Goal: Complete application form: Complete application form

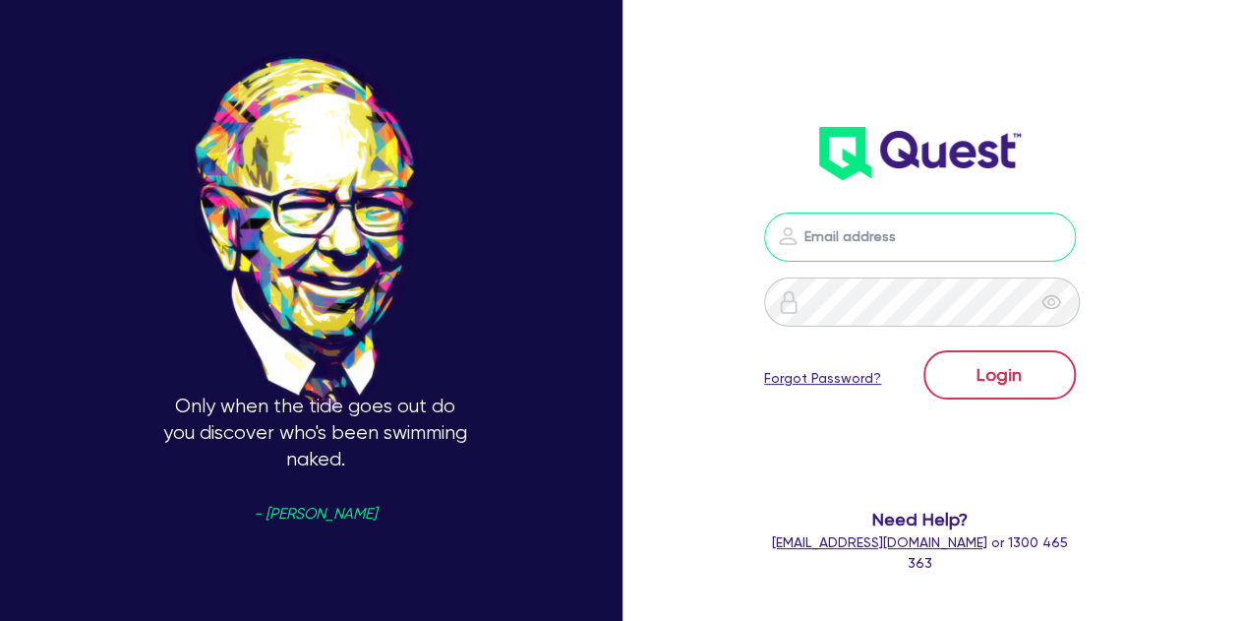
type input "[PERSON_NAME][EMAIL_ADDRESS][PERSON_NAME][DOMAIN_NAME]"
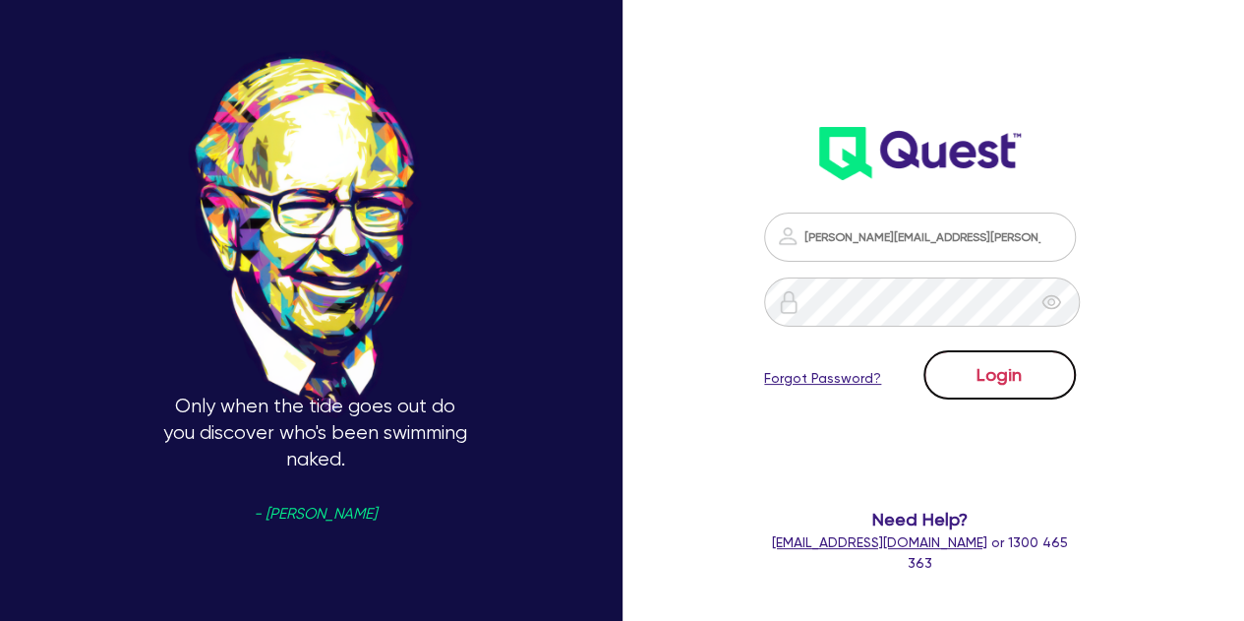
click at [961, 372] on button "Login" at bounding box center [1000, 374] width 152 height 49
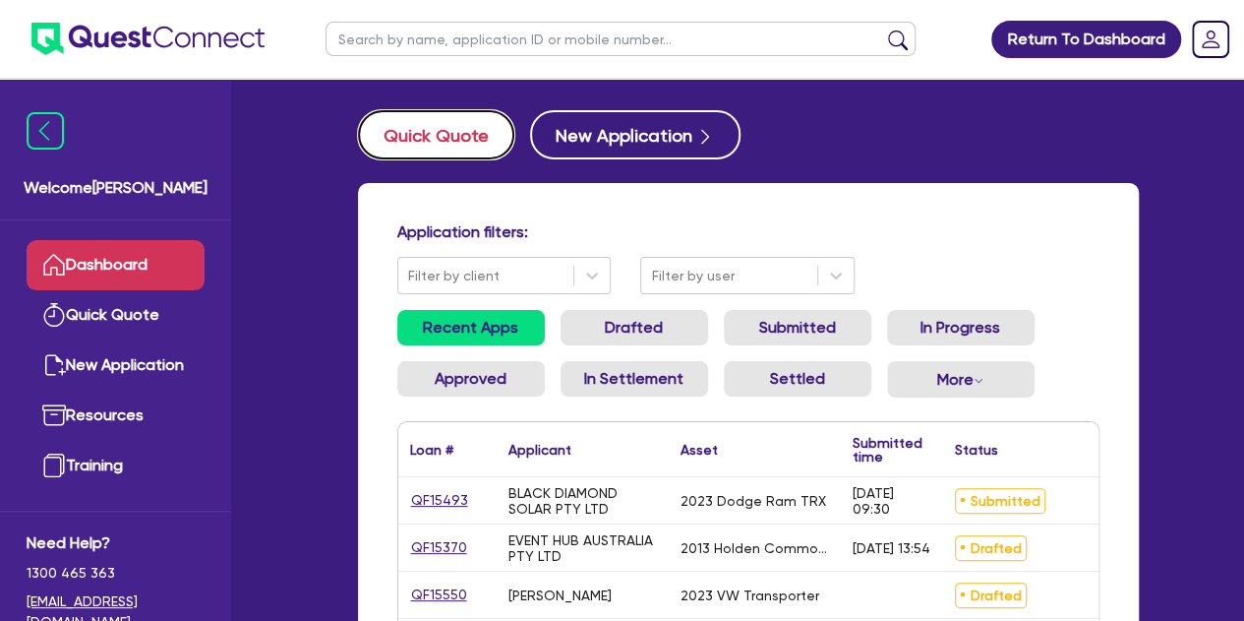
click at [470, 113] on button "Quick Quote" at bounding box center [436, 134] width 156 height 49
select select "Other"
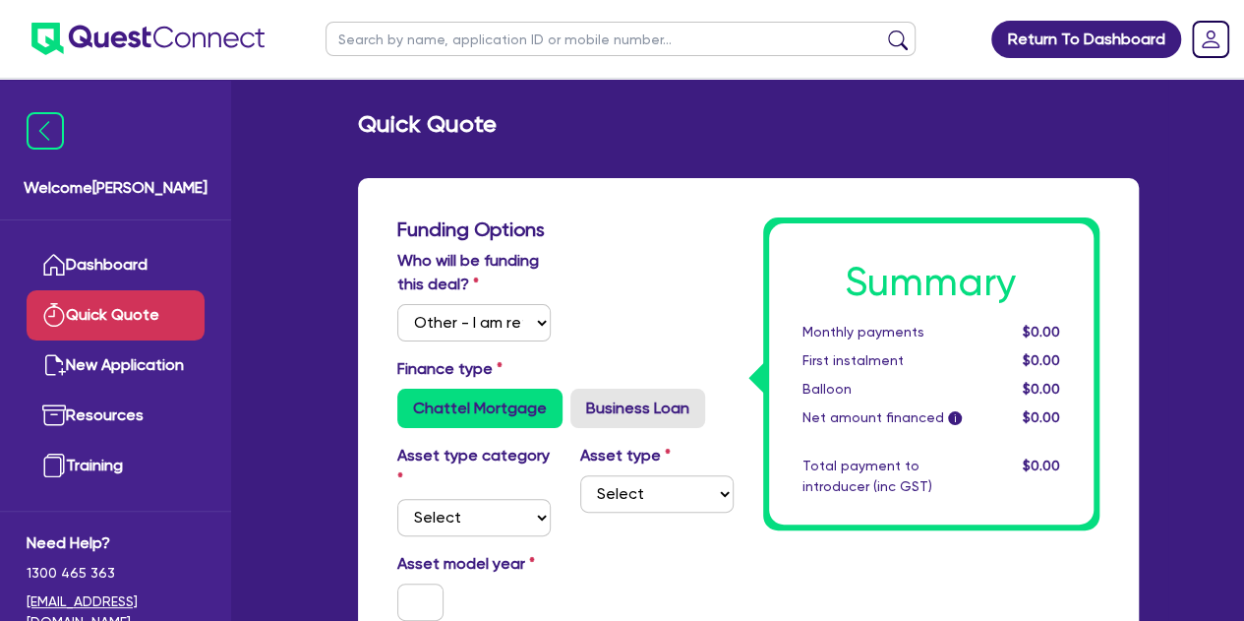
click at [470, 131] on h2 "Quick Quote" at bounding box center [427, 124] width 139 height 29
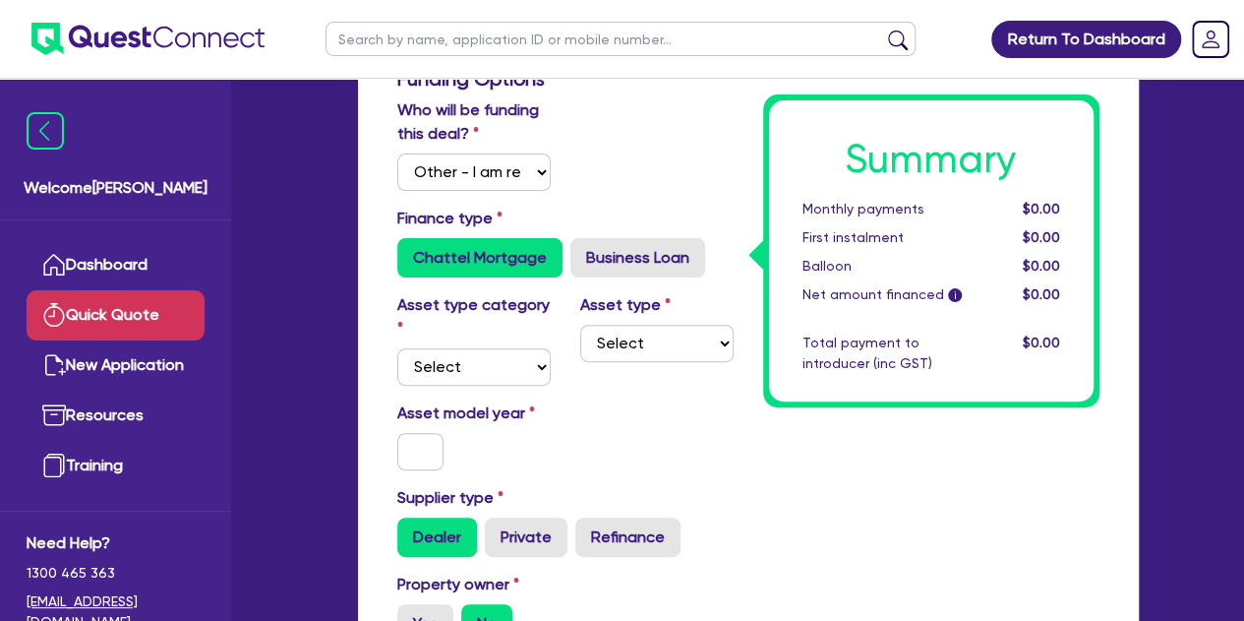
scroll to position [151, 0]
click at [469, 353] on select "Select Cars and light trucks Primary assets Secondary assets Tertiary assets" at bounding box center [473, 365] width 153 height 37
select select "CARS_AND_LIGHT_TRUCKS"
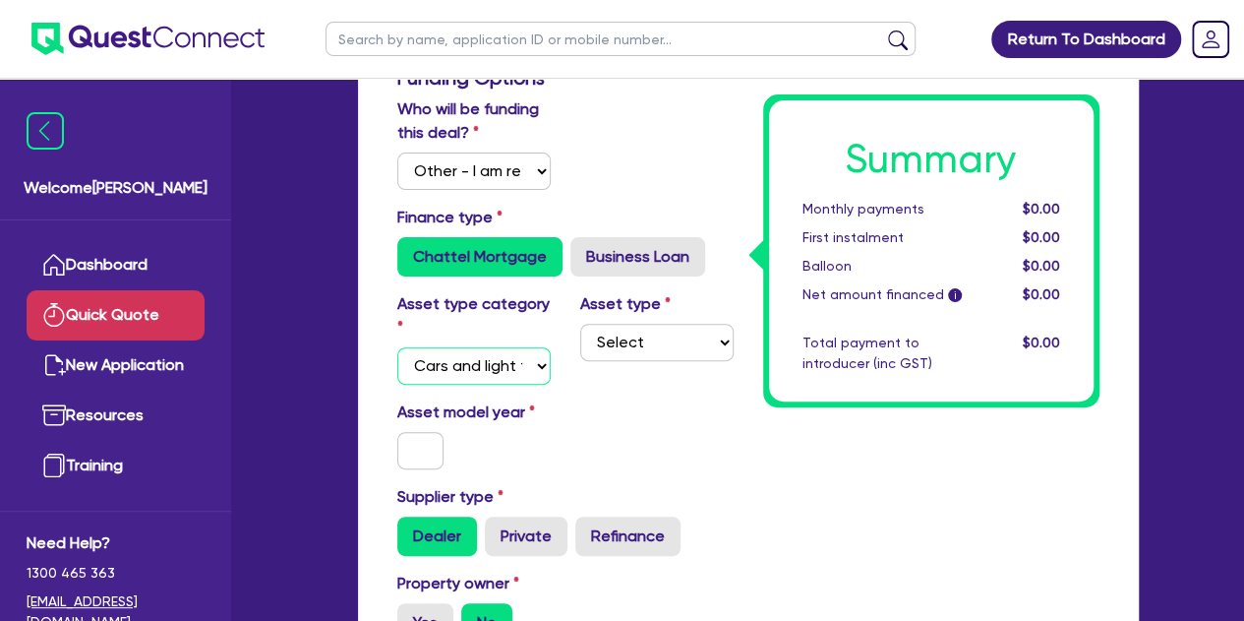
click at [397, 347] on select "Select Cars and light trucks Primary assets Secondary assets Tertiary assets" at bounding box center [473, 365] width 153 height 37
click at [632, 354] on select "Select Passenger vehicles Vans and utes Light trucks up to 4.5 tonne" at bounding box center [656, 342] width 153 height 37
select select "PASSENGER_VEHICLES"
click at [580, 324] on select "Select Passenger vehicles Vans and utes Light trucks up to 4.5 tonne" at bounding box center [656, 342] width 153 height 37
click at [411, 446] on input "text" at bounding box center [420, 450] width 47 height 37
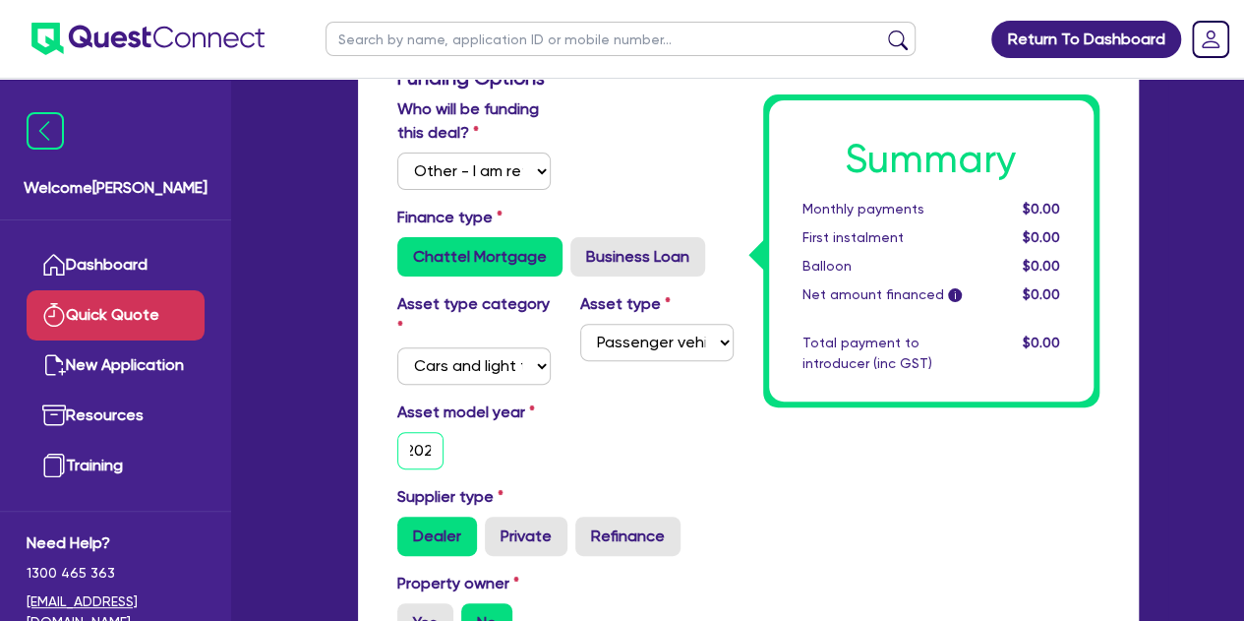
scroll to position [0, 13]
type input "2025"
click at [529, 461] on div "Asset model year [DATE]" at bounding box center [474, 434] width 183 height 69
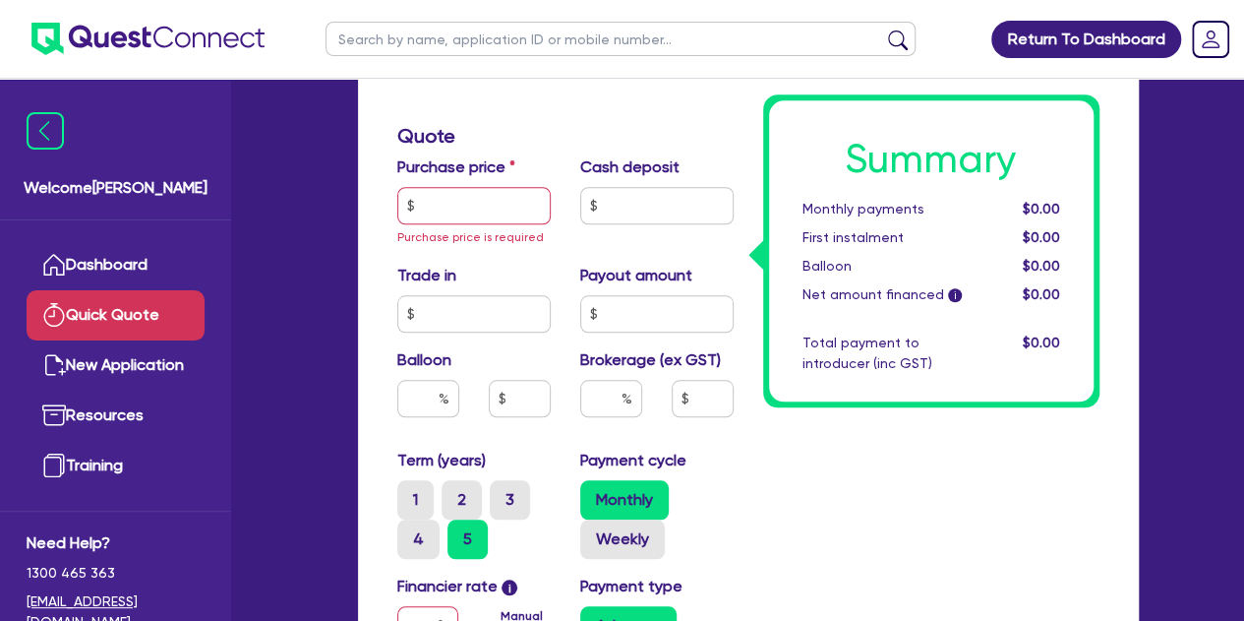
scroll to position [759, 0]
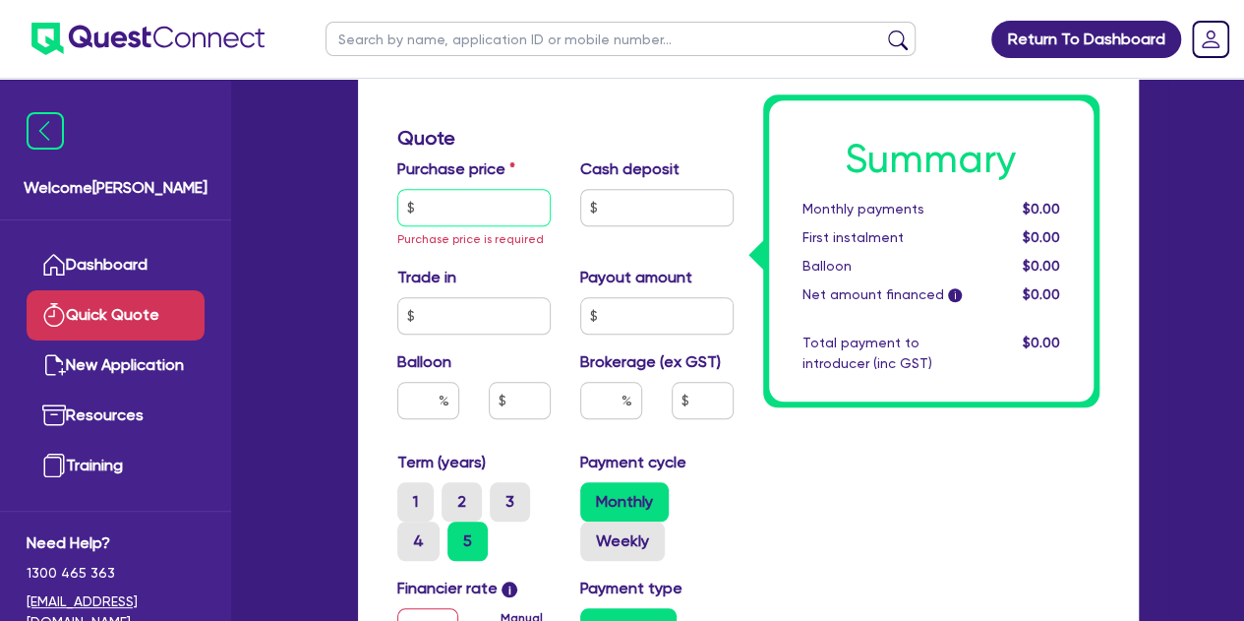
click at [435, 212] on input "text" at bounding box center [473, 207] width 153 height 37
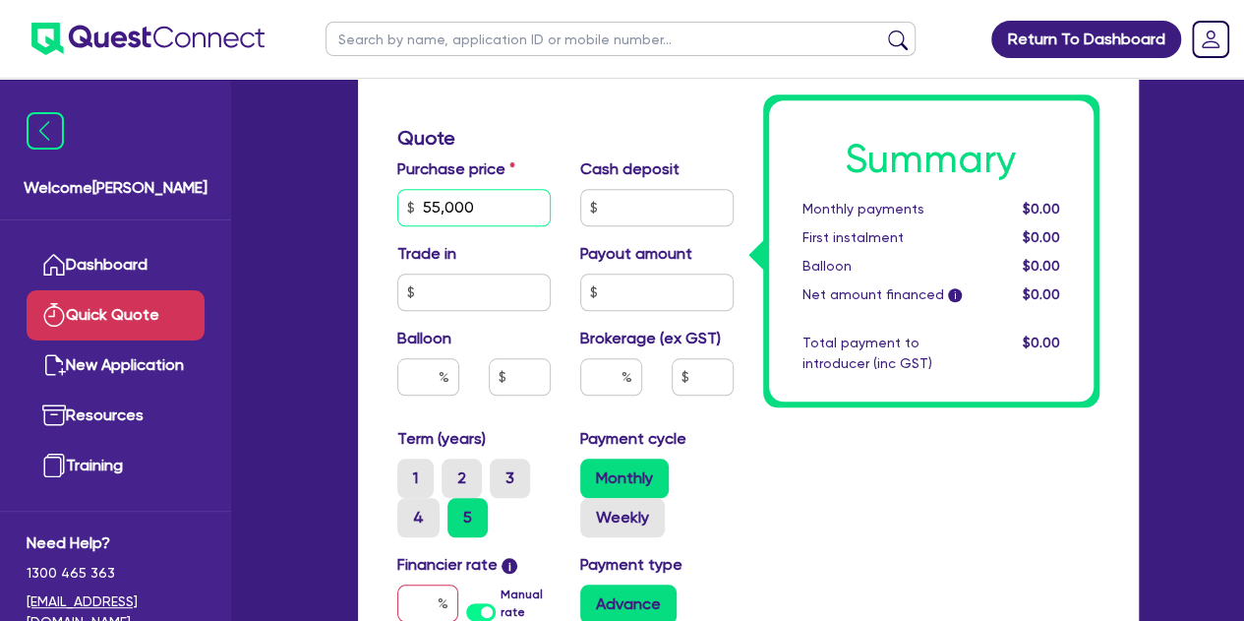
type input "55,000"
click at [644, 228] on div "Purchase price 55,000 Cash deposit Trade in Payout amount Balloon Brokerage (ex…" at bounding box center [566, 292] width 366 height 270
click at [647, 202] on input "text" at bounding box center [656, 207] width 153 height 37
type input "10,000"
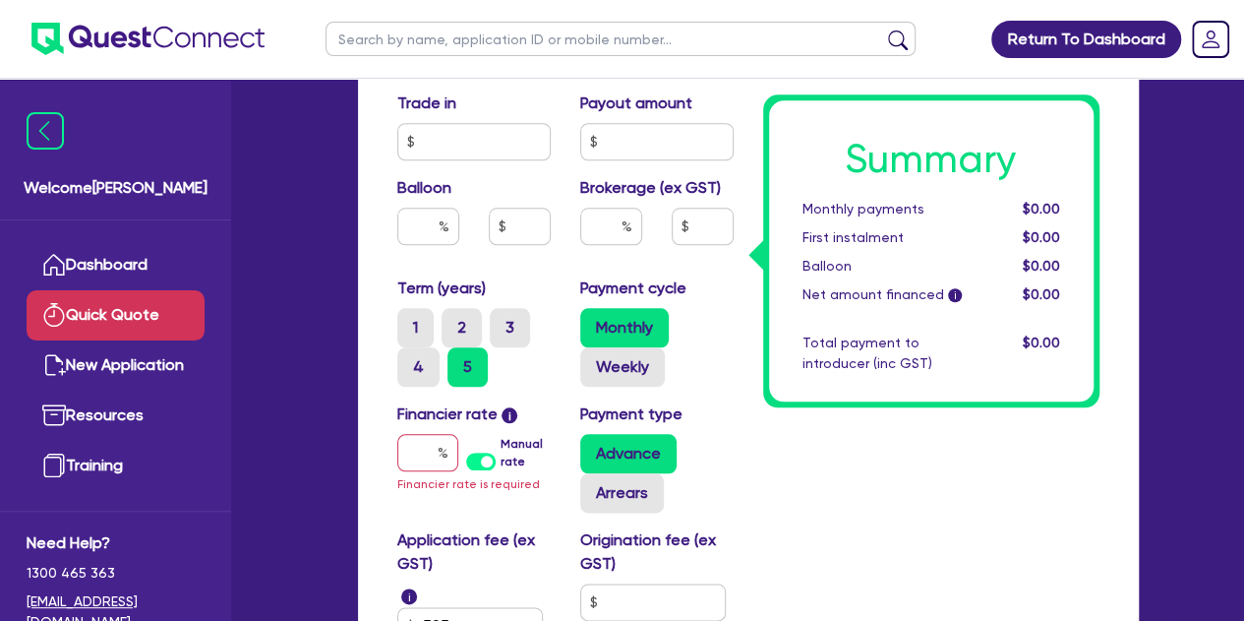
scroll to position [911, 0]
click at [413, 457] on input "text" at bounding box center [427, 451] width 61 height 37
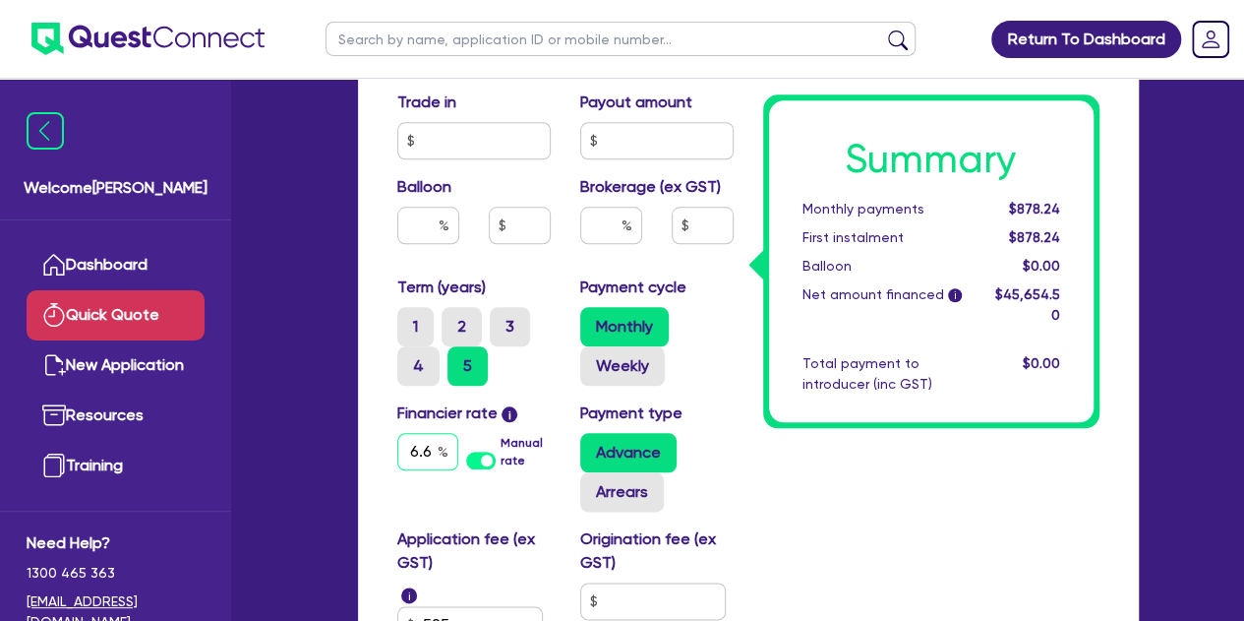
scroll to position [0, 5]
type input "6.69"
click at [318, 450] on div "Welcome [PERSON_NAME] Quick Quote New Application Ref Company Ref Salesperson R…" at bounding box center [623, 39] width 1092 height 1900
click at [602, 232] on input "text" at bounding box center [611, 225] width 62 height 37
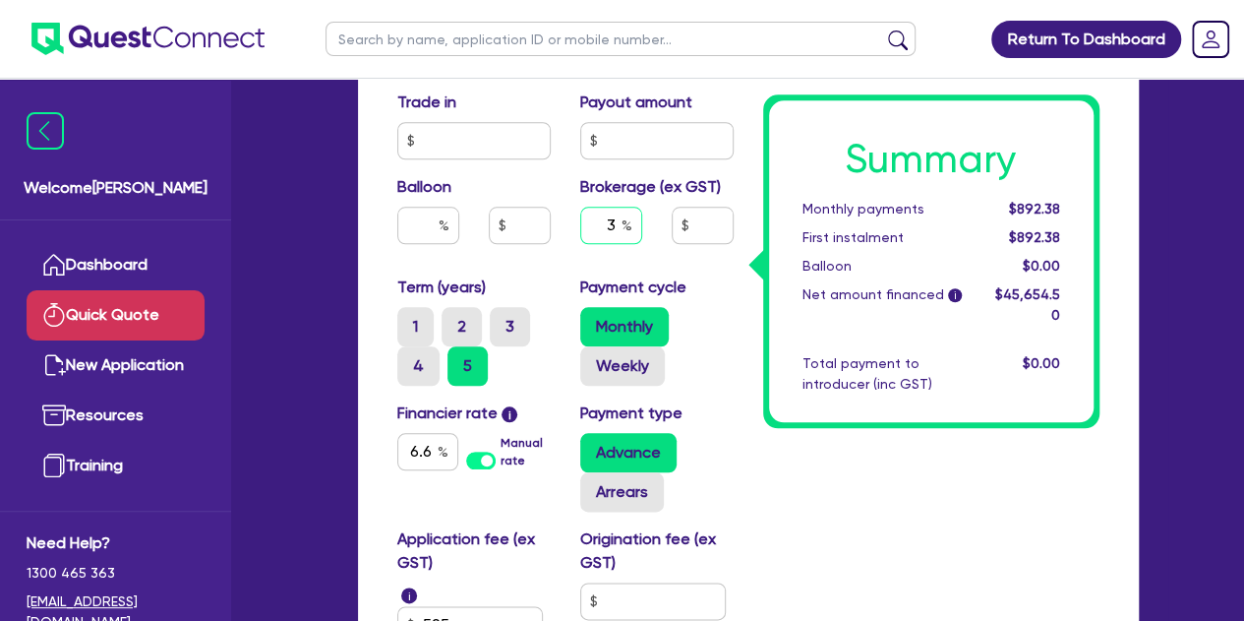
type input "3"
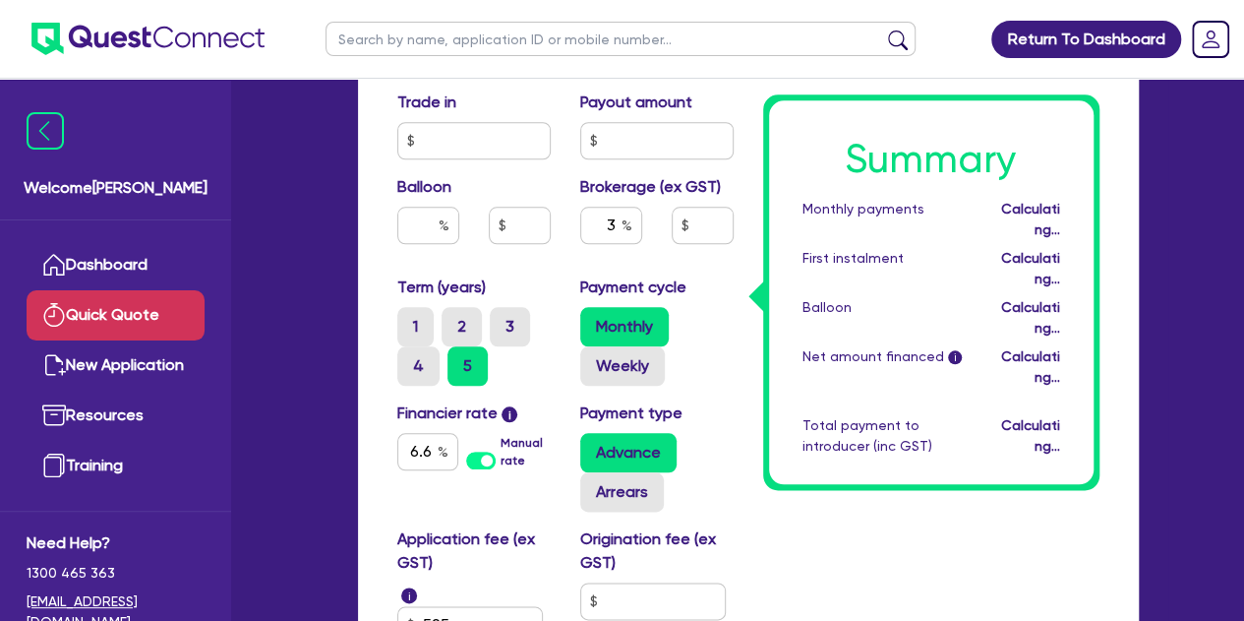
click at [555, 276] on div "Term (years) 1 2 3 4 5" at bounding box center [474, 330] width 183 height 110
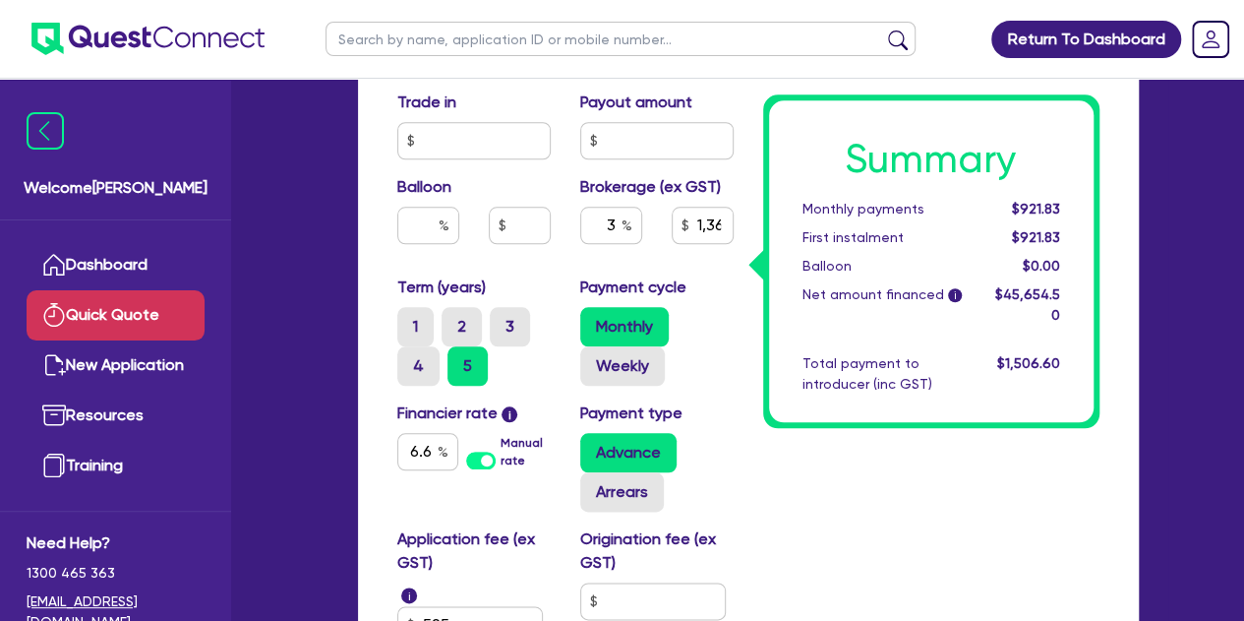
scroll to position [1029, 0]
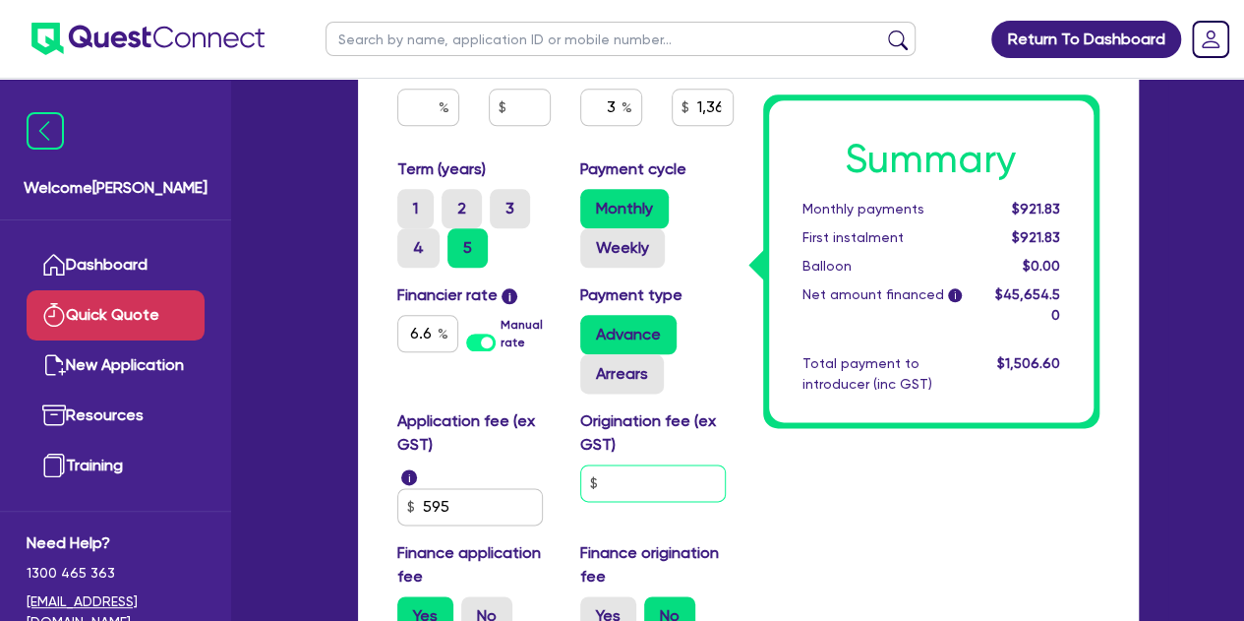
click at [615, 479] on input "text" at bounding box center [653, 482] width 146 height 37
type input "1,369.64"
type input "9"
type input "1,369.64"
type input "90"
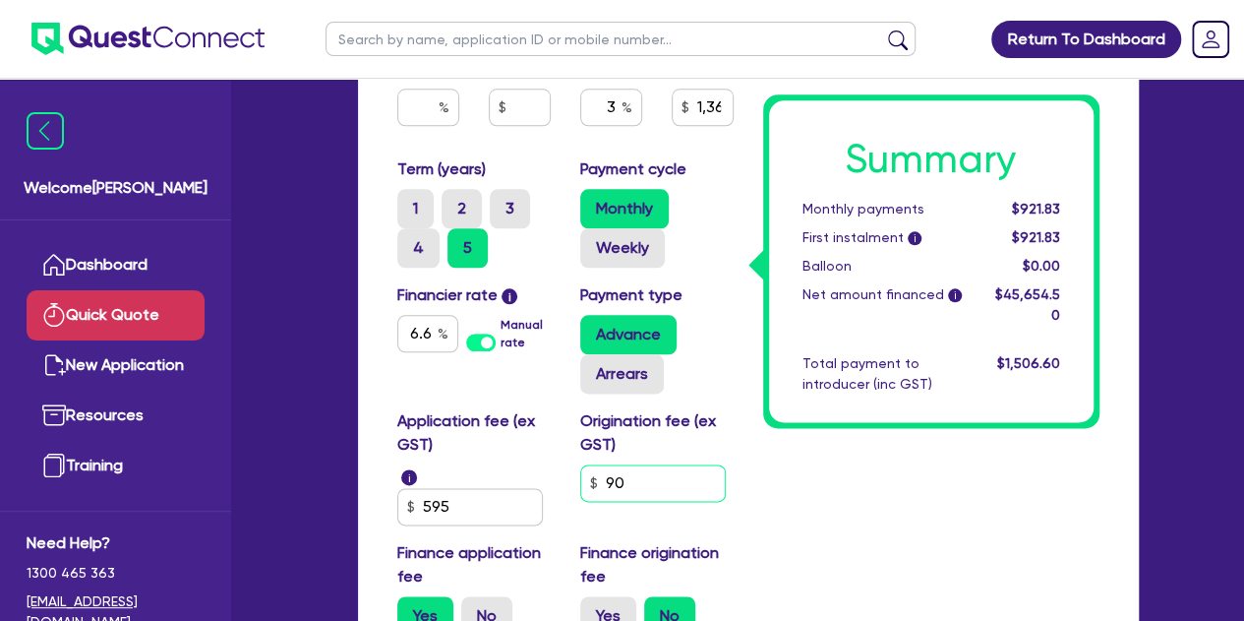
type input "1,369.64"
type input "900"
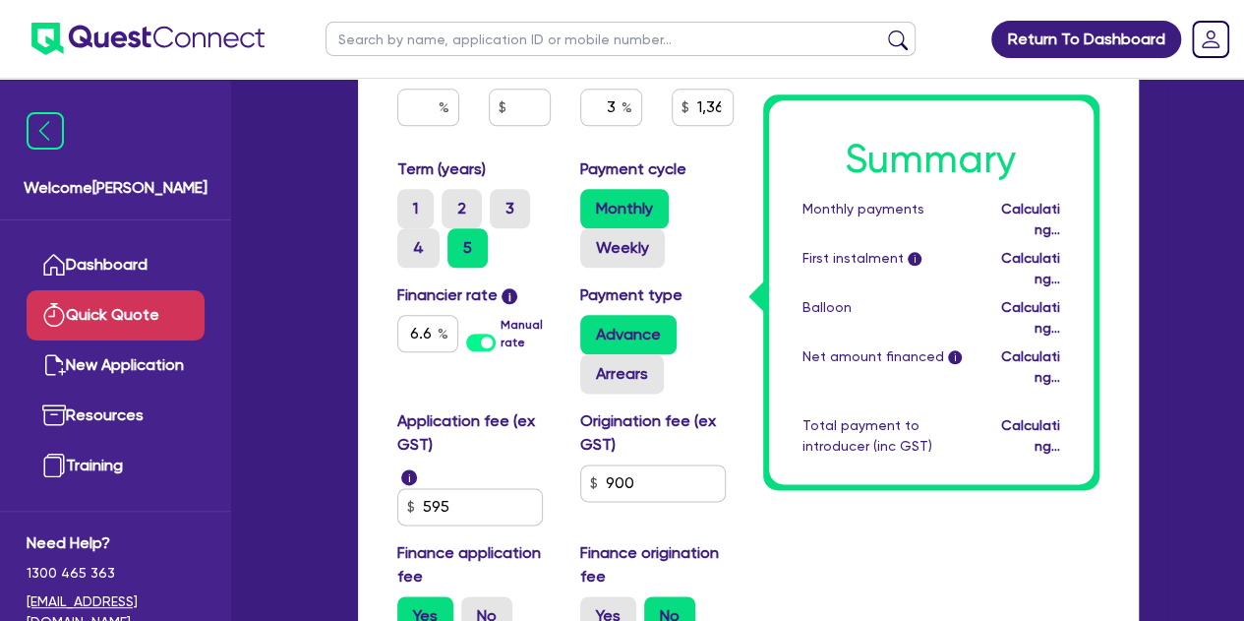
type input "1,369.64"
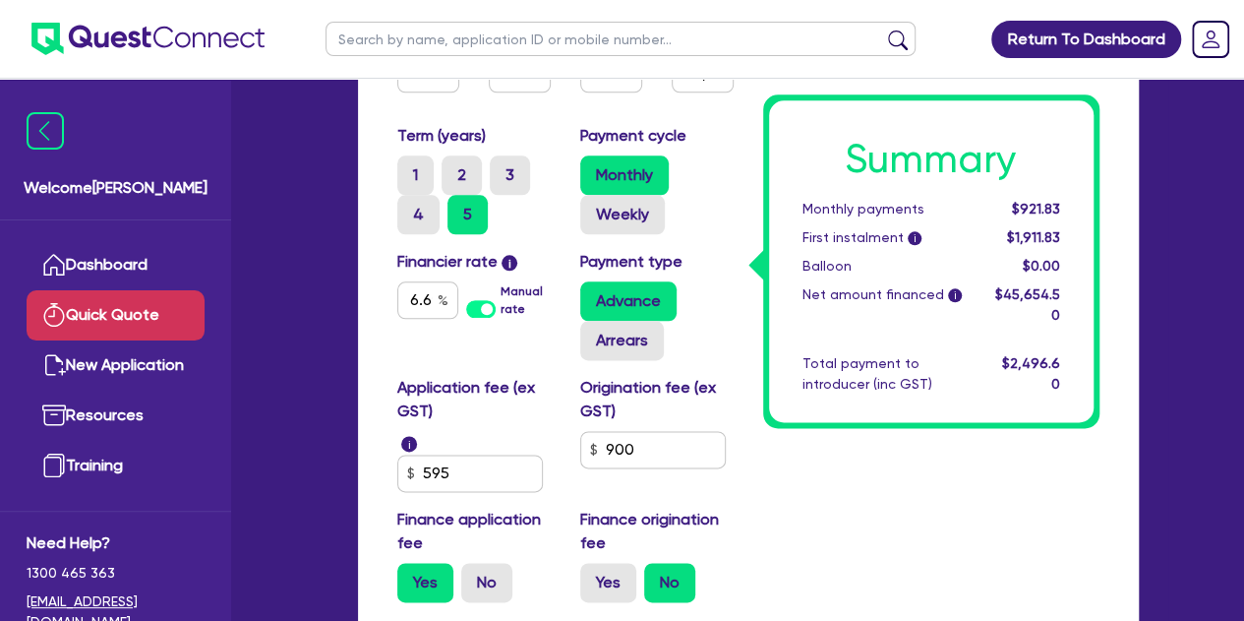
scroll to position [1063, 0]
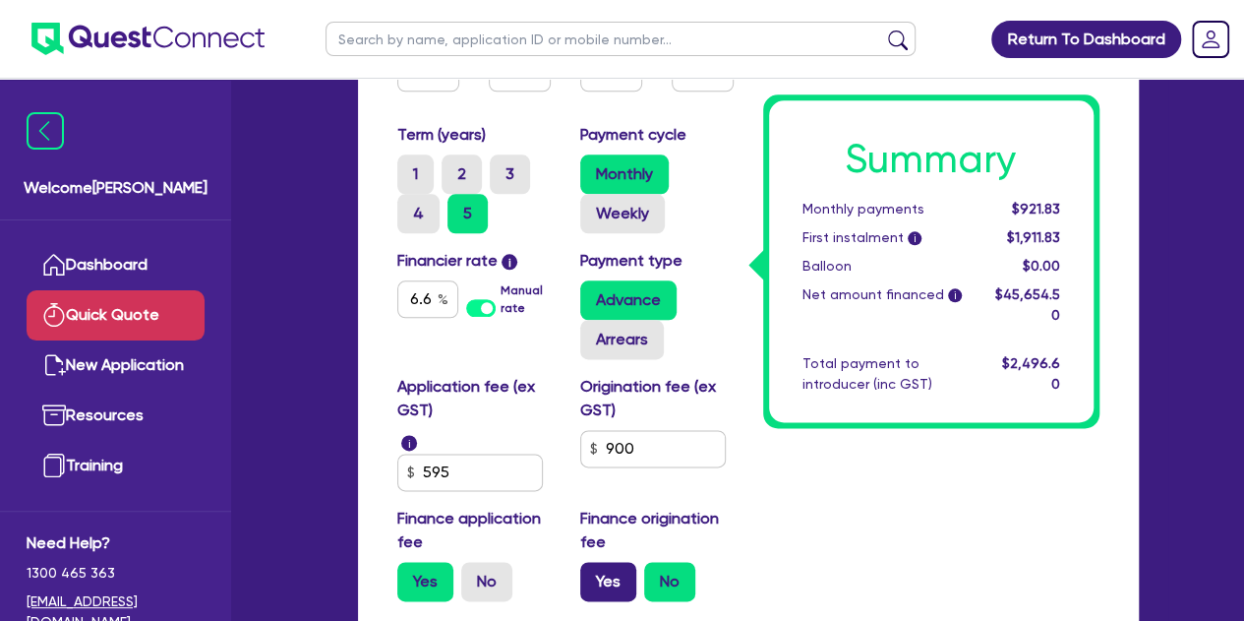
click at [582, 582] on label "Yes" at bounding box center [608, 581] width 56 height 39
click at [582, 574] on input "Yes" at bounding box center [586, 568] width 13 height 13
radio input "true"
type input "1,399.34"
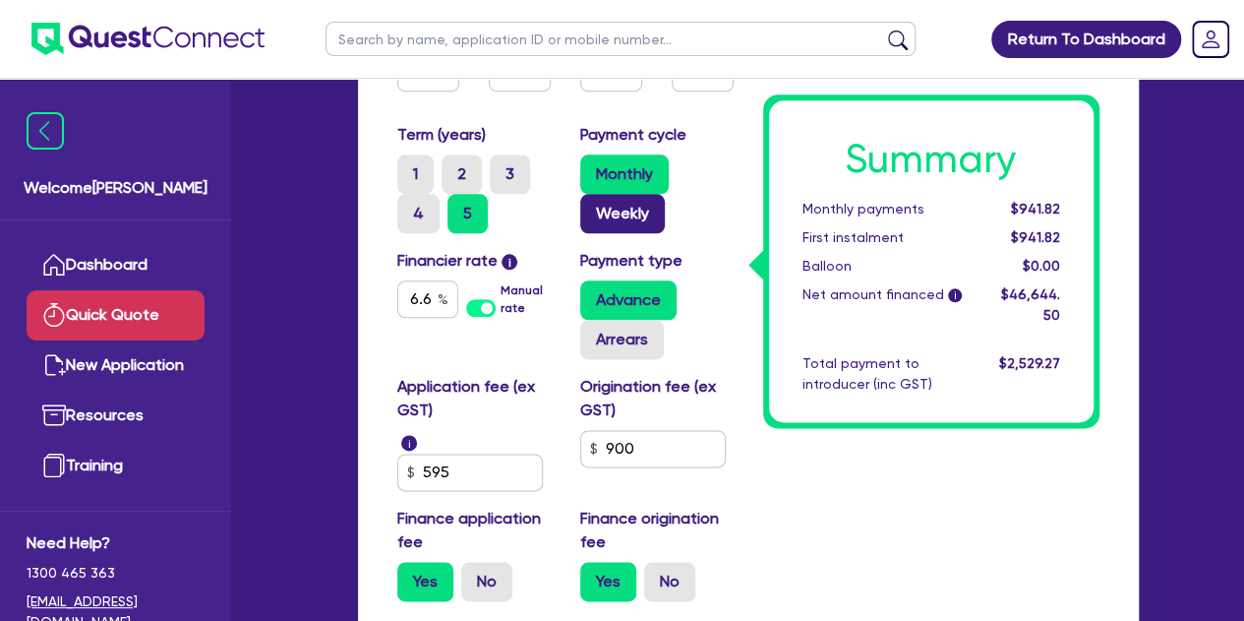
click at [612, 226] on label "Weekly" at bounding box center [622, 213] width 85 height 39
click at [593, 207] on input "Weekly" at bounding box center [586, 200] width 13 height 13
radio input "true"
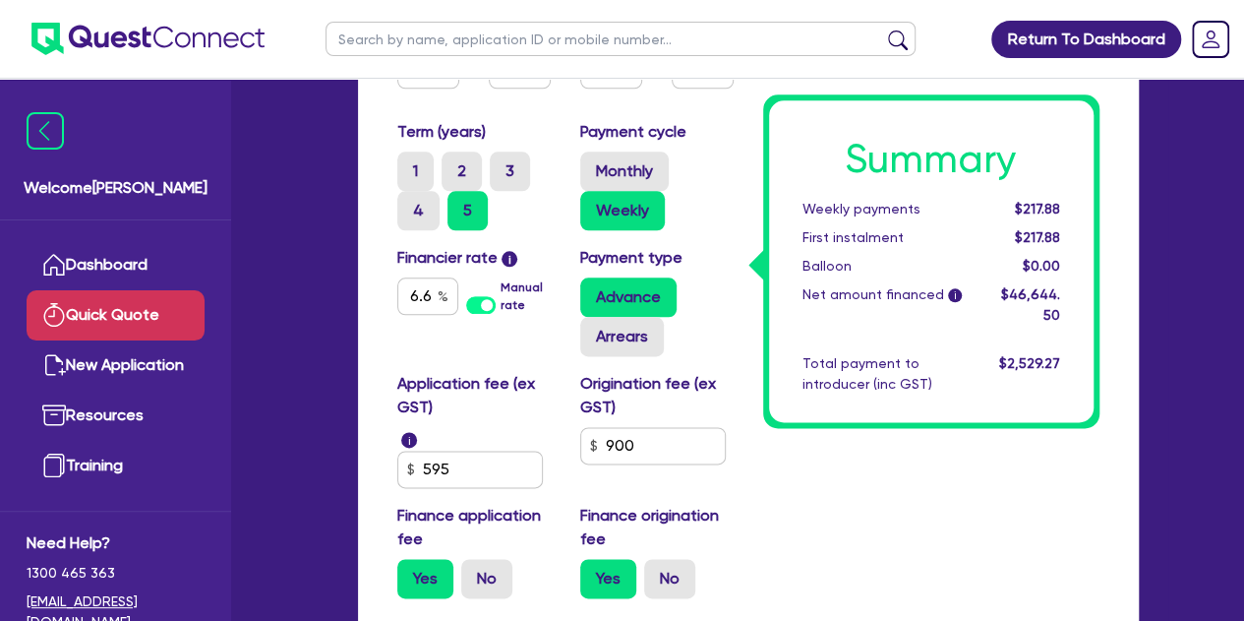
scroll to position [1070, 0]
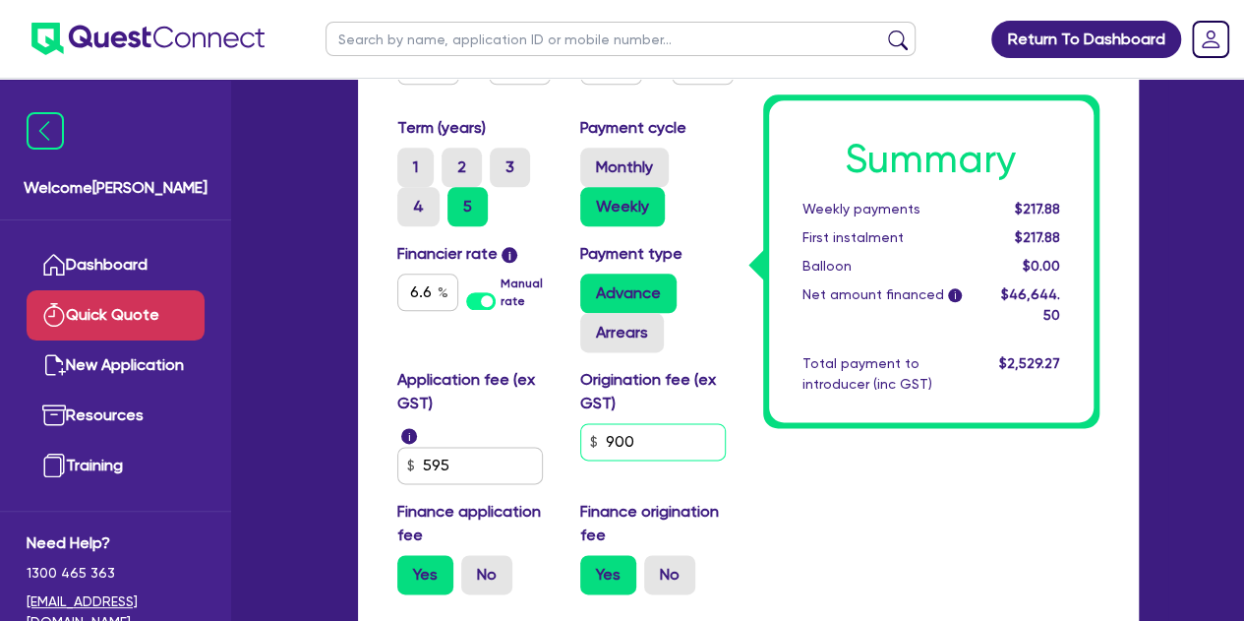
click at [669, 432] on input "900" at bounding box center [653, 441] width 146 height 37
type input "1,399.34"
type input "90"
type input "1,399.34"
type input "9"
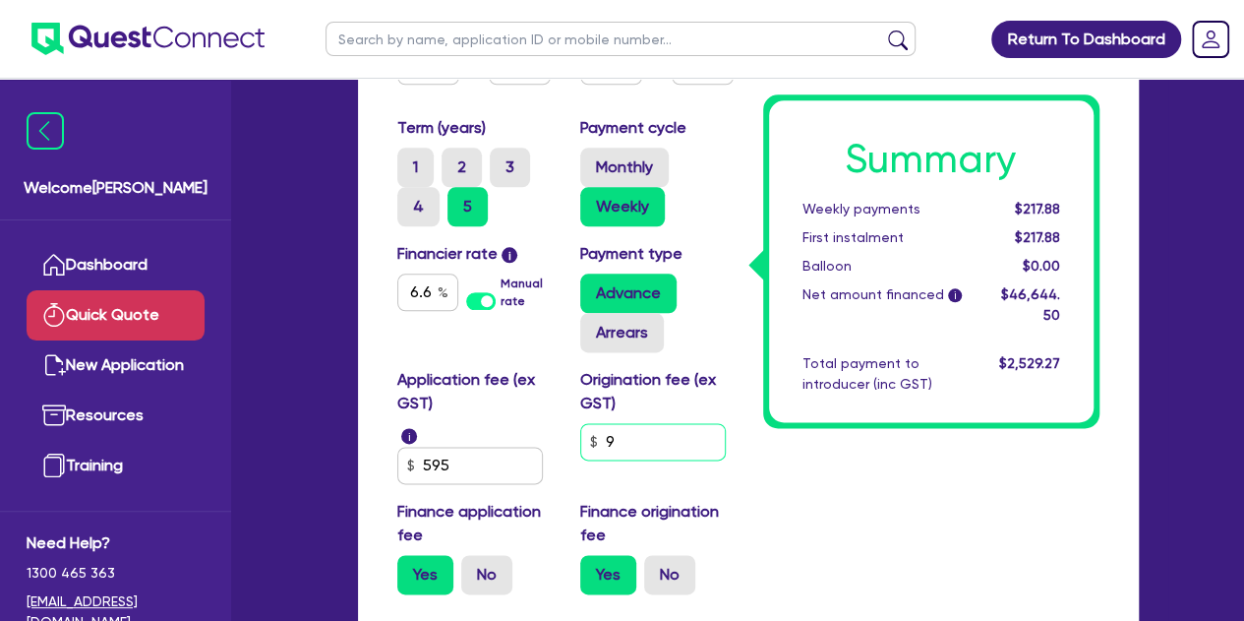
type input "1,399.34"
click at [647, 451] on input "text" at bounding box center [653, 441] width 146 height 37
type input "1,369.64"
type input "9"
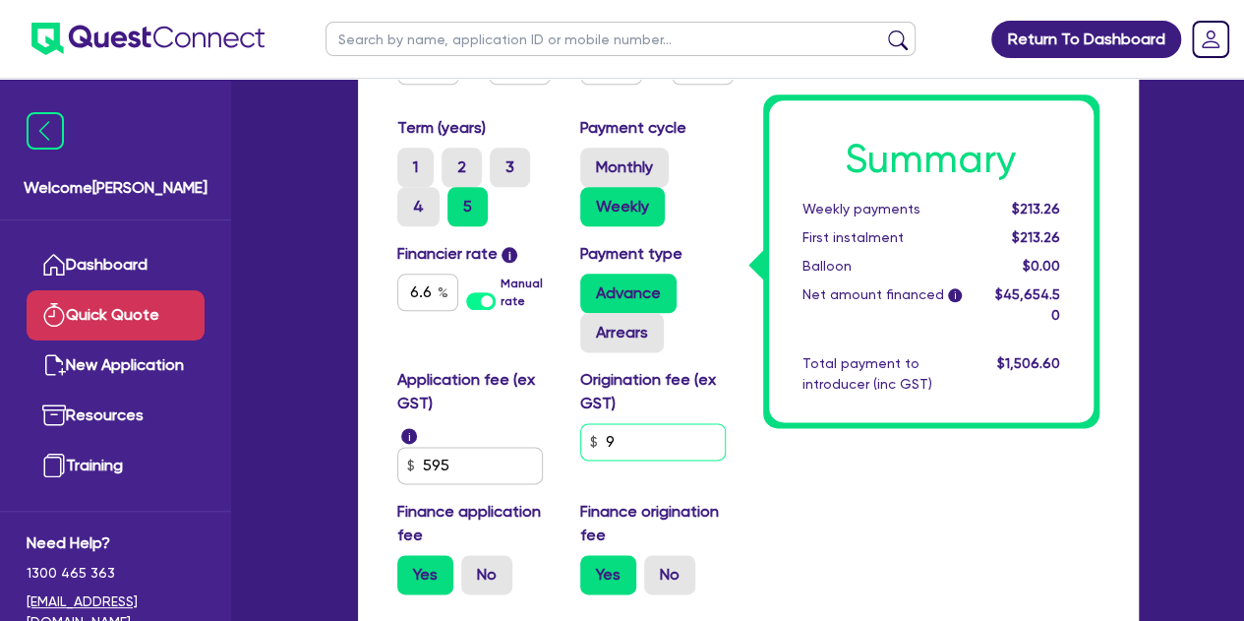
type input "1,369.64"
type input "90"
type input "1,369.64"
type input "900"
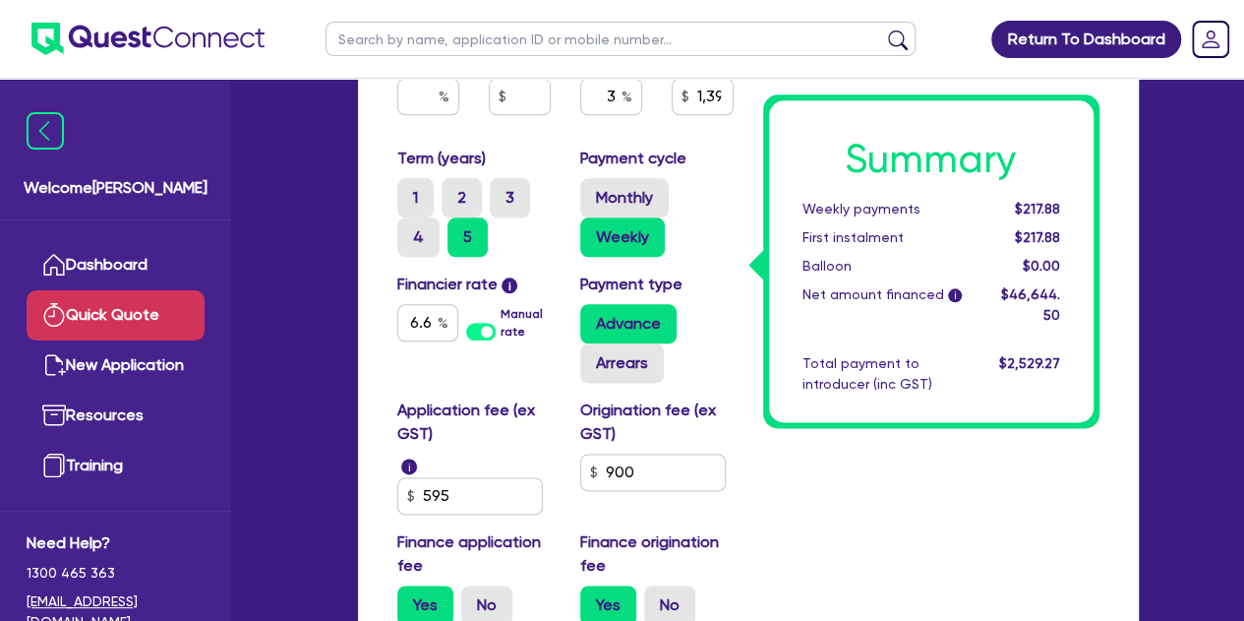
scroll to position [1038, 0]
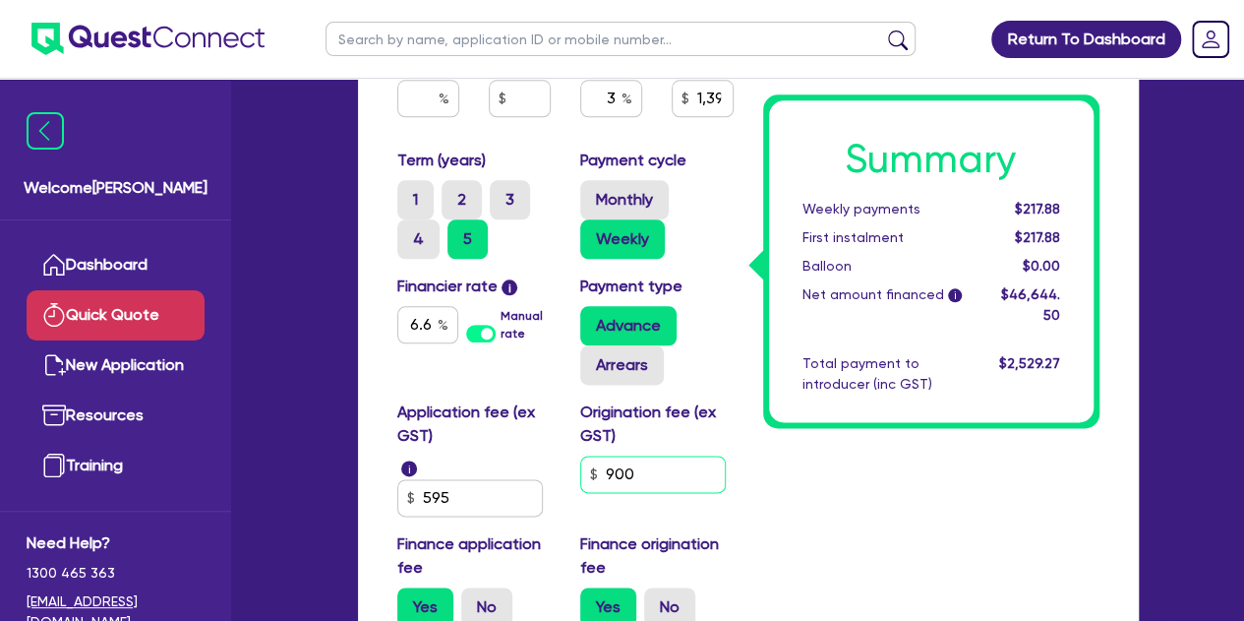
click at [681, 459] on input "900" at bounding box center [653, 473] width 146 height 37
type input "1,399.34"
type input "90"
type input "1,399.34"
type input "9"
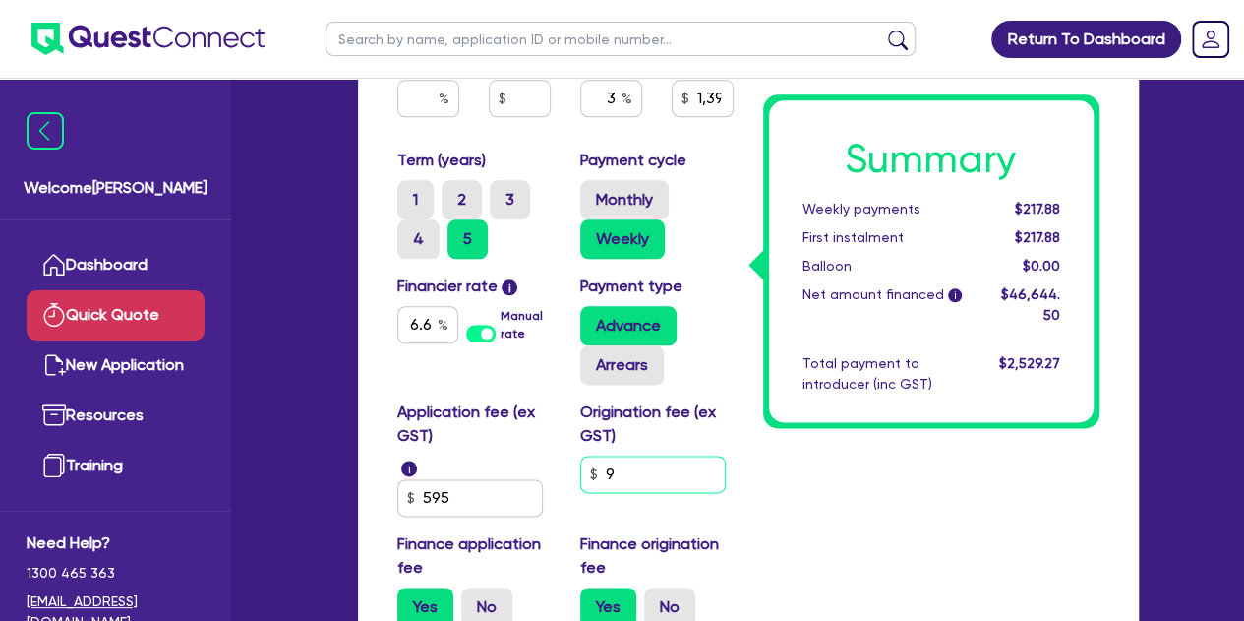
type input "1,399.34"
type input "9"
type input "1,399.34"
type input "90"
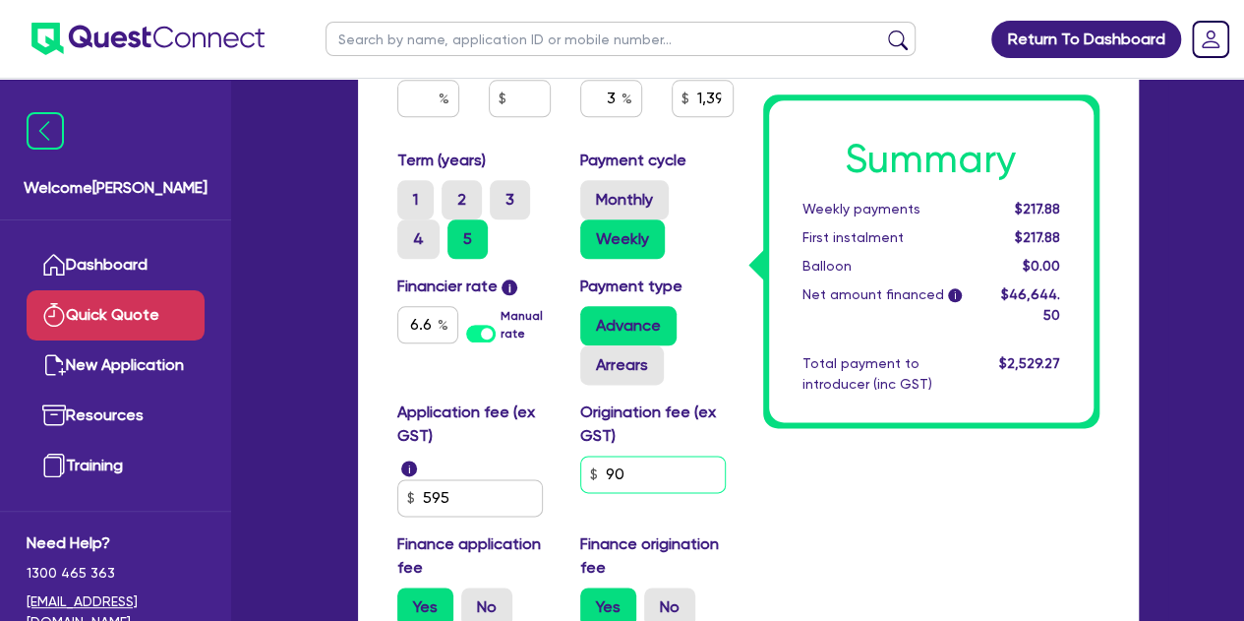
type input "1,399.34"
type input "900"
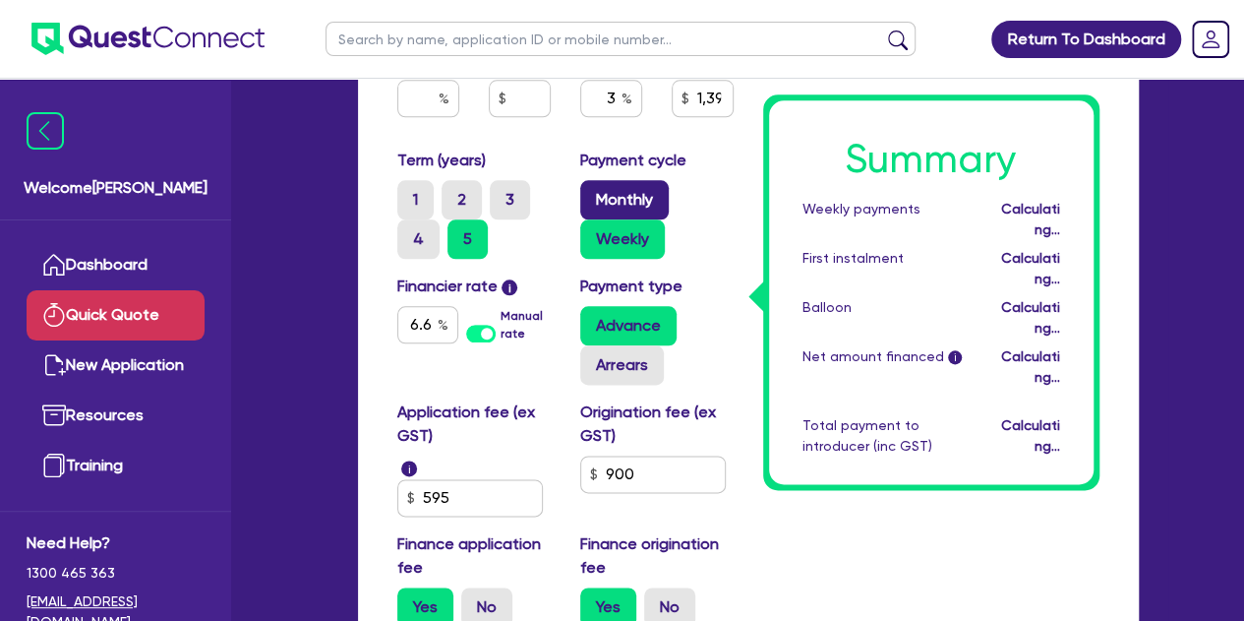
type input "1,399.34"
click at [607, 183] on label "Monthly" at bounding box center [624, 199] width 89 height 39
click at [593, 183] on input "Monthly" at bounding box center [586, 186] width 13 height 13
radio input "true"
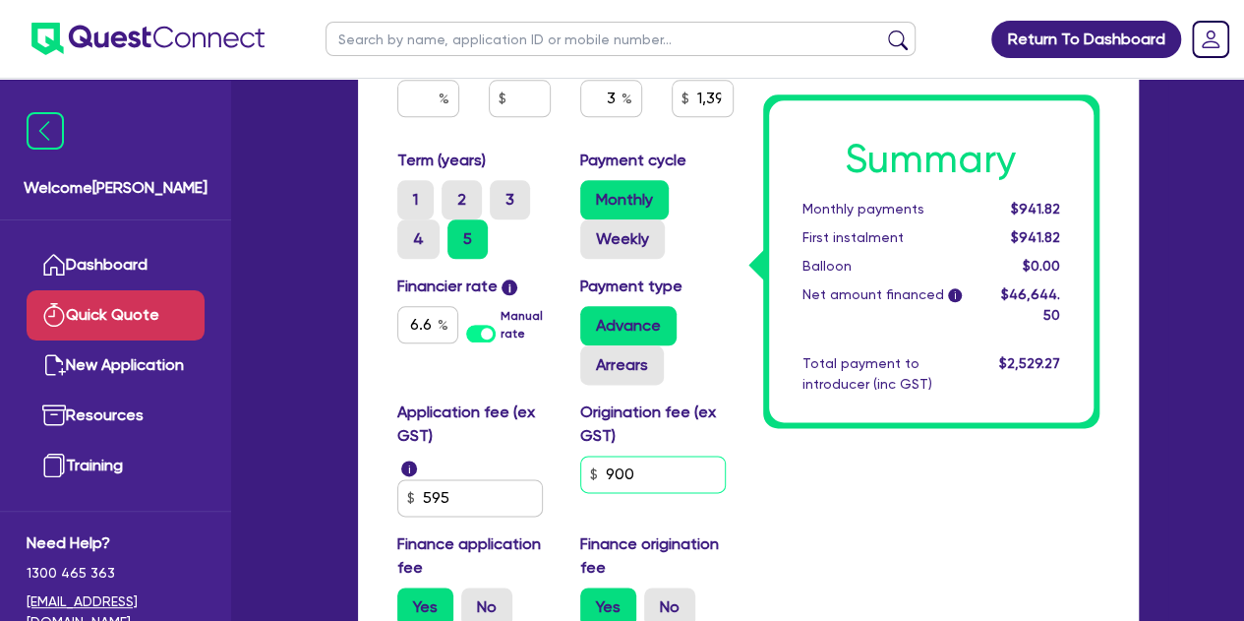
type input "1,399.34"
type input "90"
click at [691, 477] on input "90" at bounding box center [653, 473] width 146 height 37
type input "1,399.34"
type input "9"
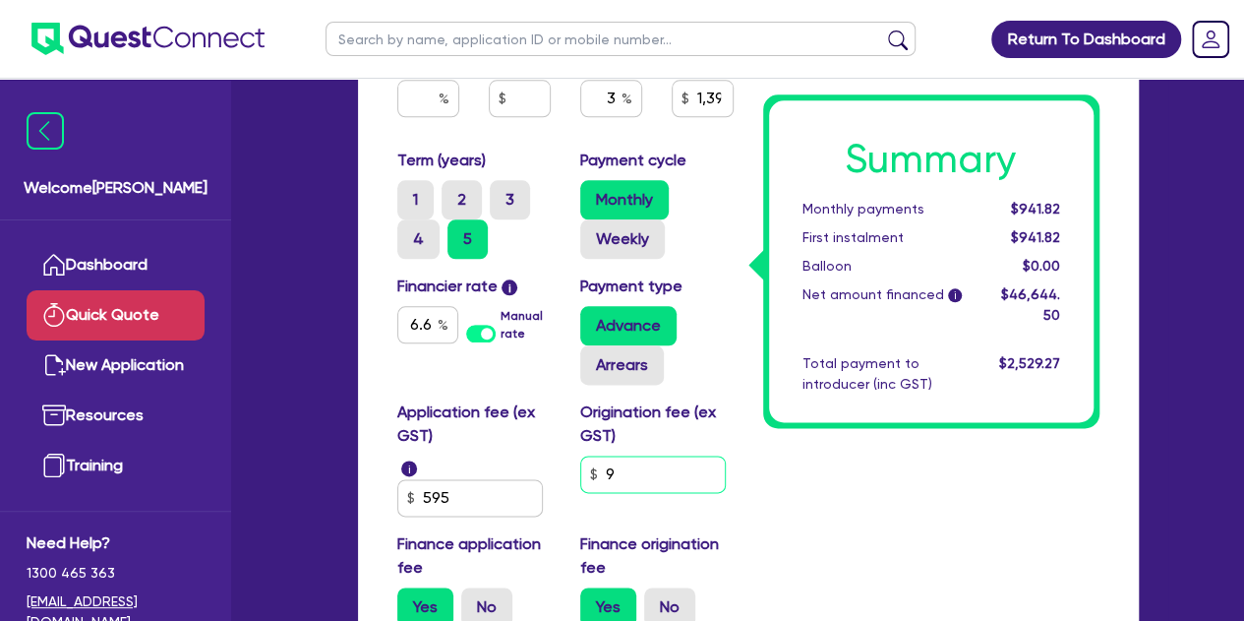
type input "1,399.34"
type input "5"
type input "1,399.34"
type input "50"
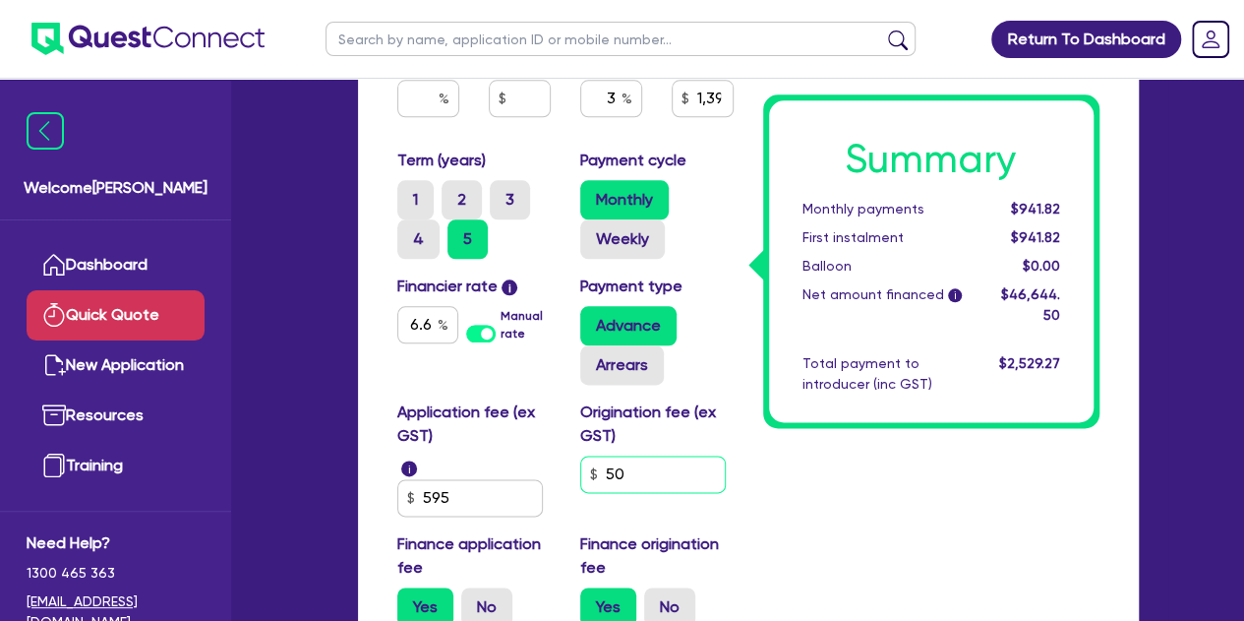
type input "1,399.34"
type input "500"
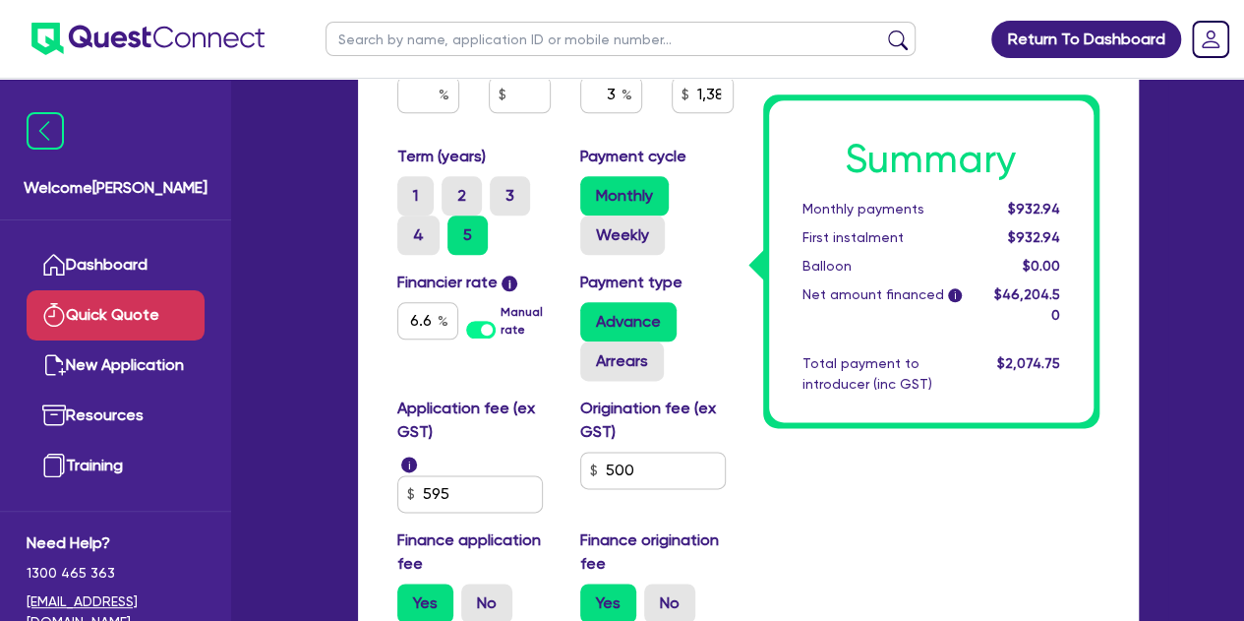
scroll to position [1043, 0]
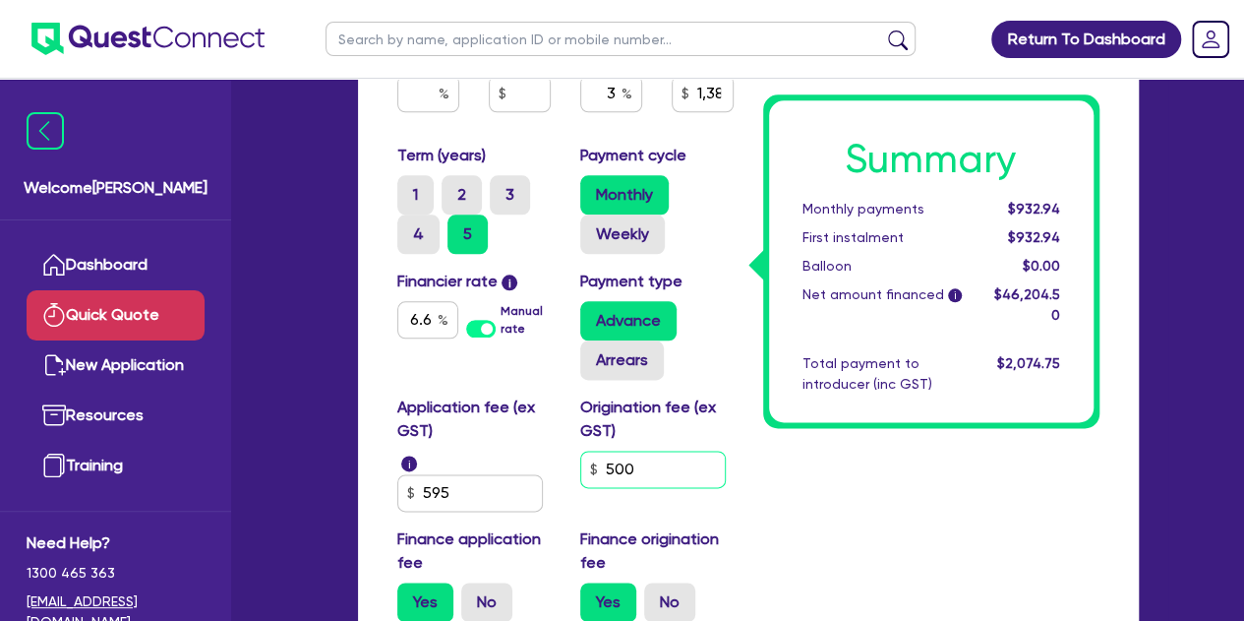
click at [681, 468] on input "500" at bounding box center [653, 469] width 146 height 37
type input "1,386.14"
type input "50"
type input "1,386.14"
type input "5"
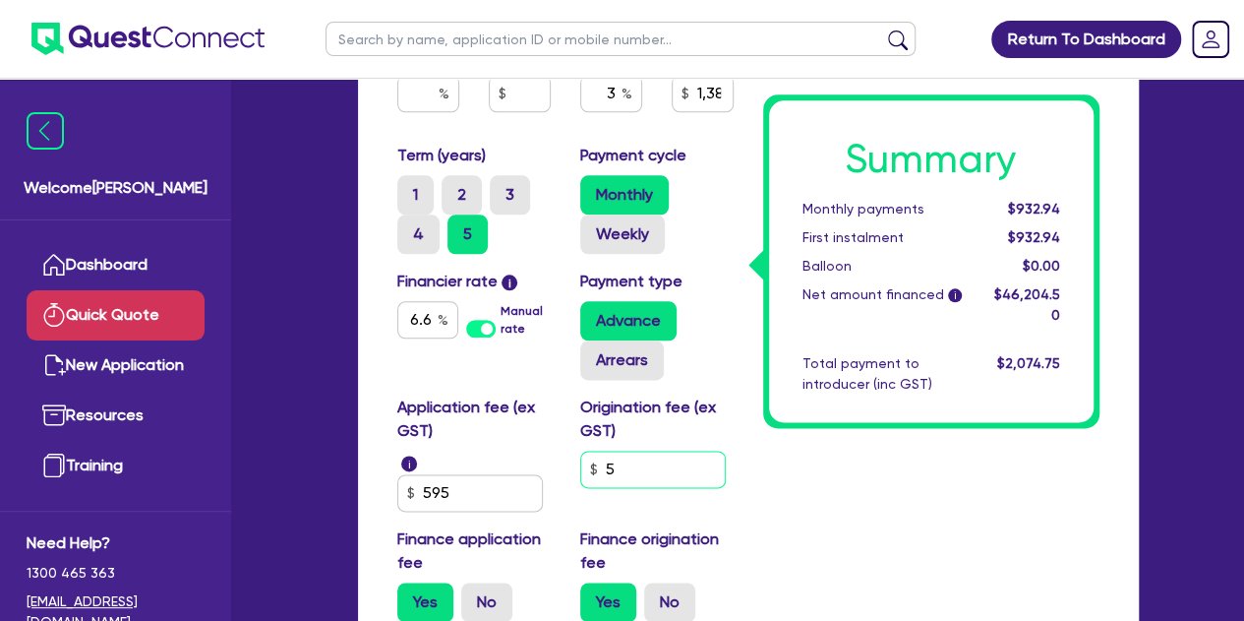
type input "1,386.14"
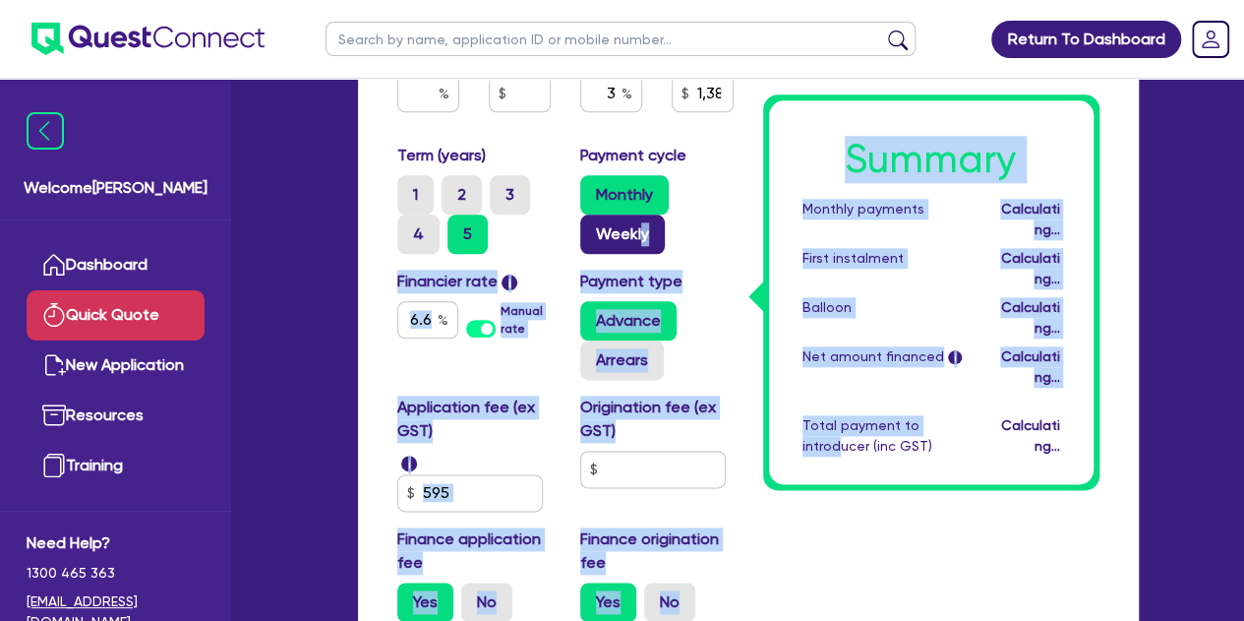
drag, startPoint x: 836, startPoint y: 487, endPoint x: 643, endPoint y: 230, distance: 321.1
type input "1,369.64"
click at [647, 241] on label "Weekly" at bounding box center [622, 233] width 85 height 39
click at [593, 227] on input "Weekly" at bounding box center [586, 220] width 13 height 13
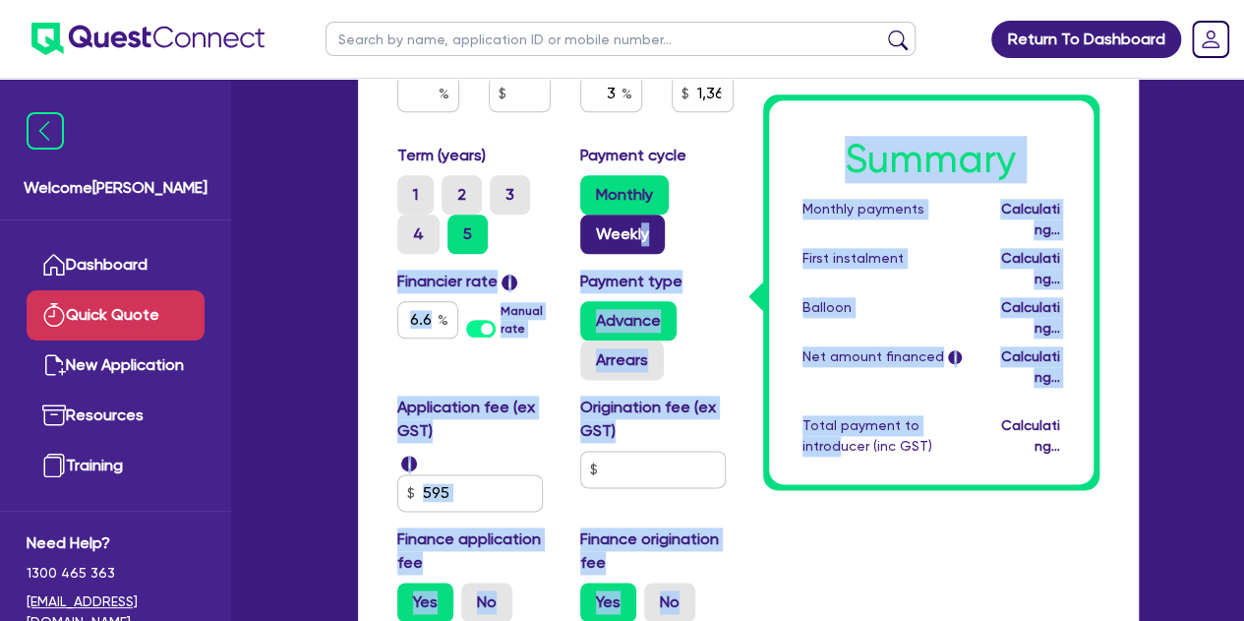
radio input "true"
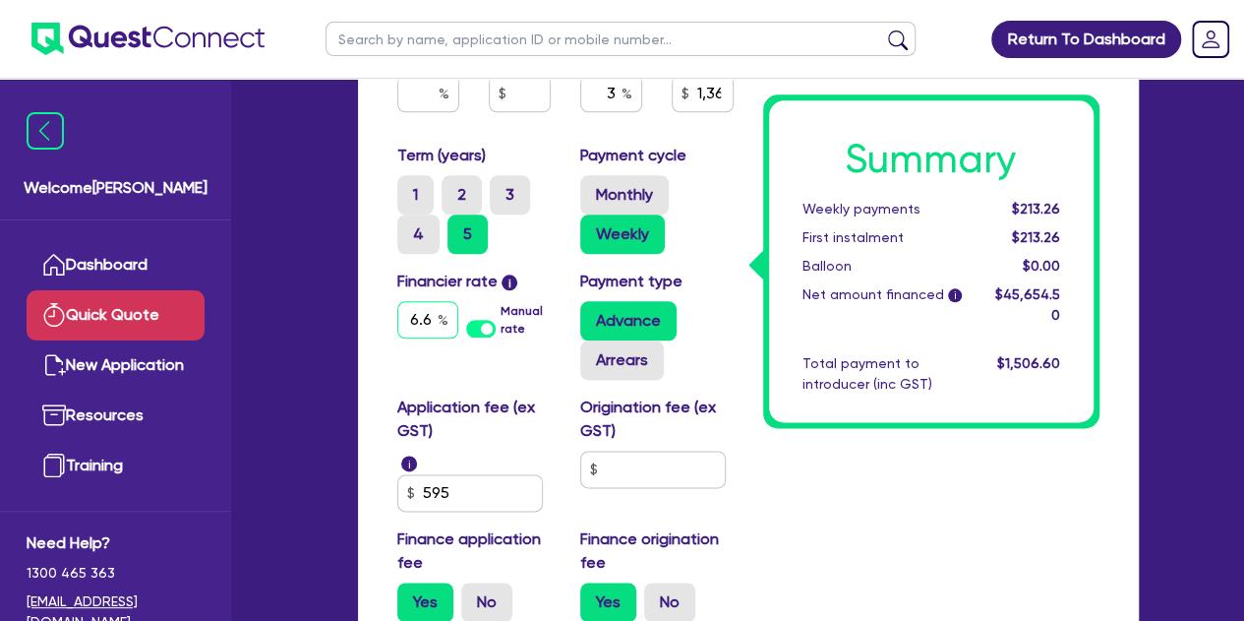
scroll to position [0, 5]
click at [432, 320] on input "6.69" at bounding box center [427, 319] width 61 height 37
type input "1,369.64"
type input "6.6"
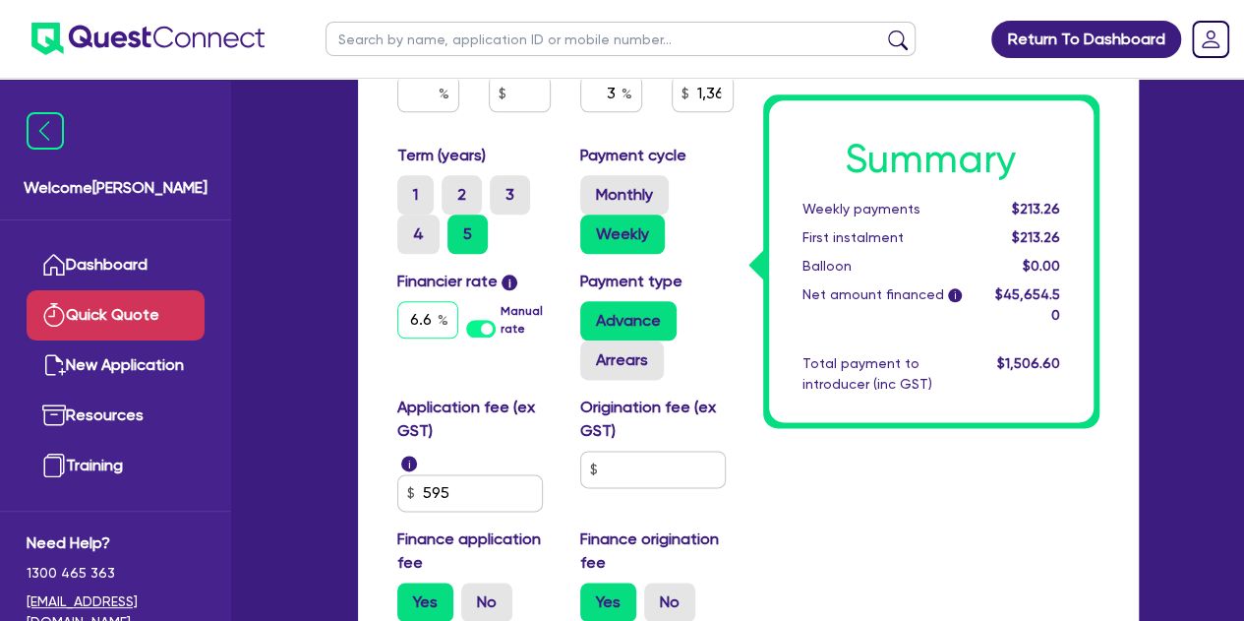
type input "1,369.64"
type input "6."
type input "1,369.64"
type input "6"
type input "1,369.64"
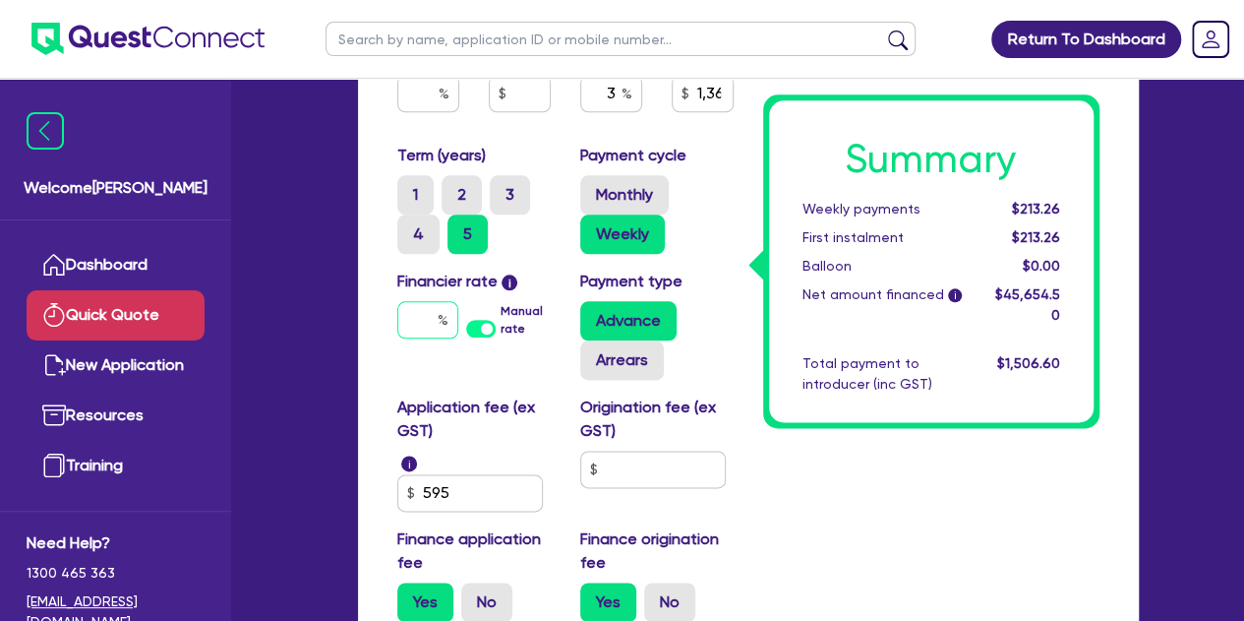
type input "1,369.64"
type input "8"
type input "1,369.64"
click at [383, 402] on div "Application fee (ex GST) i 595" at bounding box center [474, 453] width 183 height 116
click at [626, 210] on label "Monthly" at bounding box center [624, 194] width 89 height 39
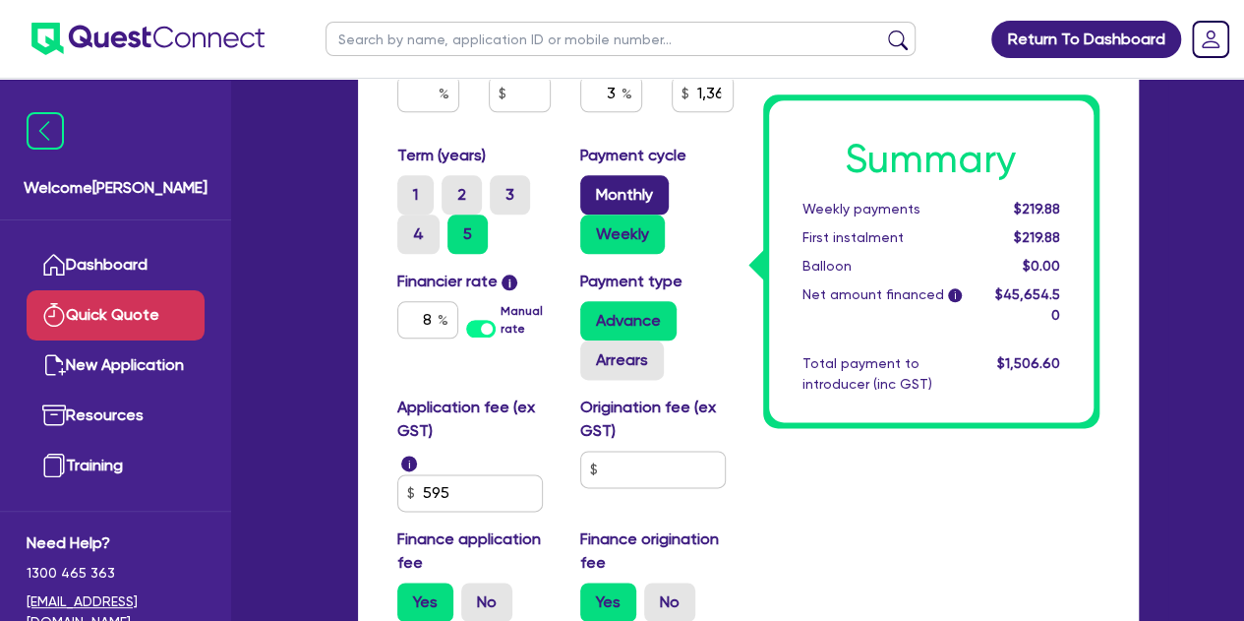
click at [593, 188] on input "Monthly" at bounding box center [586, 181] width 13 height 13
radio input "true"
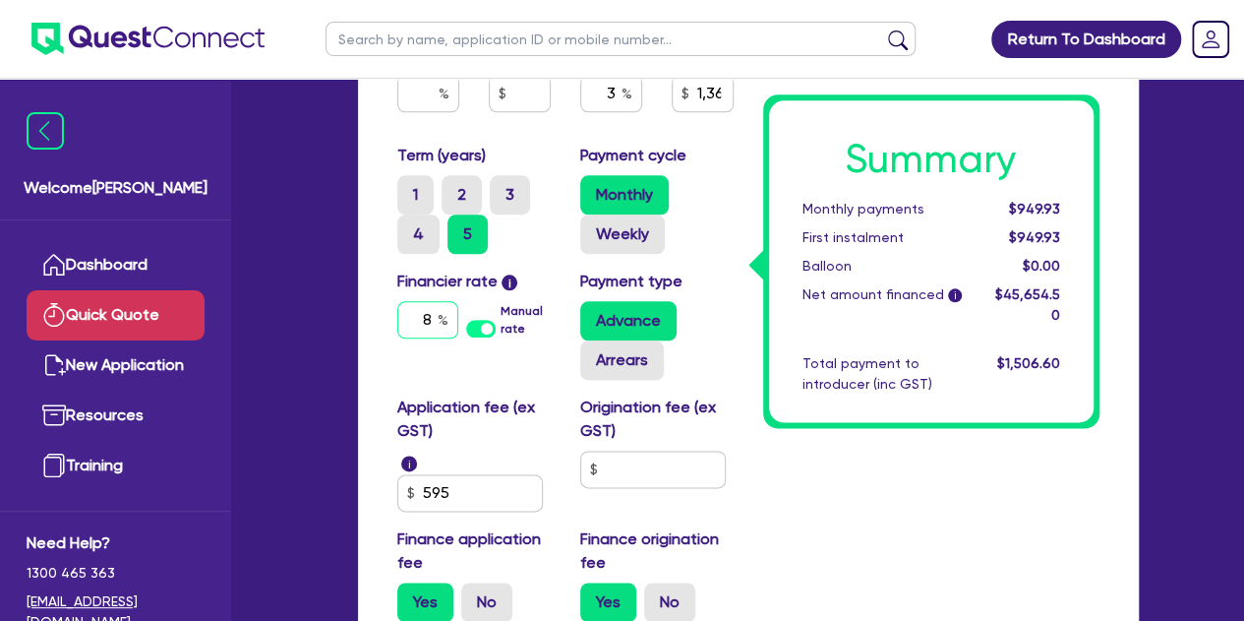
click at [432, 324] on input "8" at bounding box center [427, 319] width 61 height 37
type input "1,369.64"
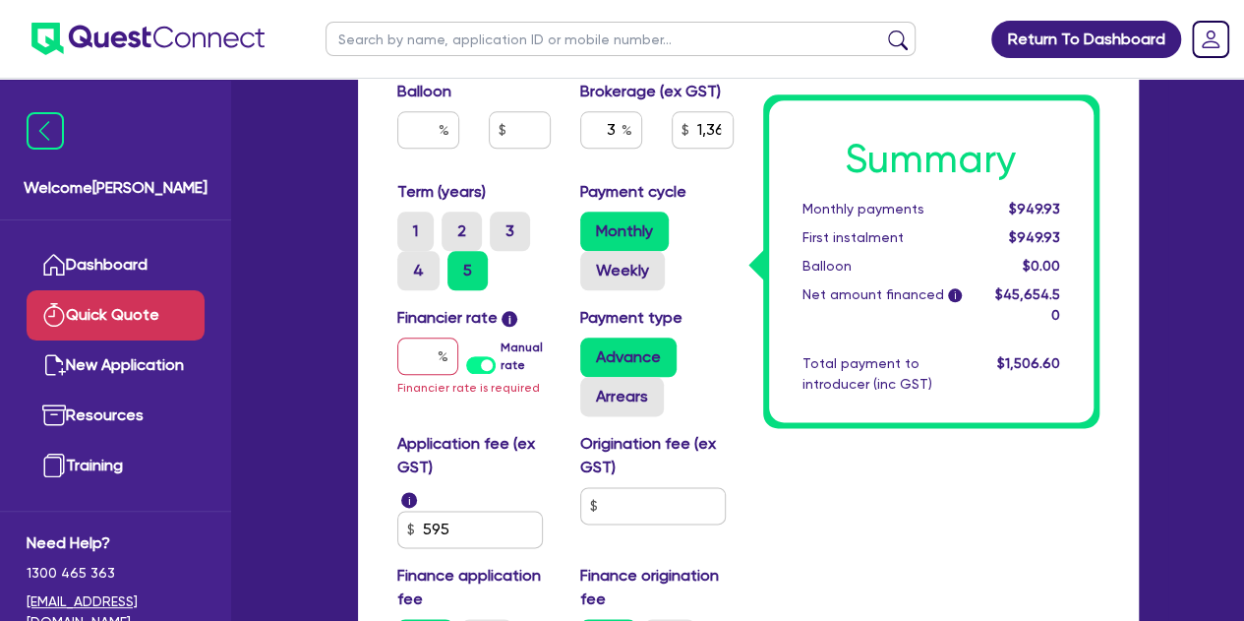
scroll to position [988, 0]
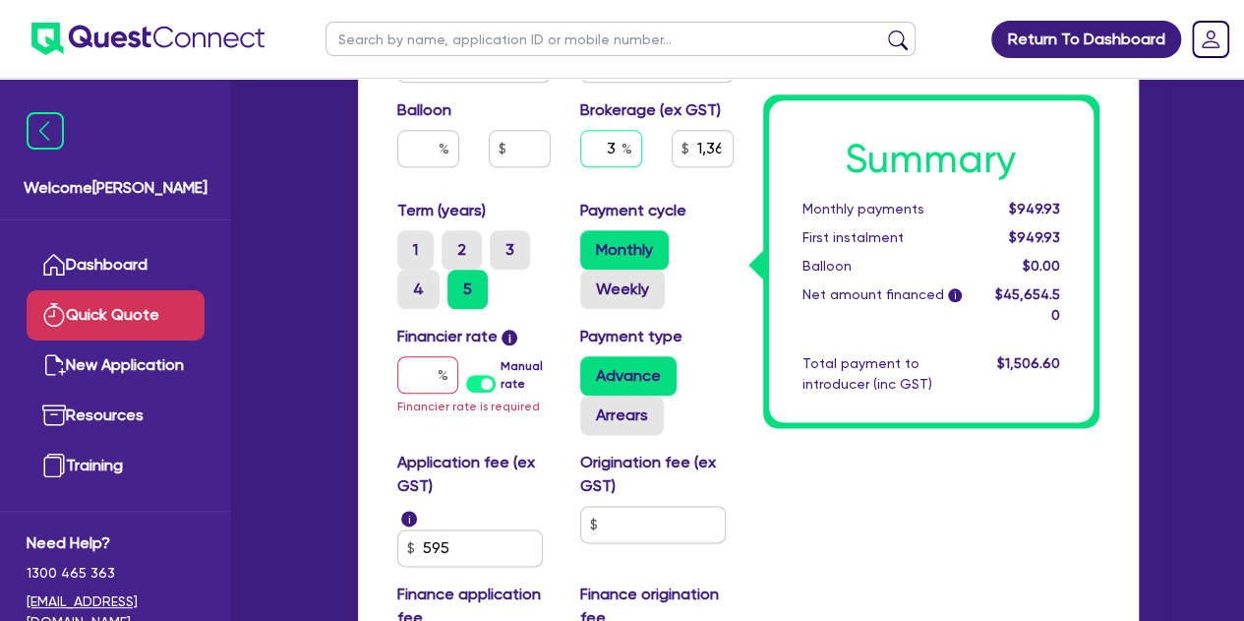
type input "1,369.64"
click at [612, 151] on input "text" at bounding box center [611, 148] width 62 height 37
type input "5"
type input "1,369.64"
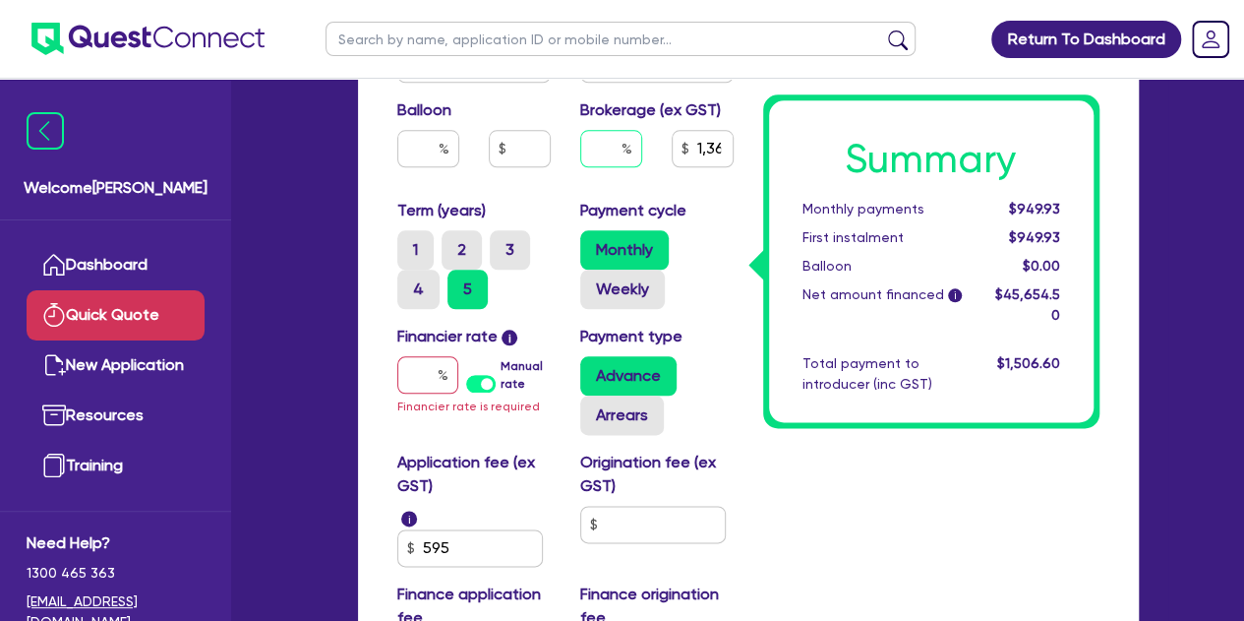
type input "4"
type input "1,369.64"
type input "4"
click at [565, 185] on div "Purchase price 55,000 Cash deposit 10,000 Trade in Payout amount Balloon Broker…" at bounding box center [566, 64] width 366 height 270
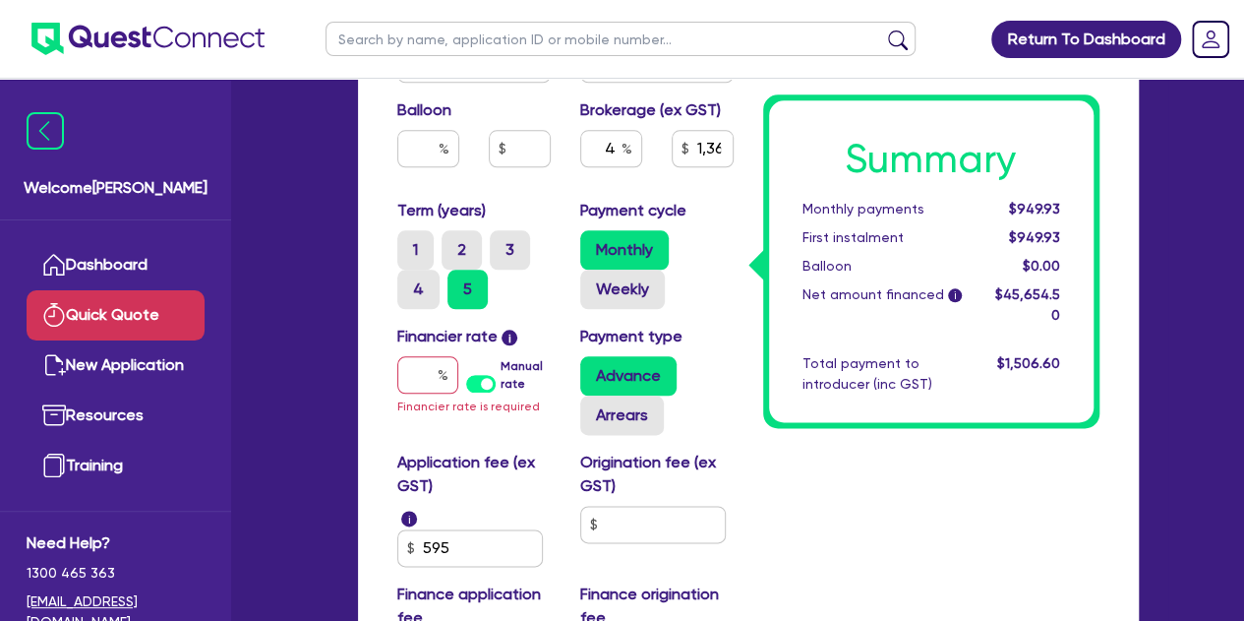
click at [565, 185] on div "Purchase price 55,000 Cash deposit 10,000 Trade in Payout amount Balloon Broker…" at bounding box center [566, 64] width 366 height 270
click at [411, 373] on input "text" at bounding box center [427, 374] width 61 height 37
type input "1,369.64"
type input "6"
type input "1,826.18"
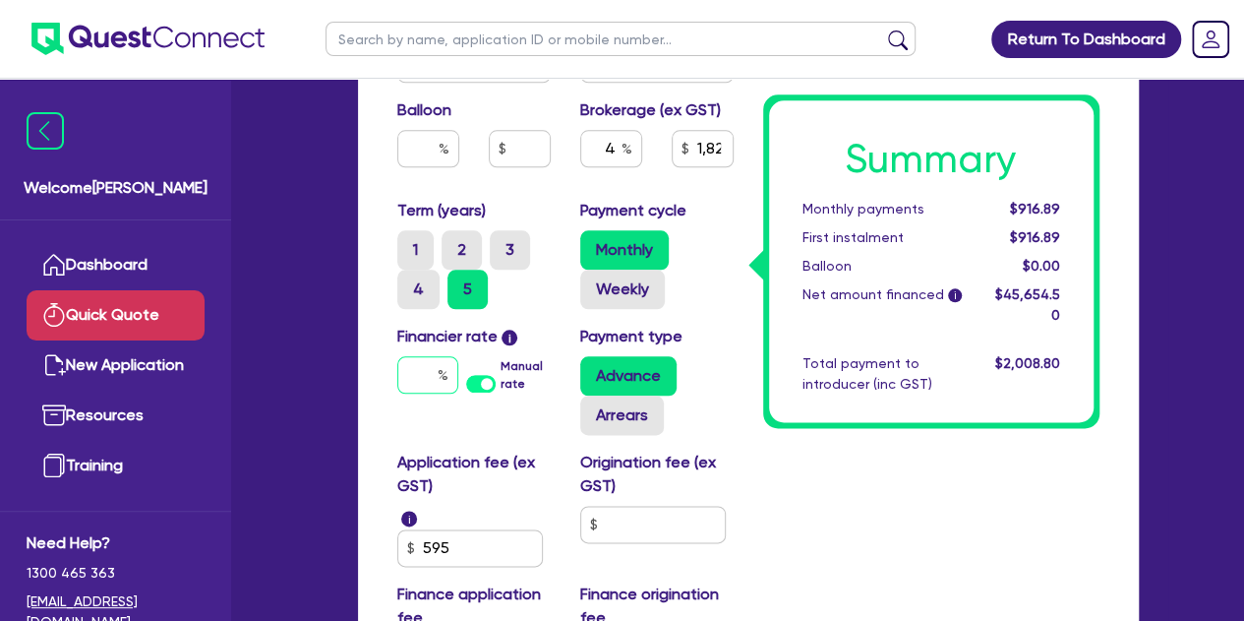
type input "1,826.18"
type input "7"
type input "1,826.18"
type input "7."
type input "1,826.18"
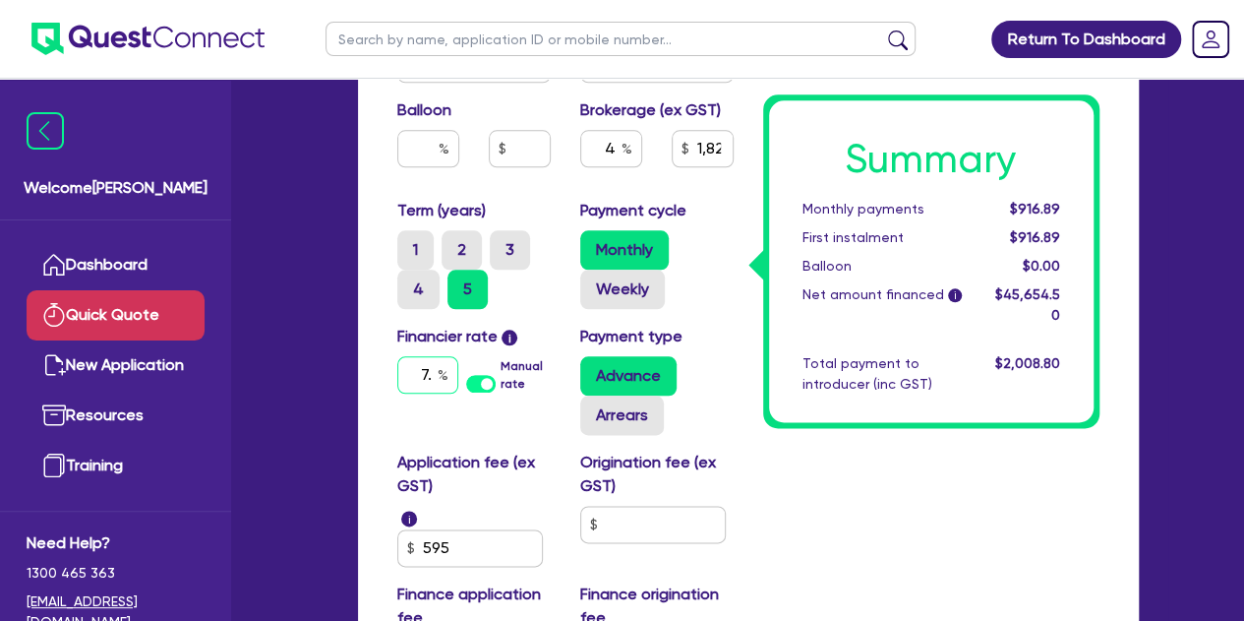
type input "7.9"
type input "1,826.18"
type input "7.99"
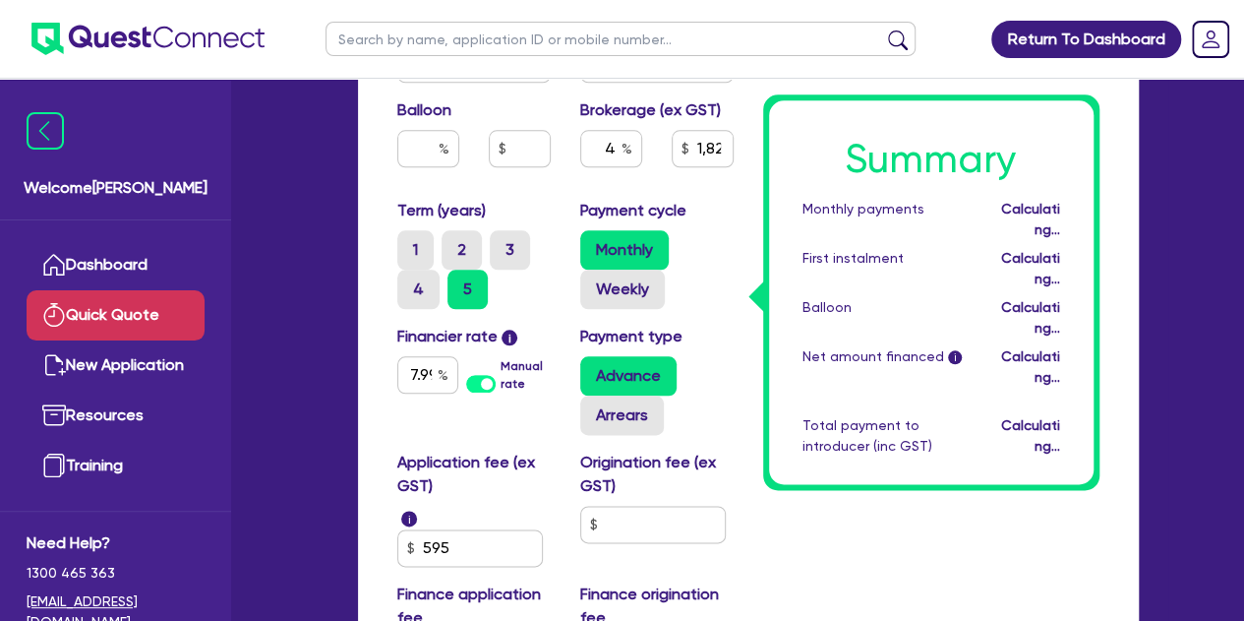
type input "1,826.18"
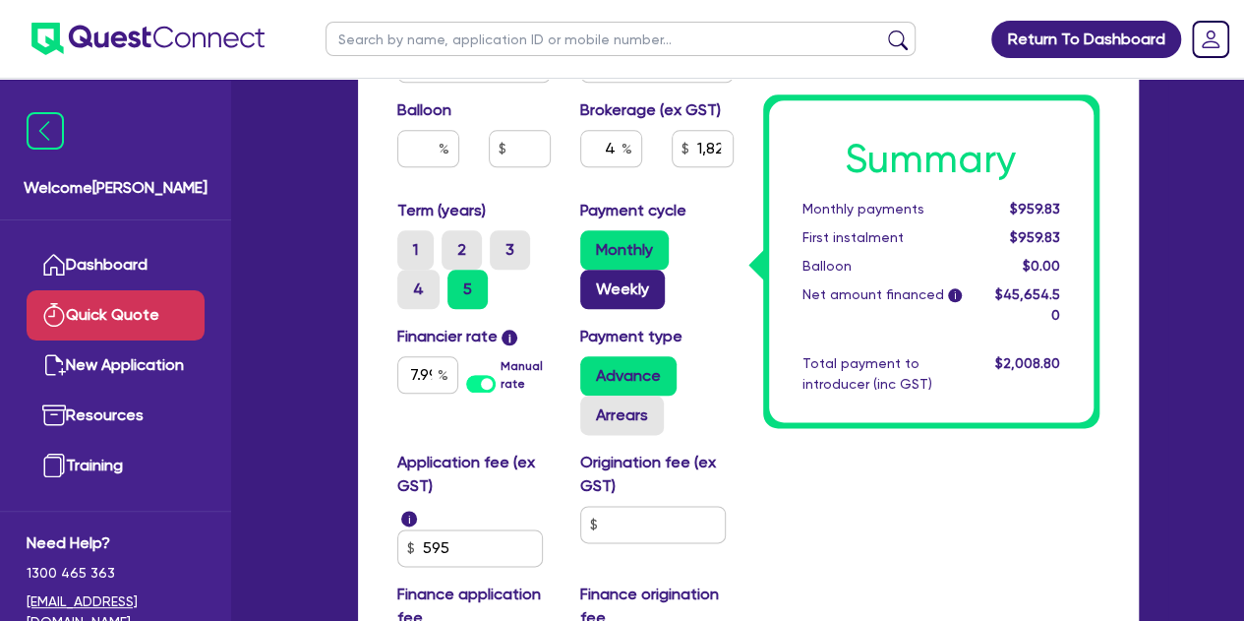
click at [596, 284] on label "Weekly" at bounding box center [622, 289] width 85 height 39
click at [593, 282] on input "Weekly" at bounding box center [586, 276] width 13 height 13
radio input "true"
type input "1,826.18"
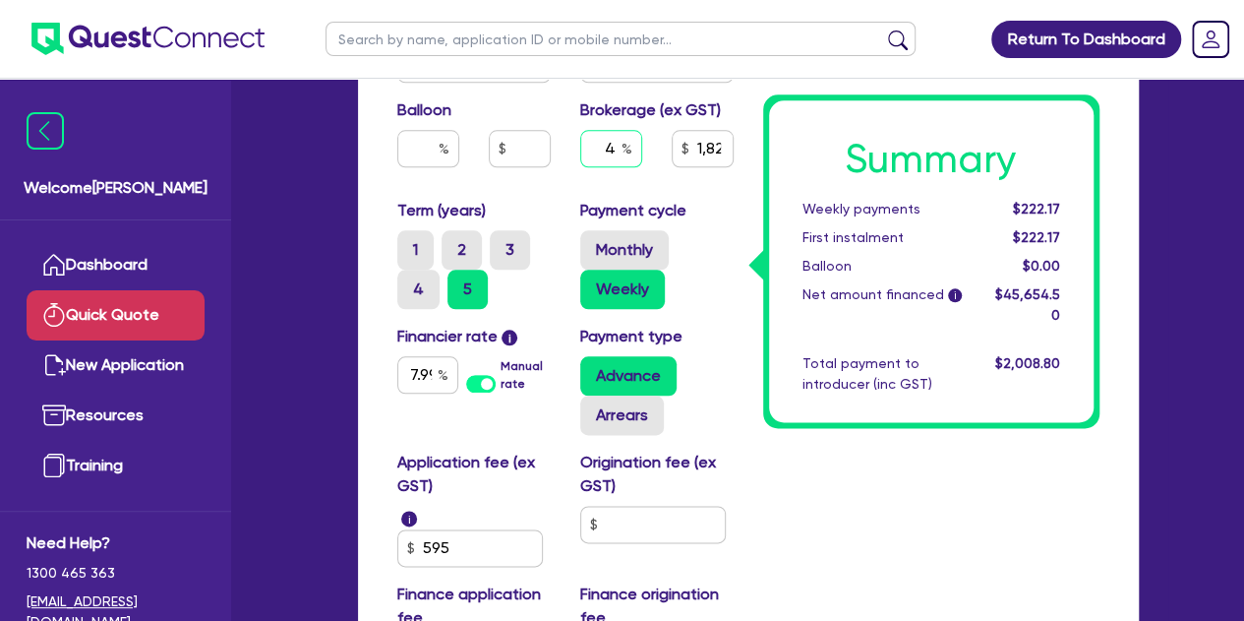
click at [618, 150] on input "4" at bounding box center [611, 148] width 62 height 37
type input "1,826.18"
type input "3"
type input "1,826.18"
type input "3"
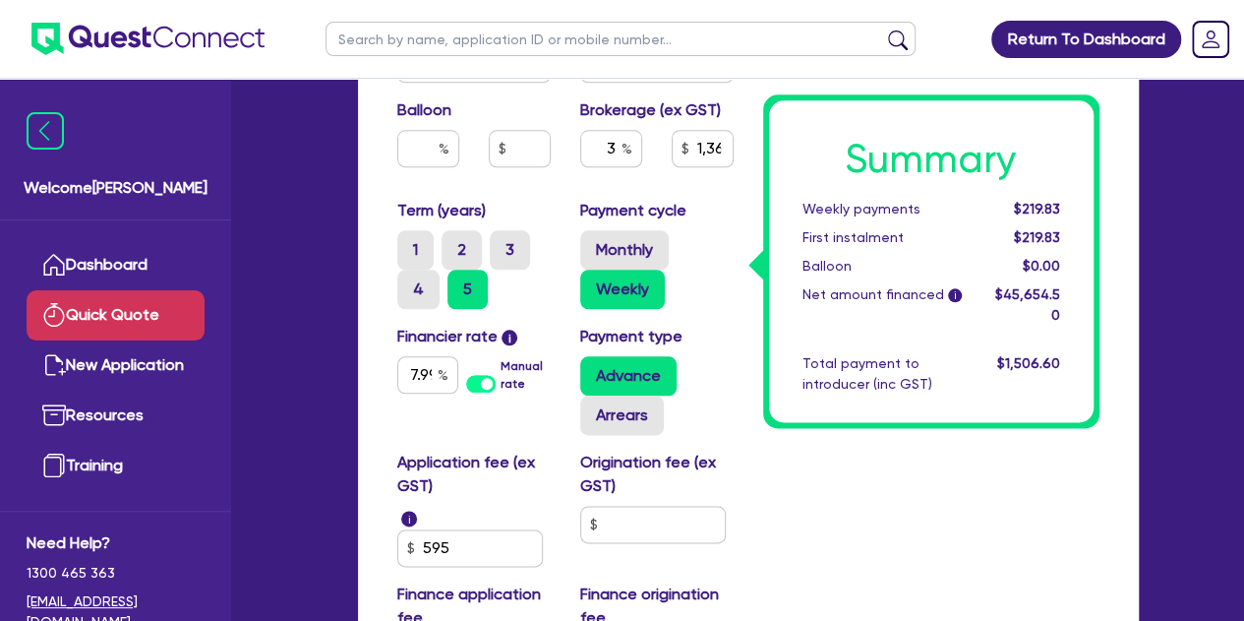
click at [732, 272] on div "Monthly Weekly" at bounding box center [656, 269] width 153 height 79
click at [637, 509] on input "text" at bounding box center [653, 524] width 146 height 37
type input "1,369.64"
type input "5"
type input "1,369.64"
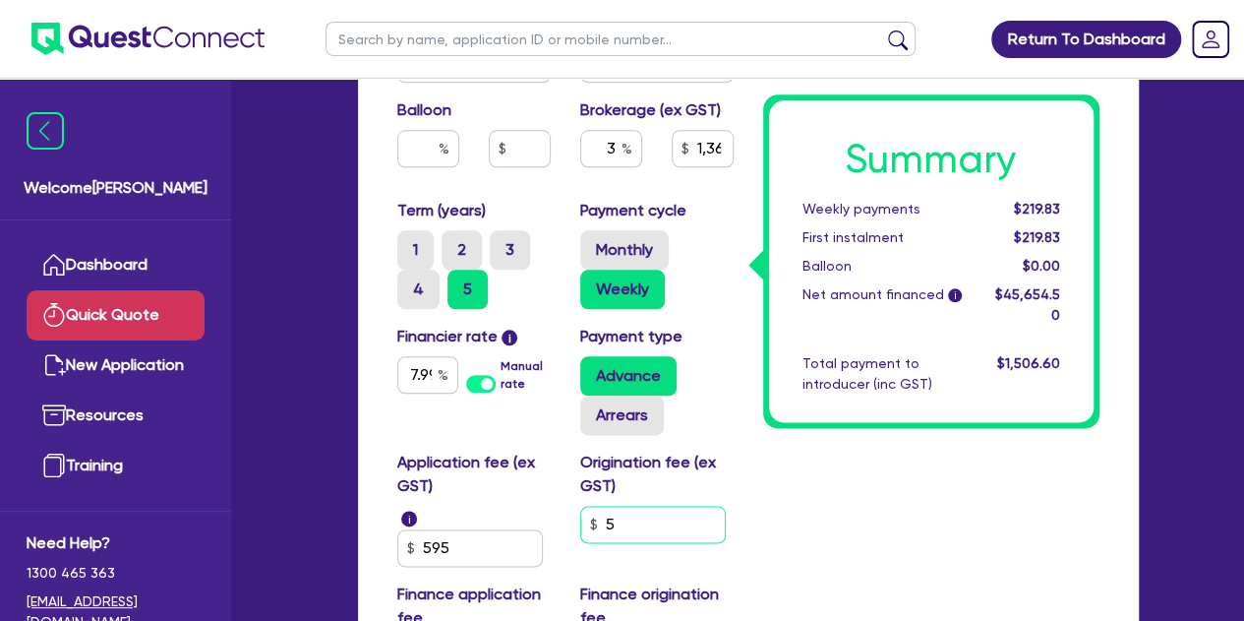
type input "50"
type input "1,369.64"
type input "500"
type input "1,386.14"
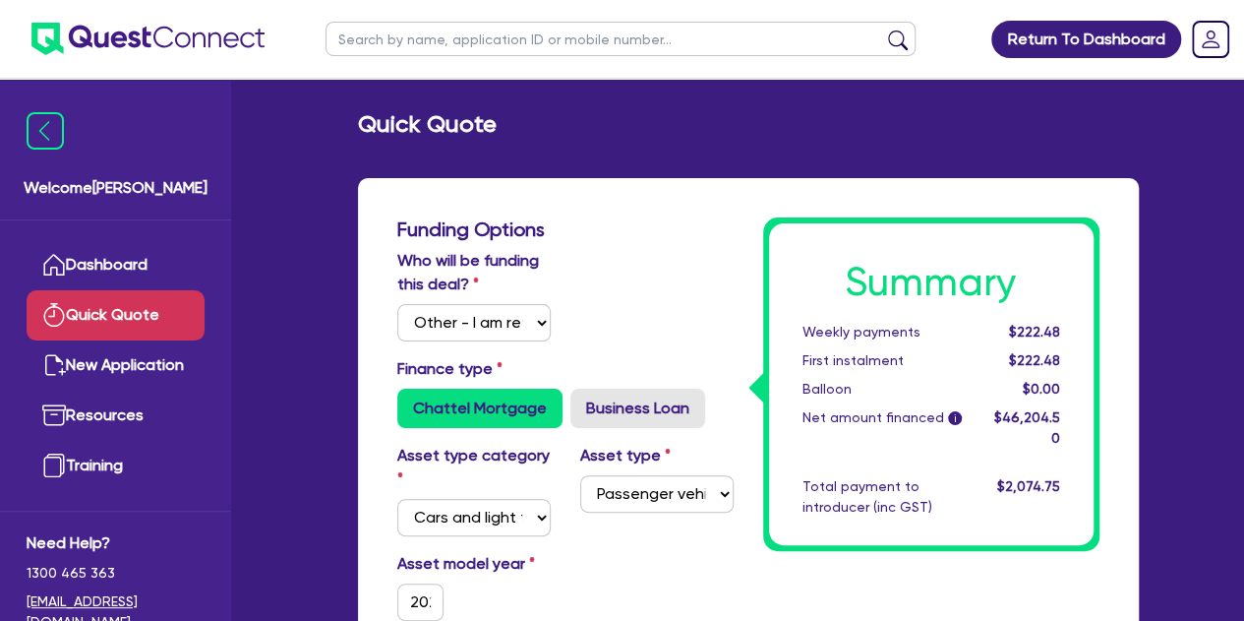
click at [406, 37] on input "text" at bounding box center [621, 39] width 590 height 34
type input "zabl"
click button "submit" at bounding box center [897, 44] width 31 height 28
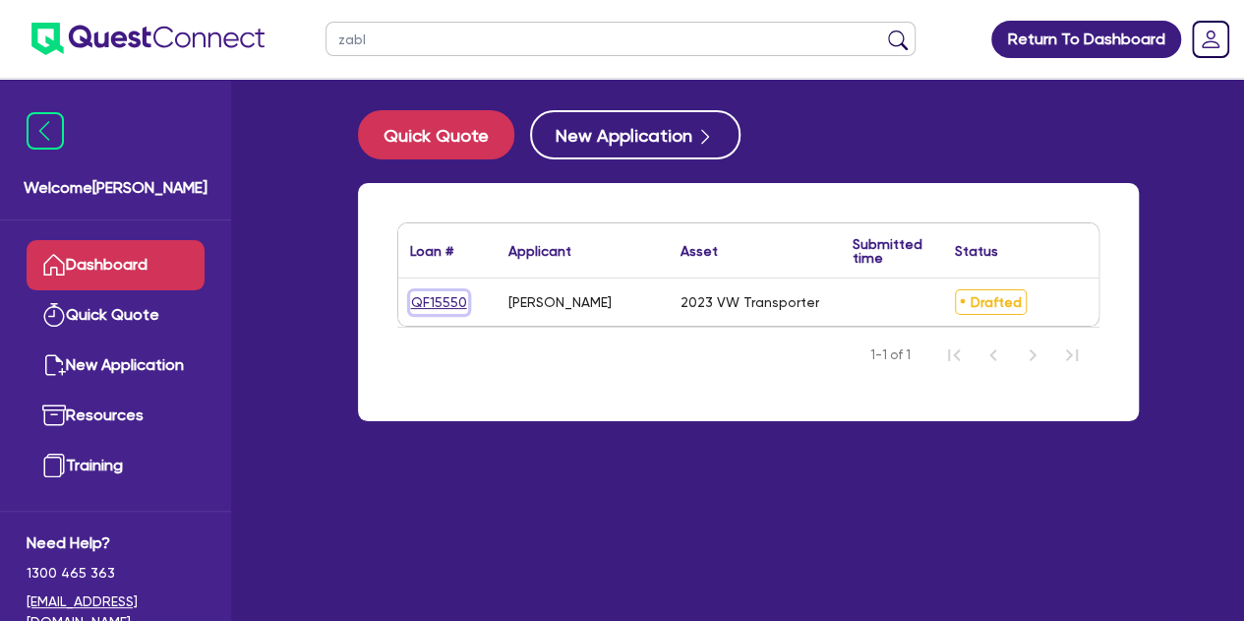
click at [417, 299] on link "QF15550" at bounding box center [439, 302] width 58 height 23
select select "Other"
select select "CARS_AND_LIGHT_TRUCKS"
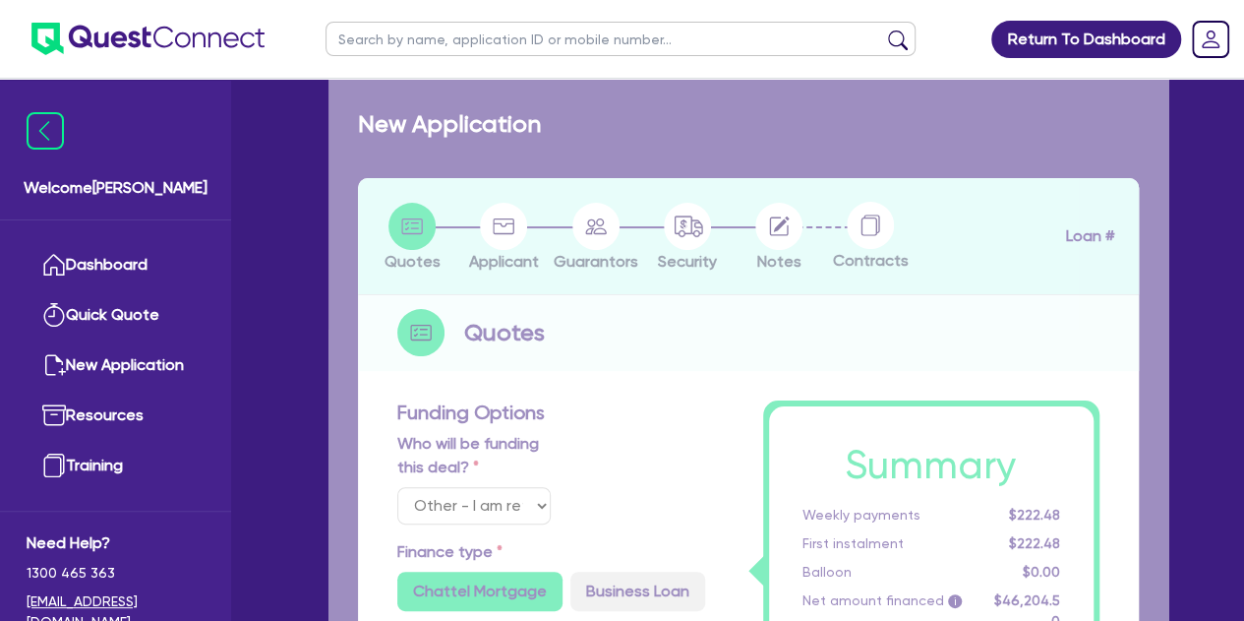
select select "VANS_AND_UTES"
type input "2023"
radio input "true"
type input "50,000"
type input "4"
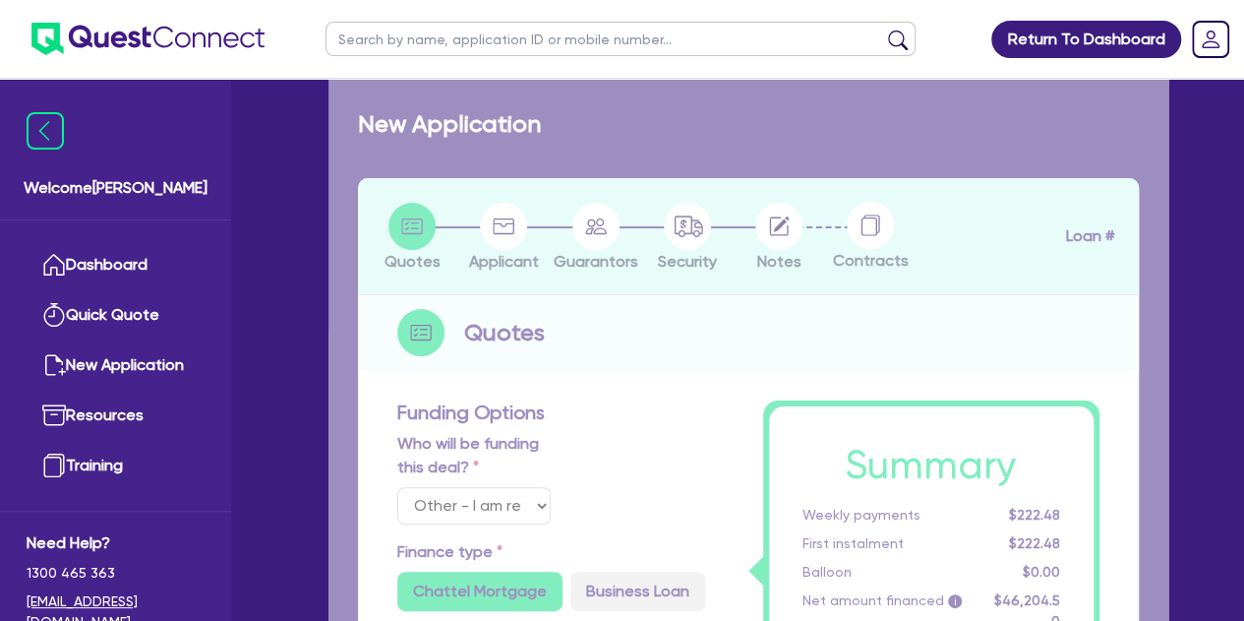
type input "2,061.56"
type input "6.79"
type input "499"
type input "900"
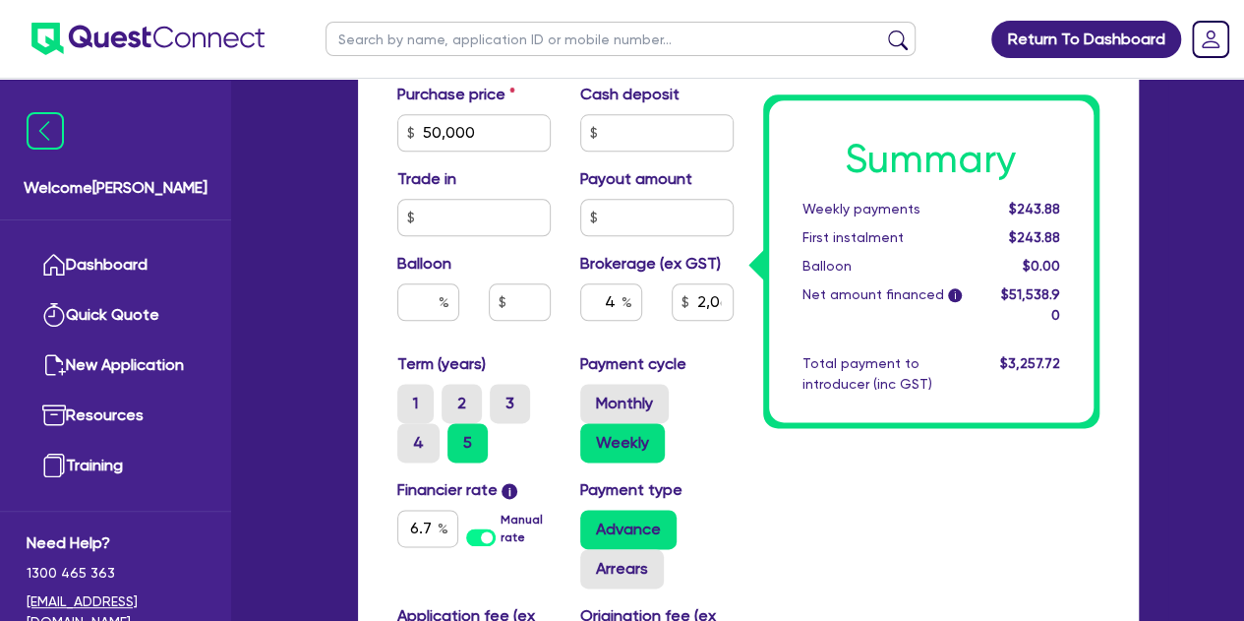
scroll to position [1057, 0]
click at [613, 292] on input "4" at bounding box center [611, 300] width 62 height 37
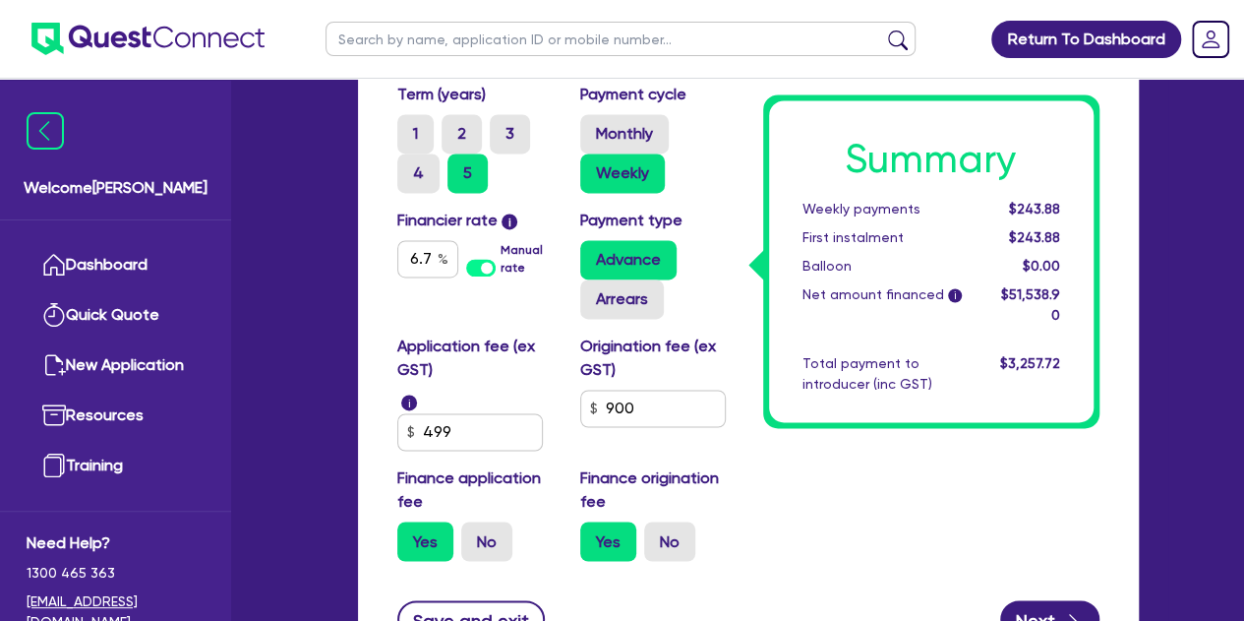
scroll to position [1053, 0]
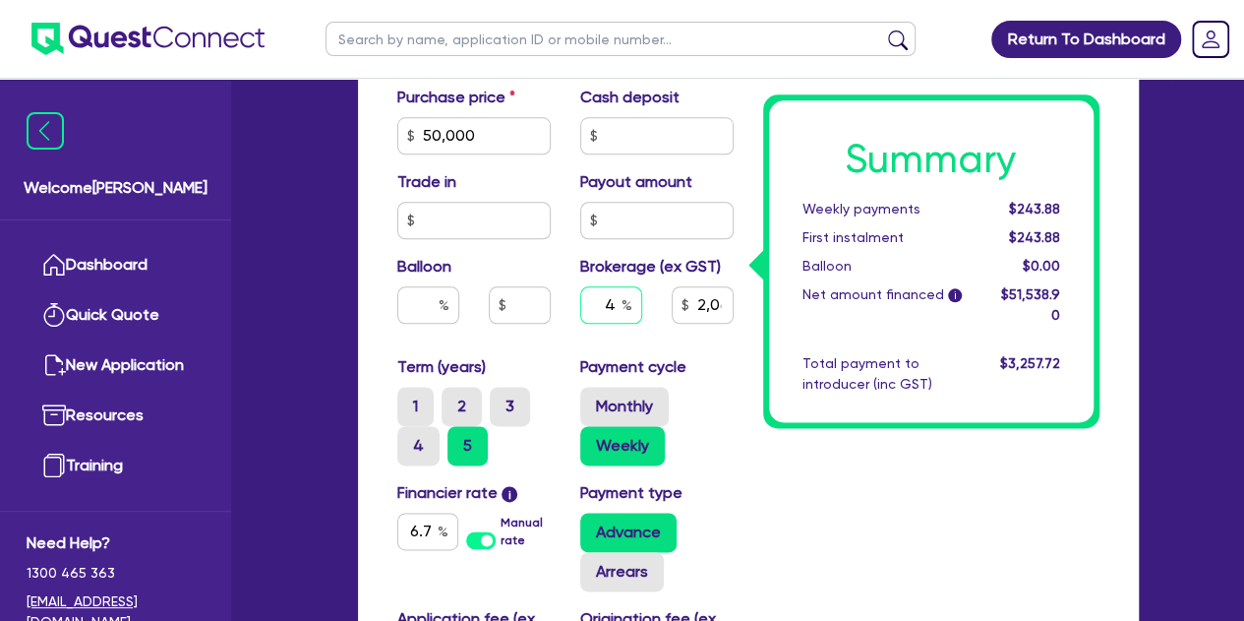
type input "50,000"
type input "2,061.56"
type input "50,000"
type input "3"
type input "2,061.56"
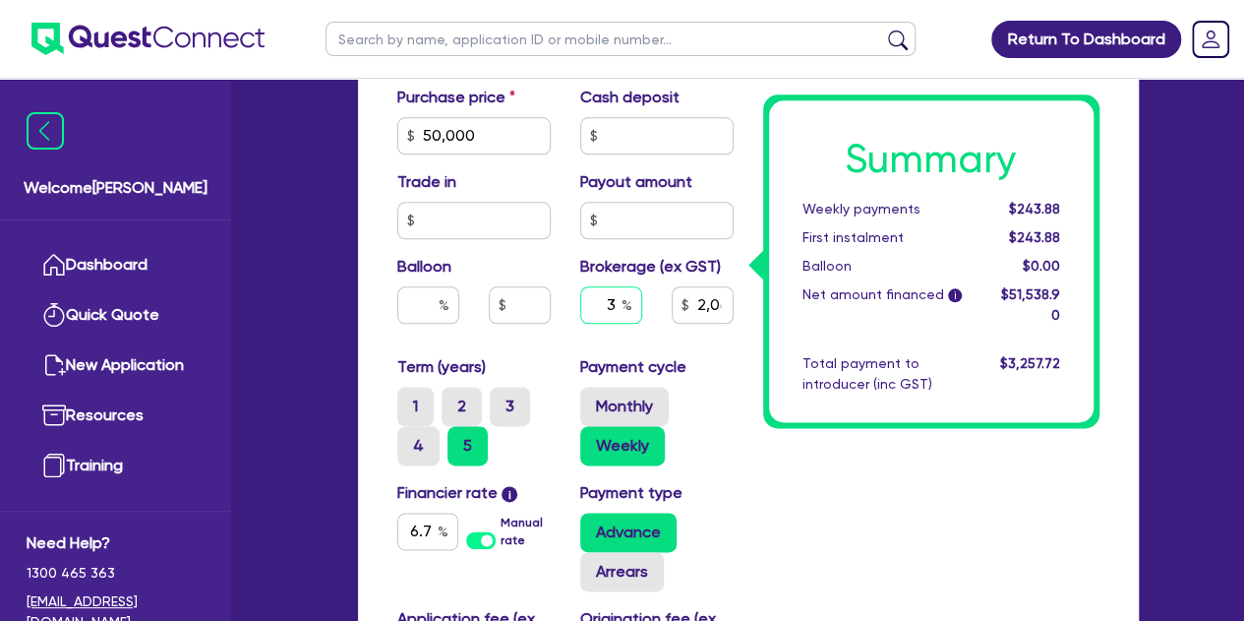
type input "3"
type input "50,000"
type input "2,061.56"
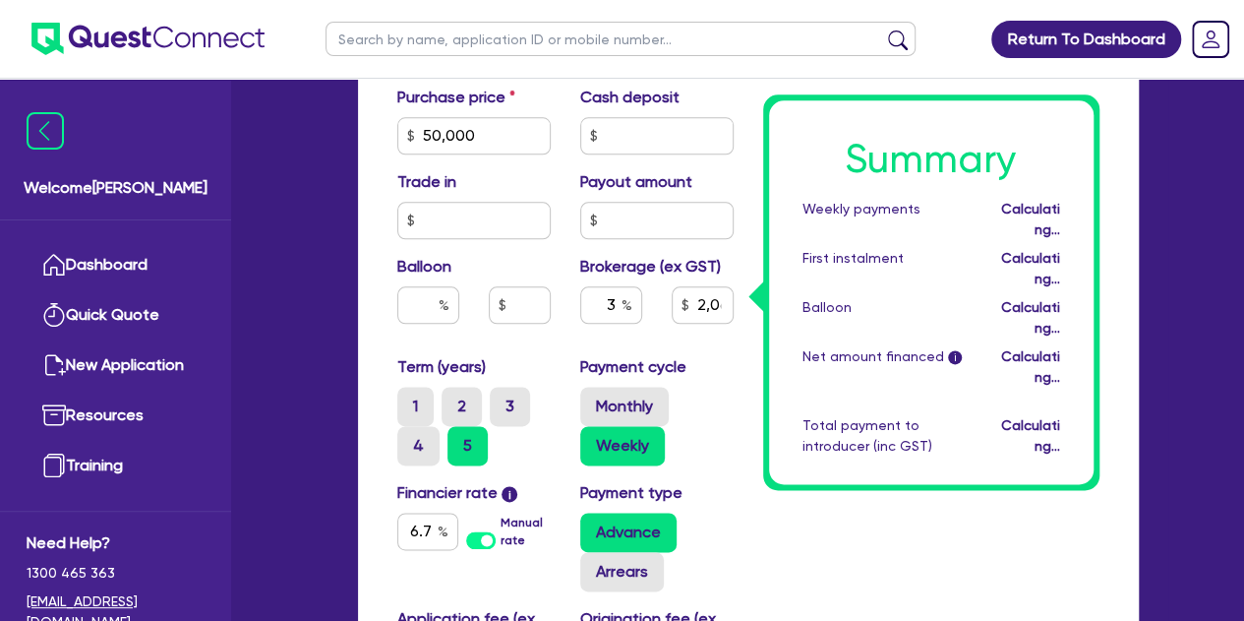
type input "50,000"
type input "1,546.17"
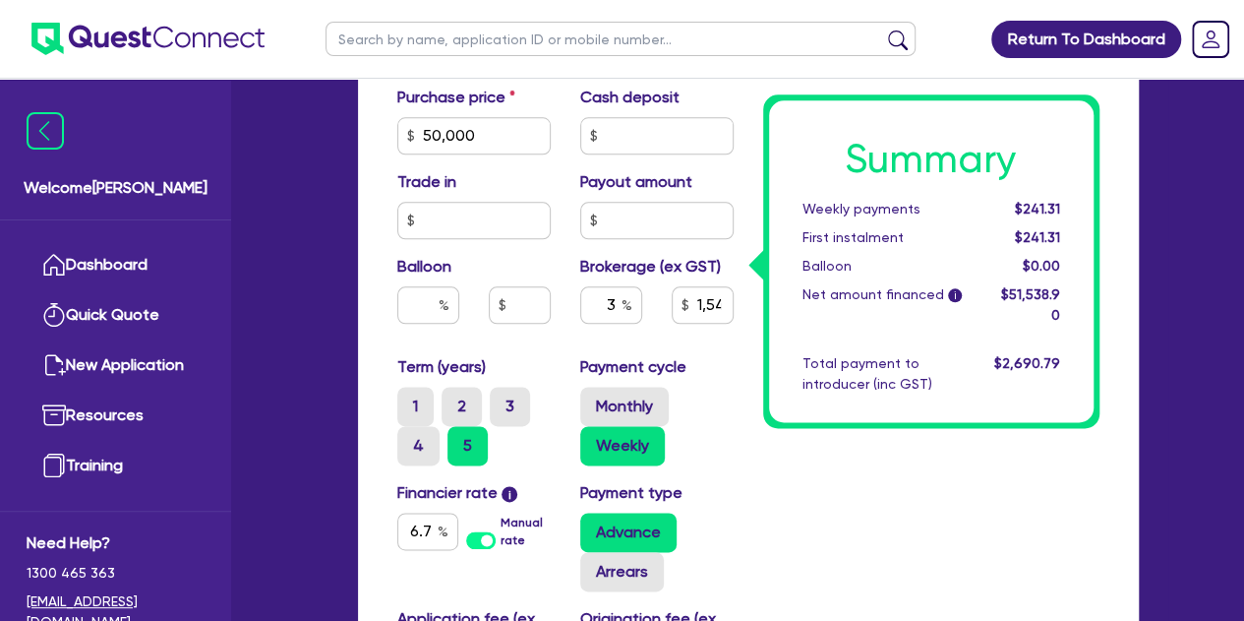
drag, startPoint x: 812, startPoint y: 403, endPoint x: 805, endPoint y: 426, distance: 24.0
click at [805, 426] on div "Summary Weekly payments $241.31 First instalment $241.31 Balloon $0.00 Net amou…" at bounding box center [932, 117] width 366 height 1463
type input "50,000"
type input "1,546.17"
click at [620, 304] on input "text" at bounding box center [611, 304] width 62 height 37
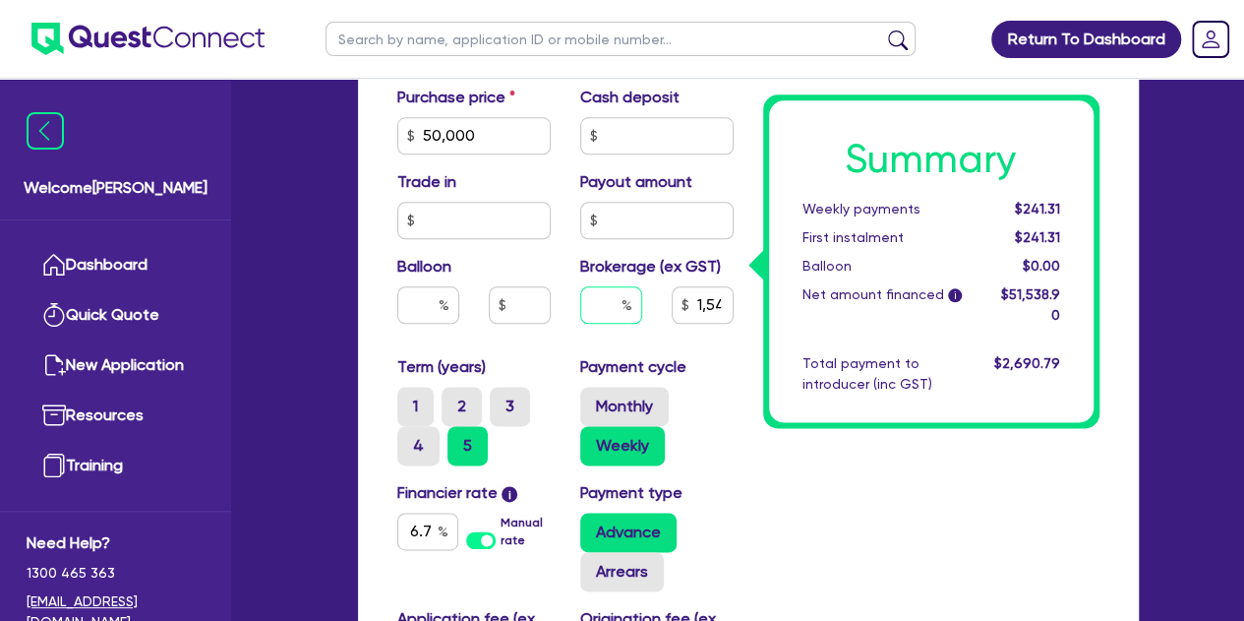
type input "50,000"
type input "4"
type input "1,546.17"
type input "4"
type input "50,000"
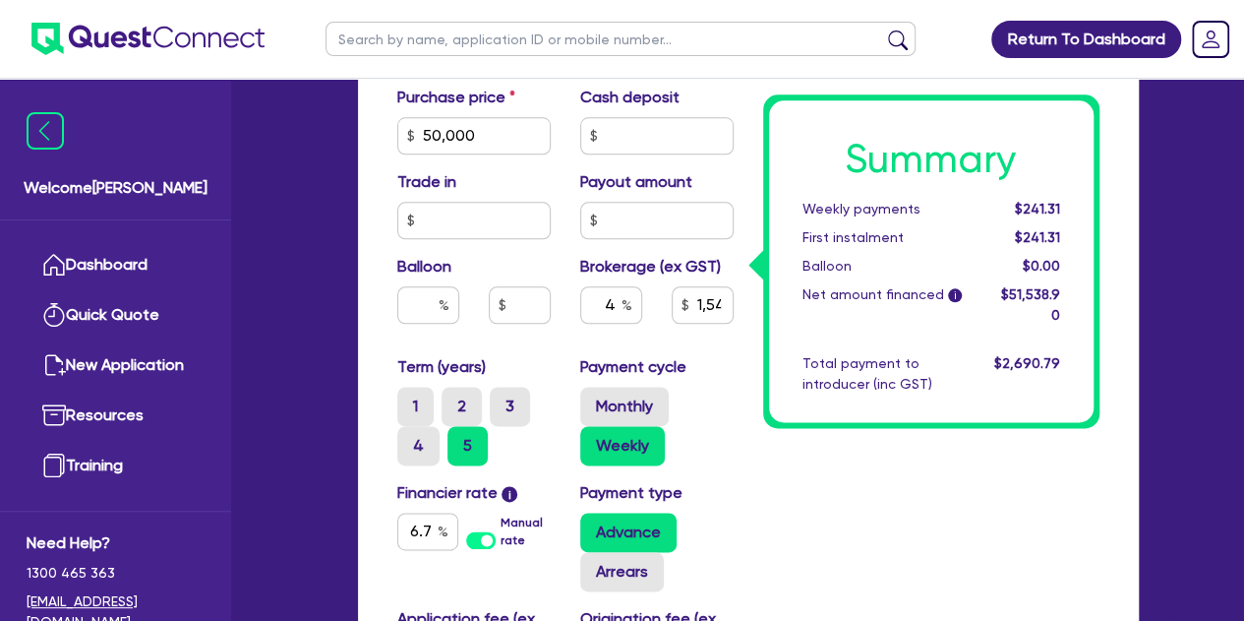
type input "1,546.17"
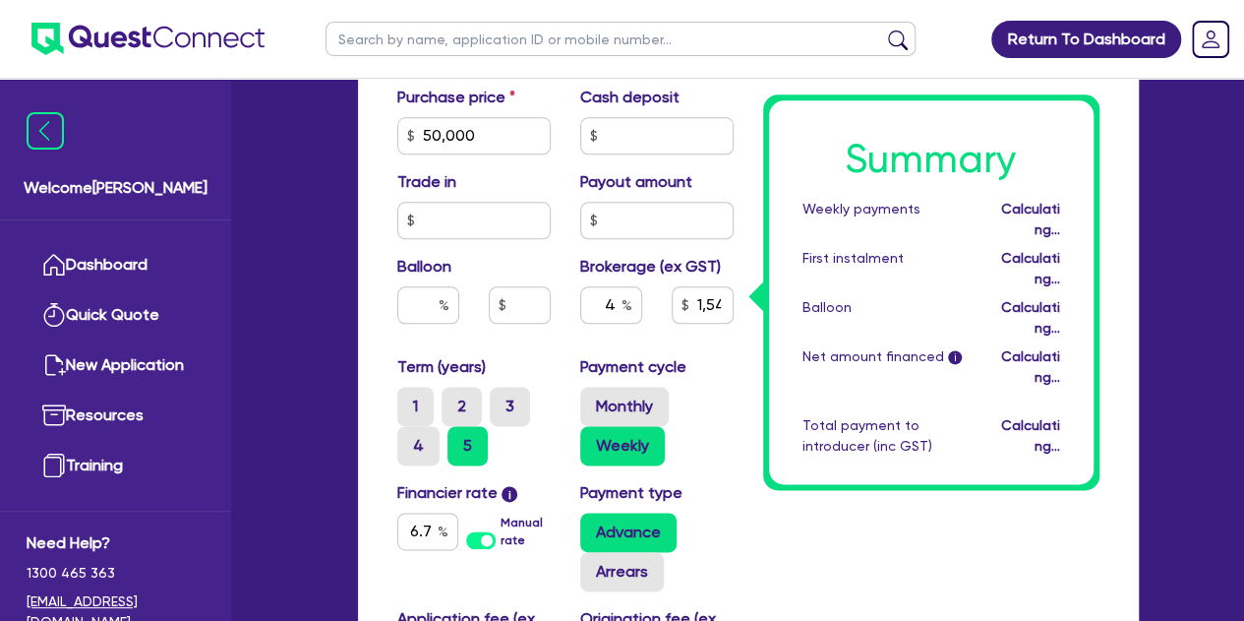
click at [563, 319] on div at bounding box center [519, 304] width 91 height 37
type input "50,000"
type input "2,061.56"
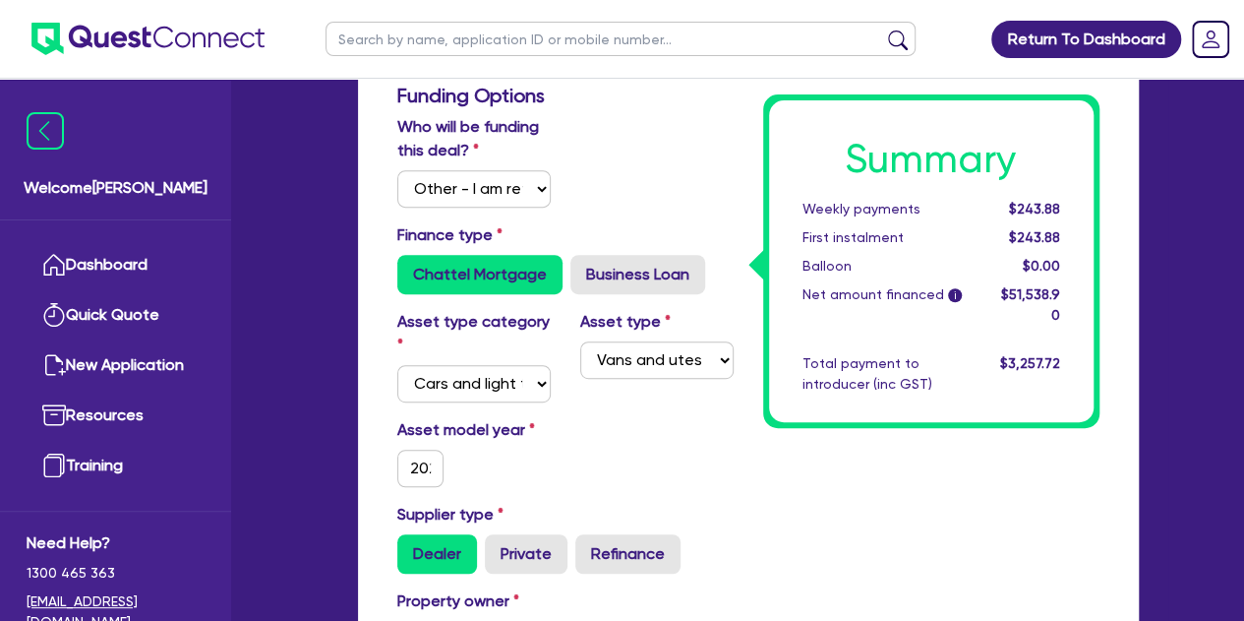
scroll to position [0, 0]
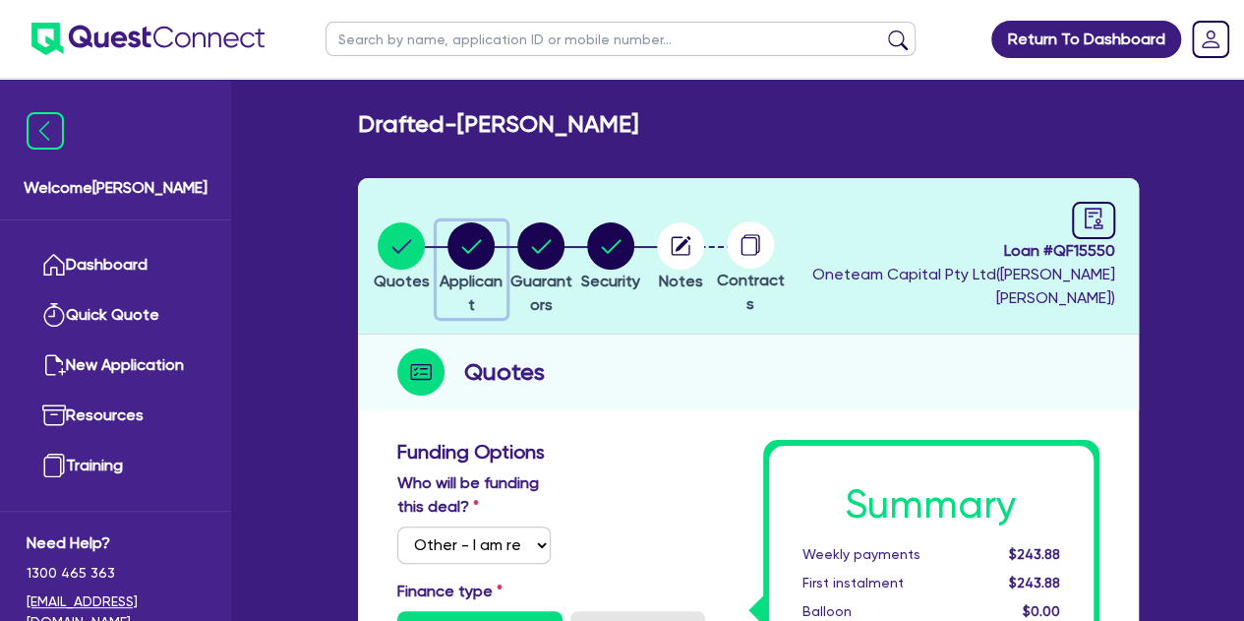
click at [495, 241] on circle "button" at bounding box center [471, 245] width 47 height 47
select select "SOLE_TRADER"
select select "MANUFACTURING"
select select "HOUSEHOLD_GOOD"
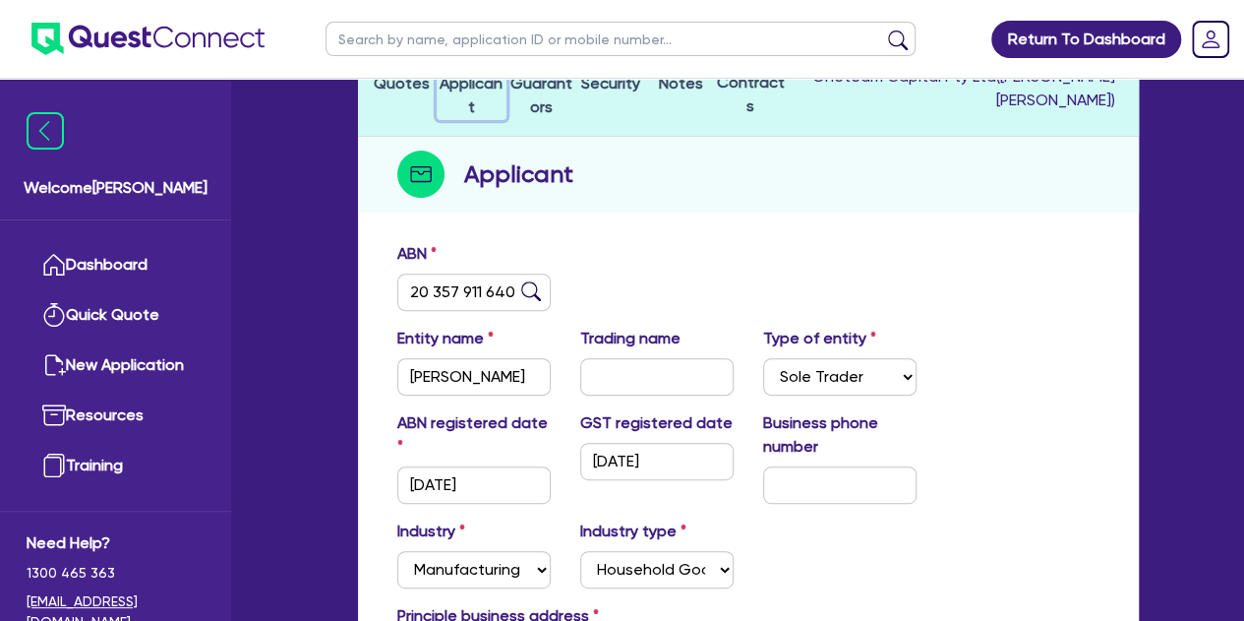
scroll to position [238, 0]
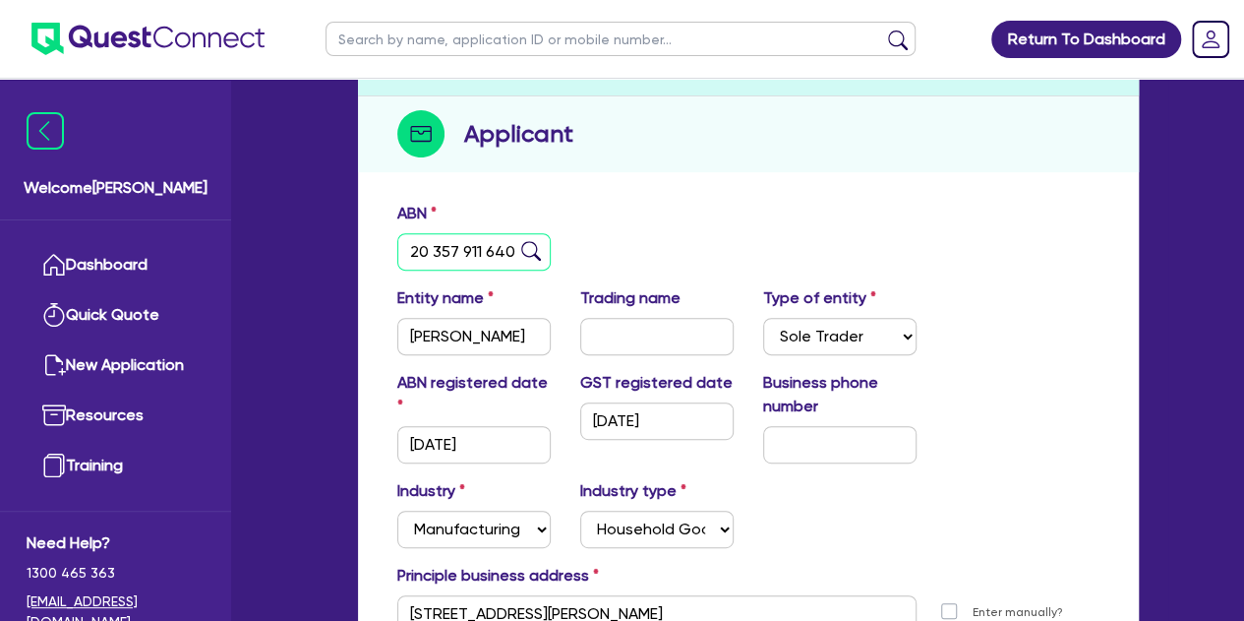
drag, startPoint x: 408, startPoint y: 251, endPoint x: 571, endPoint y: 251, distance: 162.3
click at [571, 251] on div "ABN 20 357 911 640" at bounding box center [749, 244] width 732 height 85
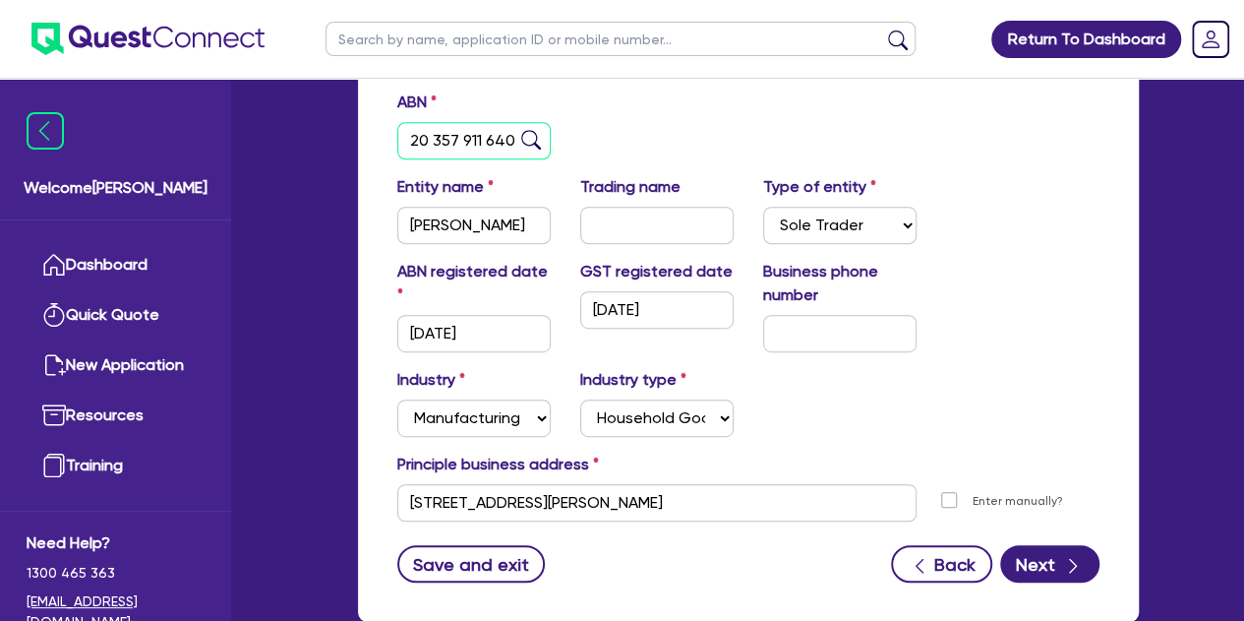
scroll to position [363, 0]
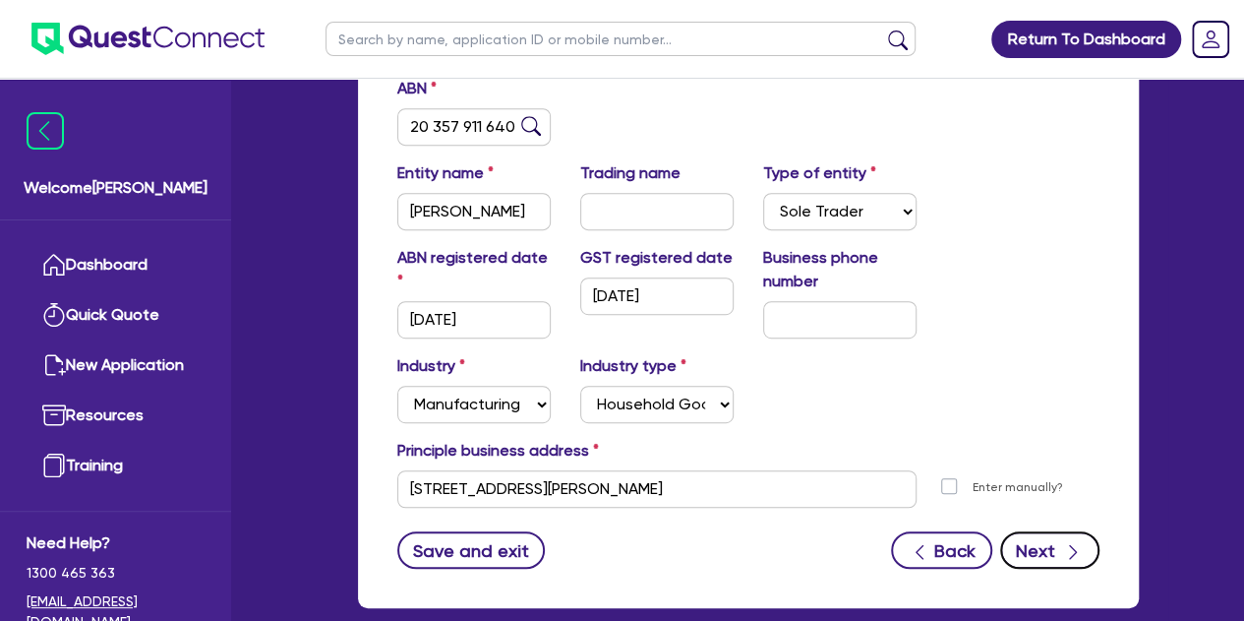
click at [1052, 541] on button "Next" at bounding box center [1049, 549] width 99 height 37
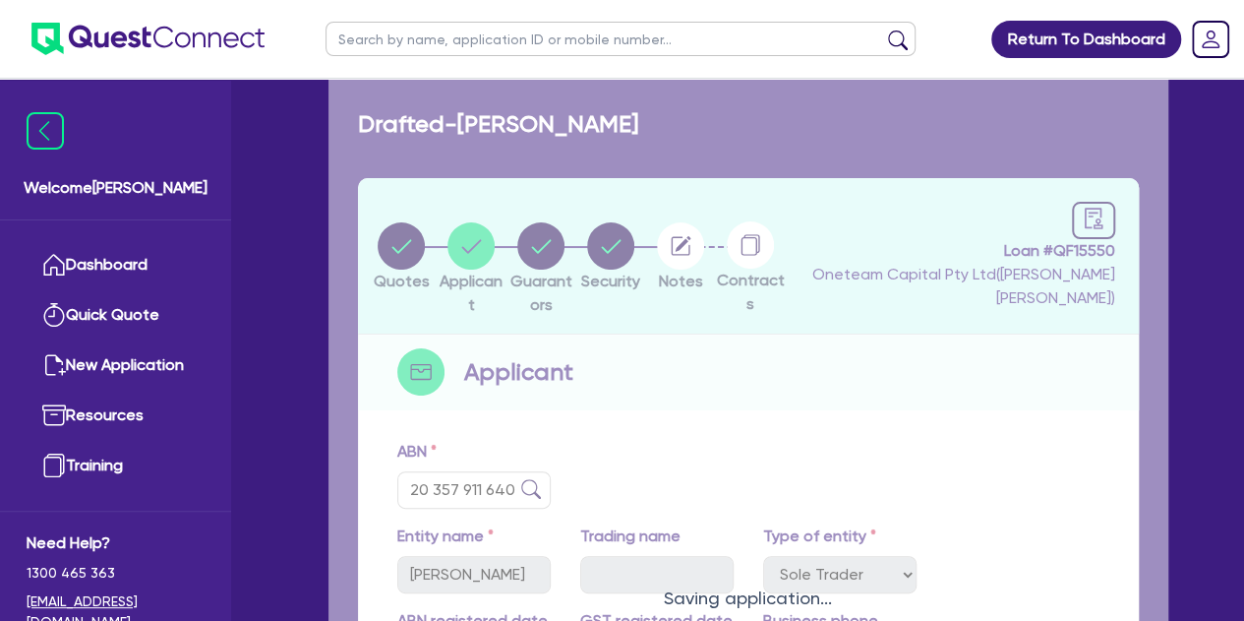
select select "MR"
select select "MARRIED"
select select "CASH"
select select "PROPERTY"
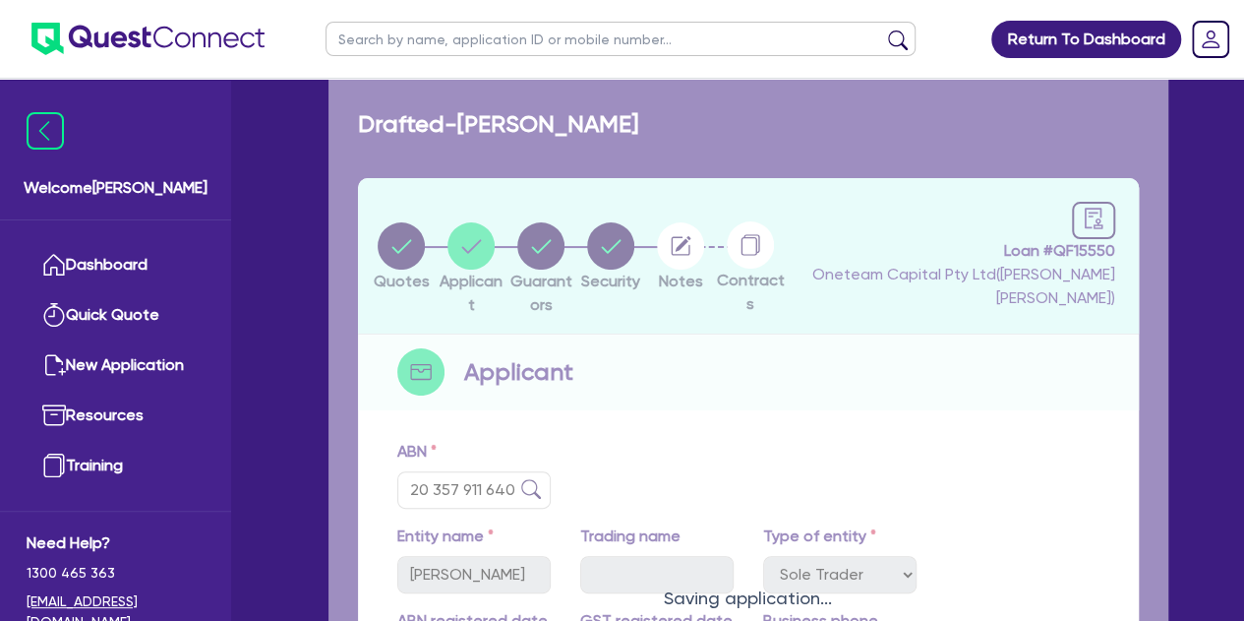
select select "VEHICLE"
select select "OTHER"
select select "MORTGAGE"
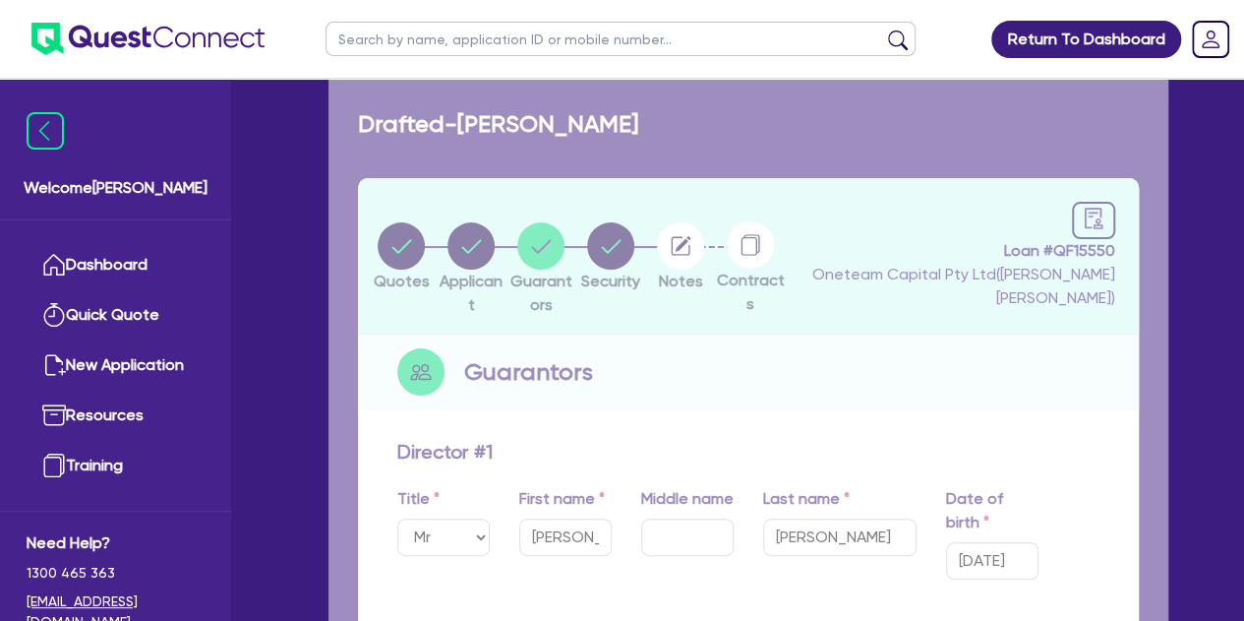
type input "1"
type input "0411 148 084"
type input "30,000"
type input "1,000,000"
type input "900,000"
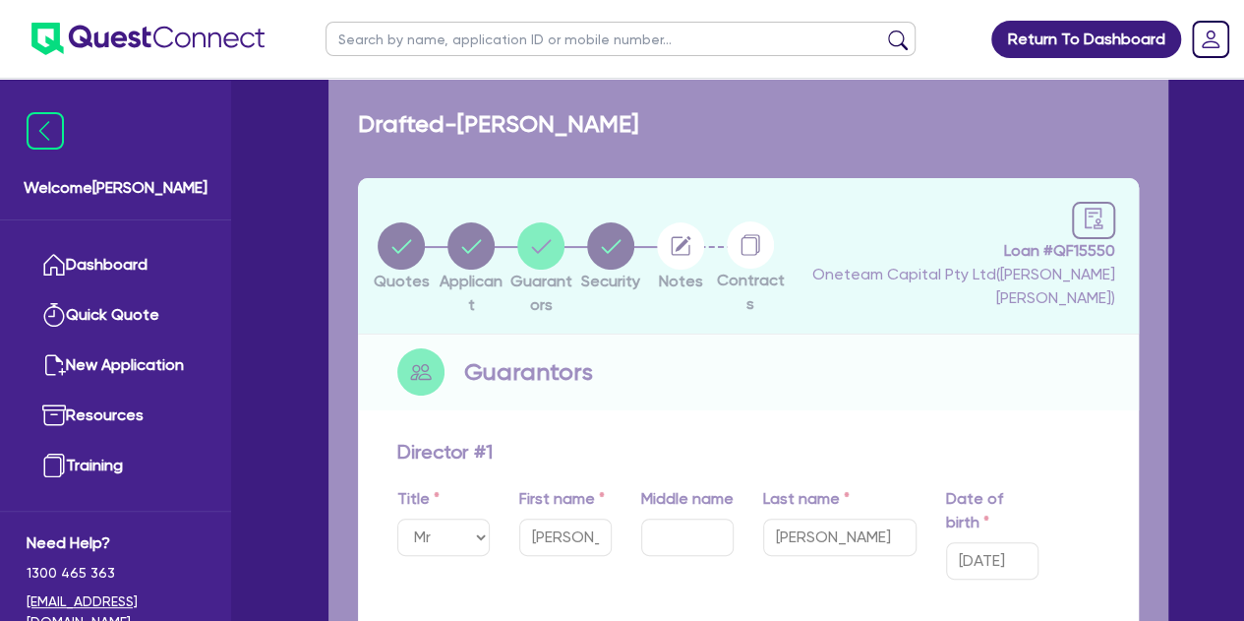
type input "17,000"
type input "180,000"
type input "300,000"
type input "2,700"
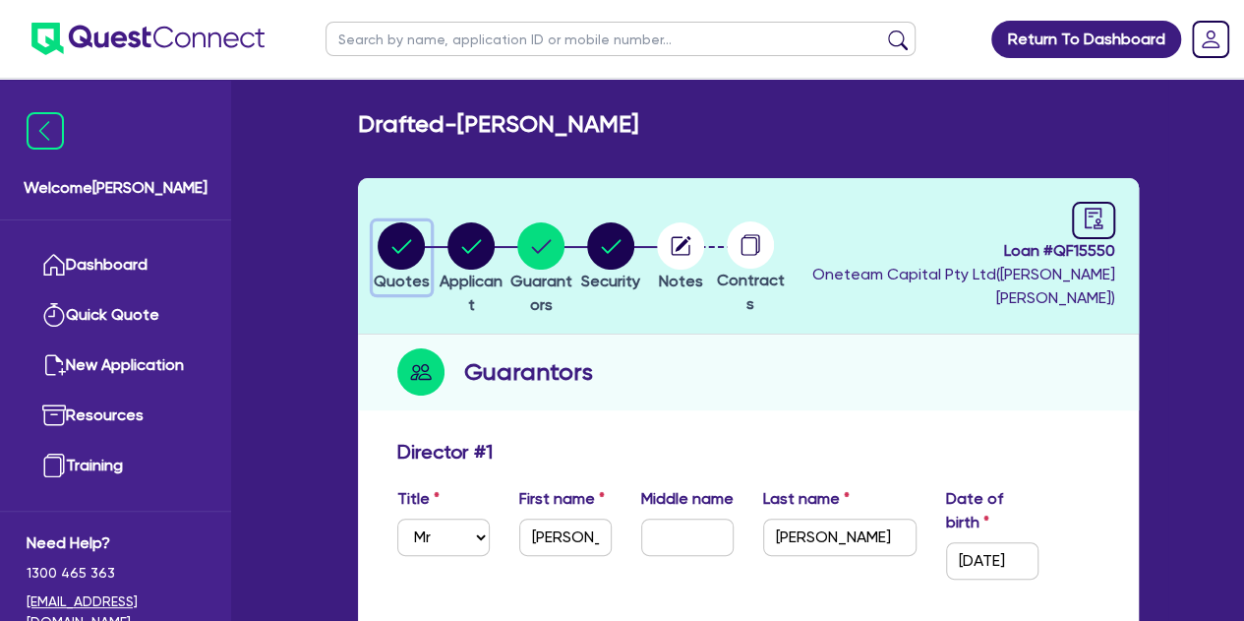
click at [399, 223] on circle "button" at bounding box center [401, 245] width 47 height 47
select select "Other"
select select "CARS_AND_LIGHT_TRUCKS"
select select "VANS_AND_UTES"
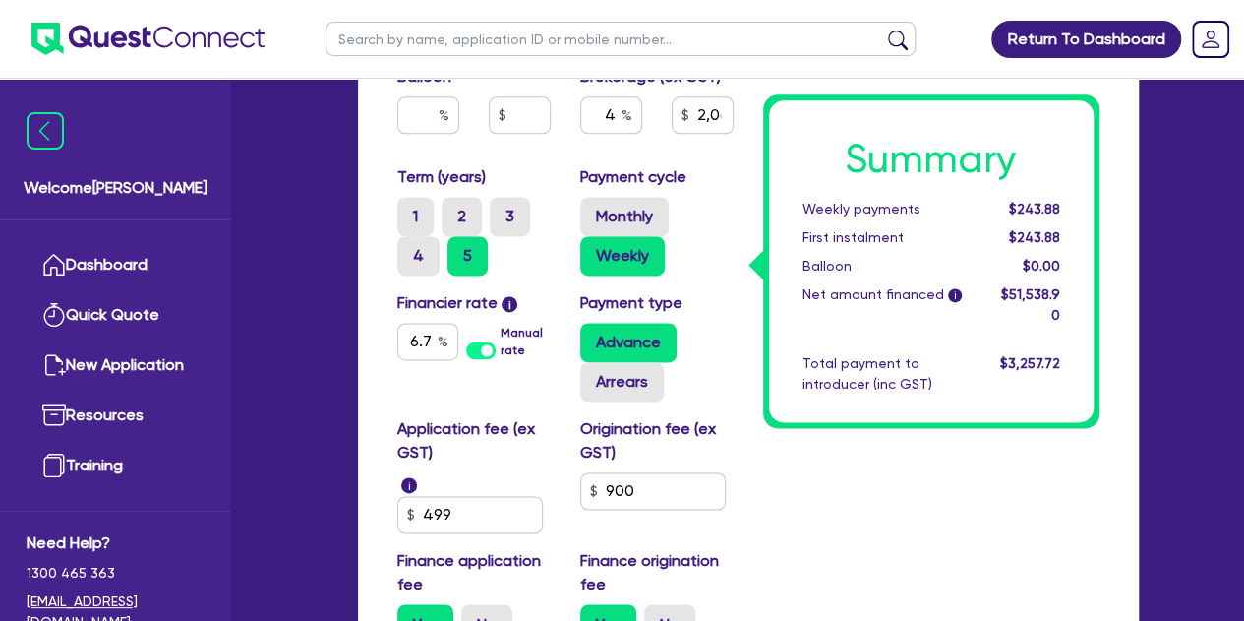
scroll to position [1249, 0]
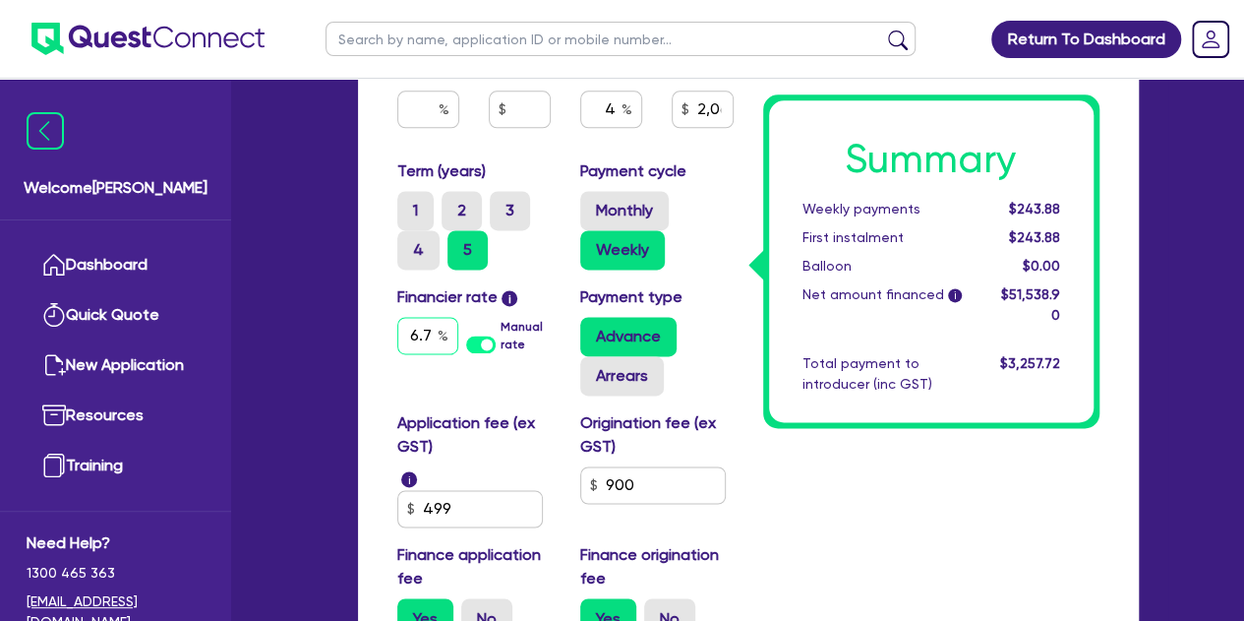
click at [423, 326] on input "6.79" at bounding box center [427, 335] width 61 height 37
type input "50,000"
type input "2,061.56"
type input "6.7"
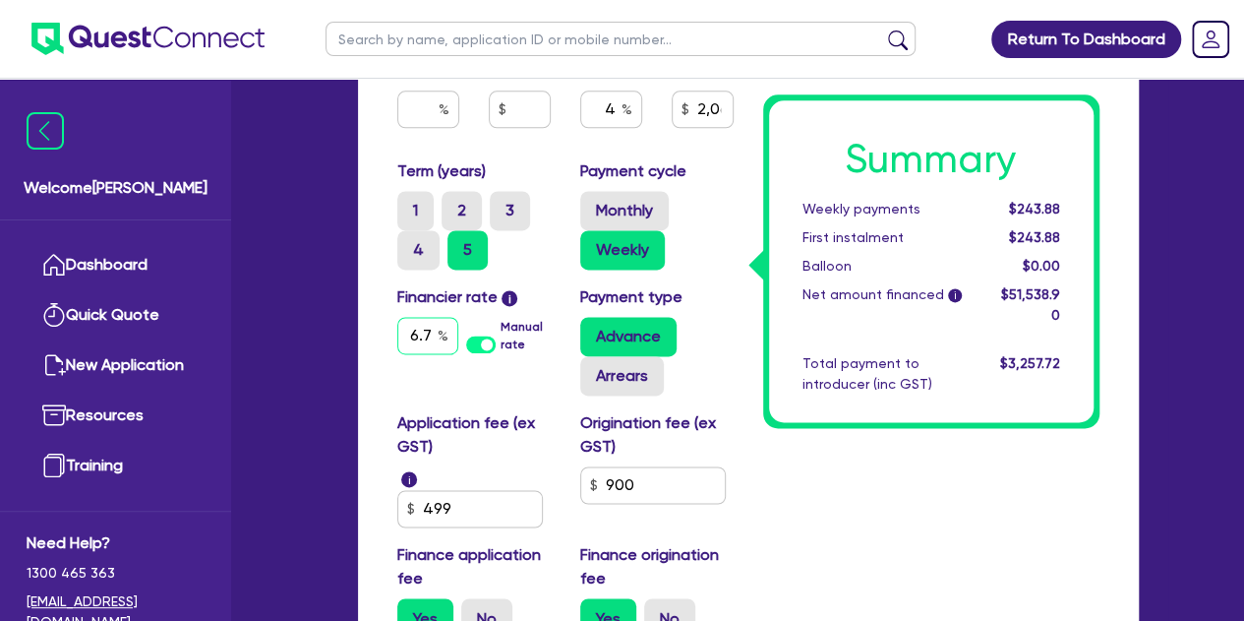
scroll to position [0, 0]
type input "50,000"
type input "2,061.56"
type input "6."
type input "50,000"
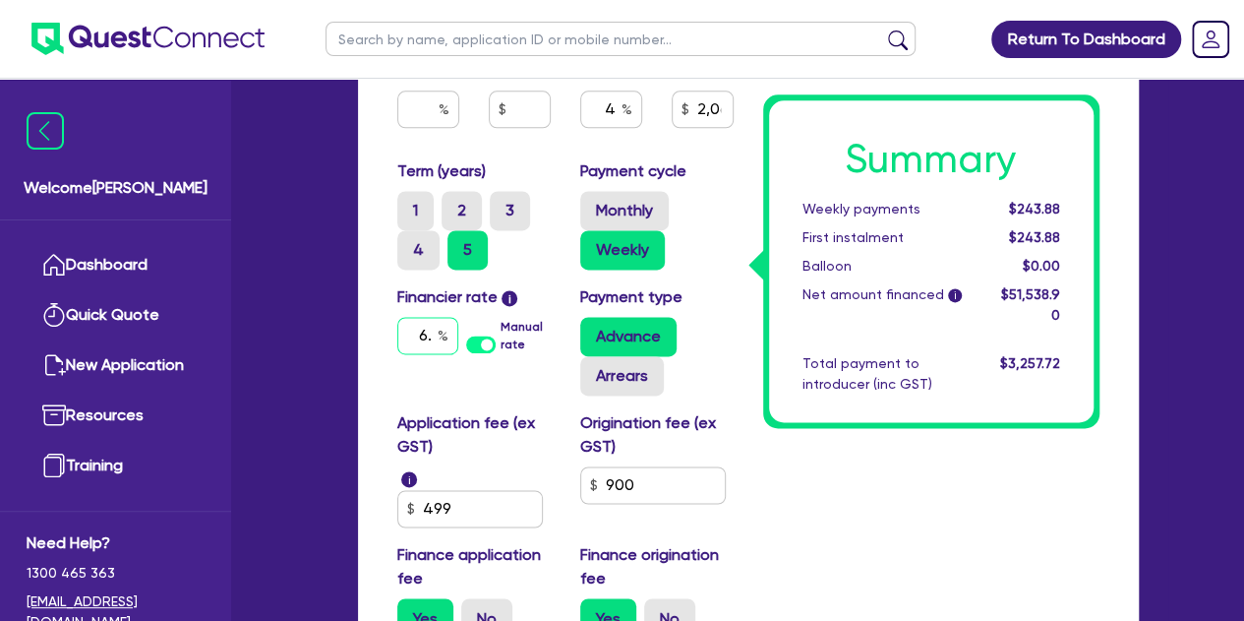
type input "2,061.56"
type input "6.6"
type input "50,000"
type input "2,061.56"
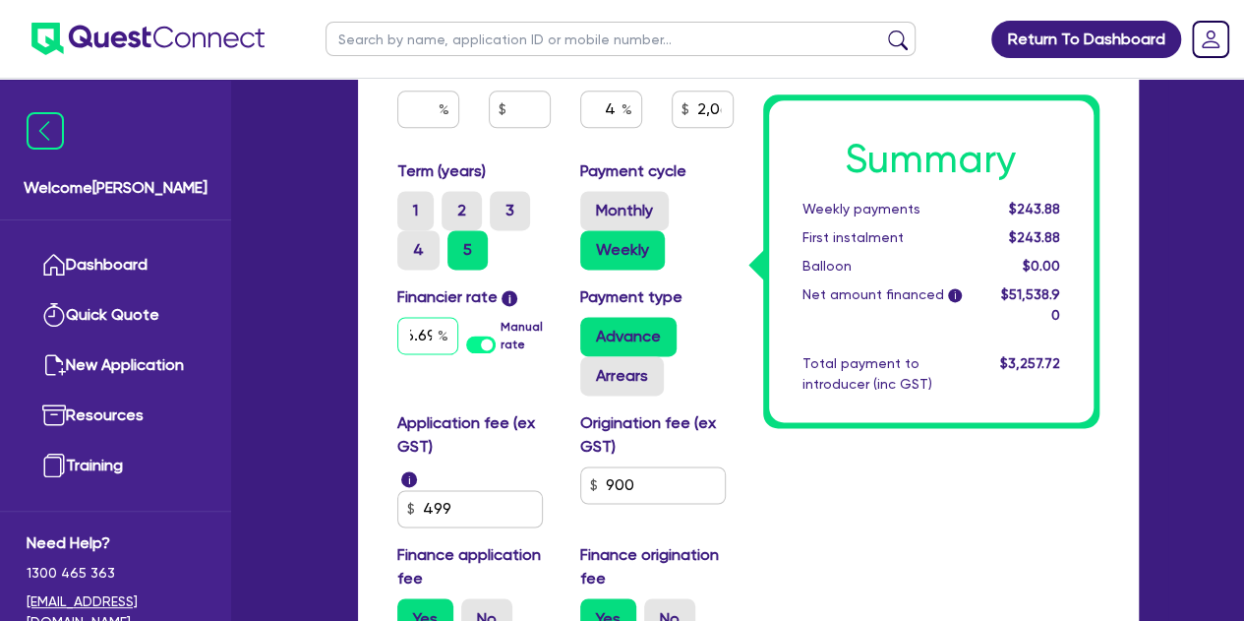
type input "6.69"
type input "50,000"
type input "2,061.56"
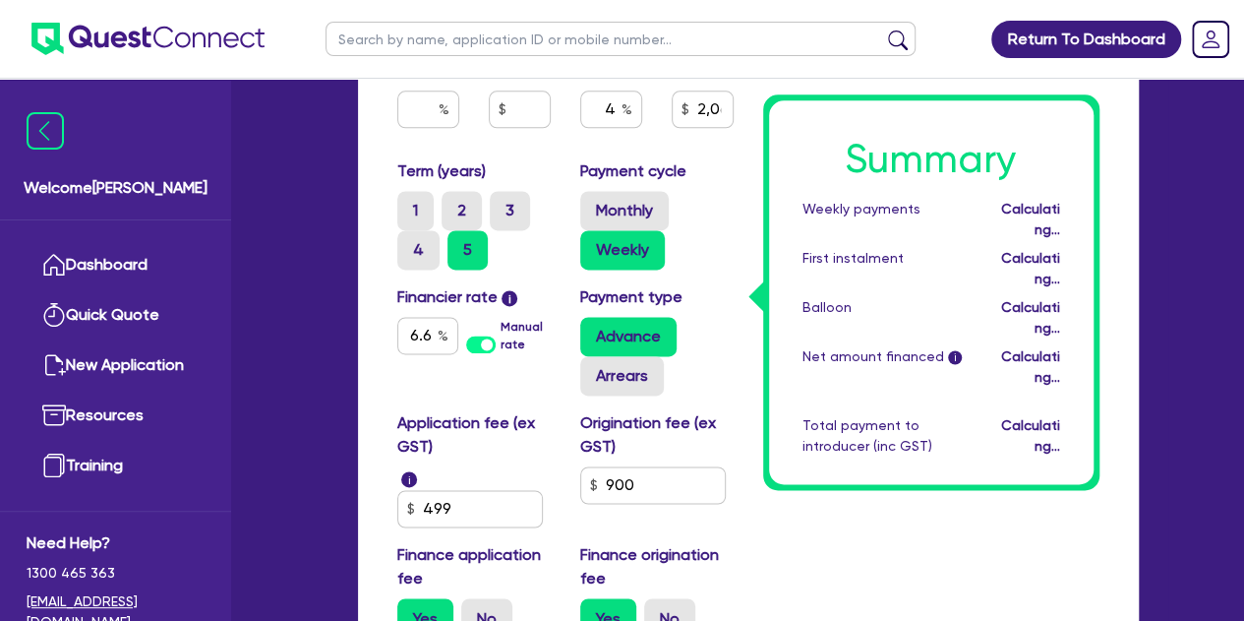
type input "50,000"
type input "2,061.56"
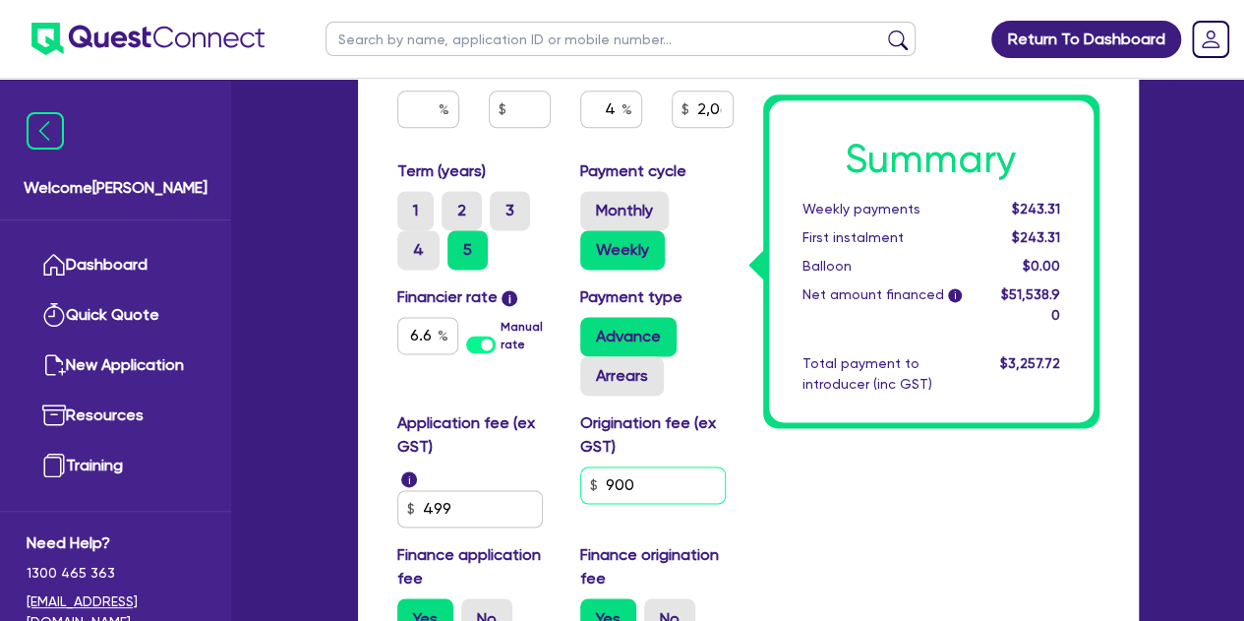
click at [652, 487] on input "900" at bounding box center [653, 484] width 146 height 37
type input "50,000"
type input "2,061.56"
type input "90"
type input "50,000"
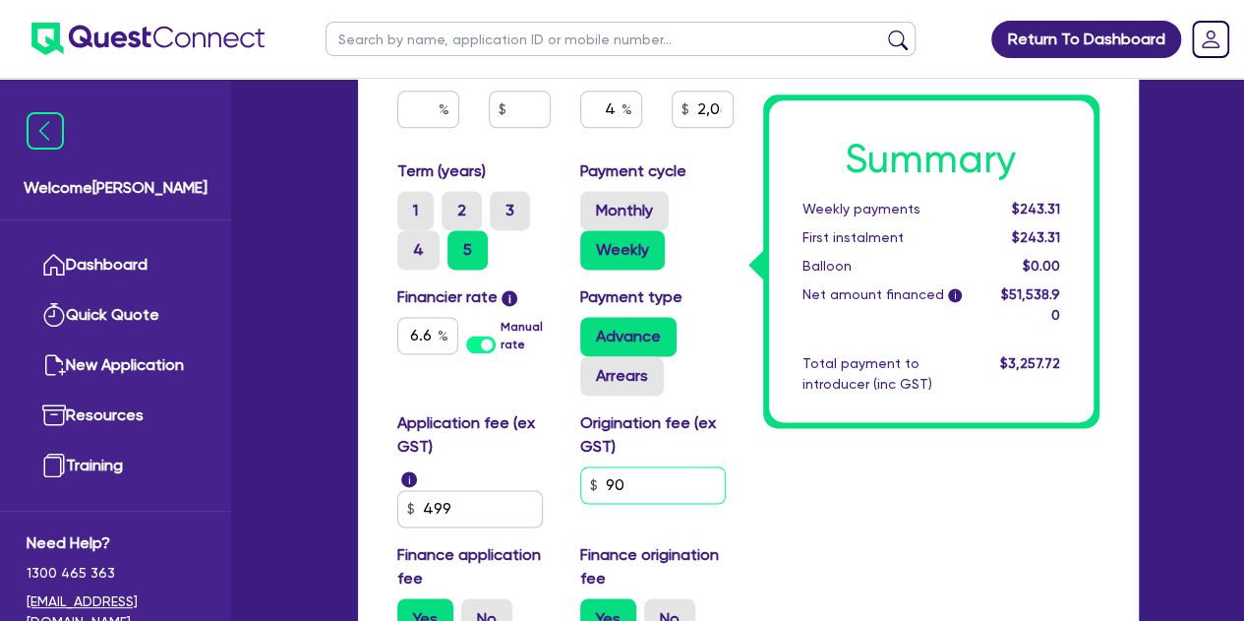
type input "2,061.56"
type input "9"
type input "50,000"
type input "2,061.56"
type input "50,000"
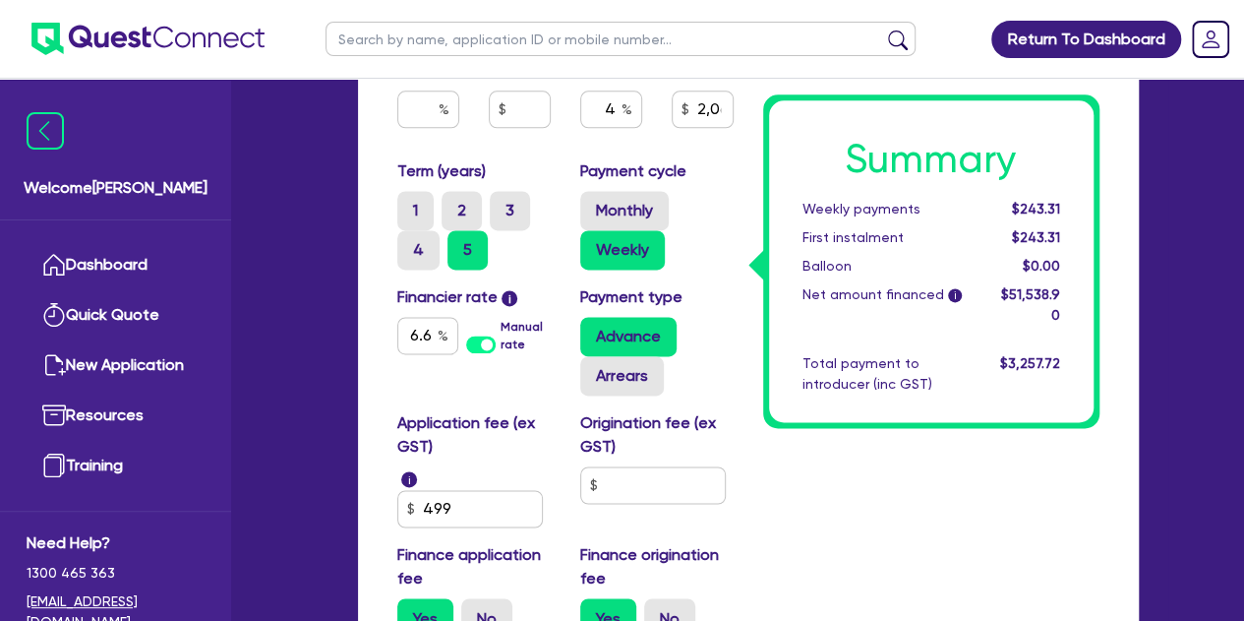
type input "2,061.56"
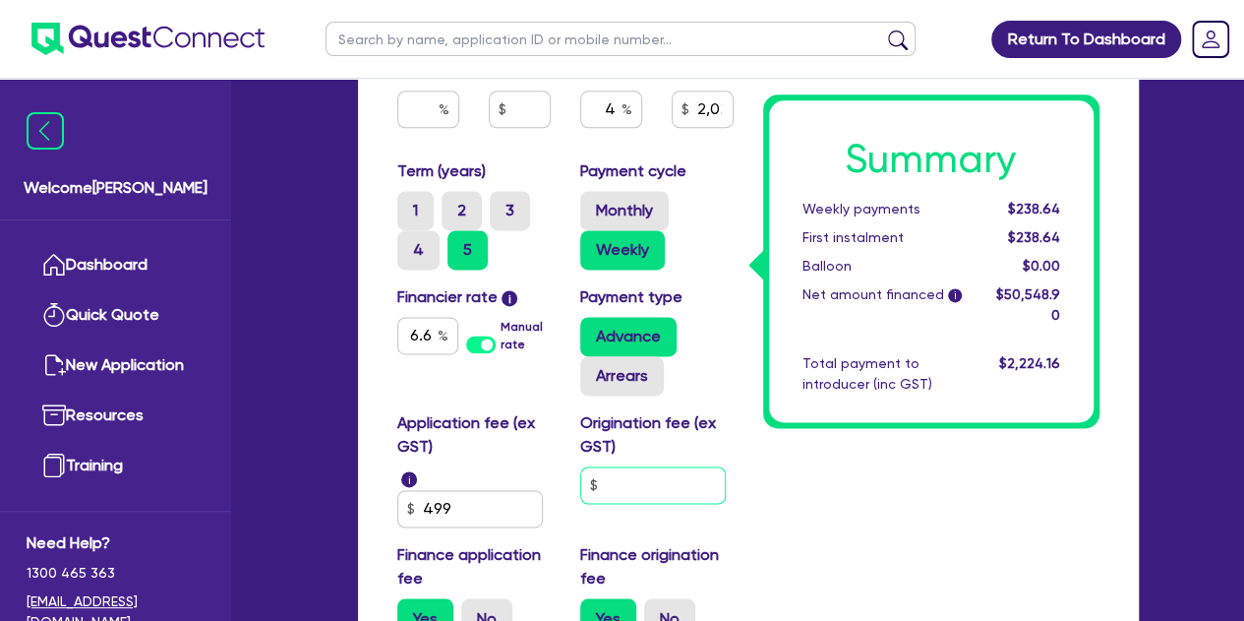
drag, startPoint x: 655, startPoint y: 477, endPoint x: 641, endPoint y: 440, distance: 39.8
click at [641, 440] on div "Origination fee (ex GST)" at bounding box center [657, 469] width 183 height 116
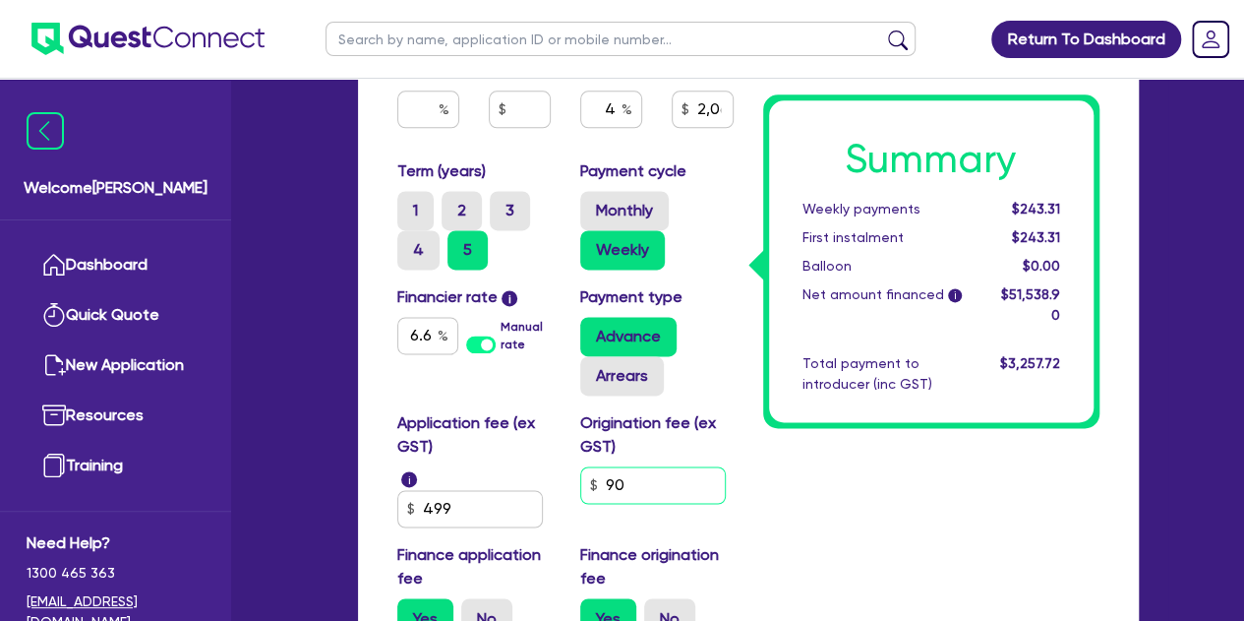
click at [663, 483] on input "90" at bounding box center [653, 484] width 146 height 37
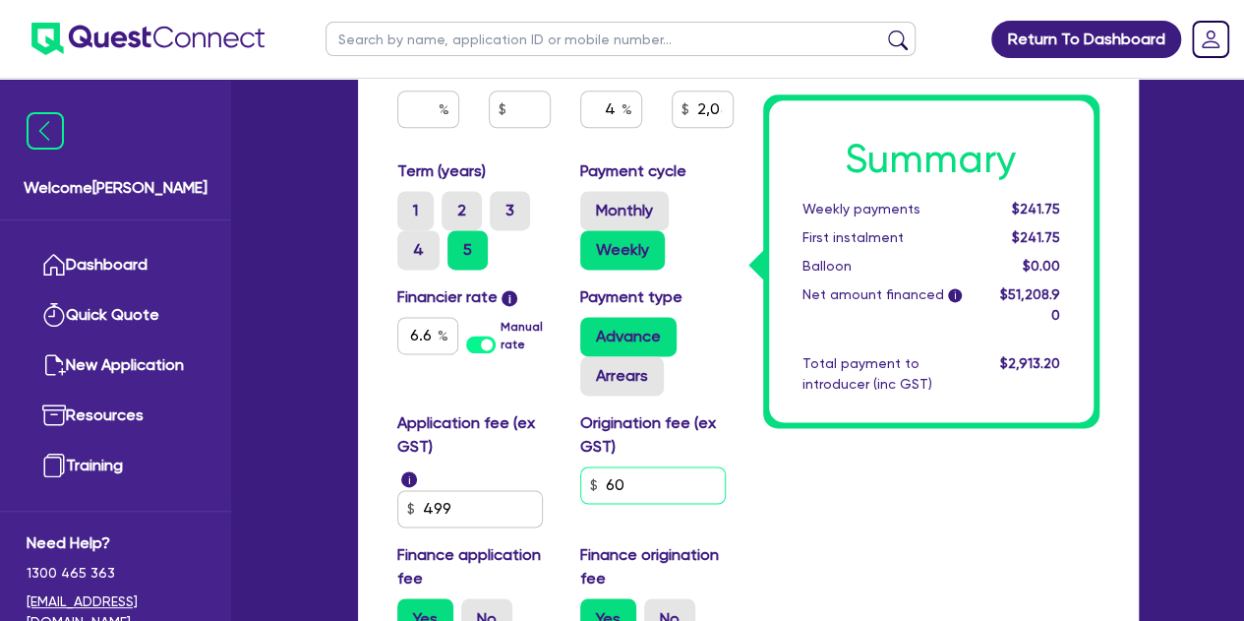
click at [645, 483] on input "60" at bounding box center [653, 484] width 146 height 37
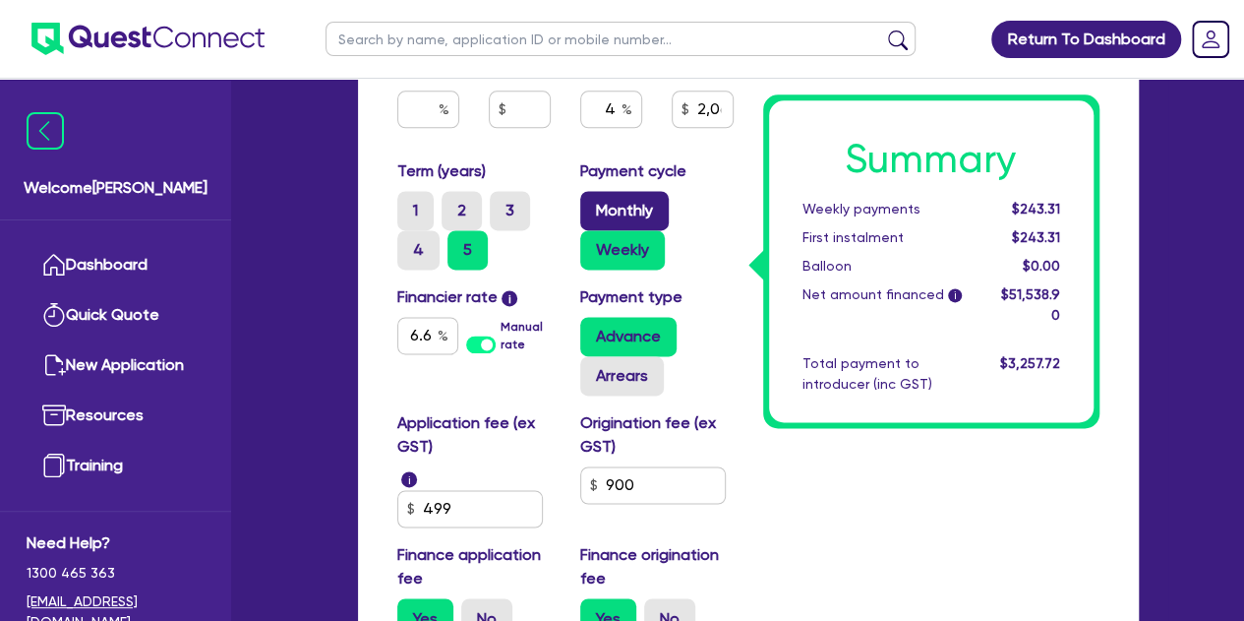
click at [606, 210] on label "Monthly" at bounding box center [624, 210] width 89 height 39
click at [593, 204] on input "Monthly" at bounding box center [586, 197] width 13 height 13
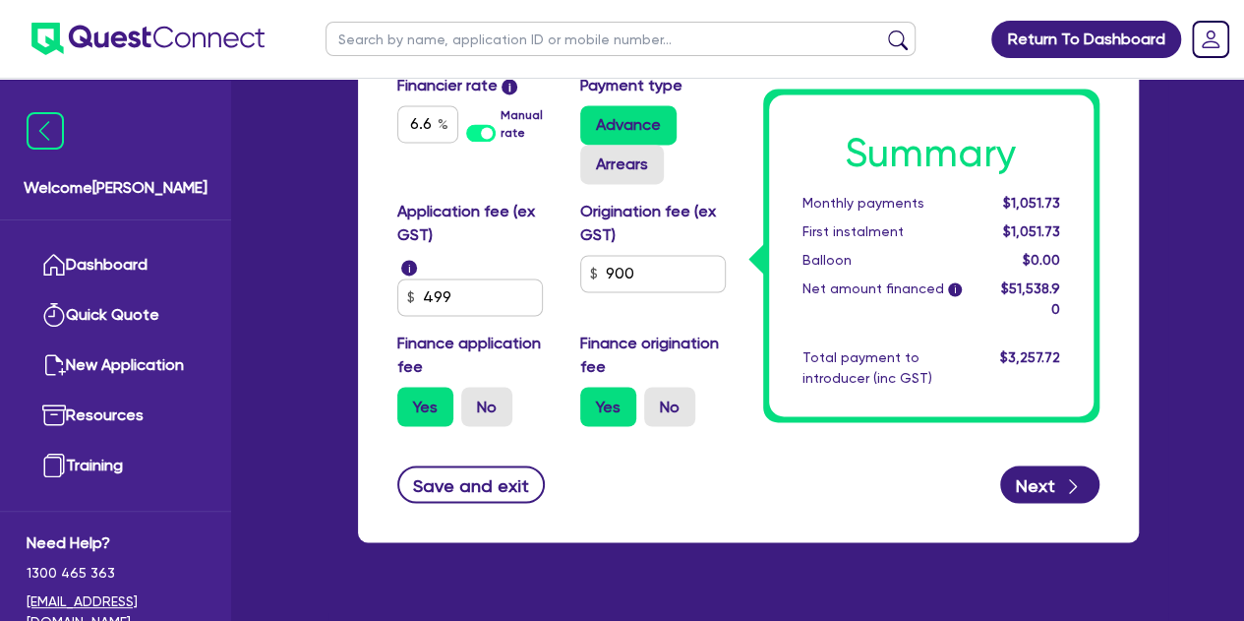
scroll to position [1500, 0]
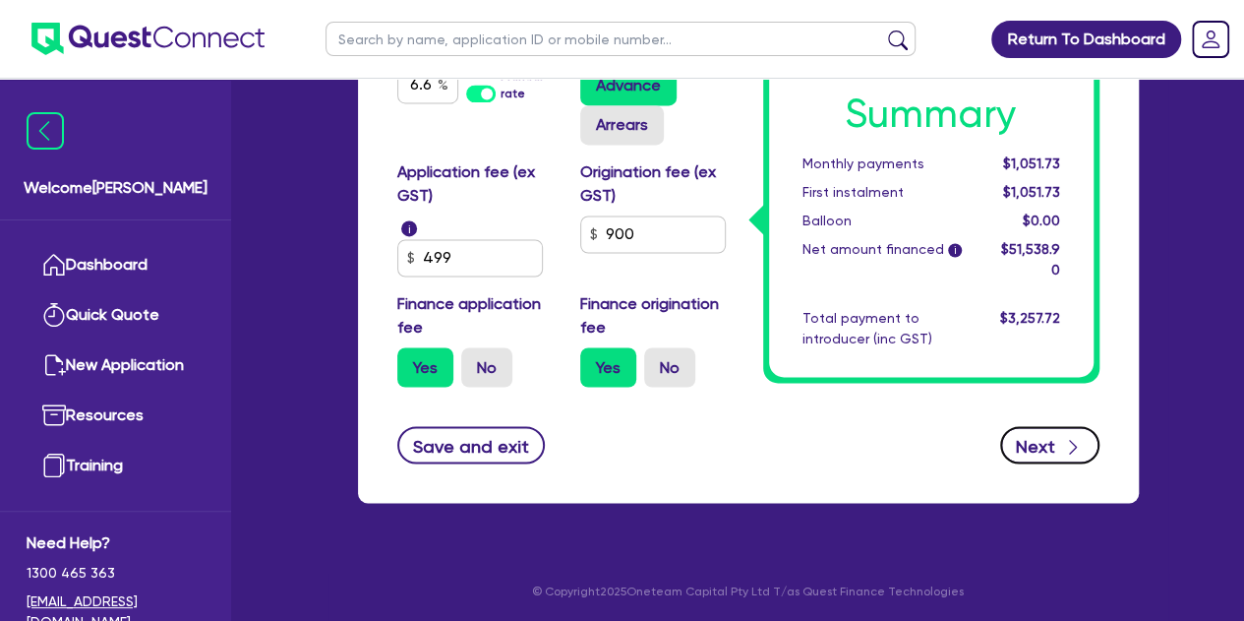
click at [1048, 444] on button "Next" at bounding box center [1049, 444] width 99 height 37
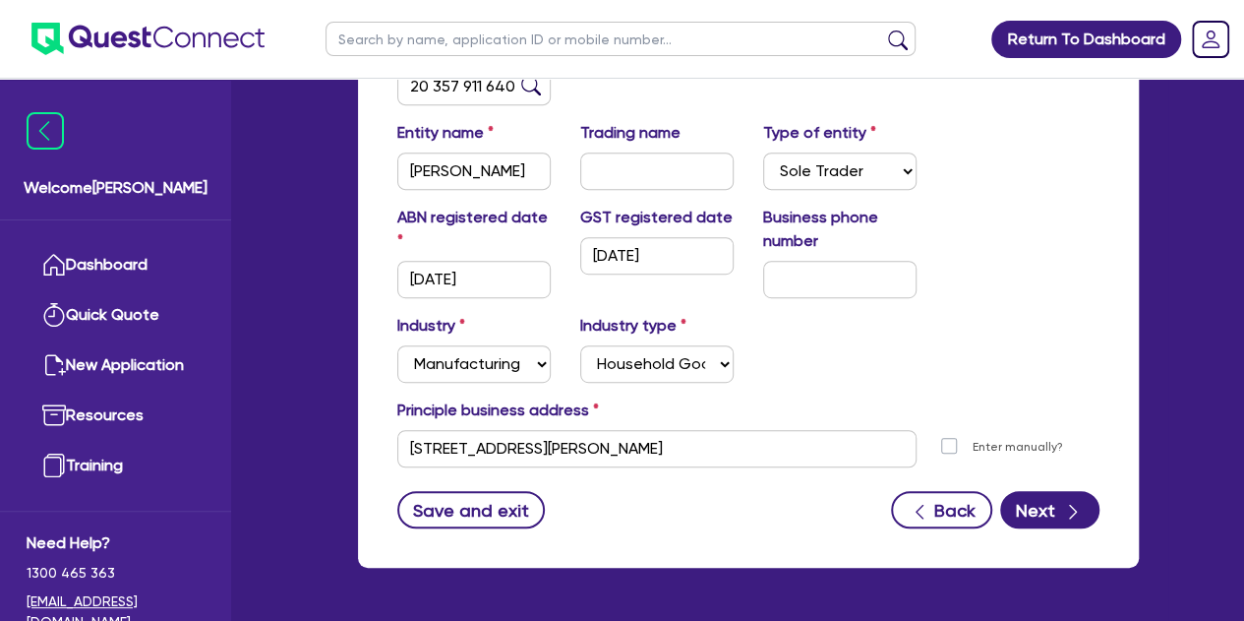
scroll to position [468, 0]
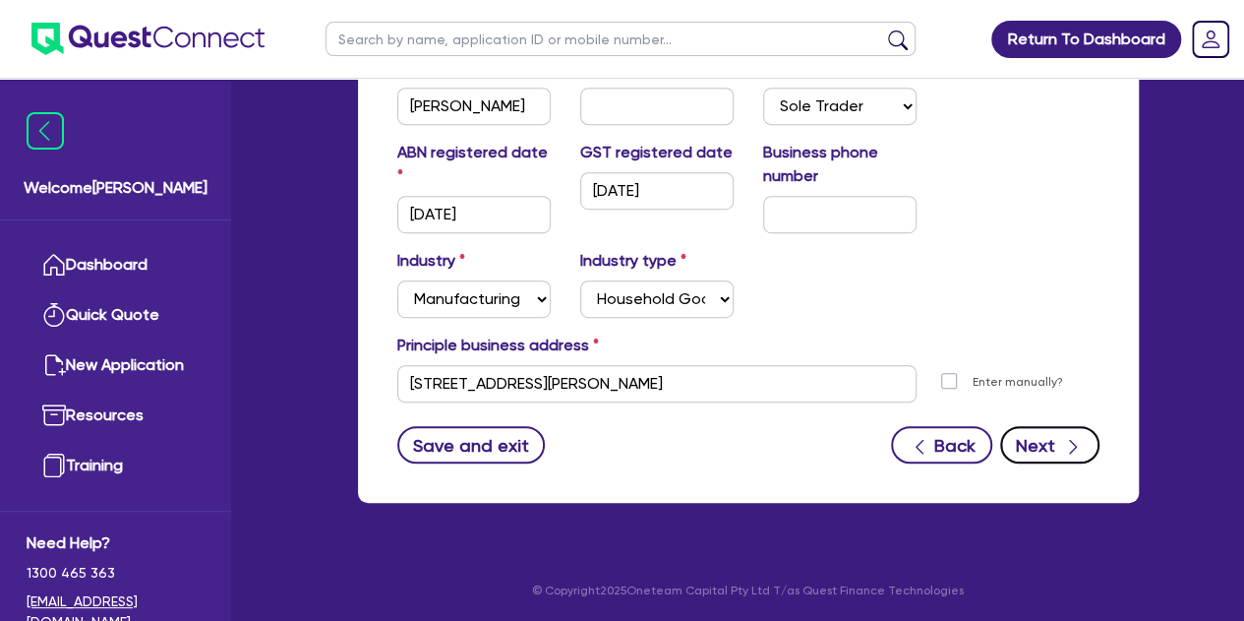
click at [1045, 454] on button "Next" at bounding box center [1049, 444] width 99 height 37
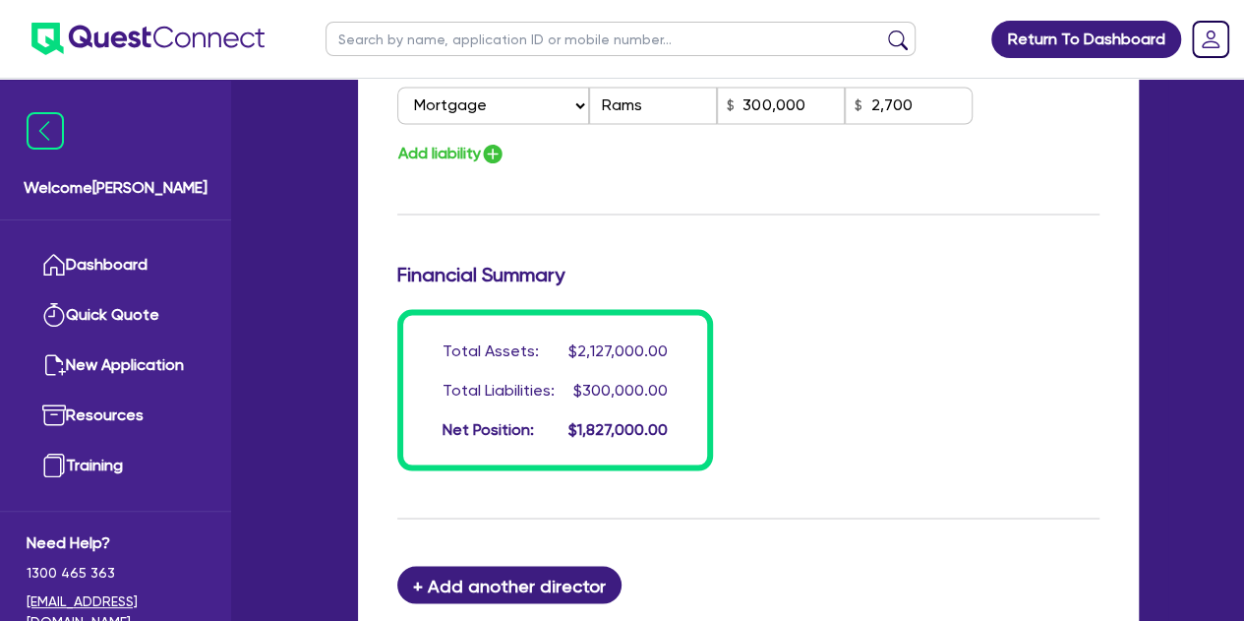
scroll to position [1994, 0]
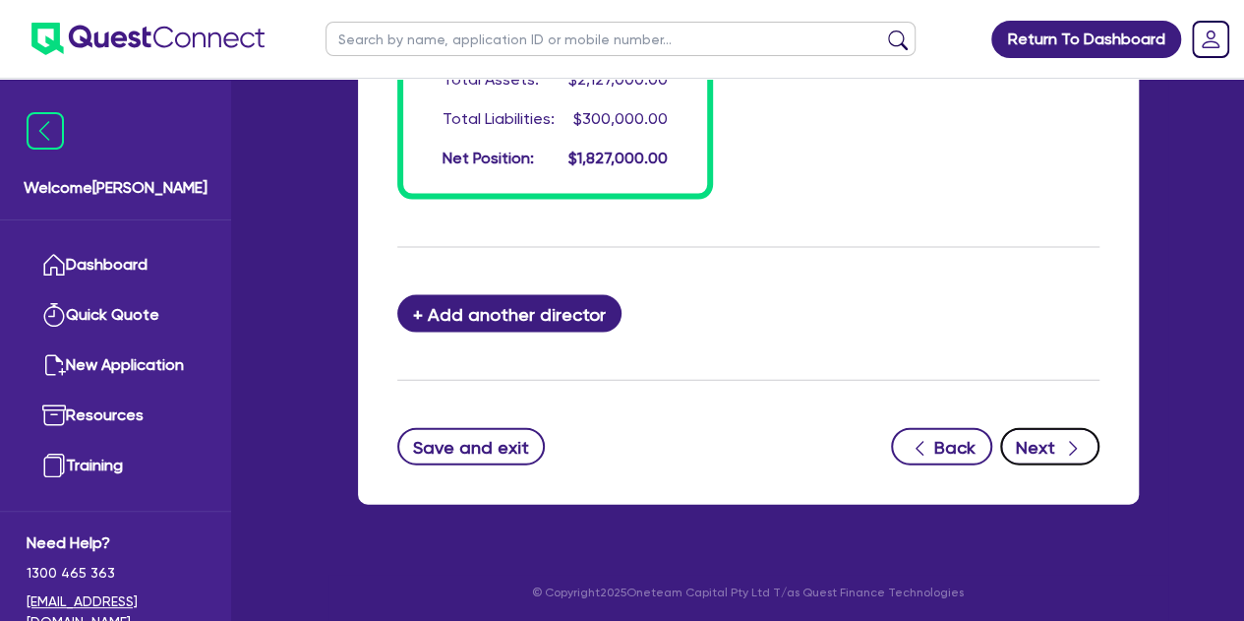
click at [1070, 456] on button "Next" at bounding box center [1049, 446] width 99 height 37
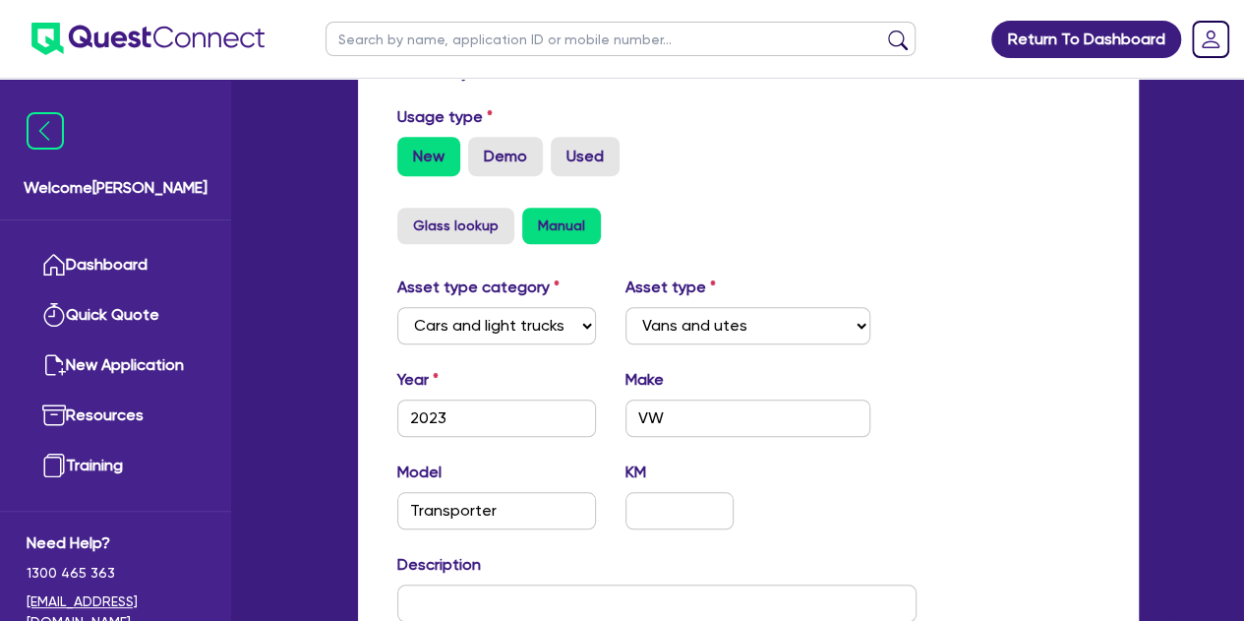
scroll to position [628, 0]
click at [565, 171] on label "Used" at bounding box center [585, 155] width 69 height 39
click at [564, 149] on input "Used" at bounding box center [557, 142] width 13 height 13
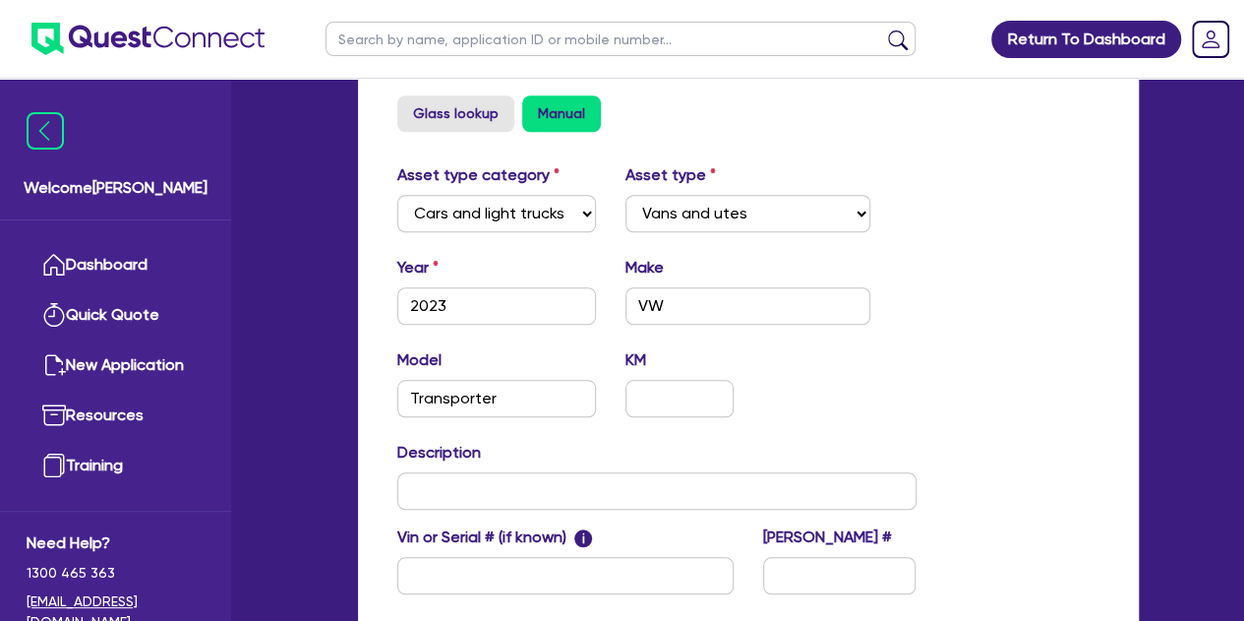
scroll to position [954, 0]
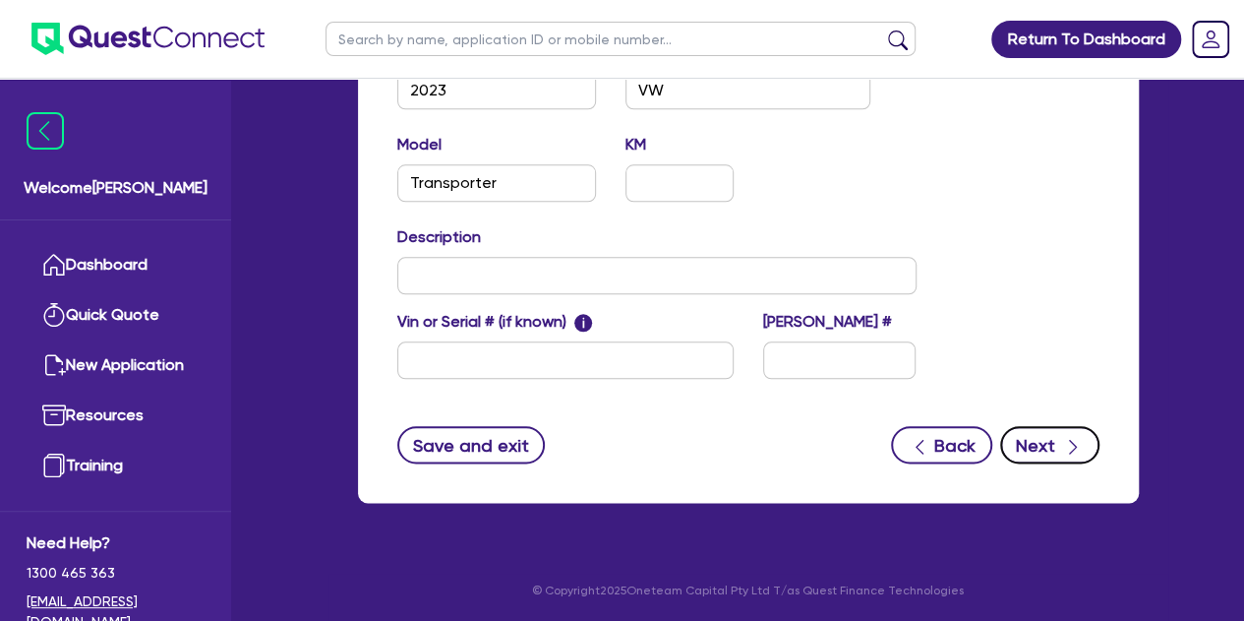
click at [1031, 440] on button "Next" at bounding box center [1049, 444] width 99 height 37
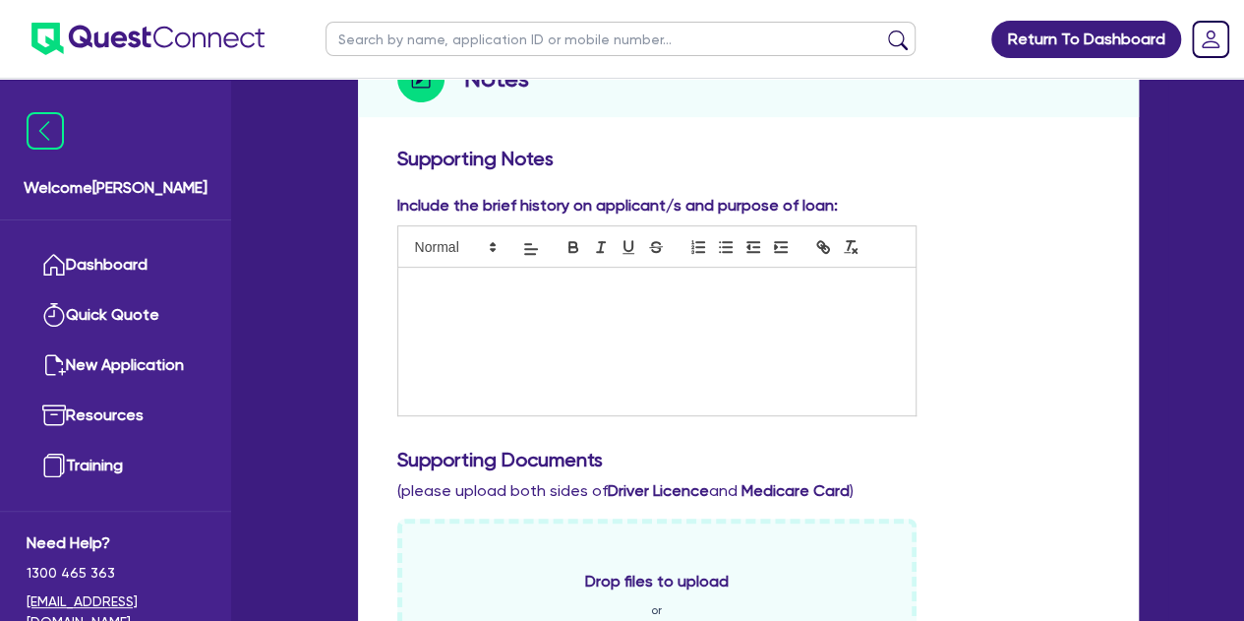
scroll to position [306, 0]
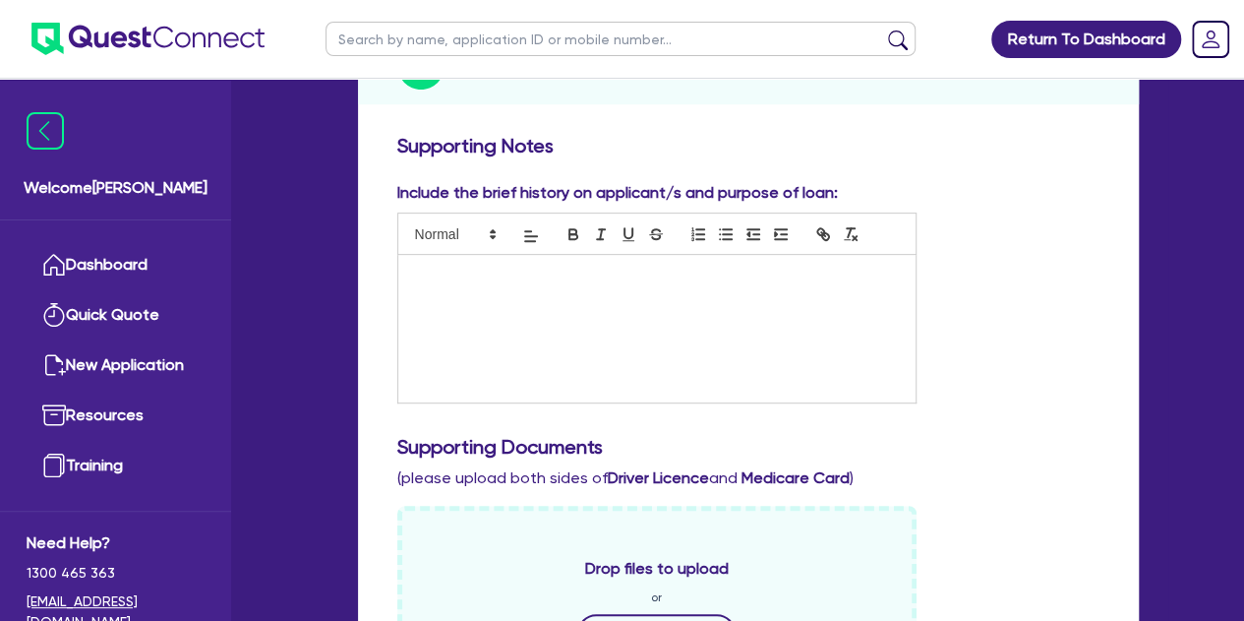
click at [427, 278] on p at bounding box center [657, 276] width 488 height 18
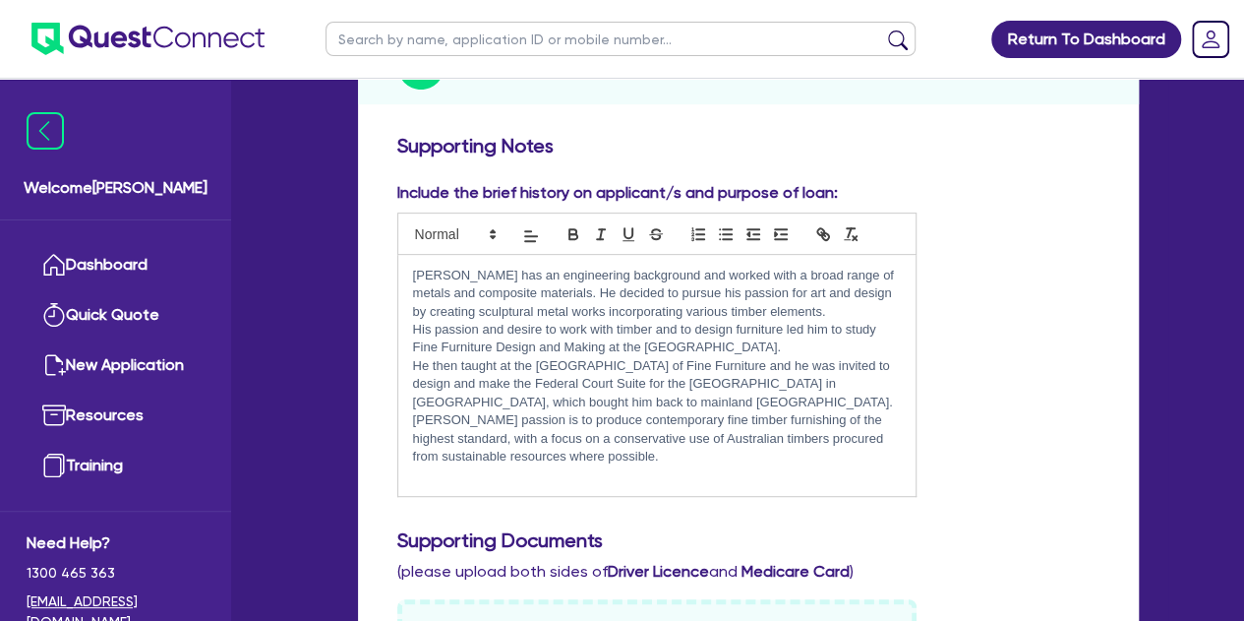
scroll to position [0, 0]
click at [775, 345] on p "His passion and desire to work with timber and to design furniture led him to s…" at bounding box center [657, 339] width 488 height 36
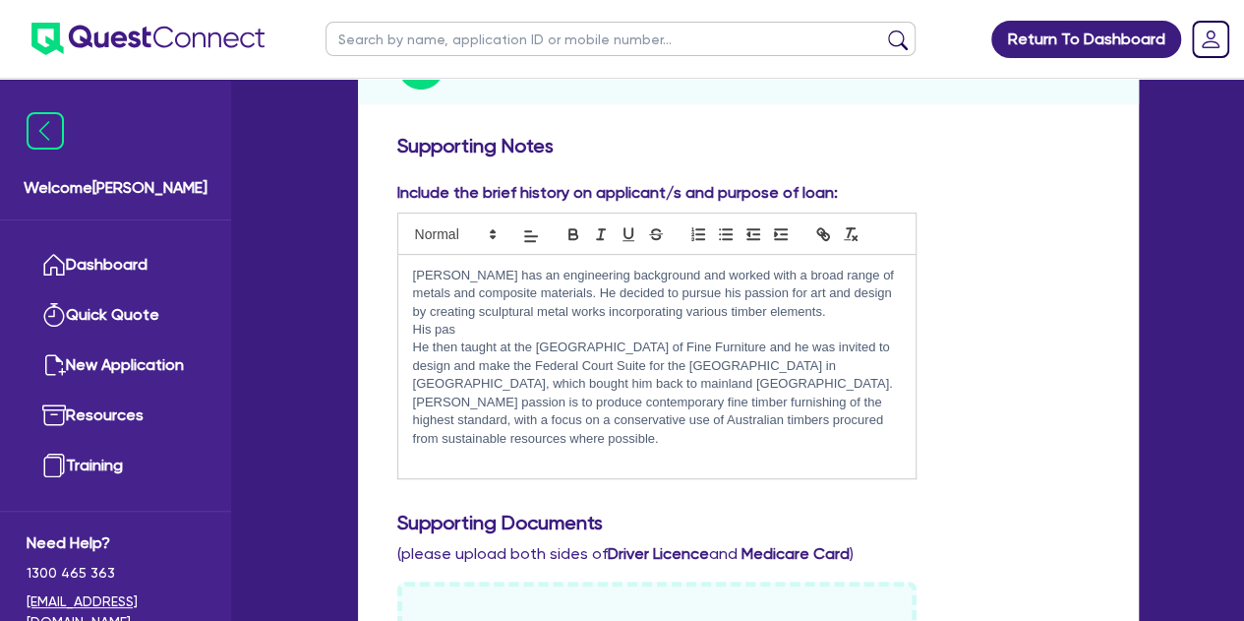
click at [748, 368] on p "He then taught at the [GEOGRAPHIC_DATA] of Fine Furniture and he was invited to…" at bounding box center [657, 365] width 488 height 54
drag, startPoint x: 741, startPoint y: 374, endPoint x: 415, endPoint y: 349, distance: 326.5
click at [415, 349] on p "He then taught at the [GEOGRAPHIC_DATA] of Fine Furniture and he was invited to…" at bounding box center [657, 365] width 488 height 54
click at [645, 385] on p "He then taught at the [GEOGRAPHIC_DATA] of Fine Furniture and he was invited to…" at bounding box center [657, 365] width 488 height 54
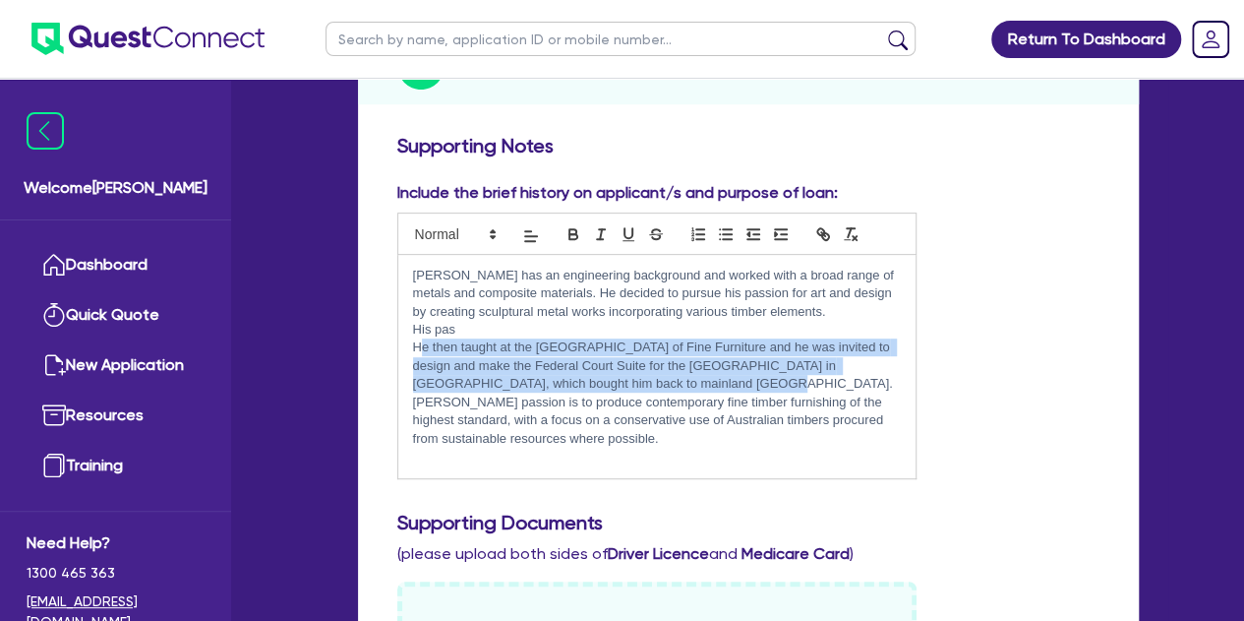
drag, startPoint x: 685, startPoint y: 380, endPoint x: 417, endPoint y: 348, distance: 269.4
click at [417, 348] on p "He then taught at the [GEOGRAPHIC_DATA] of Fine Furniture and he was invited to…" at bounding box center [657, 365] width 488 height 54
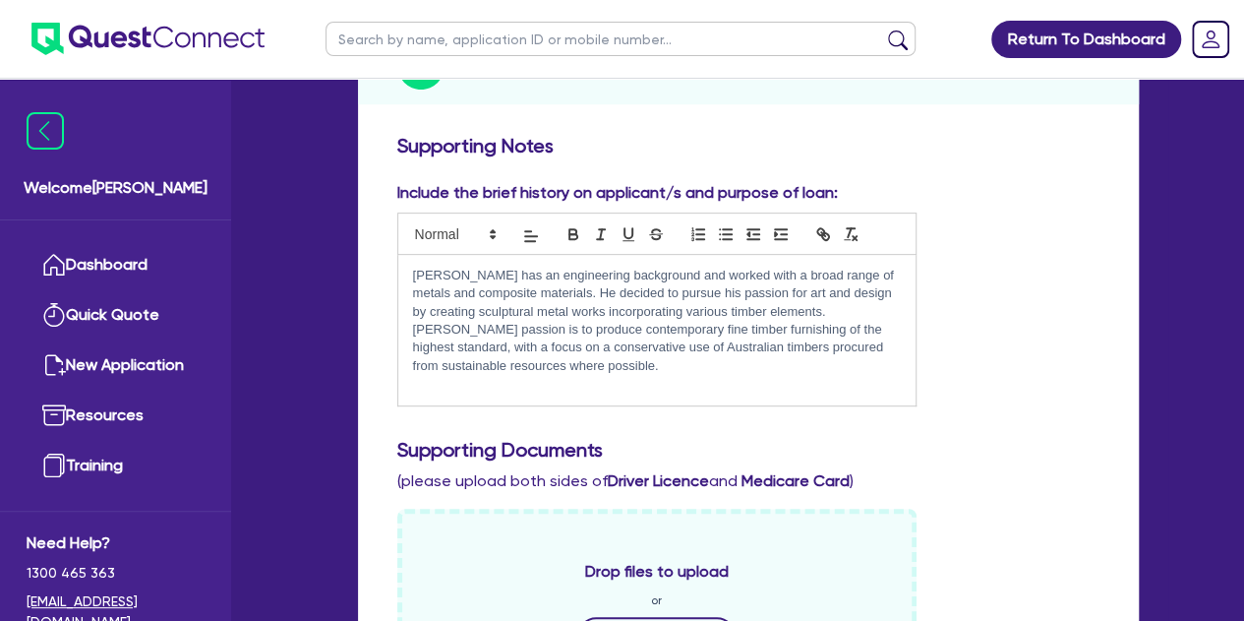
click at [643, 359] on p "[PERSON_NAME] passion is to produce contemporary fine timber furnishing of the …" at bounding box center [657, 348] width 488 height 54
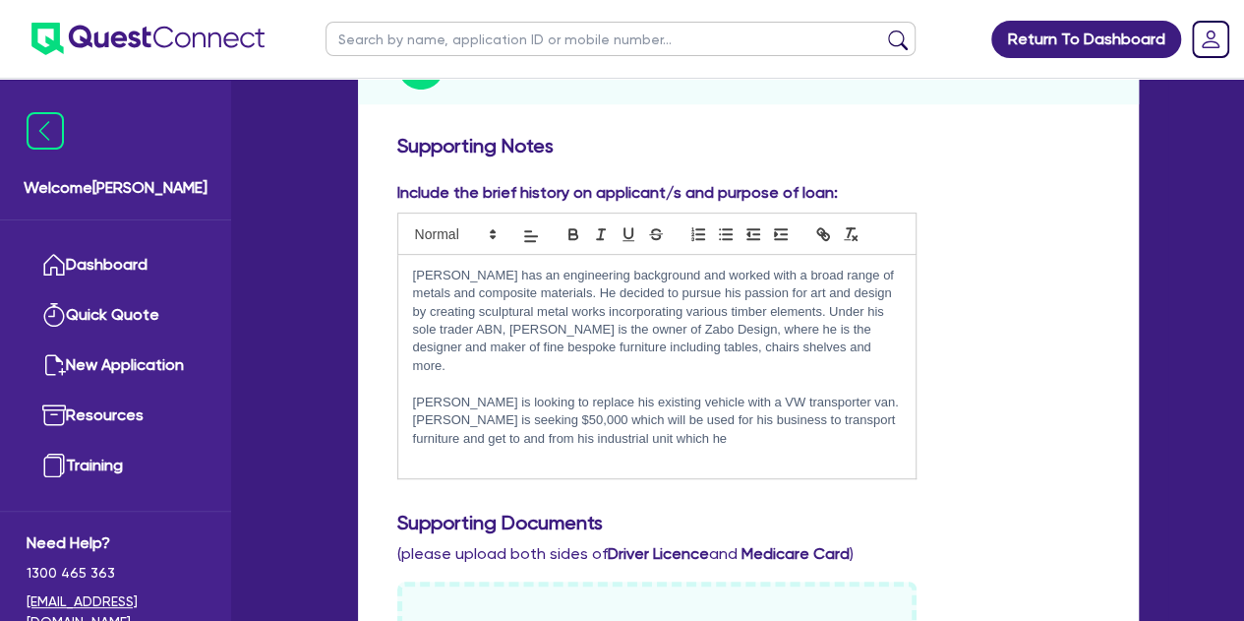
click at [507, 273] on p "[PERSON_NAME] has an engineering background and worked with a broad range of me…" at bounding box center [657, 321] width 488 height 109
click at [665, 272] on p "[PERSON_NAME] has an engineering background and worked with a broad range of me…" at bounding box center [657, 321] width 488 height 109
click at [663, 273] on p "[PERSON_NAME] has an engineering background and worked with a broad range of me…" at bounding box center [657, 321] width 488 height 109
click at [545, 357] on p "[PERSON_NAME] has an engineering background and has many years of experience wo…" at bounding box center [657, 321] width 488 height 109
click at [662, 440] on p "[PERSON_NAME] is looking to replace his existing vehicle with a VW transporter …" at bounding box center [657, 420] width 488 height 54
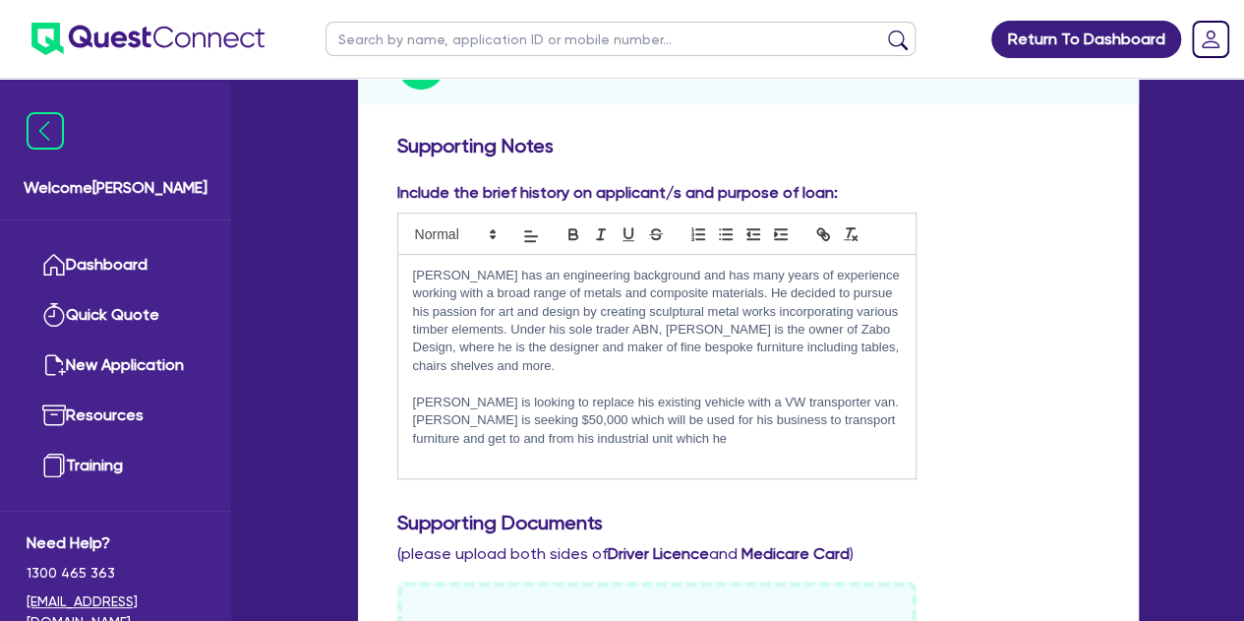
click at [604, 461] on p at bounding box center [657, 457] width 488 height 18
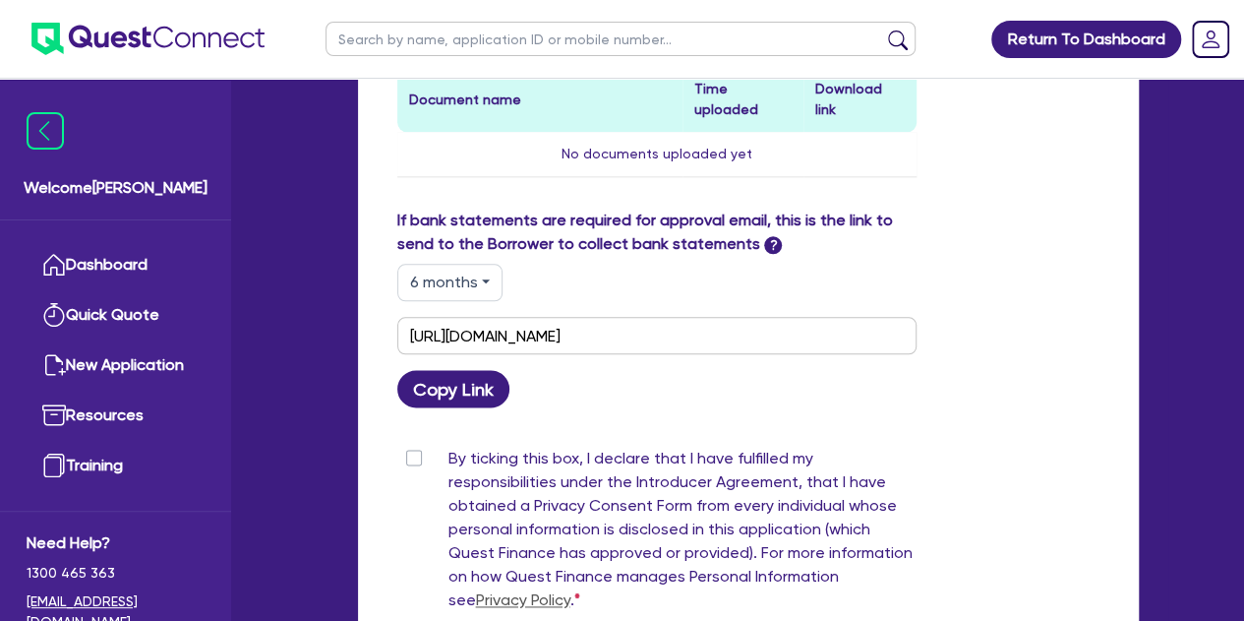
scroll to position [1258, 0]
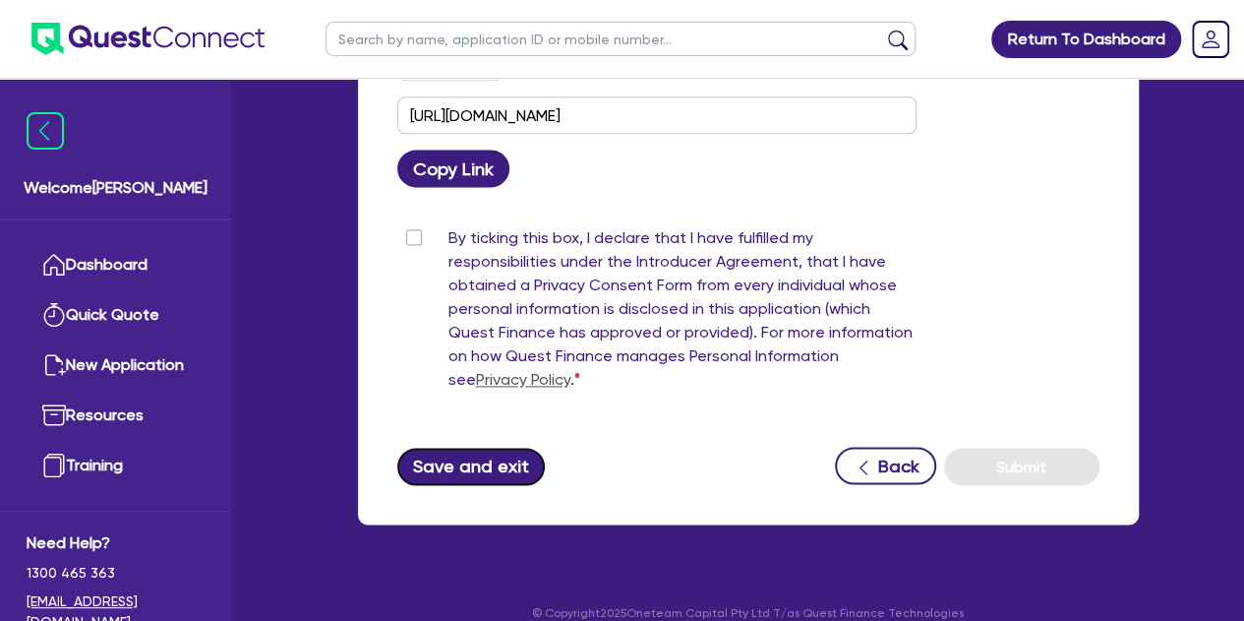
click at [487, 448] on button "Save and exit" at bounding box center [471, 466] width 149 height 37
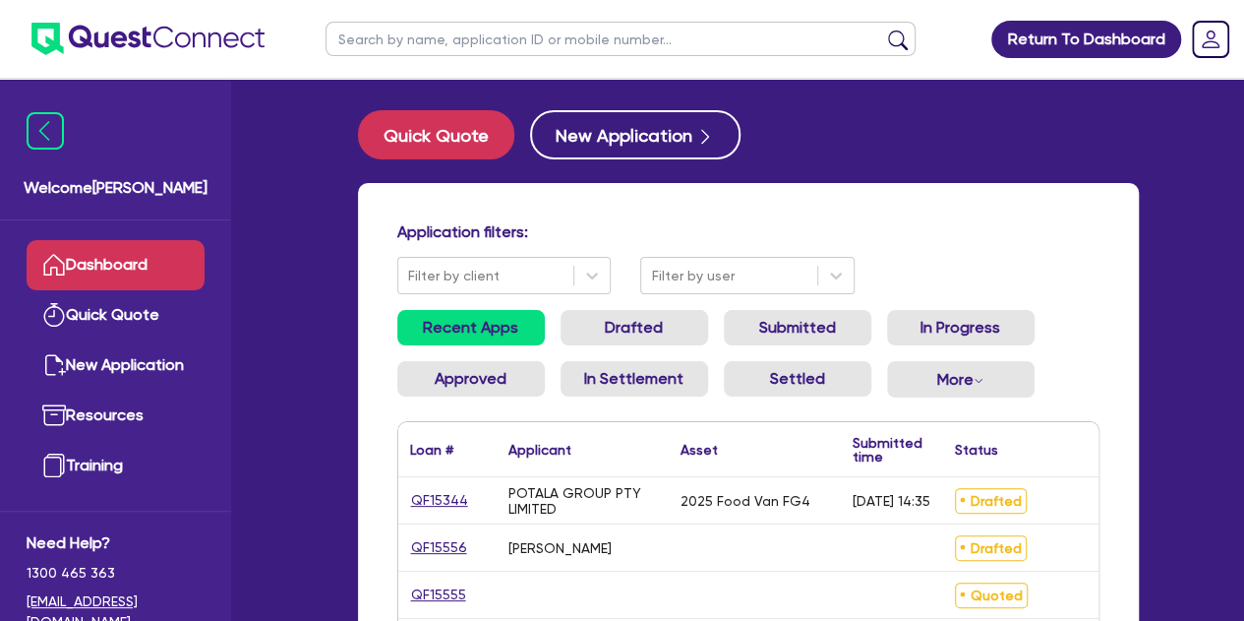
click at [515, 48] on input "text" at bounding box center [621, 39] width 590 height 34
paste input "QF15403"
click at [882, 30] on button "submit" at bounding box center [897, 44] width 31 height 28
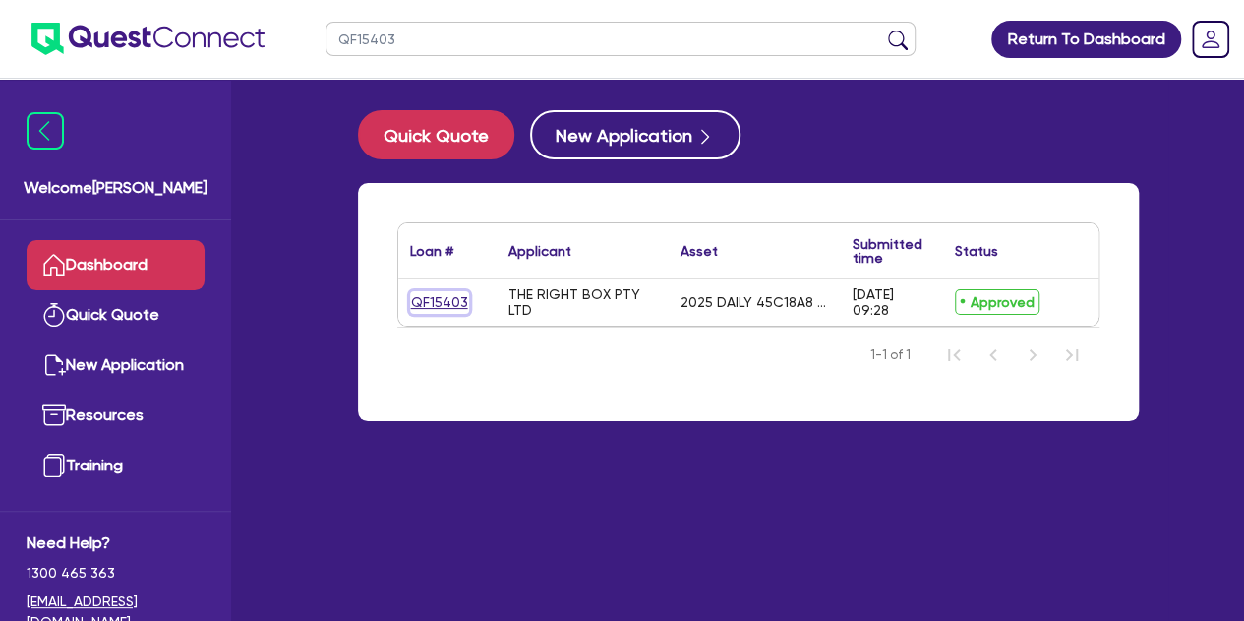
click at [420, 302] on link "QF15403" at bounding box center [439, 302] width 59 height 23
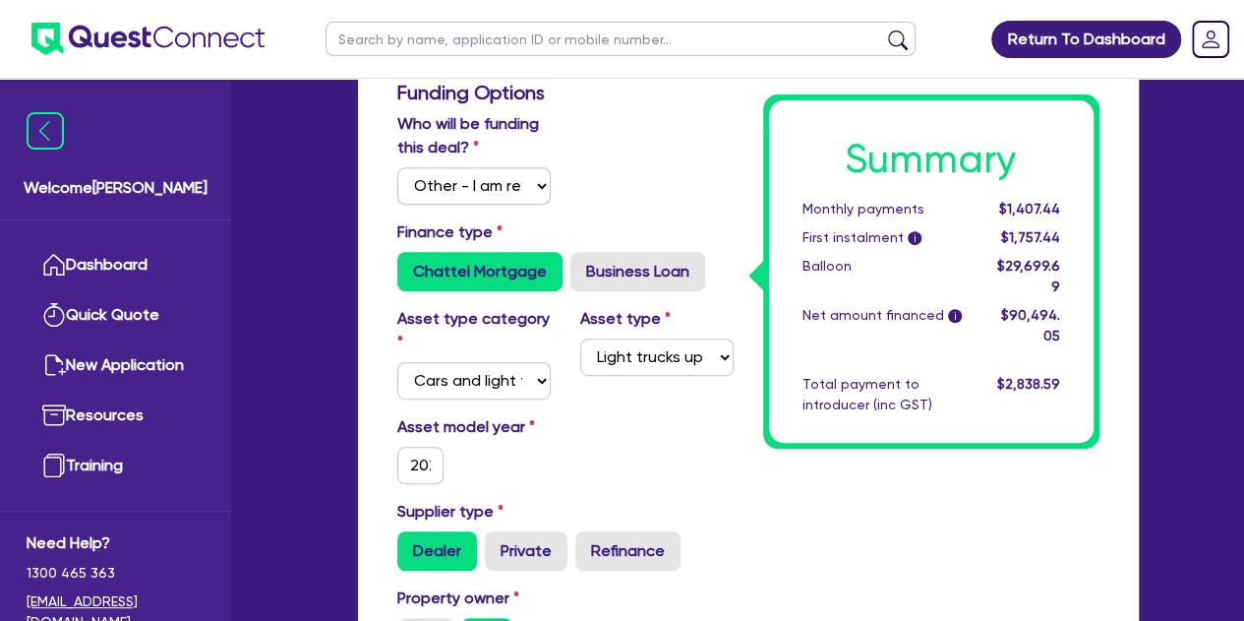
scroll to position [372, 0]
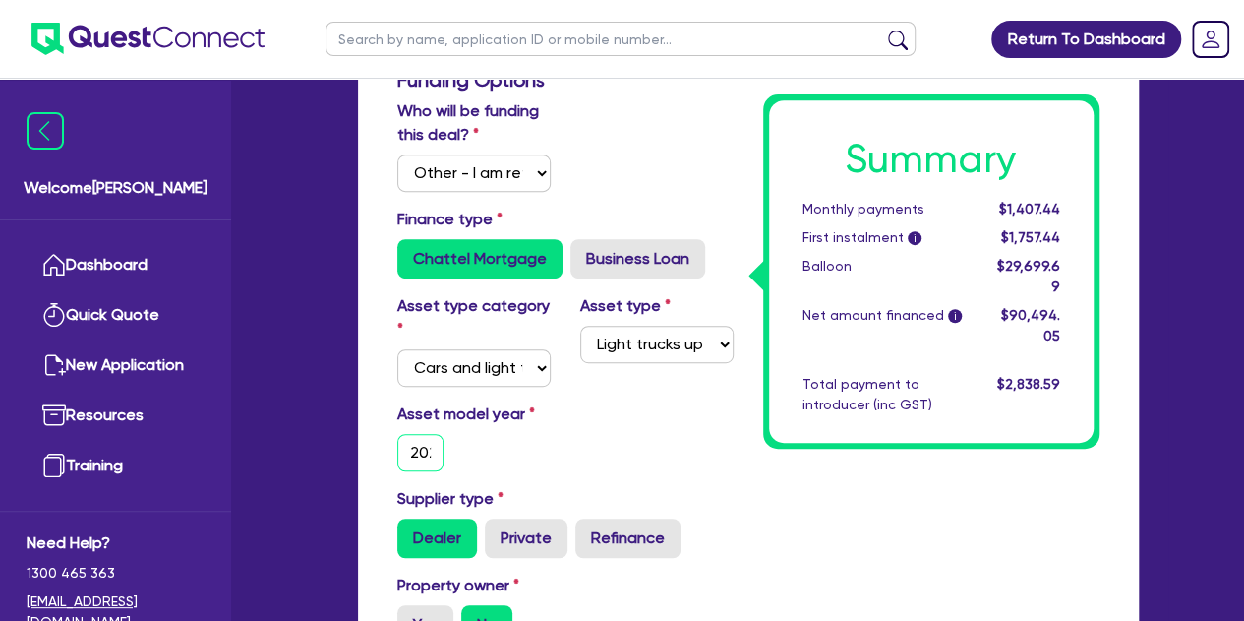
click at [419, 446] on input "2025" at bounding box center [420, 452] width 47 height 37
click at [609, 483] on div "Asset model year [DATE]" at bounding box center [566, 444] width 366 height 85
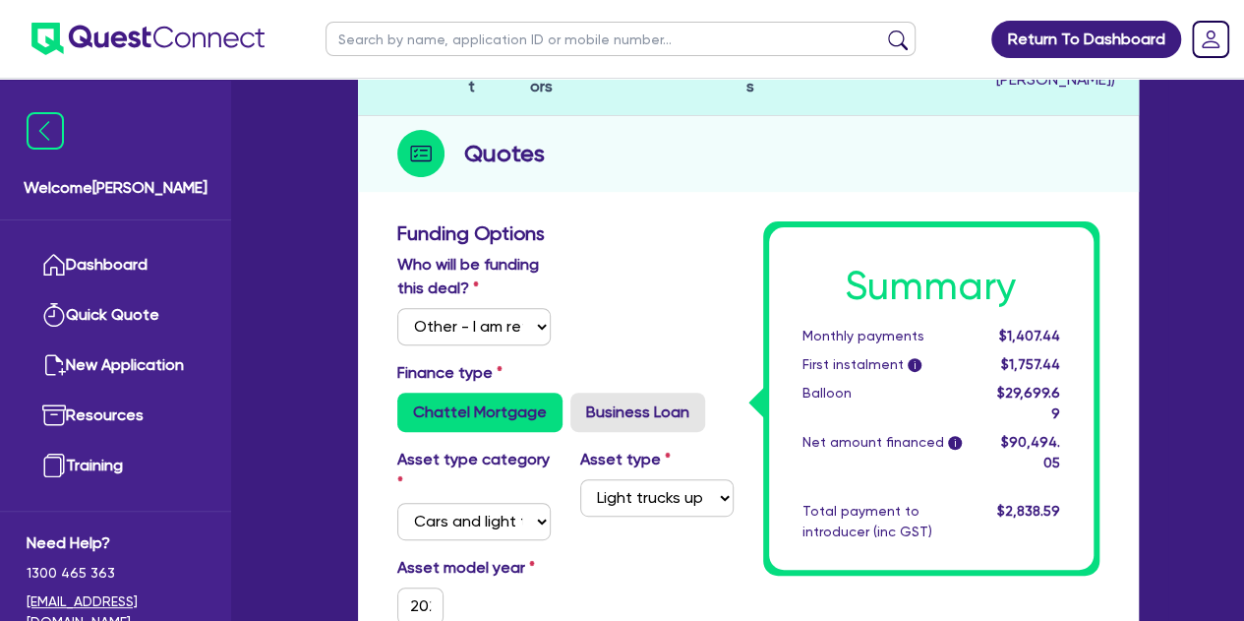
scroll to position [79, 0]
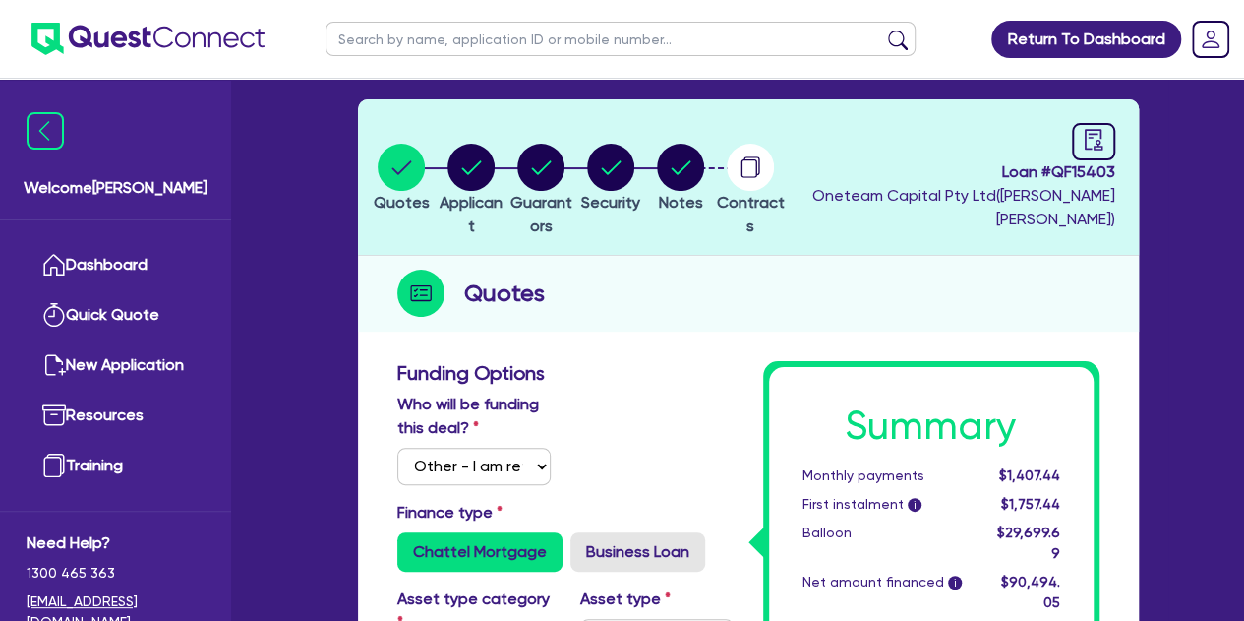
click at [517, 45] on input "text" at bounding box center [621, 39] width 590 height 34
paste input "QF15010"
click button "submit" at bounding box center [897, 44] width 31 height 28
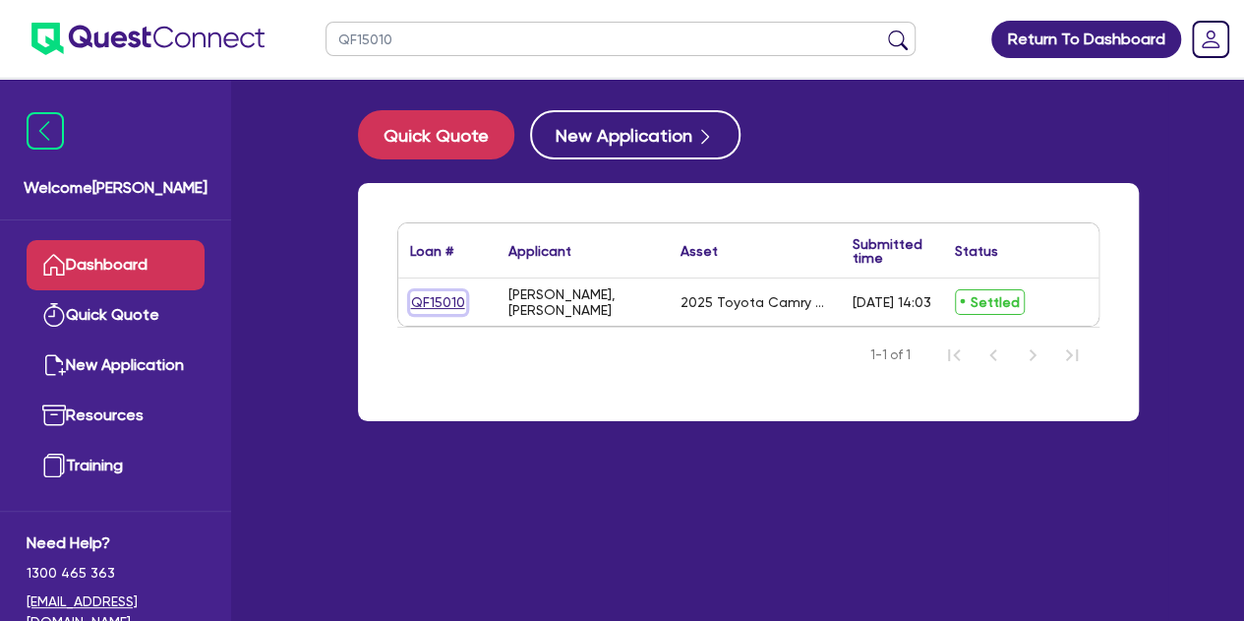
click at [431, 301] on link "QF15010" at bounding box center [438, 302] width 56 height 23
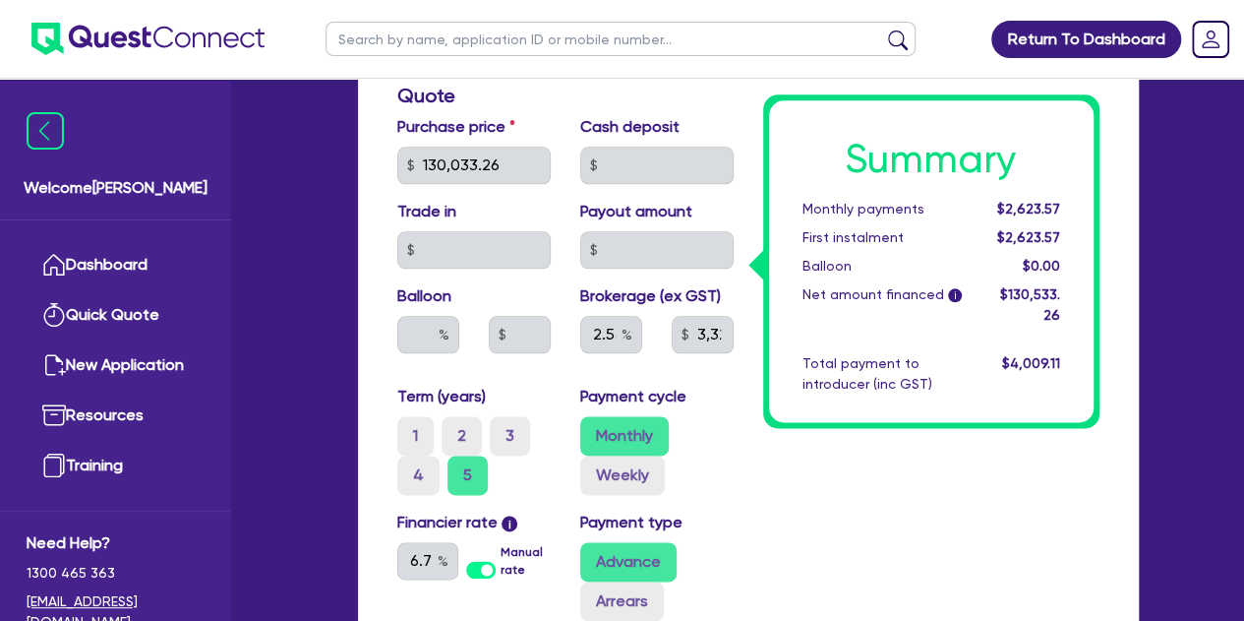
scroll to position [1031, 0]
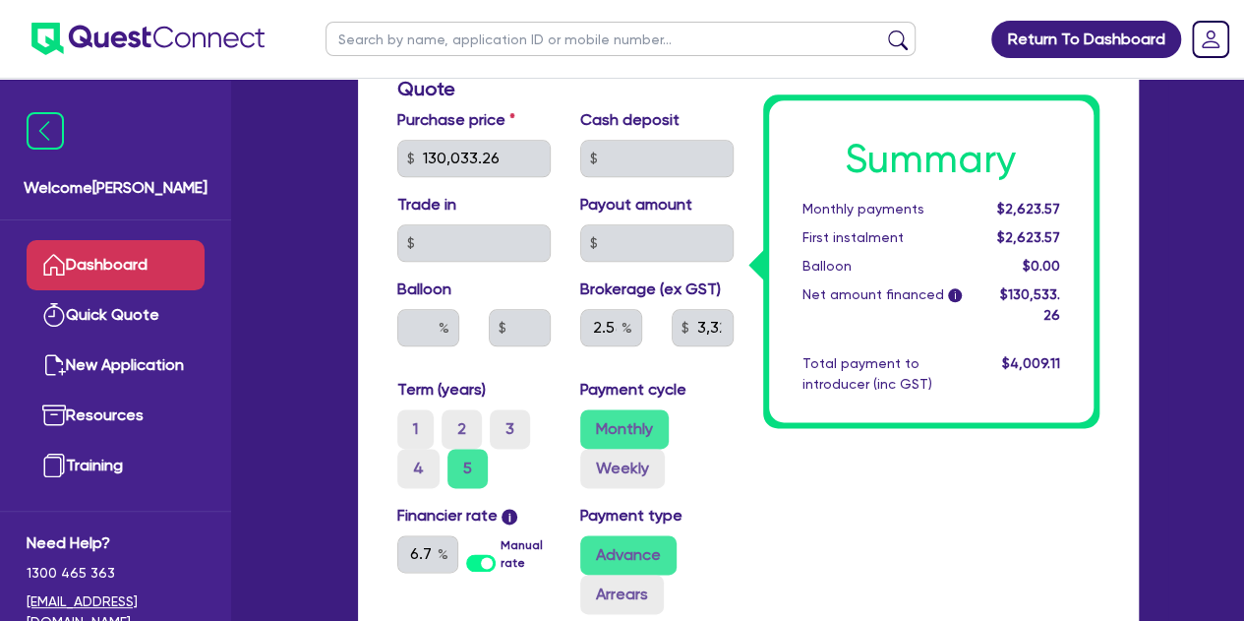
click at [134, 261] on link "Dashboard" at bounding box center [116, 265] width 178 height 50
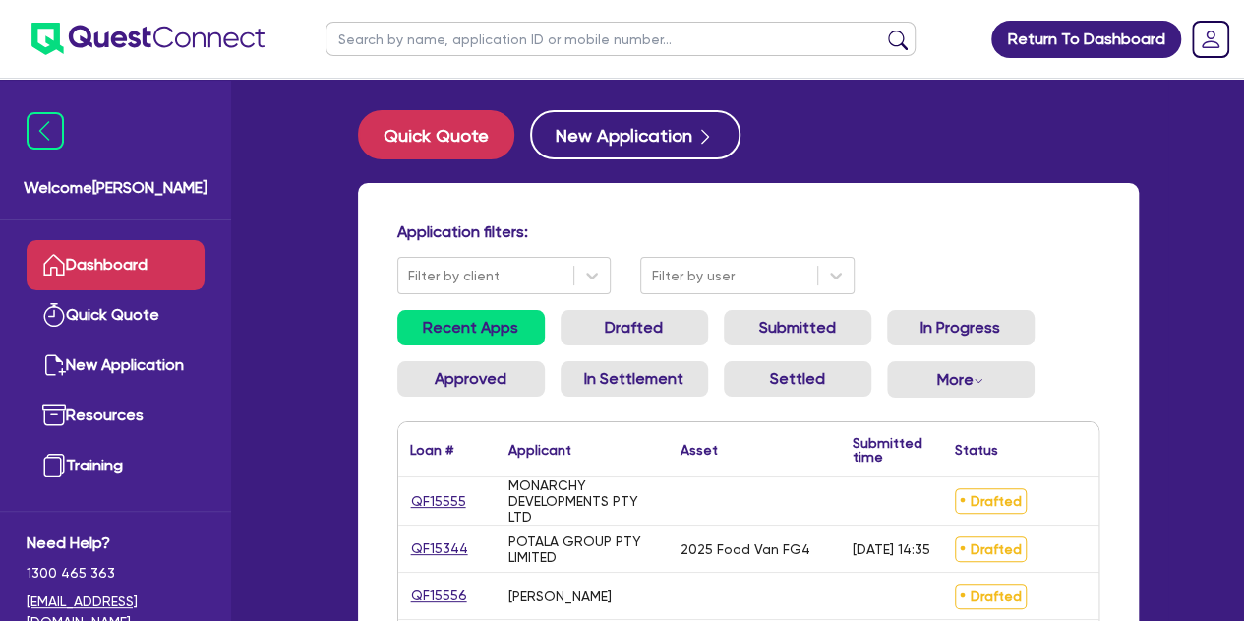
click at [467, 35] on input "text" at bounding box center [621, 39] width 590 height 34
click at [882, 30] on button "submit" at bounding box center [897, 44] width 31 height 28
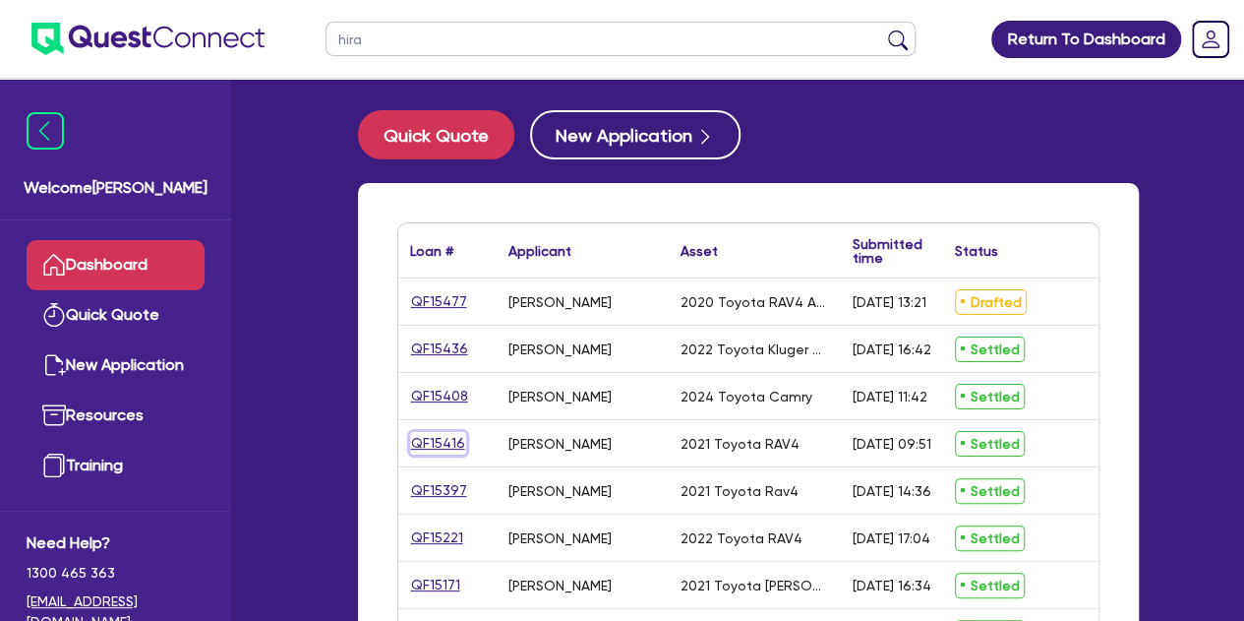
click at [442, 438] on link "QF15416" at bounding box center [438, 443] width 56 height 23
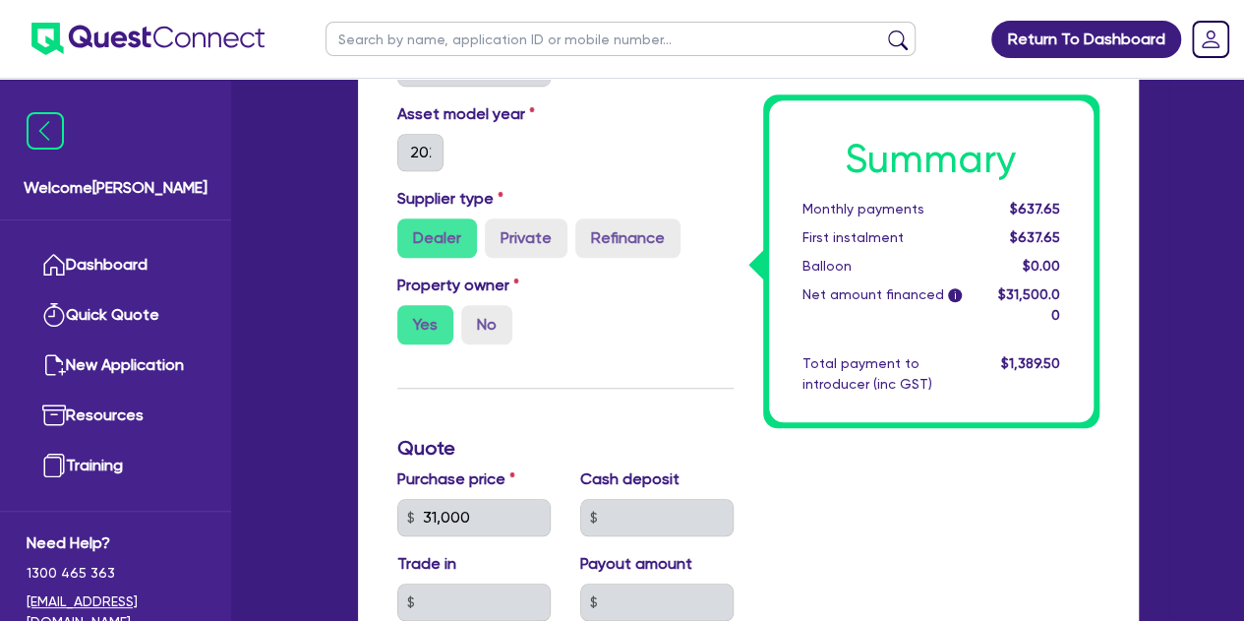
scroll to position [579, 0]
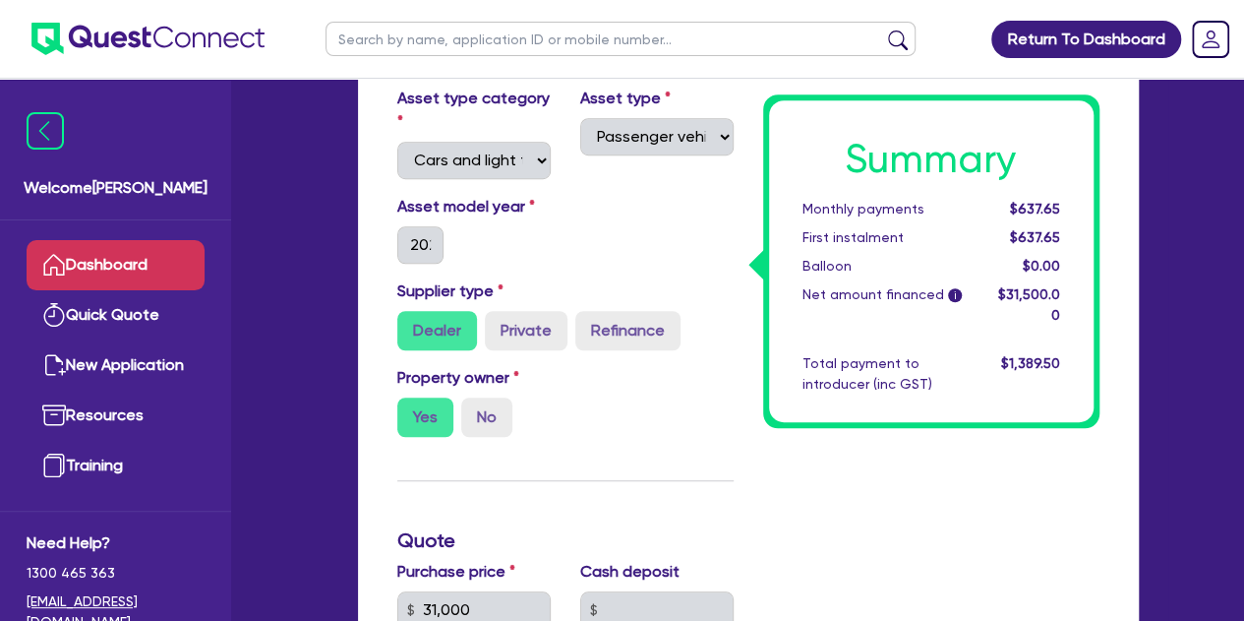
click at [155, 275] on link "Dashboard" at bounding box center [116, 265] width 178 height 50
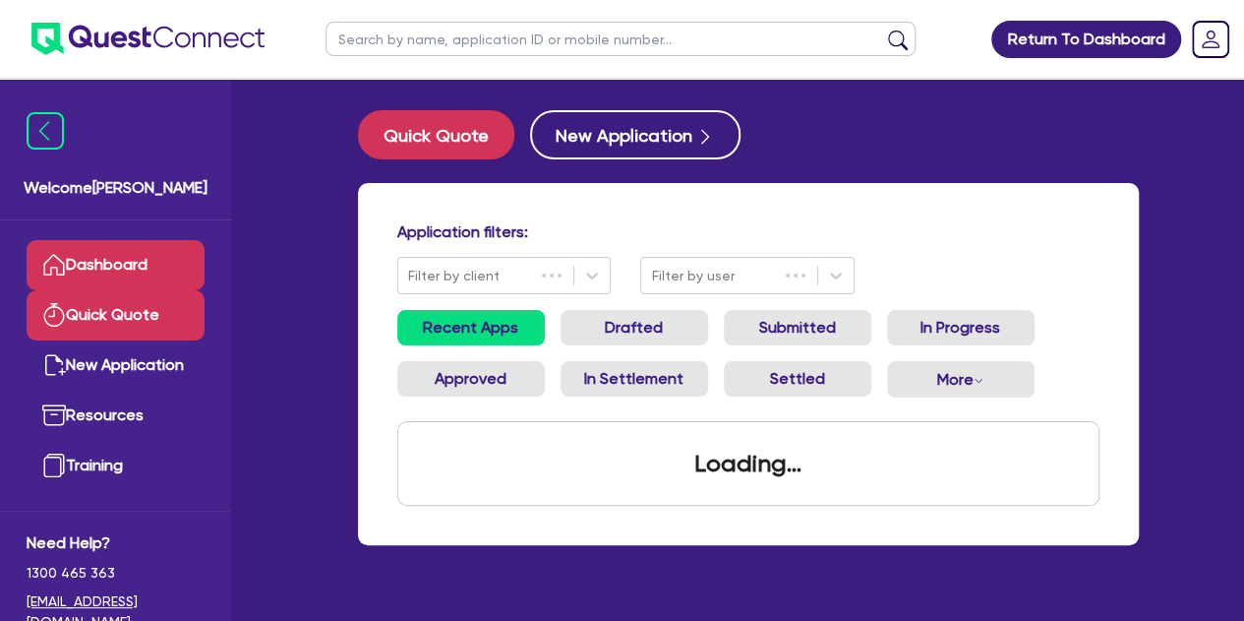
click at [163, 317] on link "Quick Quote" at bounding box center [116, 315] width 178 height 50
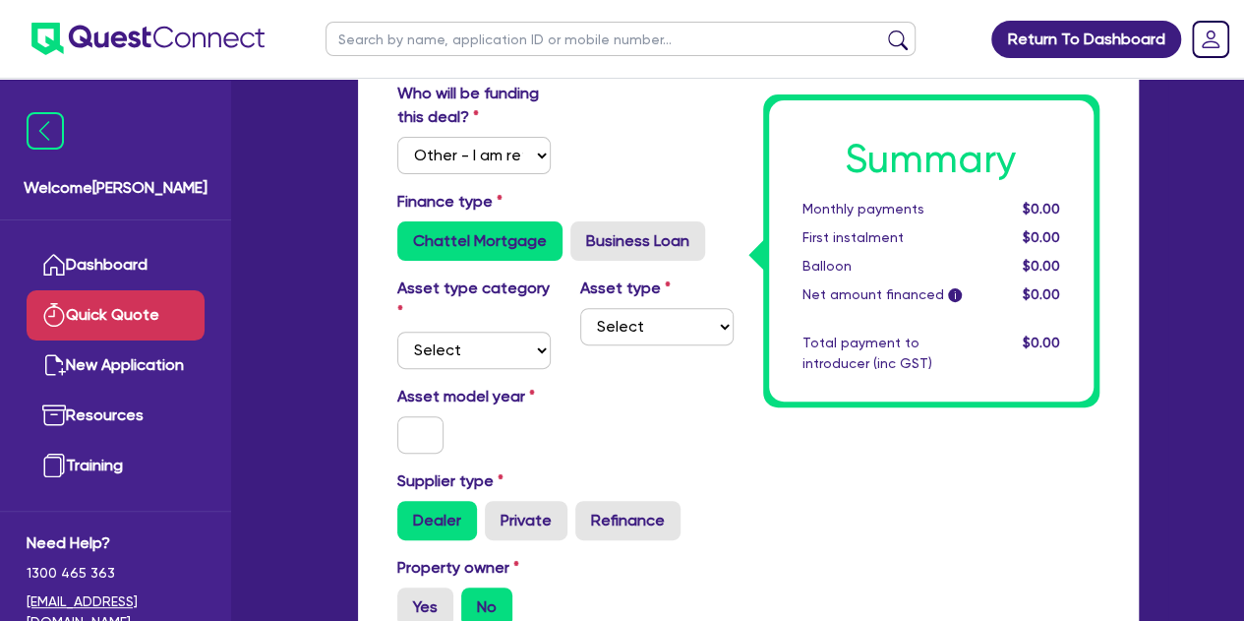
scroll to position [184, 0]
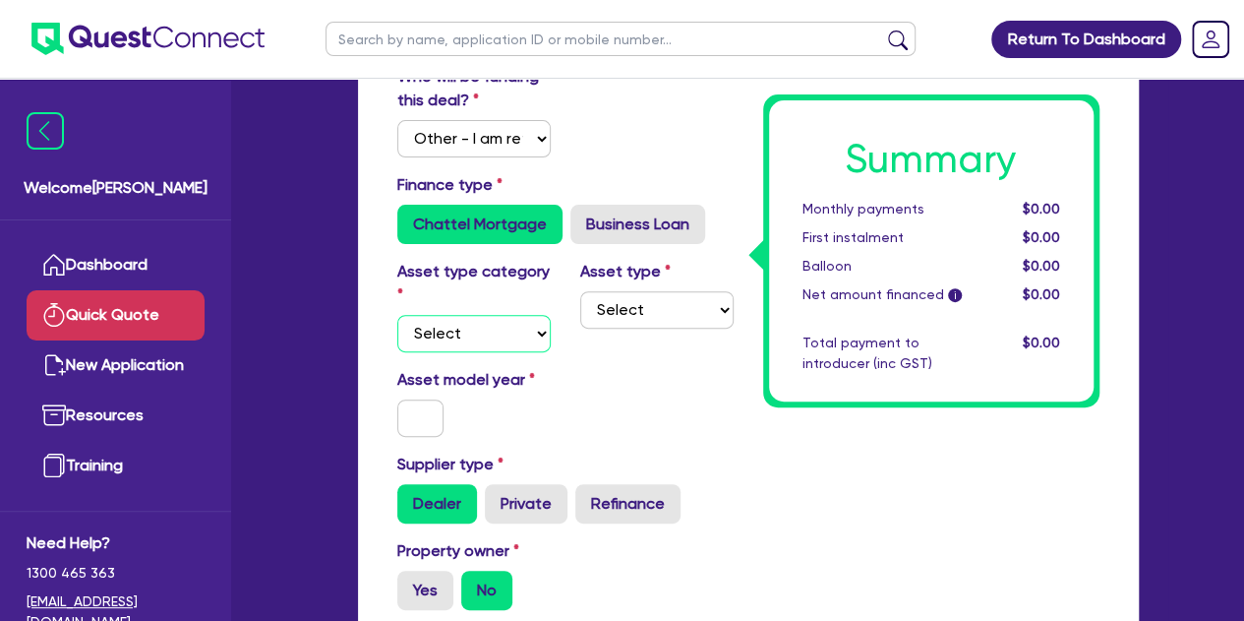
click at [493, 339] on select "Select Cars and light trucks Primary assets Secondary assets Tertiary assets" at bounding box center [473, 333] width 153 height 37
click at [397, 315] on select "Select Cars and light trucks Primary assets Secondary assets Tertiary assets" at bounding box center [473, 333] width 153 height 37
click at [613, 312] on select "Select Passenger vehicles Vans and utes Light trucks up to 4.5 tonne" at bounding box center [656, 309] width 153 height 37
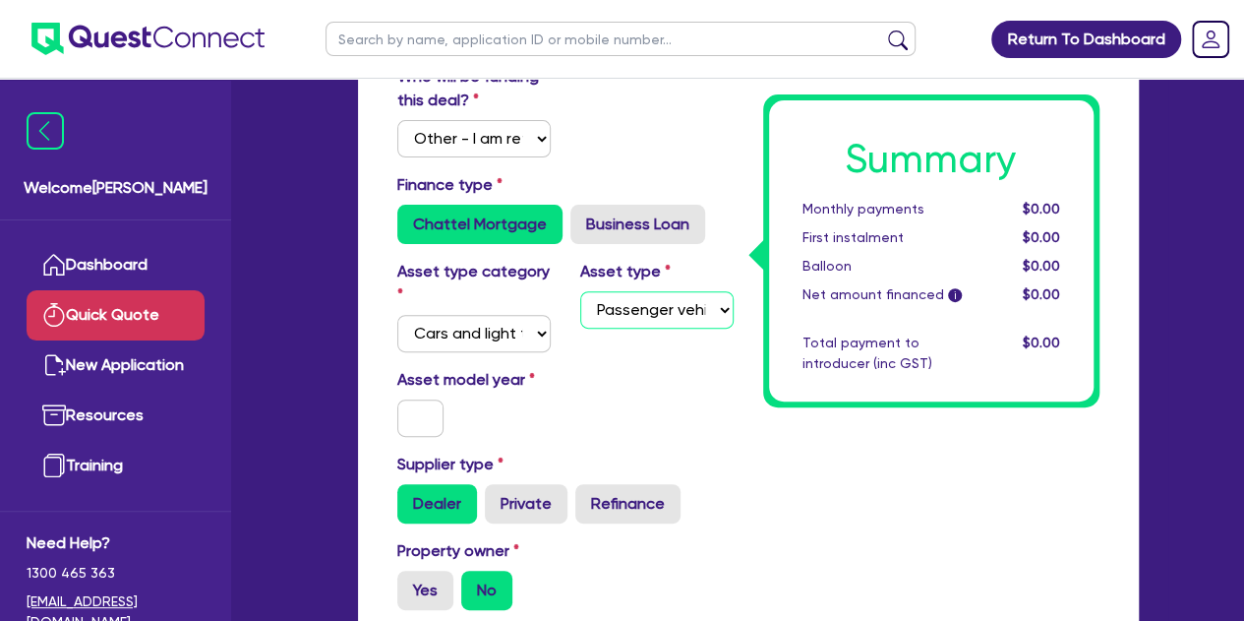
click at [580, 291] on select "Select Passenger vehicles Vans and utes Light trucks up to 4.5 tonne" at bounding box center [656, 309] width 153 height 37
click at [412, 414] on input "text" at bounding box center [420, 417] width 47 height 37
click at [575, 424] on div "Asset model year [DATE]" at bounding box center [566, 410] width 366 height 85
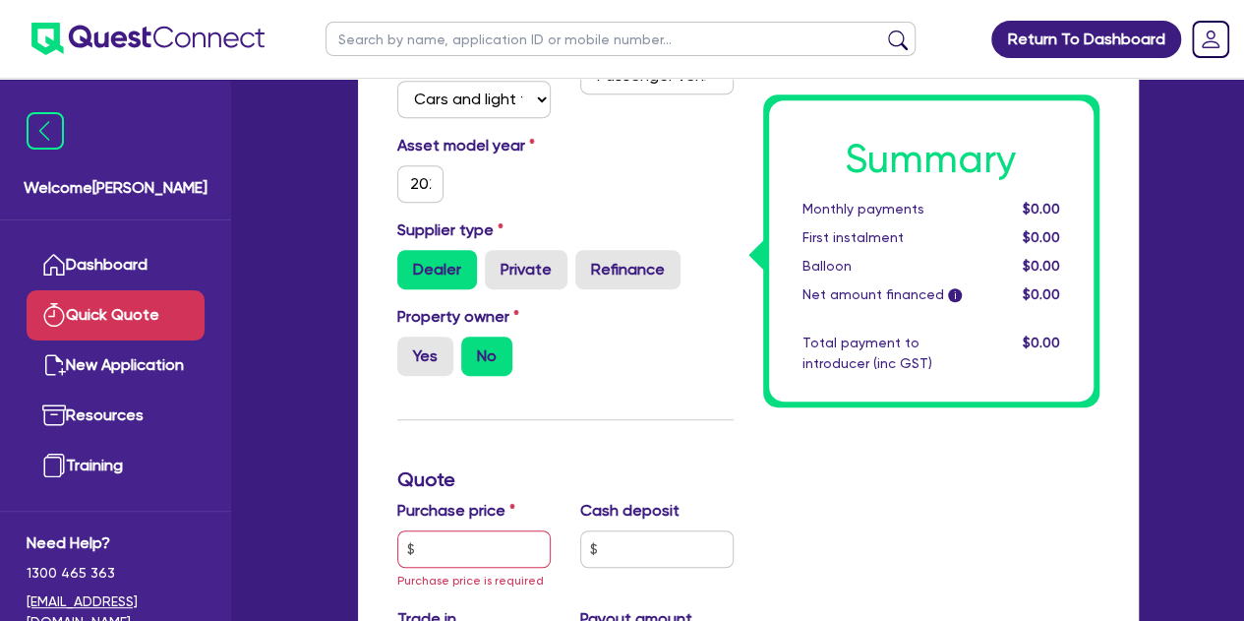
scroll to position [421, 0]
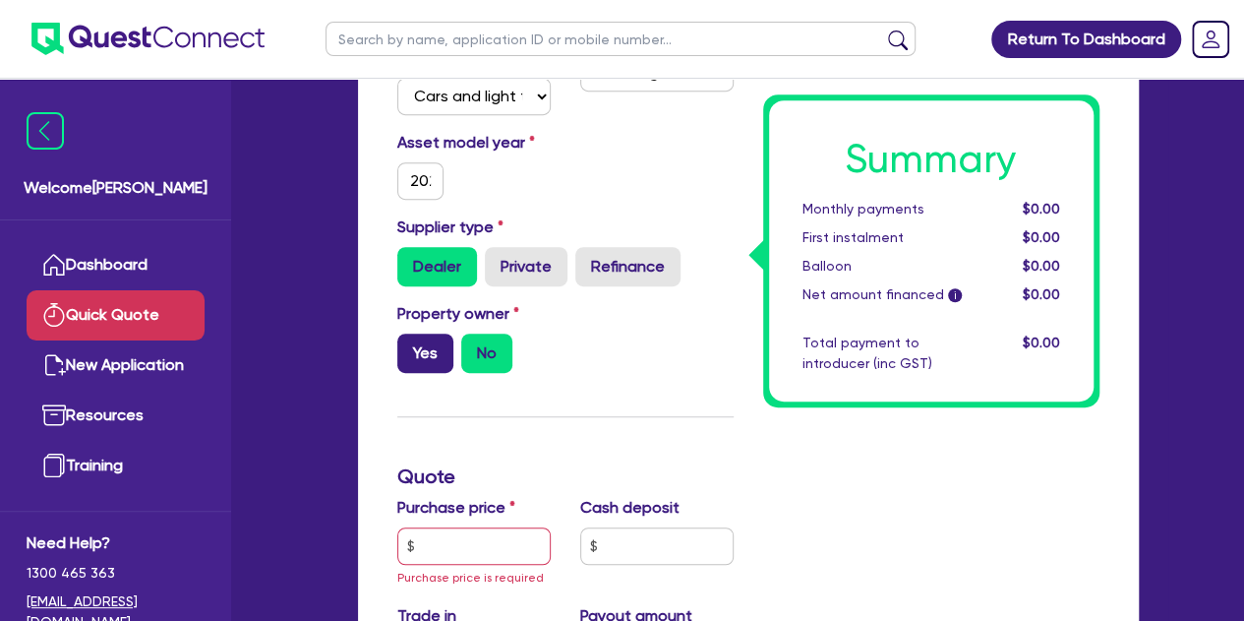
click at [441, 351] on label "Yes" at bounding box center [425, 352] width 56 height 39
click at [410, 346] on input "Yes" at bounding box center [403, 339] width 13 height 13
click at [501, 369] on label "No" at bounding box center [486, 352] width 51 height 39
click at [474, 346] on input "No" at bounding box center [467, 339] width 13 height 13
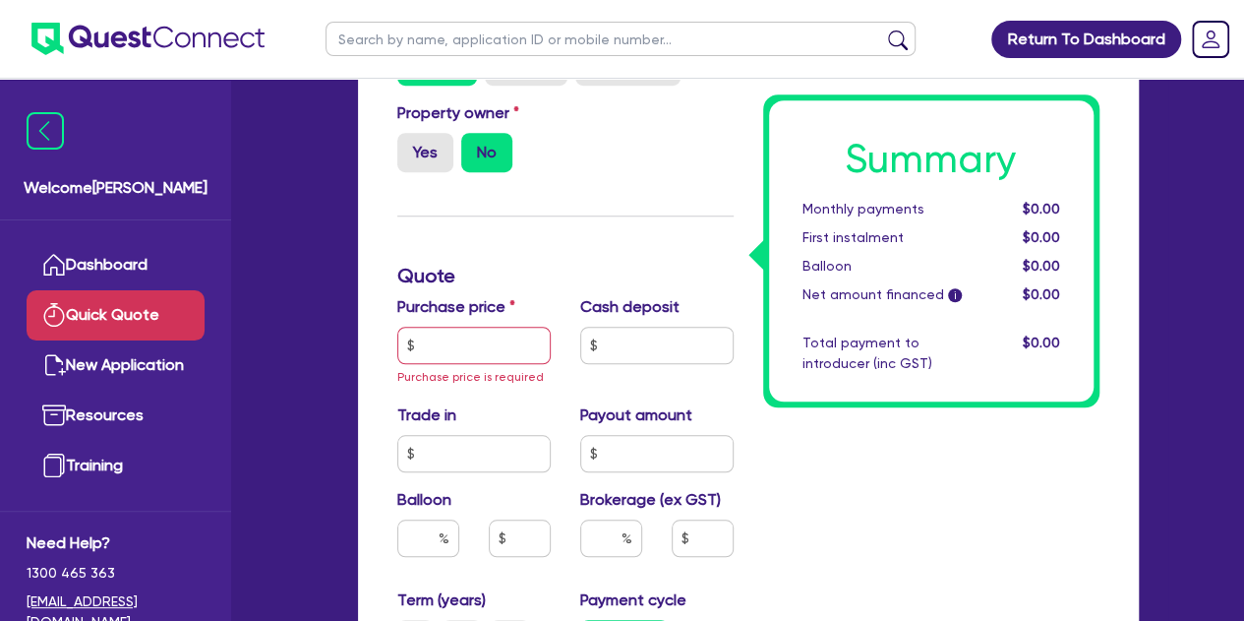
scroll to position [633, 0]
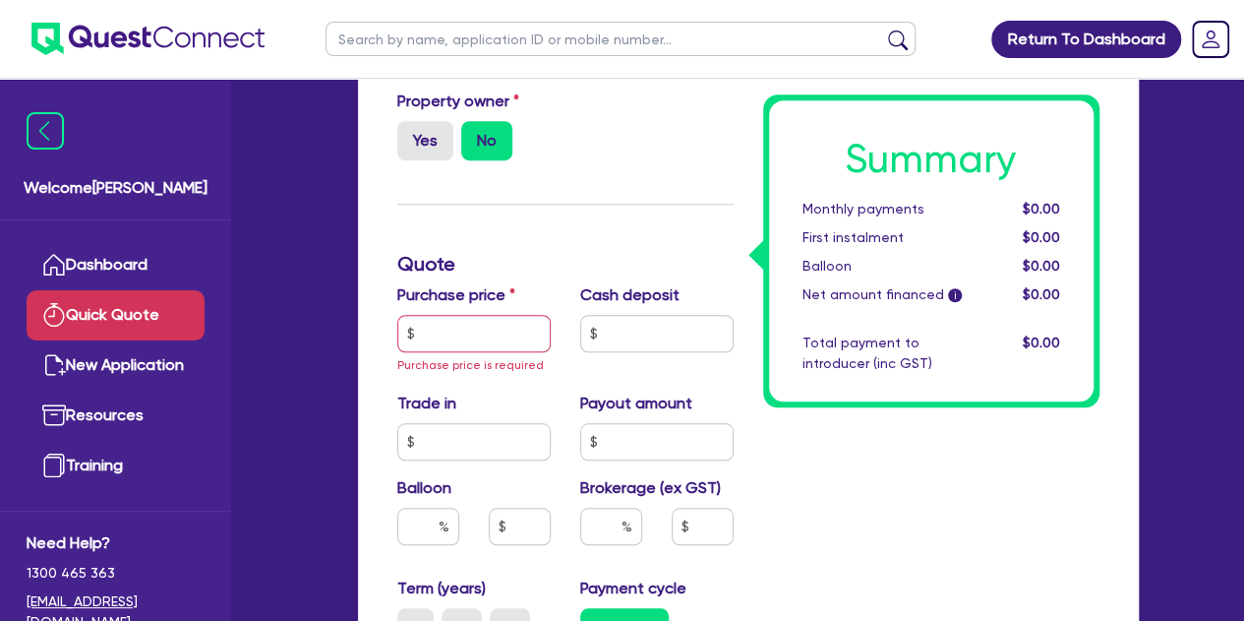
click at [451, 313] on div "Purchase price Purchase price is required" at bounding box center [474, 329] width 183 height 92
click at [451, 317] on input "text" at bounding box center [473, 333] width 153 height 37
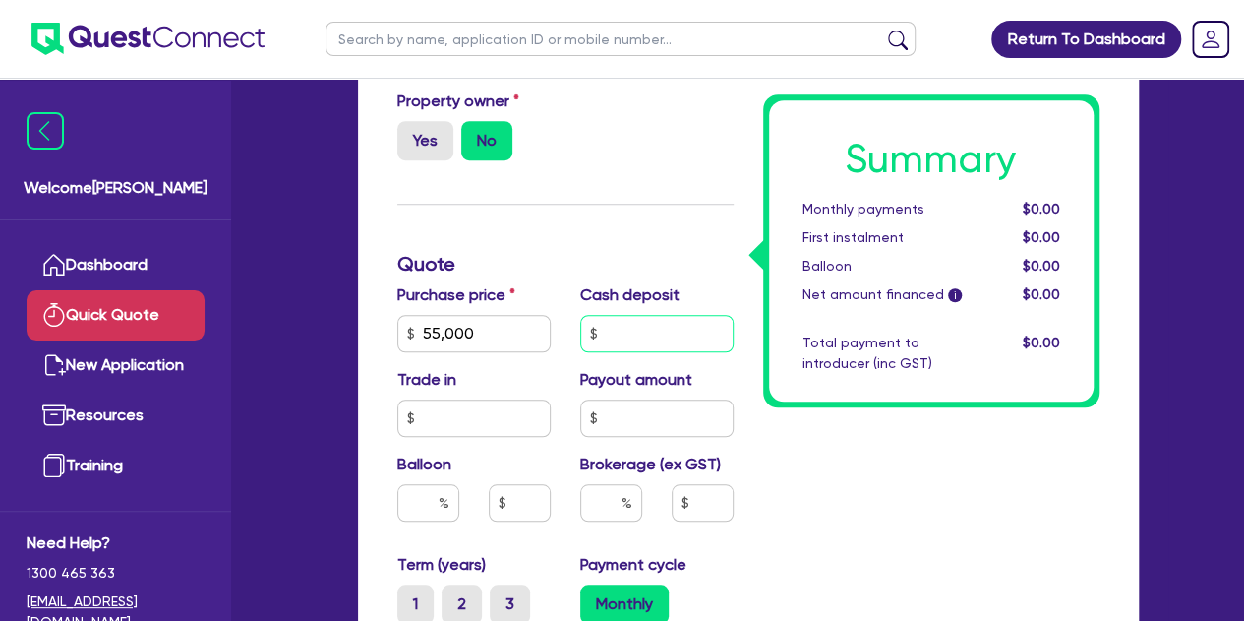
click at [643, 333] on input "text" at bounding box center [656, 333] width 153 height 37
click at [610, 274] on div "Funding Options Who will be funding this deal? Select I will fund 100% I will c…" at bounding box center [566, 315] width 366 height 1463
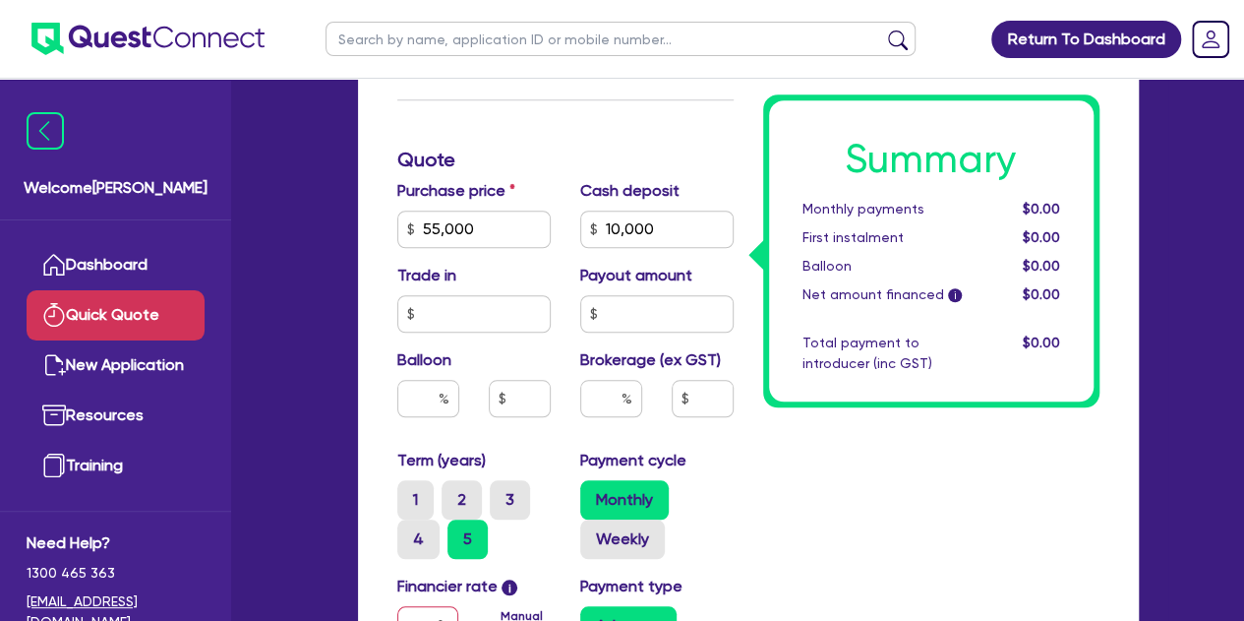
scroll to position [739, 0]
click at [691, 239] on input "10,000" at bounding box center [656, 228] width 153 height 37
click at [837, 520] on div "Summary Monthly payments $0.00 First instalment $0.00 Balloon $0.00 Net amount …" at bounding box center [932, 210] width 366 height 1463
click at [806, 485] on div "Summary Monthly payments $0.00 First instalment $0.00 Balloon $0.00 Net amount …" at bounding box center [932, 210] width 366 height 1463
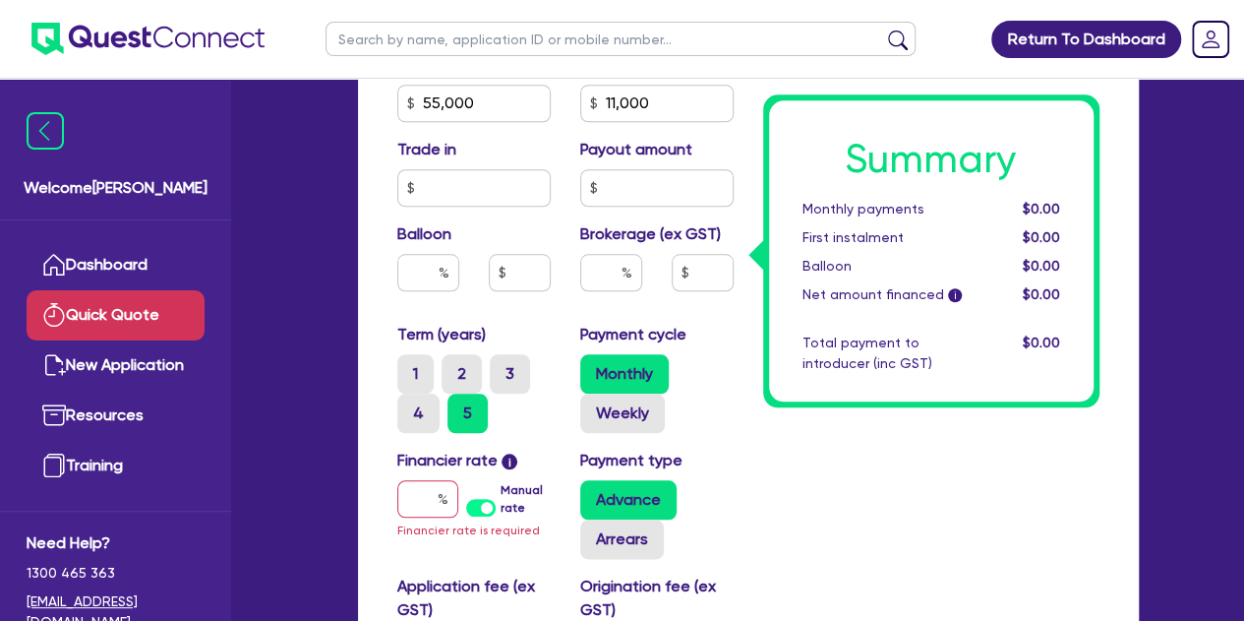
scroll to position [868, 0]
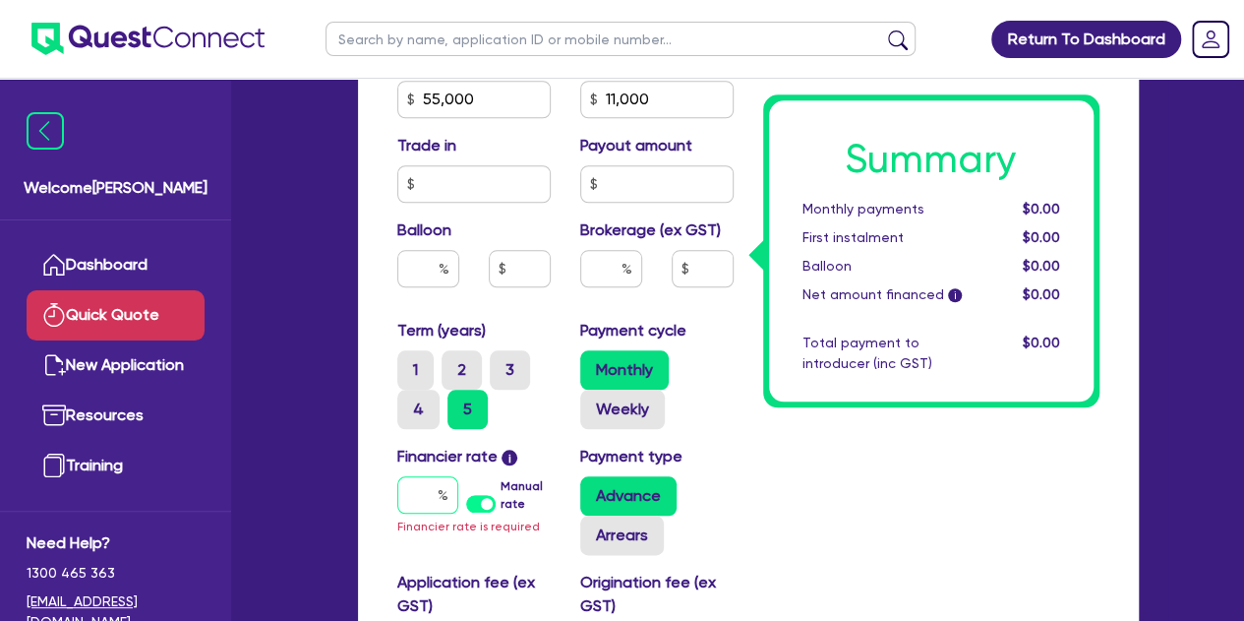
click at [422, 509] on input "text" at bounding box center [427, 494] width 61 height 37
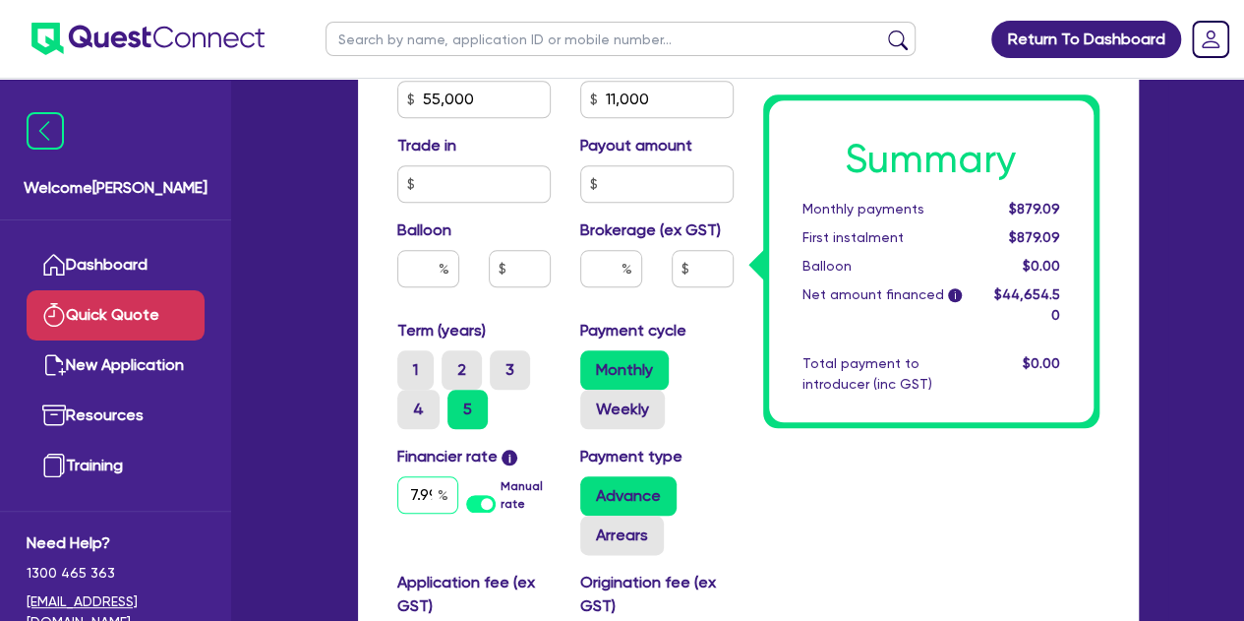
scroll to position [0, 2]
click at [369, 452] on div "Funding Options Who will be funding this deal? Select I will fund 100% I will c…" at bounding box center [748, 111] width 781 height 1602
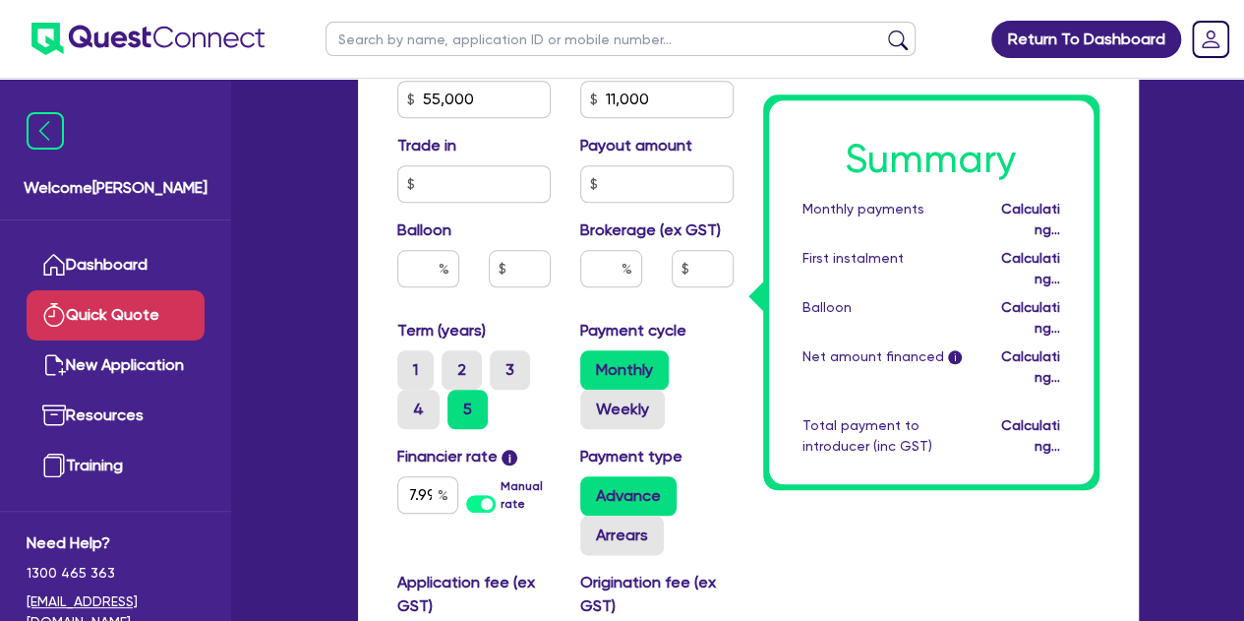
scroll to position [0, 0]
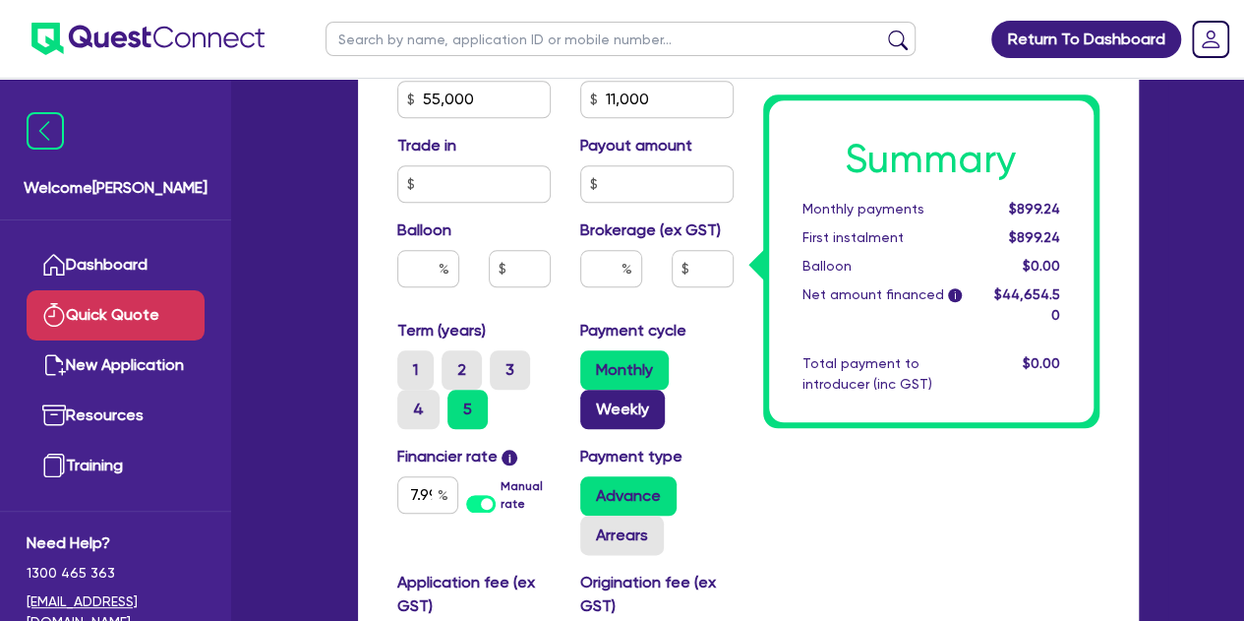
click at [617, 405] on label "Weekly" at bounding box center [622, 409] width 85 height 39
click at [593, 402] on input "Weekly" at bounding box center [586, 396] width 13 height 13
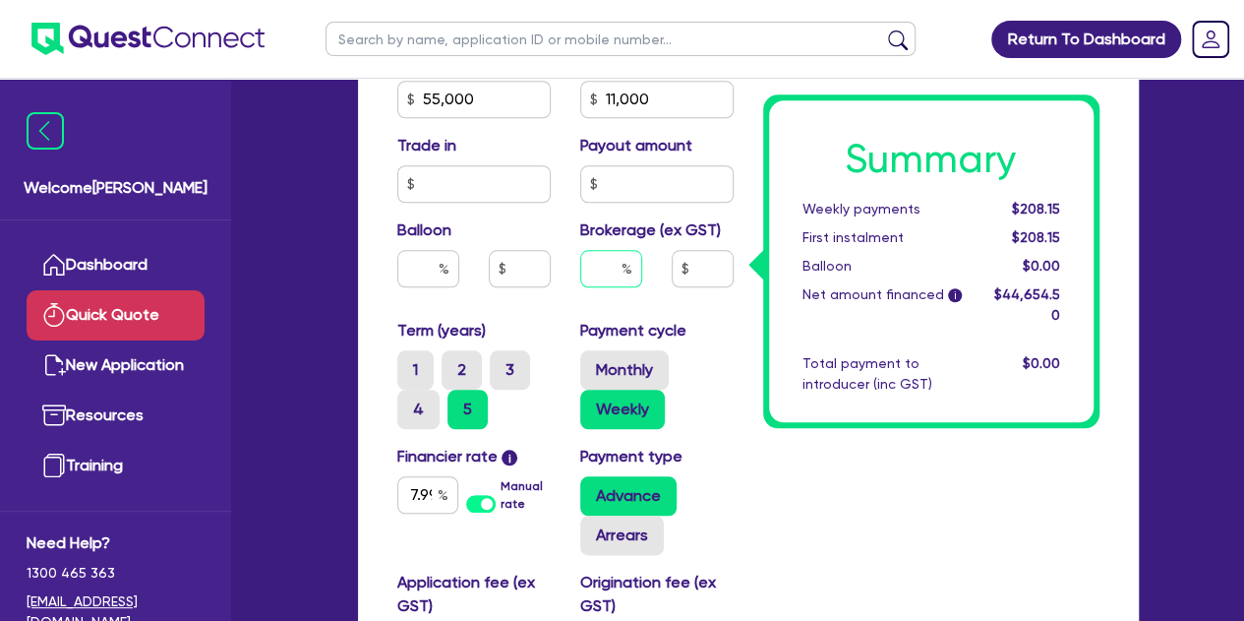
click at [582, 267] on input "text" at bounding box center [611, 268] width 62 height 37
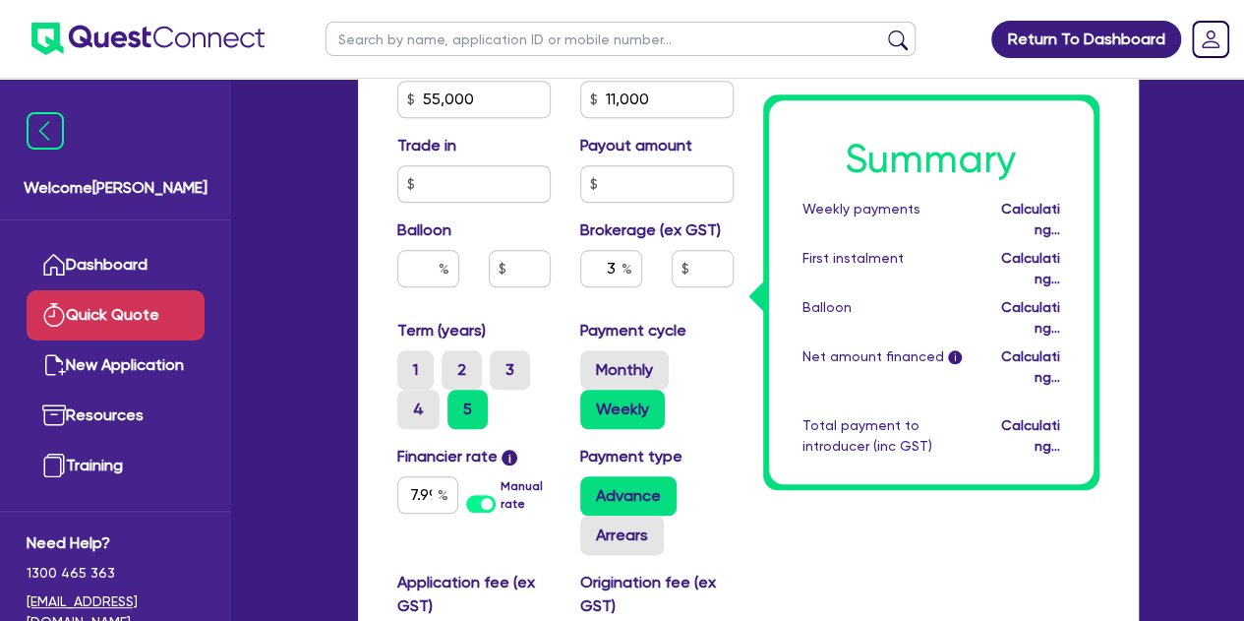
click at [554, 308] on div "Purchase price 55,000 Cash deposit 11,000 Trade in Payout amount Balloon Broker…" at bounding box center [566, 184] width 366 height 270
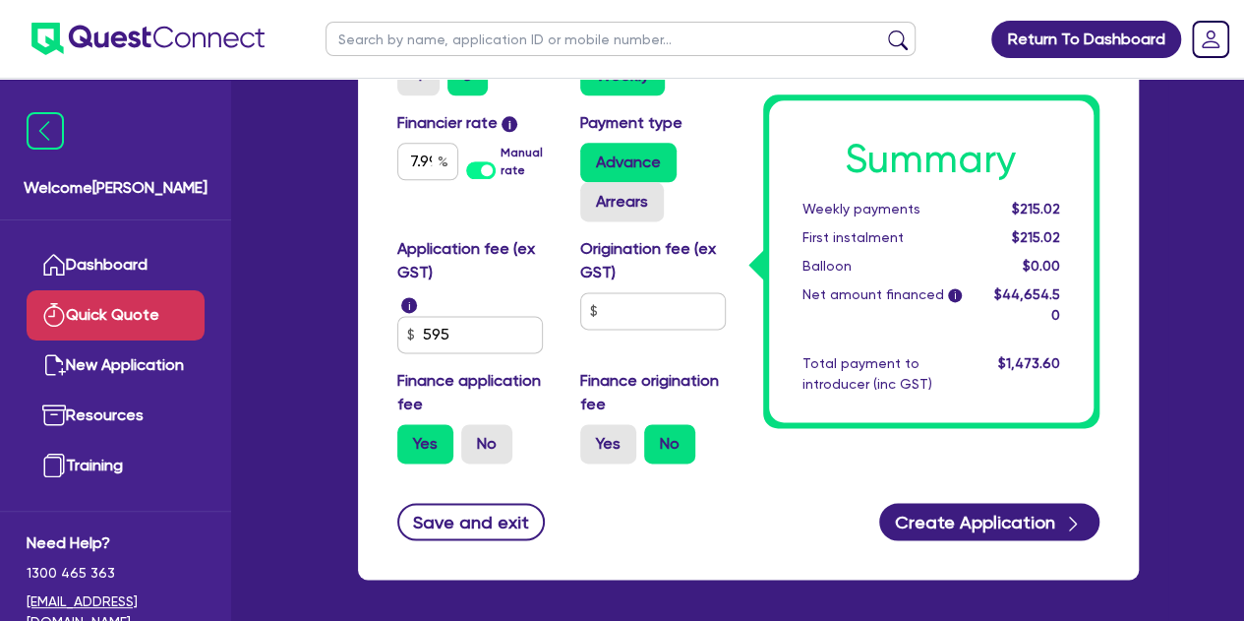
scroll to position [1202, 0]
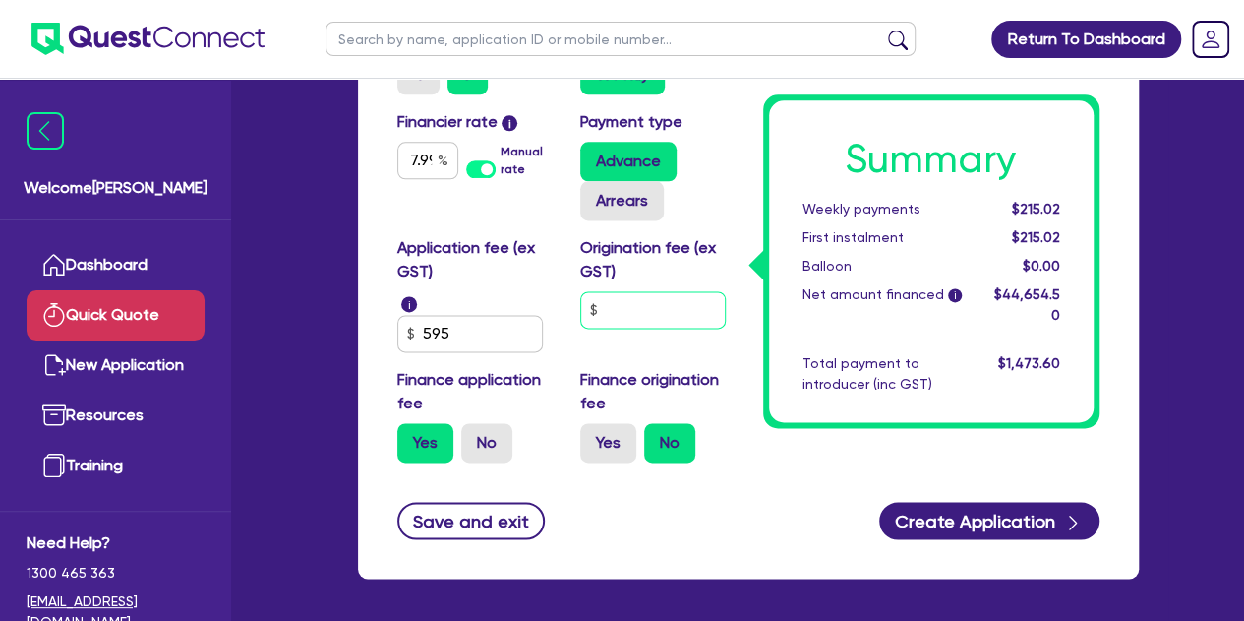
click at [611, 308] on input "text" at bounding box center [653, 309] width 146 height 37
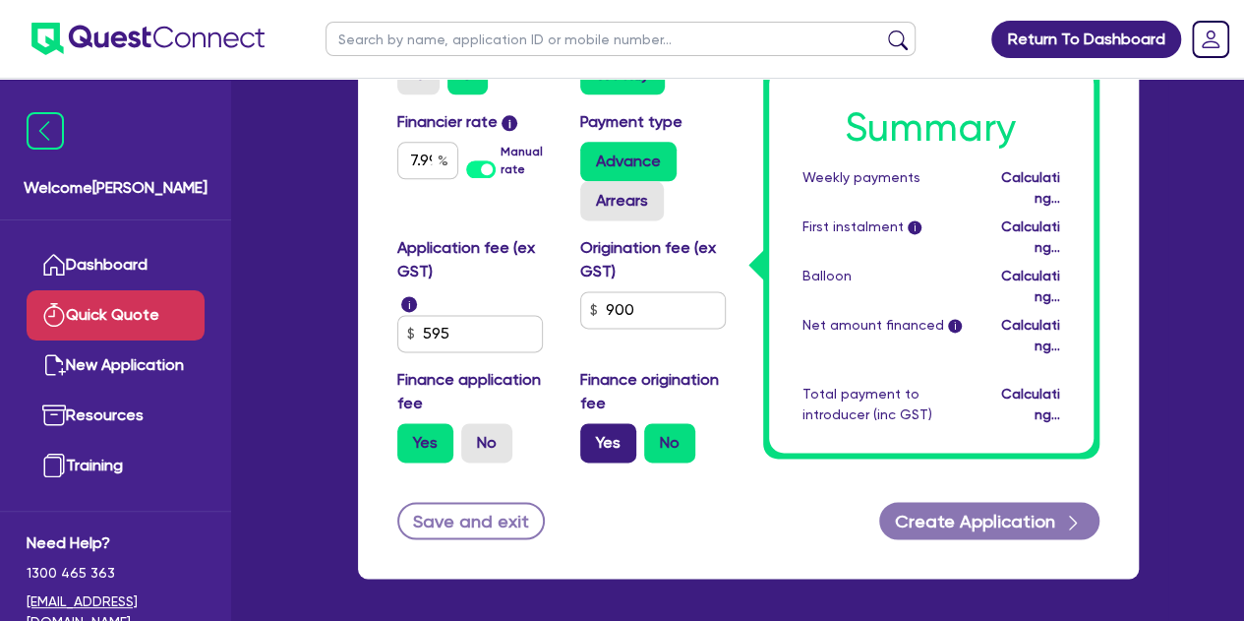
click at [598, 448] on label "Yes" at bounding box center [608, 442] width 56 height 39
click at [593, 436] on input "Yes" at bounding box center [586, 429] width 13 height 13
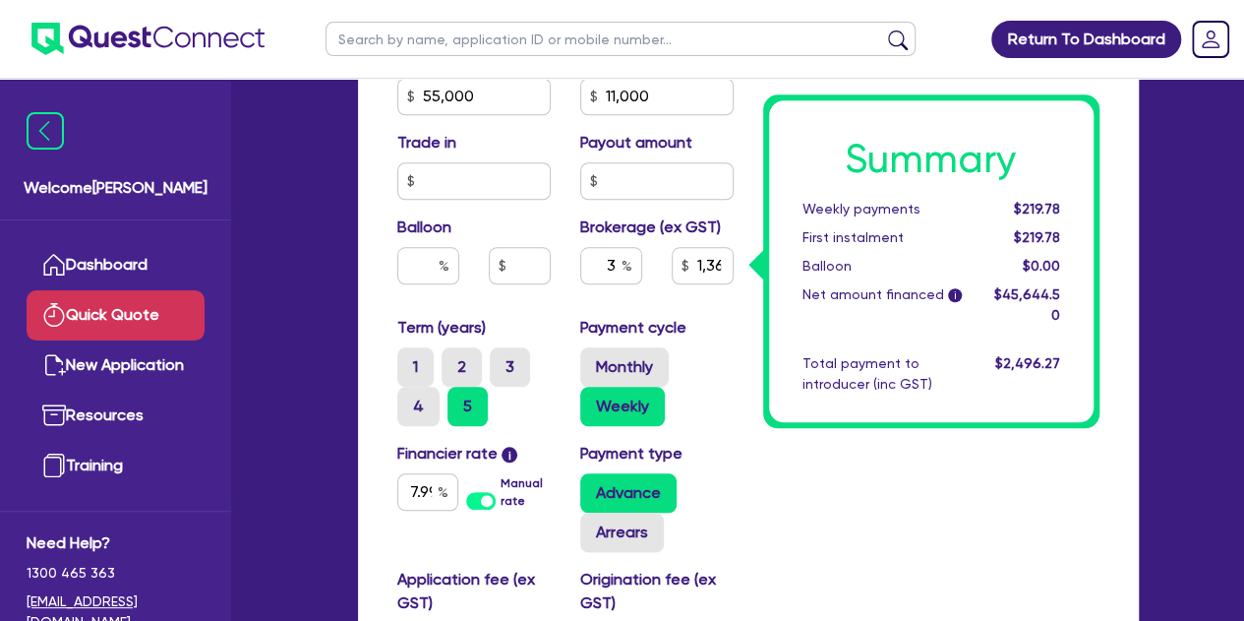
scroll to position [872, 0]
click at [613, 266] on input "text" at bounding box center [611, 264] width 62 height 37
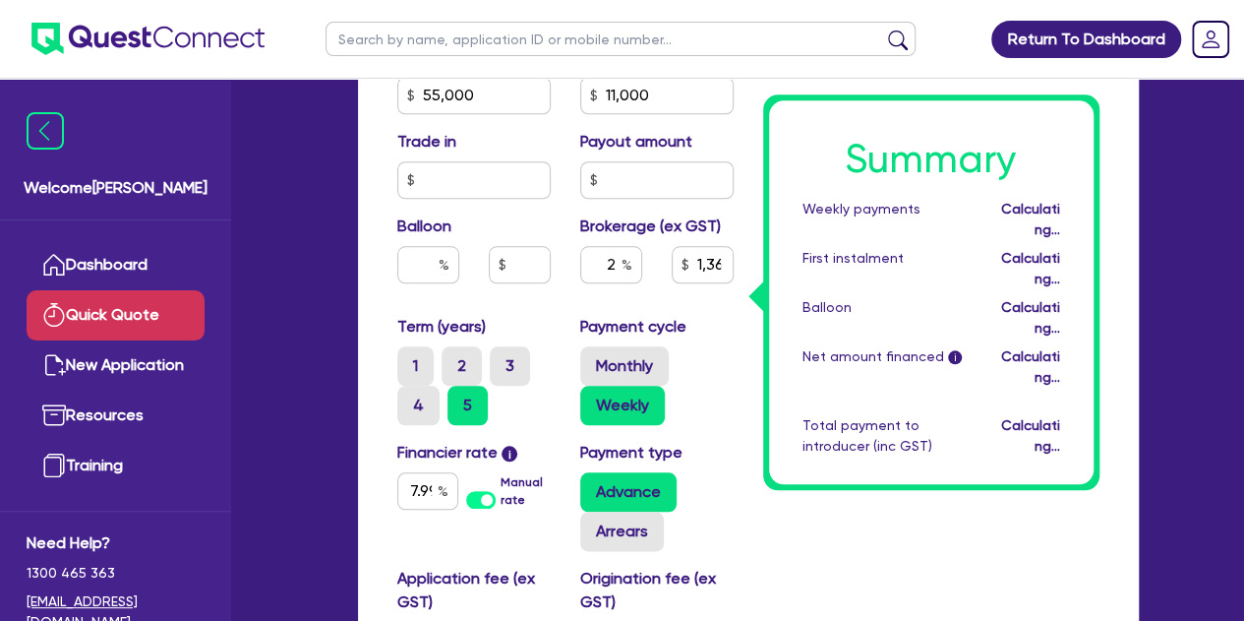
click at [575, 293] on div "2" at bounding box center [611, 272] width 91 height 53
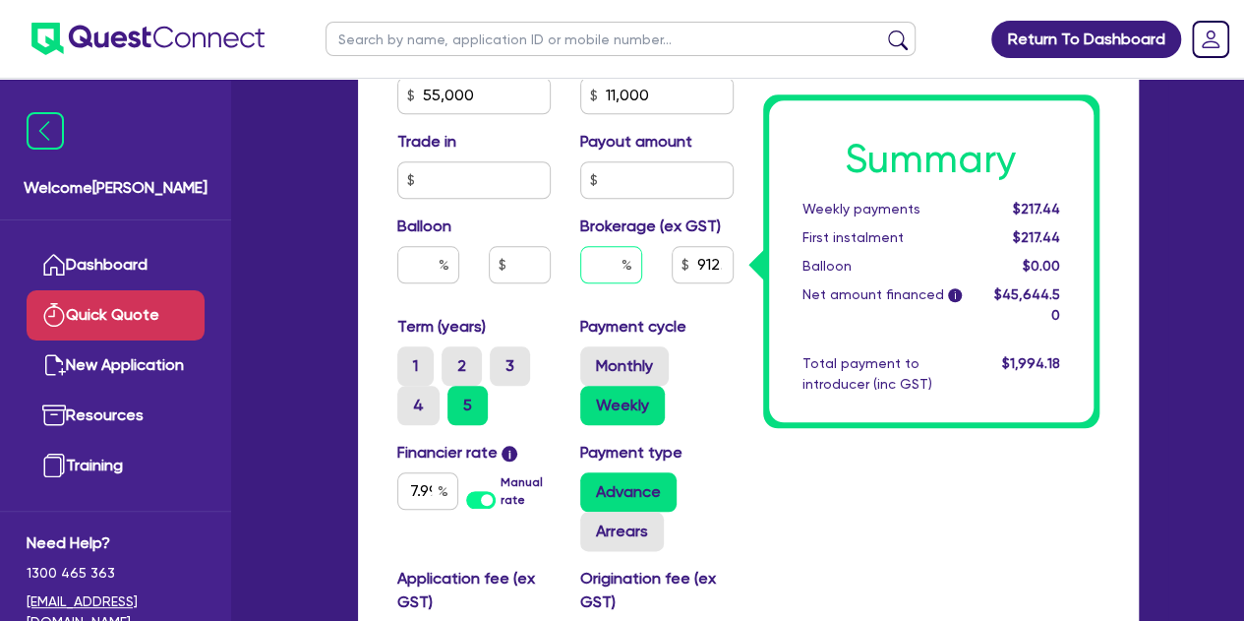
click at [618, 259] on input "text" at bounding box center [611, 264] width 62 height 37
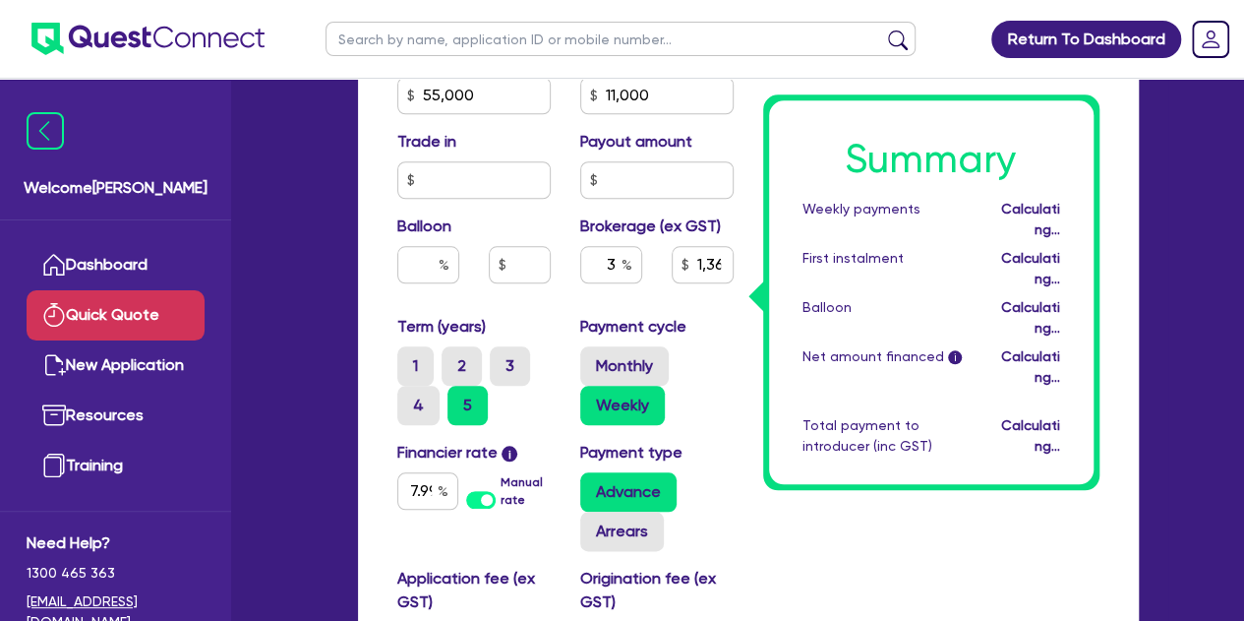
click at [551, 323] on div "Term (years) 1 2 3 4 5" at bounding box center [474, 370] width 183 height 110
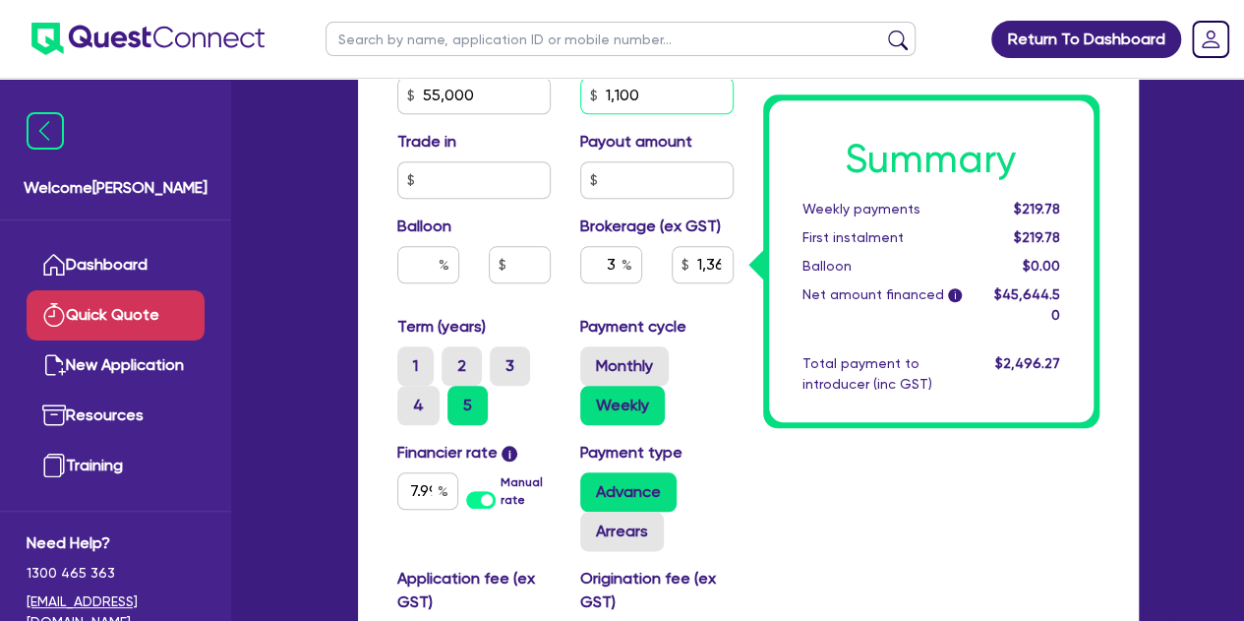
click at [656, 96] on input "1,100" at bounding box center [656, 95] width 153 height 37
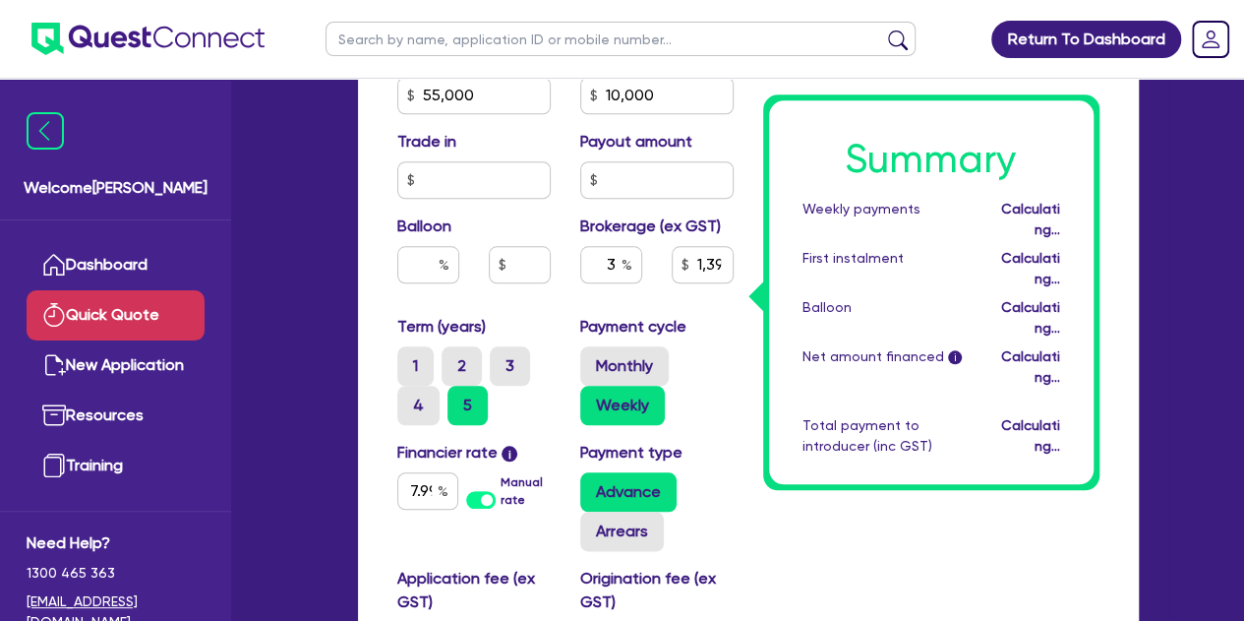
click at [547, 136] on div "Trade in" at bounding box center [474, 164] width 183 height 69
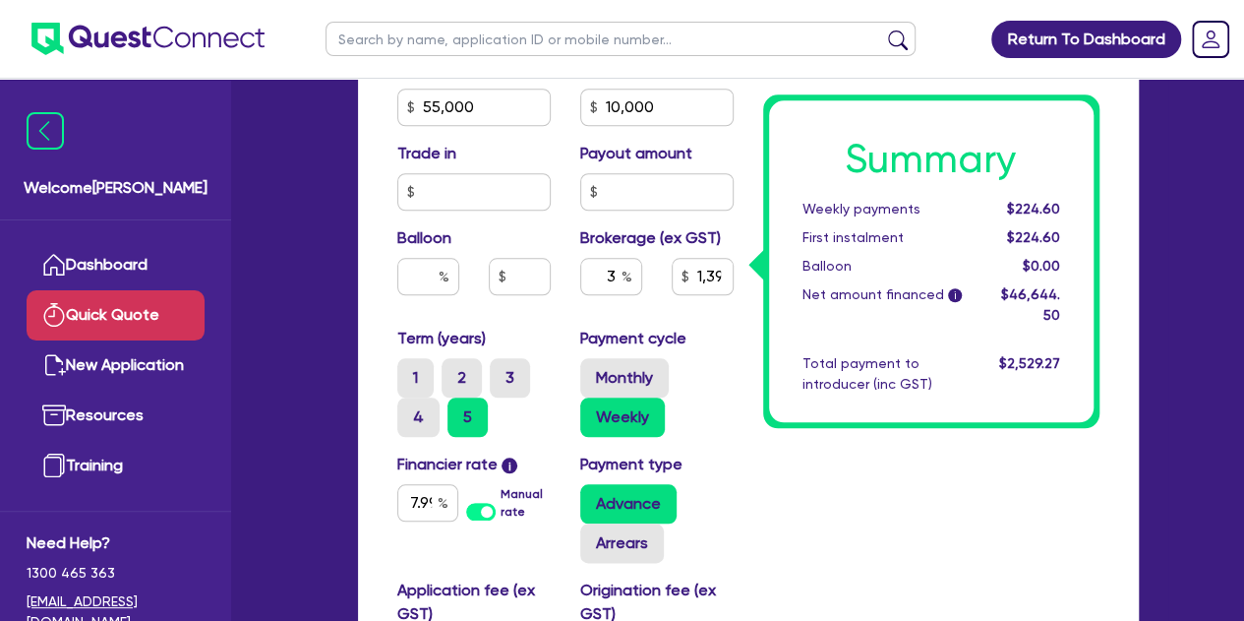
scroll to position [847, 0]
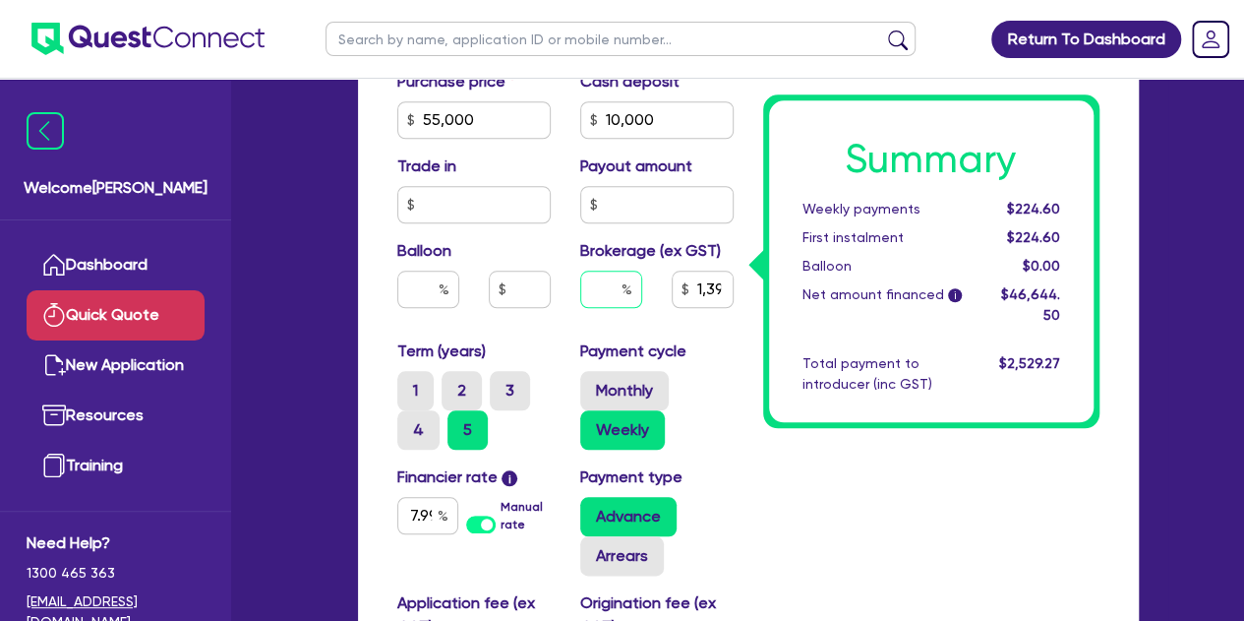
click at [616, 286] on input "text" at bounding box center [611, 289] width 62 height 37
click at [734, 422] on div "Payment cycle Monthly Weekly" at bounding box center [657, 394] width 183 height 110
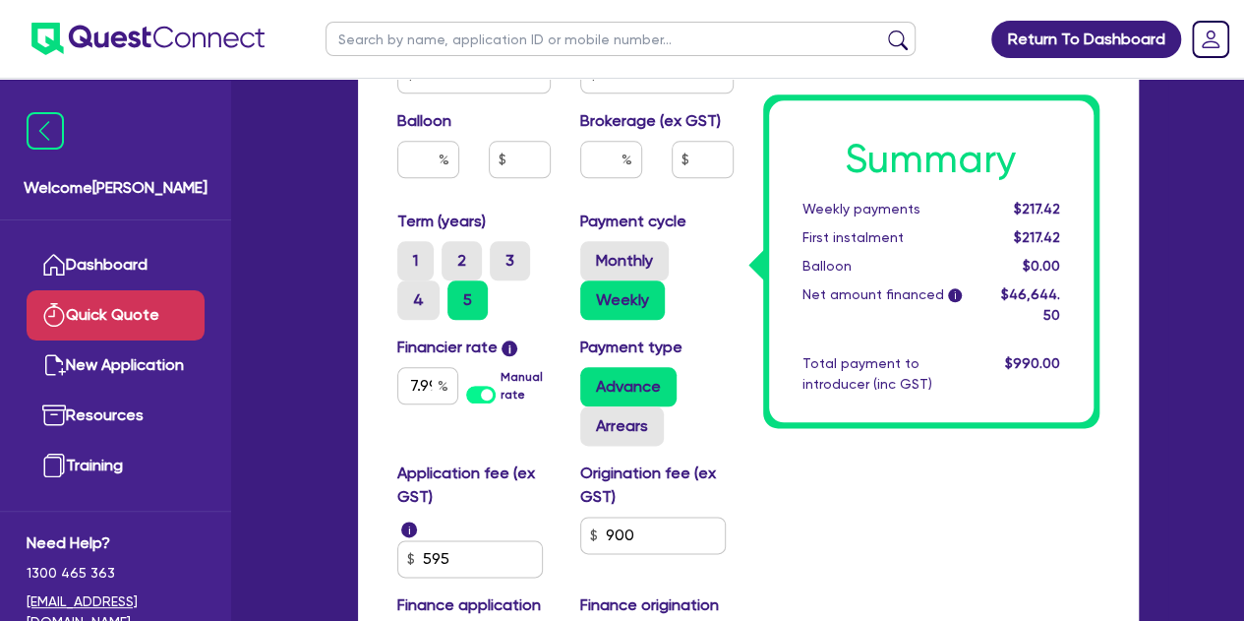
scroll to position [978, 0]
click at [673, 530] on input "90" at bounding box center [653, 533] width 146 height 37
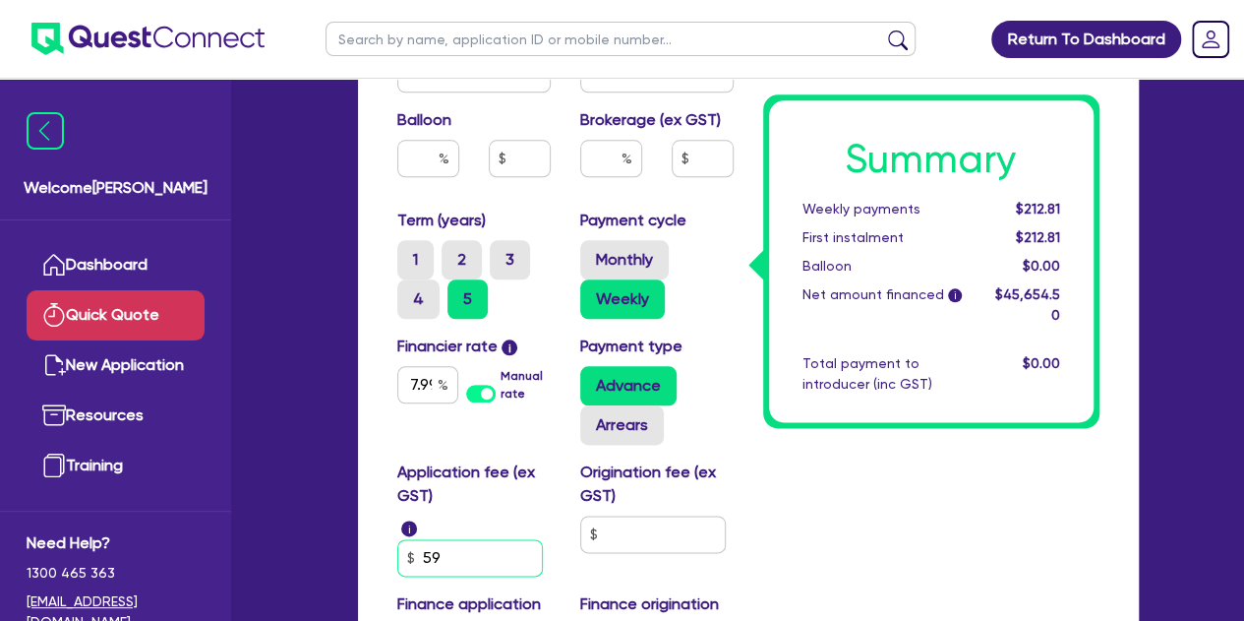
click at [468, 561] on input "59" at bounding box center [470, 557] width 146 height 37
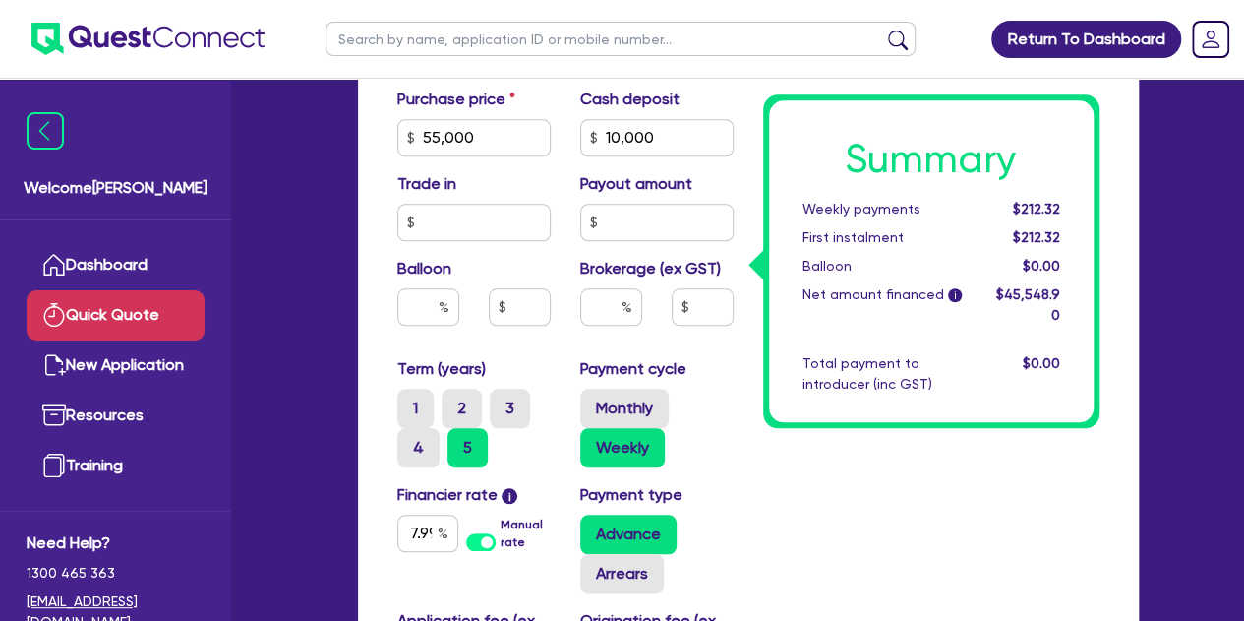
scroll to position [828, 0]
click at [670, 133] on input "1,000" at bounding box center [656, 138] width 153 height 37
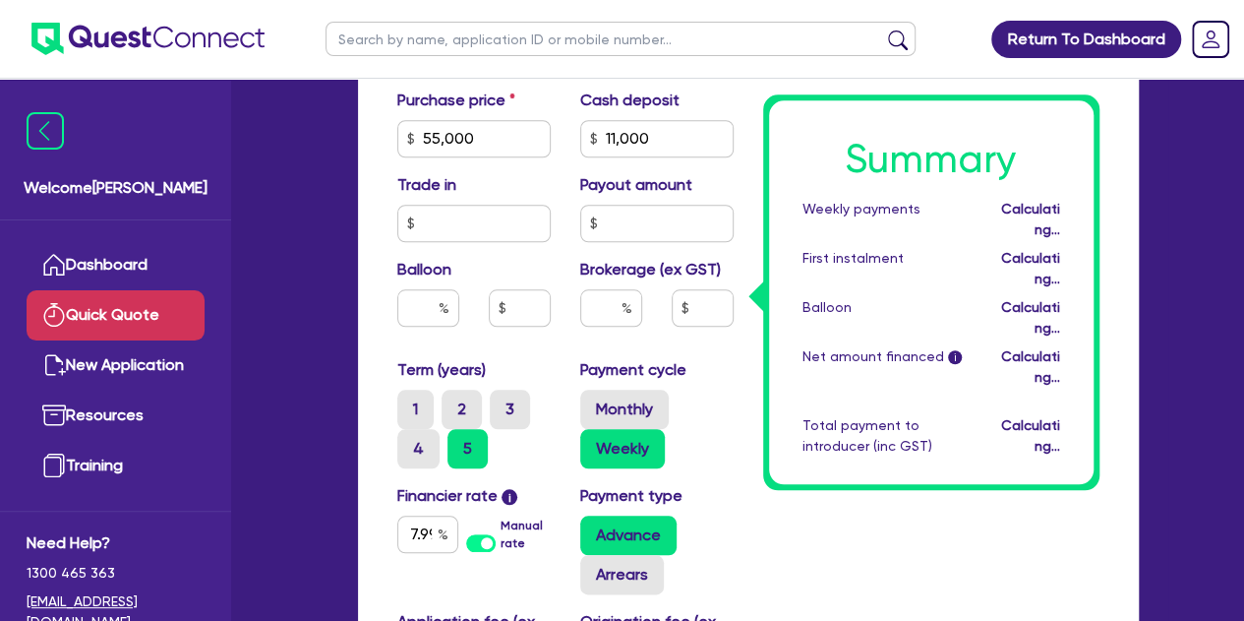
click at [560, 167] on div "Purchase price 55,000 Cash deposit 11,000 Trade in Payout amount Balloon Broker…" at bounding box center [566, 224] width 366 height 270
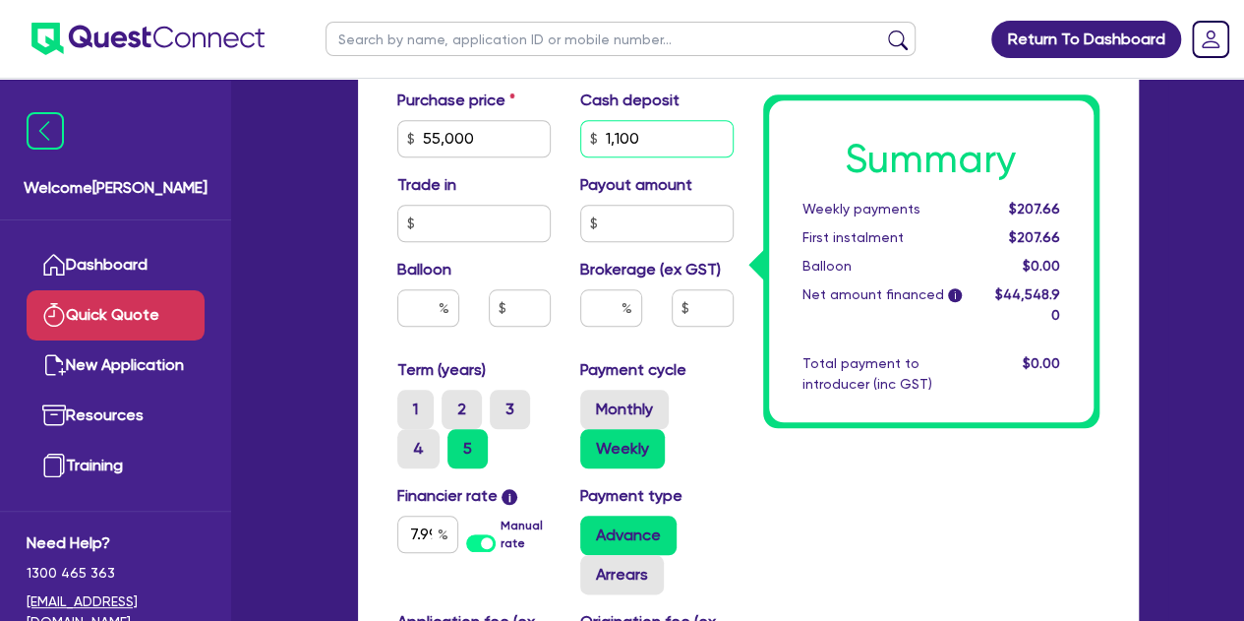
click at [678, 150] on input "1,100" at bounding box center [656, 138] width 153 height 37
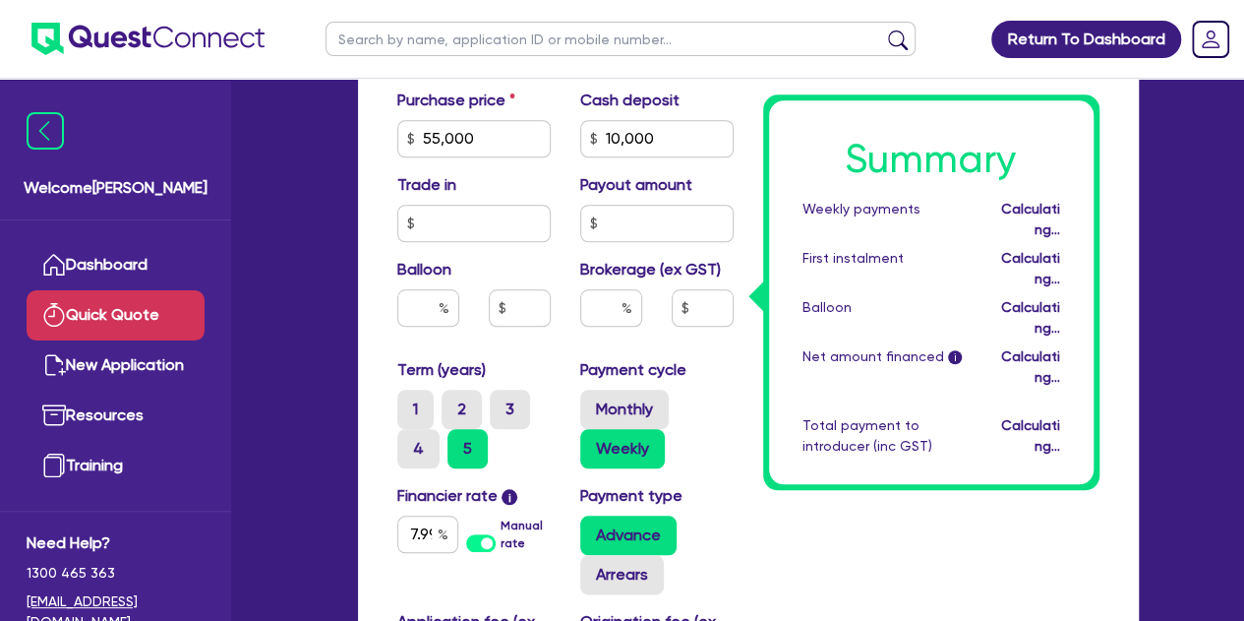
click at [838, 568] on div "Summary Weekly payments Calculating... First instalment Calculating... Balloon …" at bounding box center [932, 120] width 366 height 1463
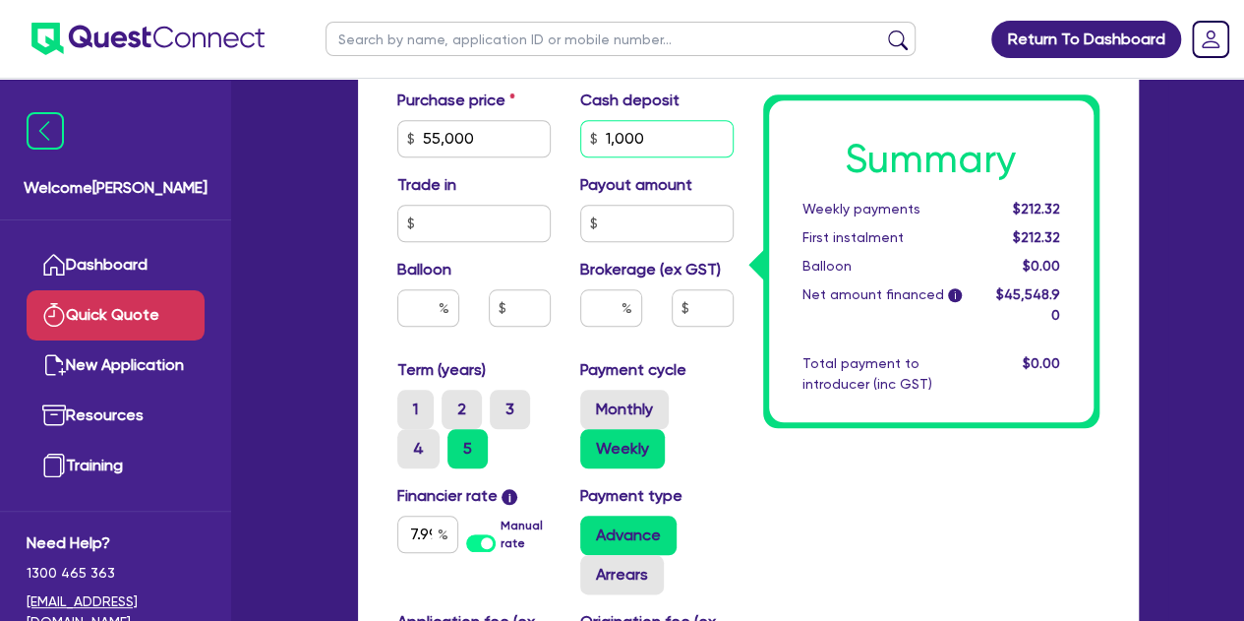
click at [666, 143] on input "1,000" at bounding box center [656, 138] width 153 height 37
click at [859, 450] on div "Summary Weekly payments $207.66 First instalment $207.66 Balloon $0.00 Net amou…" at bounding box center [932, 120] width 366 height 1463
click at [592, 310] on input "text" at bounding box center [611, 307] width 62 height 37
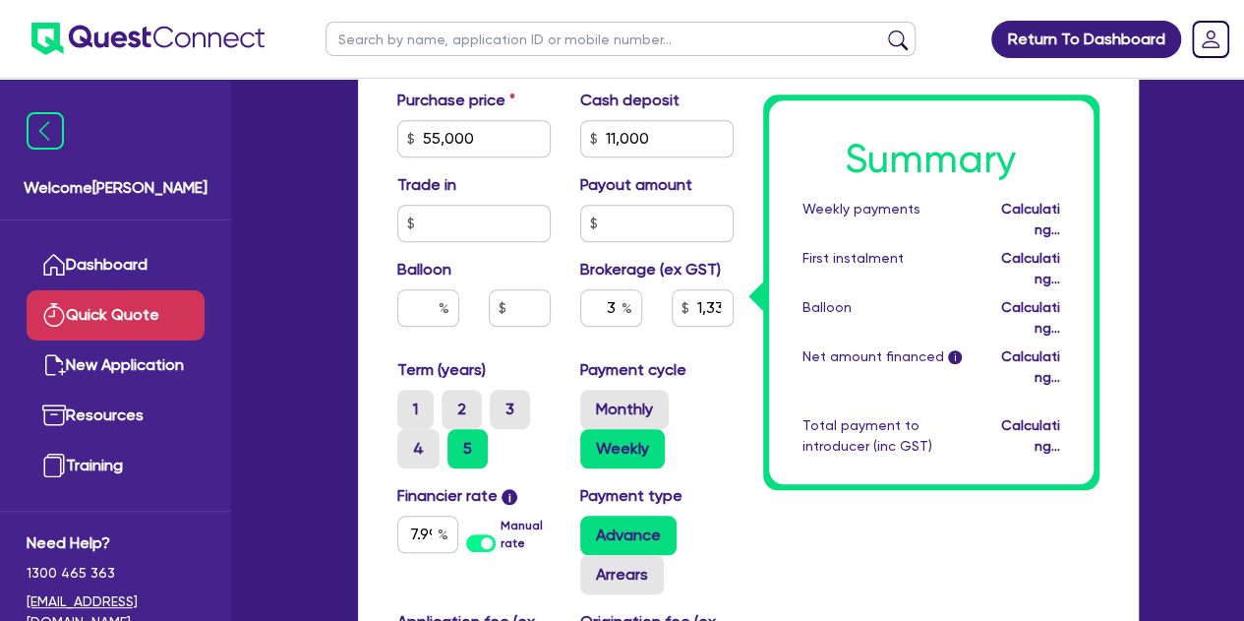
click at [834, 458] on div "Summary Weekly payments Calculating... First instalment Calculating... Balloon …" at bounding box center [932, 120] width 366 height 1463
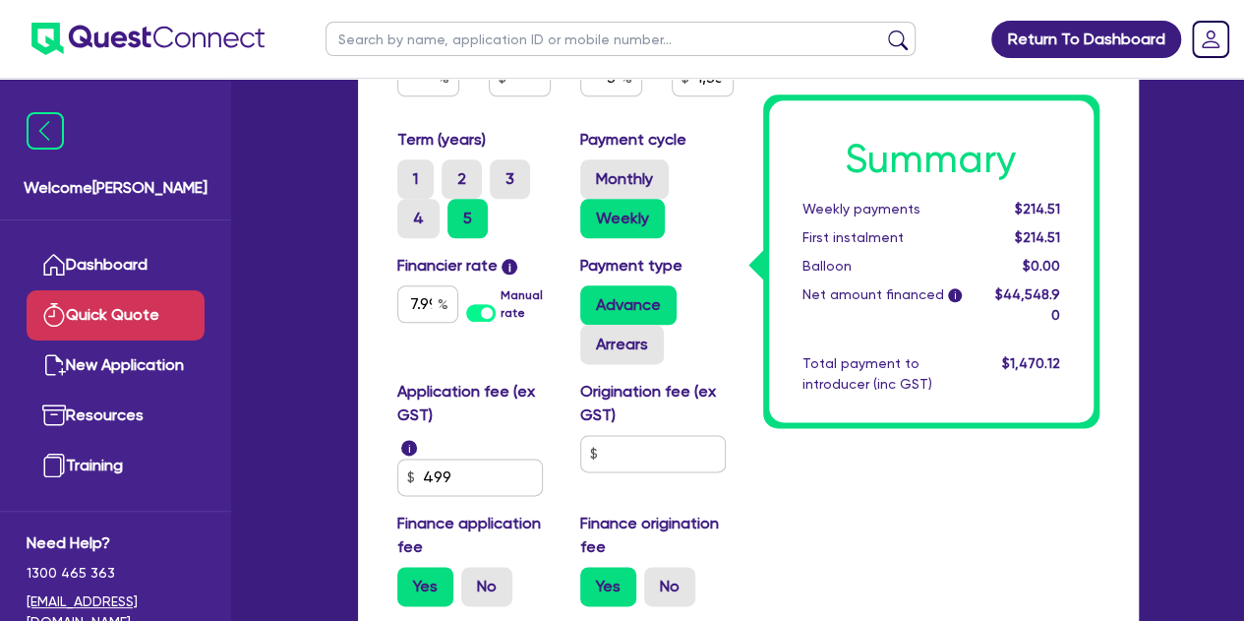
scroll to position [1082, 0]
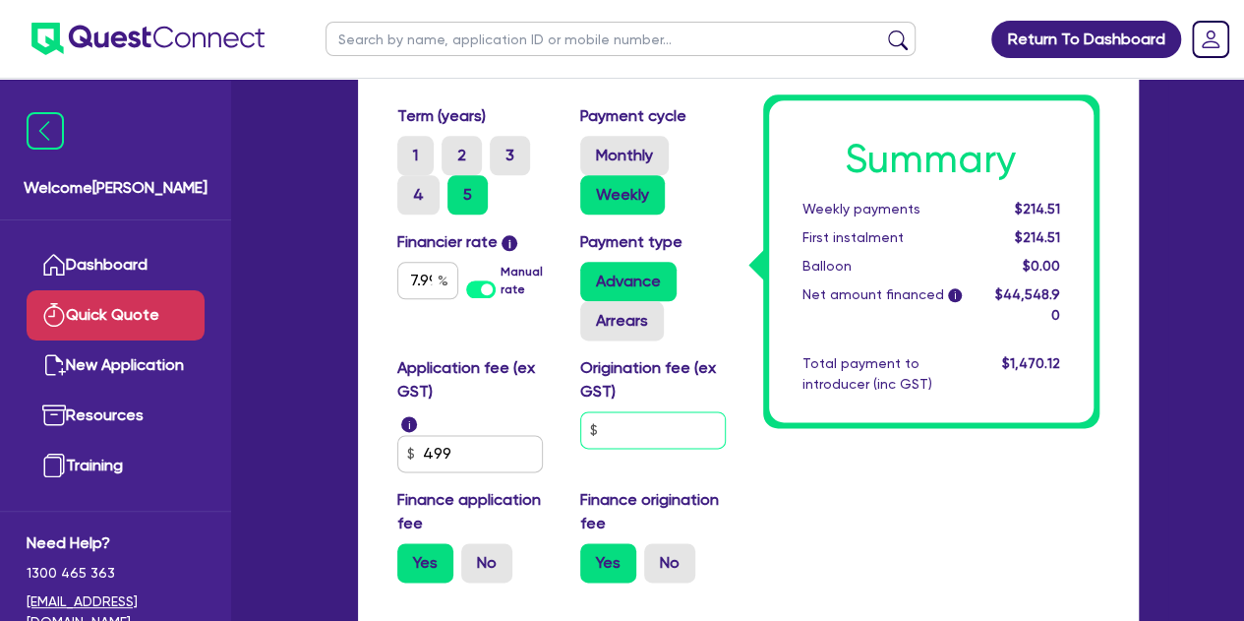
click at [683, 443] on input "text" at bounding box center [653, 429] width 146 height 37
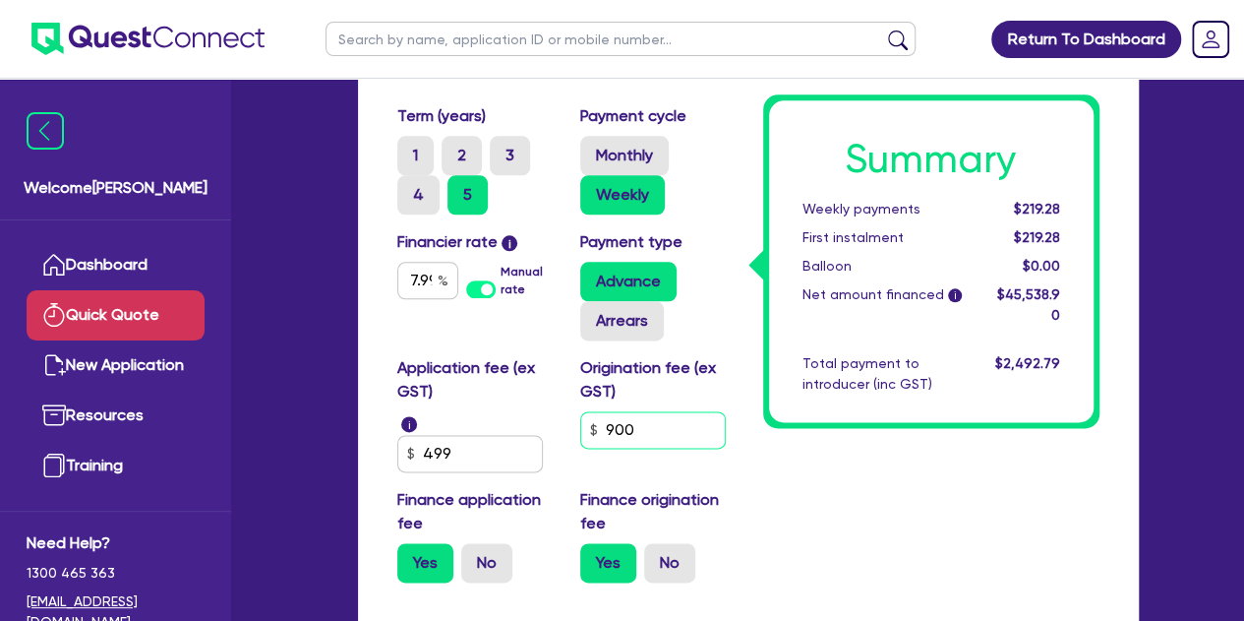
click at [632, 433] on input "900" at bounding box center [653, 429] width 146 height 37
click at [639, 425] on input "70" at bounding box center [653, 429] width 146 height 37
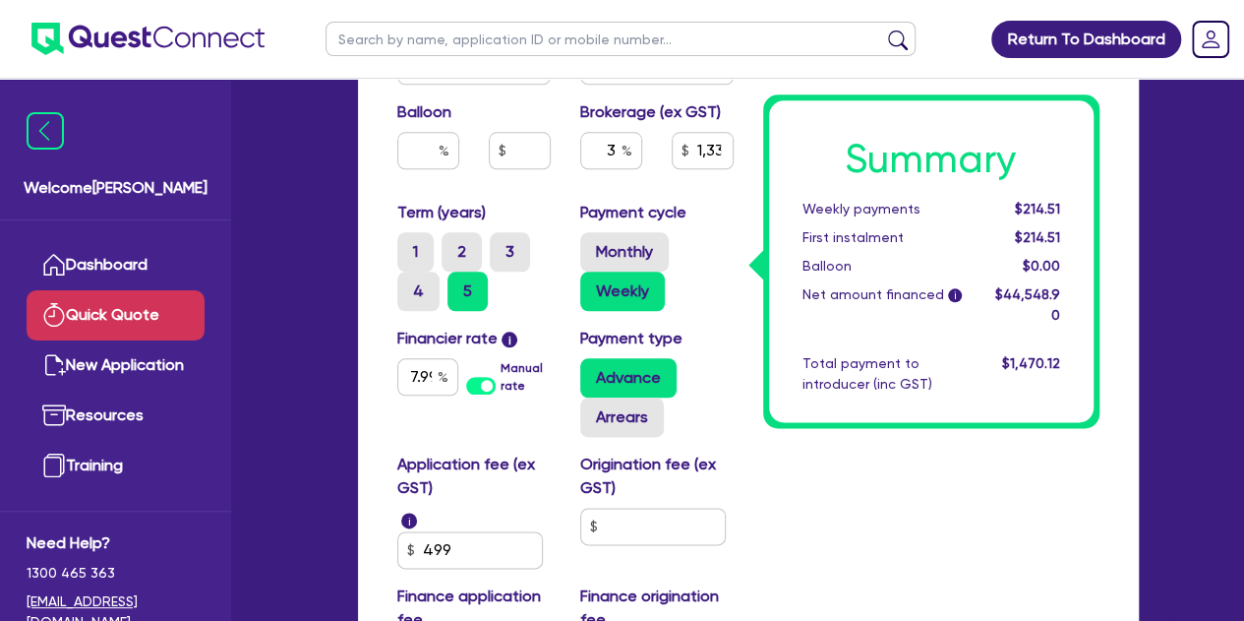
scroll to position [978, 0]
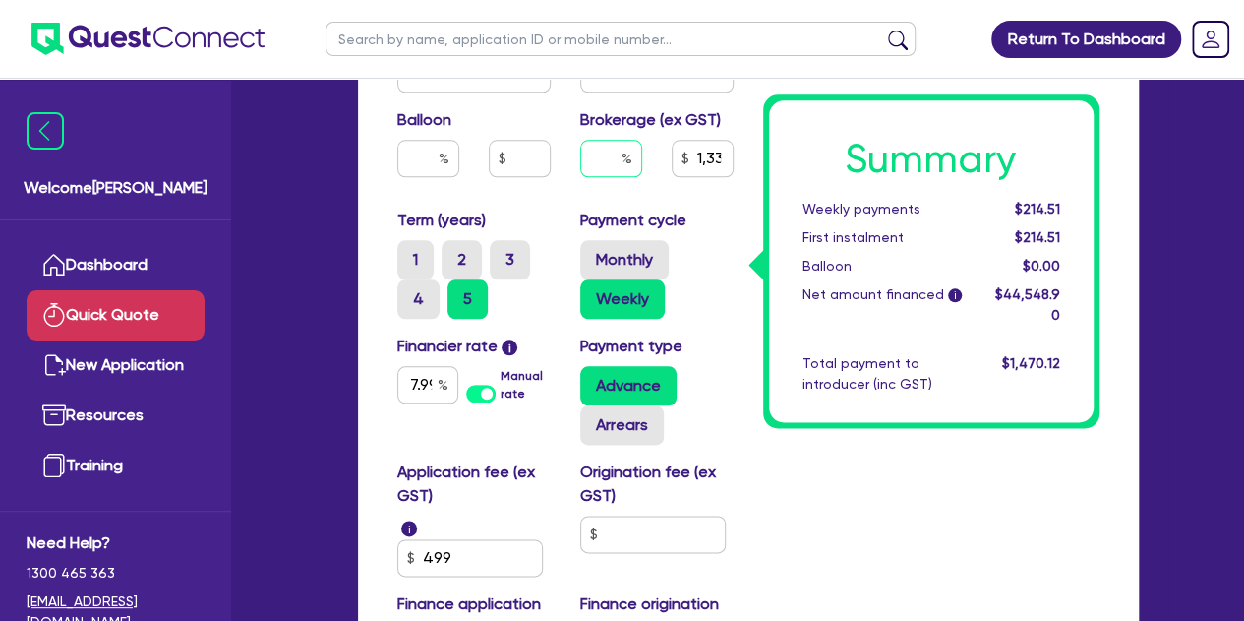
click at [618, 143] on input "text" at bounding box center [611, 158] width 62 height 37
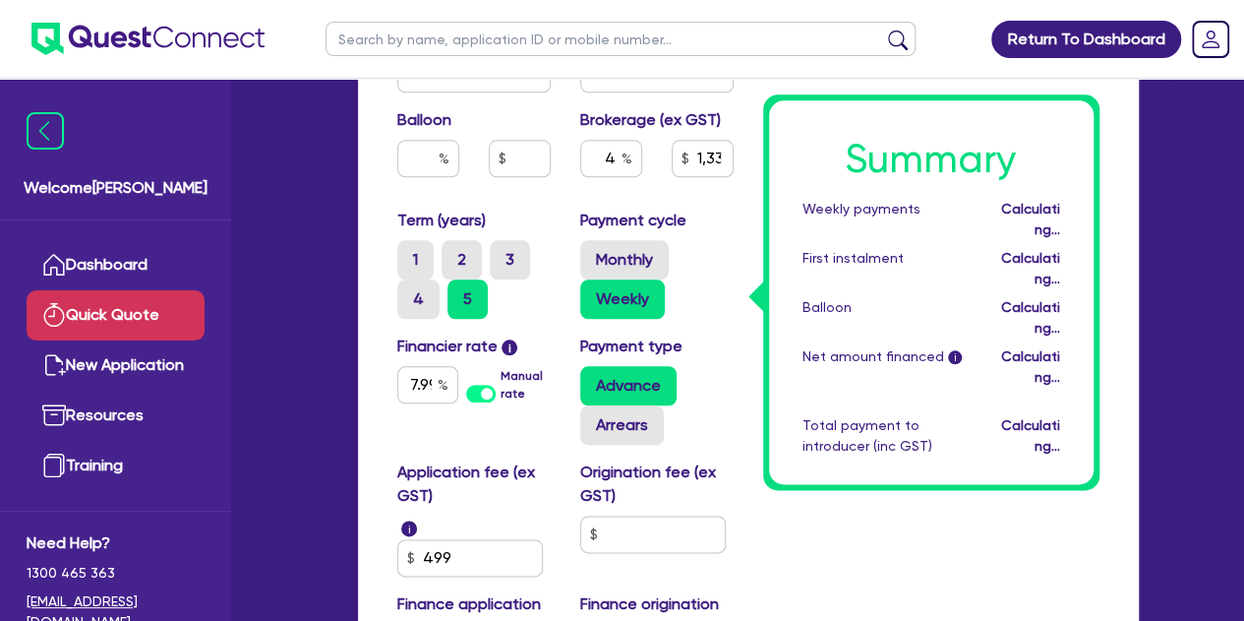
click at [567, 186] on div "4" at bounding box center [611, 166] width 91 height 53
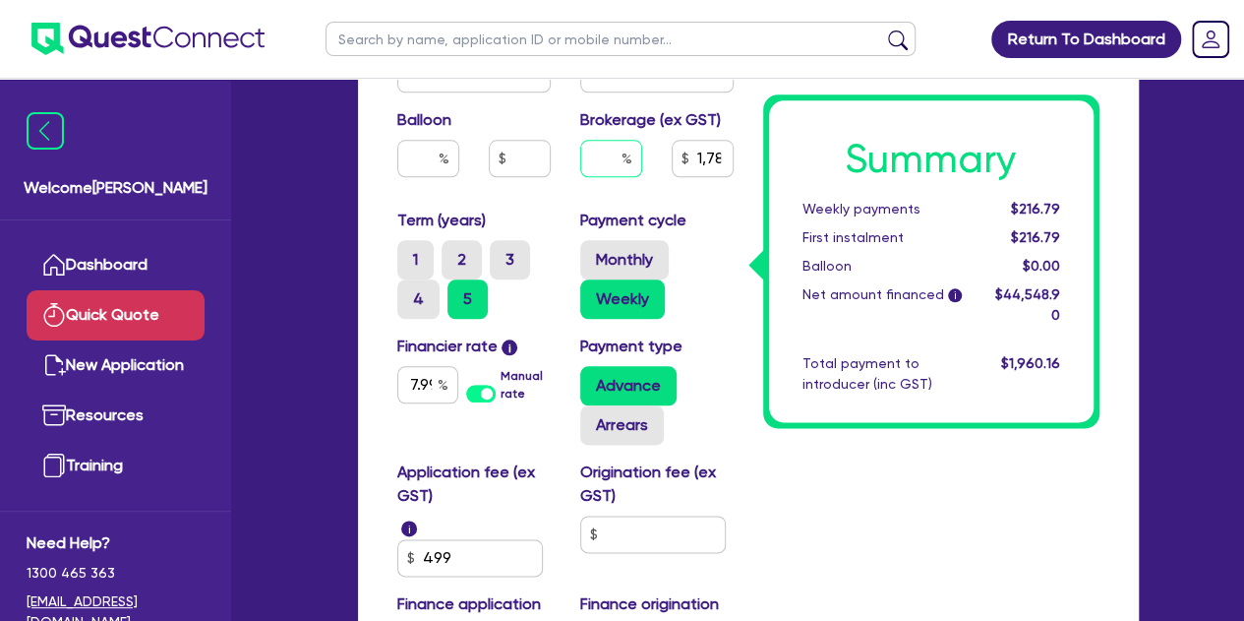
click at [615, 163] on input "text" at bounding box center [611, 158] width 62 height 37
click at [586, 178] on div "5" at bounding box center [611, 166] width 91 height 53
click at [619, 153] on input "text" at bounding box center [611, 158] width 62 height 37
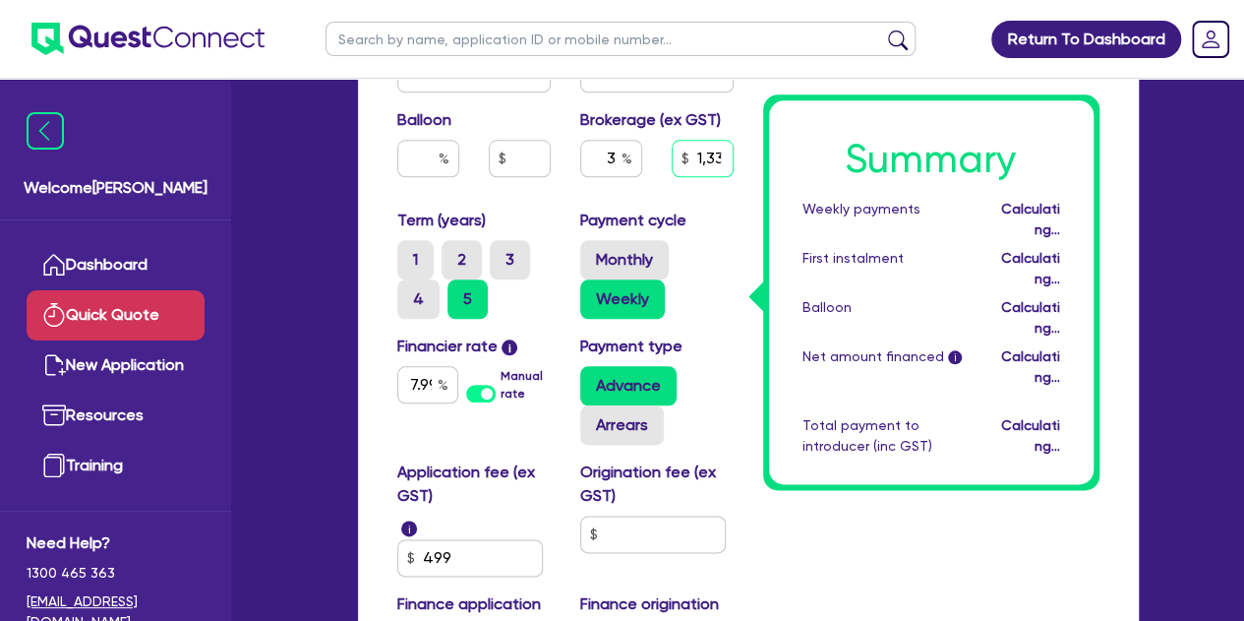
click at [702, 150] on input "1,336.47" at bounding box center [703, 158] width 62 height 37
click at [633, 530] on input "text" at bounding box center [653, 533] width 146 height 37
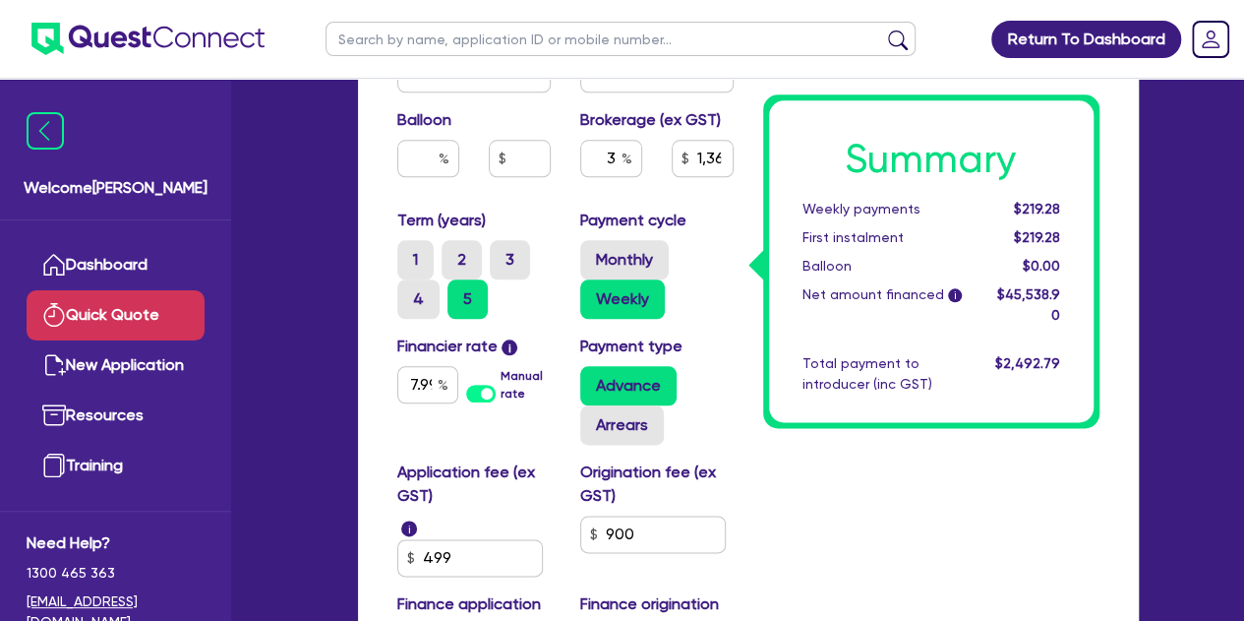
click at [665, 527] on input "900" at bounding box center [653, 533] width 146 height 37
click at [610, 148] on input "3" at bounding box center [611, 158] width 62 height 37
click at [618, 164] on input "3" at bounding box center [611, 158] width 62 height 37
click at [709, 219] on div "Payment cycle Monthly Weekly" at bounding box center [657, 264] width 183 height 110
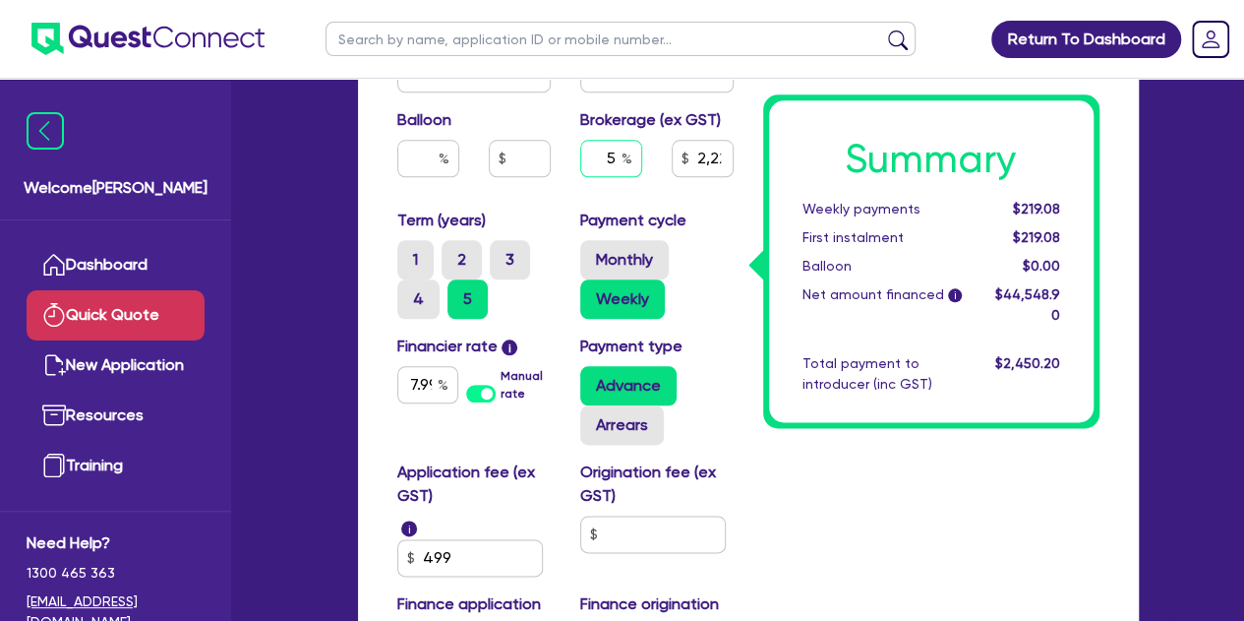
click at [614, 160] on input "5" at bounding box center [611, 158] width 62 height 37
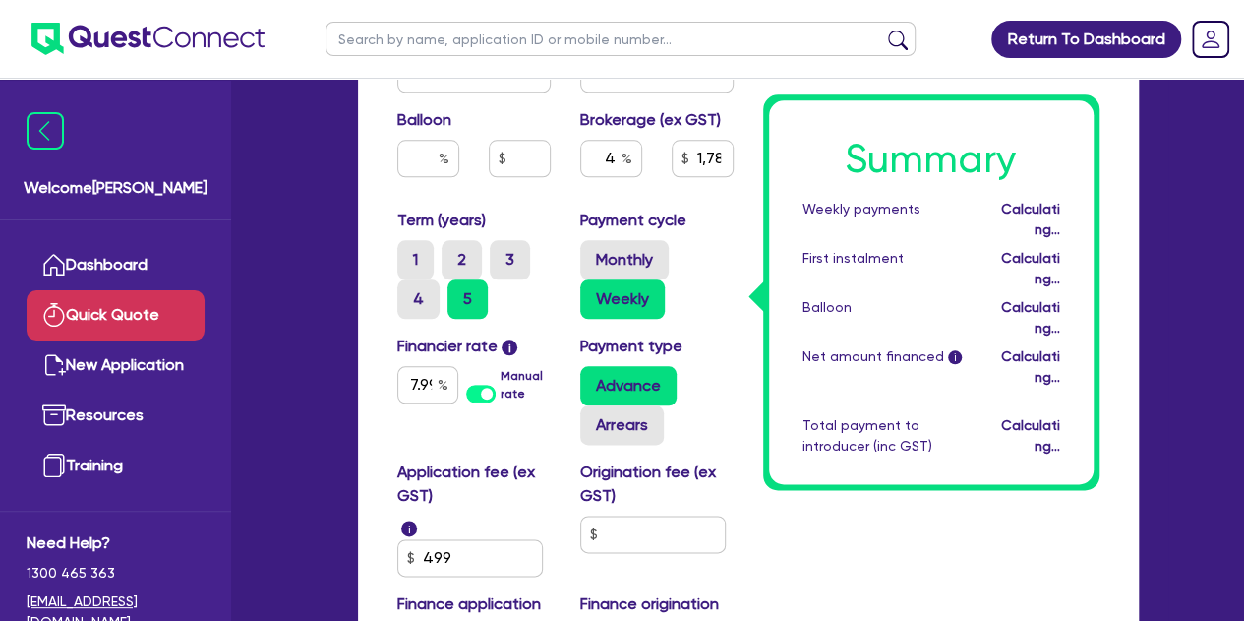
click at [694, 269] on div "Monthly Weekly" at bounding box center [656, 279] width 153 height 79
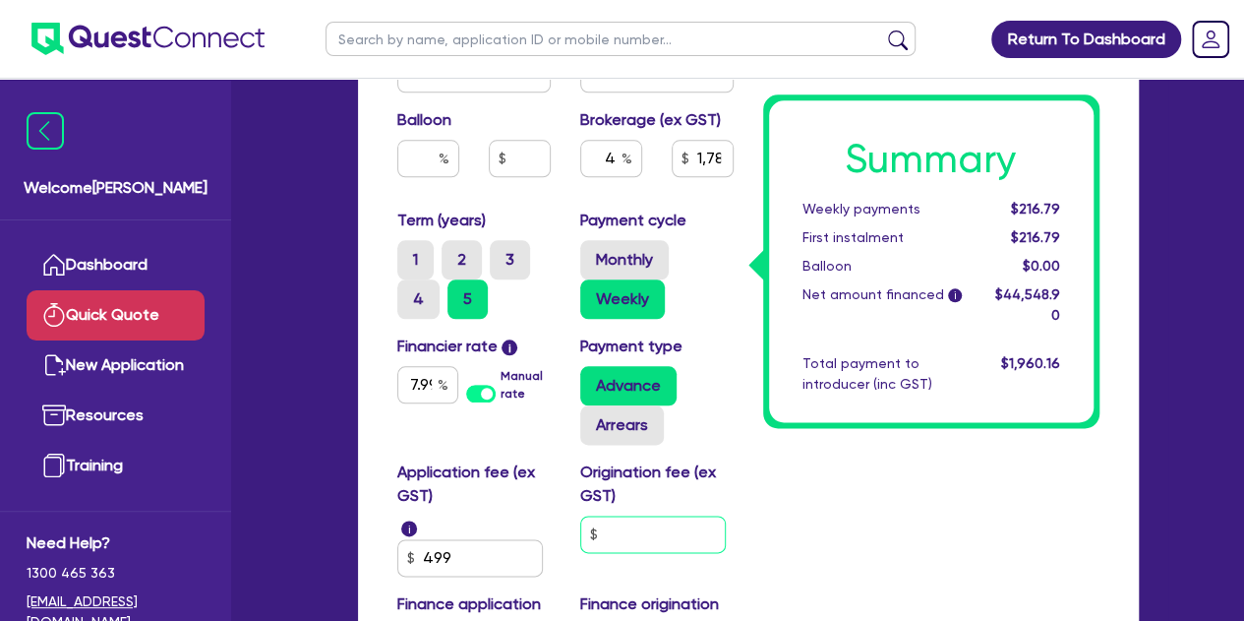
click at [630, 532] on input "text" at bounding box center [653, 533] width 146 height 37
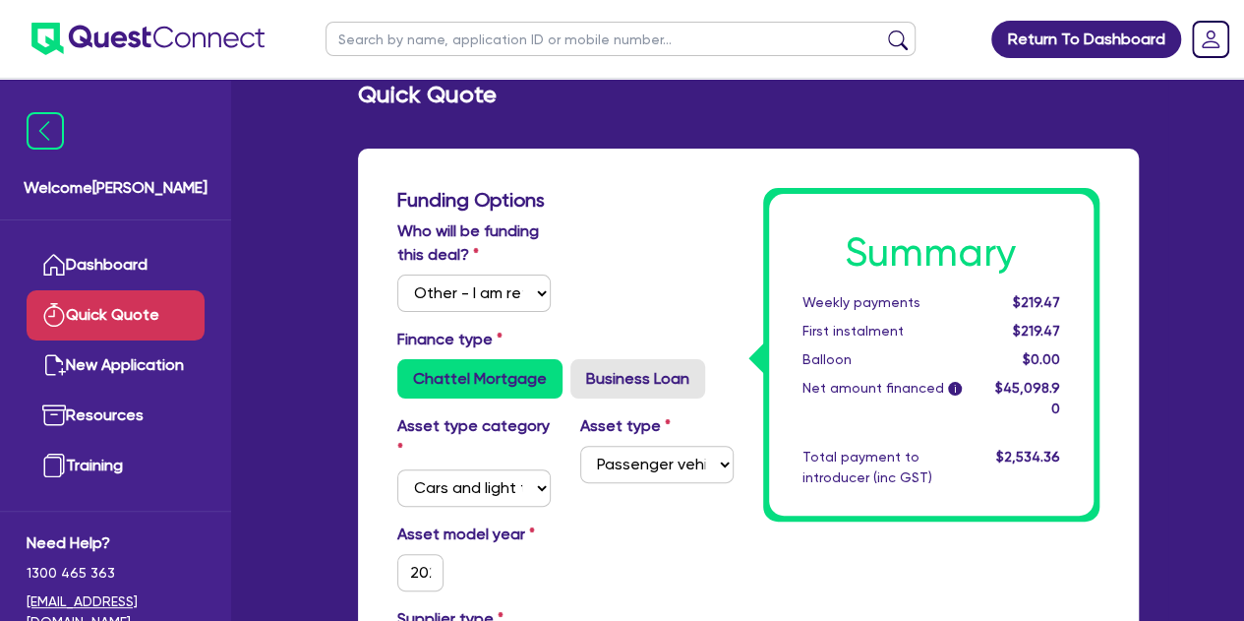
scroll to position [0, 0]
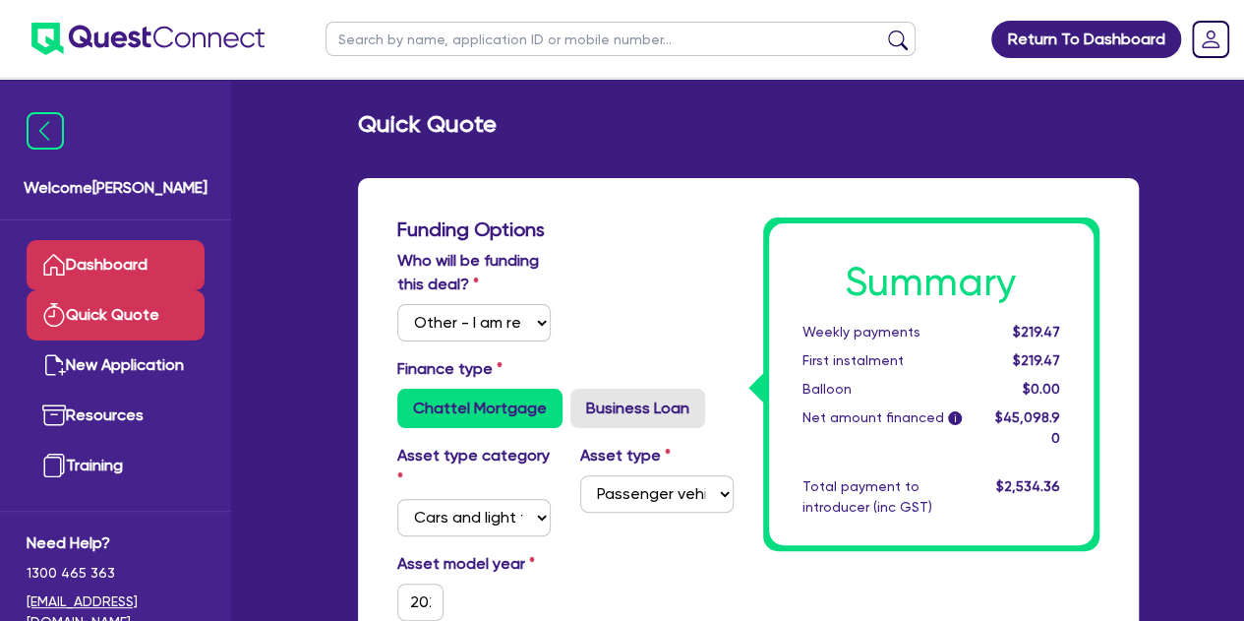
click at [126, 275] on link "Dashboard" at bounding box center [116, 265] width 178 height 50
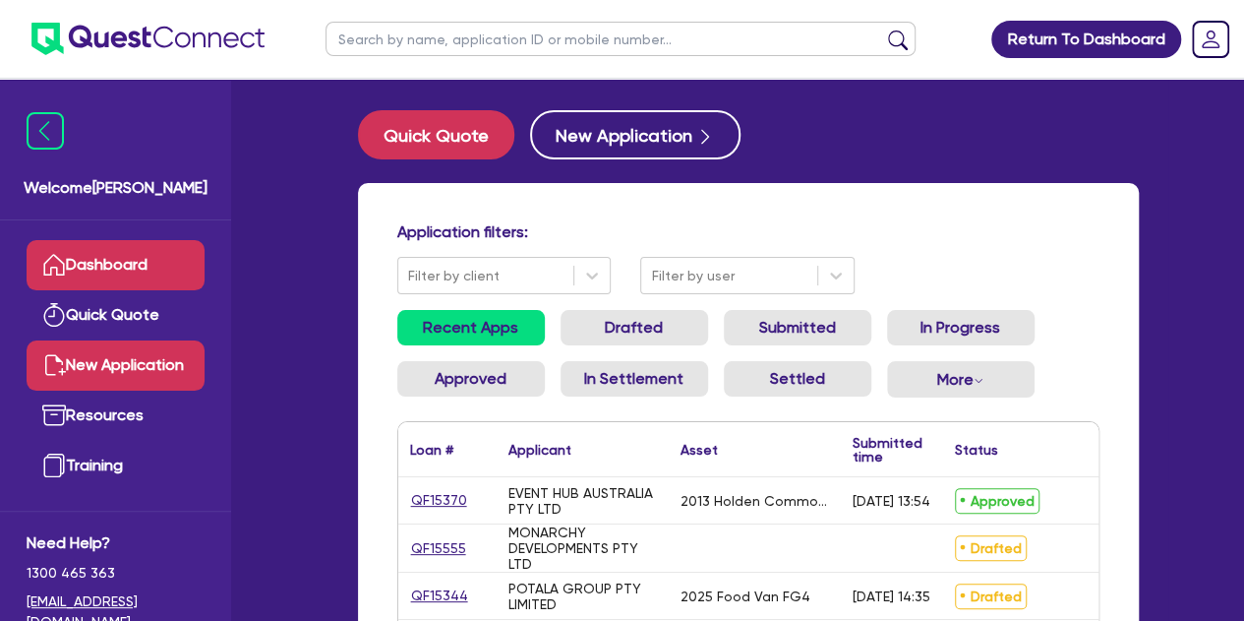
click at [120, 349] on link "New Application" at bounding box center [116, 365] width 178 height 50
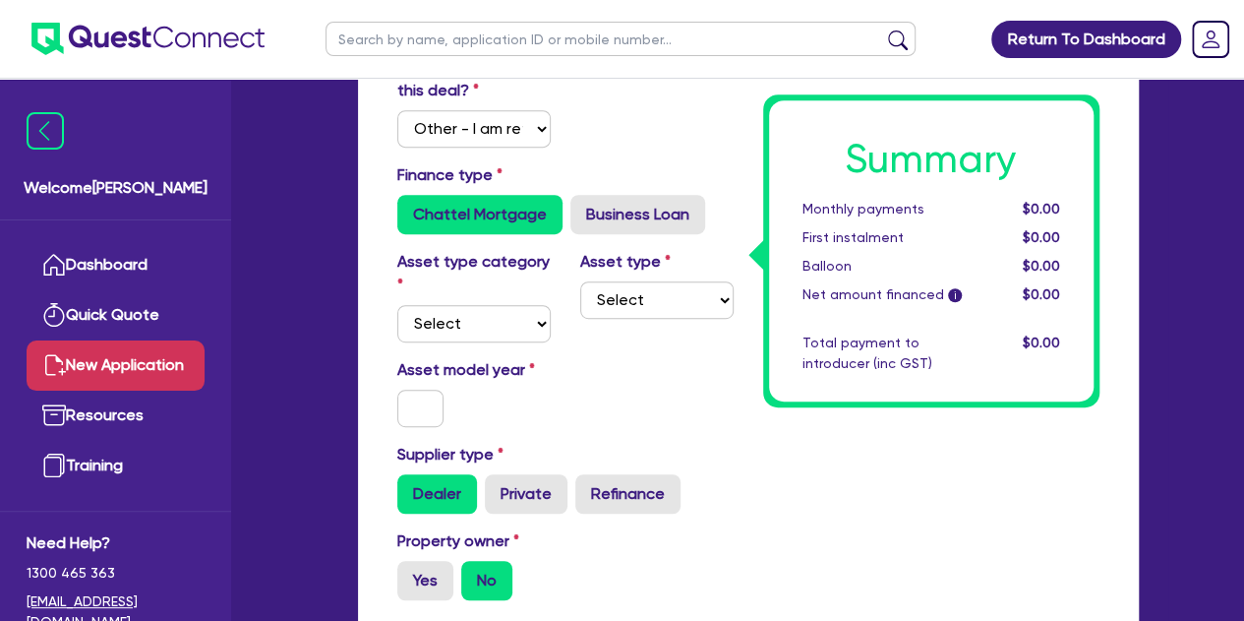
scroll to position [398, 0]
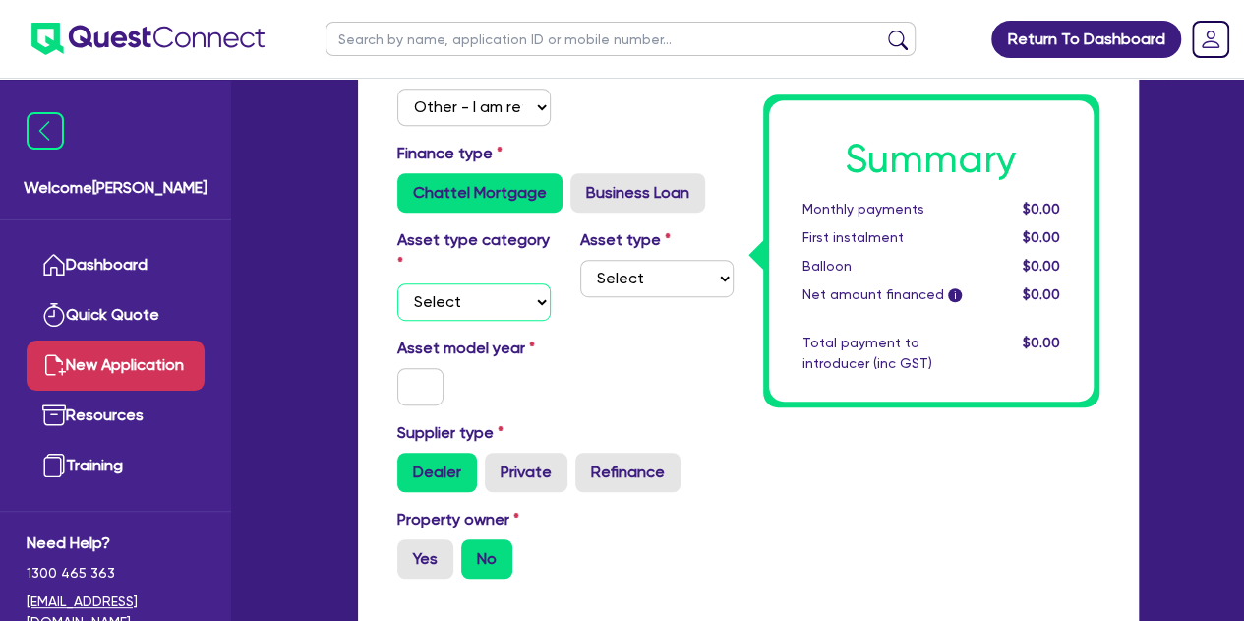
click at [467, 300] on select "Select Cars and light trucks Primary assets Secondary assets Tertiary assets" at bounding box center [473, 301] width 153 height 37
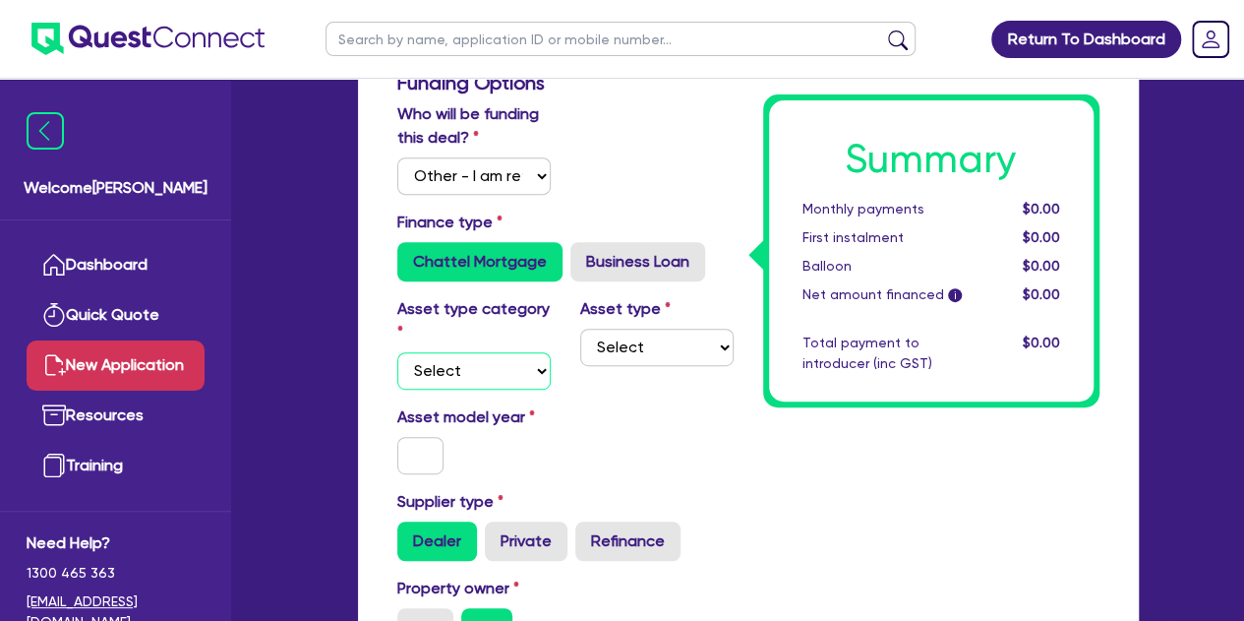
scroll to position [346, 0]
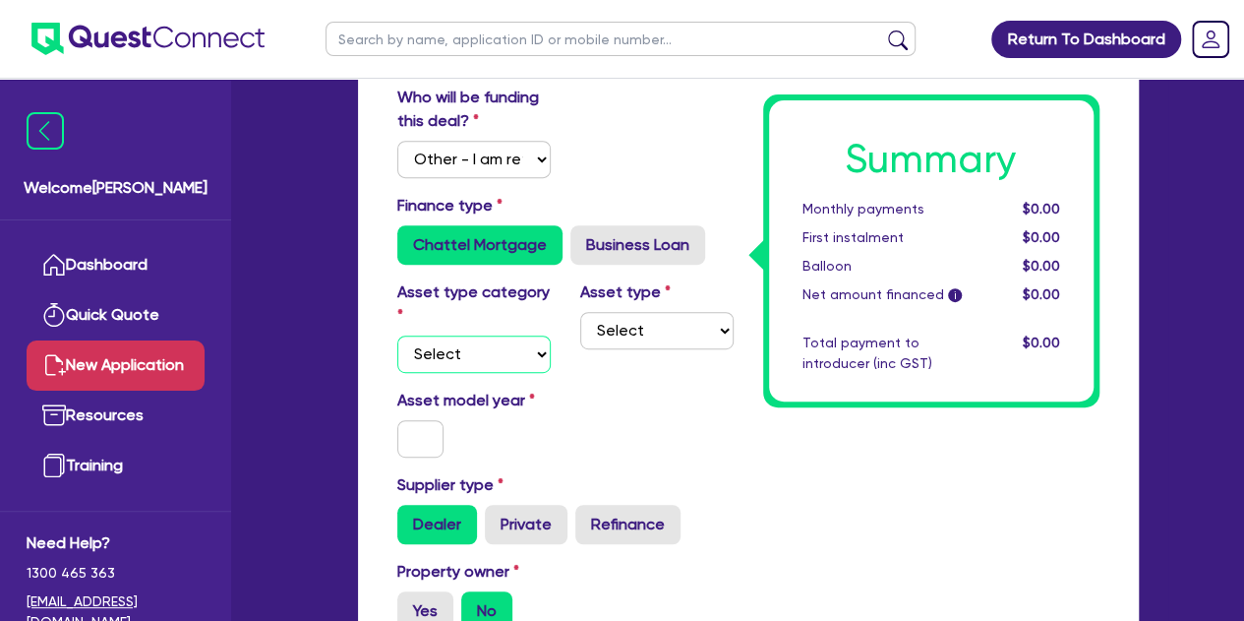
click at [512, 360] on select "Select Cars and light trucks Primary assets Secondary assets Tertiary assets" at bounding box center [473, 353] width 153 height 37
click at [397, 335] on select "Select Cars and light trucks Primary assets Secondary assets Tertiary assets" at bounding box center [473, 353] width 153 height 37
click at [610, 337] on select "Select Passenger vehicles Vans and utes Light trucks up to 4.5 tonne" at bounding box center [656, 330] width 153 height 37
click at [580, 312] on select "Select Passenger vehicles Vans and utes Light trucks up to 4.5 tonne" at bounding box center [656, 330] width 153 height 37
click at [413, 428] on input "text" at bounding box center [420, 438] width 47 height 37
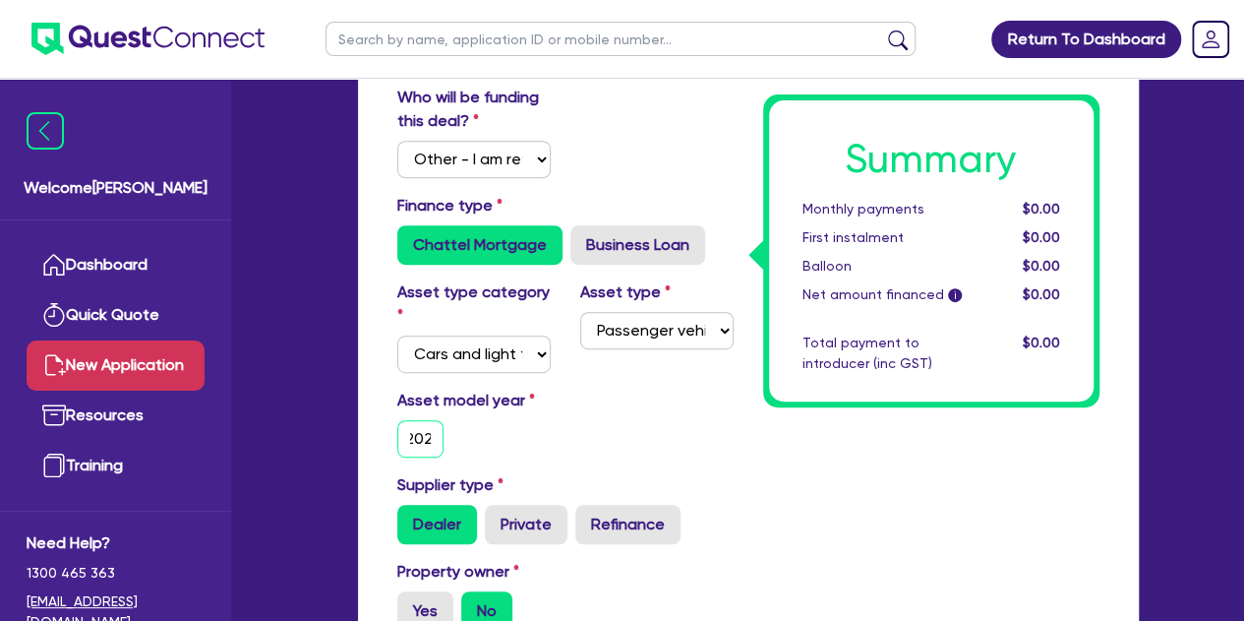
scroll to position [0, 13]
click at [557, 458] on div "Asset model year [DATE]" at bounding box center [566, 431] width 366 height 85
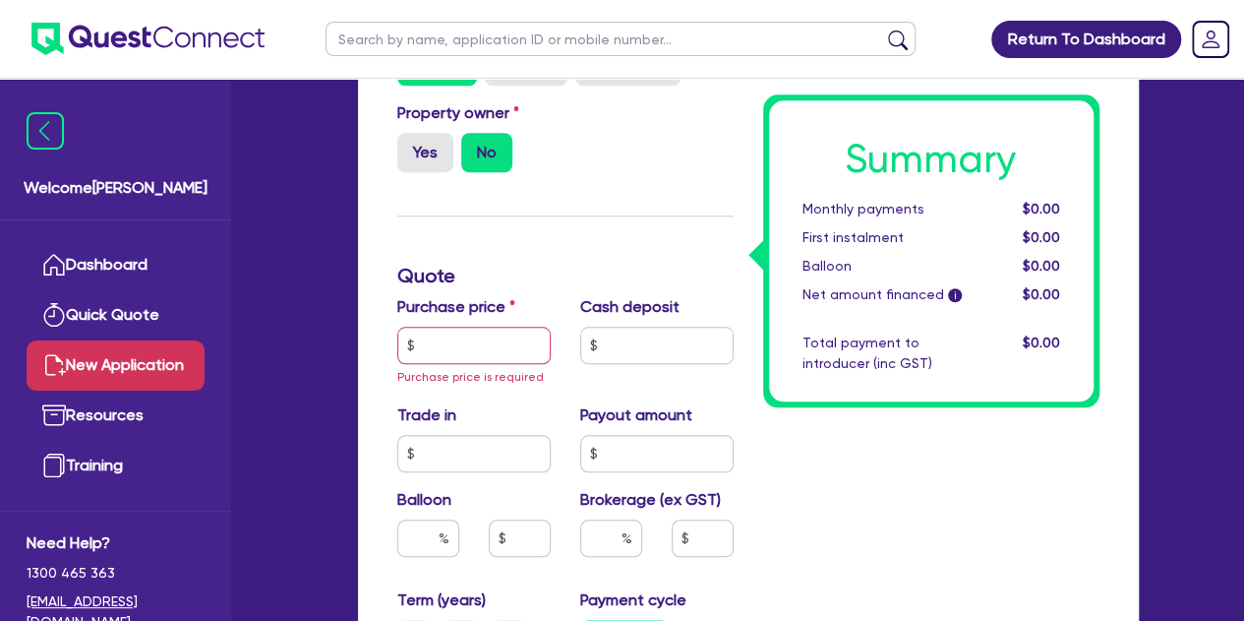
scroll to position [815, 0]
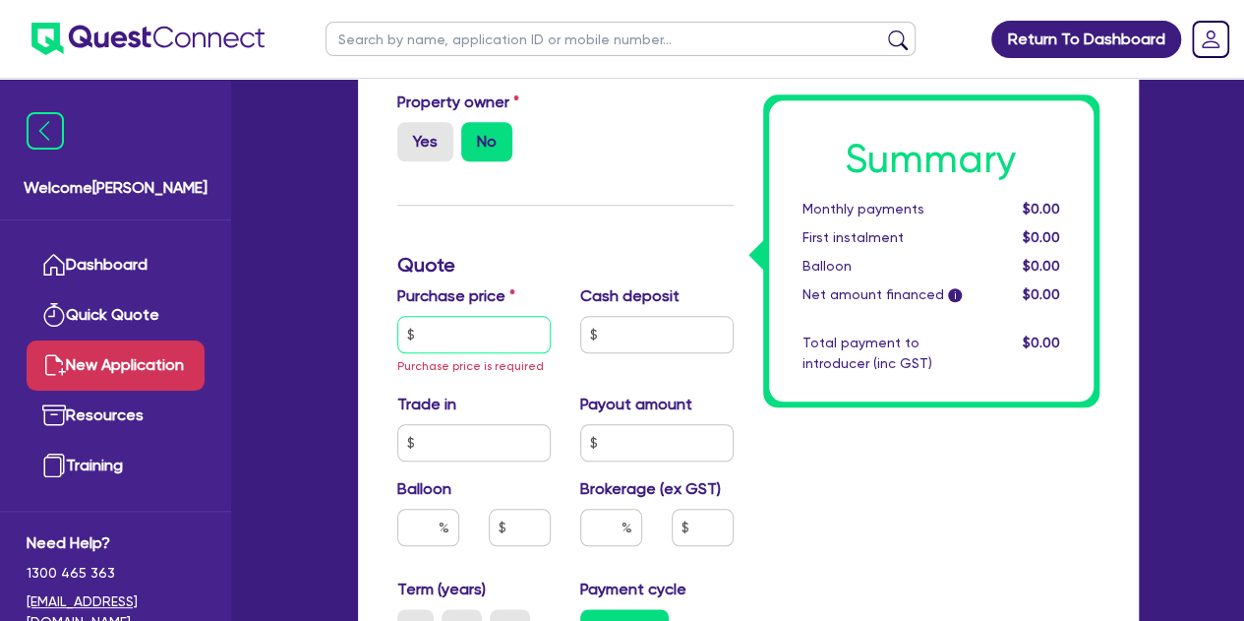
click at [460, 327] on input "text" at bounding box center [473, 334] width 153 height 37
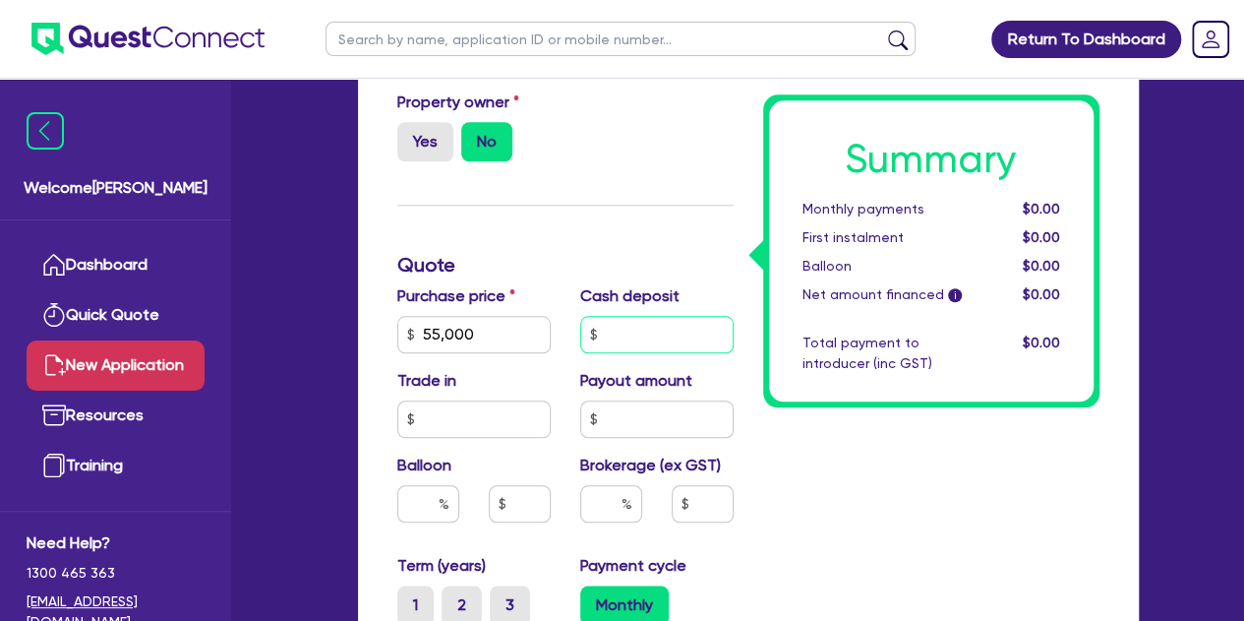
click at [618, 331] on input "text" at bounding box center [656, 334] width 153 height 37
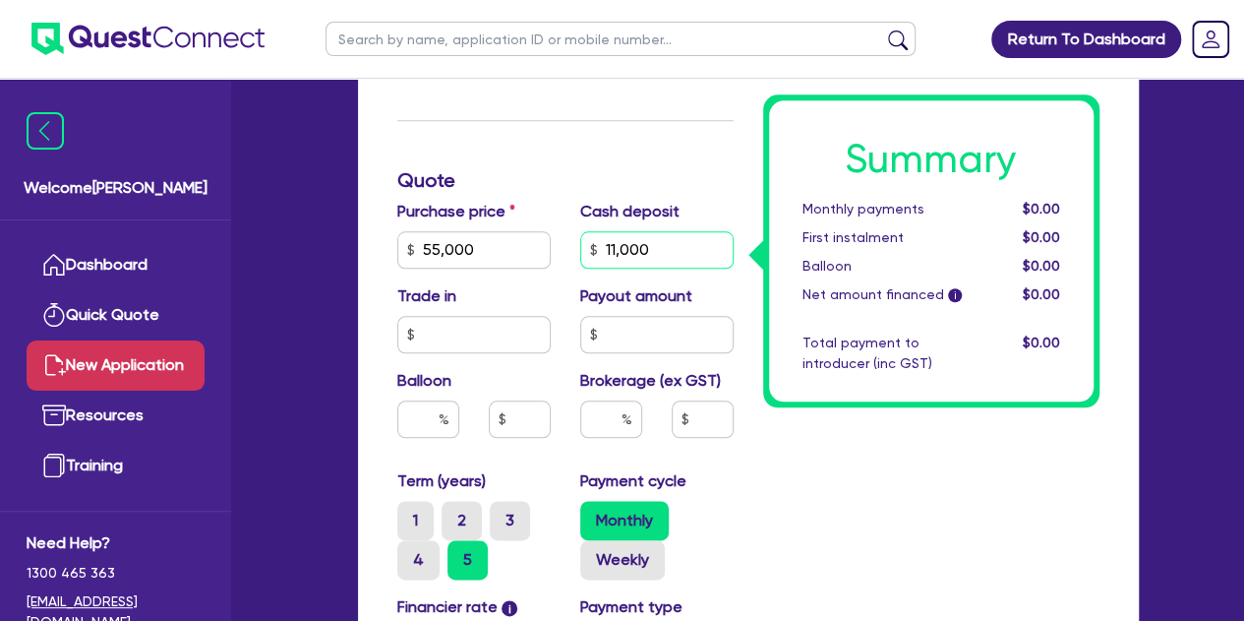
scroll to position [930, 0]
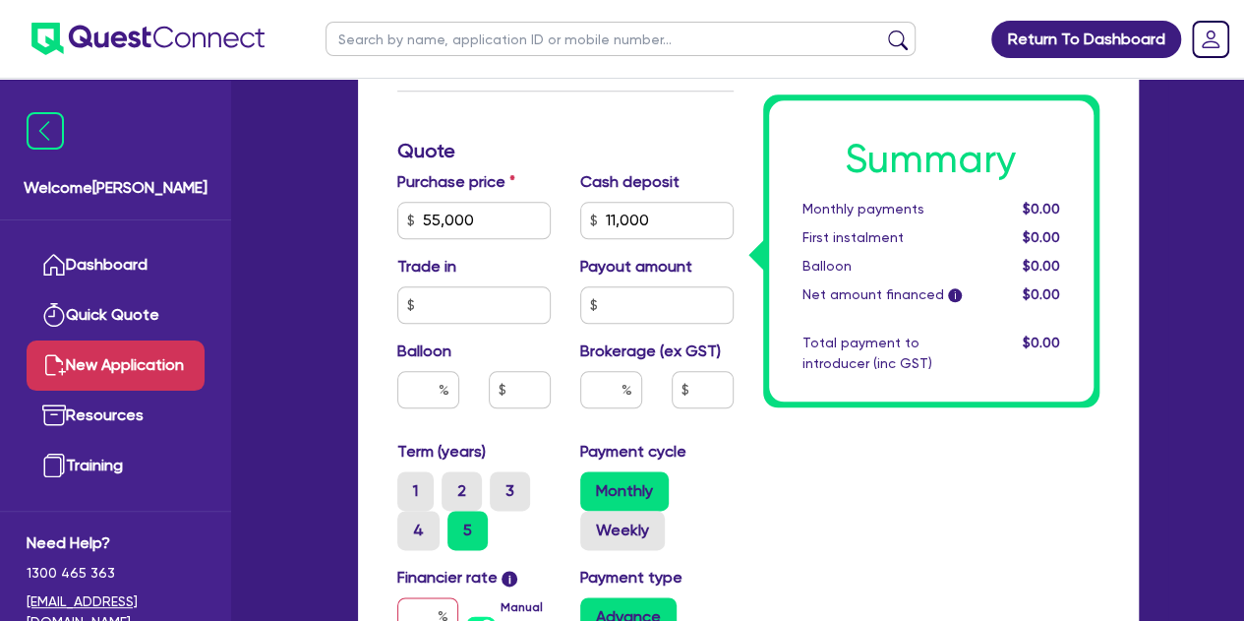
click at [613, 357] on label "Brokerage (ex GST)" at bounding box center [650, 351] width 141 height 24
click at [598, 396] on input "text" at bounding box center [611, 389] width 62 height 37
click at [752, 452] on div "Summary Monthly payments $0.00 First instalment $0.00 Balloon $0.00 Net amount …" at bounding box center [932, 202] width 366 height 1463
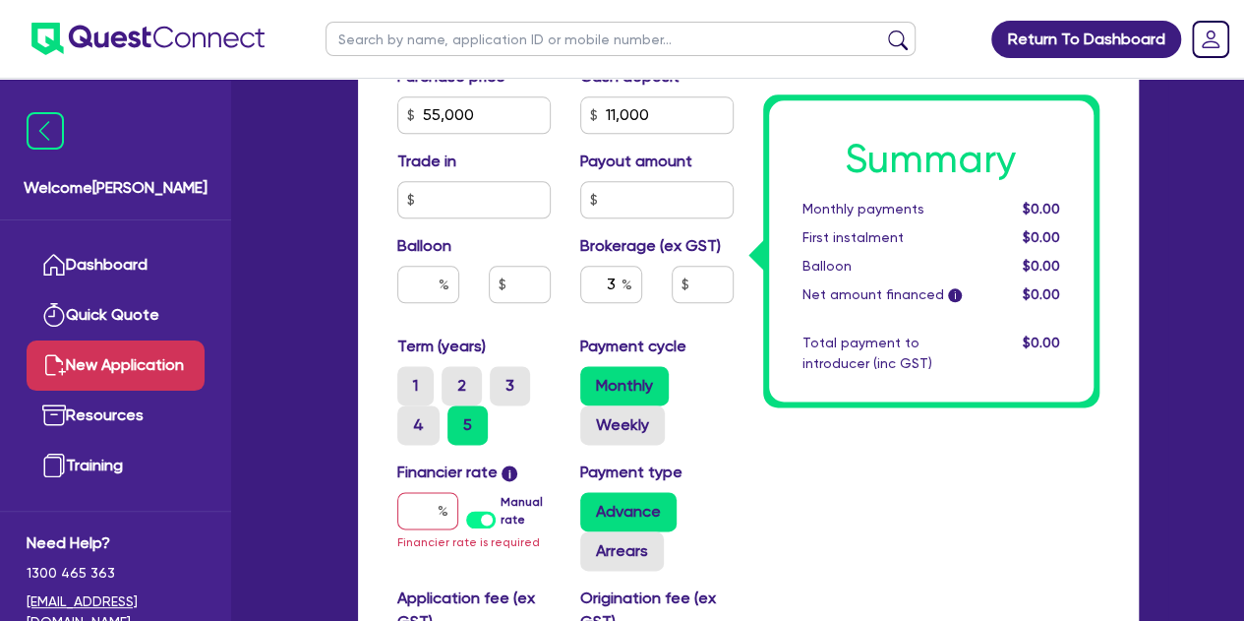
scroll to position [1036, 0]
click at [434, 499] on input "text" at bounding box center [427, 509] width 61 height 37
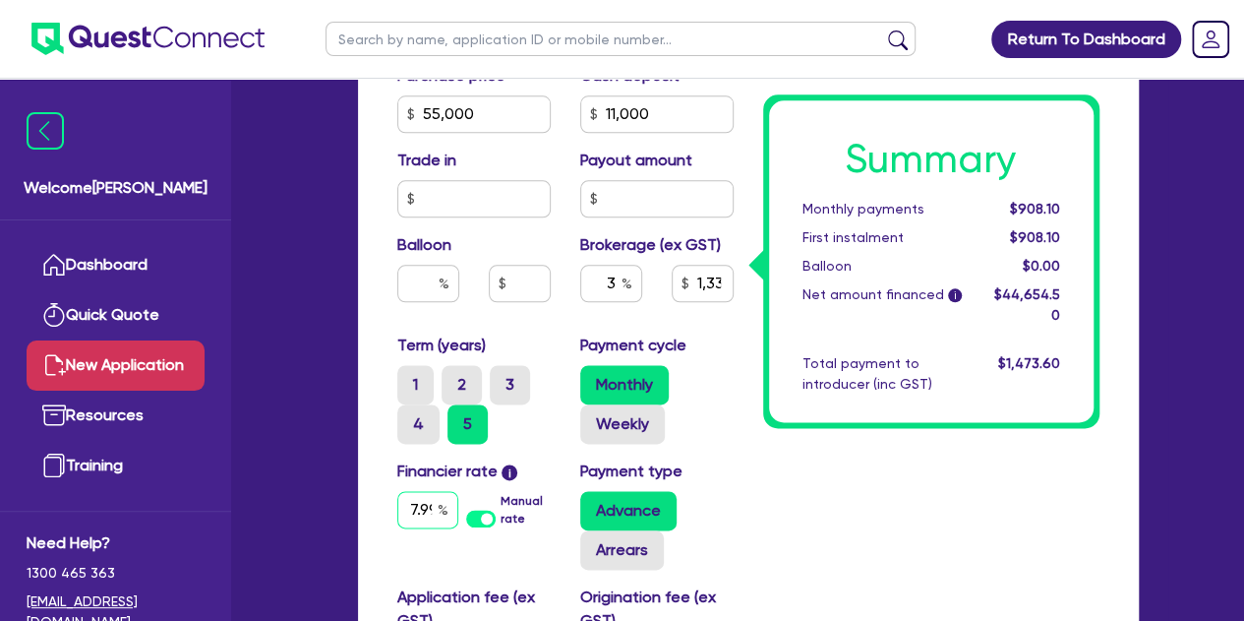
scroll to position [0, 2]
click at [309, 481] on div "Welcome [PERSON_NAME] Quick Quote New Application Ref Company Ref Salesperson R…" at bounding box center [623, 5] width 1092 height 2083
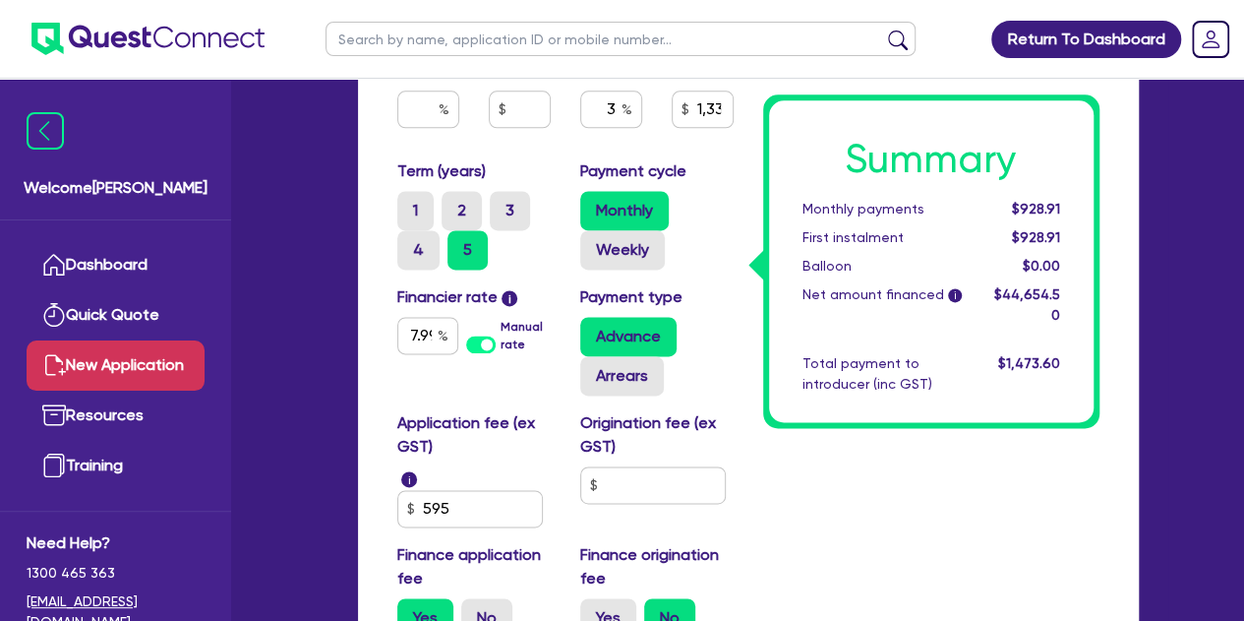
scroll to position [1238, 0]
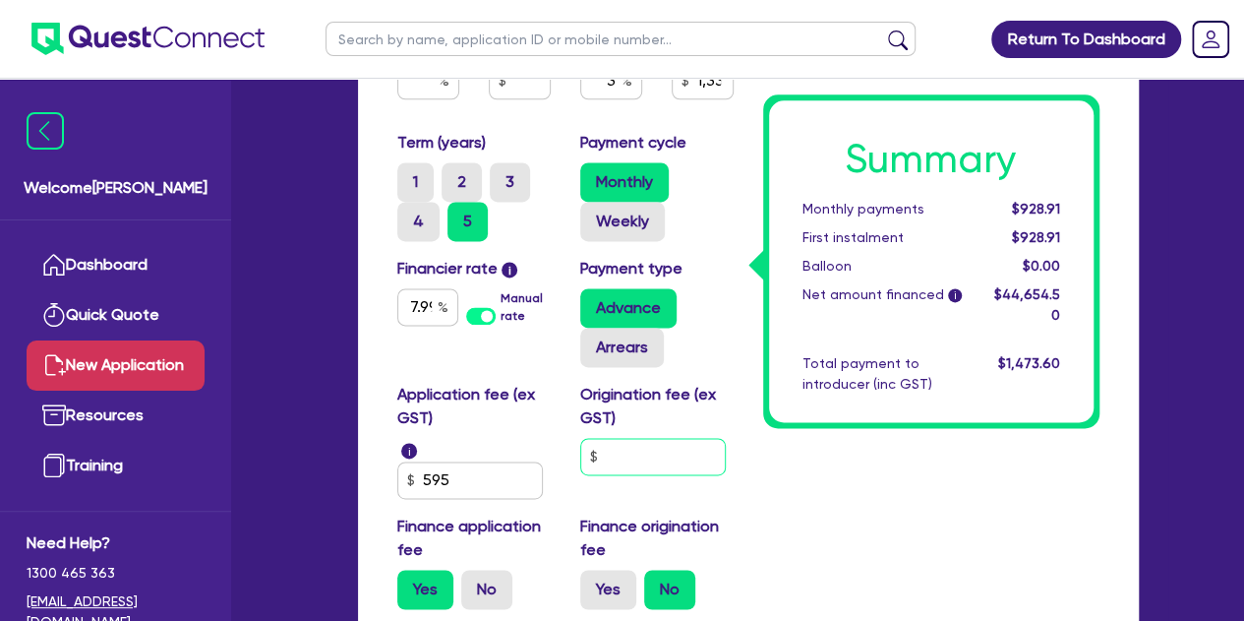
click at [623, 444] on input "text" at bounding box center [653, 456] width 146 height 37
click at [746, 514] on div "Finance origination fee Yes No" at bounding box center [657, 561] width 183 height 94
click at [606, 579] on label "Yes" at bounding box center [608, 589] width 56 height 39
click at [593, 579] on input "Yes" at bounding box center [586, 576] width 13 height 13
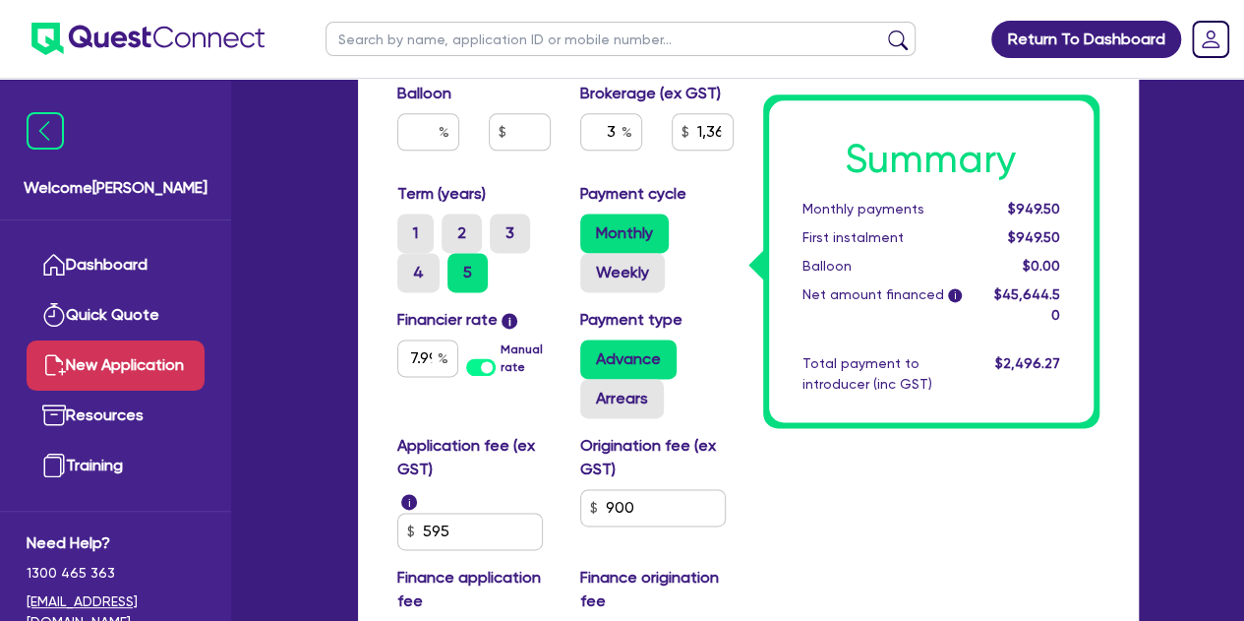
click at [613, 291] on div "Term (years) 1 2 3 4 5 Payment cycle Monthly Weekly" at bounding box center [566, 245] width 366 height 126
click at [614, 284] on label "Weekly" at bounding box center [622, 272] width 85 height 39
click at [593, 266] on input "Weekly" at bounding box center [586, 259] width 13 height 13
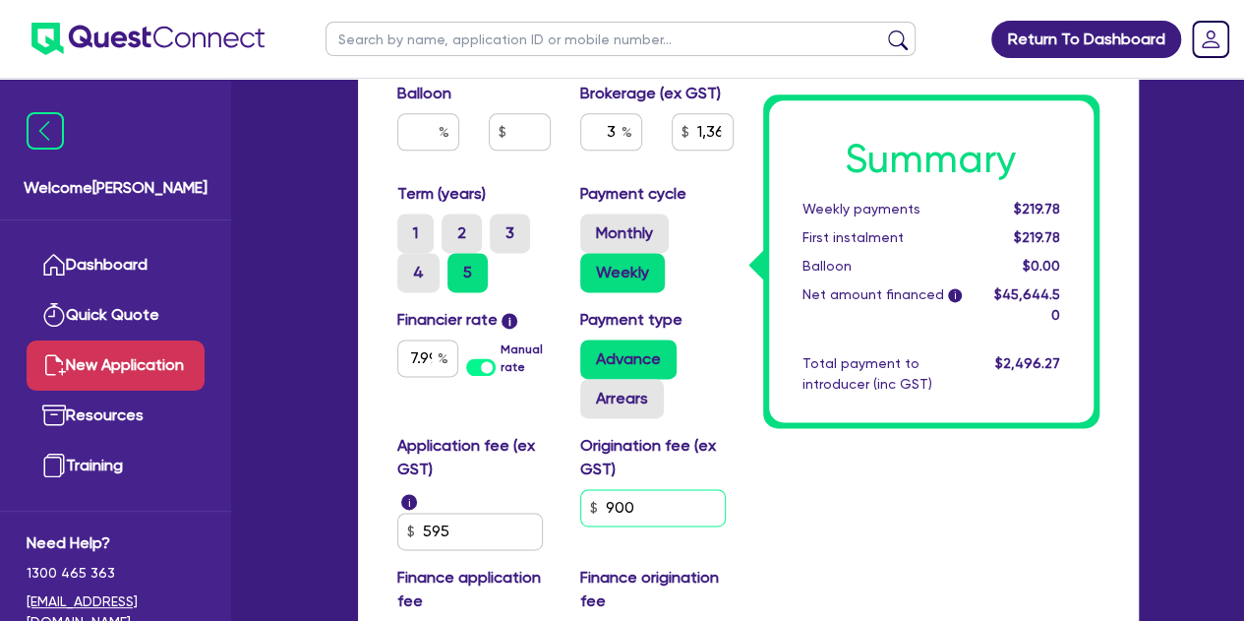
click at [677, 511] on input "900" at bounding box center [653, 507] width 146 height 37
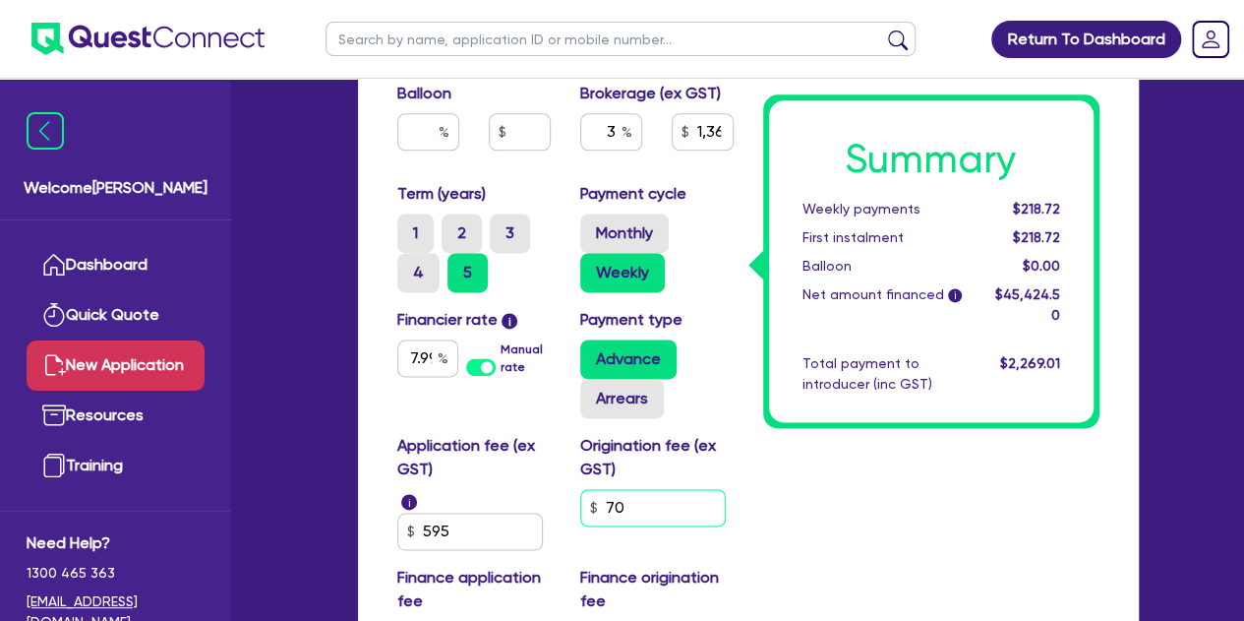
click at [651, 502] on input "70" at bounding box center [653, 507] width 146 height 37
click at [720, 499] on input "750" at bounding box center [653, 507] width 146 height 37
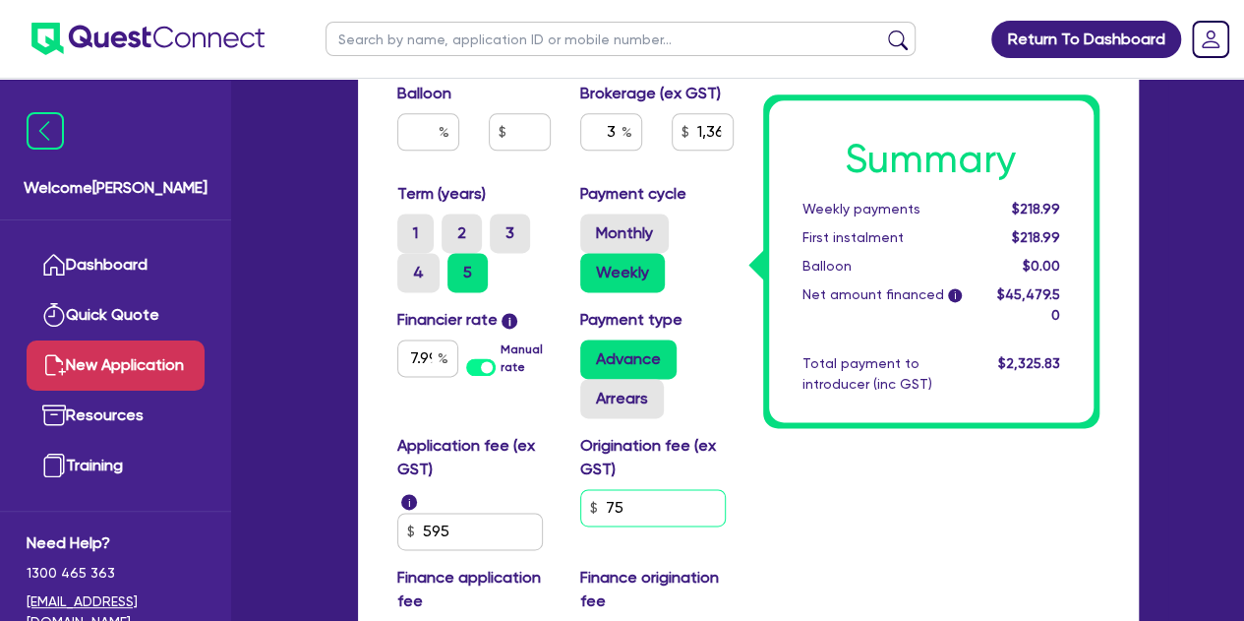
click at [650, 503] on input "75" at bounding box center [653, 507] width 146 height 37
click at [481, 522] on input "59" at bounding box center [470, 530] width 146 height 37
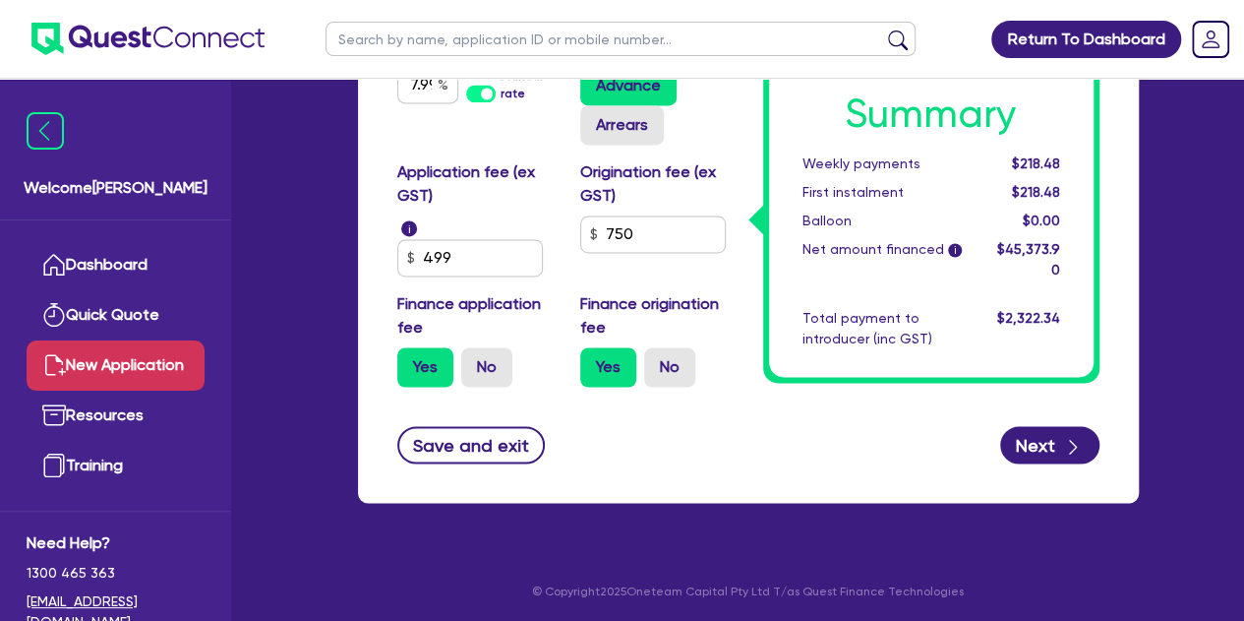
scroll to position [1460, 0]
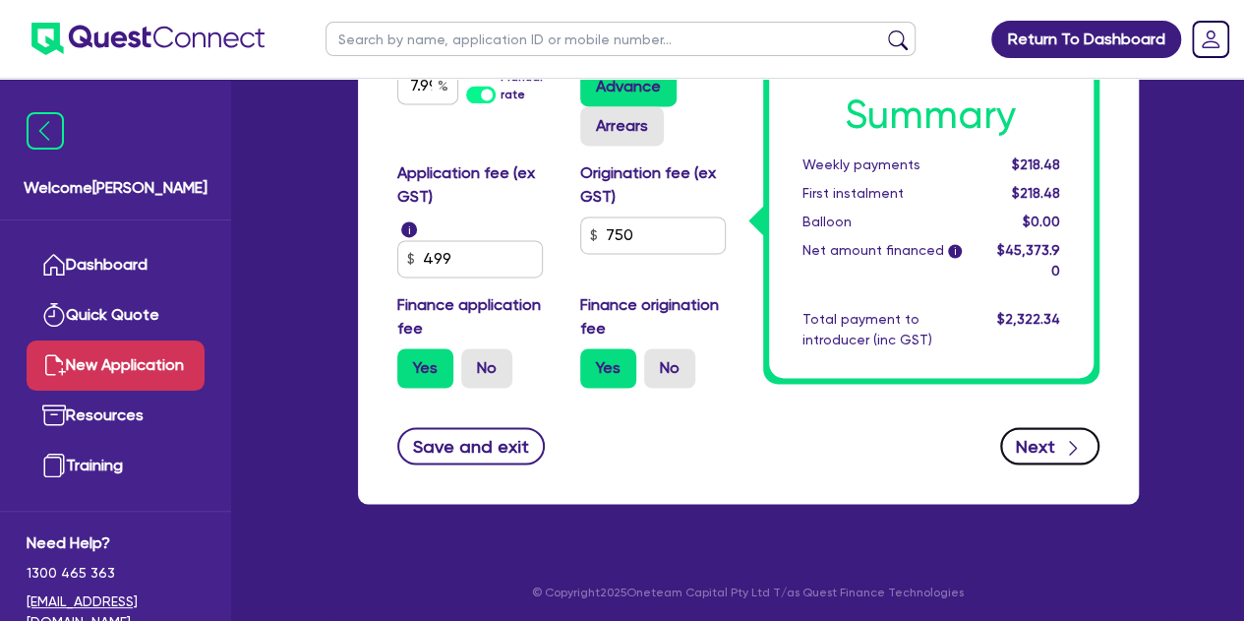
click at [1022, 442] on button "Next" at bounding box center [1049, 445] width 99 height 37
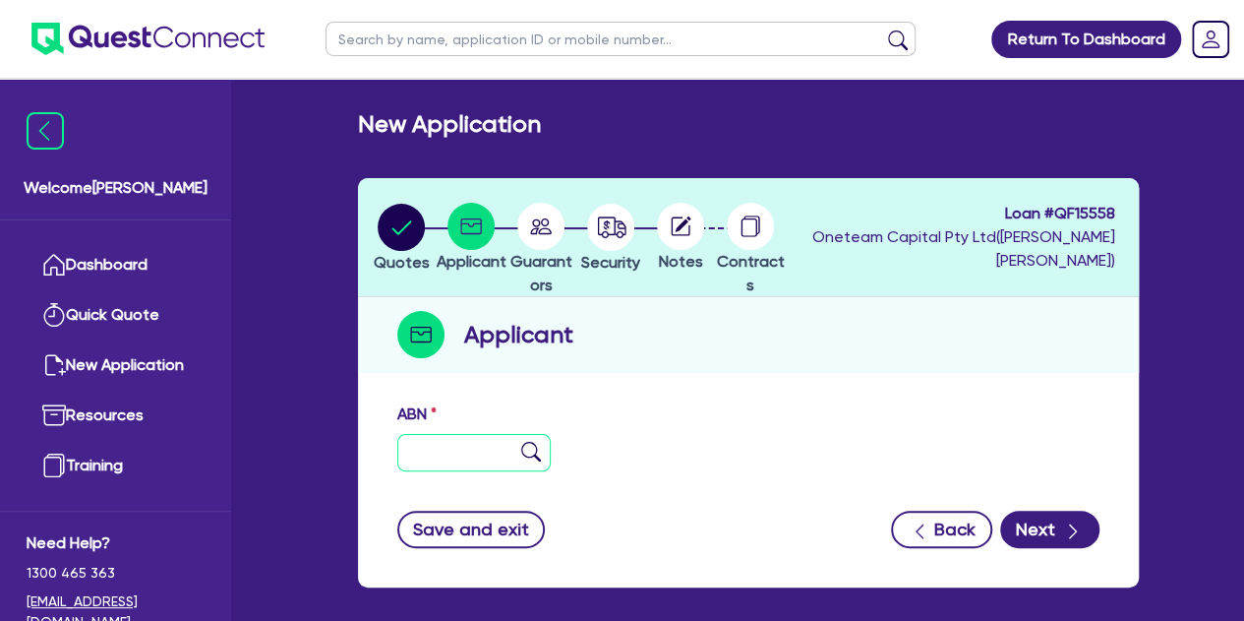
click at [462, 460] on input "text" at bounding box center [473, 452] width 153 height 37
paste input "29 654 827 569"
click at [523, 451] on img at bounding box center [531, 452] width 20 height 20
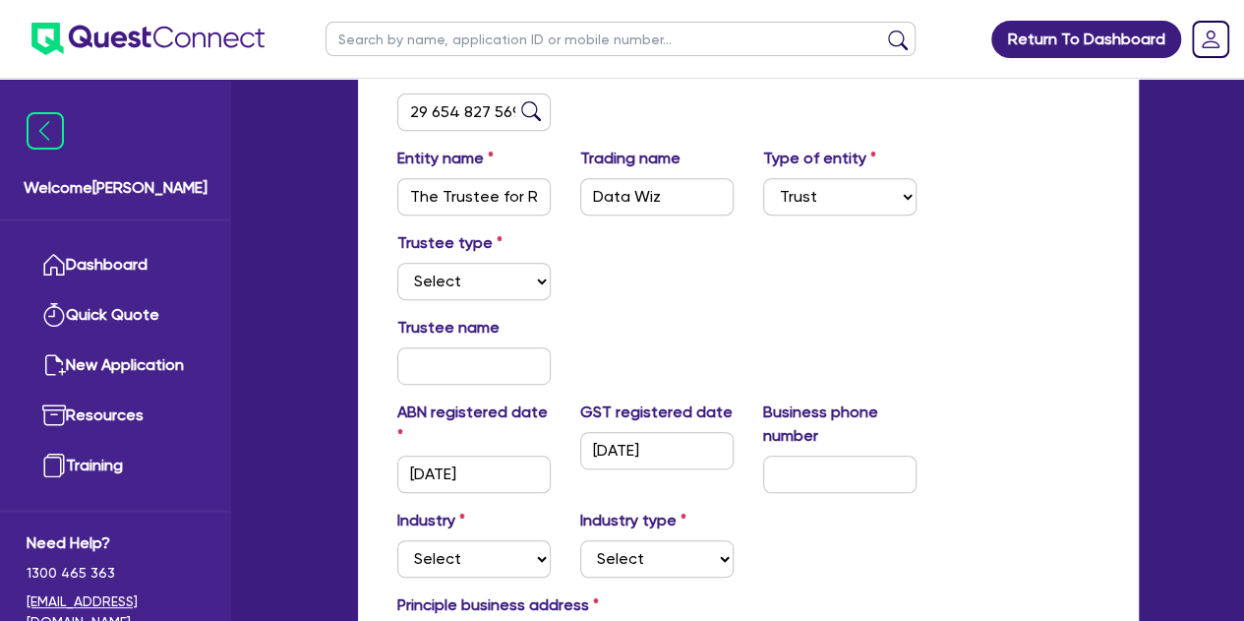
scroll to position [341, 0]
click at [500, 292] on select "Select Individual Company" at bounding box center [473, 280] width 153 height 37
click at [577, 298] on div "Trustee type Select Individual Company" at bounding box center [749, 272] width 732 height 85
click at [439, 294] on select "Select Individual Company" at bounding box center [473, 280] width 153 height 37
click at [397, 262] on select "Select Individual Company" at bounding box center [473, 280] width 153 height 37
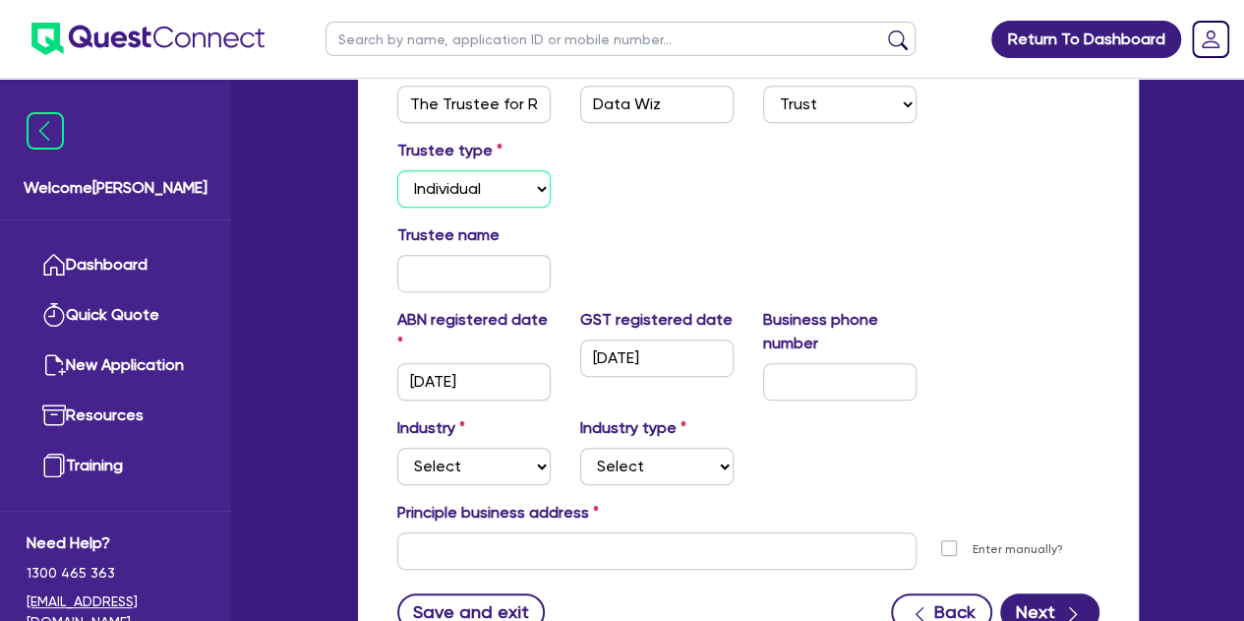
scroll to position [444, 0]
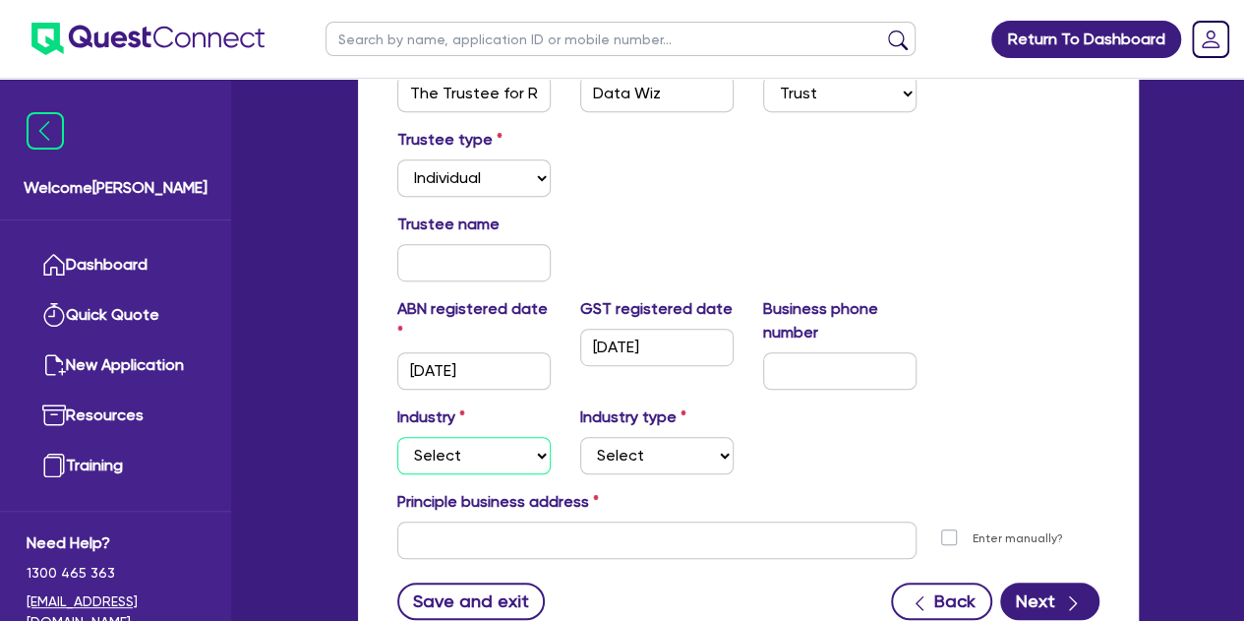
click at [460, 446] on select "Select Accomodation & Food Services Administrative & Support Services Agricultu…" at bounding box center [473, 455] width 153 height 37
click at [397, 437] on select "Select Accomodation & Food Services Administrative & Support Services Agricultu…" at bounding box center [473, 455] width 153 height 37
click at [615, 461] on select "Select Investment Advisers Strockbrokers Financial Planners Wealth Management F…" at bounding box center [656, 455] width 153 height 37
click at [506, 437] on select "Select Accomodation & Food Services Administrative & Support Services Agricultu…" at bounding box center [473, 455] width 153 height 37
click at [397, 437] on select "Select Accomodation & Food Services Administrative & Support Services Agricultu…" at bounding box center [473, 455] width 153 height 37
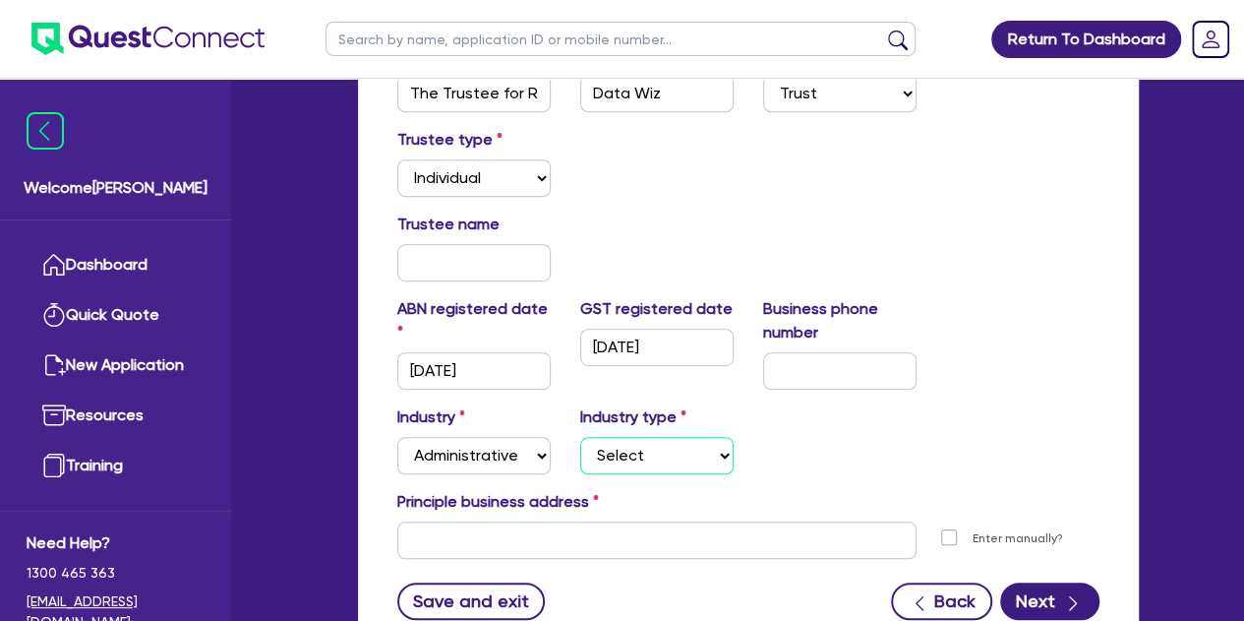
click at [632, 448] on select "Select Employment Services Administrative Services Domestic & Commercial Cleani…" at bounding box center [656, 455] width 153 height 37
click at [520, 444] on select "Select Accomodation & Food Services Administrative & Support Services Agricultu…" at bounding box center [473, 455] width 153 height 37
click at [397, 437] on select "Select Accomodation & Food Services Administrative & Support Services Agricultu…" at bounding box center [473, 455] width 153 height 37
click at [625, 452] on select "Select Scientists Accountants Advertising & Marketing Specialists Lawyers & Sol…" at bounding box center [656, 455] width 153 height 37
click at [580, 437] on select "Select Scientists Accountants Advertising & Marketing Specialists Lawyers & Sol…" at bounding box center [656, 455] width 153 height 37
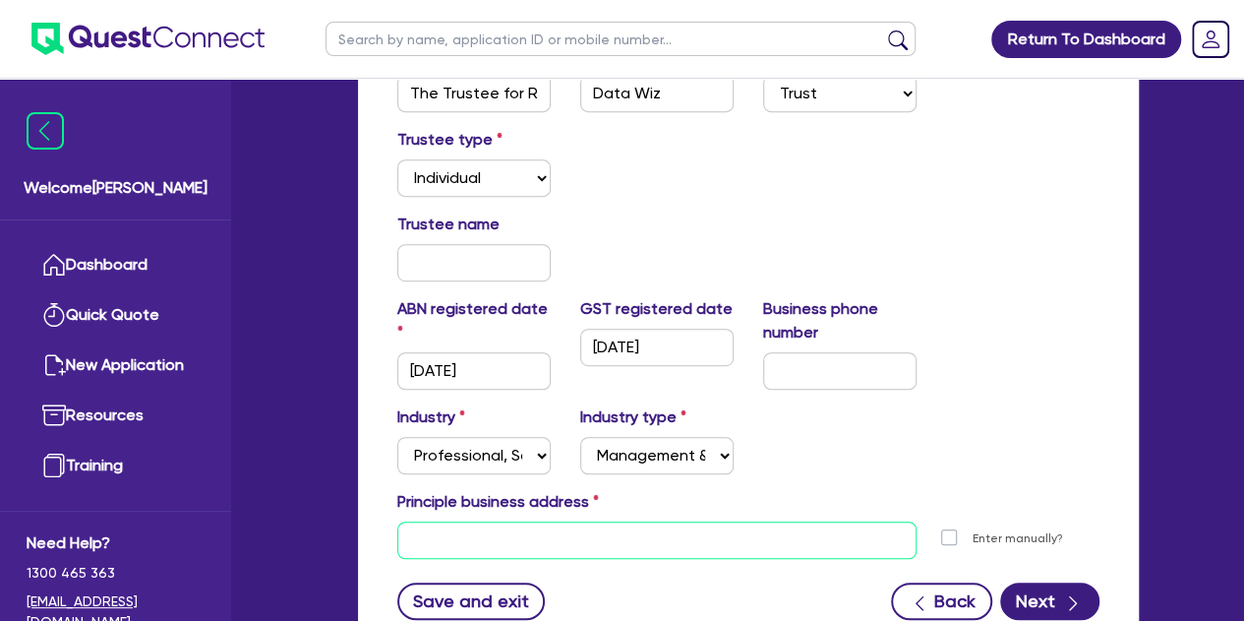
click at [480, 532] on input "text" at bounding box center [656, 539] width 519 height 37
click at [422, 542] on input "[STREET_ADDRESS]" at bounding box center [656, 539] width 519 height 37
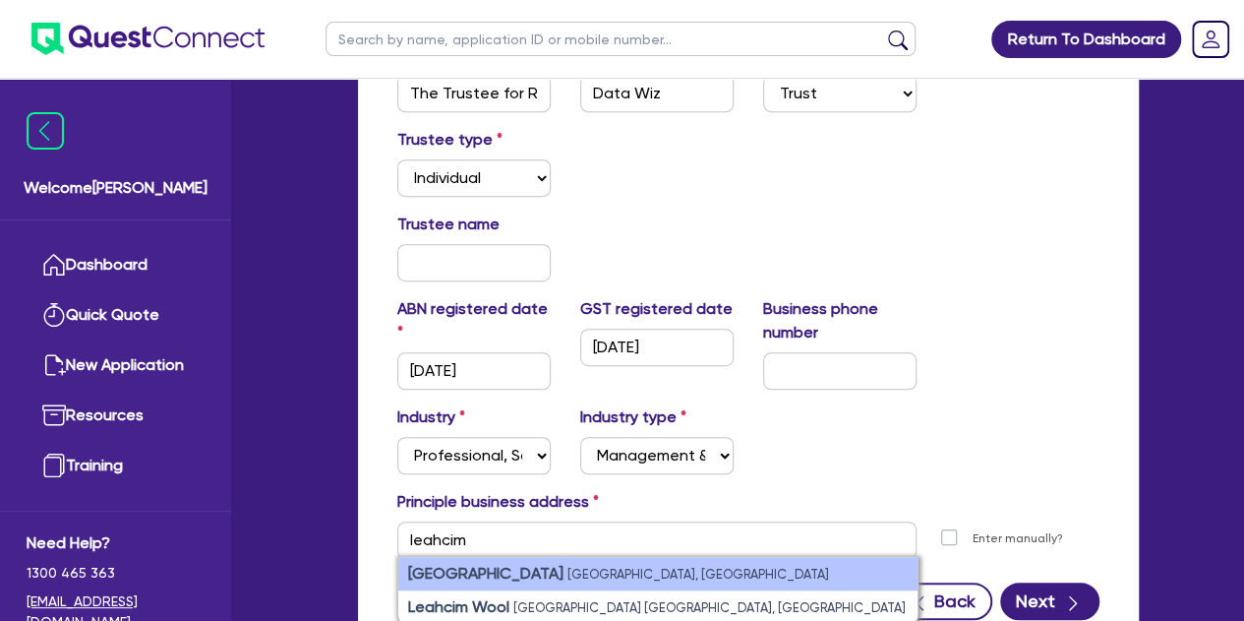
click at [576, 575] on small "[GEOGRAPHIC_DATA], [GEOGRAPHIC_DATA]" at bounding box center [699, 574] width 262 height 15
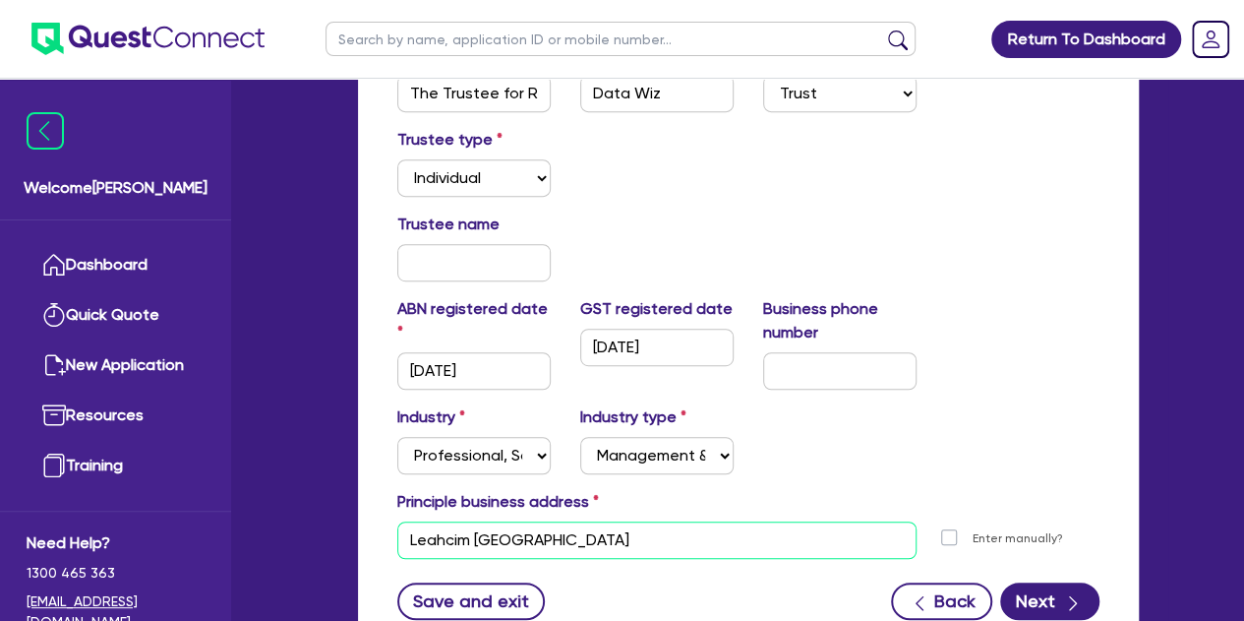
click at [405, 539] on input "Leahcim [GEOGRAPHIC_DATA]" at bounding box center [656, 539] width 519 height 37
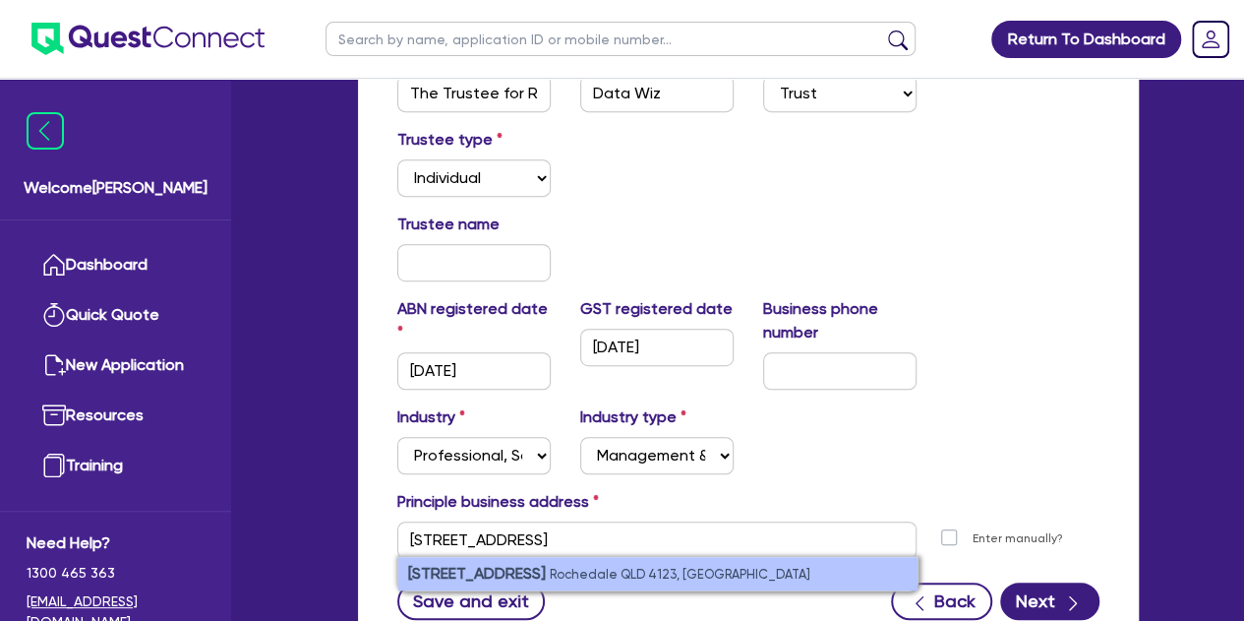
click at [450, 564] on strong "[STREET_ADDRESS]" at bounding box center [477, 573] width 138 height 19
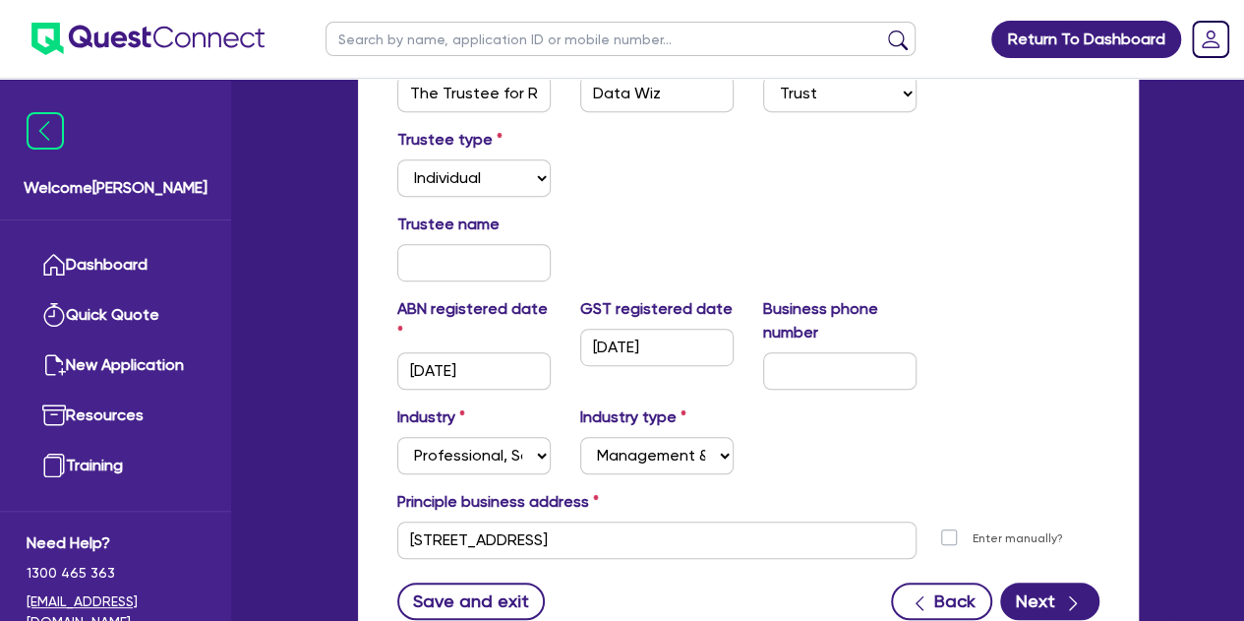
click at [757, 475] on div "Industry Select Accomodation & Food Services Administrative & Support Services …" at bounding box center [749, 447] width 732 height 85
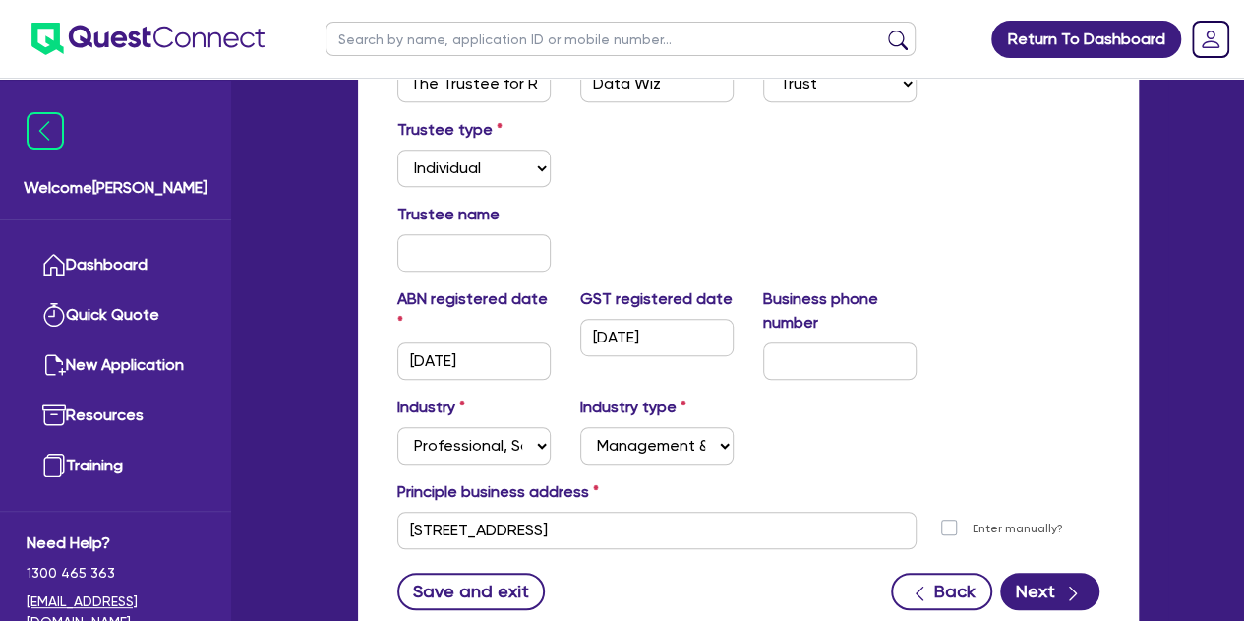
scroll to position [600, 0]
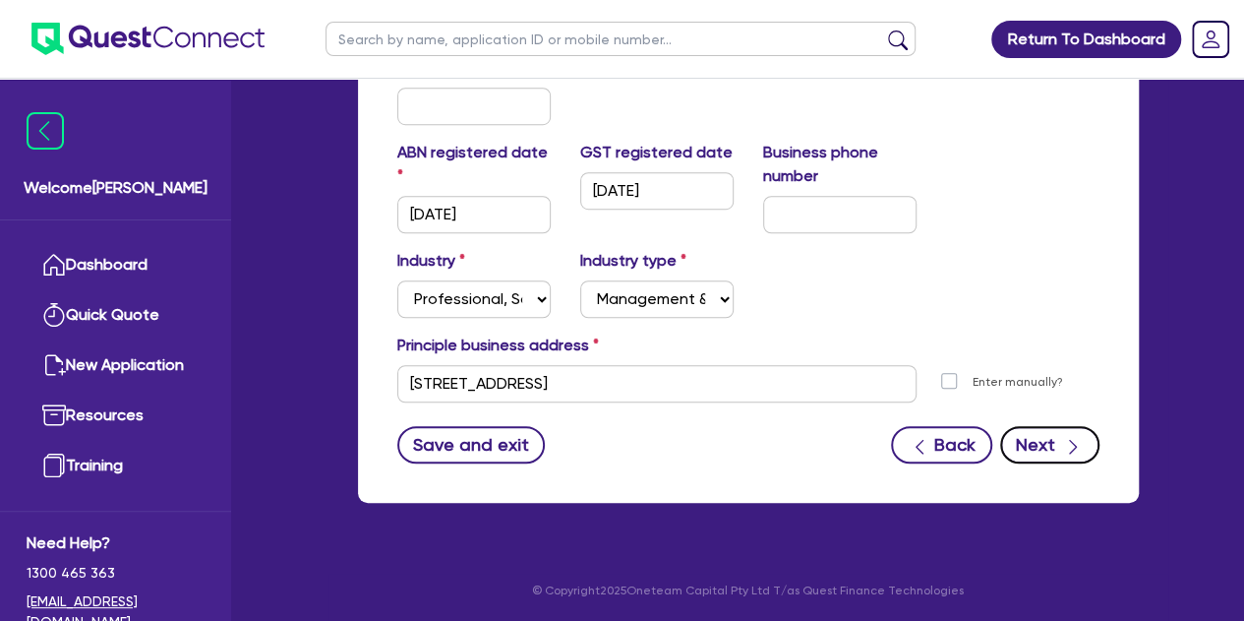
click at [1041, 429] on button "Next" at bounding box center [1049, 444] width 99 height 37
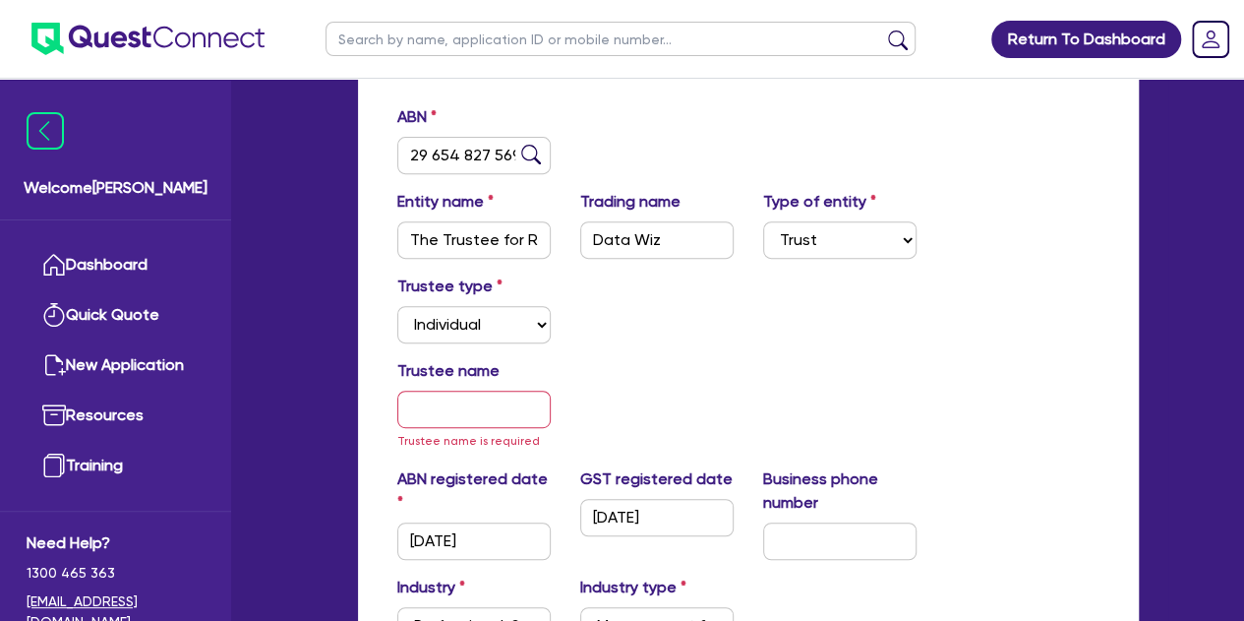
scroll to position [287, 0]
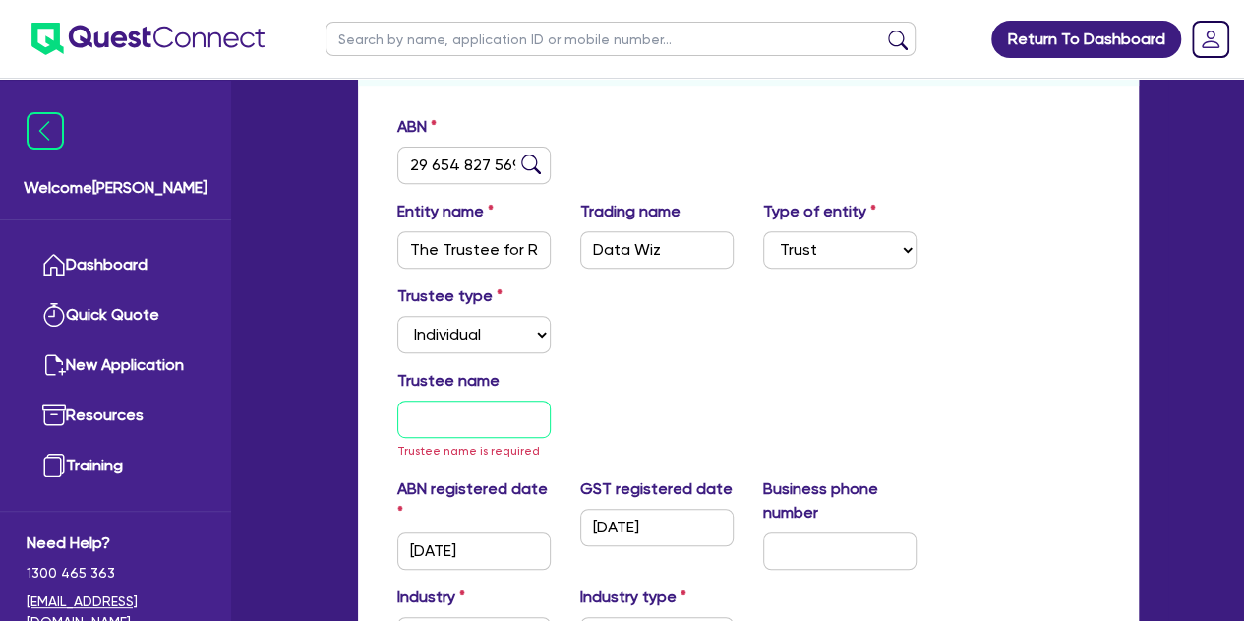
click at [447, 412] on input "text" at bounding box center [473, 418] width 153 height 37
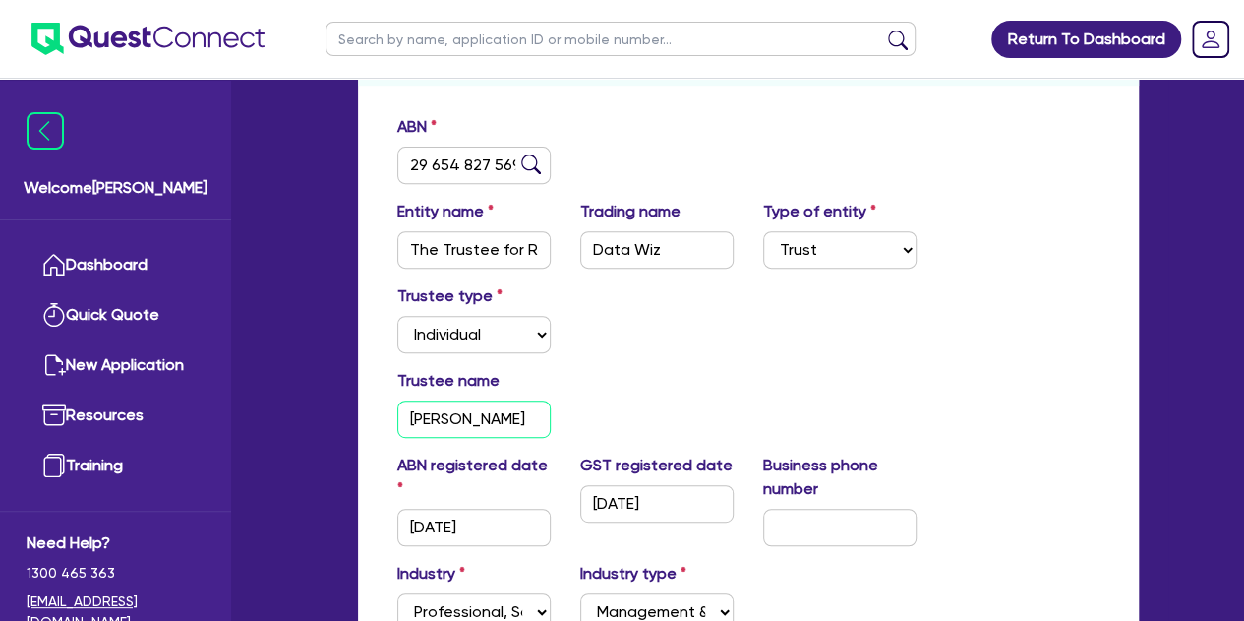
scroll to position [0, 14]
click at [679, 377] on div "Trustee name [PERSON_NAME]" at bounding box center [749, 411] width 732 height 85
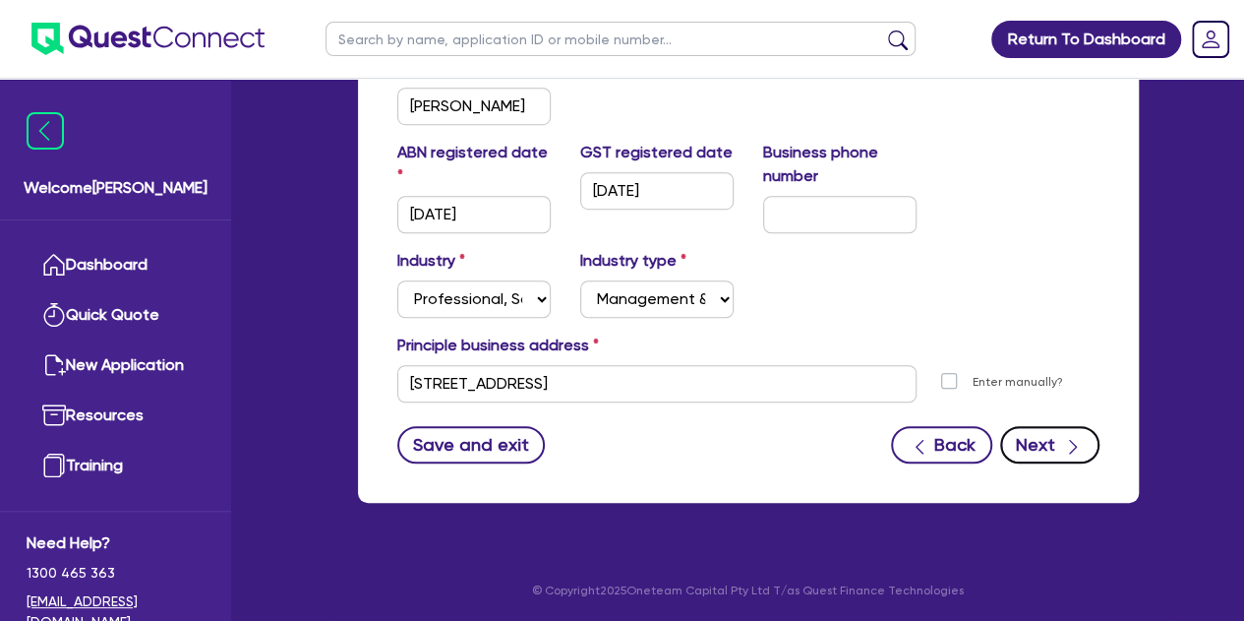
click at [1046, 445] on button "Next" at bounding box center [1049, 444] width 99 height 37
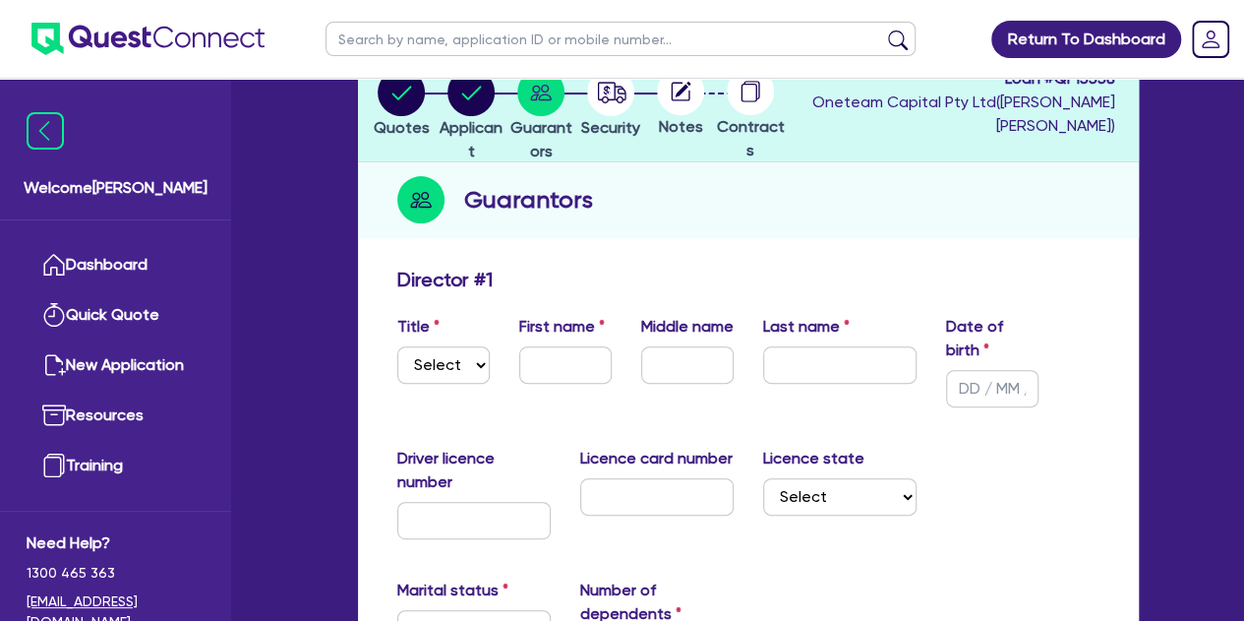
scroll to position [142, 0]
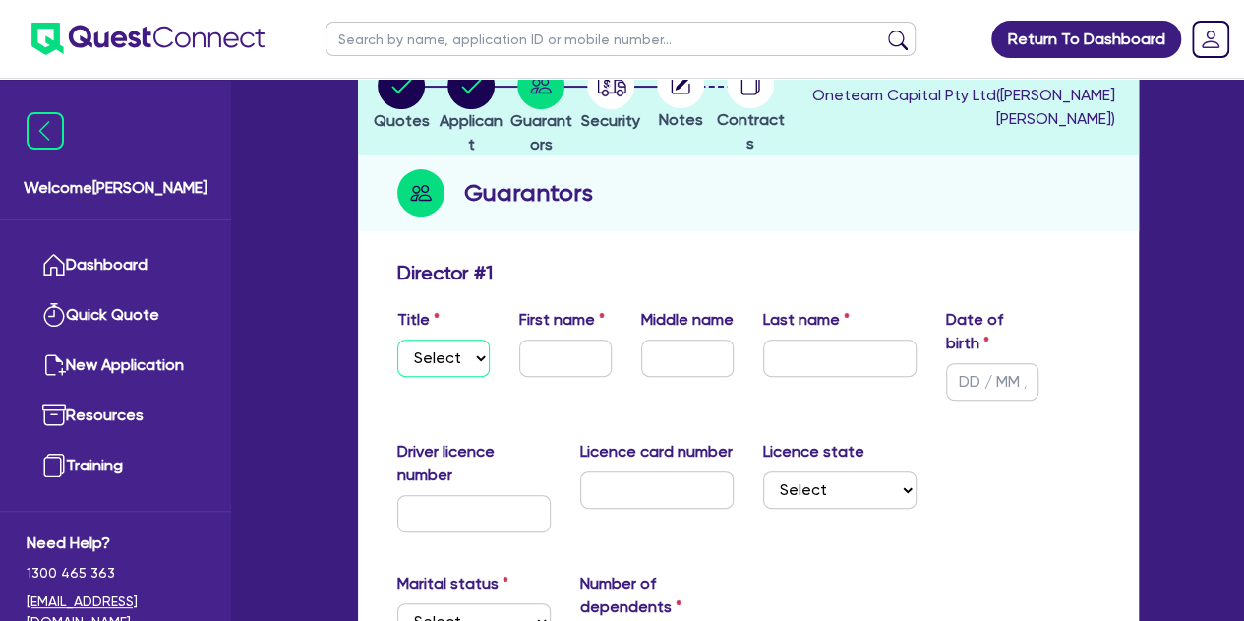
click at [417, 351] on select "Select Mr Mrs Ms Miss Dr" at bounding box center [443, 357] width 92 height 37
click at [397, 339] on select "Select Mr Mrs Ms Miss Dr" at bounding box center [443, 357] width 92 height 37
click at [525, 361] on input "text" at bounding box center [565, 357] width 92 height 37
click at [817, 355] on input "text" at bounding box center [839, 357] width 153 height 37
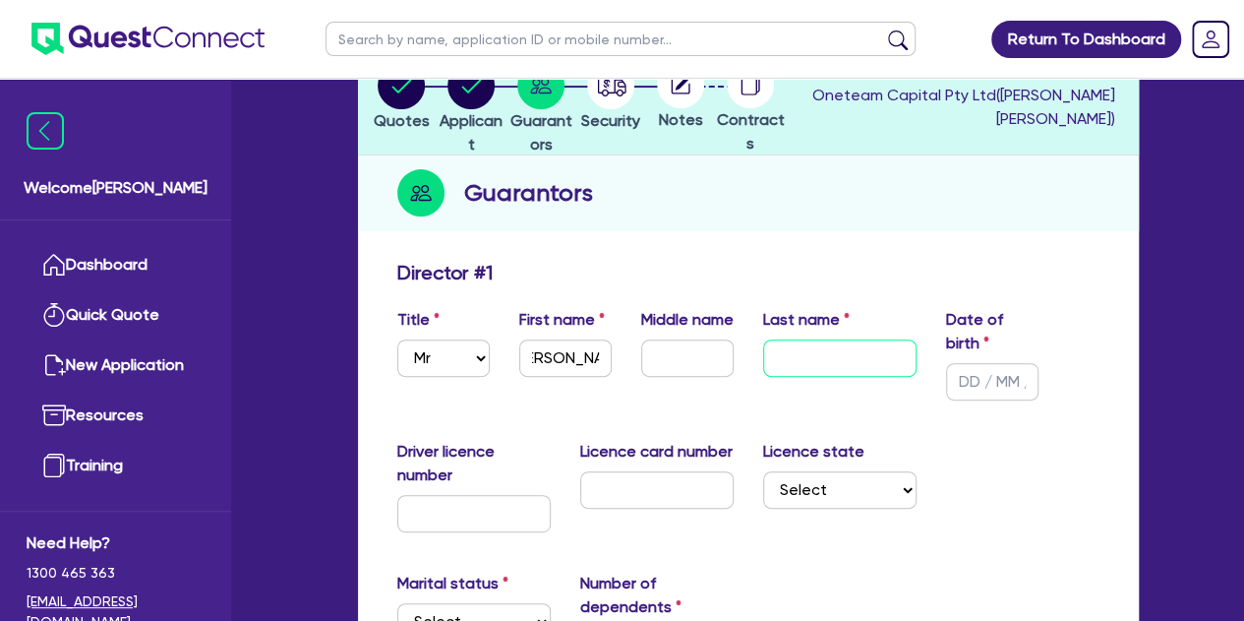
scroll to position [0, 0]
click at [952, 391] on input "text" at bounding box center [992, 381] width 92 height 37
click at [1021, 466] on div "Driver licence number Licence card number Licence state Select [GEOGRAPHIC_DATA…" at bounding box center [749, 494] width 732 height 108
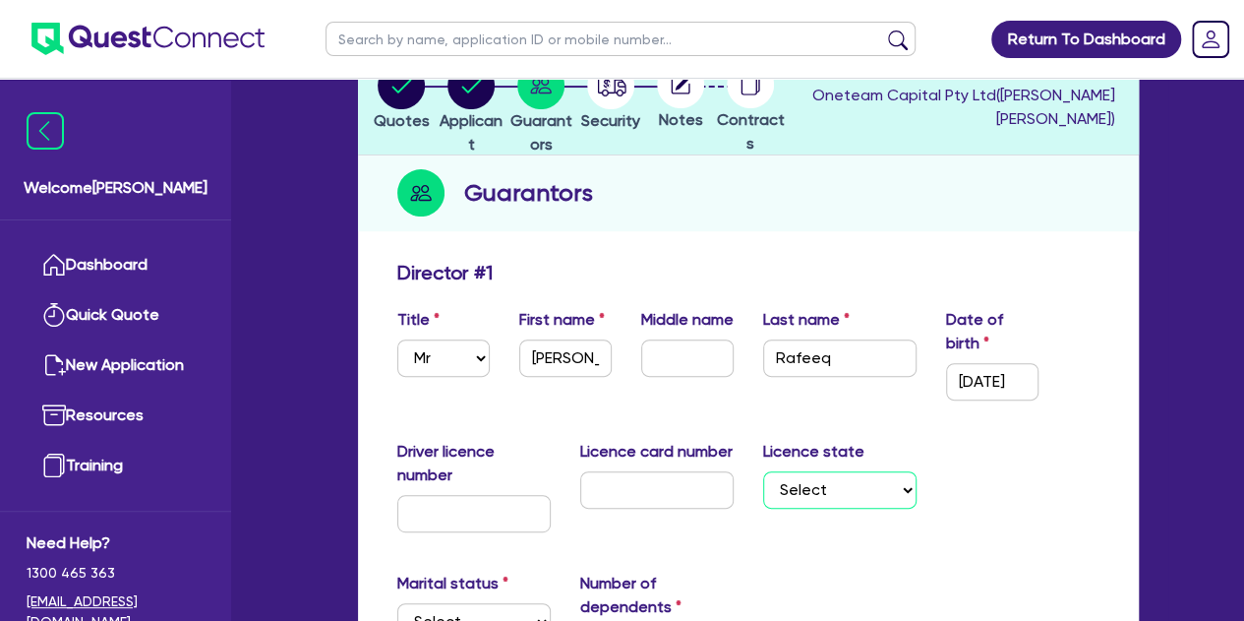
click at [837, 503] on select "Select [GEOGRAPHIC_DATA] [GEOGRAPHIC_DATA] [GEOGRAPHIC_DATA] [GEOGRAPHIC_DATA] …" at bounding box center [839, 489] width 153 height 37
click at [763, 471] on select "Select [GEOGRAPHIC_DATA] [GEOGRAPHIC_DATA] [GEOGRAPHIC_DATA] [GEOGRAPHIC_DATA] …" at bounding box center [839, 489] width 153 height 37
click at [484, 413] on div "Title Select Mr Mrs Ms Miss Dr First name [PERSON_NAME] Middle name Last name […" at bounding box center [749, 362] width 732 height 108
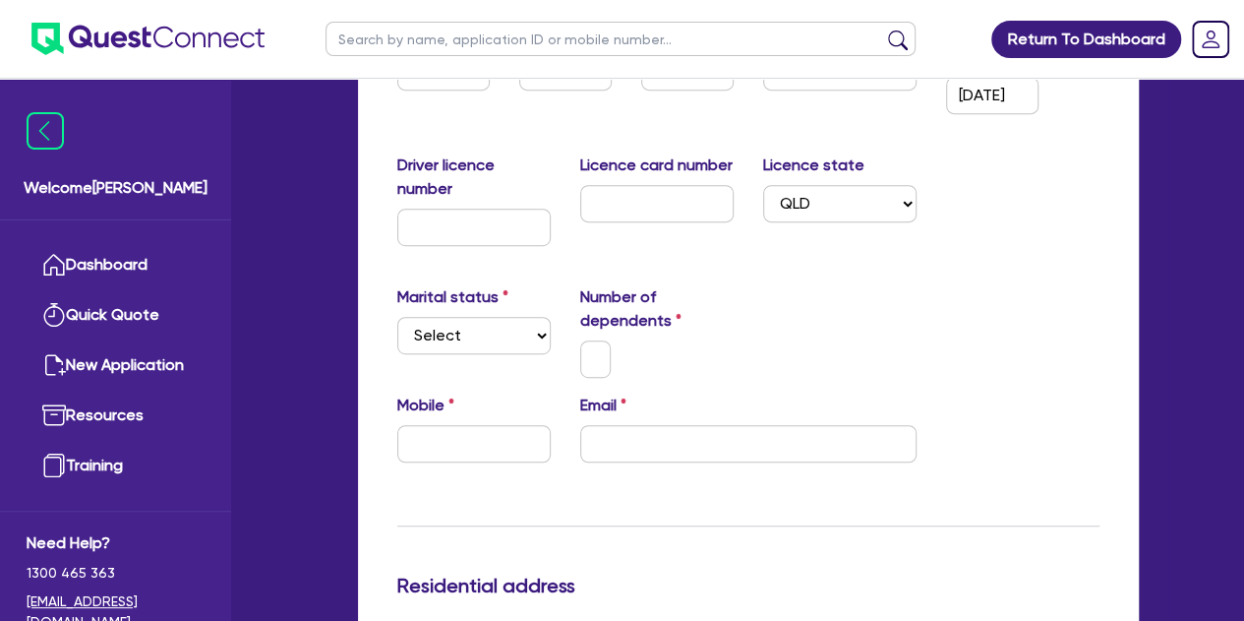
scroll to position [430, 0]
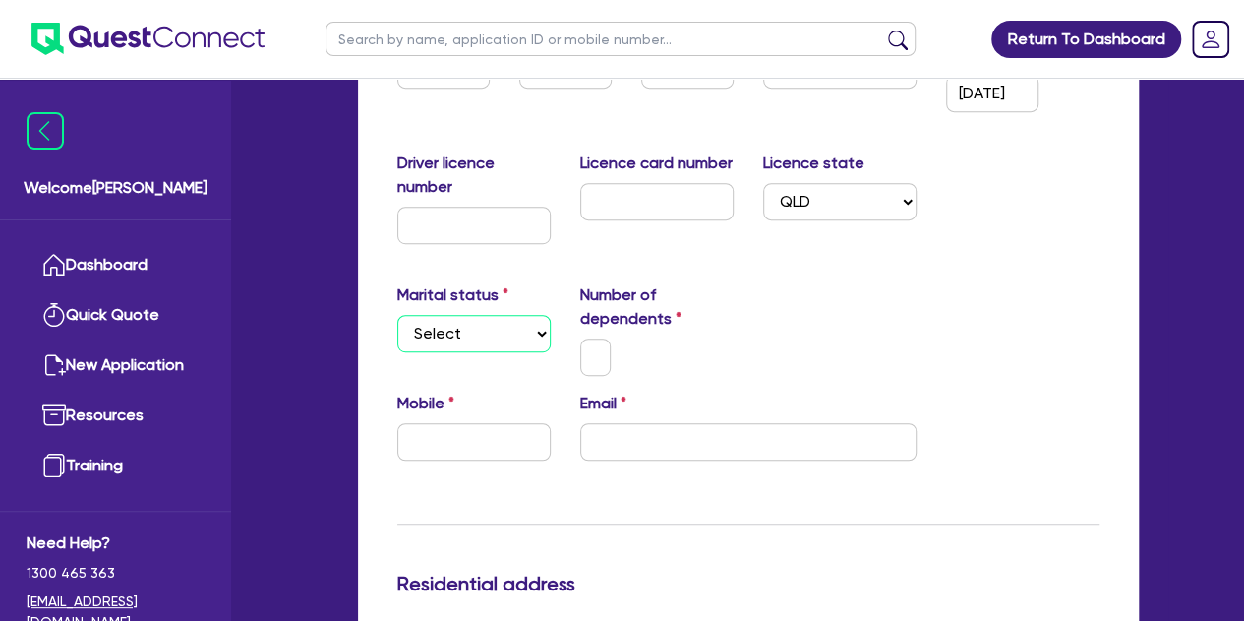
click at [474, 339] on select "Select Single Married De Facto / Partner" at bounding box center [473, 333] width 153 height 37
click at [397, 315] on select "Select Single Married De Facto / Partner" at bounding box center [473, 333] width 153 height 37
click at [584, 365] on input "text" at bounding box center [595, 356] width 31 height 37
click at [622, 359] on div "1" at bounding box center [596, 356] width 61 height 37
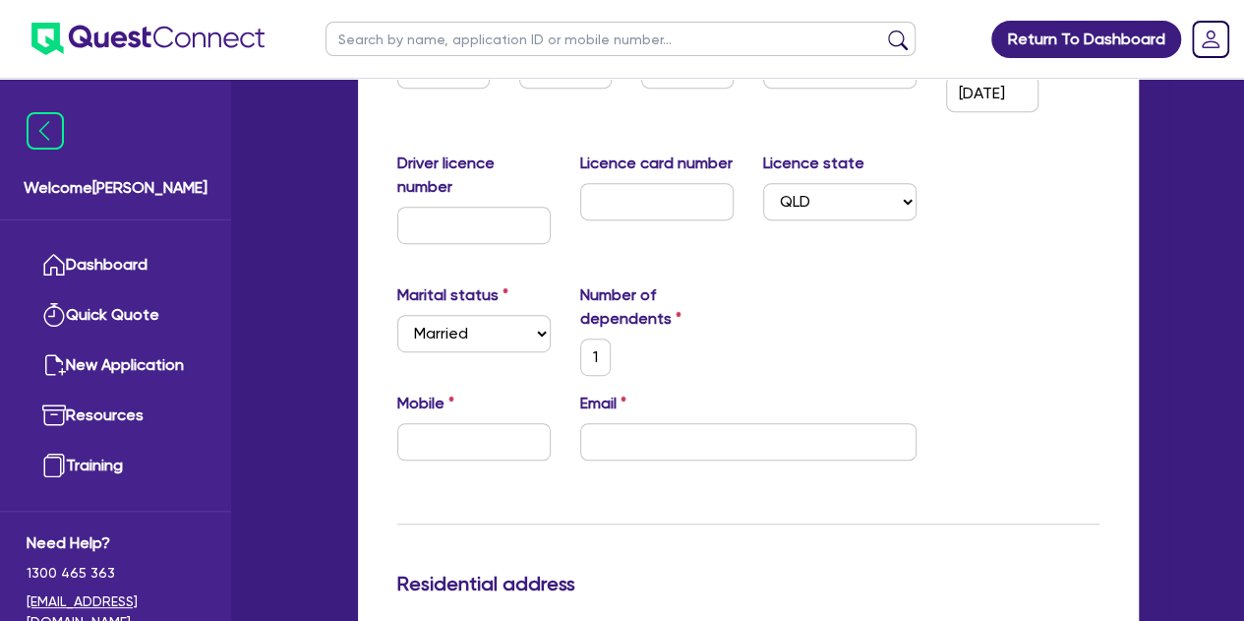
scroll to position [0, 0]
click at [594, 438] on input "email" at bounding box center [748, 441] width 336 height 37
paste input "[PERSON_NAME][EMAIL_ADDRESS][DOMAIN_NAME]"
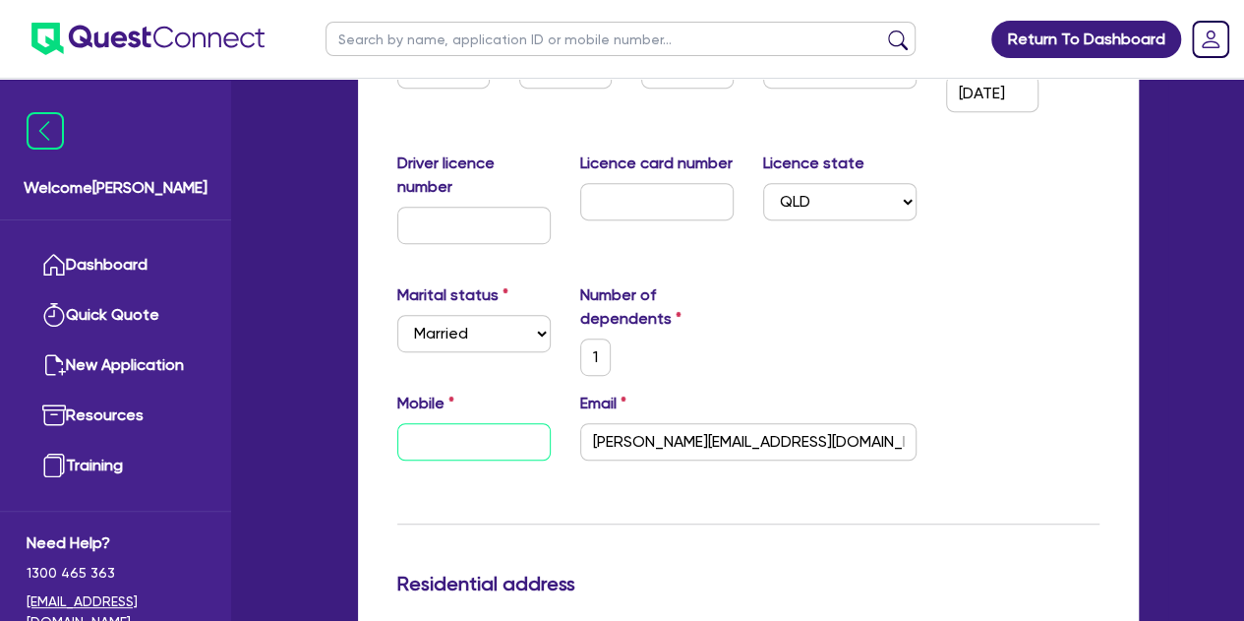
click at [441, 438] on input "text" at bounding box center [473, 441] width 153 height 37
paste input "4105 359 31"
click at [413, 442] on input "4105 359 31" at bounding box center [473, 441] width 153 height 37
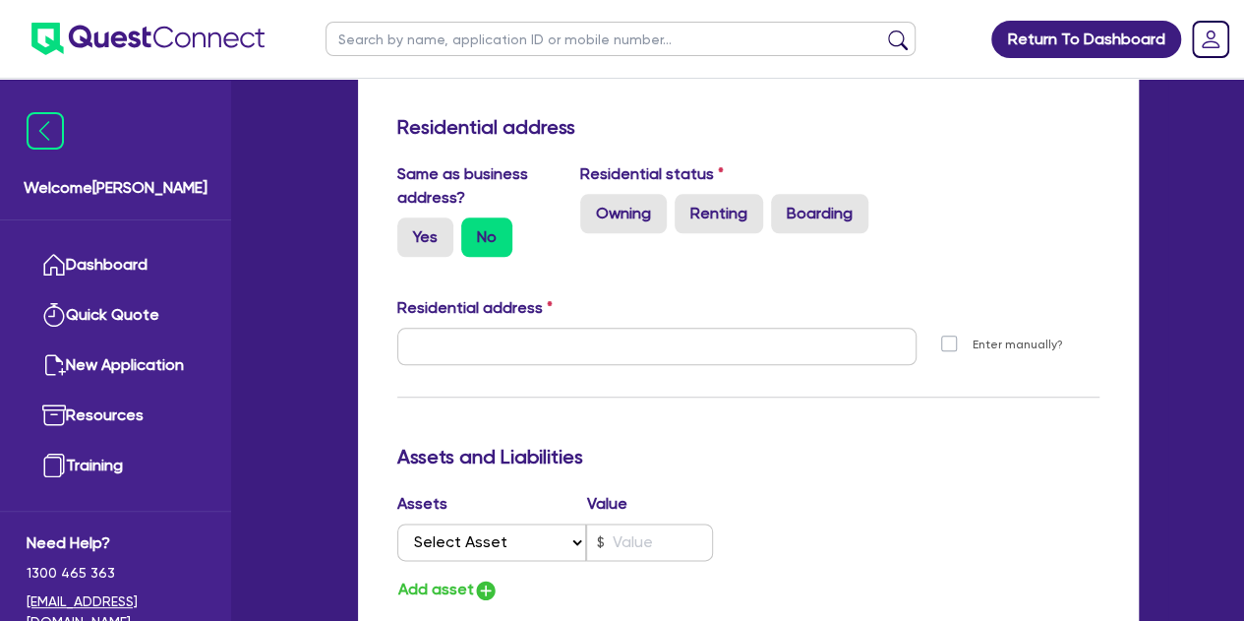
scroll to position [889, 0]
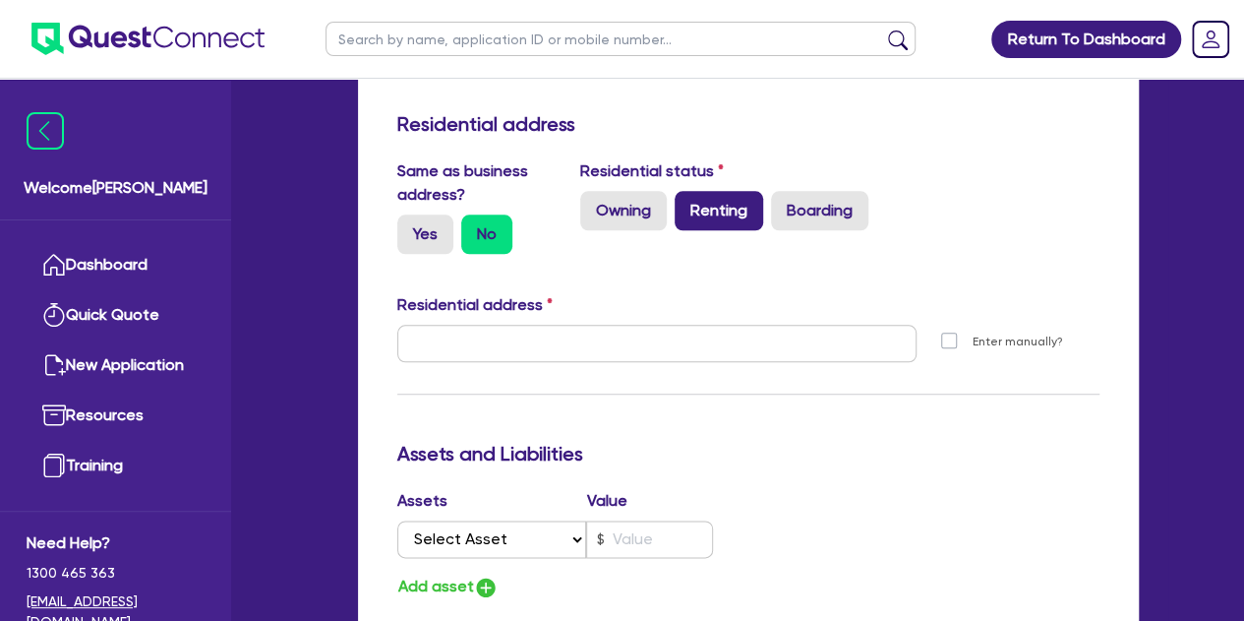
click at [695, 211] on label "Renting" at bounding box center [719, 210] width 89 height 39
click at [688, 204] on input "Renting" at bounding box center [681, 197] width 13 height 13
click at [436, 229] on label "Yes" at bounding box center [425, 233] width 56 height 39
click at [410, 227] on input "Yes" at bounding box center [403, 220] width 13 height 13
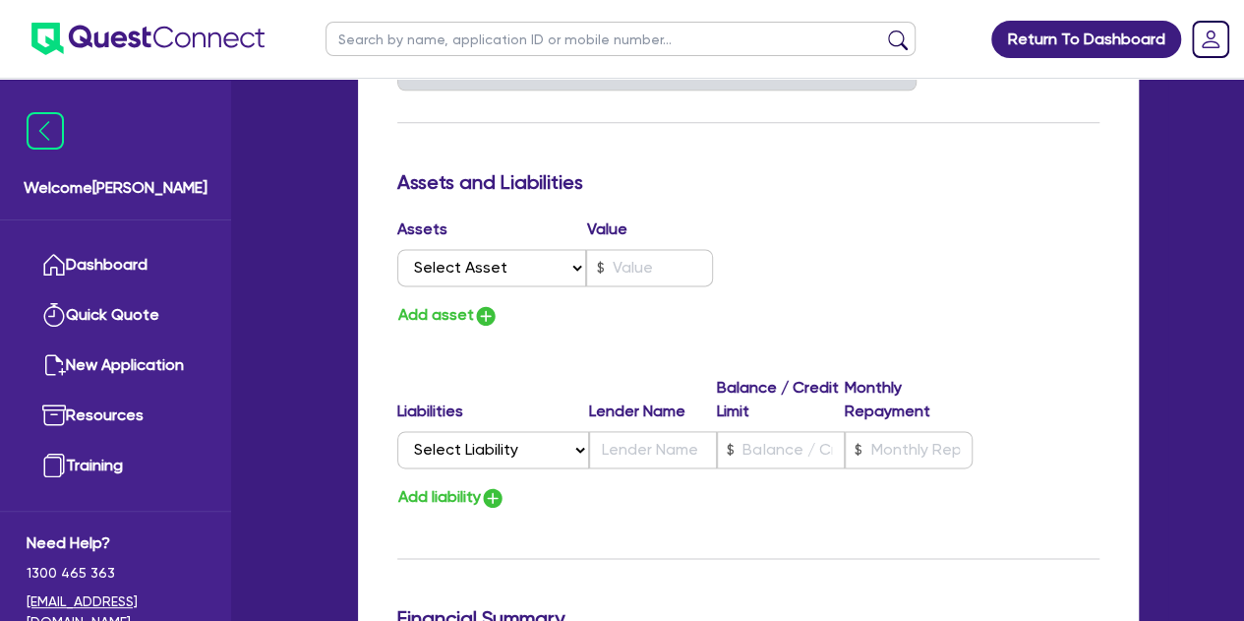
scroll to position [1164, 0]
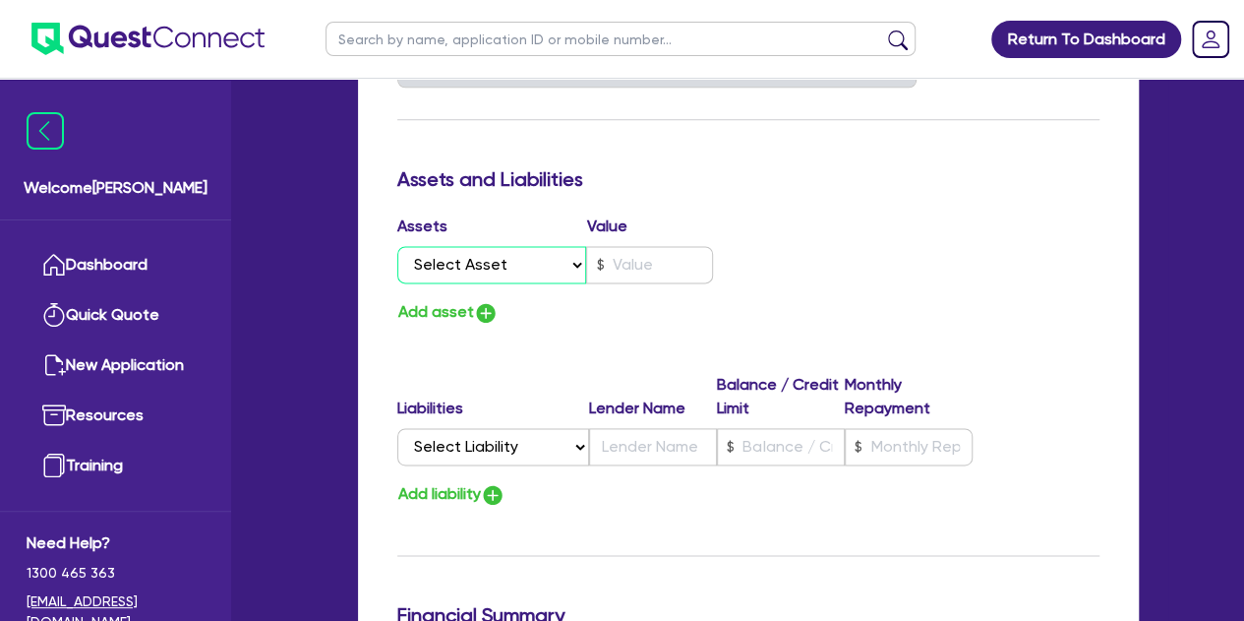
click at [513, 265] on select "Select Asset Cash Property Investment property Vehicle Truck Trailer Equipment …" at bounding box center [492, 264] width 190 height 37
click at [397, 246] on select "Select Asset Cash Property Investment property Vehicle Truck Trailer Equipment …" at bounding box center [492, 264] width 190 height 37
click at [641, 268] on input "text" at bounding box center [649, 264] width 127 height 37
click at [588, 335] on div "Update residential status for Director #1 Boarding is only acceptable when the …" at bounding box center [748, 25] width 702 height 1573
click at [458, 310] on button "Add asset" at bounding box center [447, 312] width 101 height 27
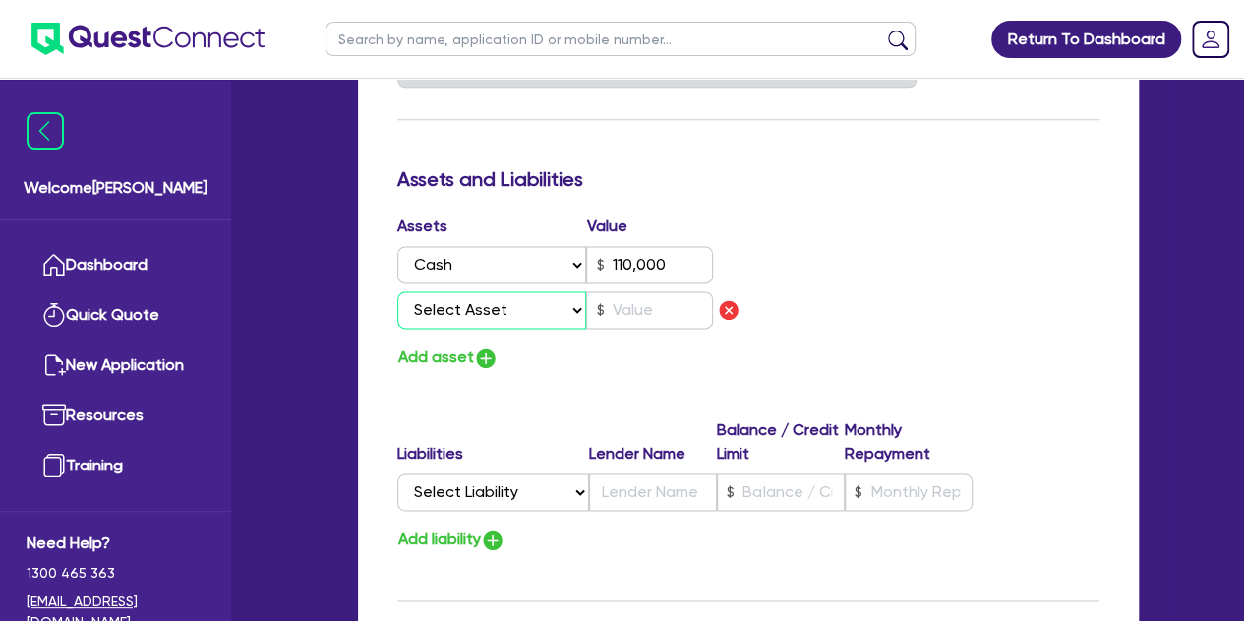
click at [463, 326] on select "Select Asset Cash Property Investment property Vehicle Truck Trailer Equipment …" at bounding box center [492, 309] width 190 height 37
click at [397, 291] on select "Select Asset Cash Property Investment property Vehicle Truck Trailer Equipment …" at bounding box center [492, 309] width 190 height 37
click at [667, 315] on input "text" at bounding box center [649, 309] width 127 height 37
click at [453, 359] on button "Add asset" at bounding box center [447, 357] width 101 height 27
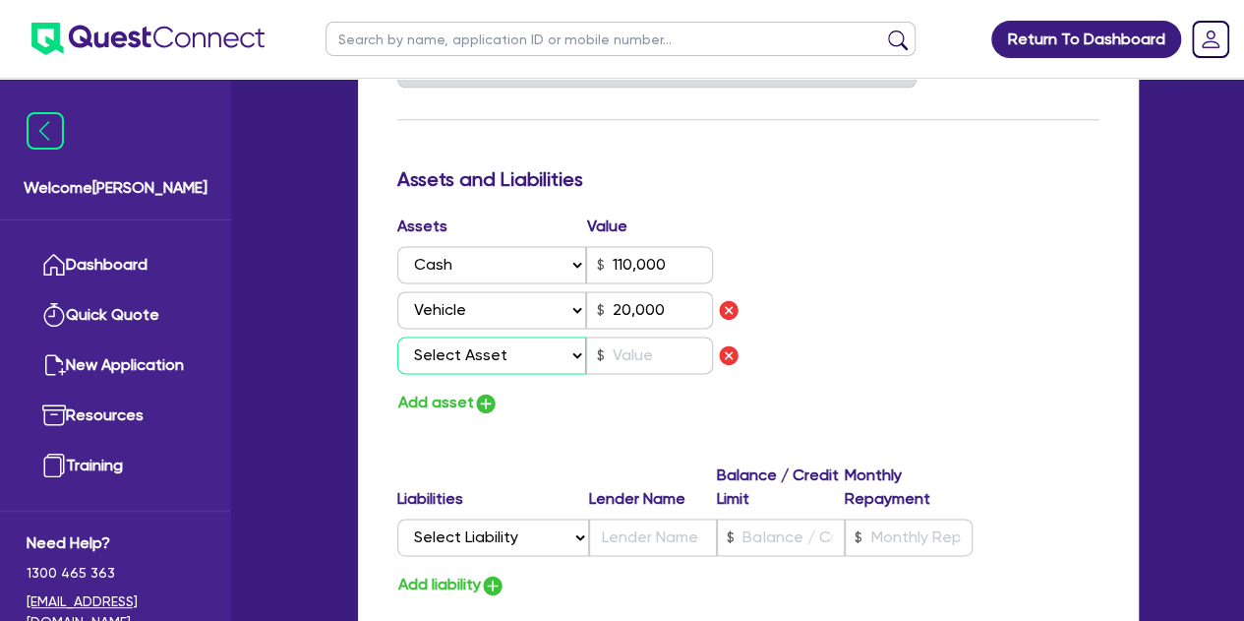
click at [453, 359] on select "Select Asset Cash Property Investment property Vehicle Truck Trailer Equipment …" at bounding box center [492, 354] width 190 height 37
click at [541, 410] on div "Add asset" at bounding box center [566, 403] width 366 height 27
click at [722, 353] on img "button" at bounding box center [729, 355] width 24 height 24
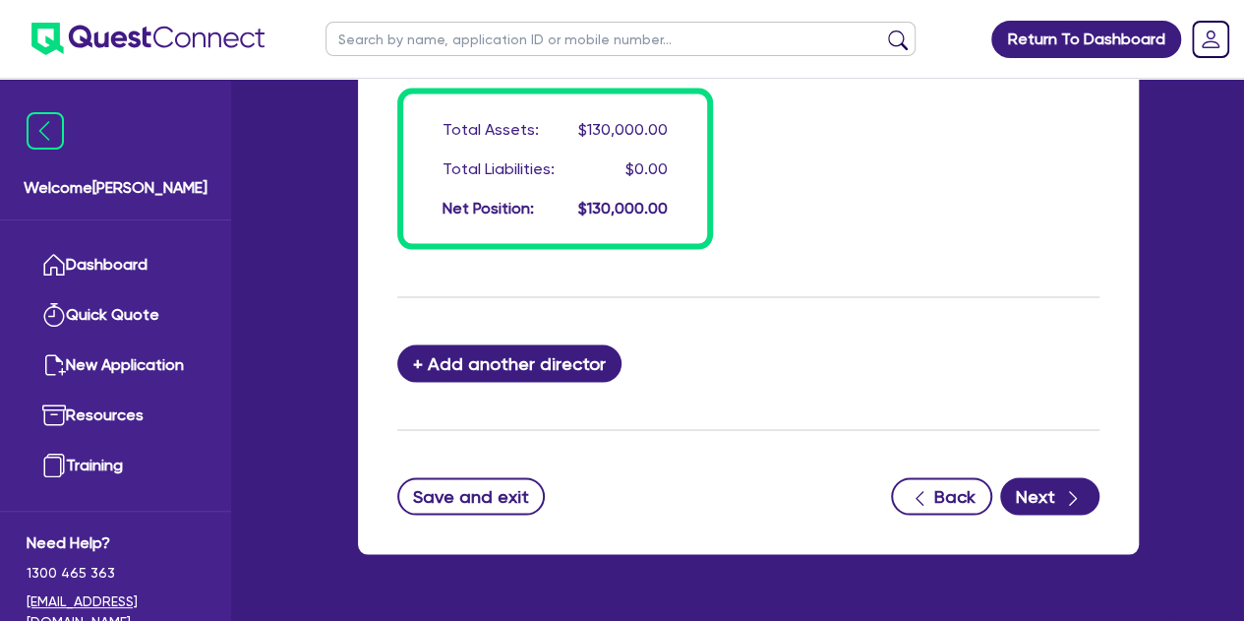
scroll to position [1781, 0]
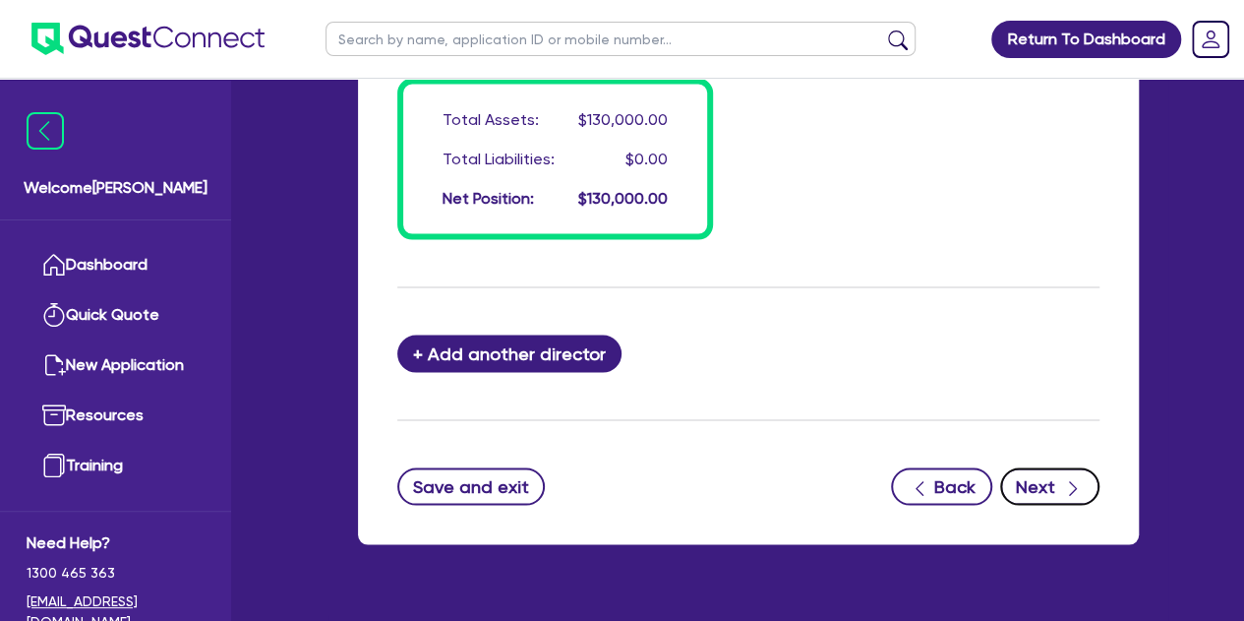
click at [1043, 467] on button "Next" at bounding box center [1049, 485] width 99 height 37
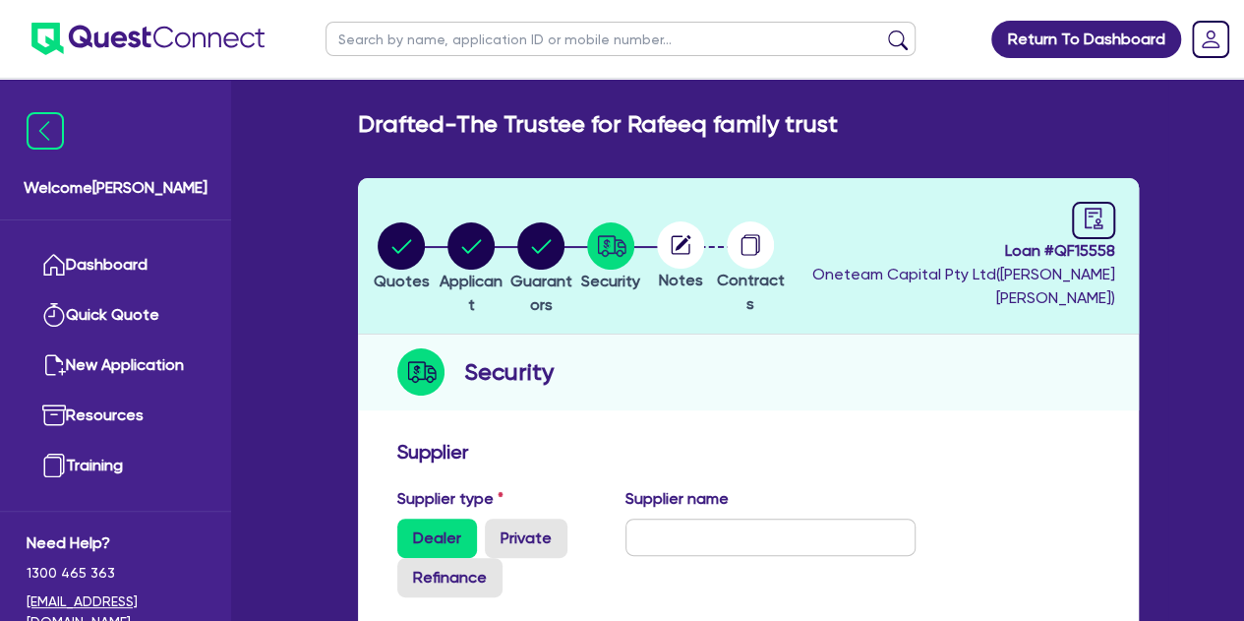
drag, startPoint x: 950, startPoint y: 295, endPoint x: 978, endPoint y: 272, distance: 35.6
click at [978, 272] on span "Oneteam Capital Pty Ltd ( [PERSON_NAME] )" at bounding box center [963, 286] width 303 height 42
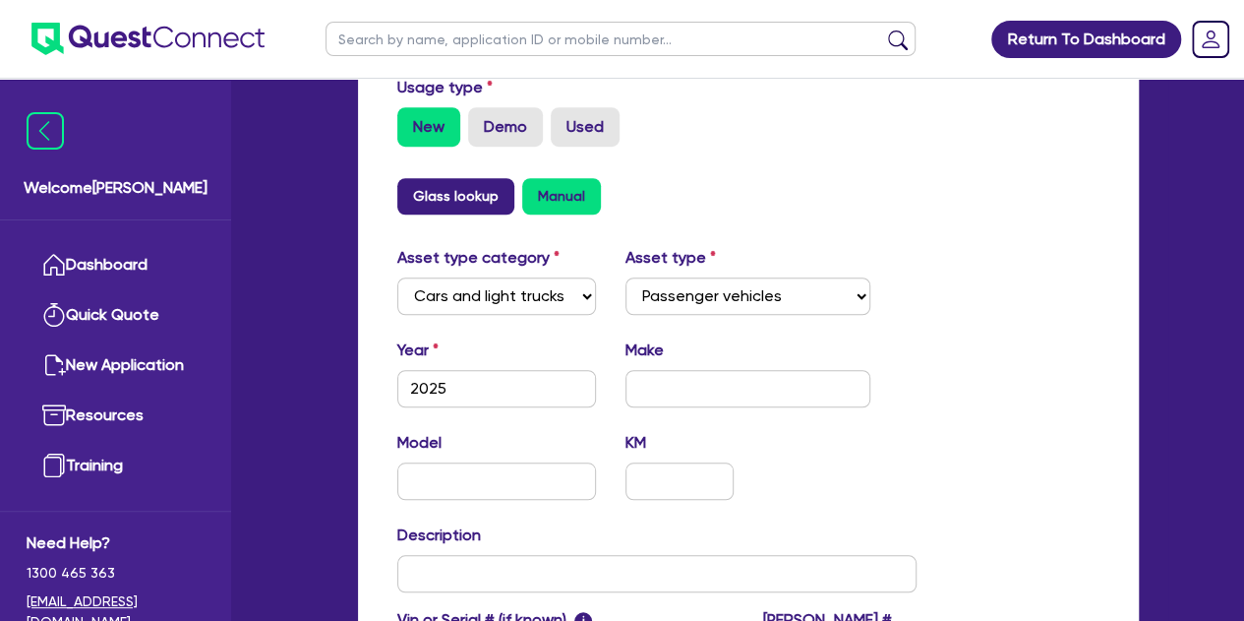
scroll to position [657, 0]
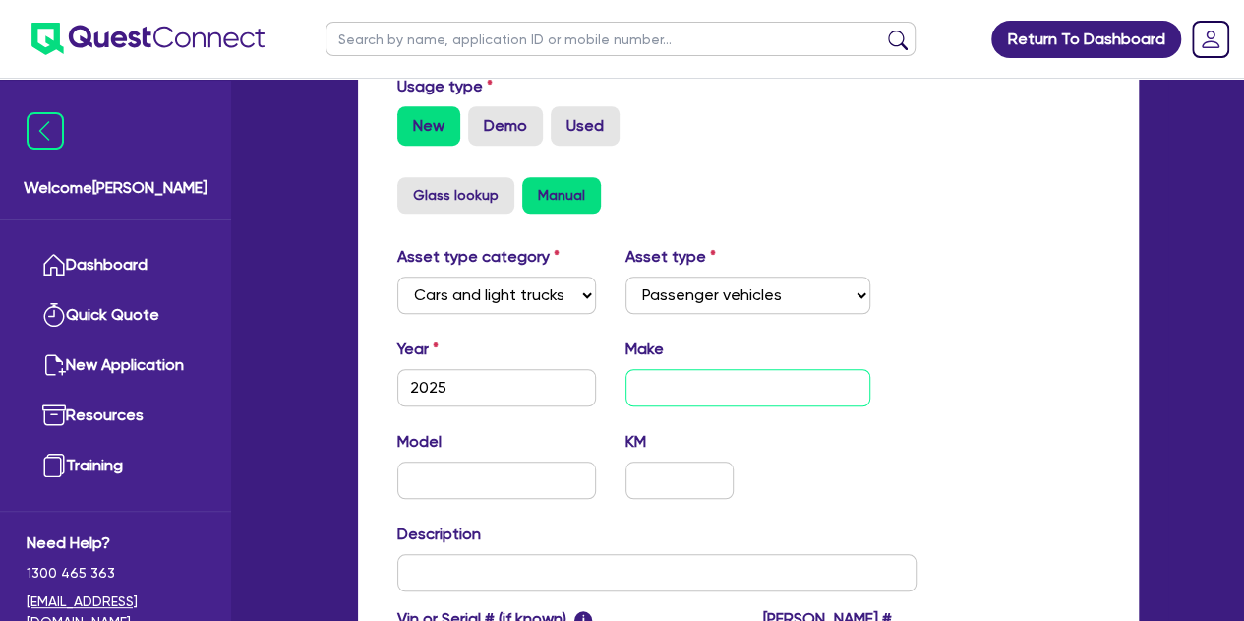
click at [681, 396] on input "text" at bounding box center [748, 387] width 245 height 37
click at [845, 459] on div "Model [DATE] KM" at bounding box center [657, 472] width 549 height 85
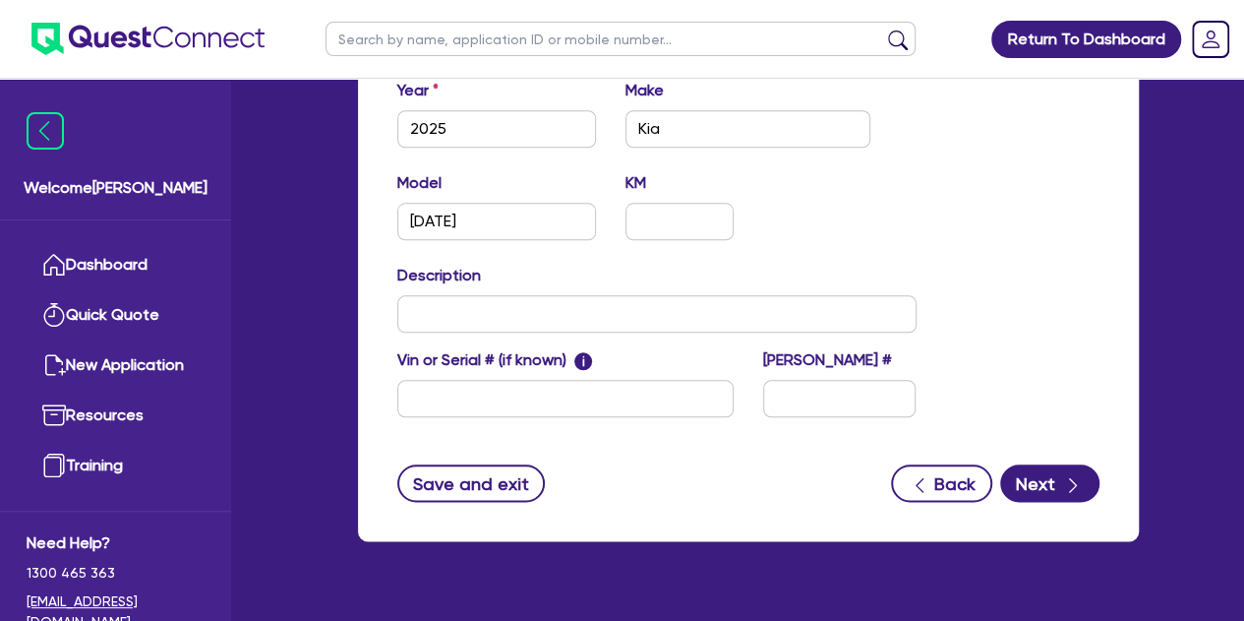
scroll to position [954, 0]
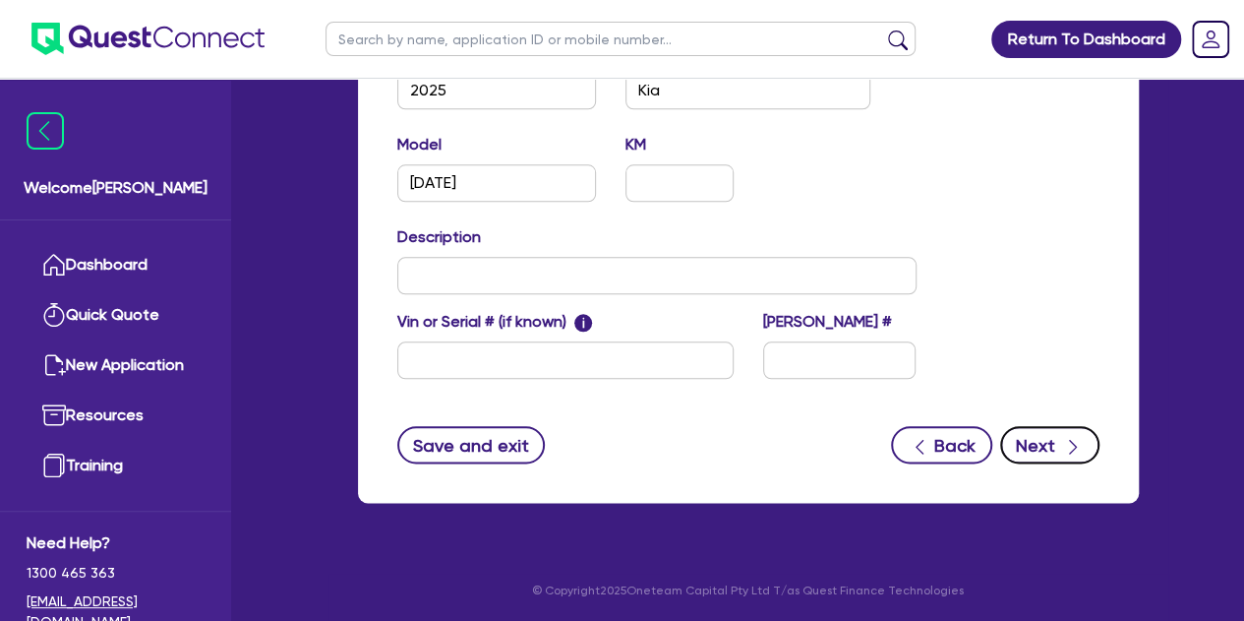
click at [1045, 434] on button "Next" at bounding box center [1049, 444] width 99 height 37
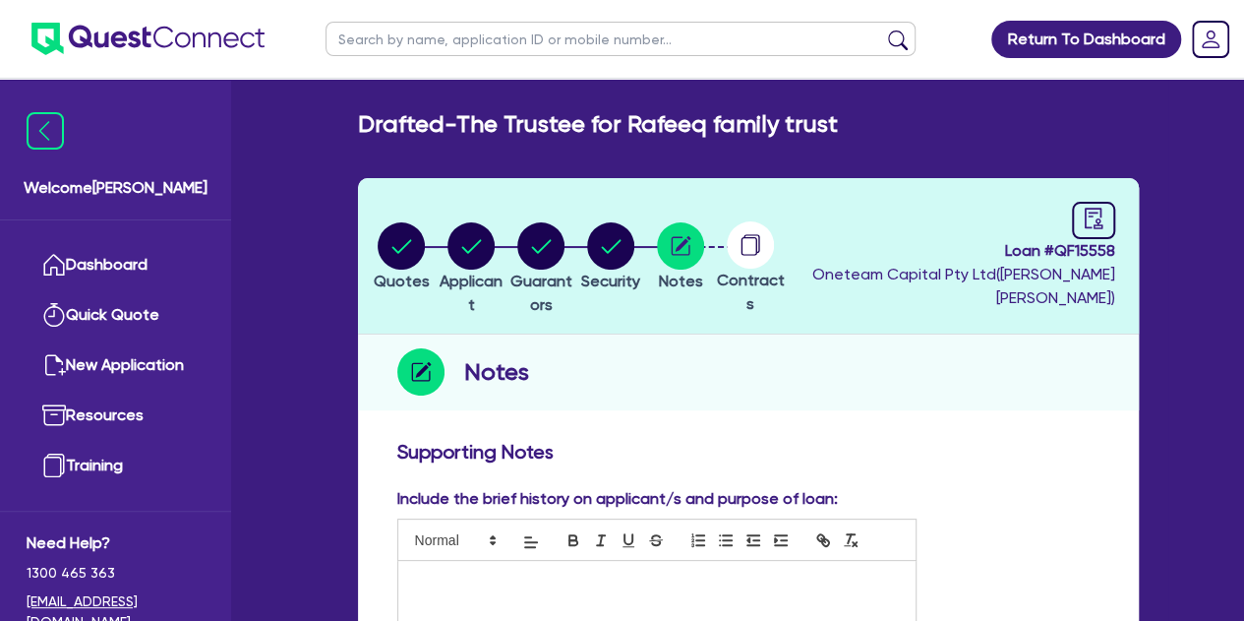
click at [786, 257] on div at bounding box center [751, 244] width 70 height 47
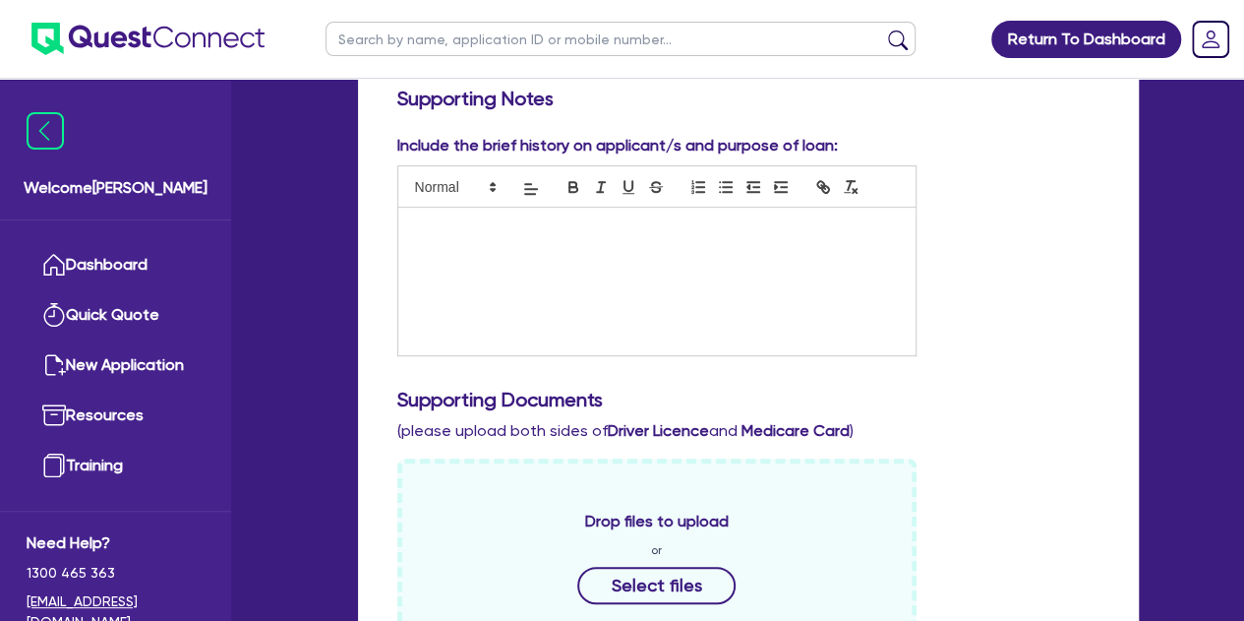
scroll to position [424, 0]
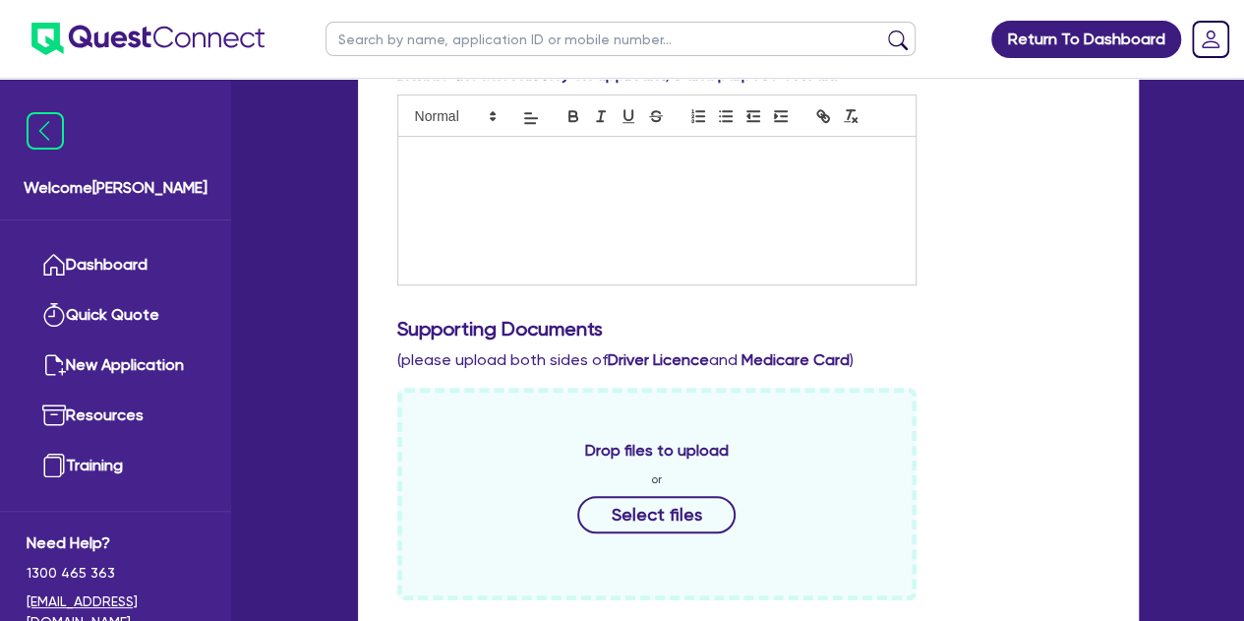
click at [509, 167] on div at bounding box center [656, 211] width 517 height 148
click at [494, 156] on p "[PERSON_NAME] is data tech consultant who" at bounding box center [657, 158] width 488 height 18
click at [761, 156] on p "[PERSON_NAME] is self-employed data tech consultant who" at bounding box center [657, 158] width 488 height 18
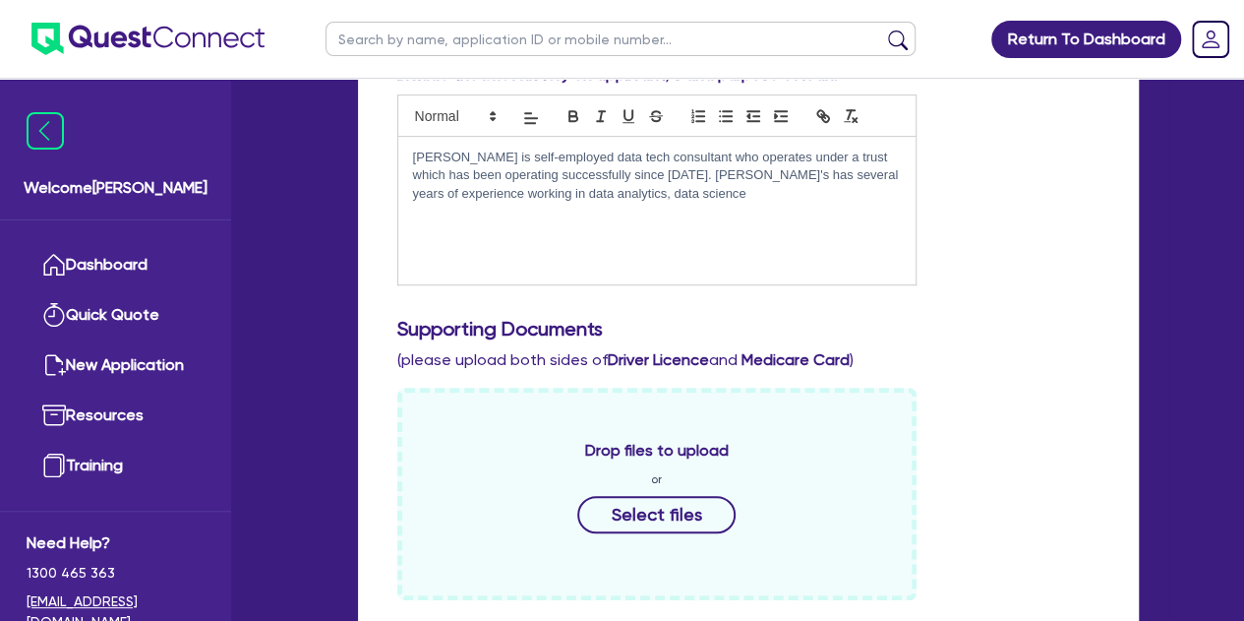
click at [620, 202] on div "[PERSON_NAME] is self-employed data tech consultant who operates under a trust …" at bounding box center [656, 211] width 517 height 148
click at [745, 188] on p "[PERSON_NAME] is self-employed data tech consultant who operates under a trust …" at bounding box center [657, 176] width 488 height 54
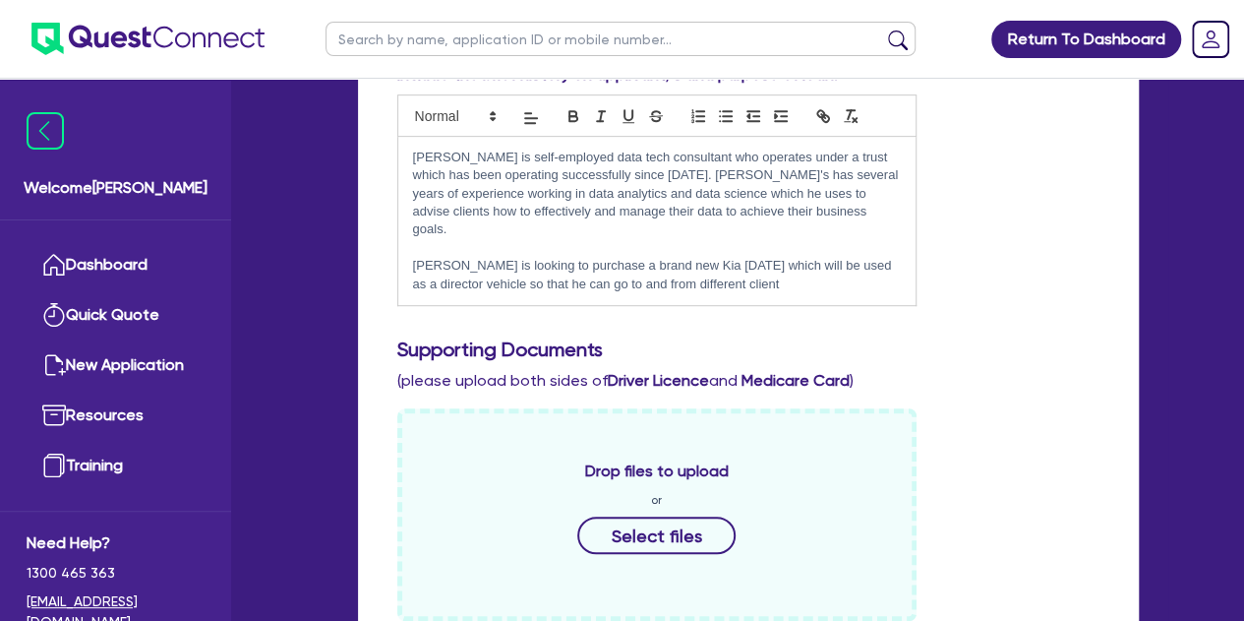
click at [588, 271] on p "[PERSON_NAME] is looking to purchase a brand new Kia [DATE] which will be used …" at bounding box center [657, 275] width 488 height 36
click at [803, 273] on p "[PERSON_NAME] is looking to purchase a brand new Kia [DATE] which will be used …" at bounding box center [657, 275] width 488 height 36
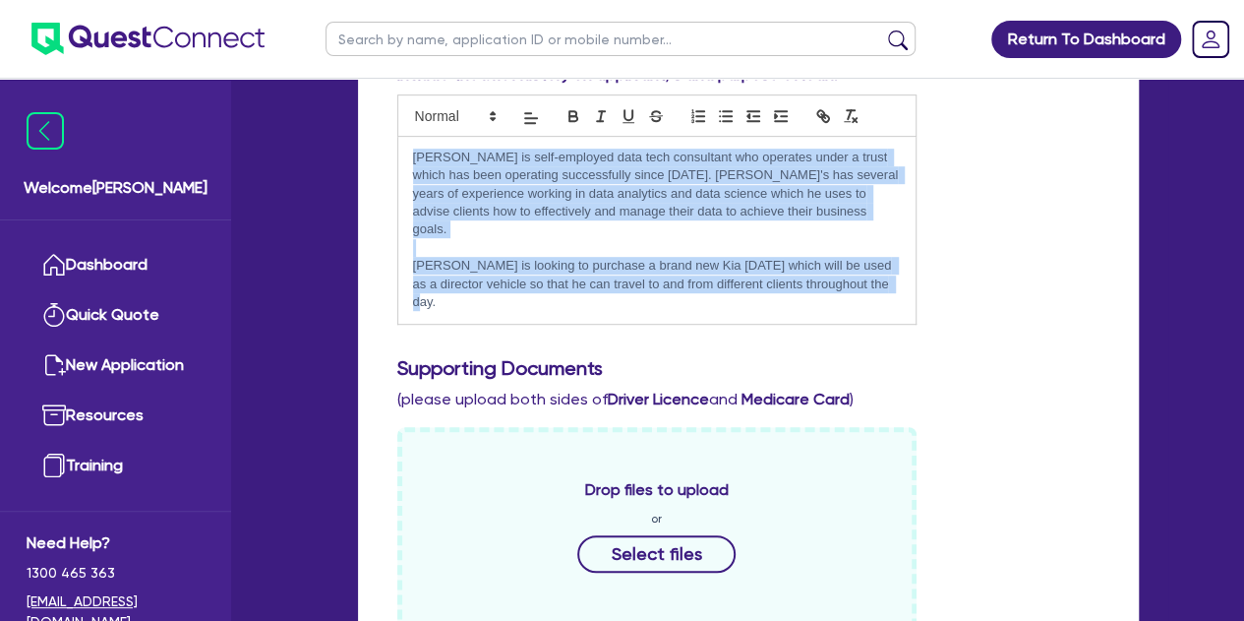
drag, startPoint x: 899, startPoint y: 267, endPoint x: 331, endPoint y: 137, distance: 583.2
click at [331, 137] on div "Drafted - The Trustee for Rafeeq family trust Quotes Applicant [GEOGRAPHIC_DATA…" at bounding box center [749, 525] width 840 height 1678
copy div "[PERSON_NAME] is self-employed data tech consultant who operates under a trust …"
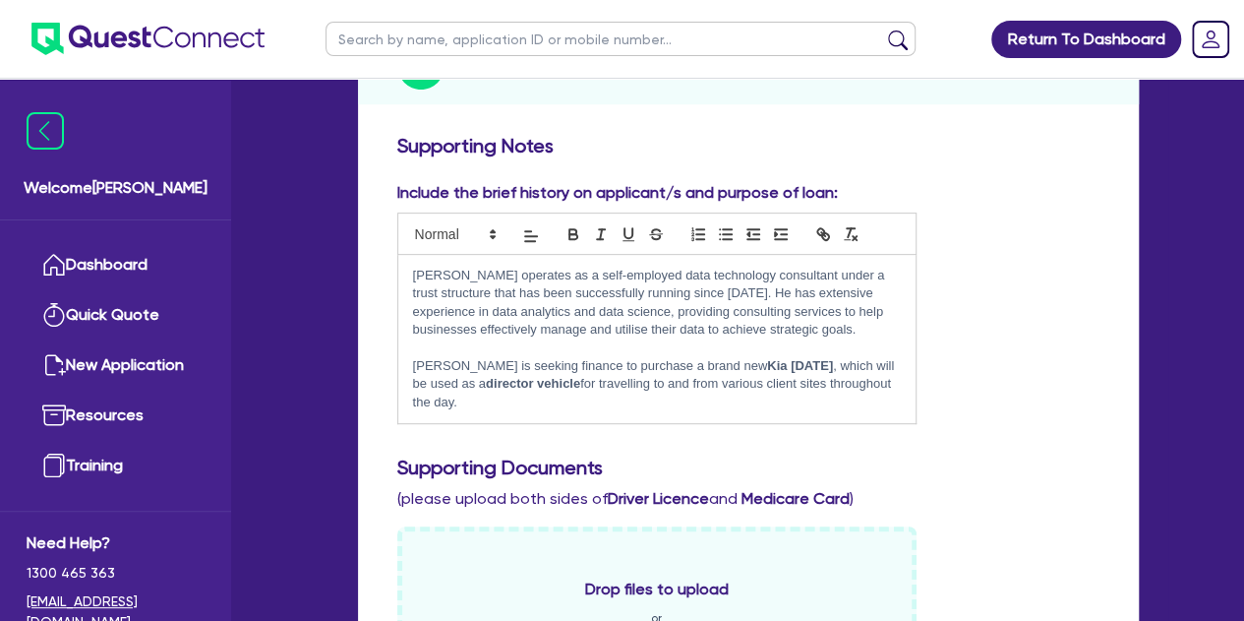
scroll to position [304, 0]
click at [488, 410] on p "[PERSON_NAME] is seeking finance to purchase a brand new Kia [DATE] , which wil…" at bounding box center [657, 386] width 488 height 54
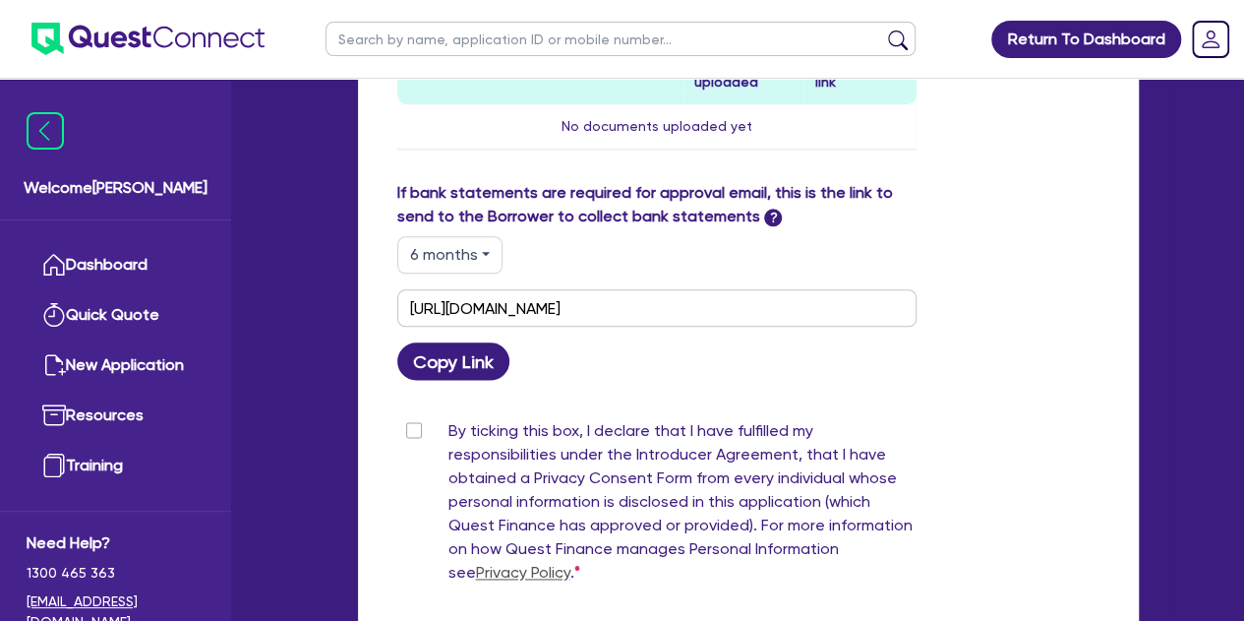
scroll to position [1222, 0]
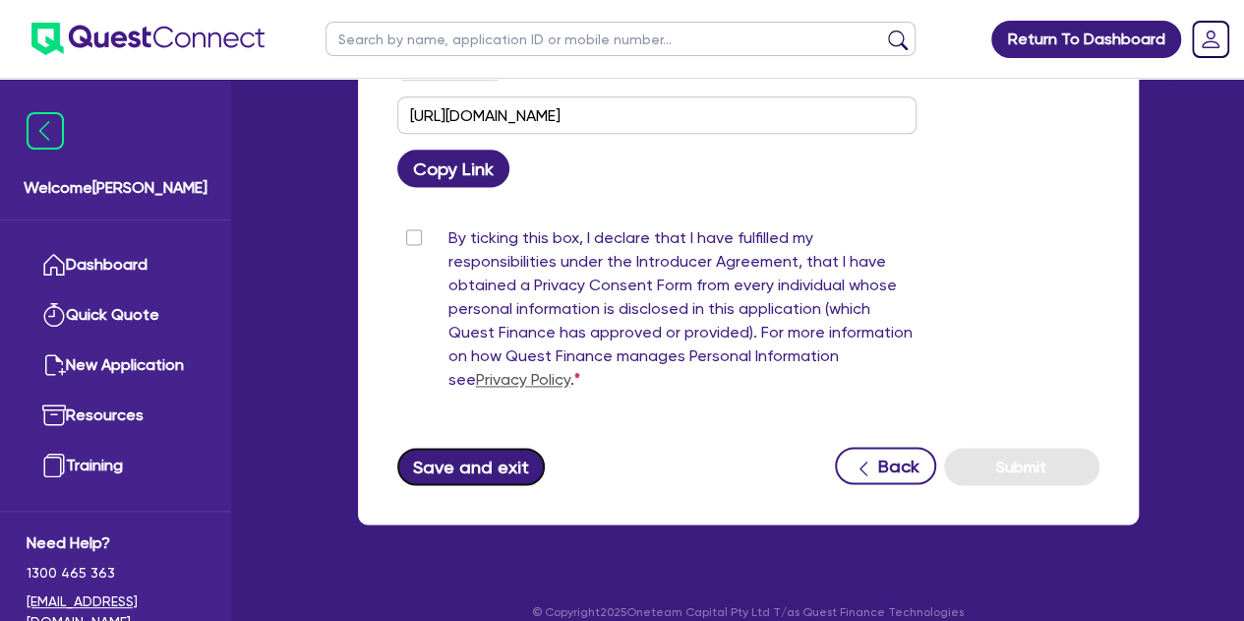
click at [468, 448] on button "Save and exit" at bounding box center [471, 466] width 149 height 37
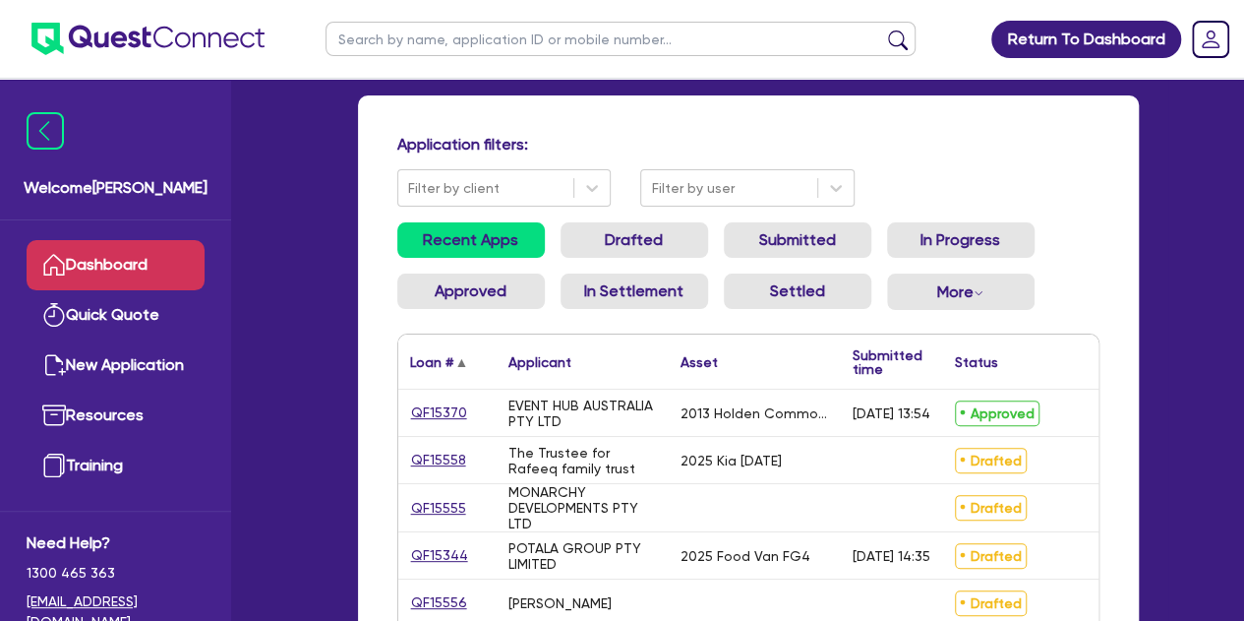
scroll to position [89, 0]
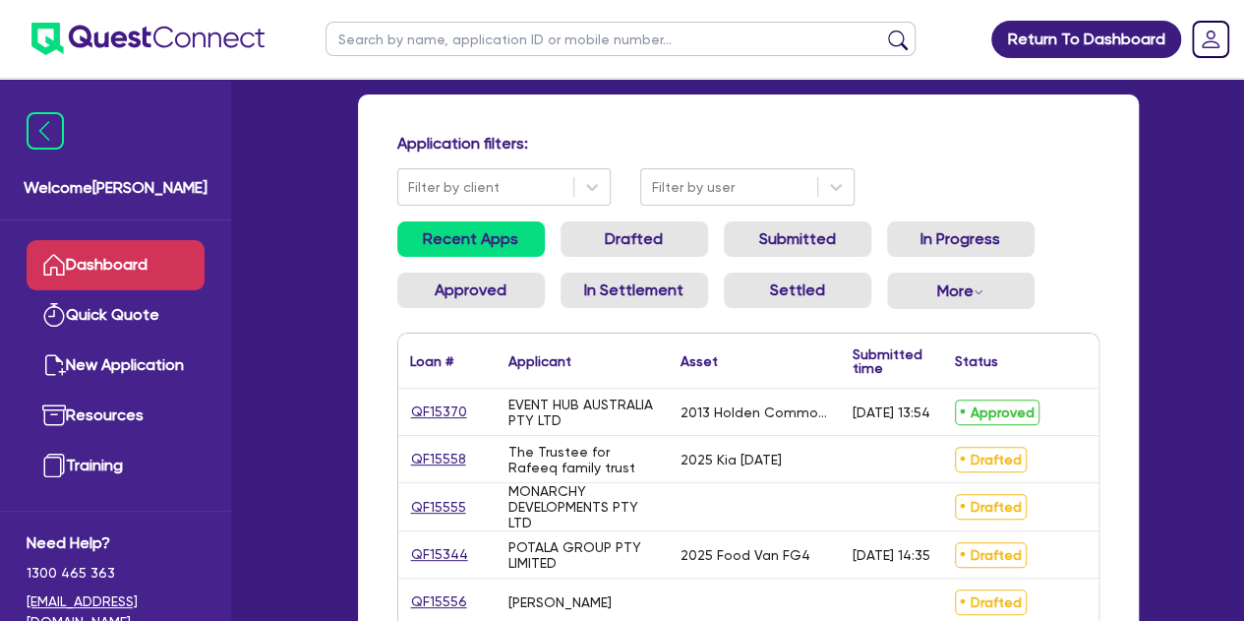
click at [464, 458] on div "QF15558" at bounding box center [447, 459] width 74 height 23
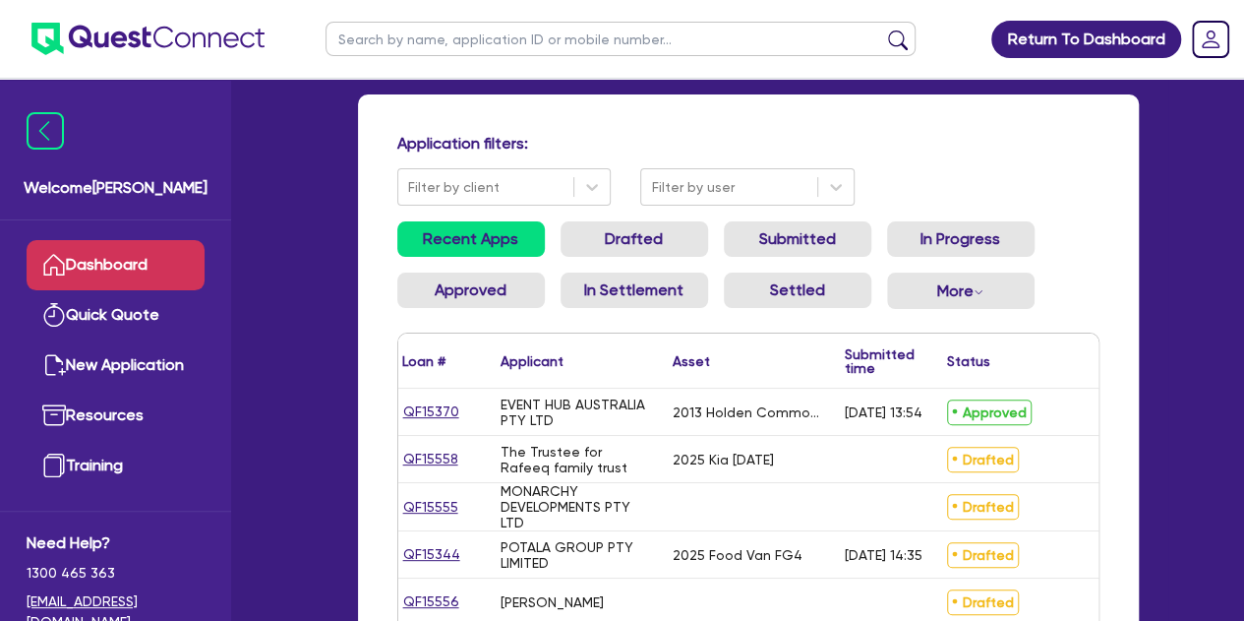
scroll to position [0, 0]
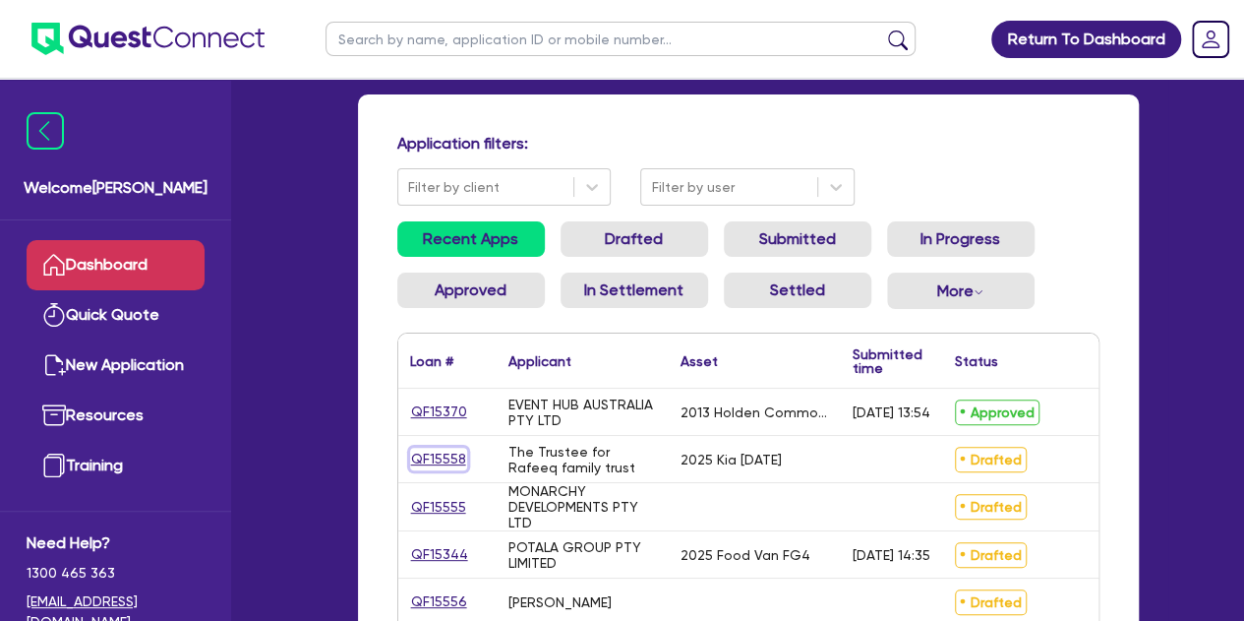
click at [449, 461] on link "QF15558" at bounding box center [438, 459] width 57 height 23
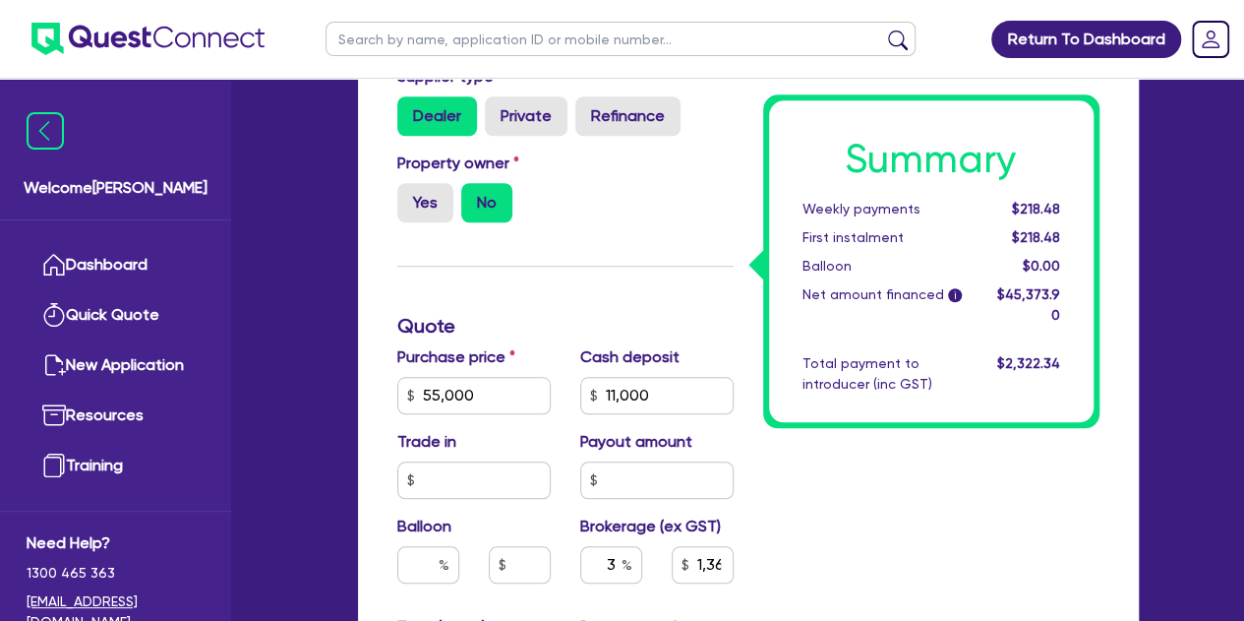
scroll to position [795, 0]
click at [671, 382] on input "11,000" at bounding box center [656, 394] width 153 height 37
click at [613, 252] on div "Funding Options Who will be funding this deal? Select I will fund 100% I will c…" at bounding box center [566, 376] width 366 height 1463
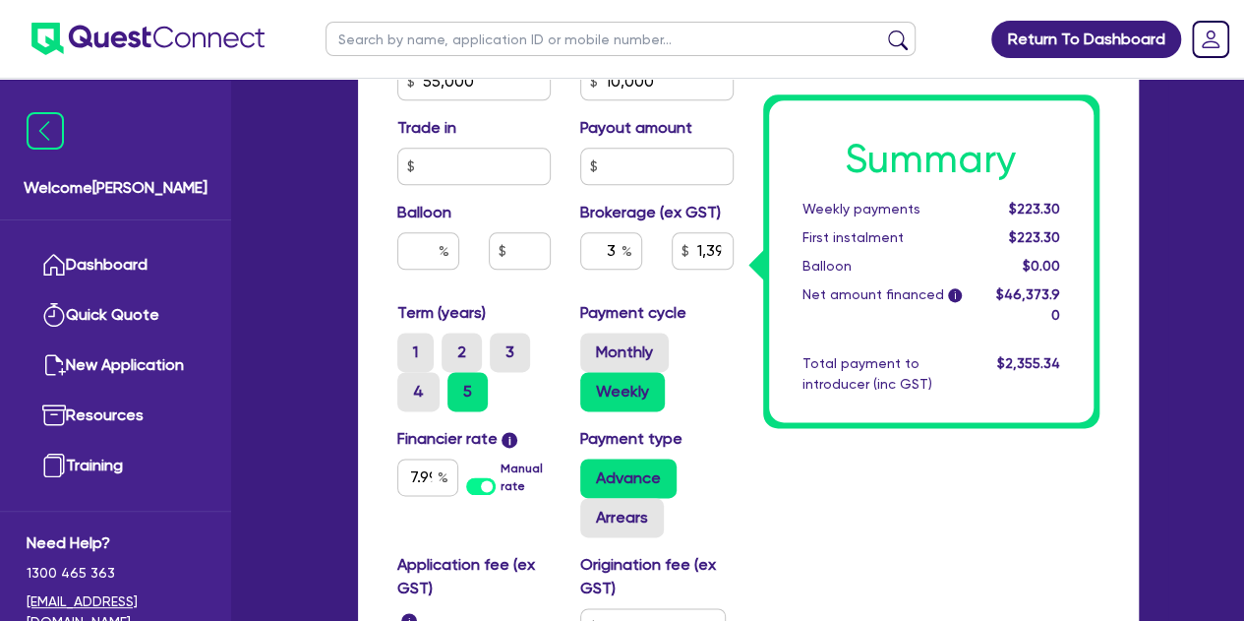
scroll to position [1137, 0]
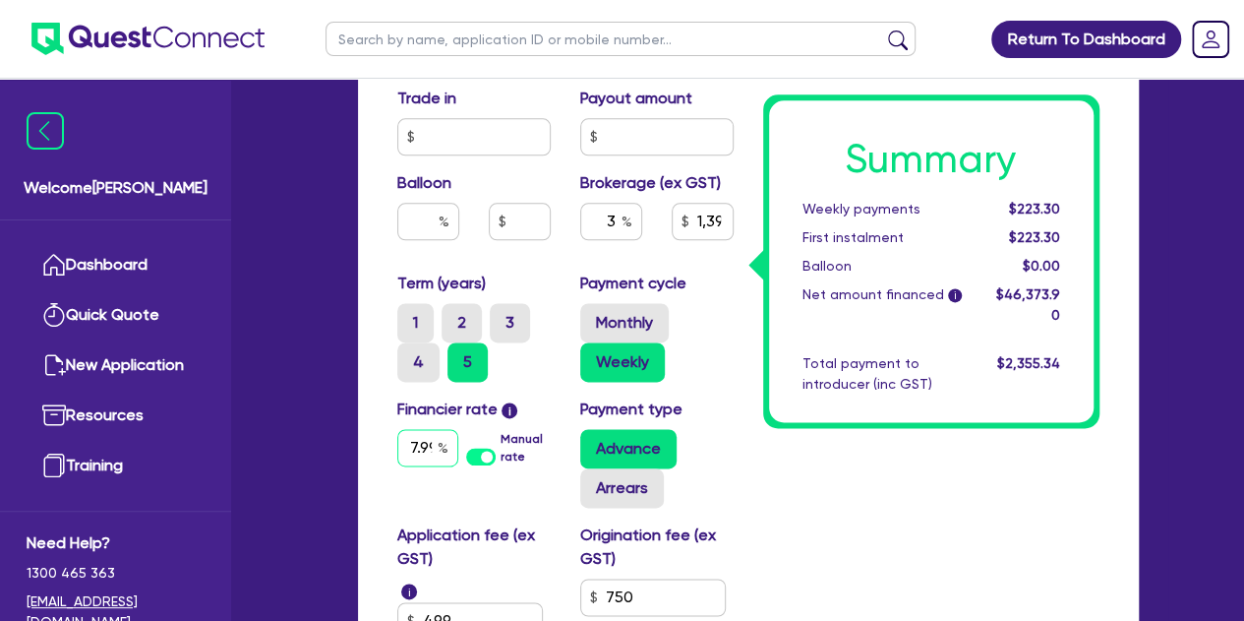
click at [426, 446] on input "7.99" at bounding box center [427, 447] width 61 height 37
click at [1013, 548] on div "Summary Weekly payments $223.30 First instalment $223.30 Balloon $0.00 Net amou…" at bounding box center [932, 34] width 366 height 1463
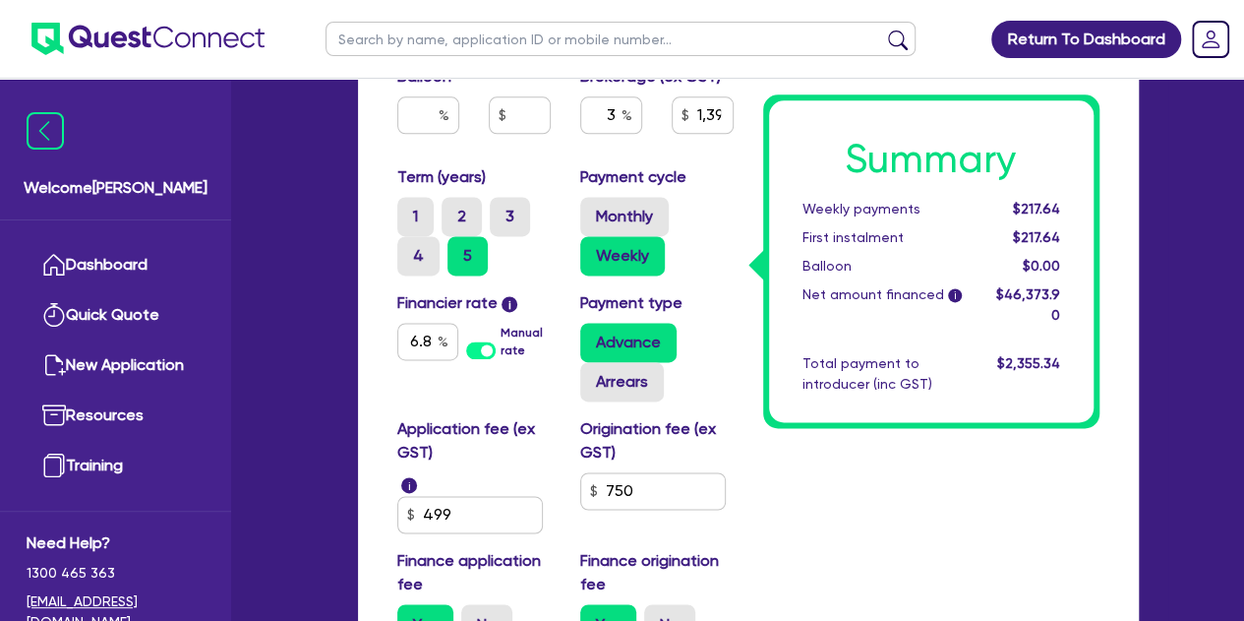
scroll to position [1200, 0]
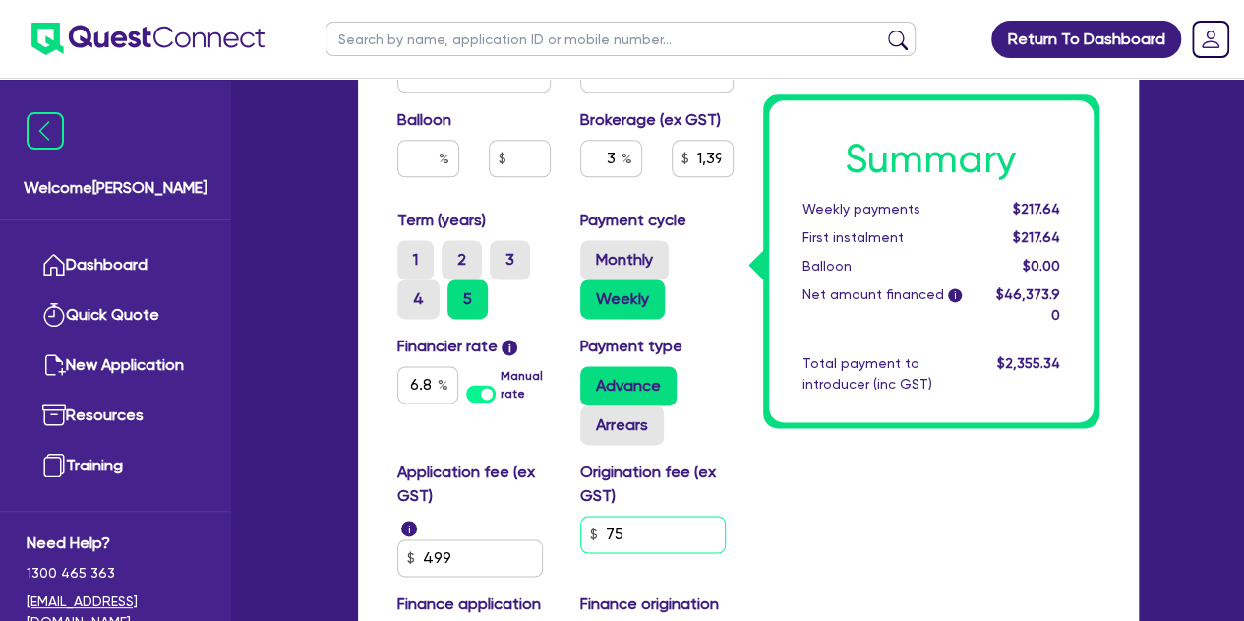
click at [637, 532] on input "75" at bounding box center [653, 533] width 146 height 37
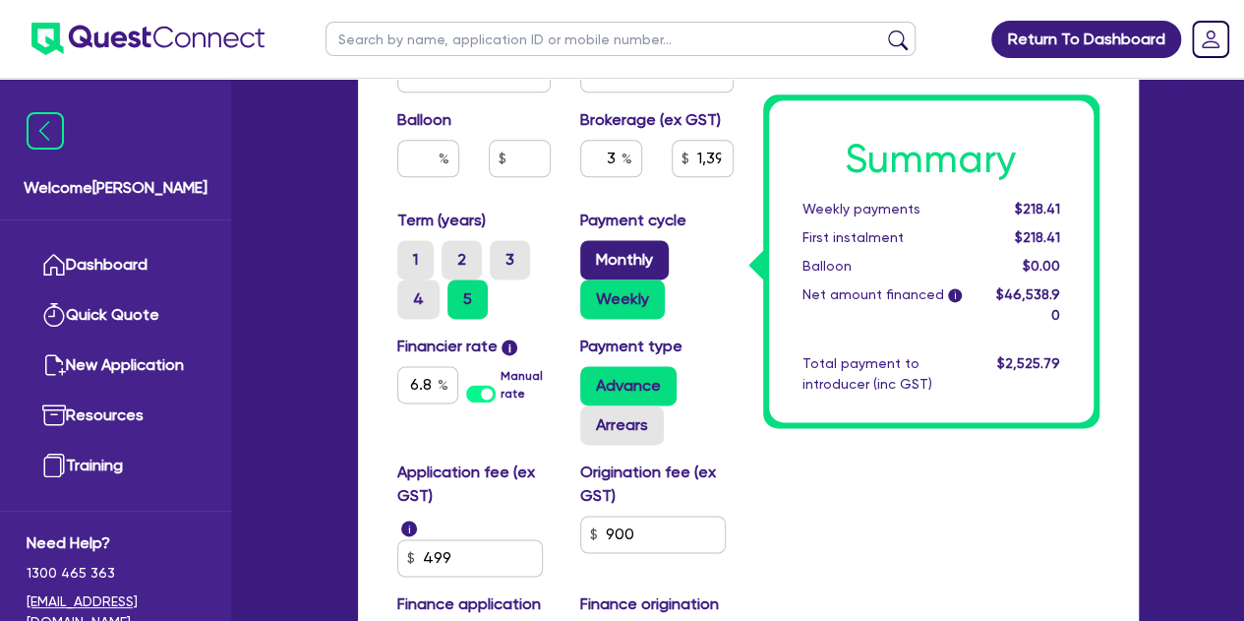
scroll to position [1137, 0]
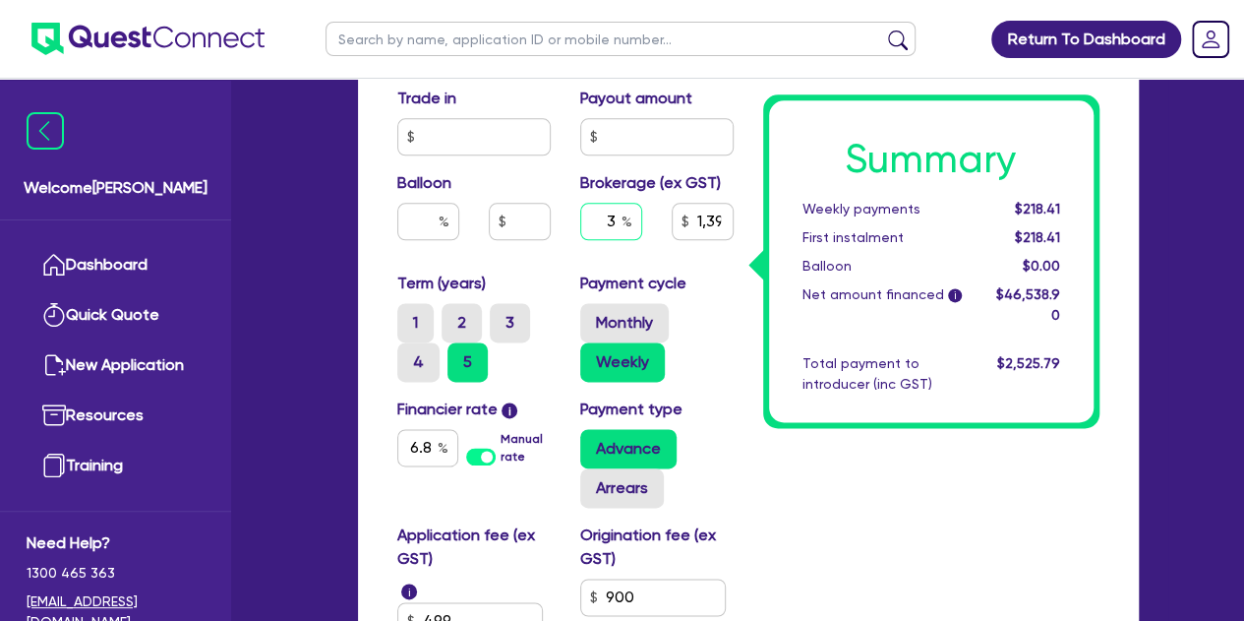
click at [616, 215] on input "3" at bounding box center [611, 221] width 62 height 37
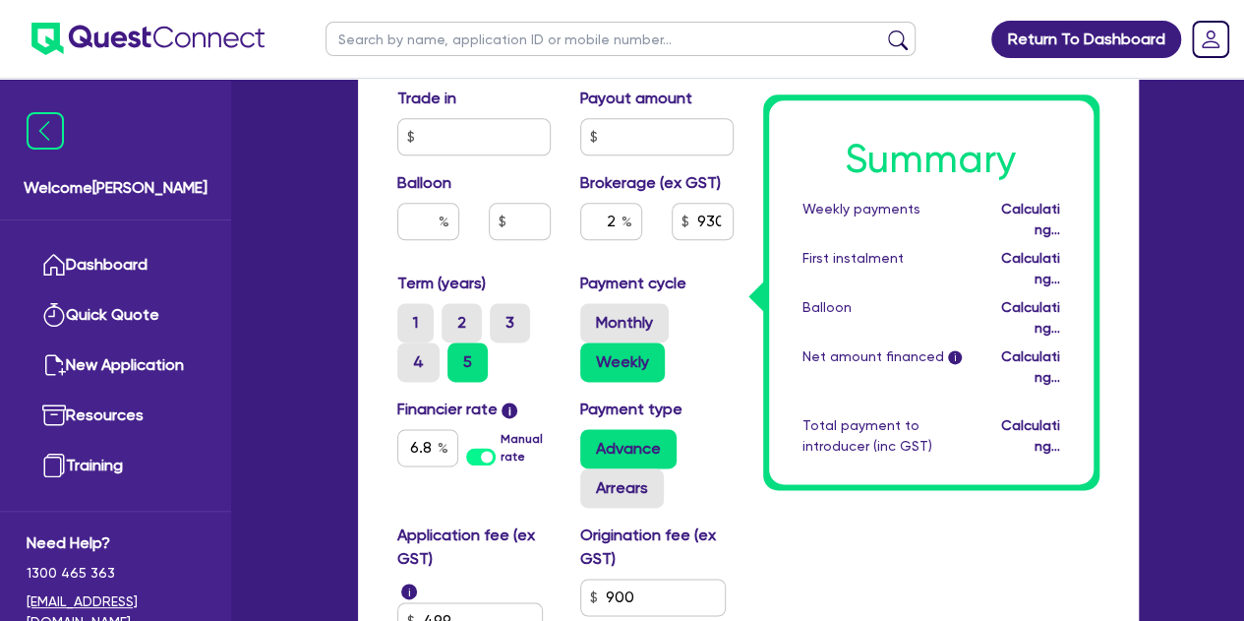
click at [689, 278] on div "Payment cycle Monthly Weekly" at bounding box center [657, 326] width 183 height 110
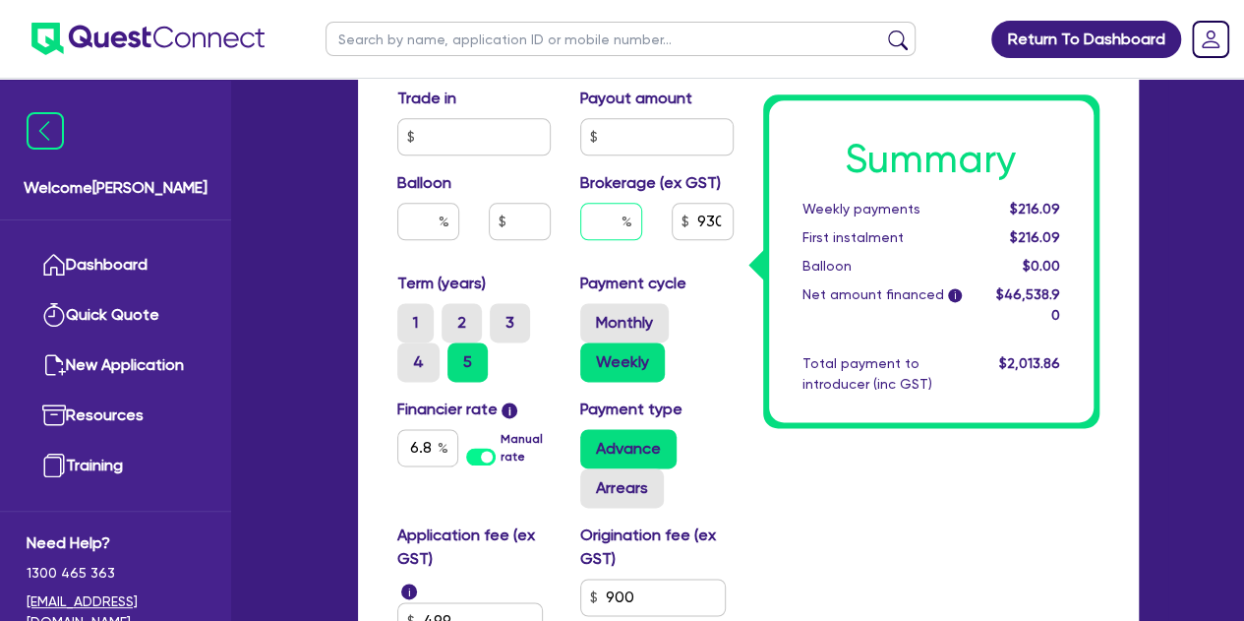
click at [621, 223] on input "text" at bounding box center [611, 221] width 62 height 37
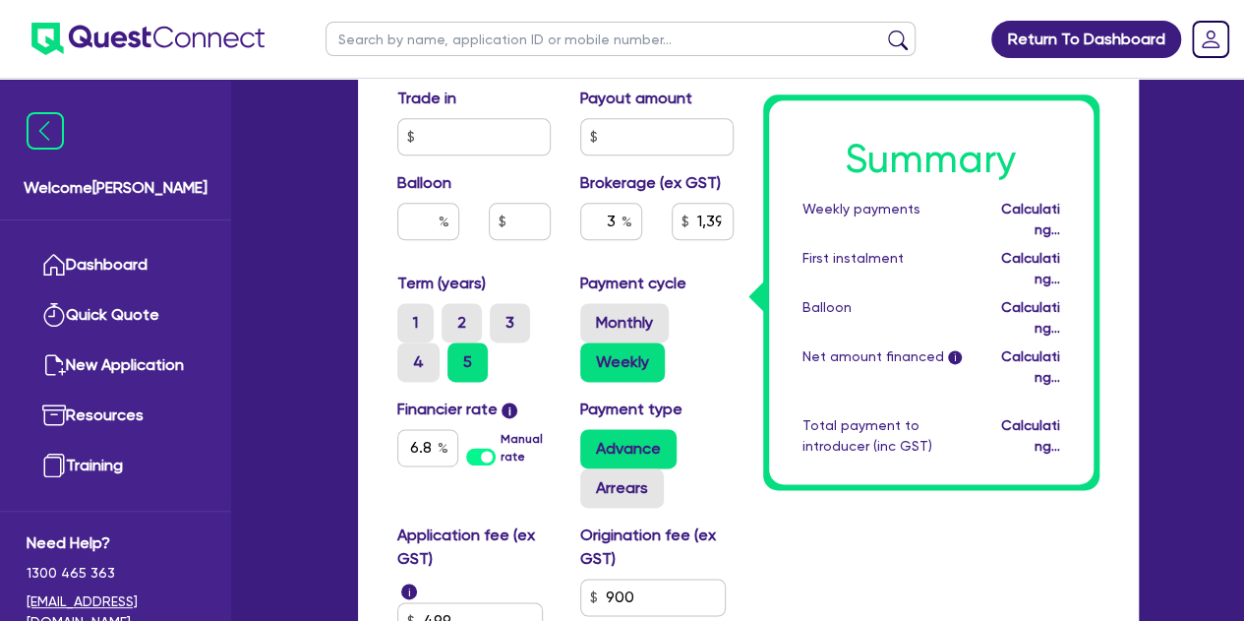
click at [547, 255] on div "Purchase price 55,000 Cash deposit 10,000 Trade in Payout amount Balloon Broker…" at bounding box center [566, 137] width 366 height 270
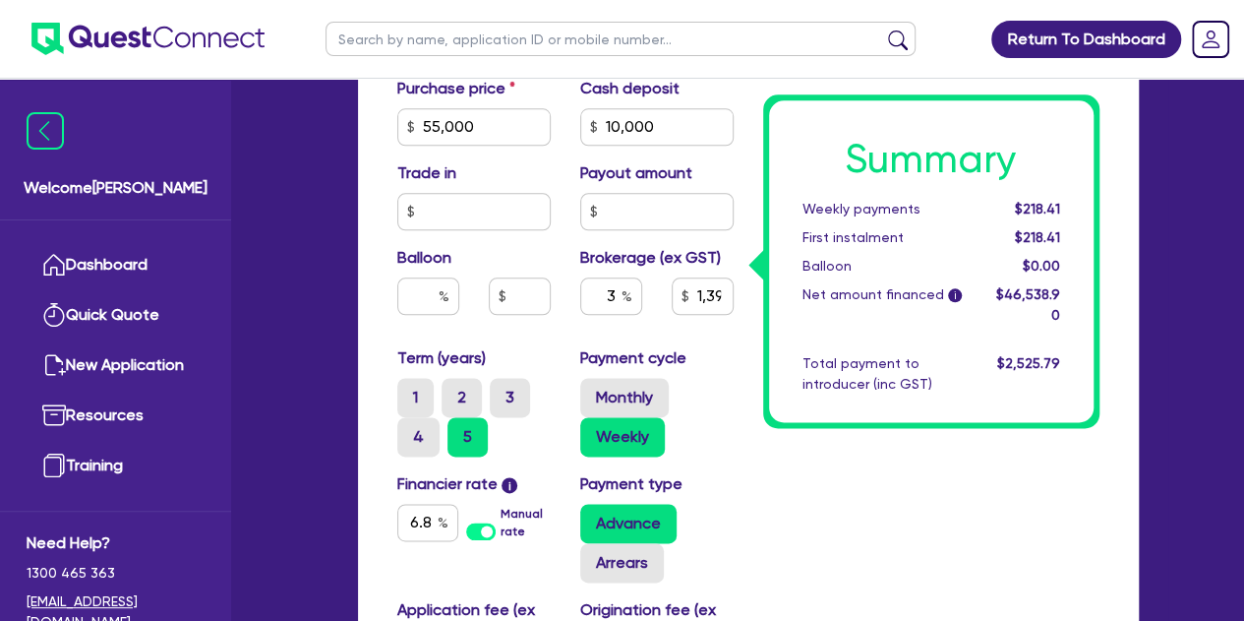
scroll to position [1150, 0]
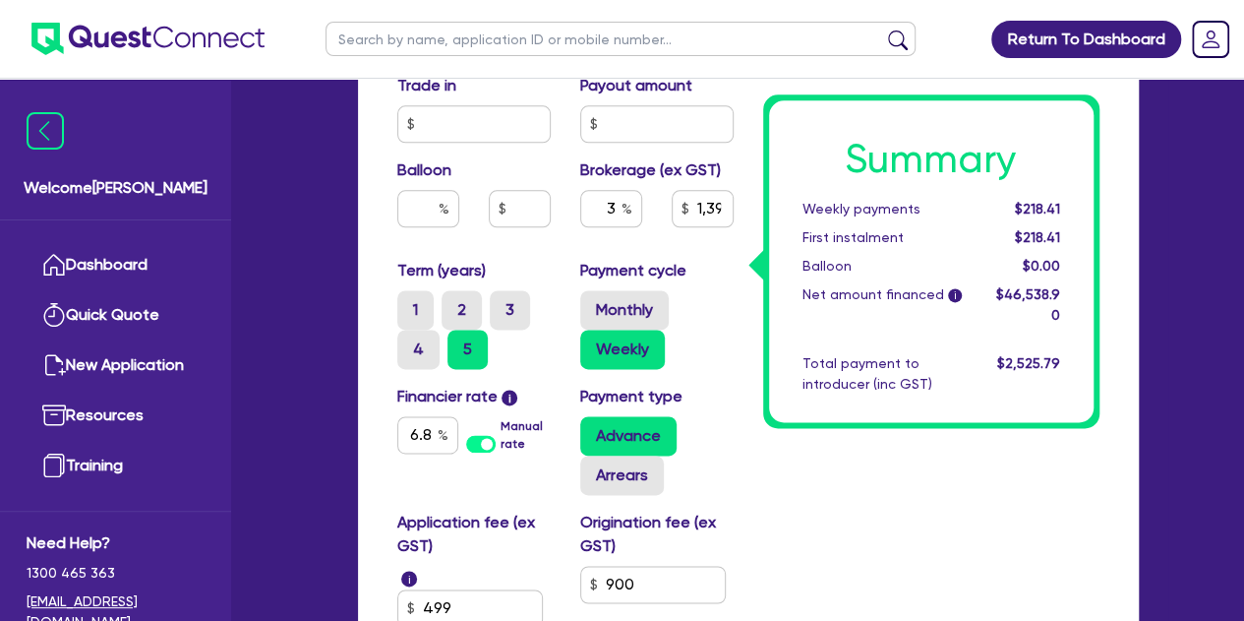
click at [358, 320] on div "Funding Options Who will be funding this deal? Select I will fund 100% I will c…" at bounding box center [748, 66] width 781 height 1573
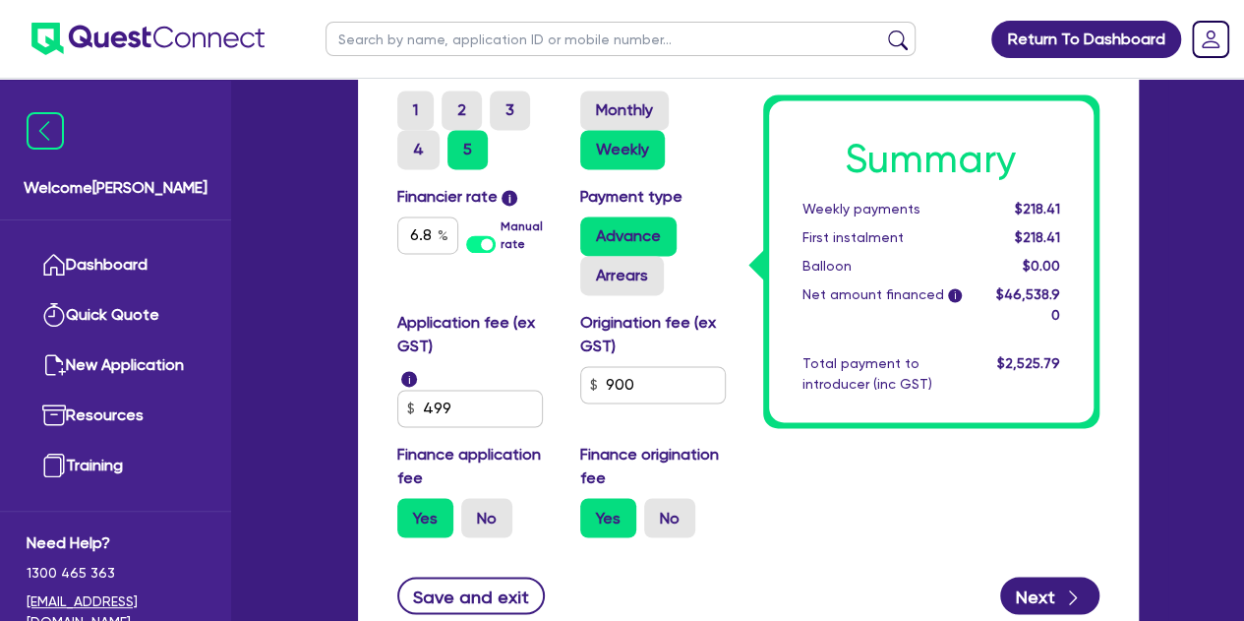
scroll to position [1361, 0]
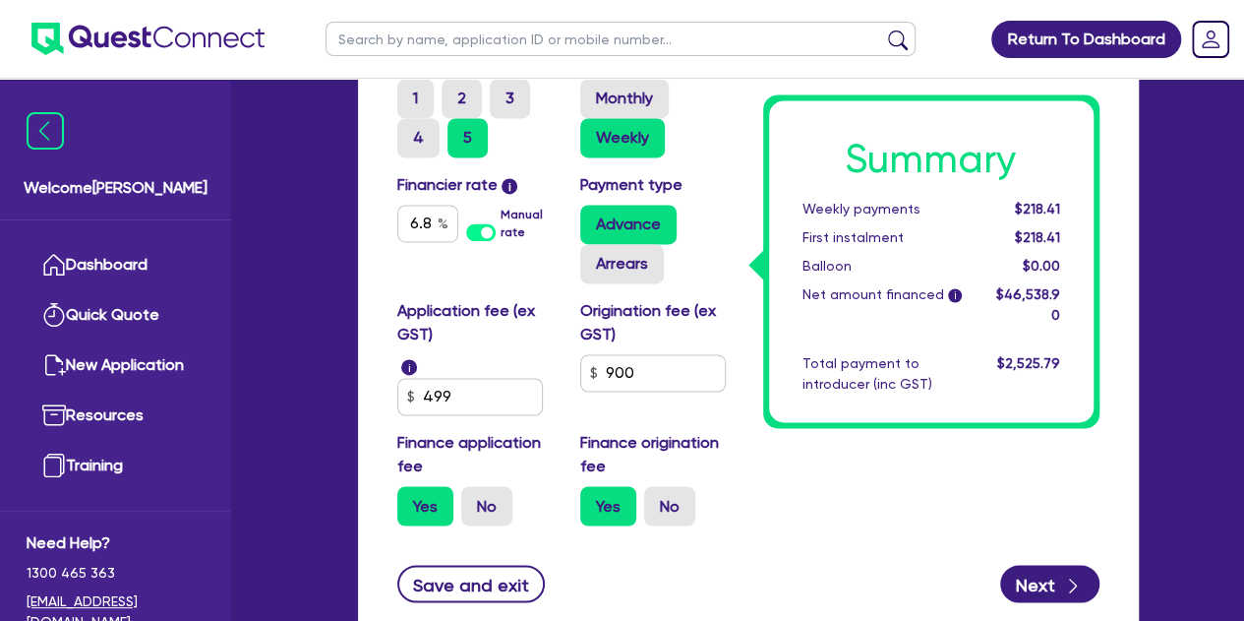
click at [471, 375] on div "Application fee (ex GST) i 499" at bounding box center [474, 357] width 183 height 116
click at [478, 391] on input "49" at bounding box center [470, 396] width 146 height 37
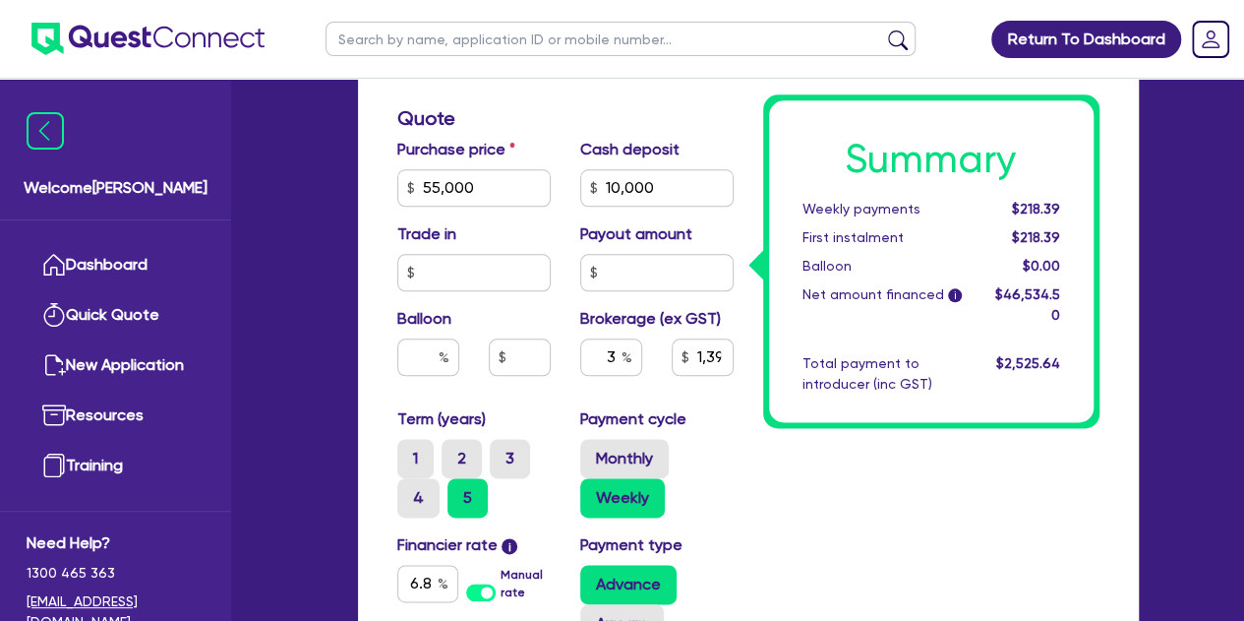
scroll to position [1000, 0]
click at [384, 45] on input "text" at bounding box center [621, 39] width 590 height 34
click button "submit" at bounding box center [897, 44] width 31 height 28
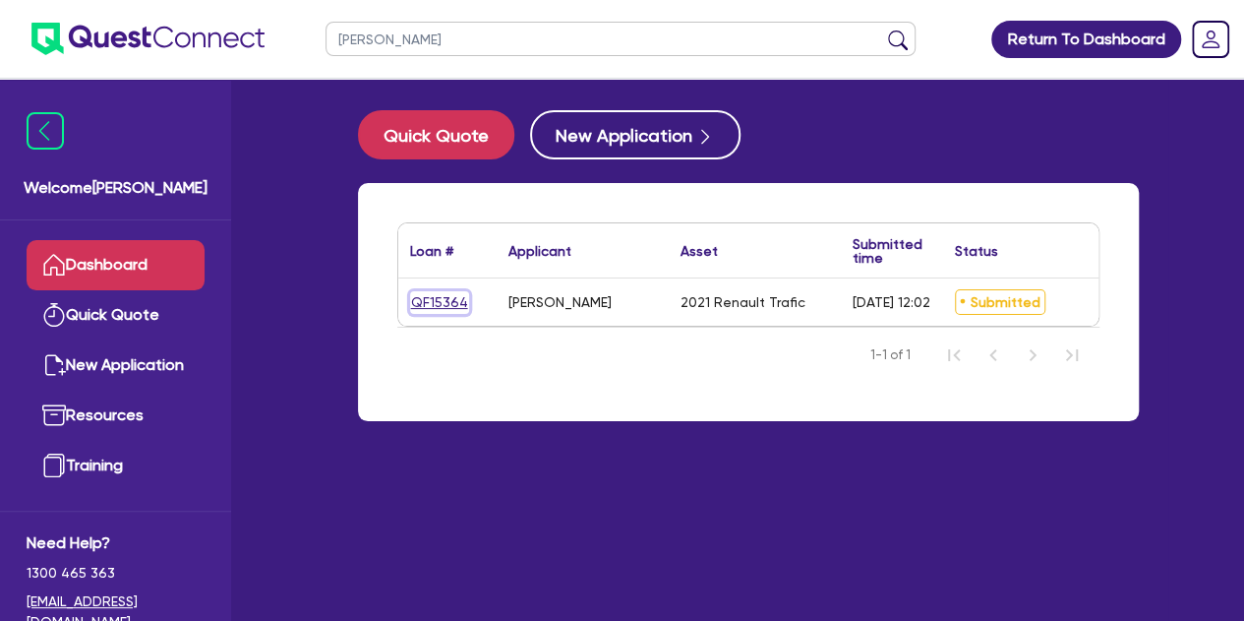
click at [435, 300] on link "QF15364" at bounding box center [439, 302] width 59 height 23
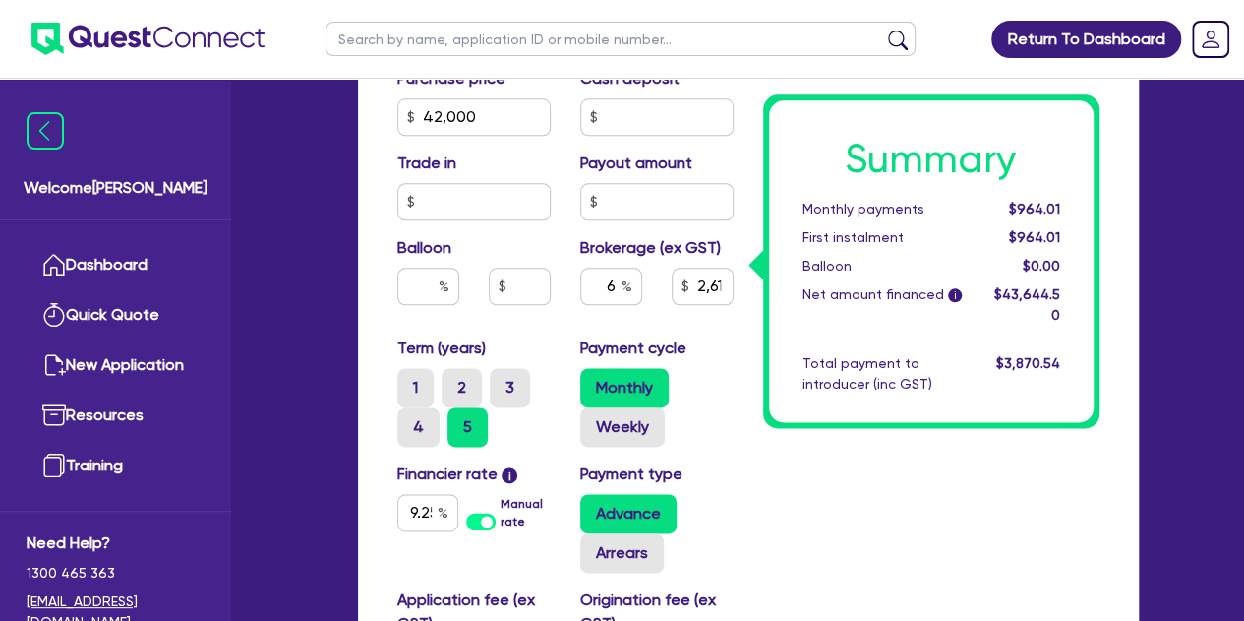
scroll to position [1080, 0]
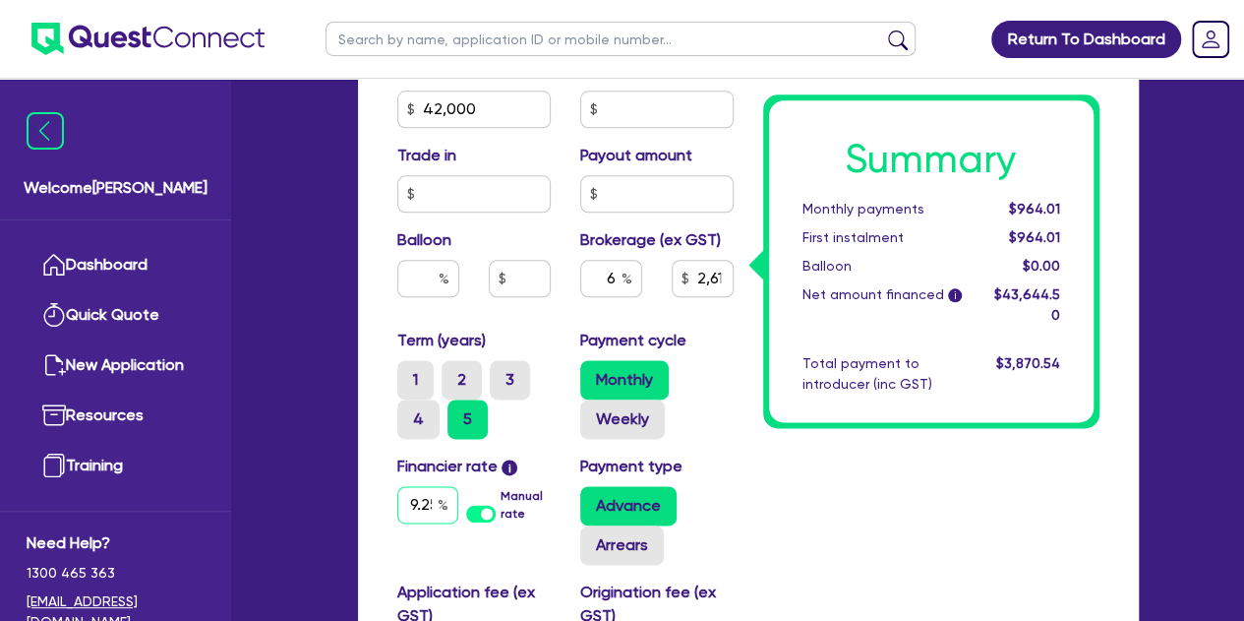
click at [423, 496] on input "9.25" at bounding box center [427, 504] width 61 height 37
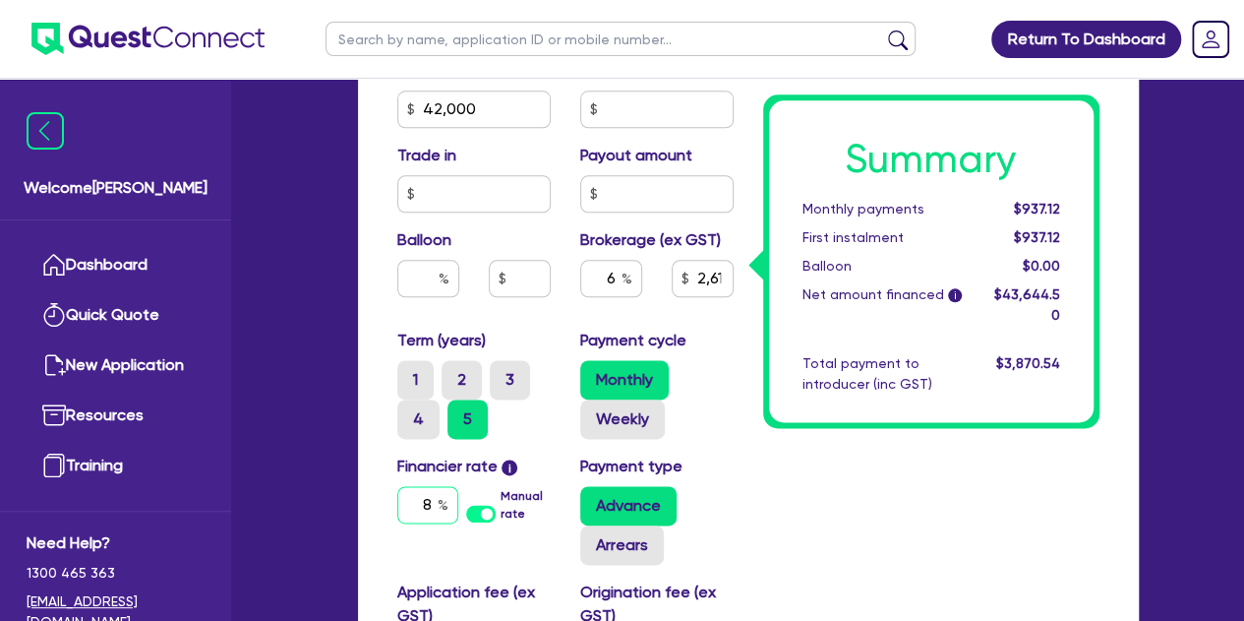
click at [435, 512] on input "8" at bounding box center [427, 504] width 61 height 37
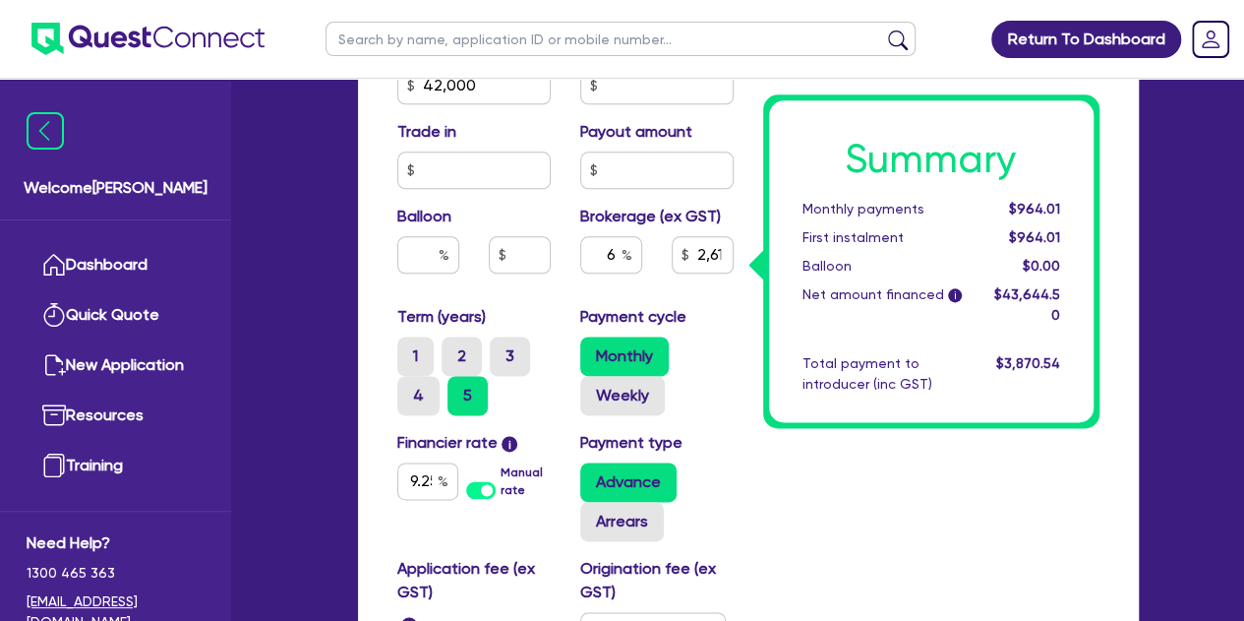
scroll to position [1094, 0]
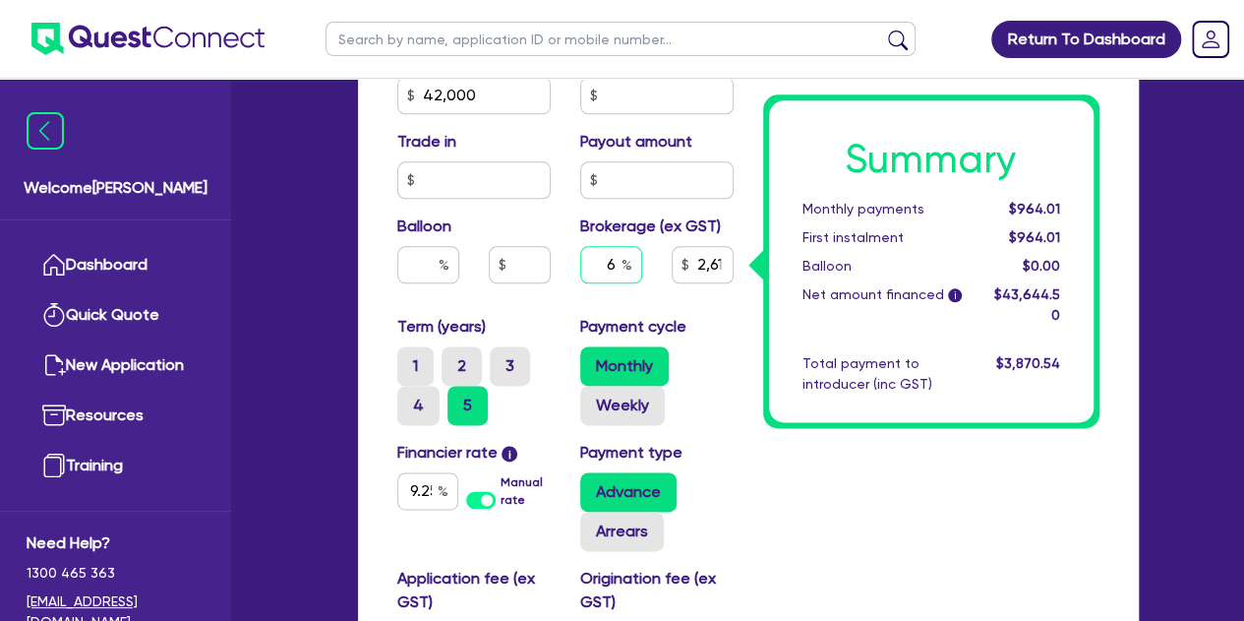
click at [625, 267] on div "6" at bounding box center [611, 264] width 62 height 37
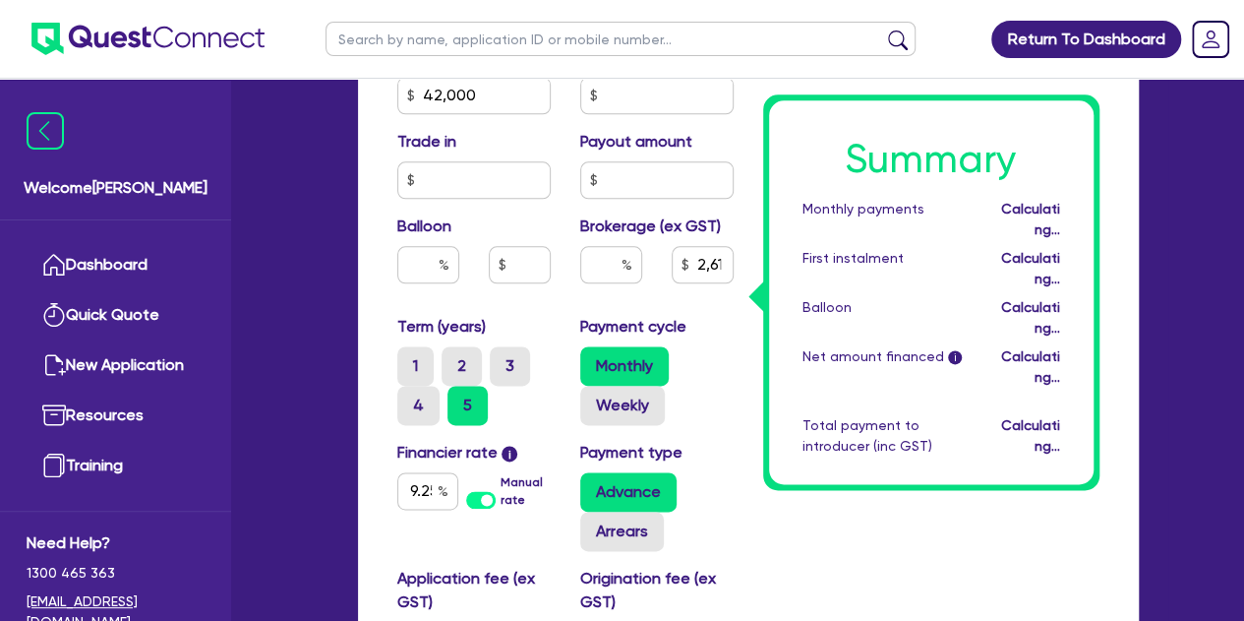
click at [543, 292] on div "Balloon" at bounding box center [474, 256] width 183 height 85
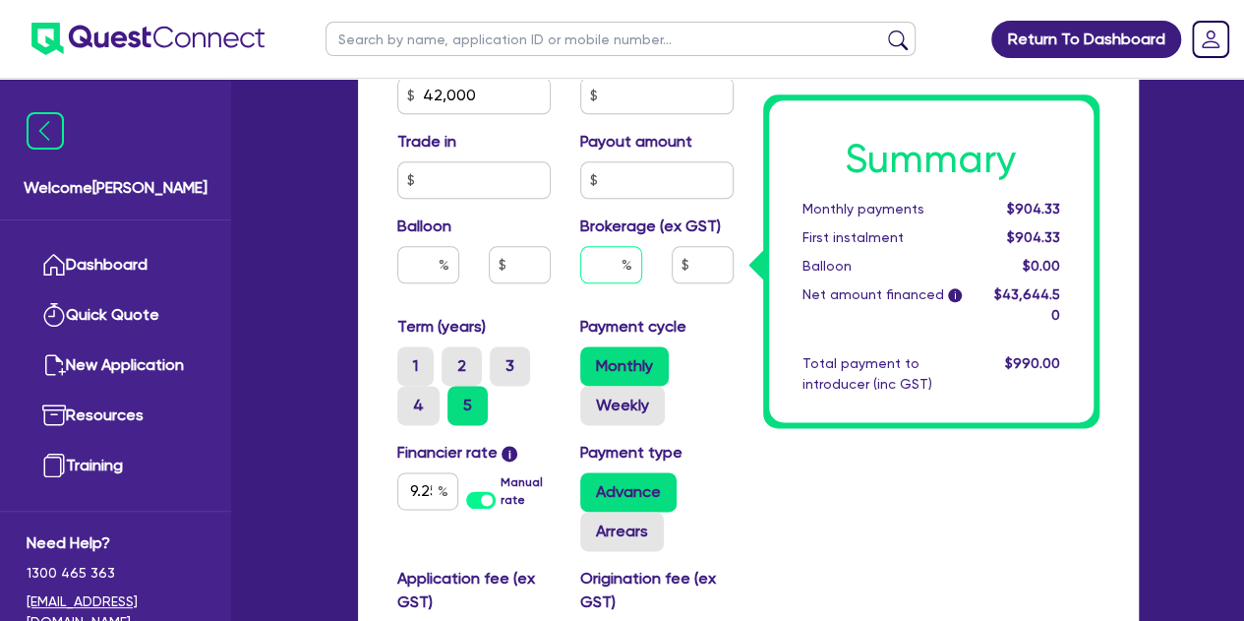
click at [616, 270] on input "text" at bounding box center [611, 264] width 62 height 37
click at [550, 284] on div "Balloon" at bounding box center [474, 256] width 183 height 85
click at [618, 264] on input "3" at bounding box center [611, 264] width 62 height 37
click at [558, 306] on div "Purchase price 42,000 Cash deposit Trade in Payout amount Balloon Brokerage (ex…" at bounding box center [566, 180] width 366 height 270
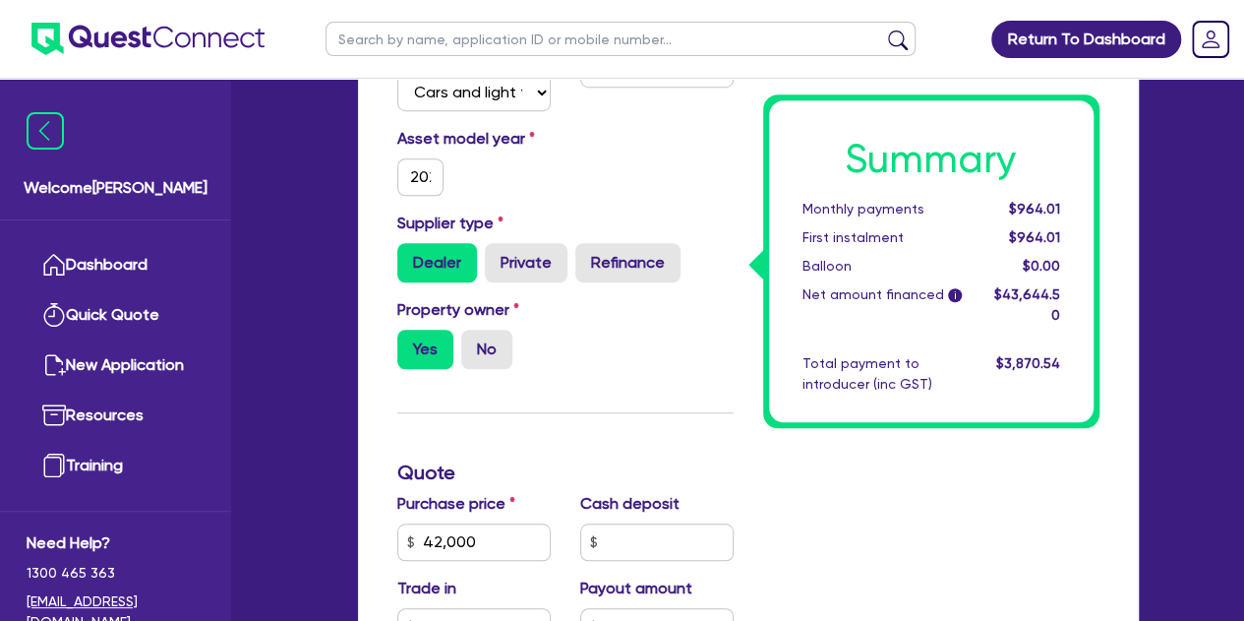
scroll to position [626, 0]
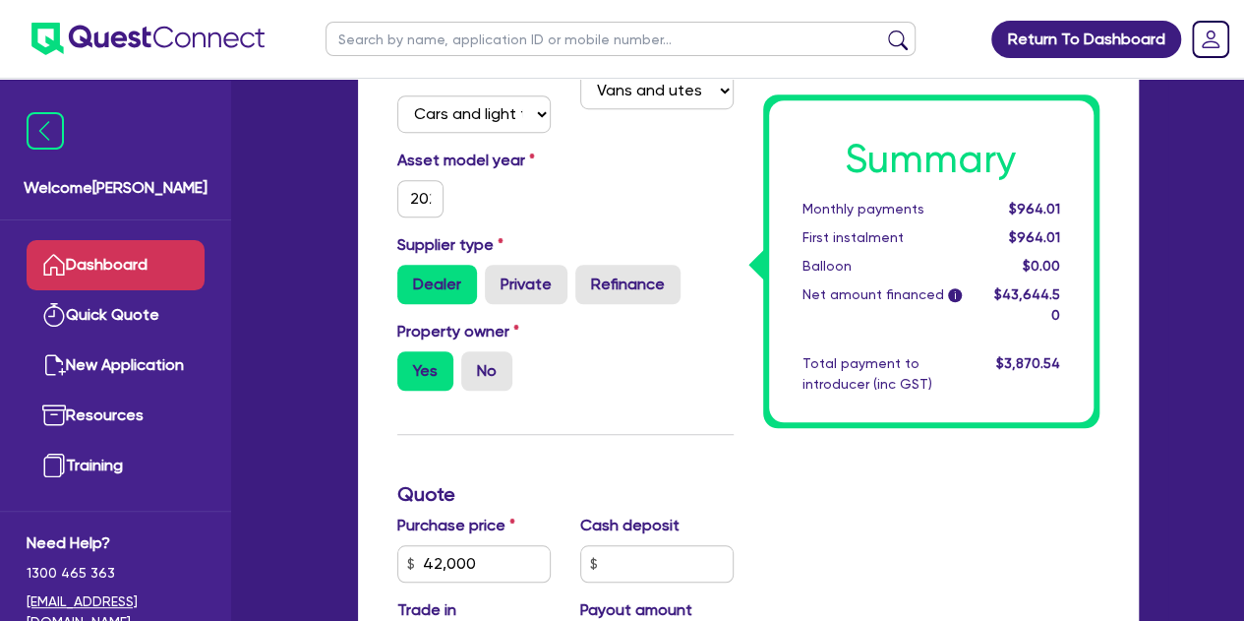
click at [79, 262] on link "Dashboard" at bounding box center [116, 265] width 178 height 50
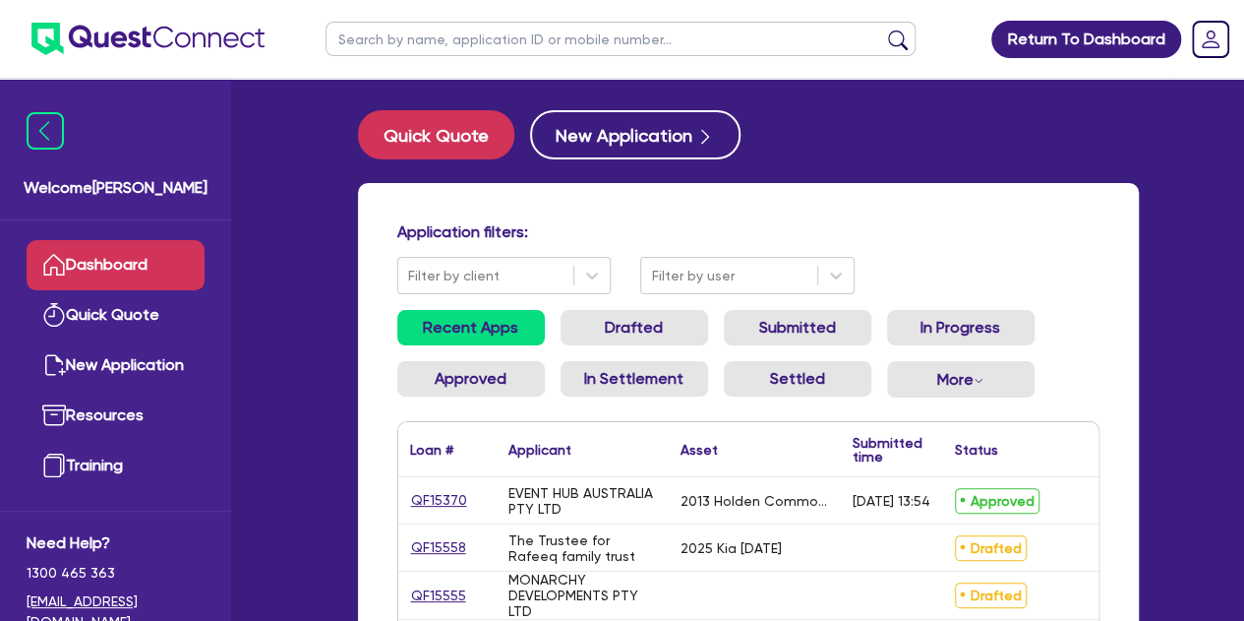
click at [359, 38] on input "text" at bounding box center [621, 39] width 590 height 34
click at [882, 30] on button "submit" at bounding box center [897, 44] width 31 height 28
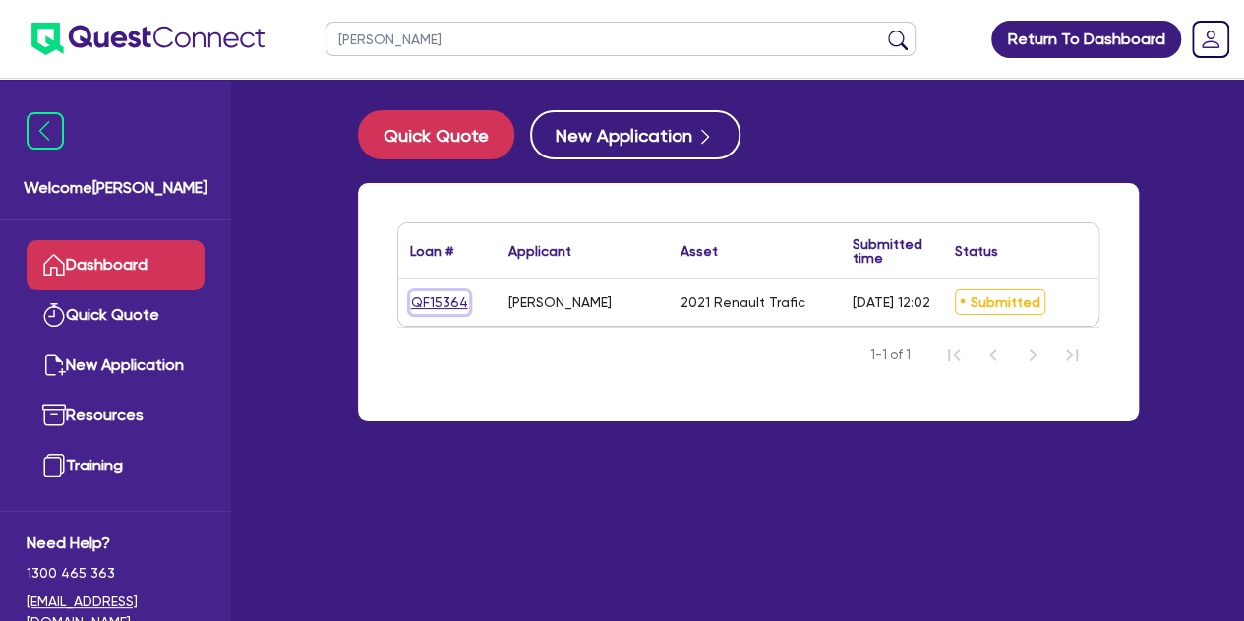
click at [426, 306] on link "QF15364" at bounding box center [439, 302] width 59 height 23
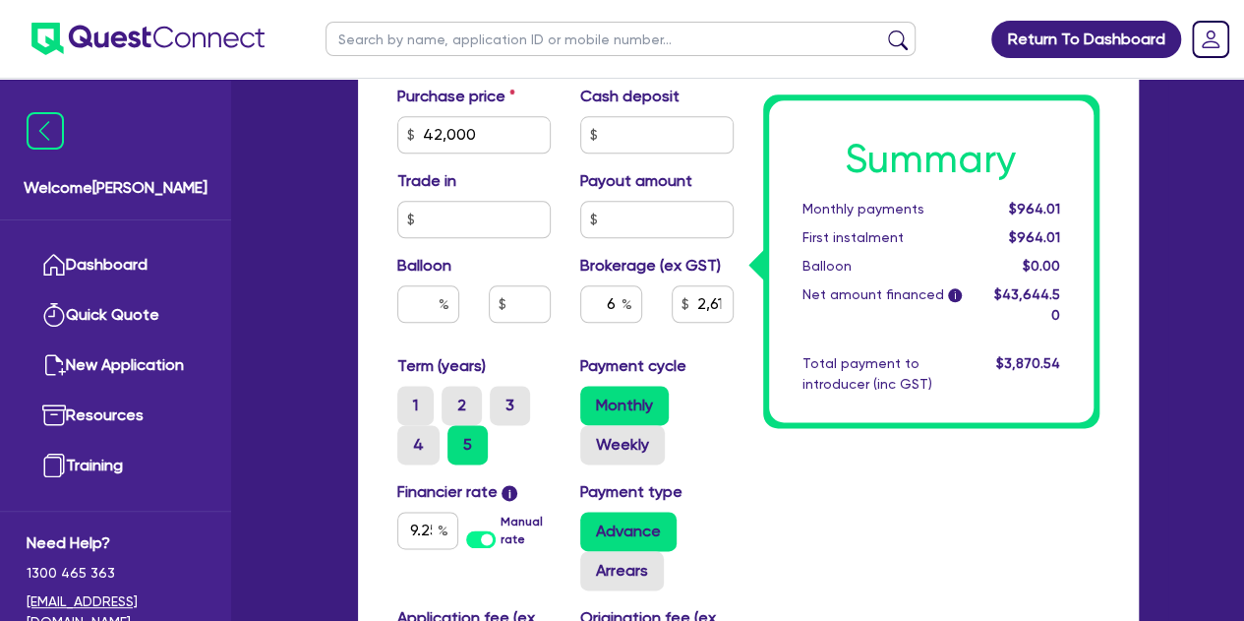
scroll to position [1055, 0]
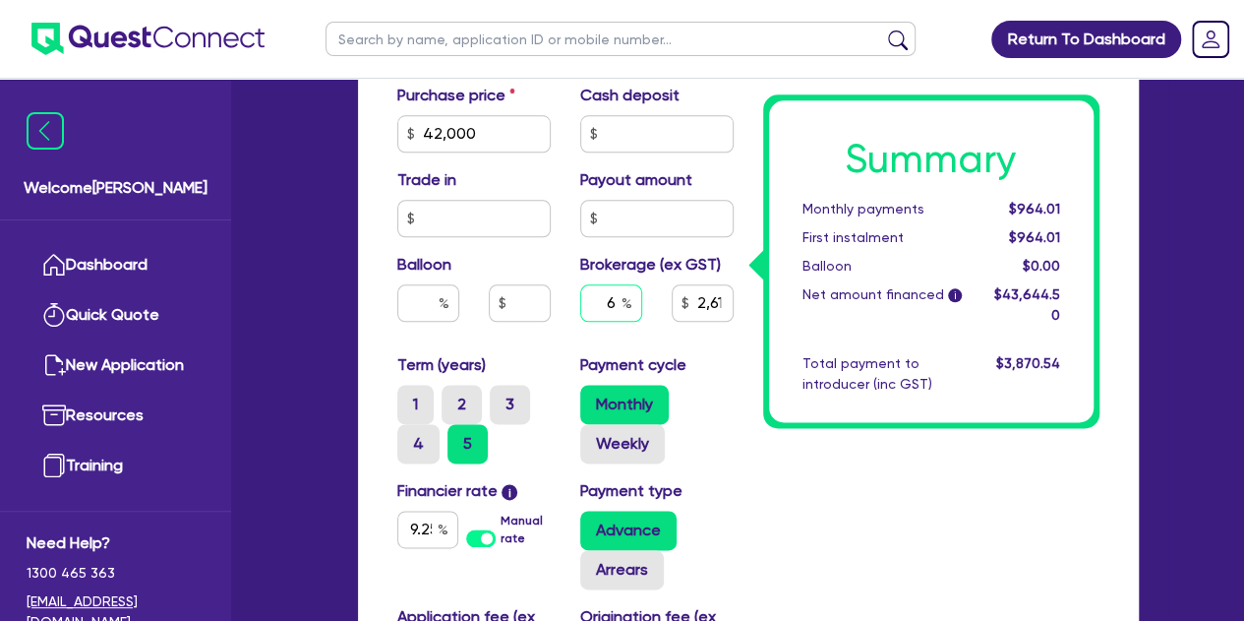
click at [620, 310] on input "6" at bounding box center [611, 302] width 62 height 37
click at [576, 322] on div "4" at bounding box center [611, 310] width 91 height 53
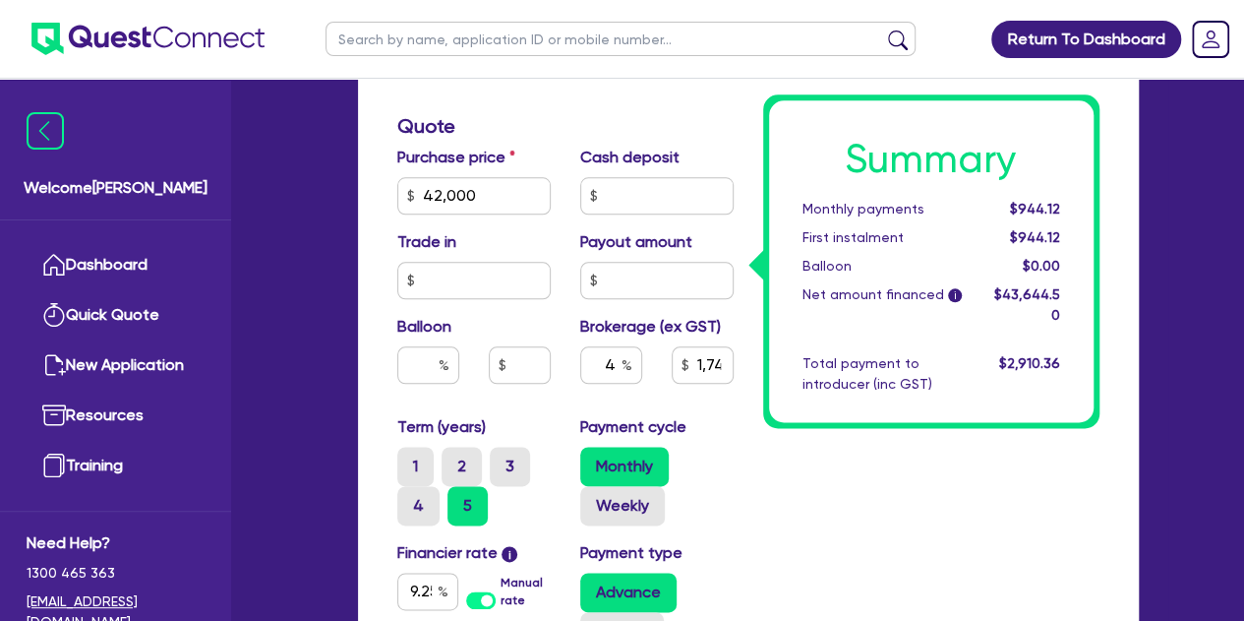
scroll to position [994, 0]
click at [618, 359] on input "4" at bounding box center [611, 363] width 62 height 37
click at [543, 407] on div "Purchase price 42,000 Cash deposit Trade in Payout amount Balloon Brokerage (ex…" at bounding box center [566, 280] width 366 height 270
click at [621, 361] on input "5" at bounding box center [611, 363] width 62 height 37
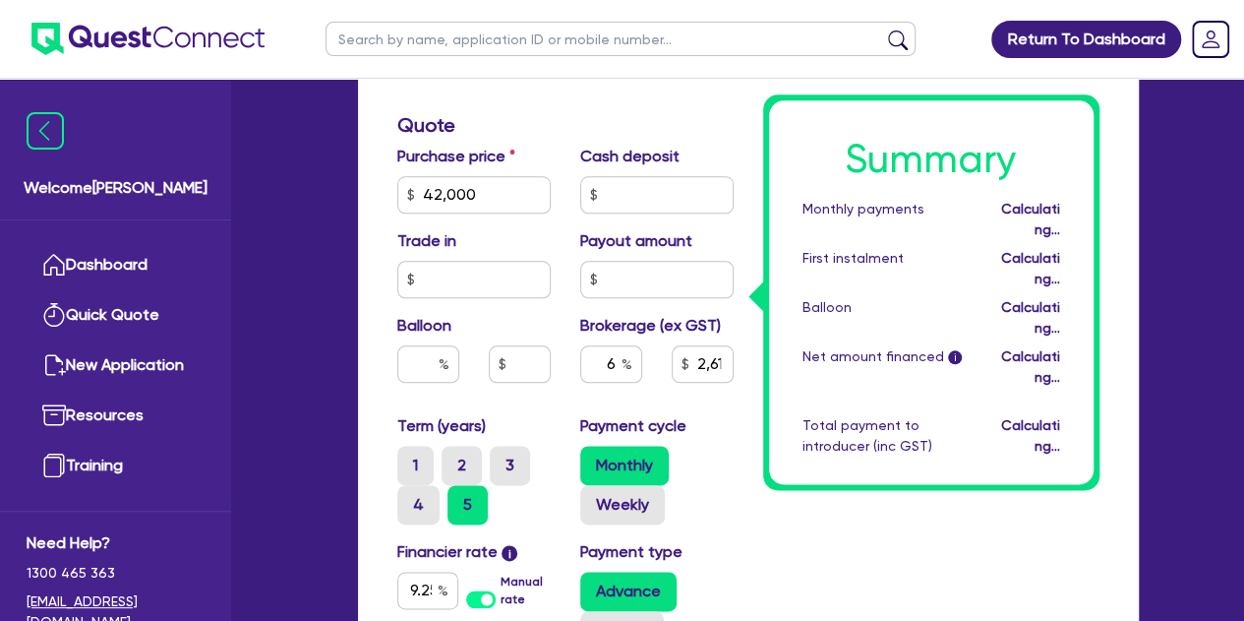
click at [557, 375] on div at bounding box center [519, 363] width 91 height 37
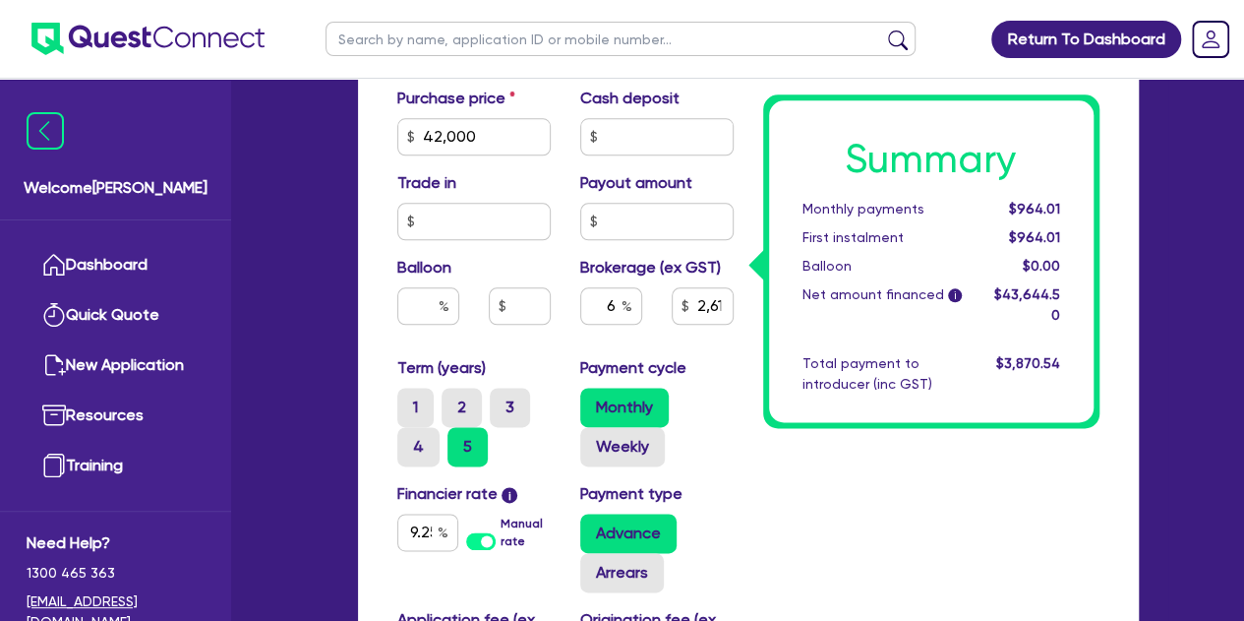
scroll to position [1019, 0]
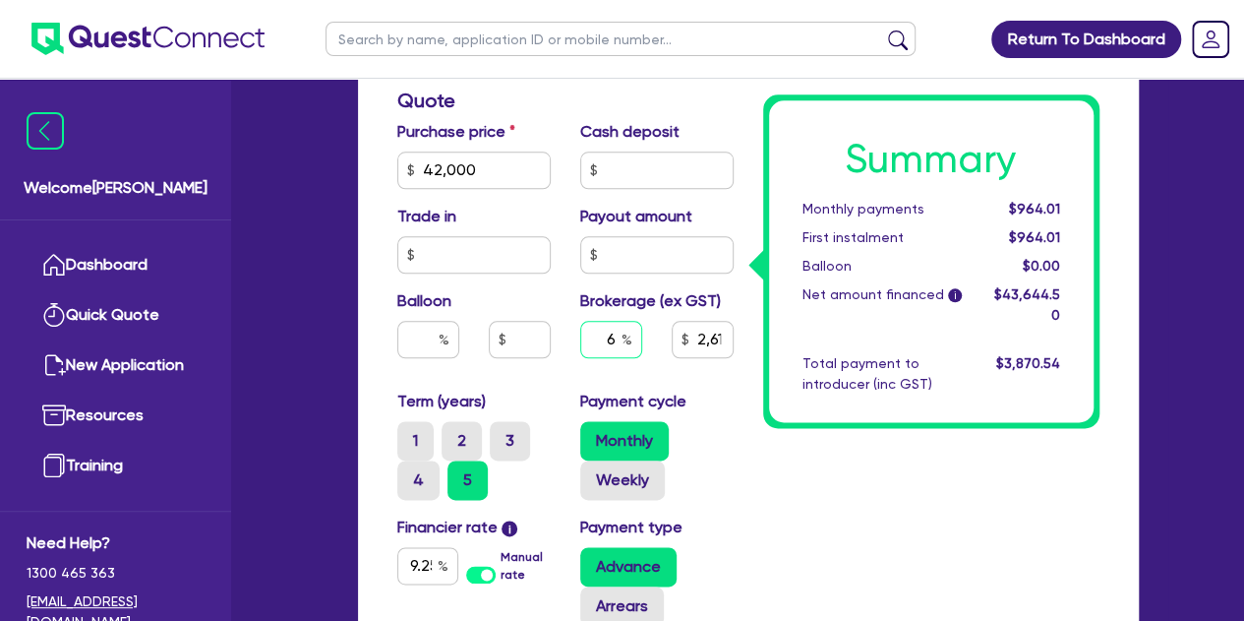
click at [618, 322] on input "6" at bounding box center [611, 339] width 62 height 37
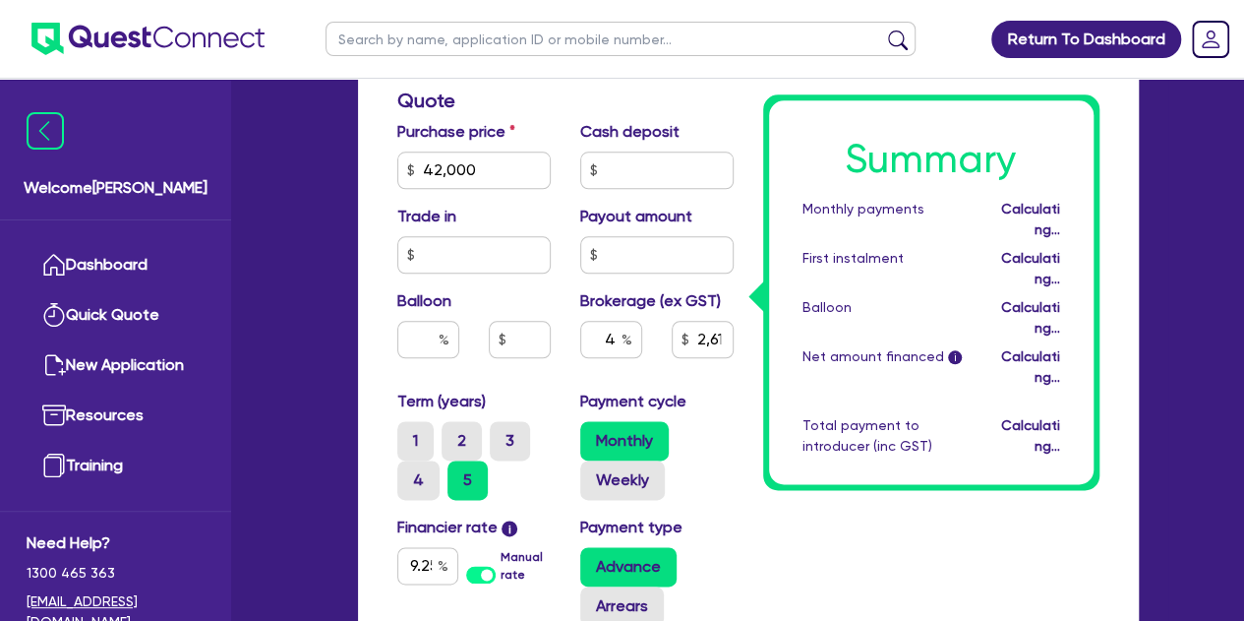
click at [539, 383] on div "Purchase price 42,000 Cash deposit Trade in Payout amount Balloon Brokerage (ex…" at bounding box center [566, 255] width 366 height 270
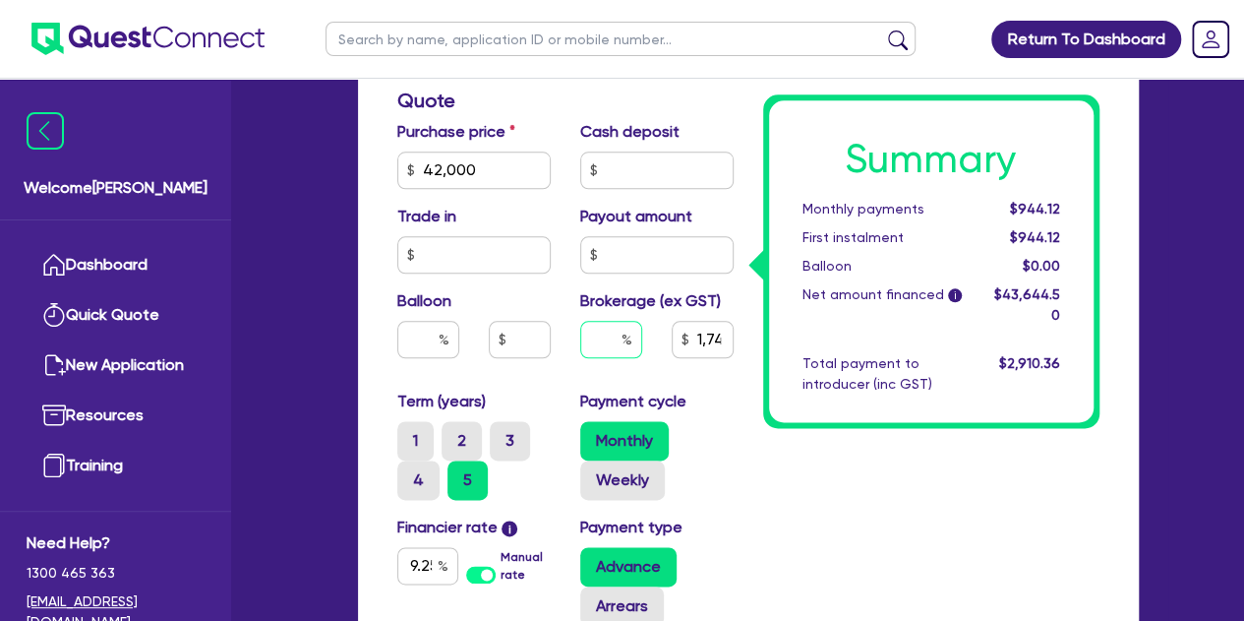
click at [618, 346] on input "text" at bounding box center [611, 339] width 62 height 37
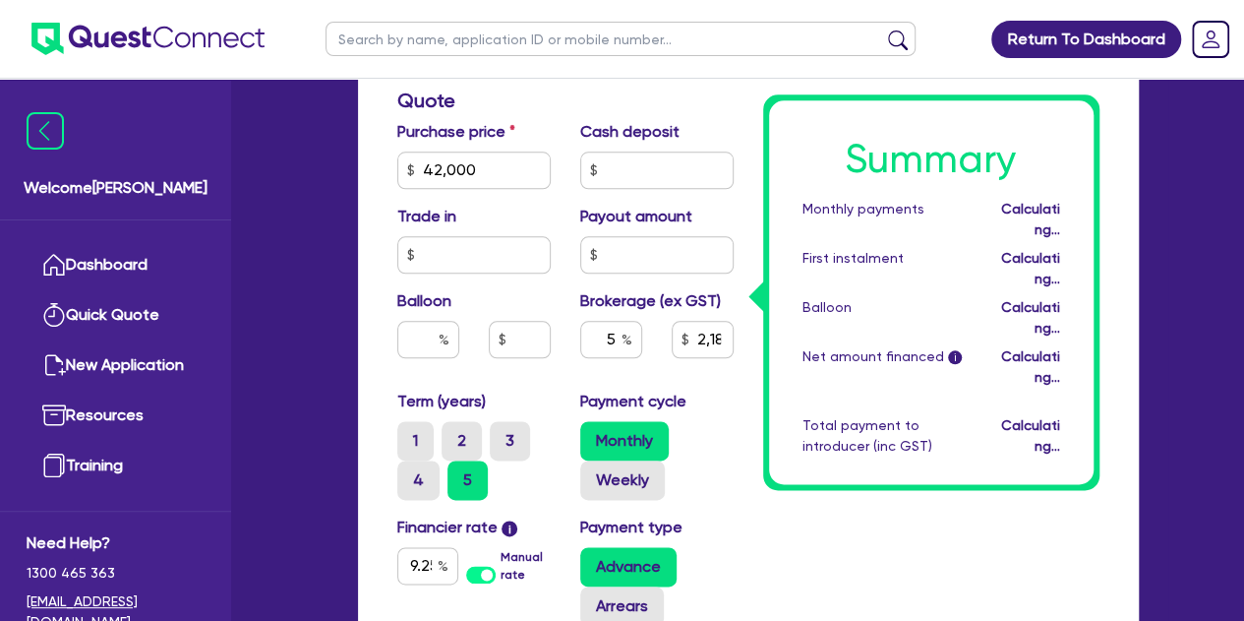
click at [559, 381] on div "Purchase price 42,000 Cash deposit Trade in Payout amount Balloon Brokerage (ex…" at bounding box center [566, 255] width 366 height 270
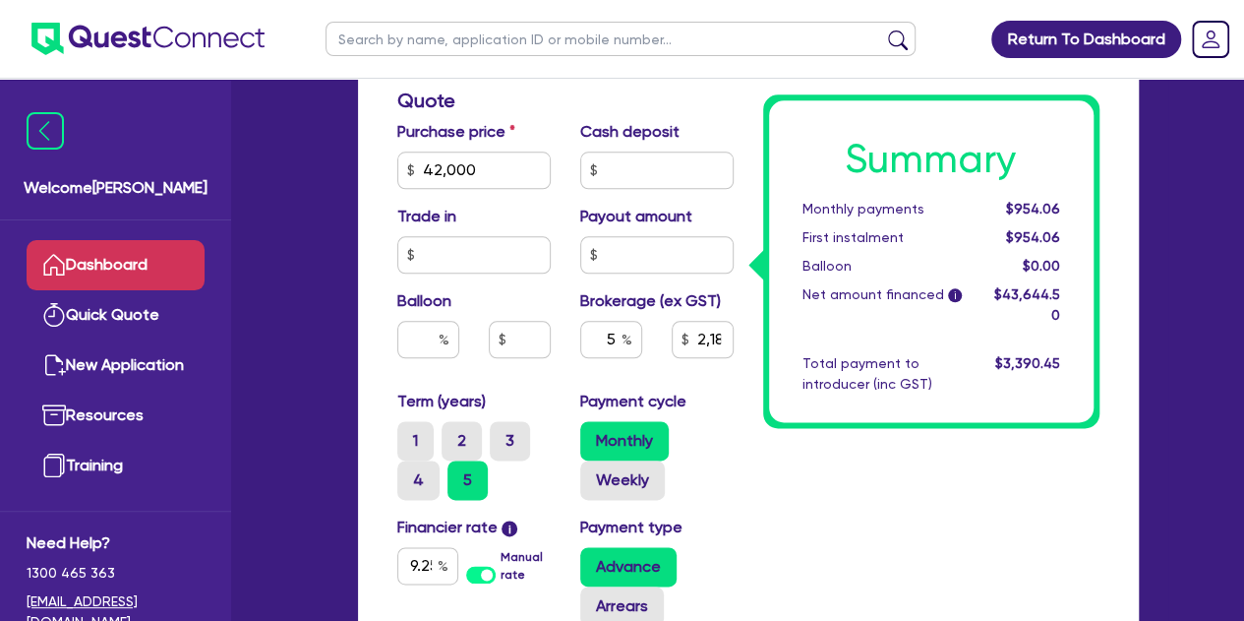
click at [124, 243] on link "Dashboard" at bounding box center [116, 265] width 178 height 50
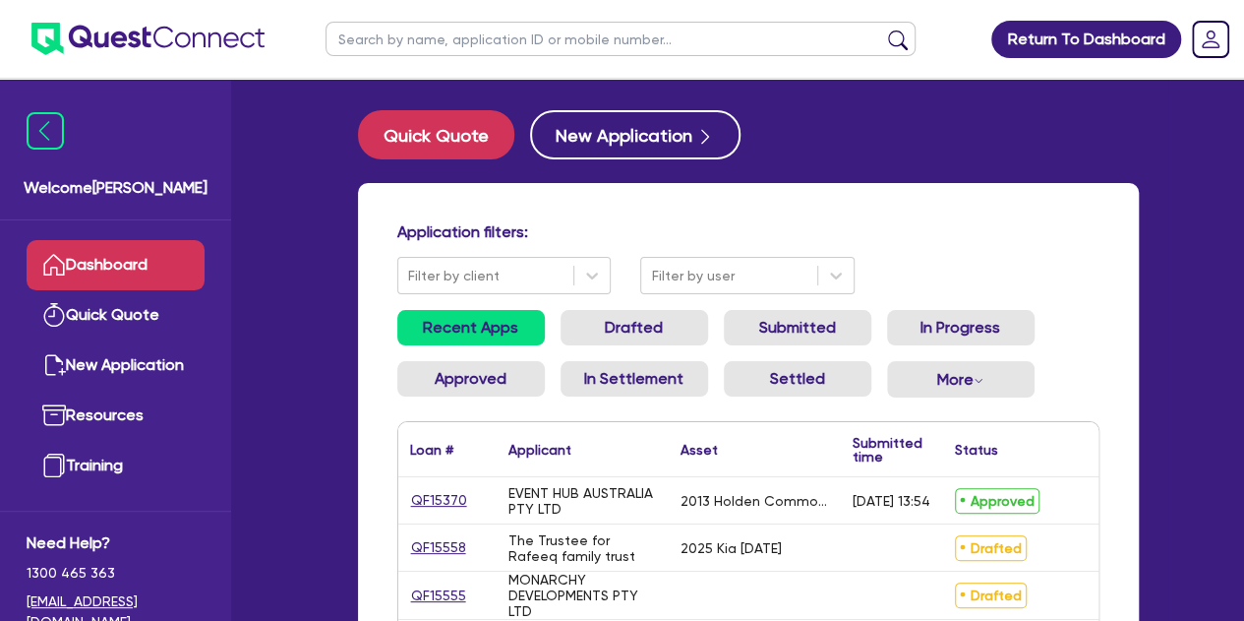
click at [497, 44] on input "text" at bounding box center [621, 39] width 590 height 34
paste input "QF14734"
click at [882, 30] on button "submit" at bounding box center [897, 44] width 31 height 28
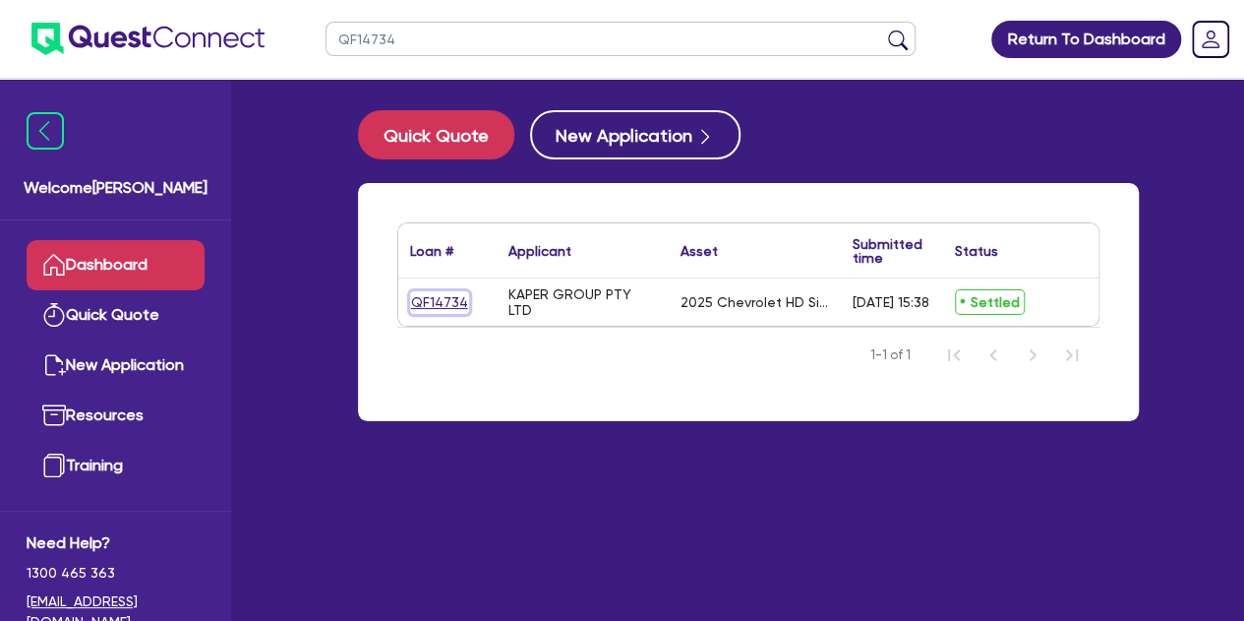
click at [439, 291] on link "QF14734" at bounding box center [439, 302] width 59 height 23
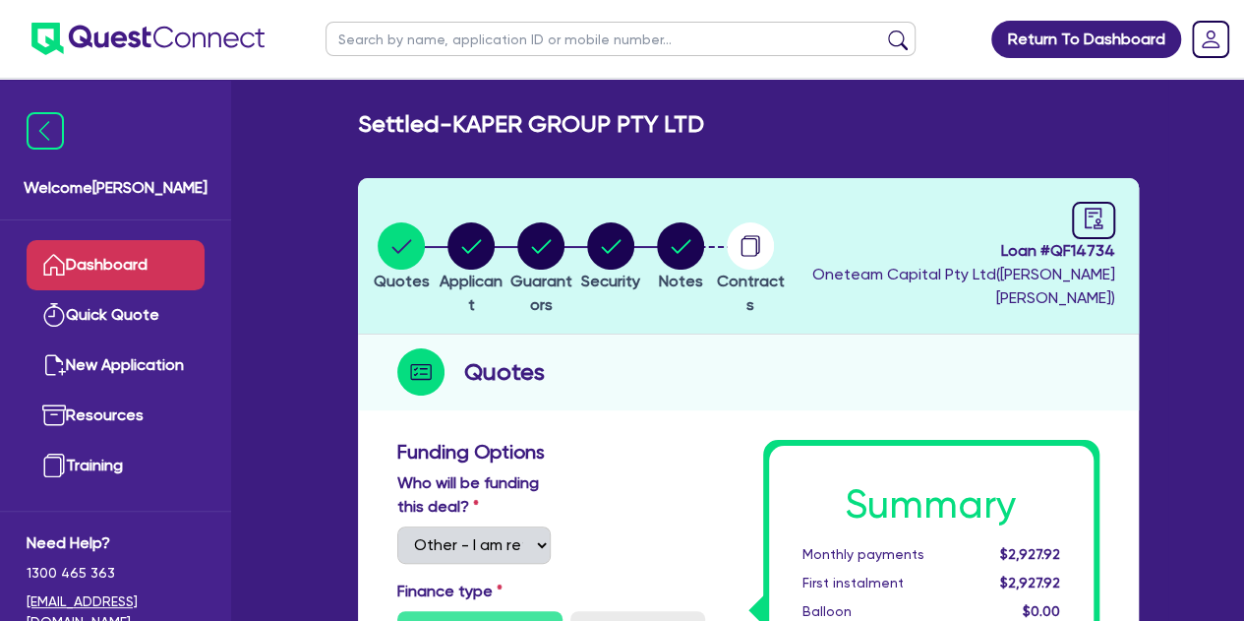
click at [112, 263] on link "Dashboard" at bounding box center [116, 265] width 178 height 50
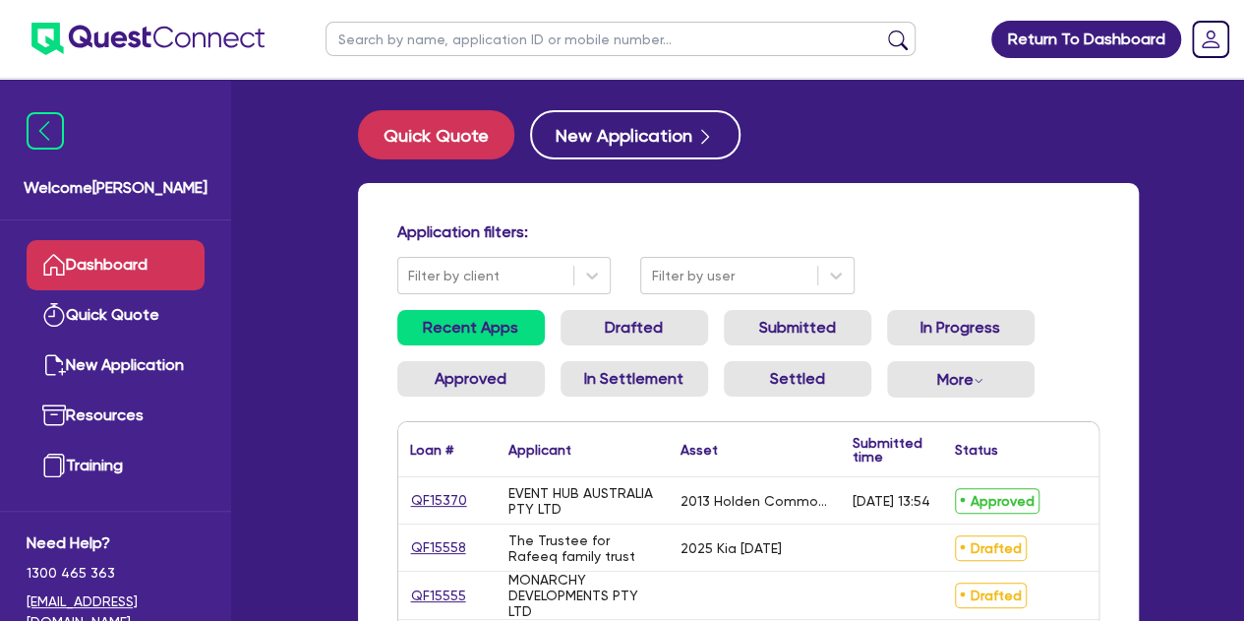
click at [462, 60] on ul at bounding box center [621, 39] width 630 height 78
click at [445, 36] on input "text" at bounding box center [621, 39] width 590 height 34
paste input "QF15226"
click at [882, 30] on button "submit" at bounding box center [897, 44] width 31 height 28
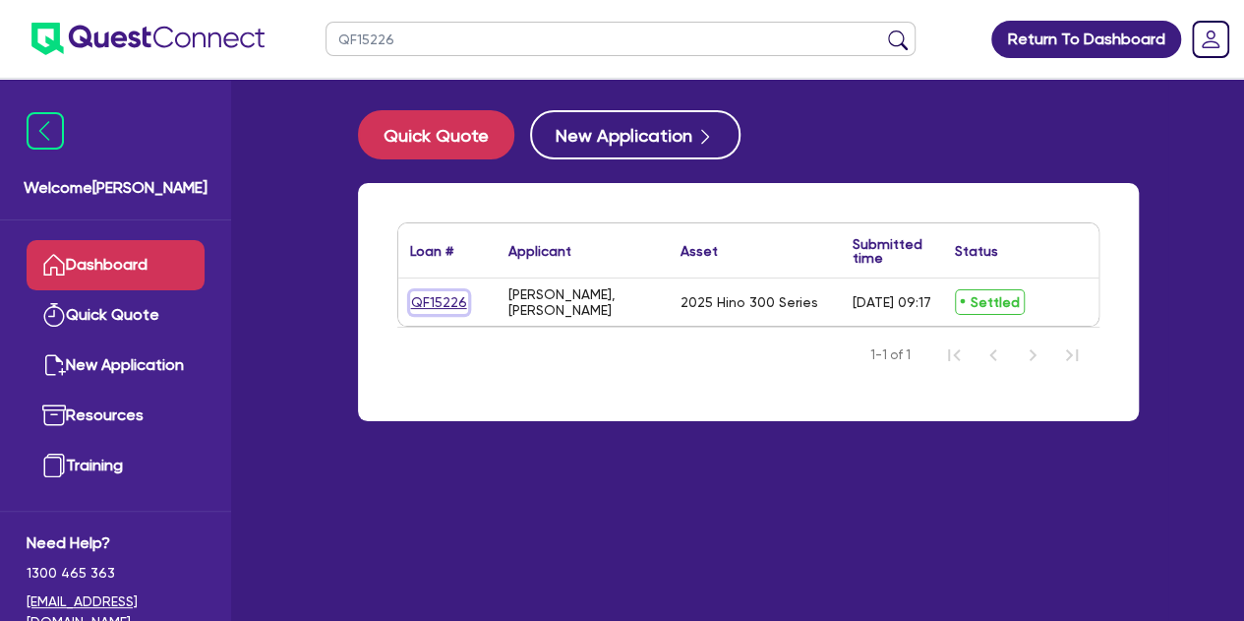
click at [445, 292] on link "QF15226" at bounding box center [439, 302] width 58 height 23
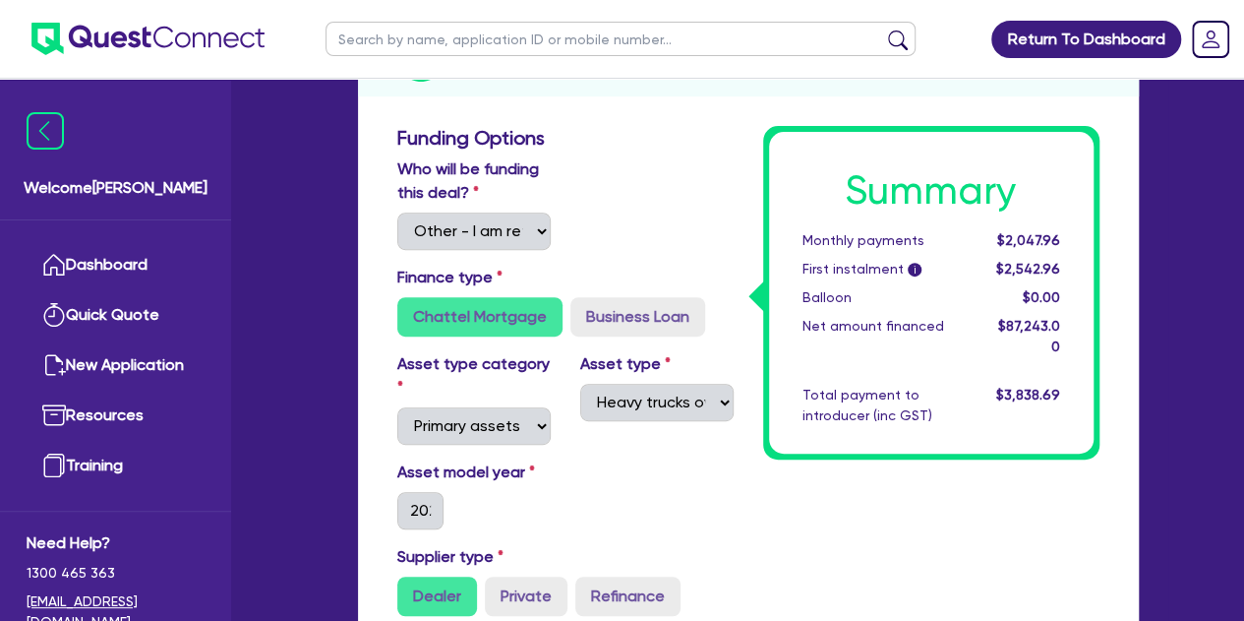
scroll to position [298, 0]
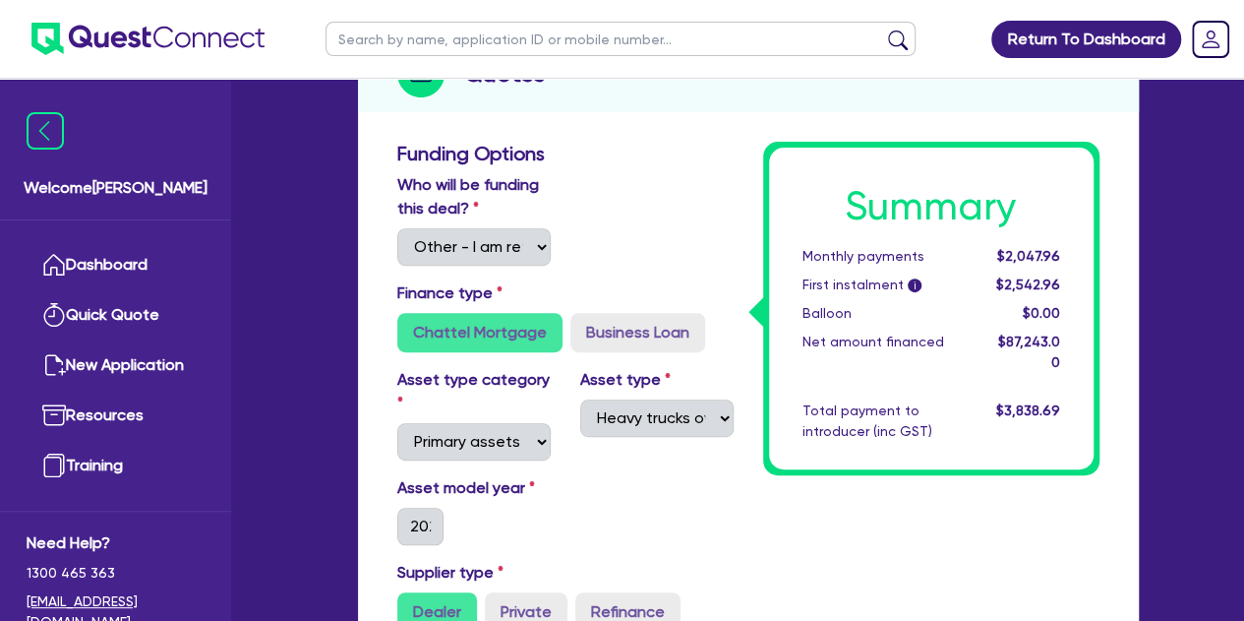
click at [417, 32] on input "text" at bounding box center [621, 39] width 590 height 34
paste input "QF14893"
click button "submit" at bounding box center [897, 44] width 31 height 28
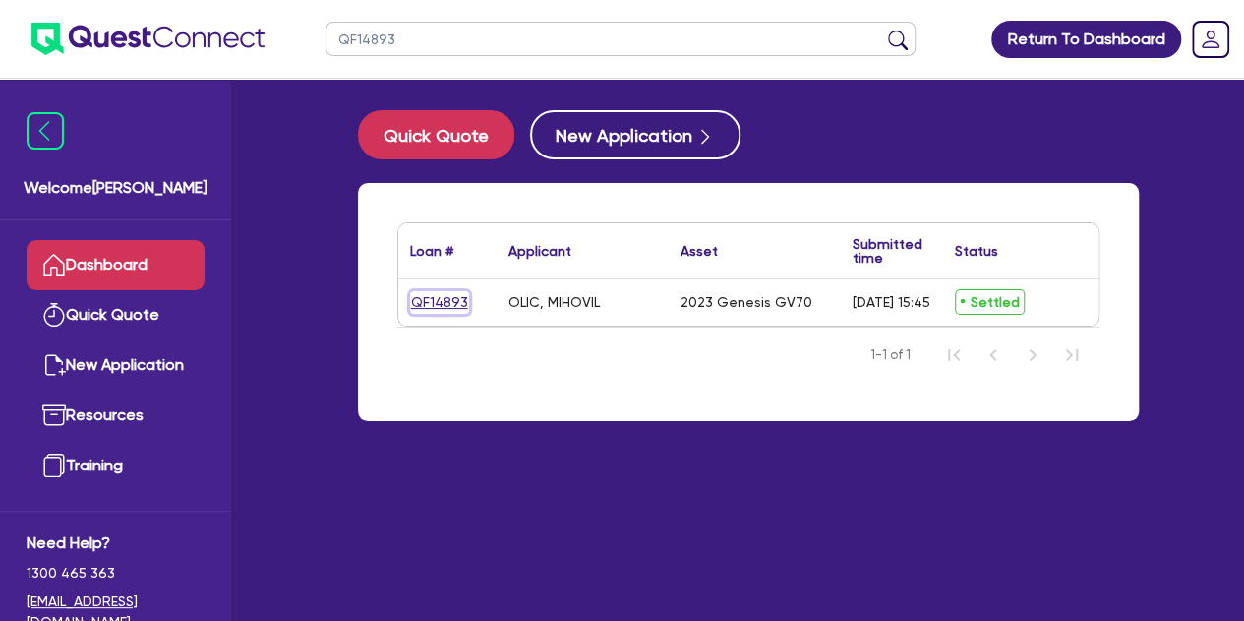
click at [460, 292] on link "QF14893" at bounding box center [439, 302] width 59 height 23
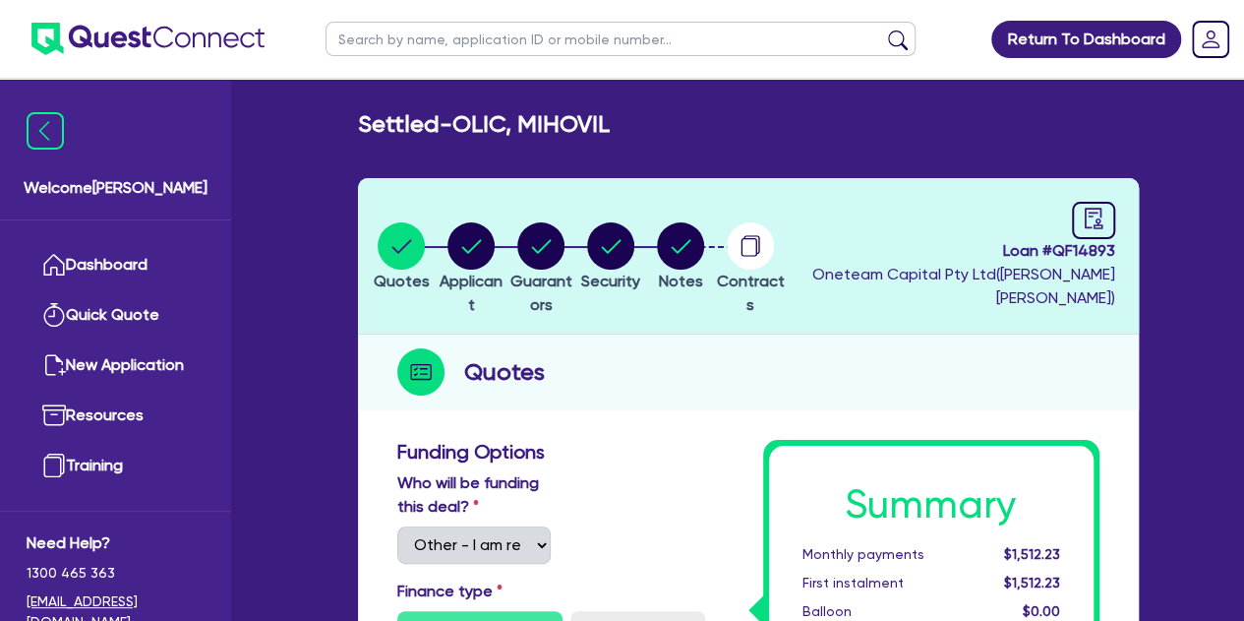
click at [438, 17] on ul at bounding box center [621, 39] width 630 height 78
click at [434, 39] on input "text" at bounding box center [621, 39] width 590 height 34
paste input "QF15004"
click button "submit" at bounding box center [897, 44] width 31 height 28
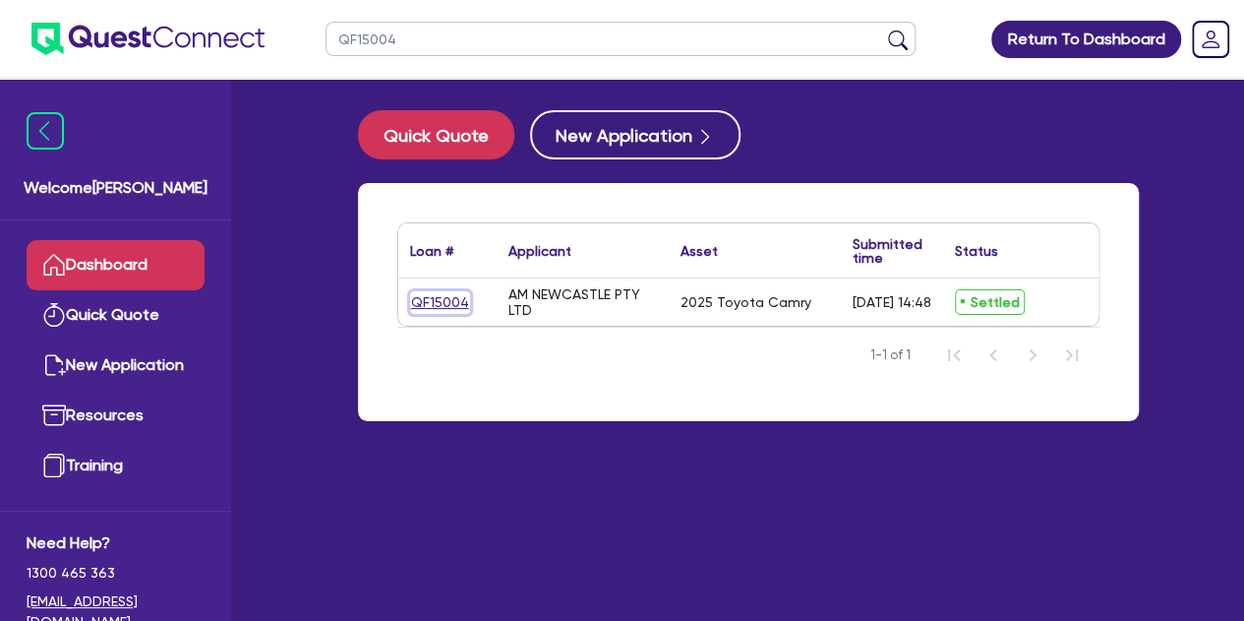
click at [431, 305] on link "QF15004" at bounding box center [440, 302] width 60 height 23
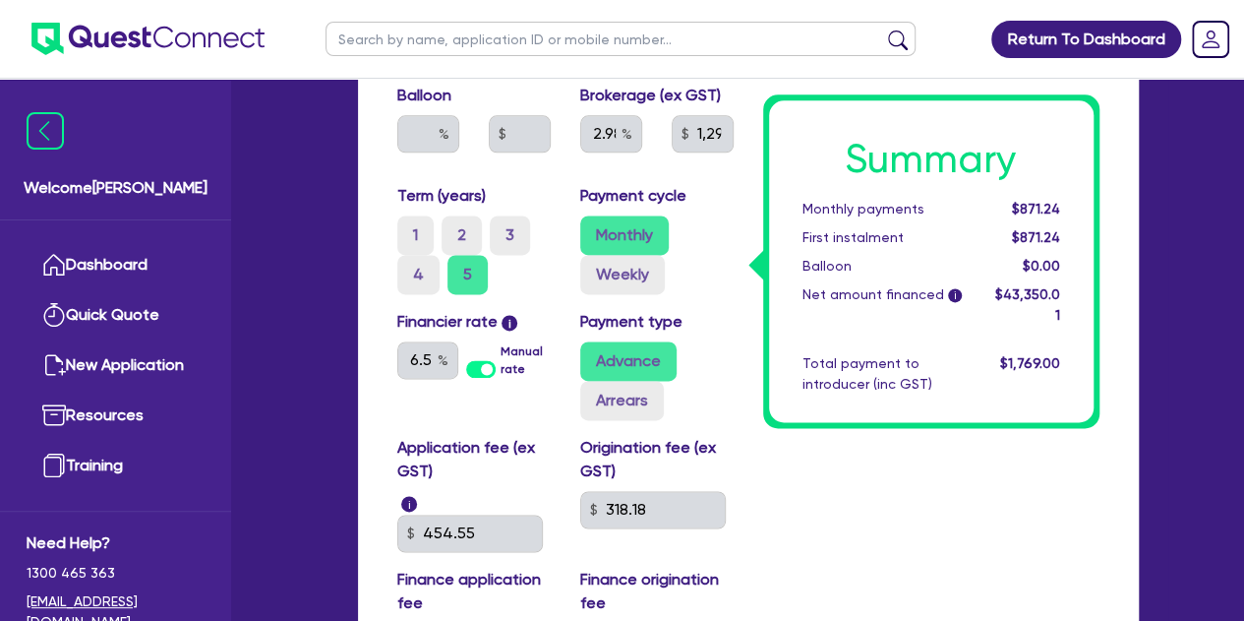
scroll to position [1226, 0]
click at [444, 58] on ul at bounding box center [621, 39] width 630 height 78
click at [437, 46] on input "text" at bounding box center [621, 39] width 590 height 34
paste input "QF14995"
click button "submit" at bounding box center [897, 44] width 31 height 28
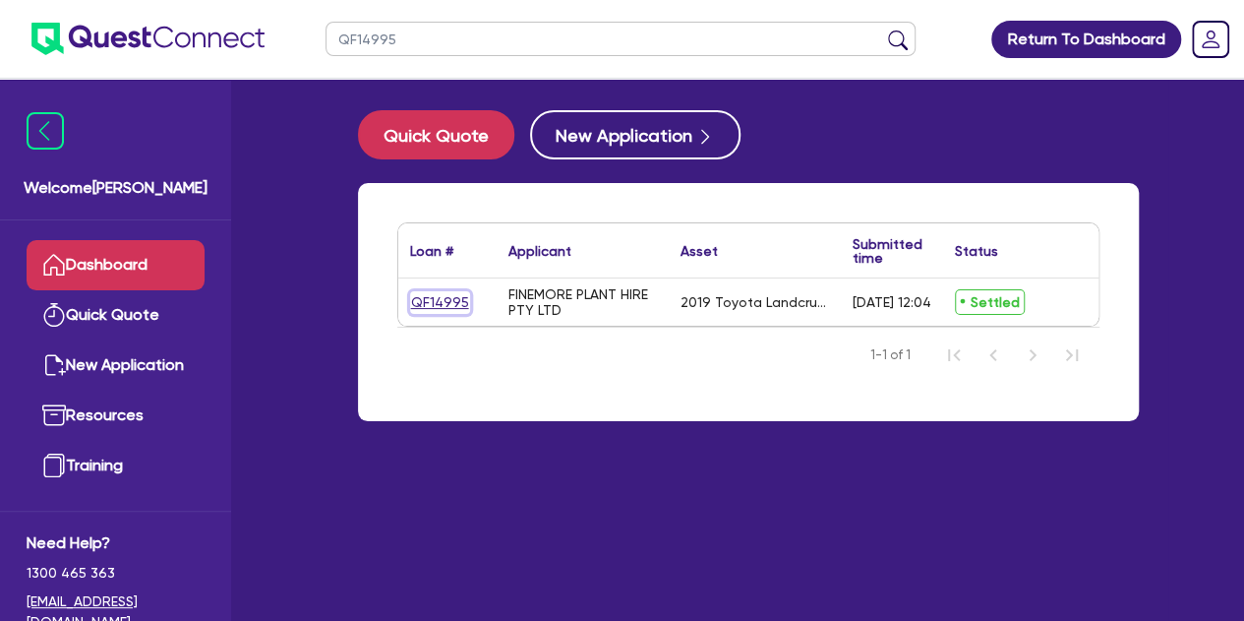
click at [431, 294] on link "QF14995" at bounding box center [440, 302] width 60 height 23
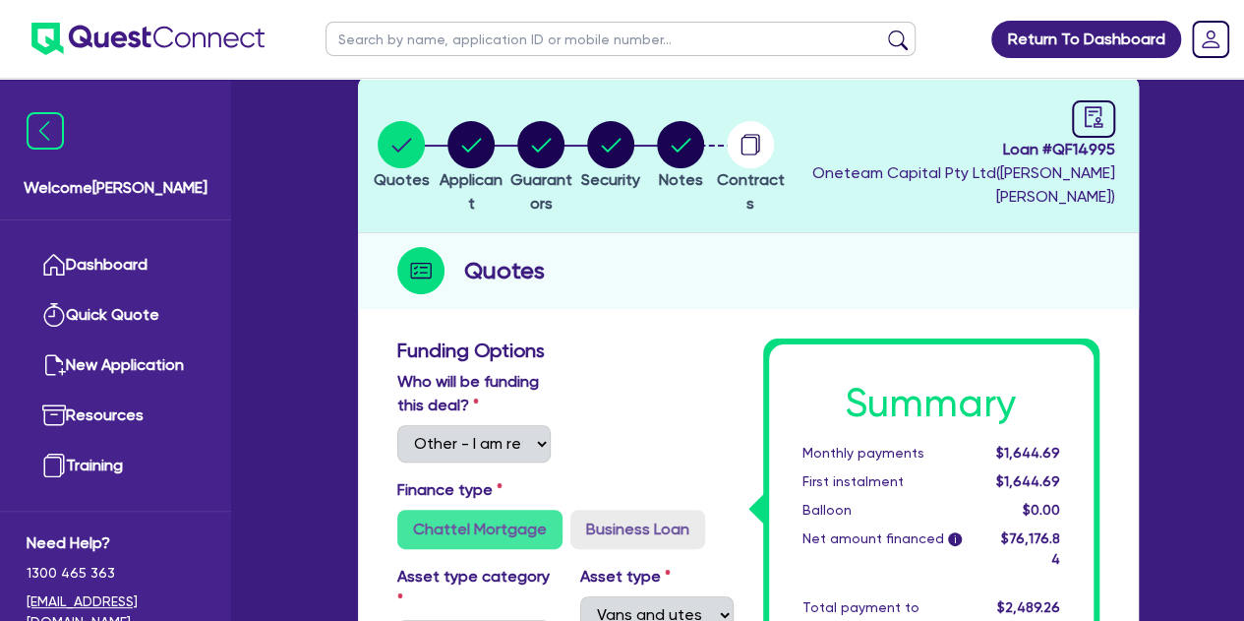
scroll to position [44, 0]
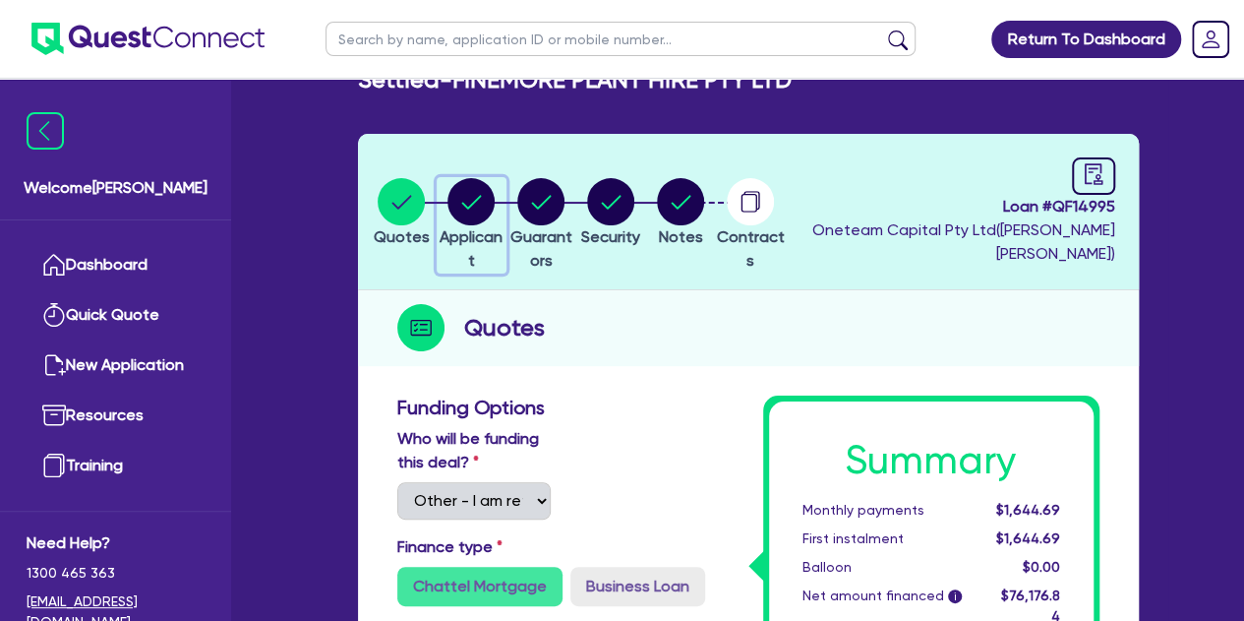
click at [495, 198] on circle "button" at bounding box center [471, 201] width 47 height 47
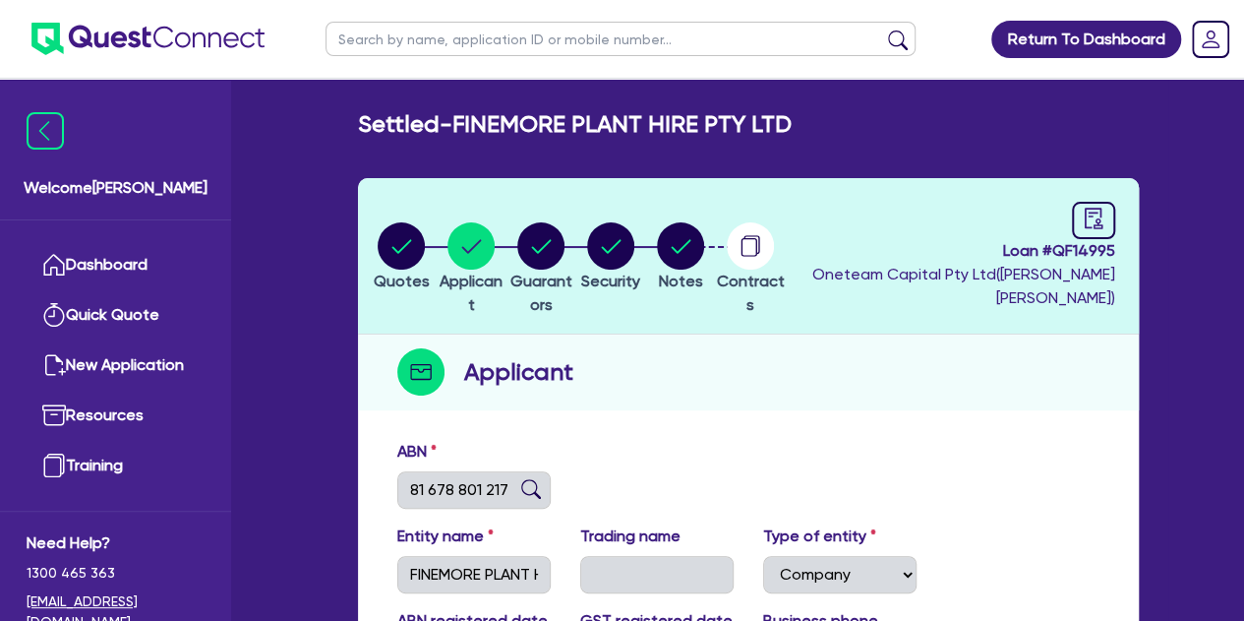
click at [379, 251] on li "Quotes" at bounding box center [402, 255] width 70 height 69
click at [388, 251] on circle "button" at bounding box center [401, 245] width 47 height 47
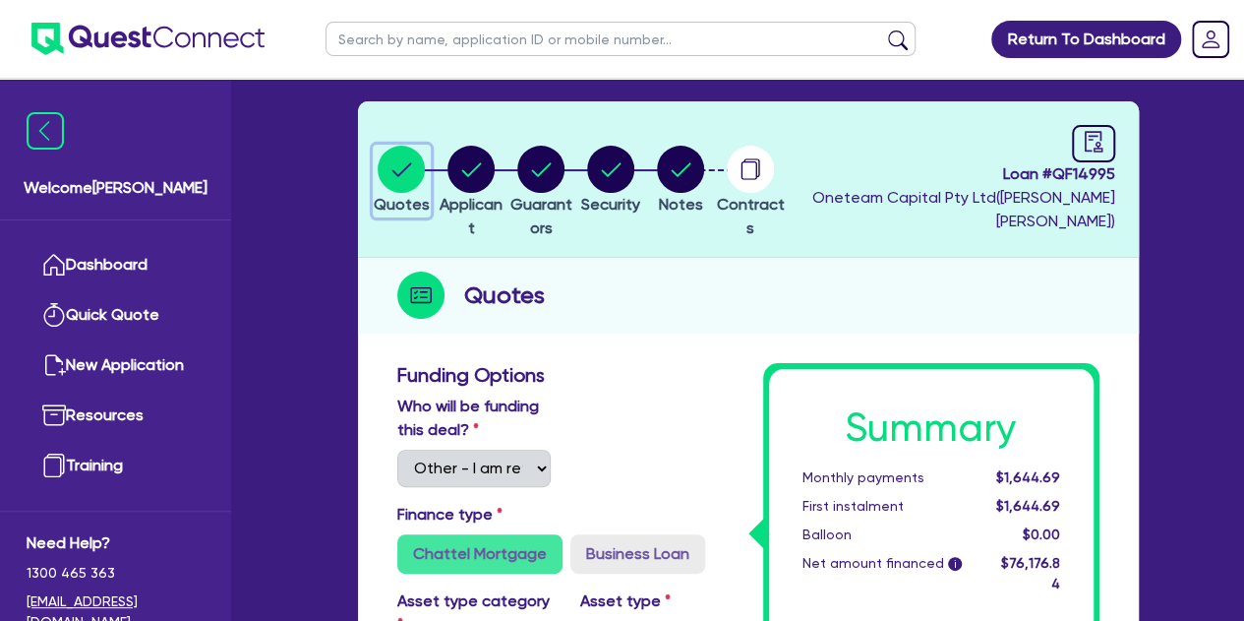
scroll to position [15, 0]
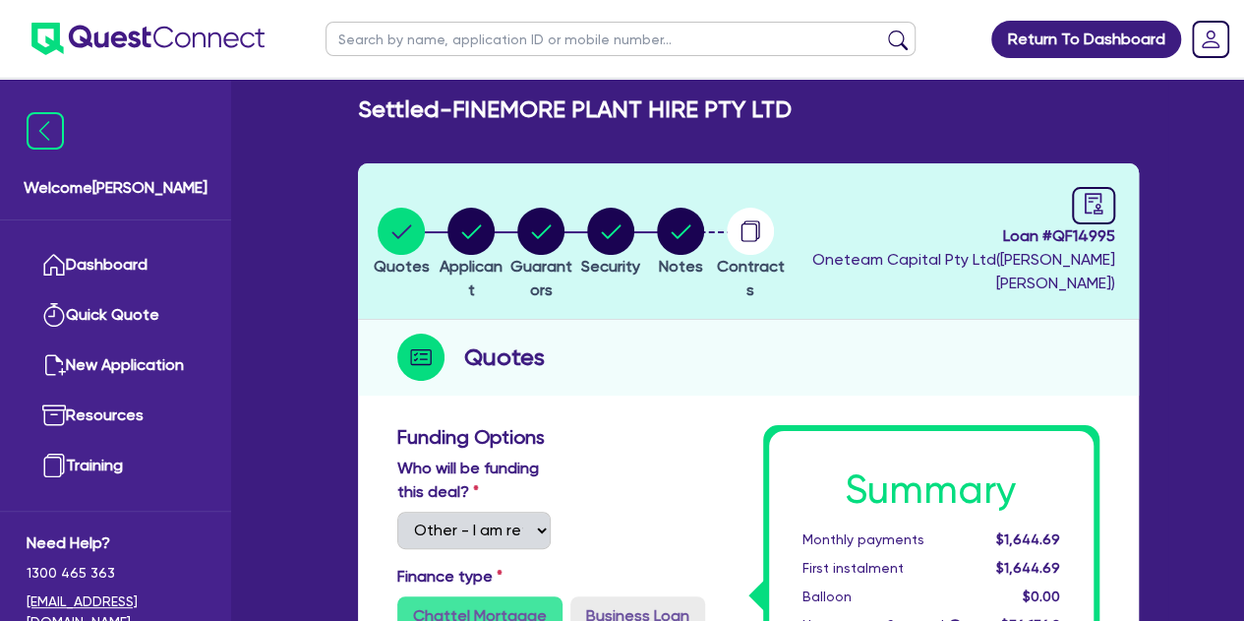
click at [364, 40] on input "text" at bounding box center [621, 39] width 590 height 34
click button "submit" at bounding box center [897, 44] width 31 height 28
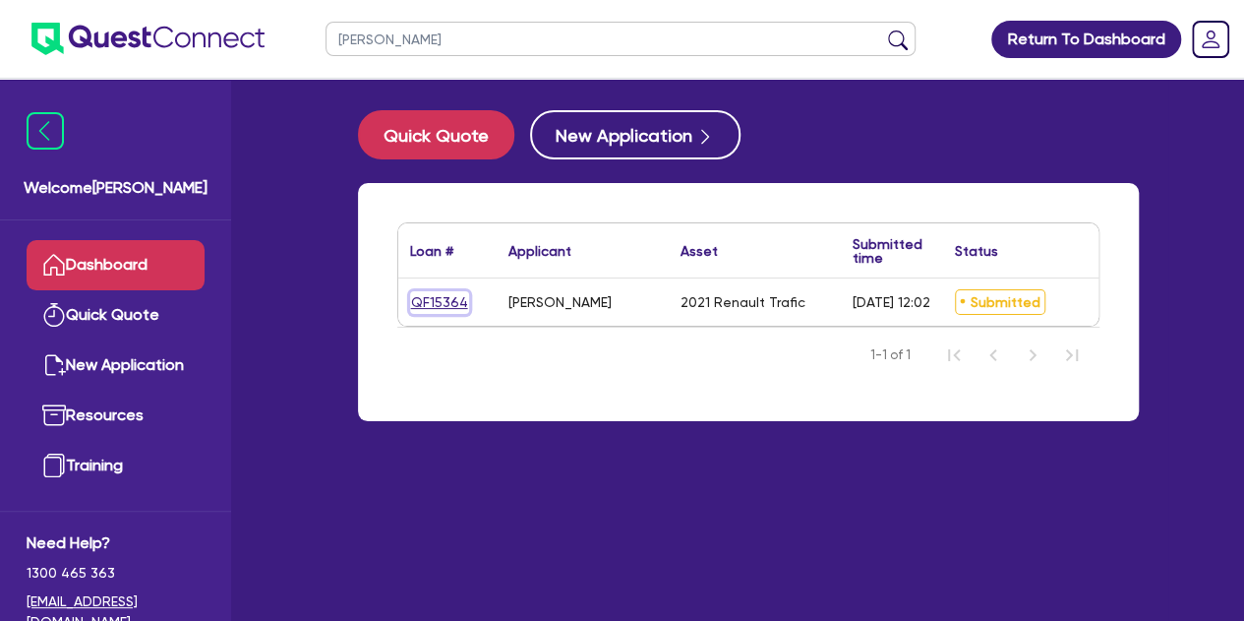
click at [436, 312] on link "QF15364" at bounding box center [439, 302] width 59 height 23
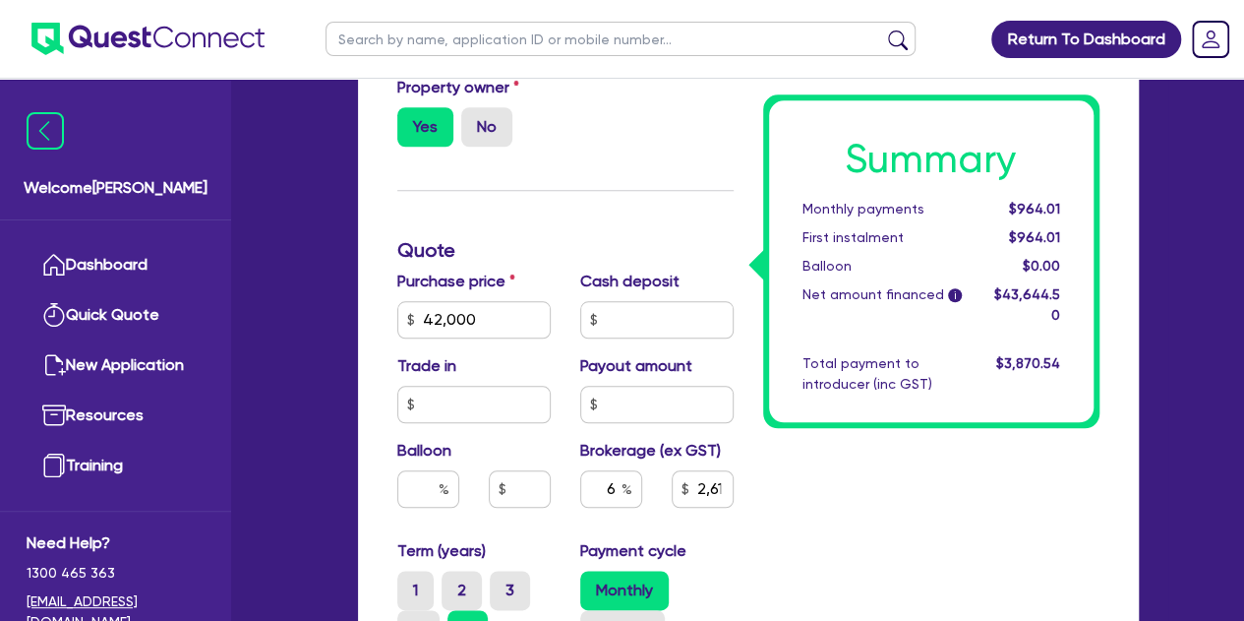
scroll to position [871, 0]
click at [612, 484] on input "6" at bounding box center [611, 487] width 62 height 37
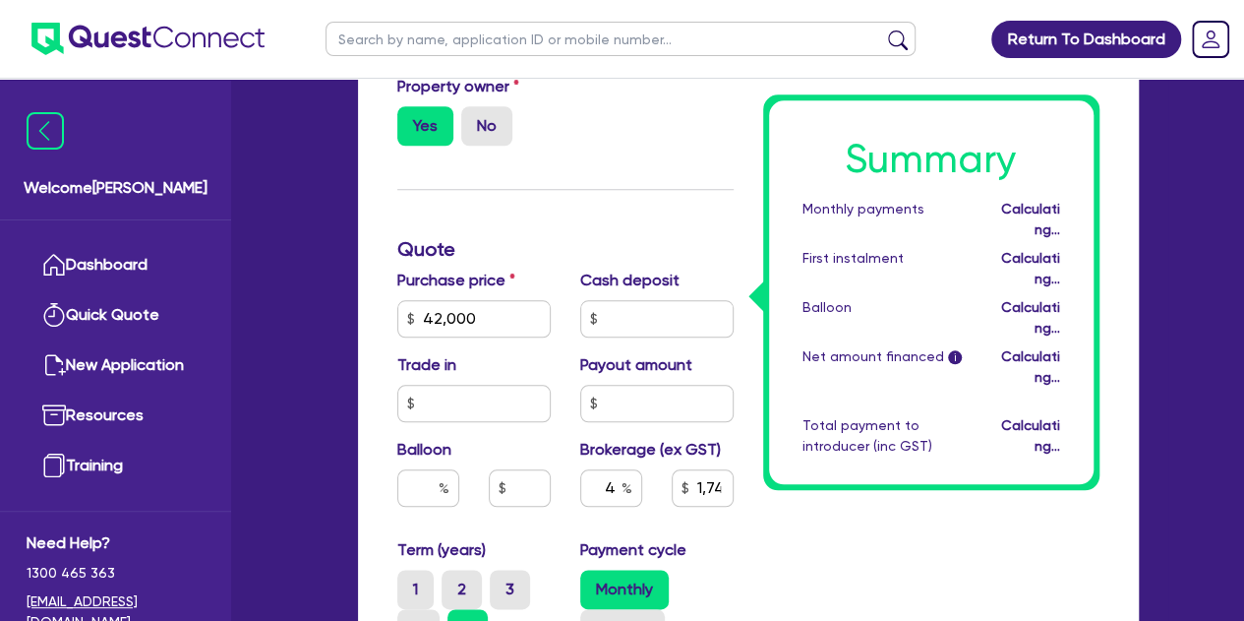
click at [816, 463] on div "Summary Monthly payments Calculating... First instalment Calculating... Balloon…" at bounding box center [932, 300] width 366 height 1463
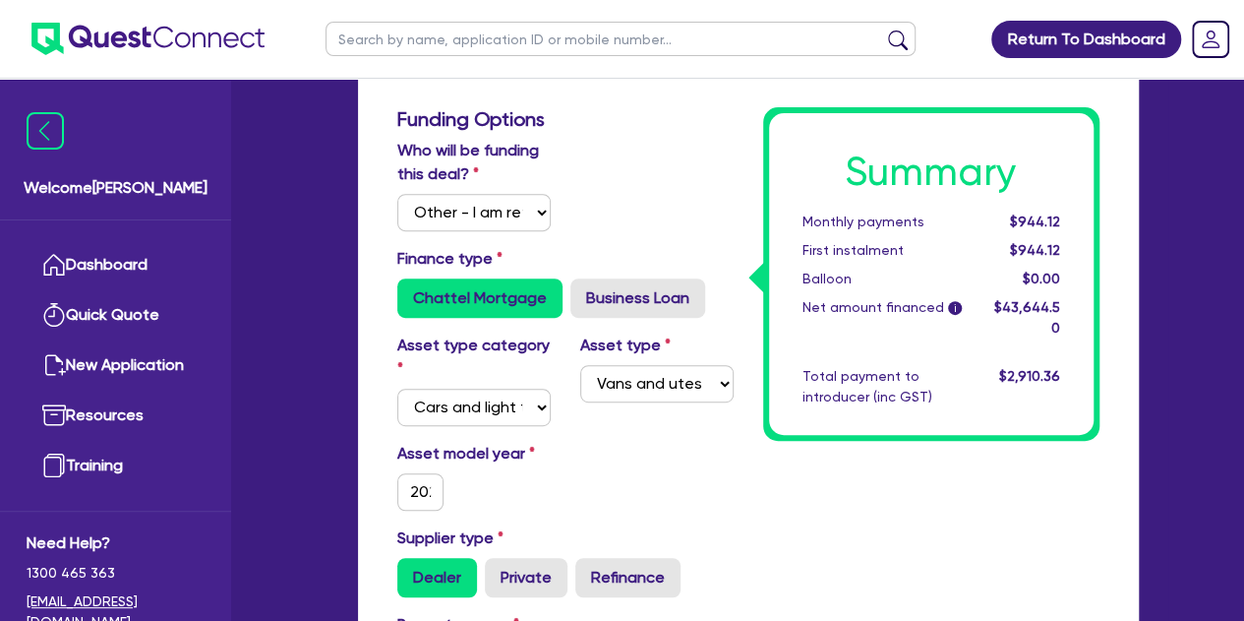
scroll to position [0, 0]
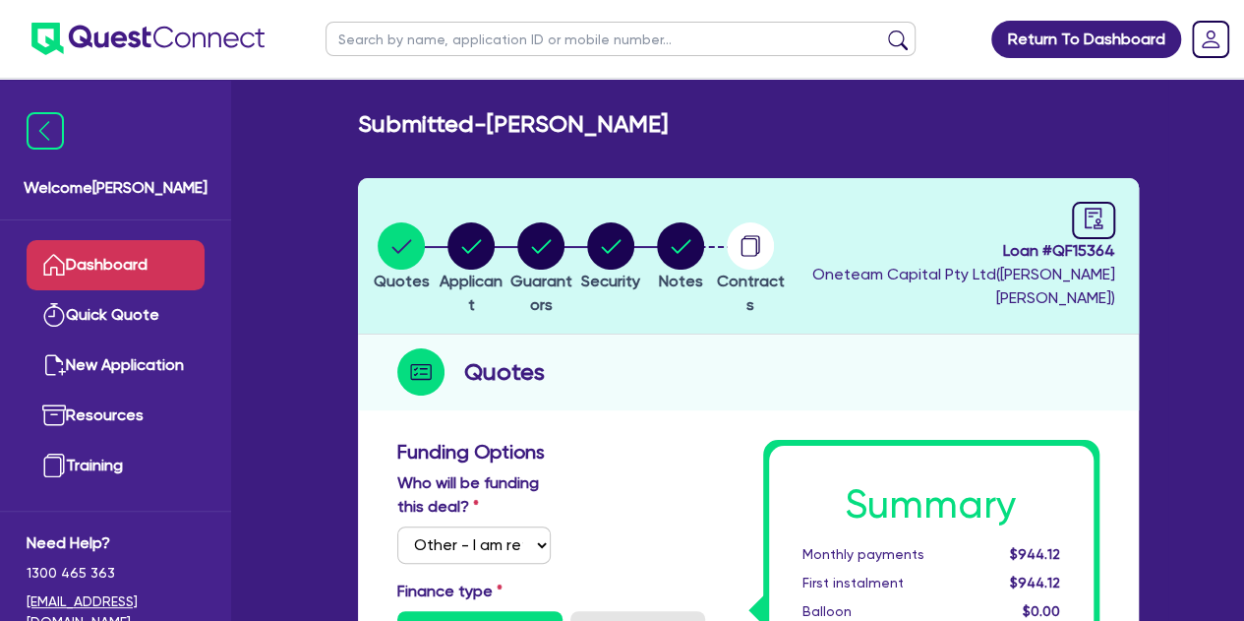
click at [122, 246] on link "Dashboard" at bounding box center [116, 265] width 178 height 50
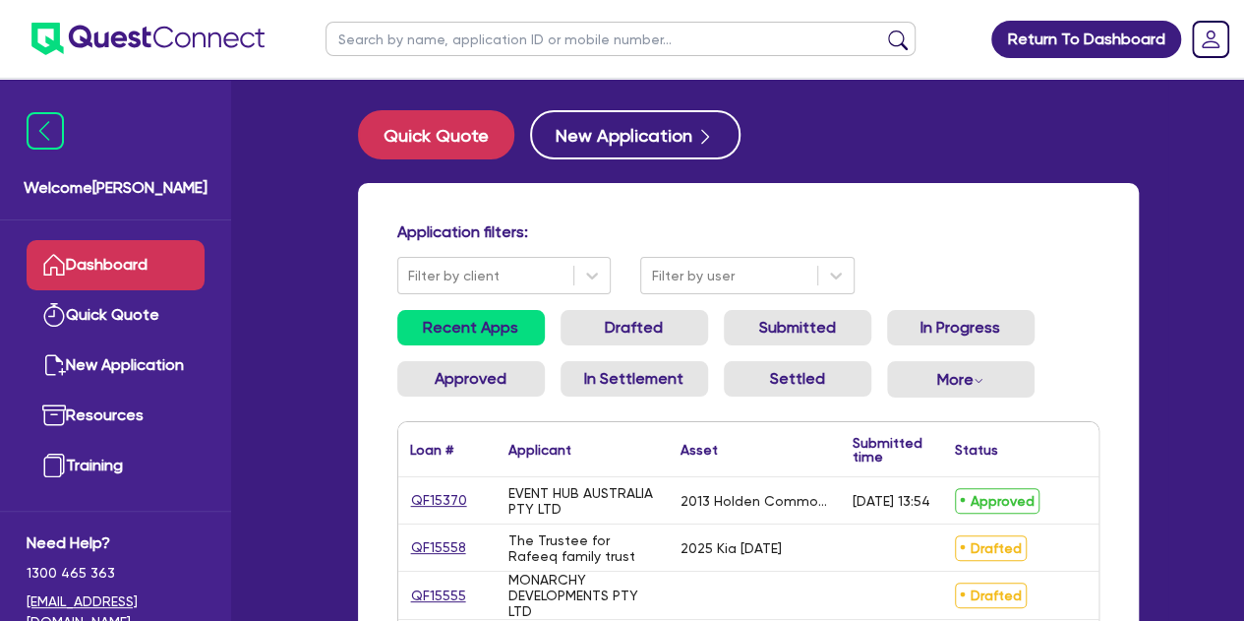
click at [424, 46] on input "text" at bounding box center [621, 39] width 590 height 34
click at [372, 60] on ul at bounding box center [621, 39] width 630 height 78
click at [347, 31] on input "text" at bounding box center [621, 39] width 590 height 34
click at [882, 30] on button "submit" at bounding box center [897, 44] width 31 height 28
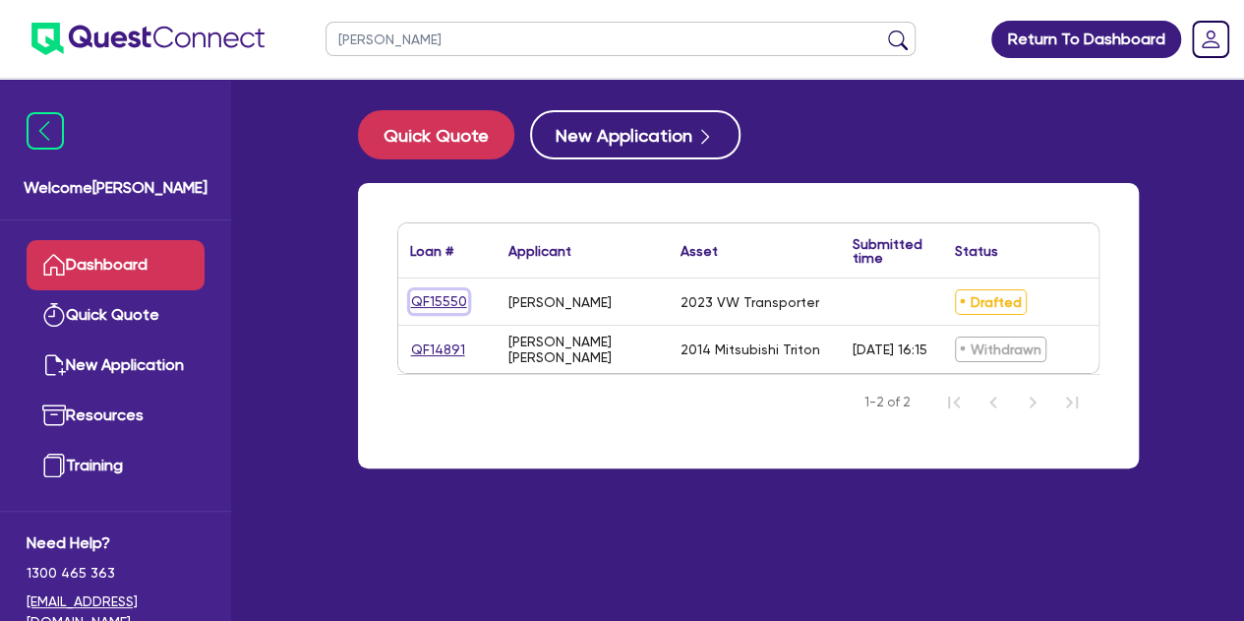
click at [429, 297] on link "QF15550" at bounding box center [439, 301] width 58 height 23
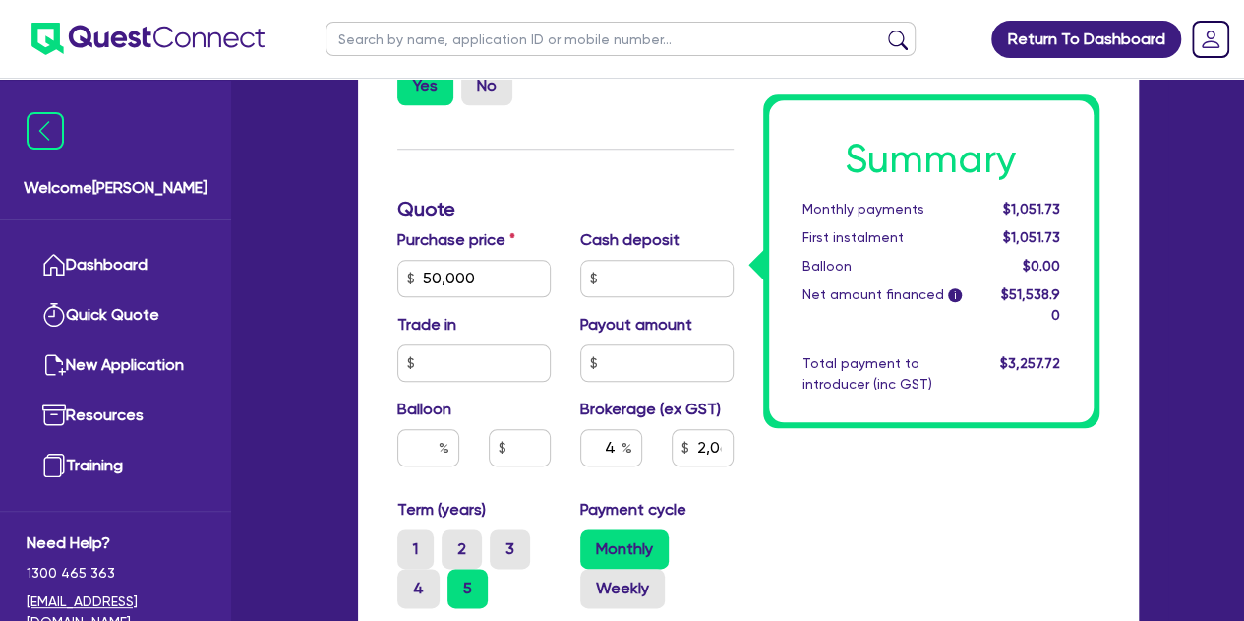
scroll to position [917, 0]
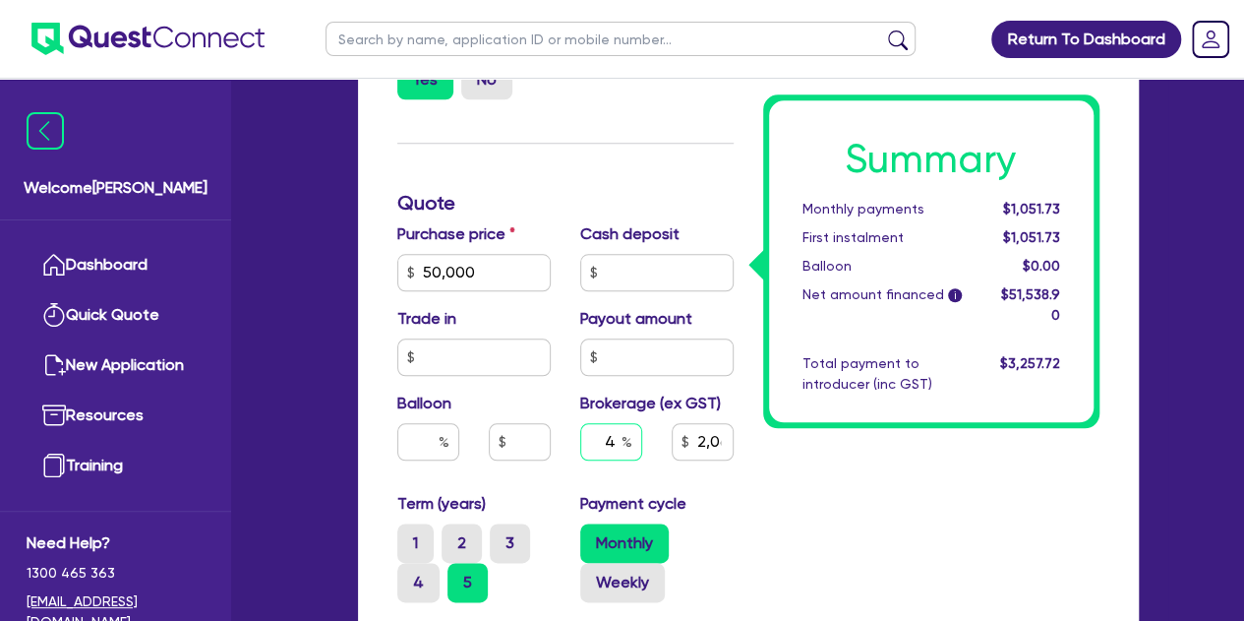
click at [618, 447] on input "4" at bounding box center [611, 441] width 62 height 37
click at [896, 493] on div "Summary Monthly payments $1,040.64 First instalment $1,040.64 Balloon $0.00 Net…" at bounding box center [932, 254] width 366 height 1463
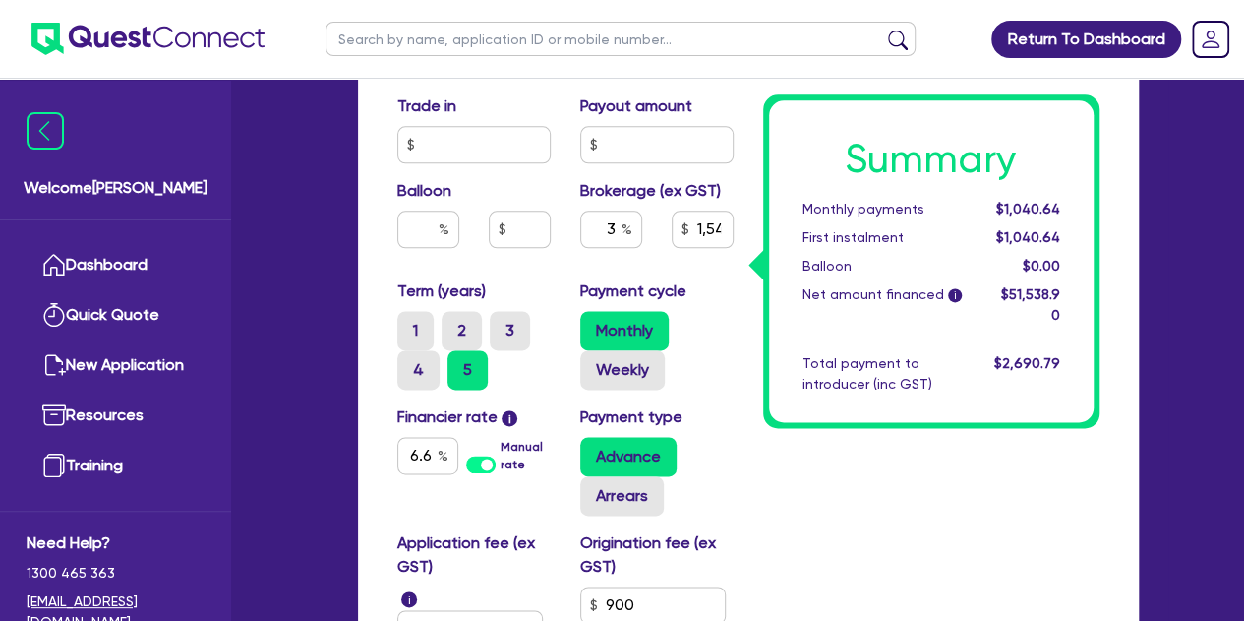
scroll to position [1120, 0]
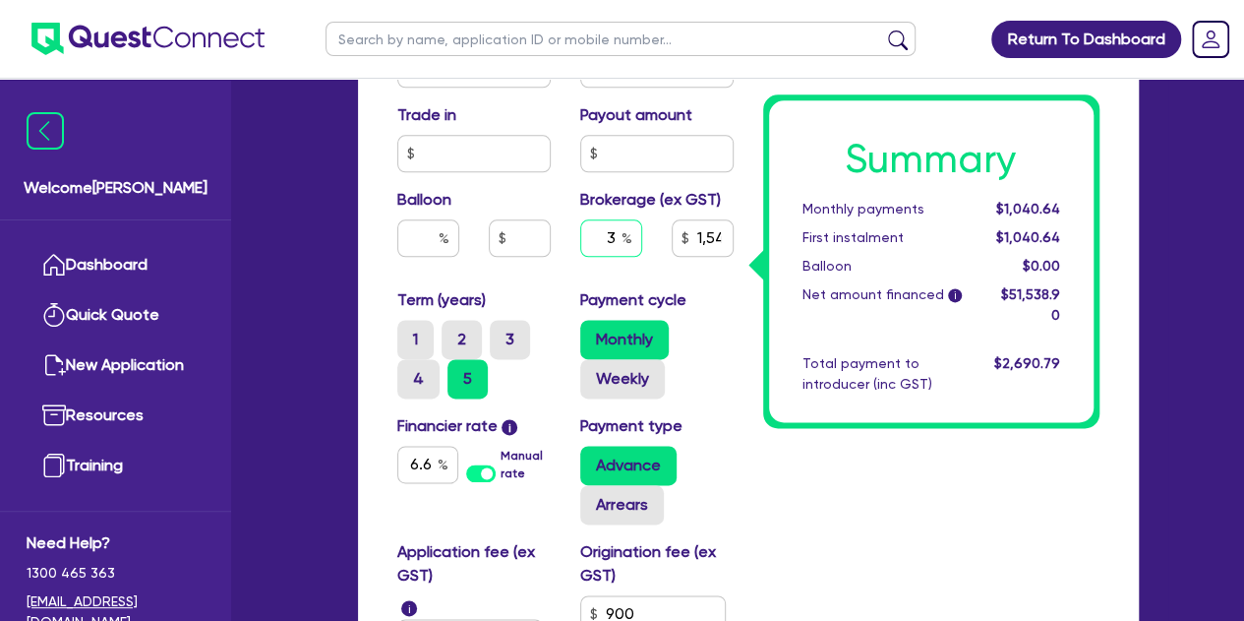
click at [620, 241] on input "3" at bounding box center [611, 237] width 62 height 37
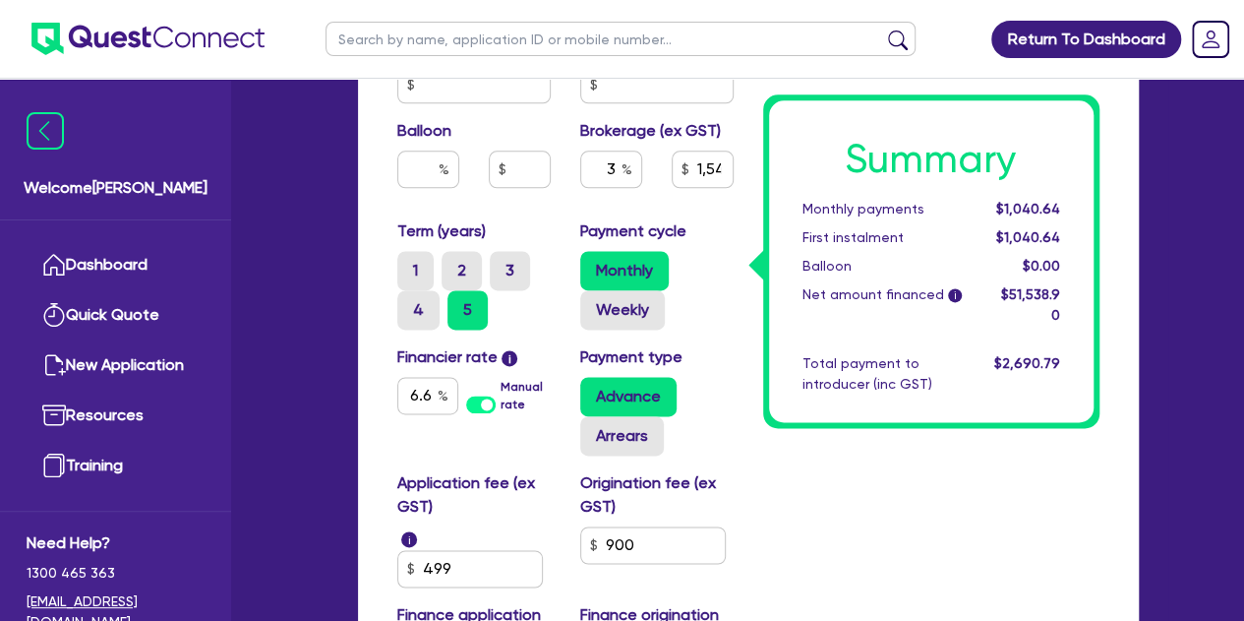
scroll to position [1184, 0]
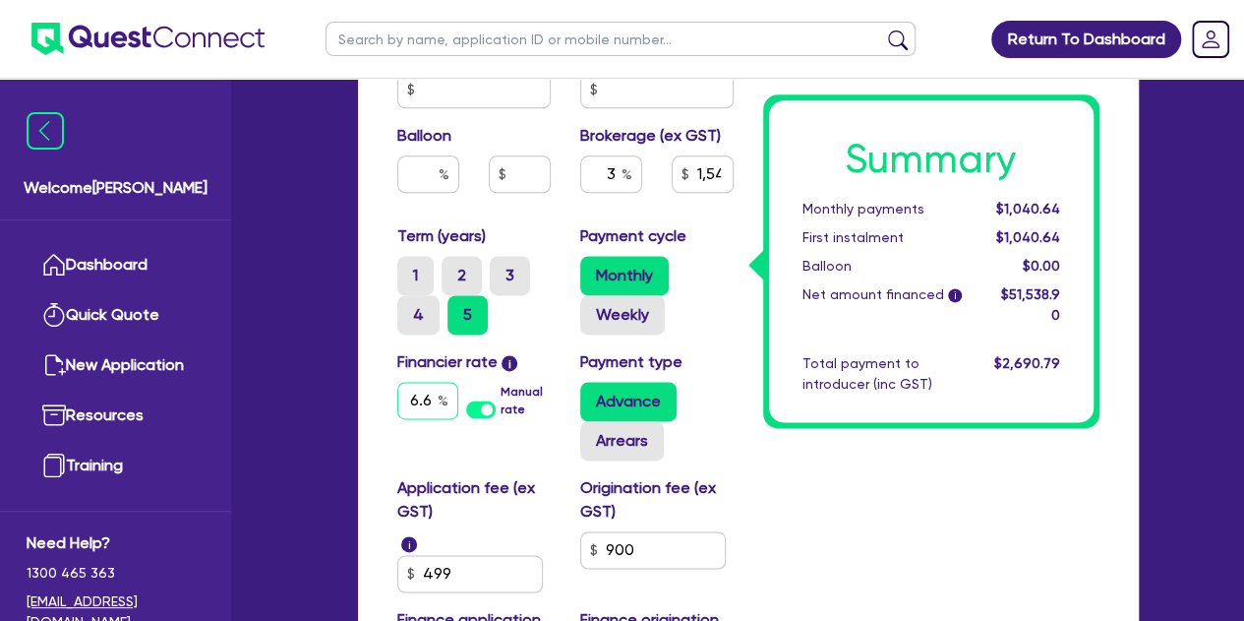
click at [429, 402] on input "6.69" at bounding box center [427, 400] width 61 height 37
click at [427, 392] on input "6.25" at bounding box center [427, 400] width 61 height 37
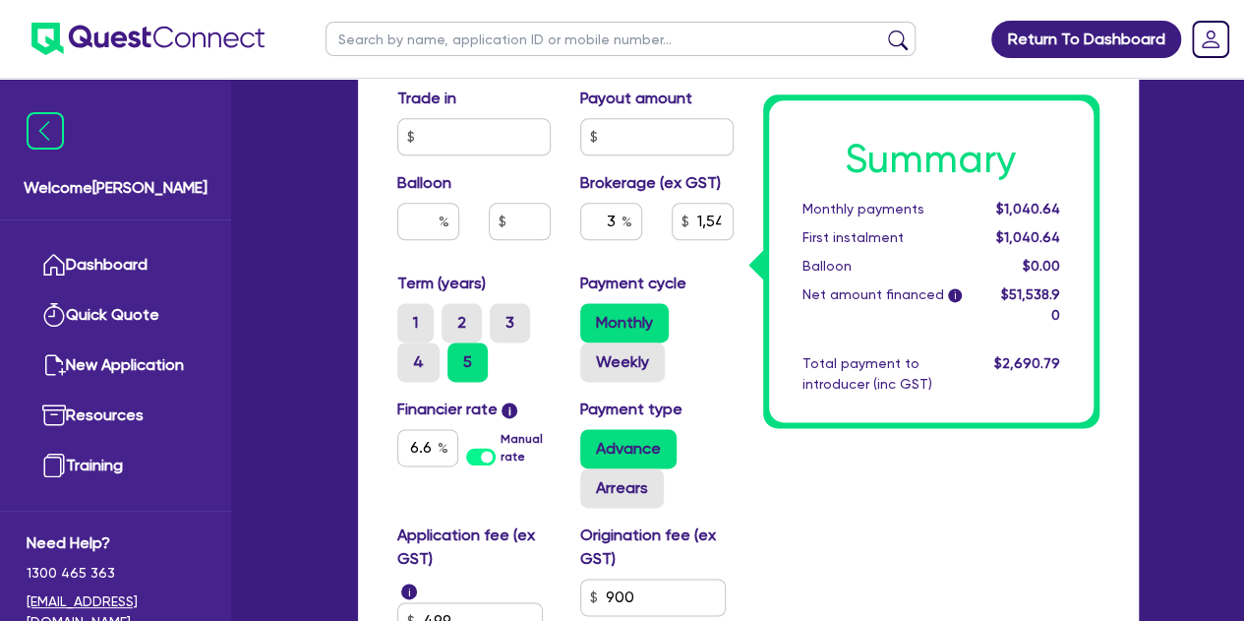
scroll to position [1116, 0]
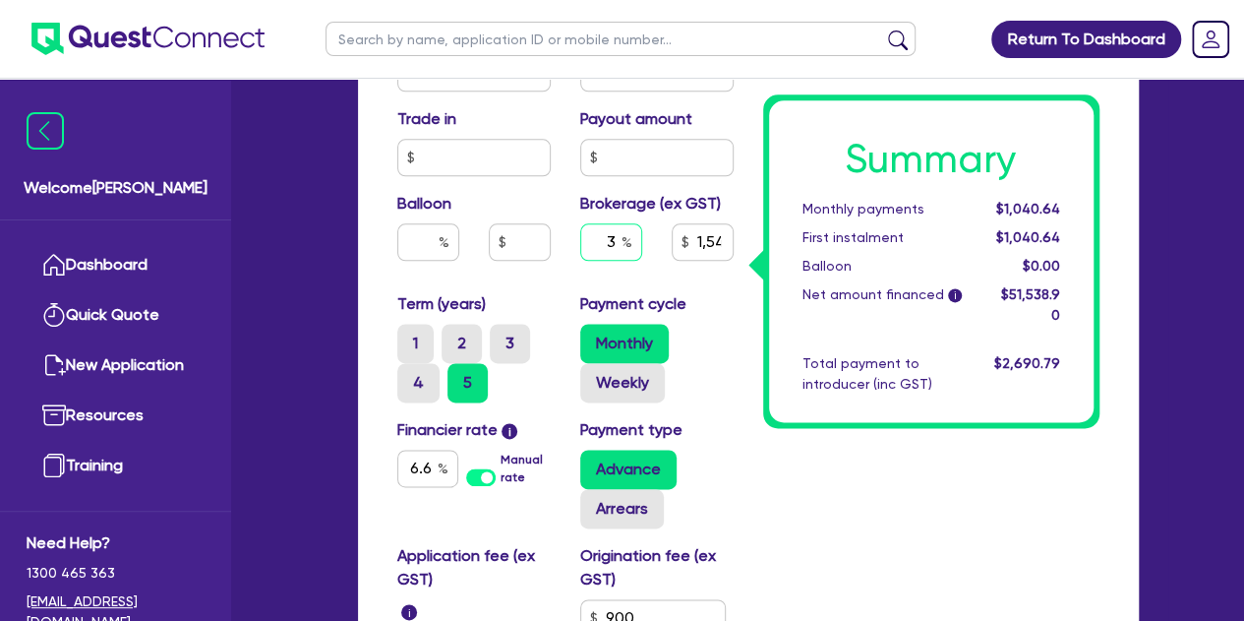
click at [614, 245] on input "3" at bounding box center [611, 241] width 62 height 37
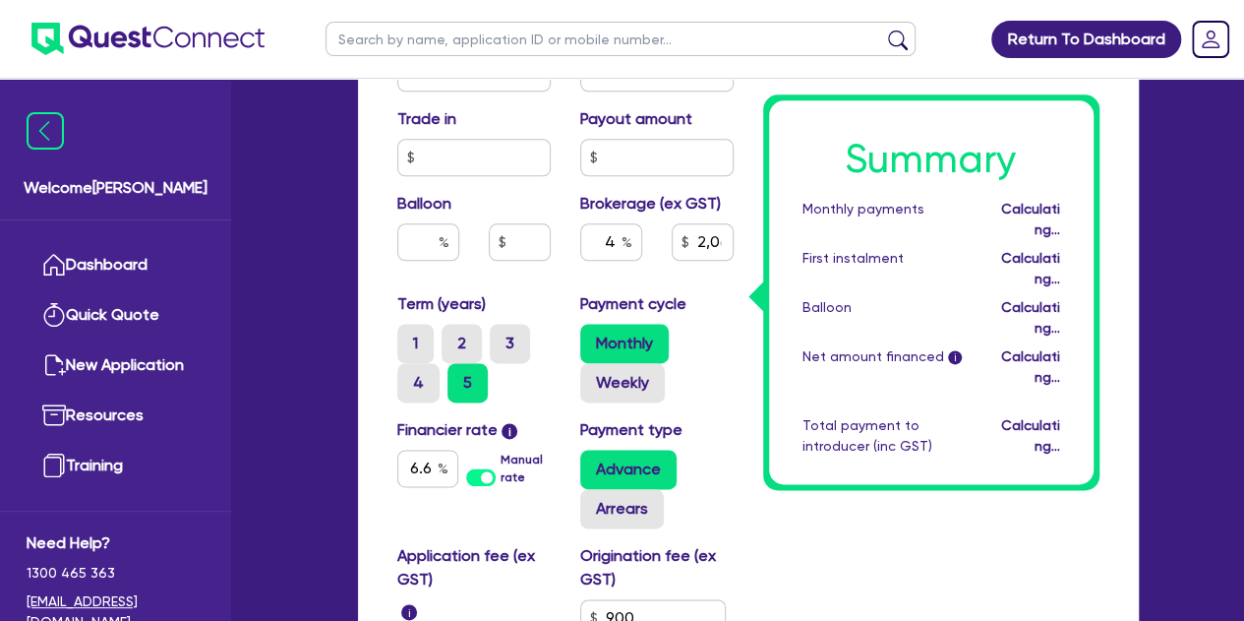
click at [584, 259] on div "4" at bounding box center [611, 241] width 62 height 37
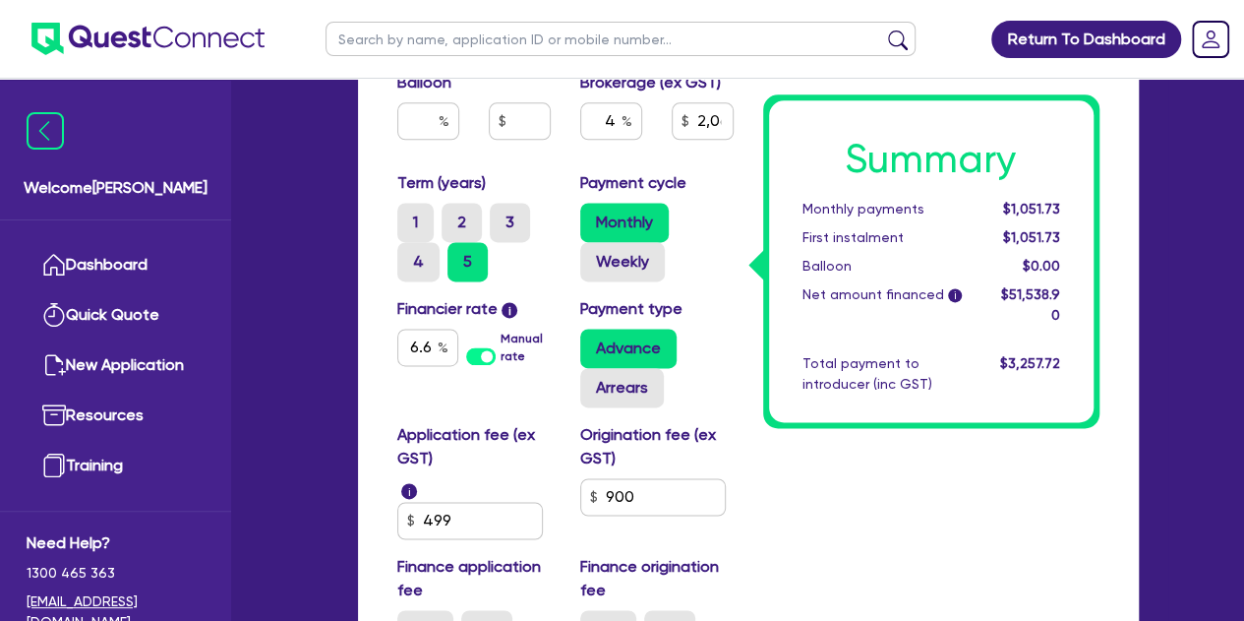
scroll to position [1238, 0]
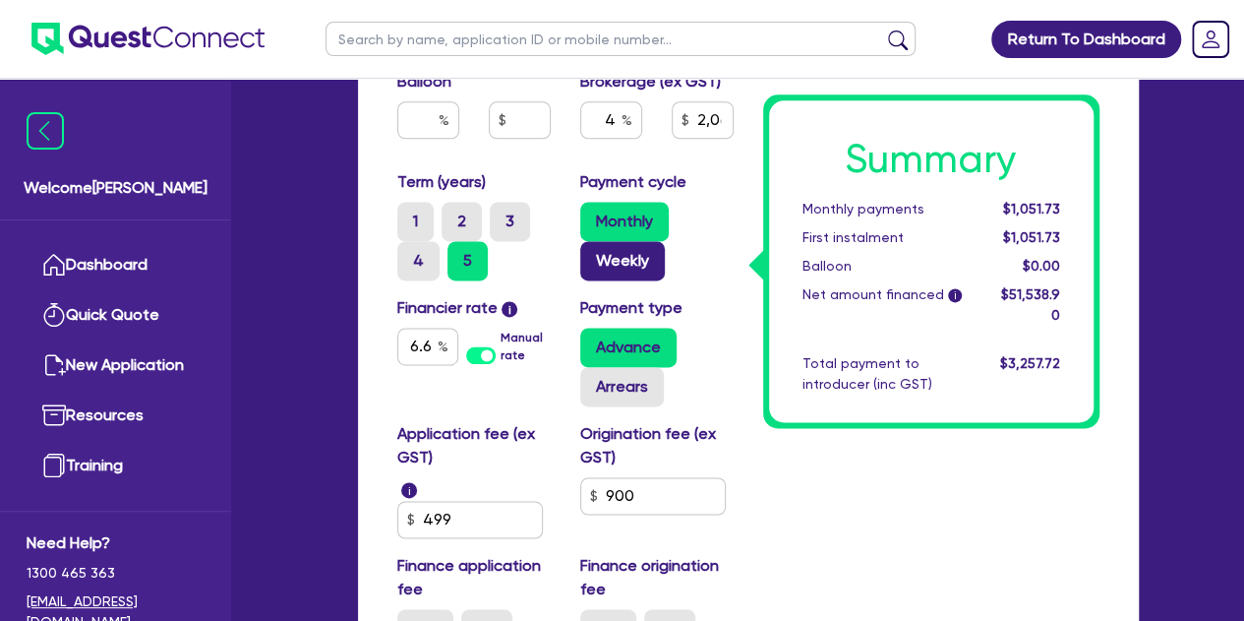
click at [604, 275] on label "Weekly" at bounding box center [622, 260] width 85 height 39
click at [593, 254] on input "Weekly" at bounding box center [586, 247] width 13 height 13
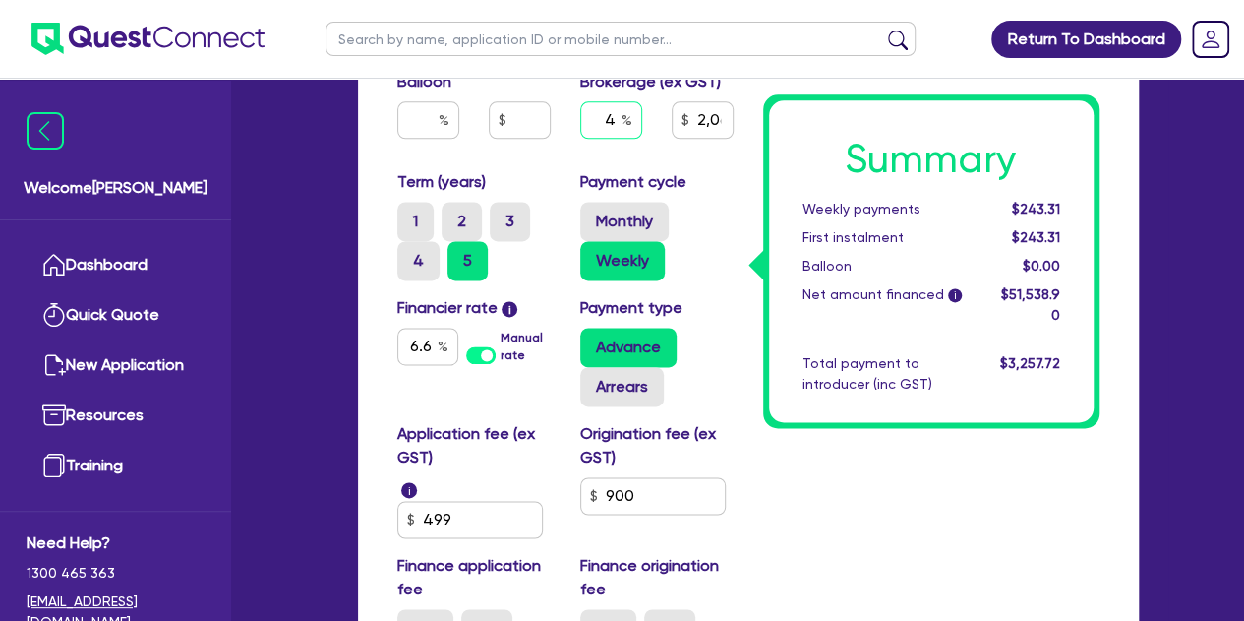
click at [619, 114] on input "4" at bounding box center [611, 119] width 62 height 37
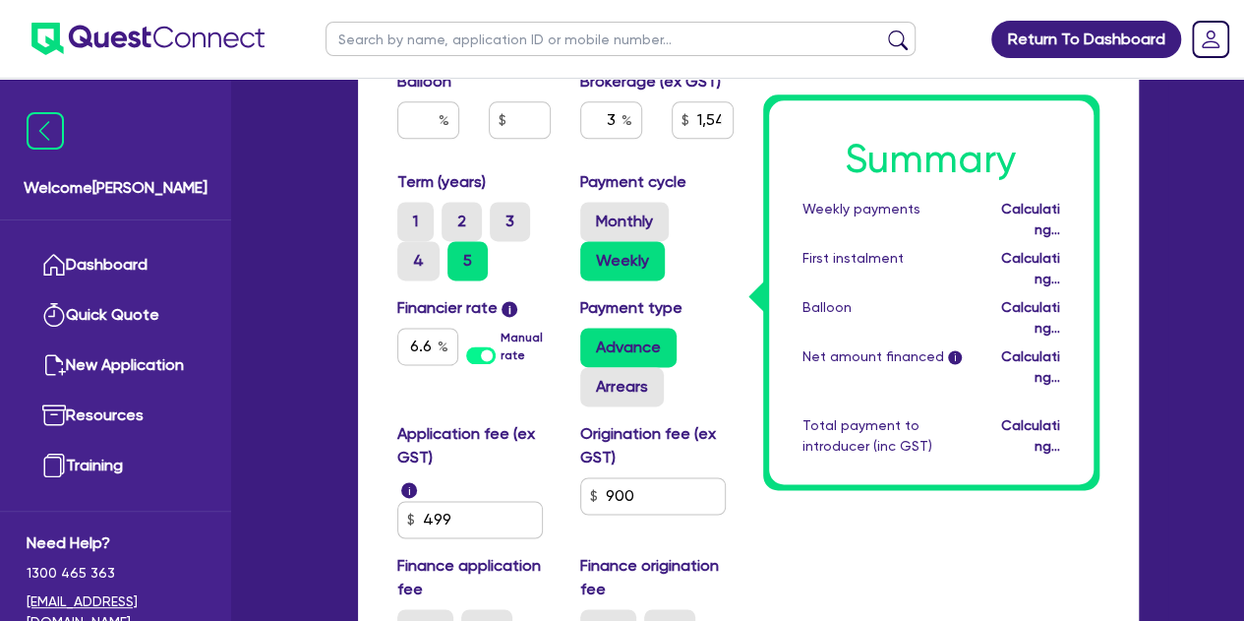
click at [530, 165] on div "Purchase price 50,000 Cash deposit Trade in Payout amount Balloon Brokerage (ex…" at bounding box center [566, 36] width 366 height 270
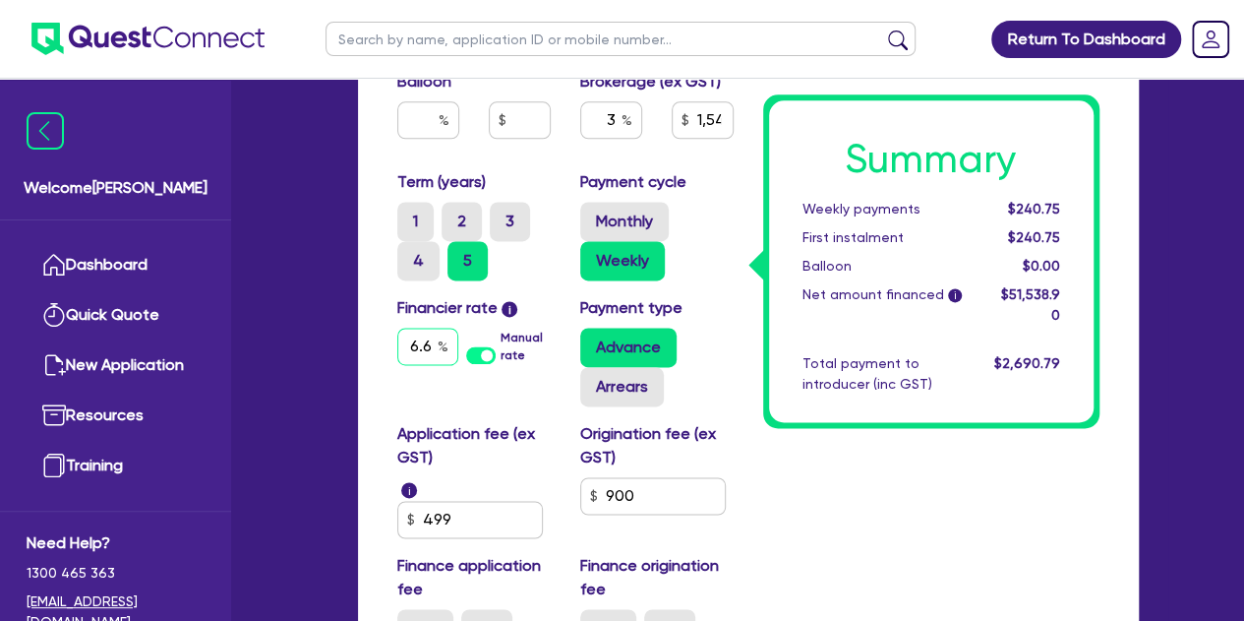
click at [435, 334] on input "6.69" at bounding box center [427, 346] width 61 height 37
click at [620, 116] on input "text" at bounding box center [611, 119] width 62 height 37
click at [555, 158] on div "Purchase price 50,000 Cash deposit Trade in Payout amount Balloon Brokerage (ex…" at bounding box center [566, 36] width 366 height 270
click at [620, 115] on input "4" at bounding box center [611, 119] width 62 height 37
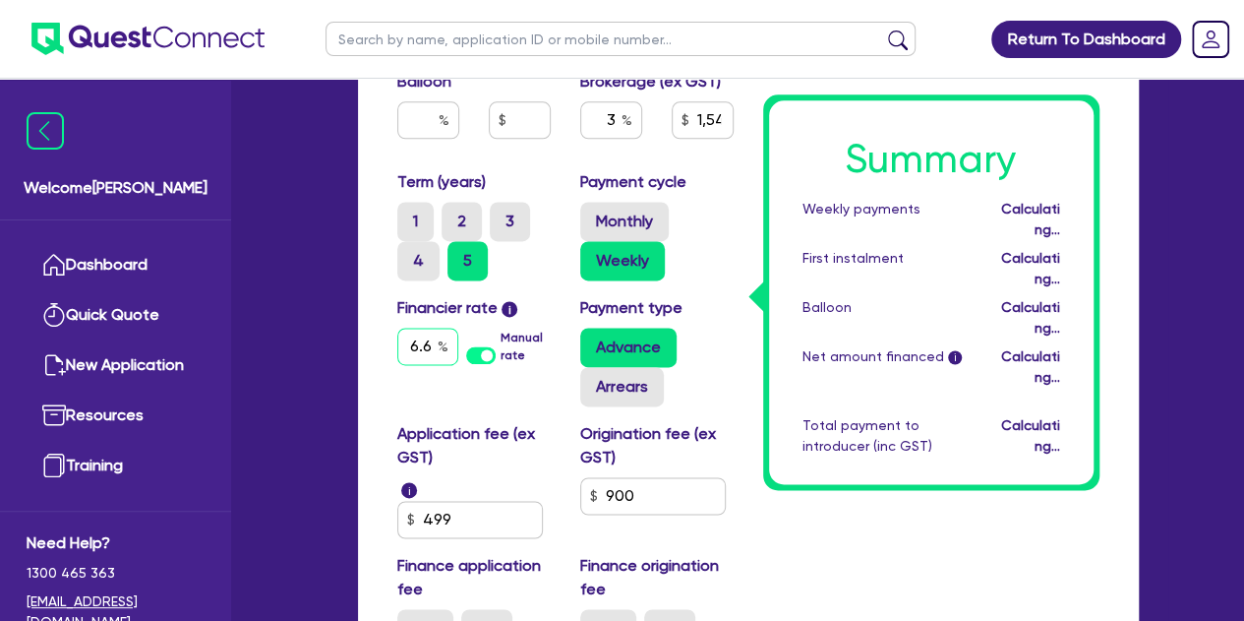
click at [399, 349] on input "6.69" at bounding box center [427, 346] width 61 height 37
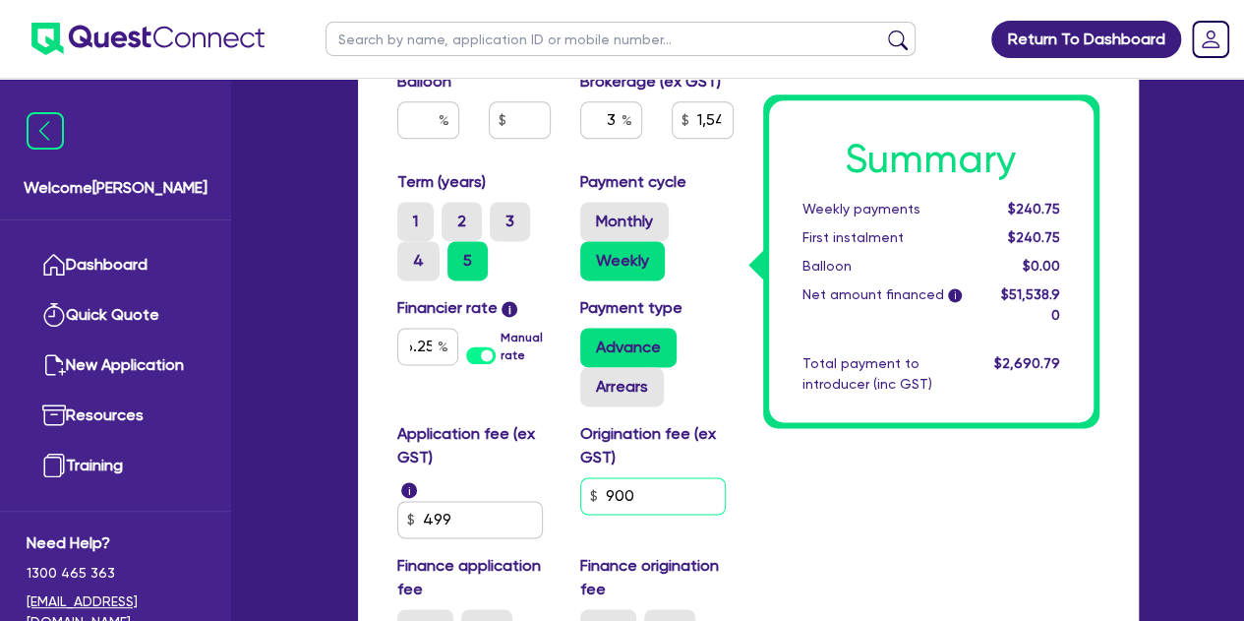
scroll to position [0, 0]
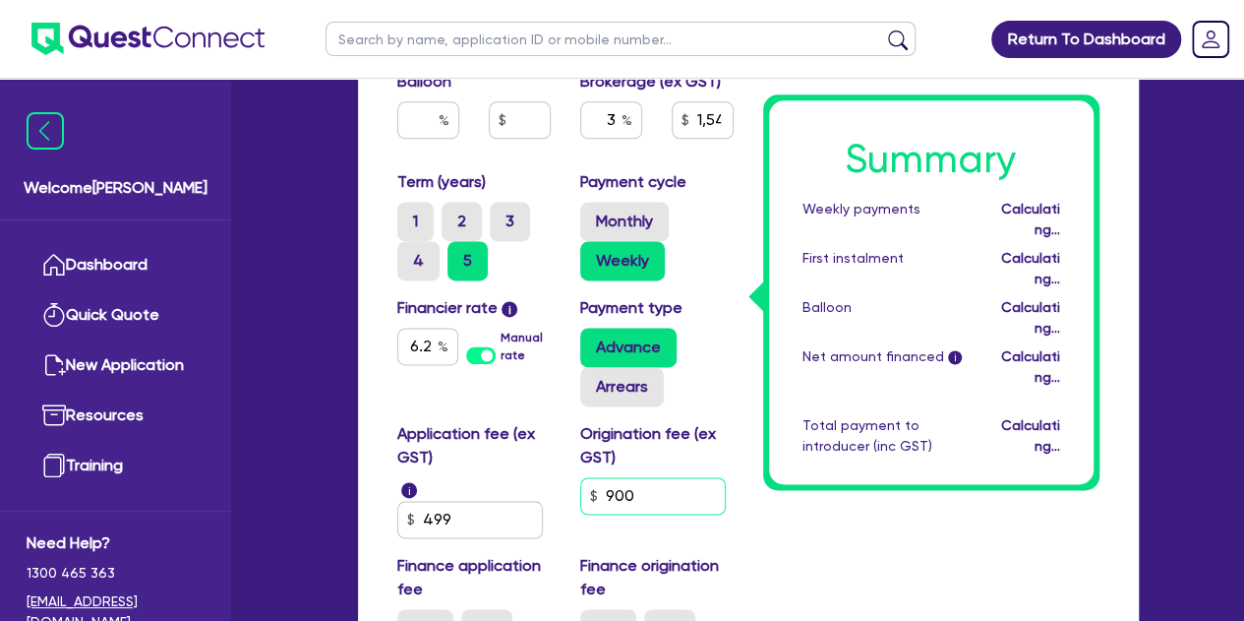
click at [663, 497] on input "900" at bounding box center [653, 495] width 146 height 37
click at [532, 540] on div "Application fee (ex GST) i 499 Origination fee (ex GST) 350 Finance application…" at bounding box center [566, 543] width 366 height 242
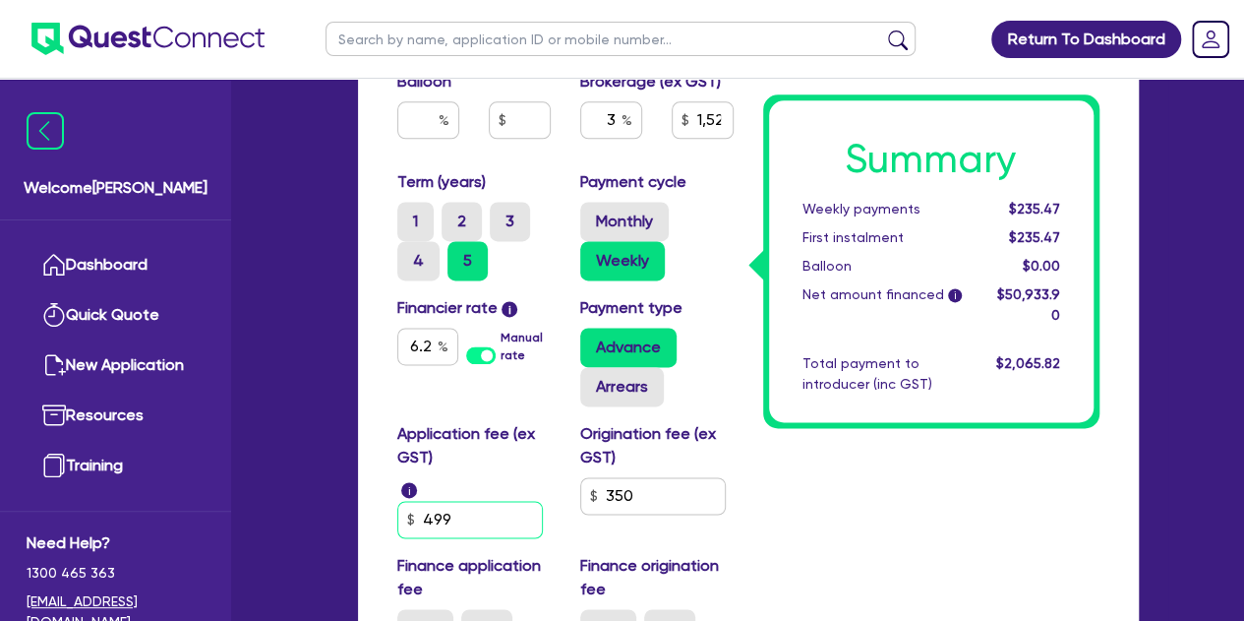
click at [494, 518] on input "499" at bounding box center [470, 519] width 146 height 37
click at [447, 523] on input "150" at bounding box center [470, 519] width 146 height 37
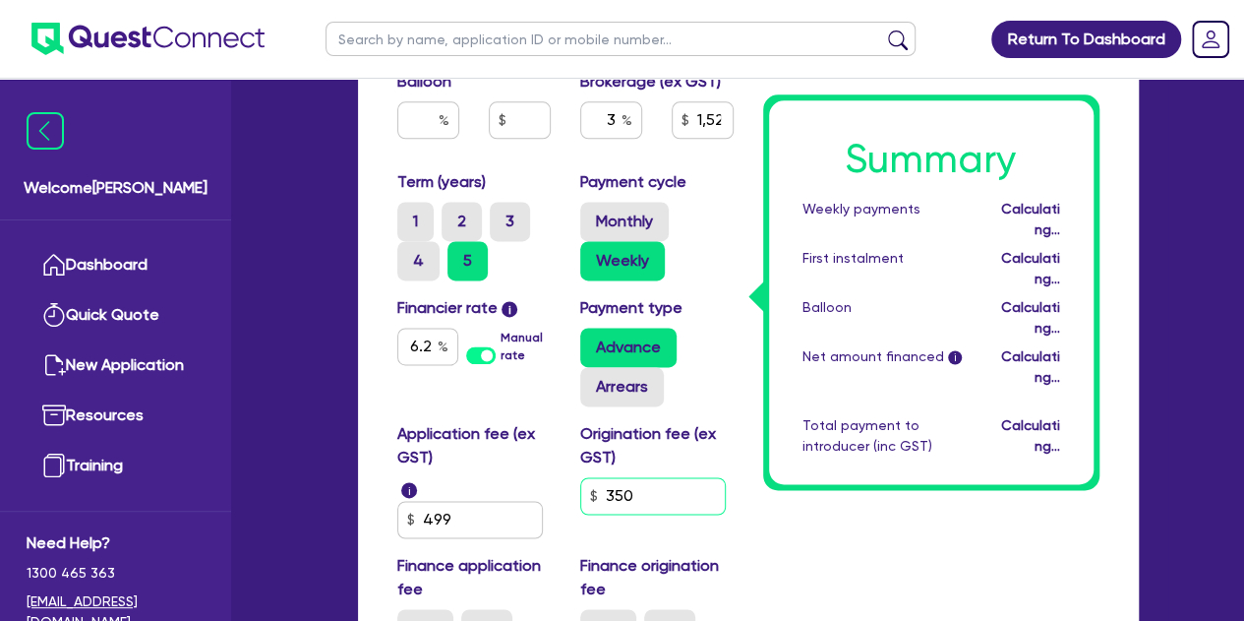
click at [637, 491] on input "350" at bounding box center [653, 495] width 146 height 37
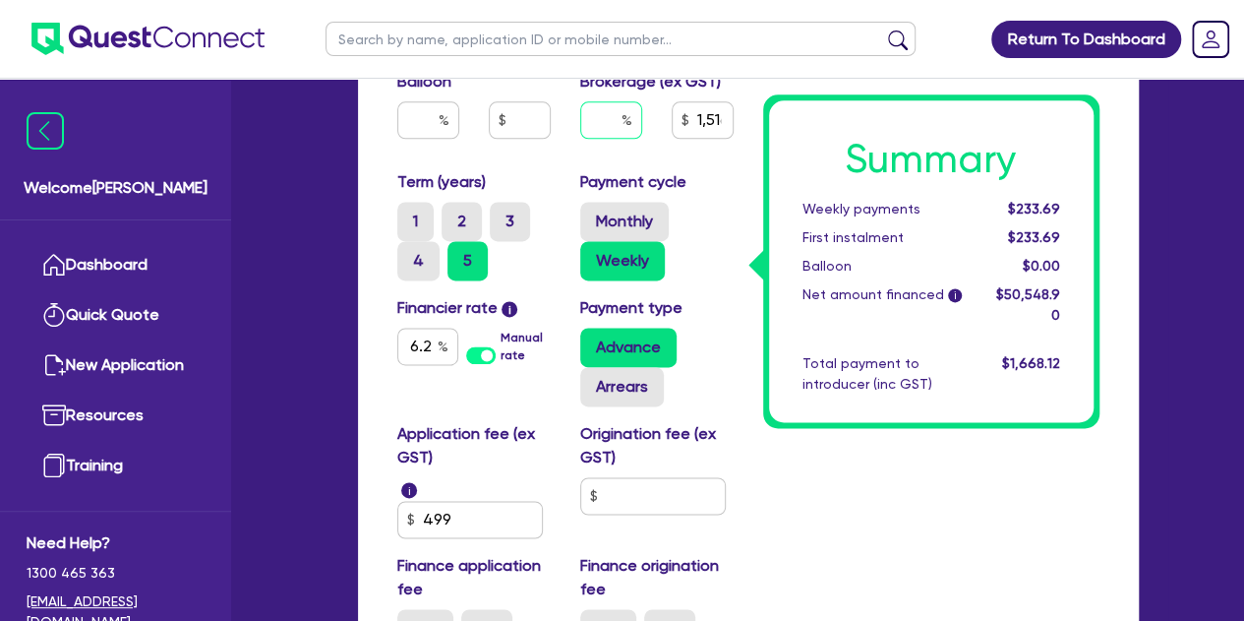
click at [615, 115] on input "text" at bounding box center [611, 119] width 62 height 37
click at [633, 495] on input "text" at bounding box center [653, 495] width 146 height 37
click at [417, 343] on input "6.25" at bounding box center [427, 346] width 61 height 37
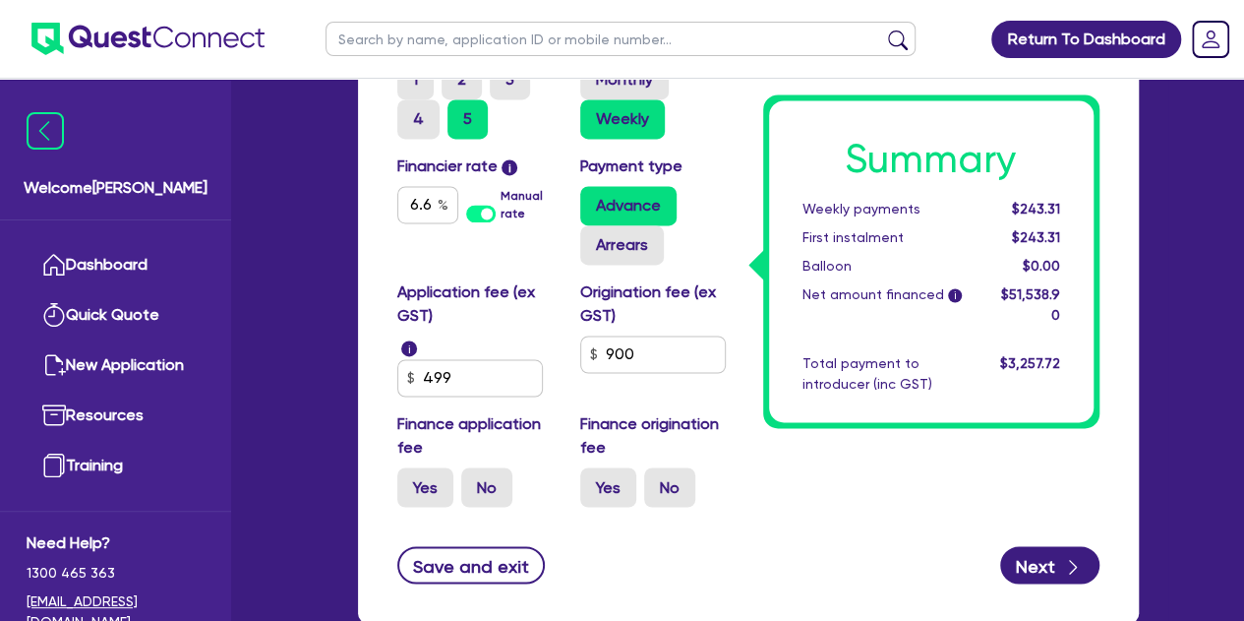
scroll to position [1500, 0]
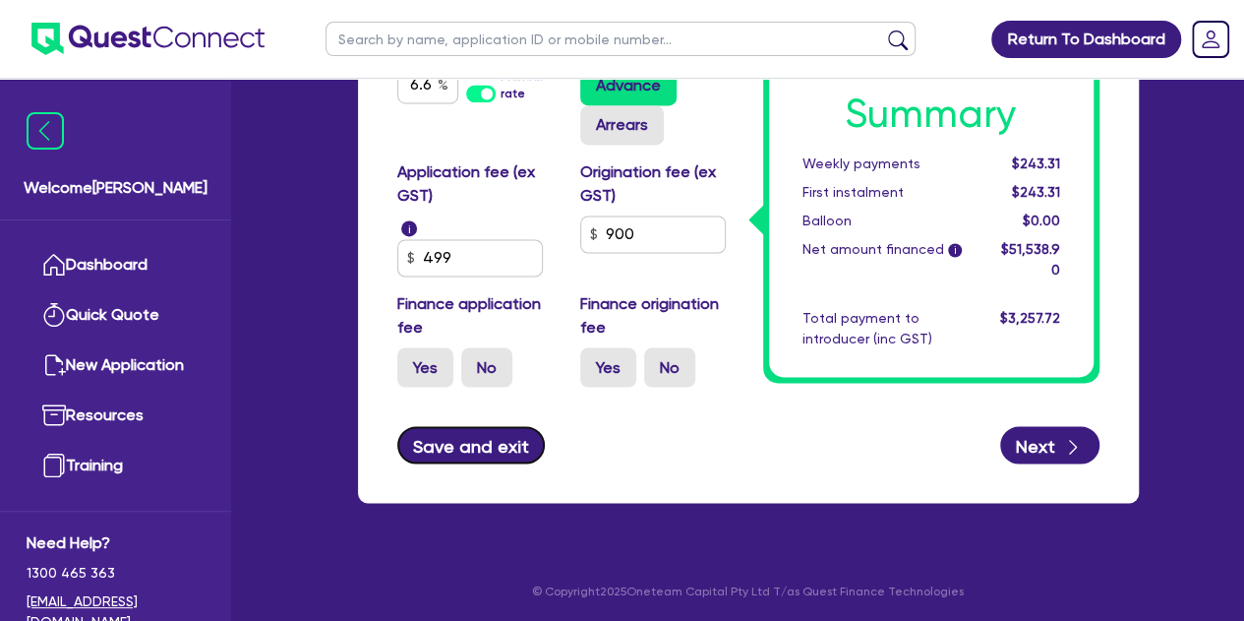
click at [428, 443] on button "Save and exit" at bounding box center [471, 444] width 149 height 37
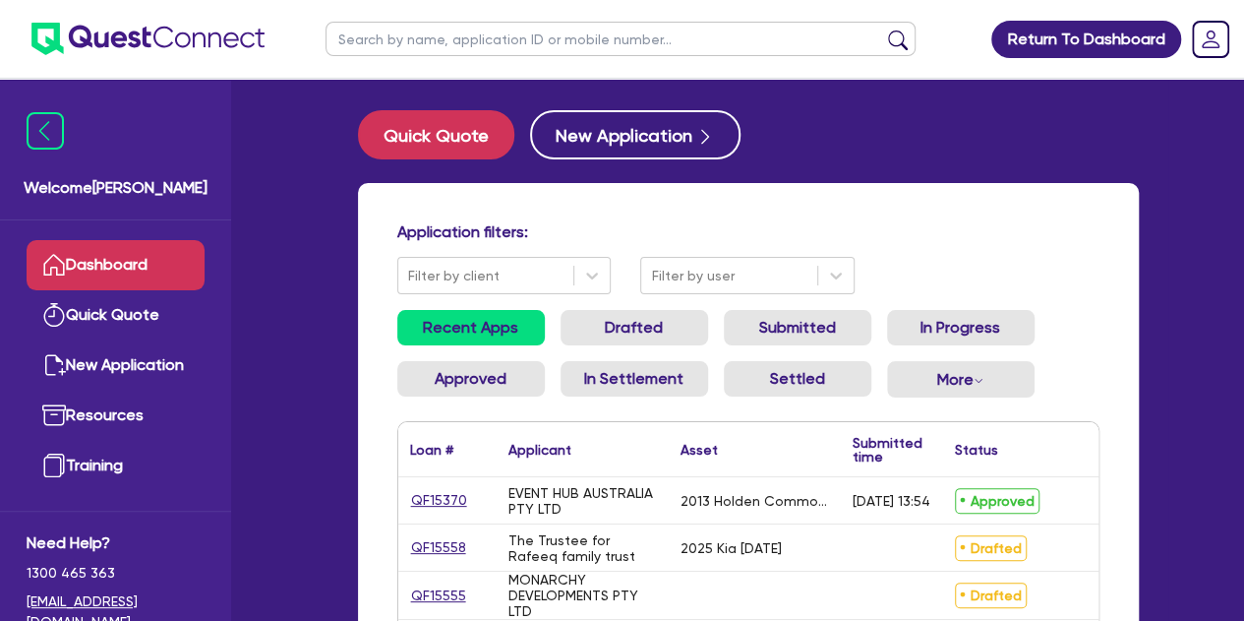
click at [352, 40] on input "text" at bounding box center [621, 39] width 590 height 34
click at [882, 30] on button "submit" at bounding box center [897, 44] width 31 height 28
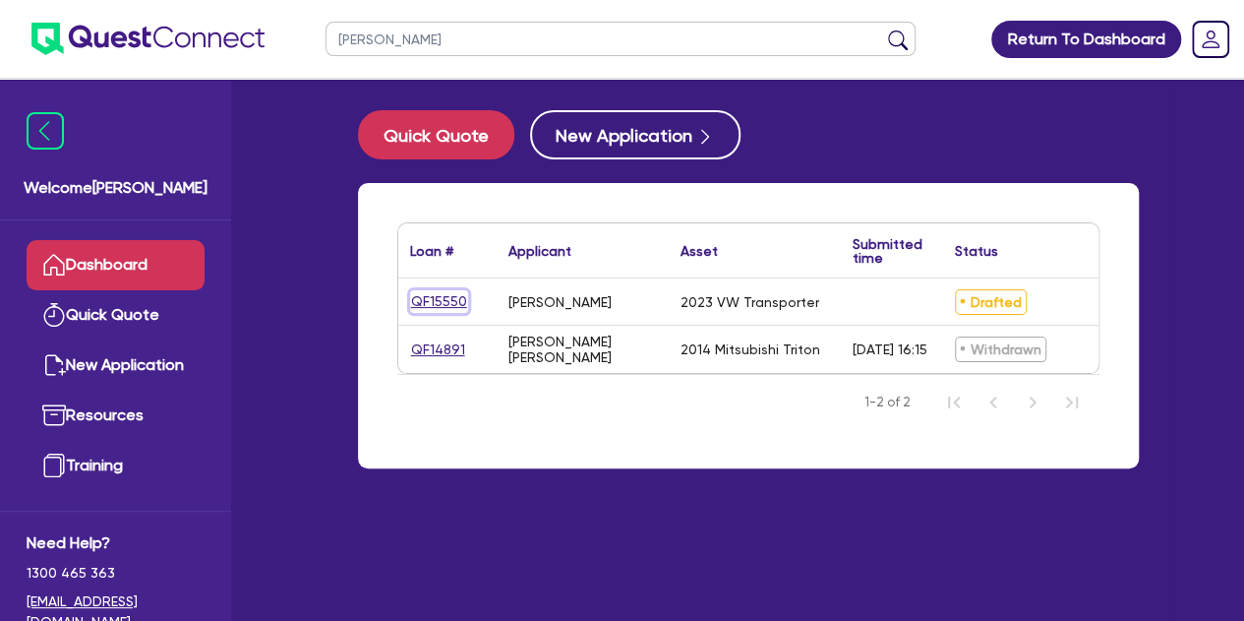
click at [445, 308] on link "QF15550" at bounding box center [439, 301] width 58 height 23
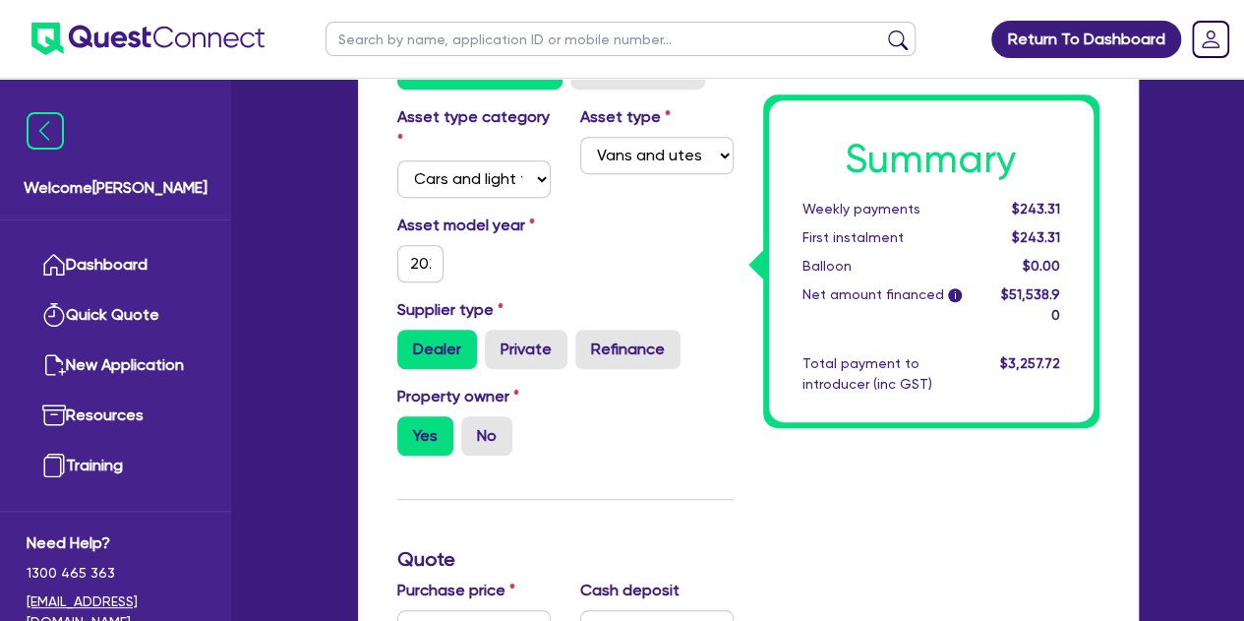
scroll to position [562, 0]
click at [316, 311] on div "Welcome [PERSON_NAME] Quick Quote New Application Ref Company Ref Salesperson R…" at bounding box center [623, 499] width 1092 height 2123
click at [429, 255] on input "2023" at bounding box center [420, 262] width 47 height 37
click at [293, 274] on div "Welcome [PERSON_NAME] Quick Quote New Application Ref Company Ref Salesperson R…" at bounding box center [623, 499] width 1092 height 2123
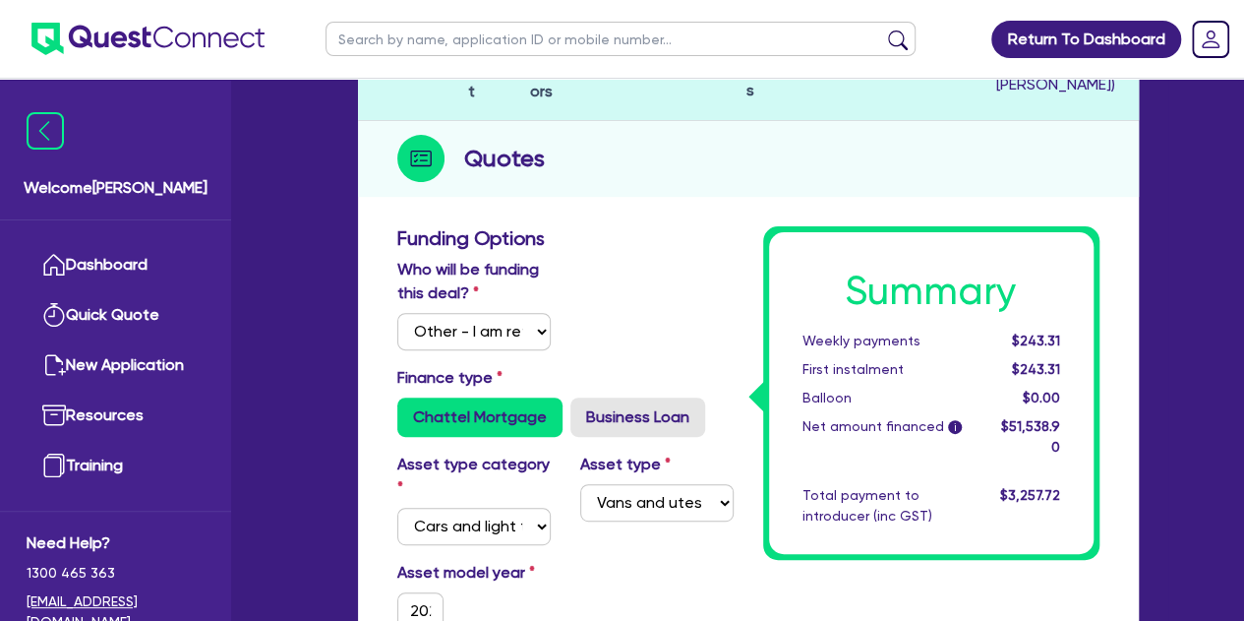
scroll to position [0, 0]
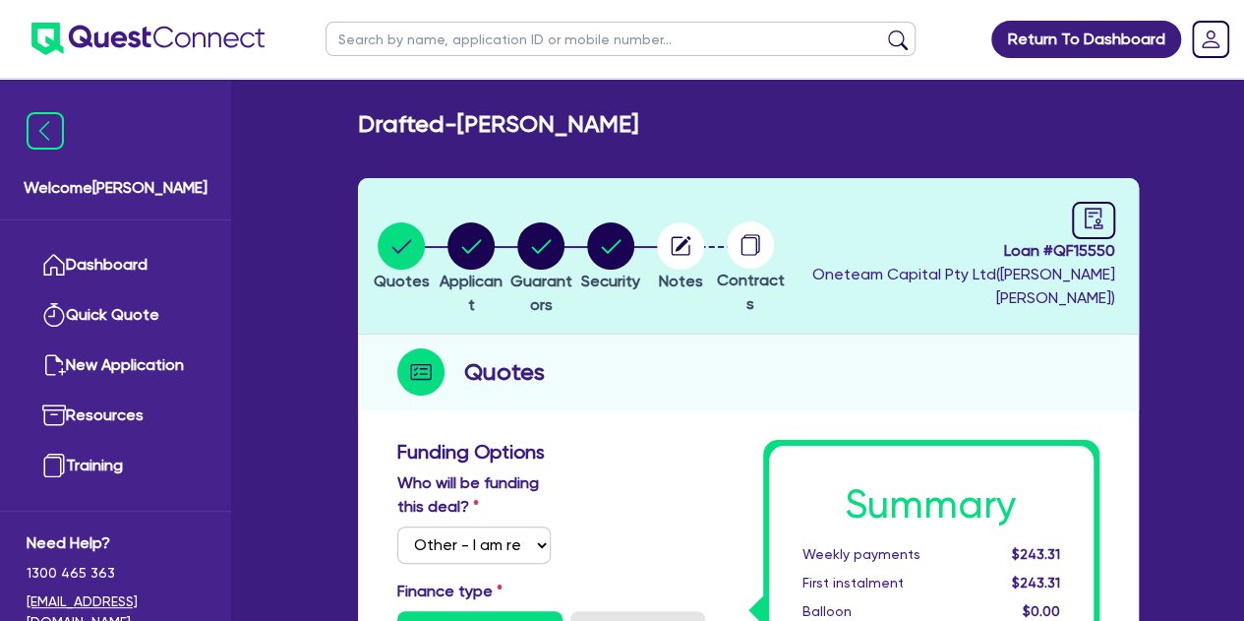
click at [494, 219] on header "Quotes Applicant [GEOGRAPHIC_DATA] Security Notes Contracts Loan # QF15550 Onet…" at bounding box center [748, 256] width 781 height 156
click at [490, 267] on circle "button" at bounding box center [471, 245] width 47 height 47
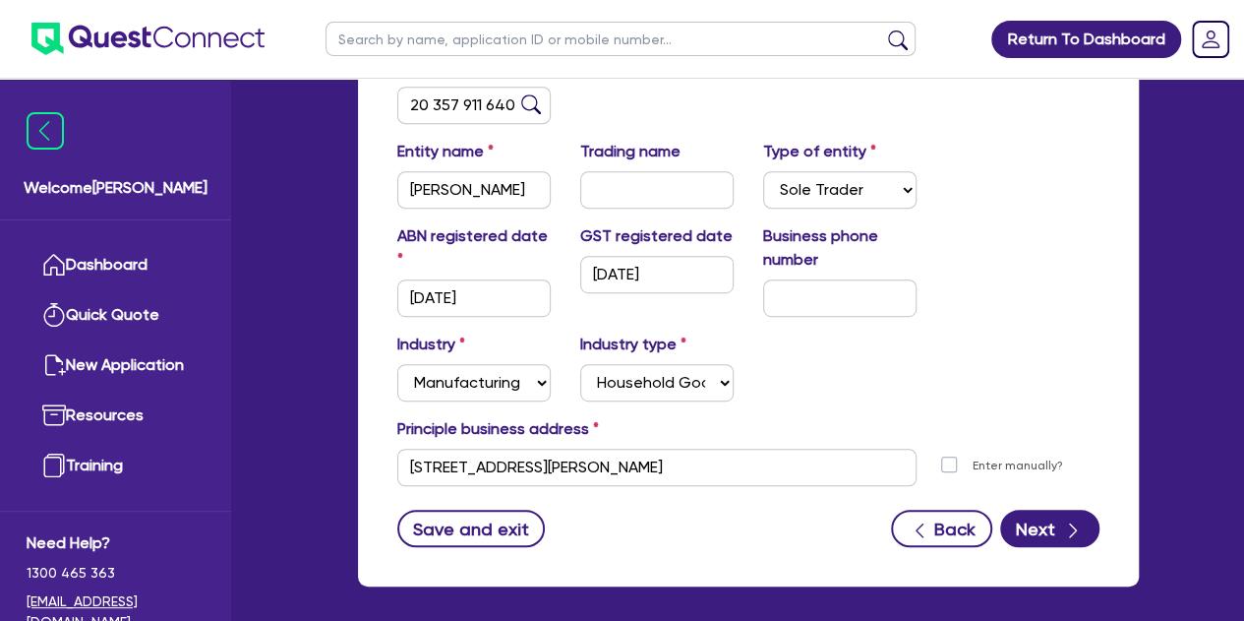
scroll to position [384, 0]
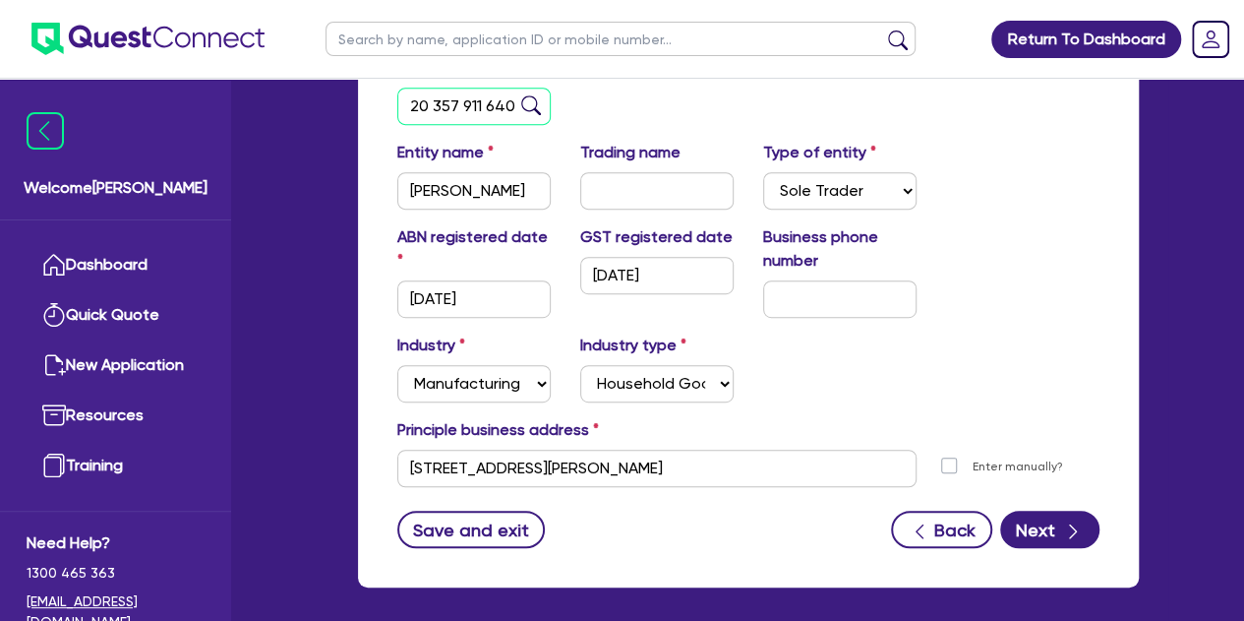
drag, startPoint x: 407, startPoint y: 105, endPoint x: 553, endPoint y: 117, distance: 146.1
click at [553, 117] on div "ABN 20 357 911 640" at bounding box center [474, 90] width 183 height 69
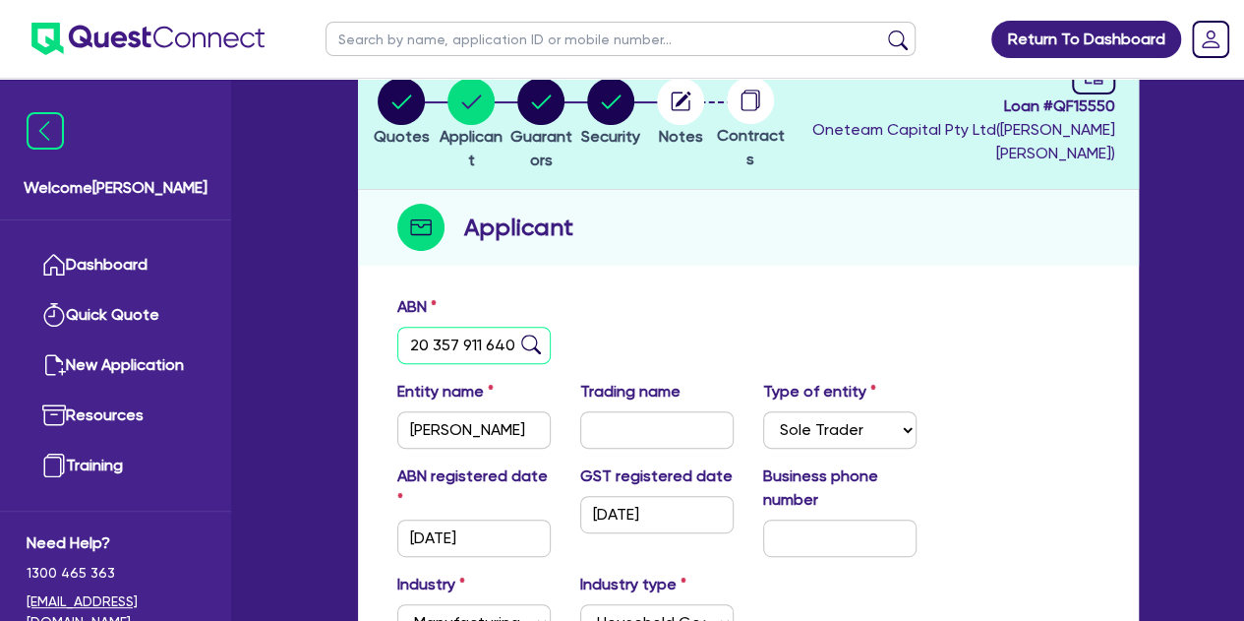
scroll to position [144, 0]
click at [407, 87] on circle "button" at bounding box center [401, 102] width 47 height 47
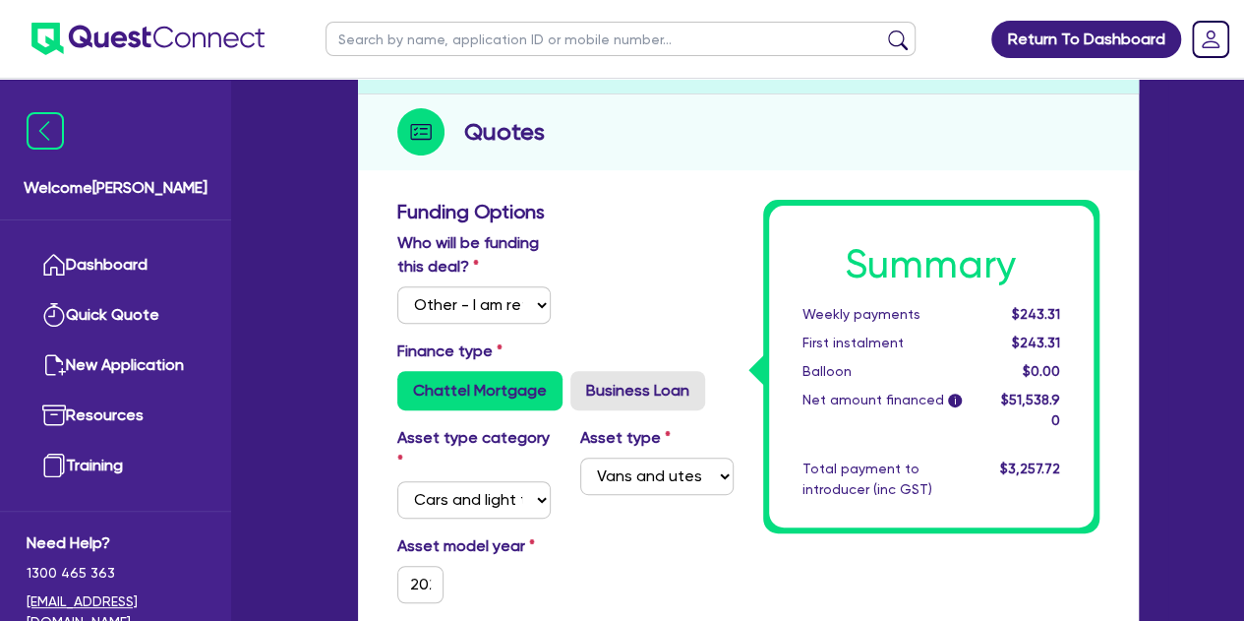
scroll to position [248, 0]
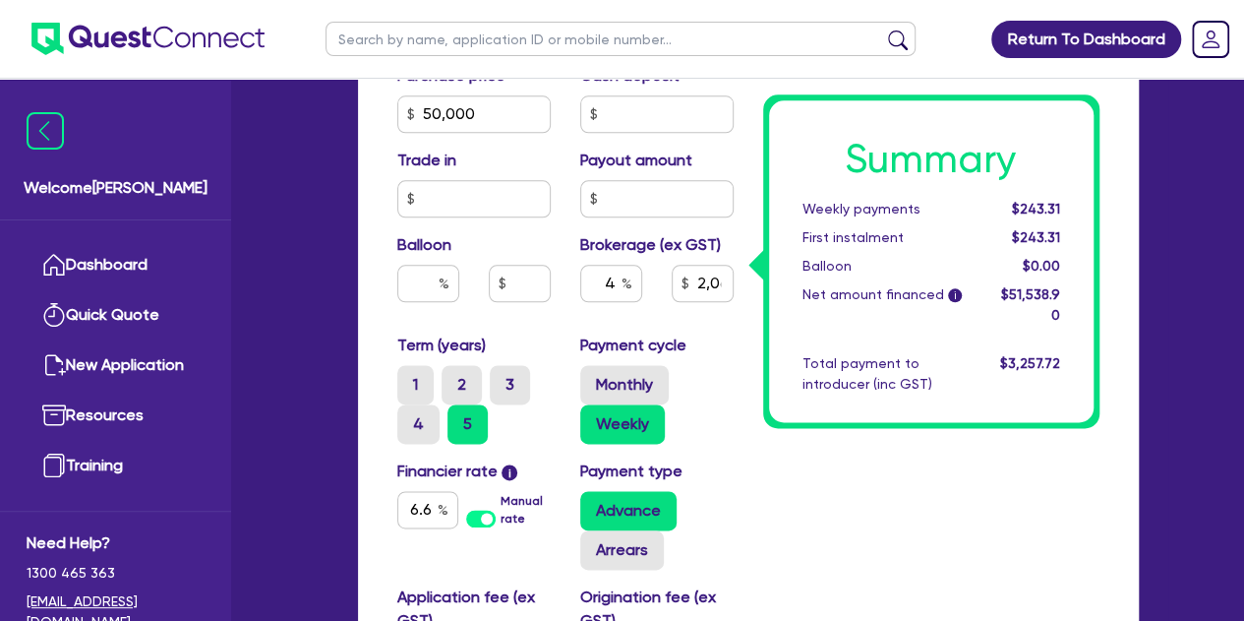
scroll to position [1083, 0]
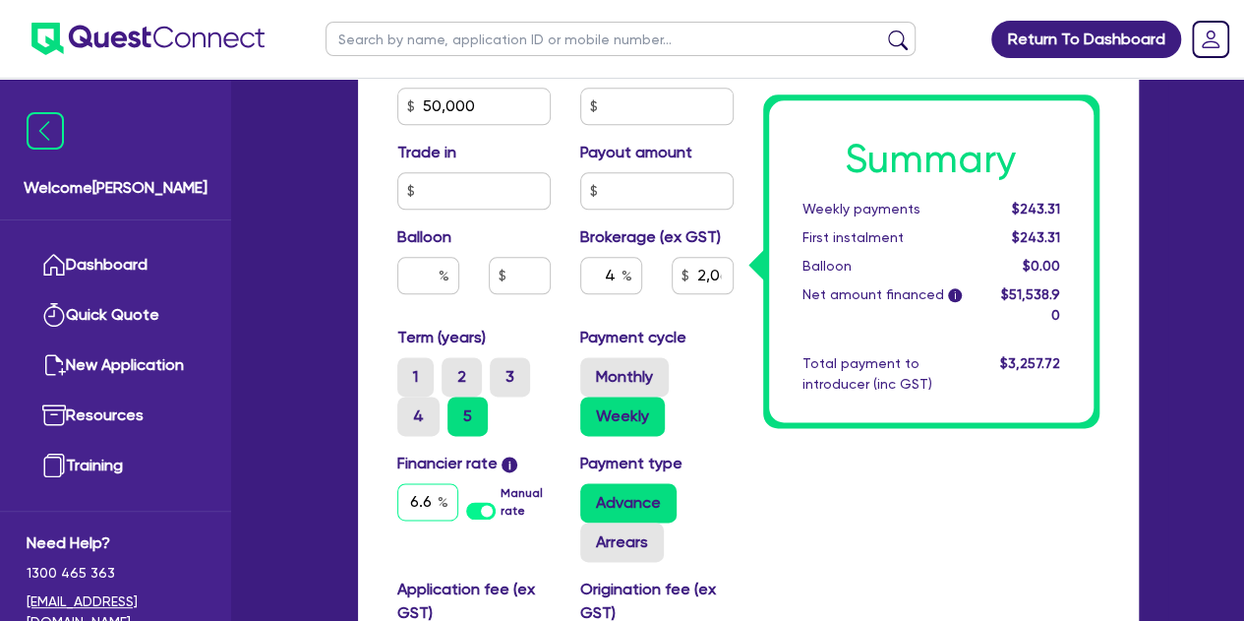
click at [413, 483] on input "6.69" at bounding box center [427, 501] width 61 height 37
click at [349, 468] on div "Quotes Applicant [GEOGRAPHIC_DATA] Security Notes Contracts Loan # QF15550 Onet…" at bounding box center [748, 19] width 811 height 1848
click at [846, 486] on div "Summary Weekly payments $241.60 First instalment $241.60 Balloon $0.00 Net amou…" at bounding box center [932, 88] width 366 height 1463
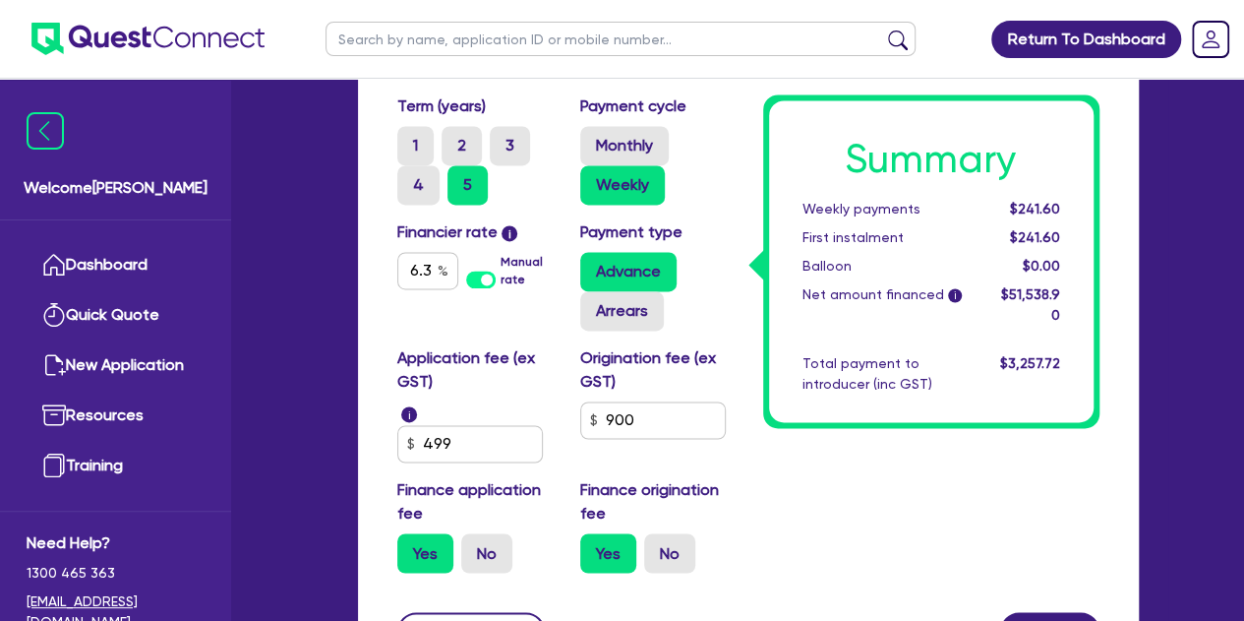
scroll to position [1322, 0]
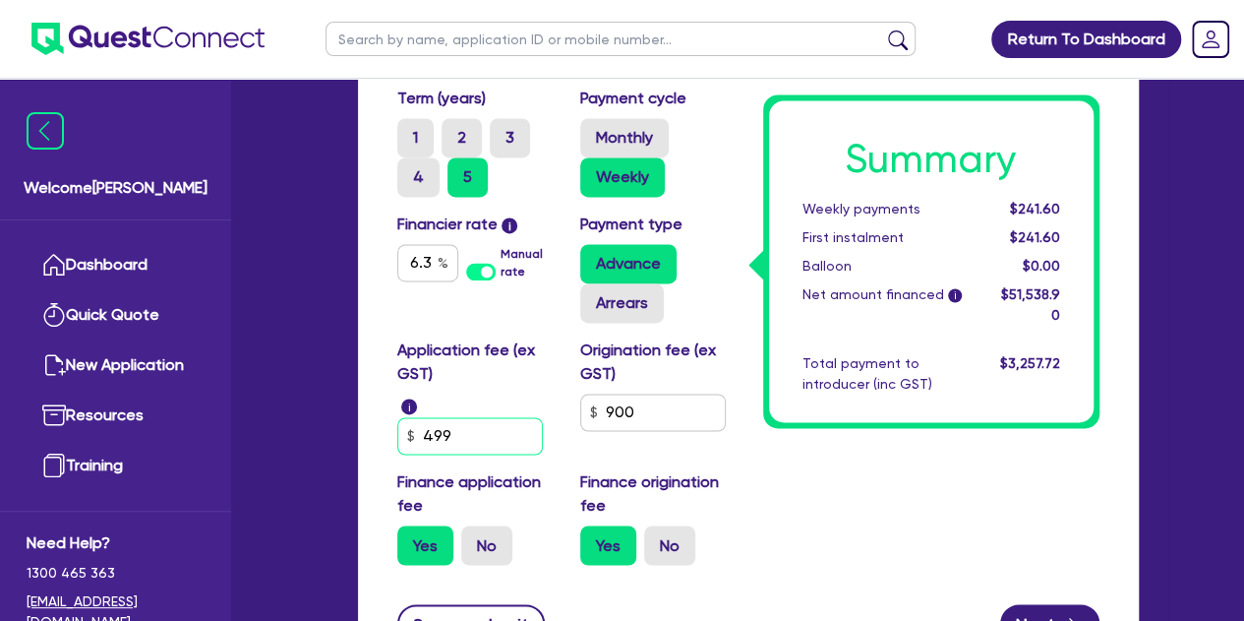
click at [460, 420] on input "499" at bounding box center [470, 435] width 146 height 37
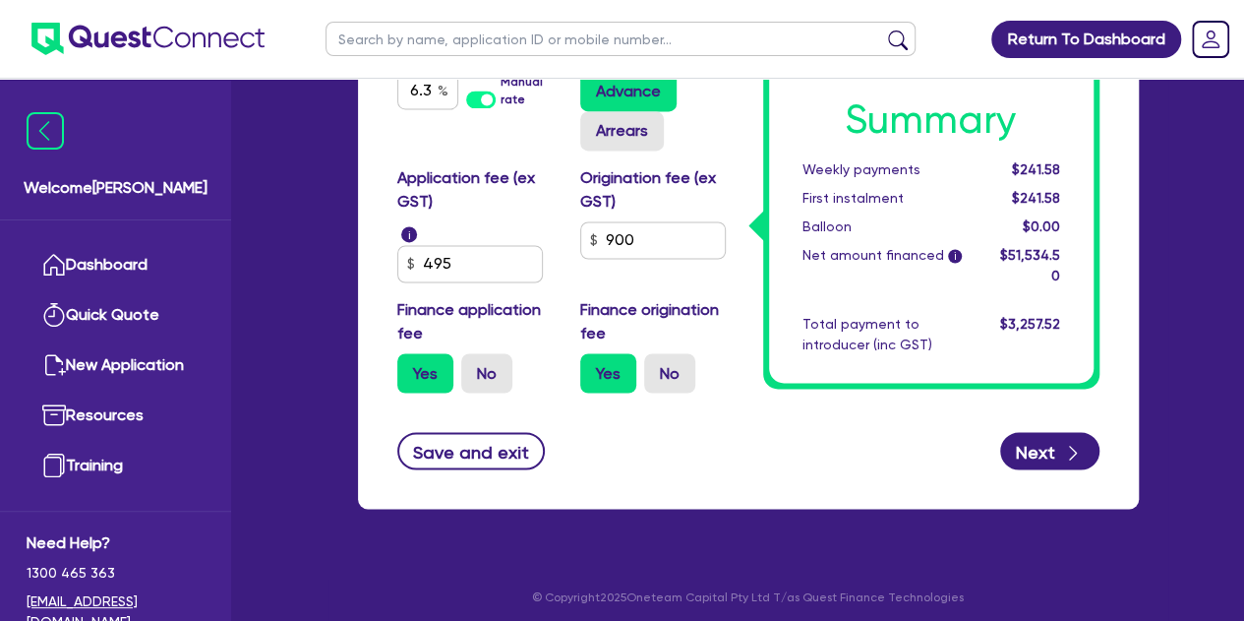
scroll to position [1500, 0]
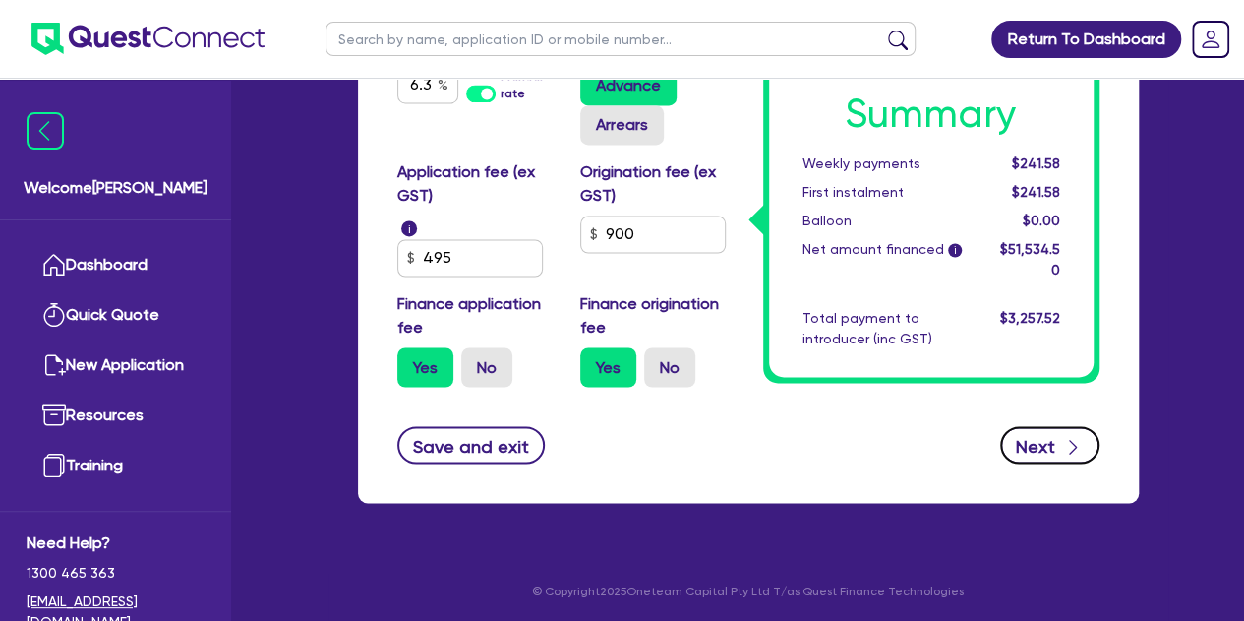
click at [1085, 442] on button "Next" at bounding box center [1049, 444] width 99 height 37
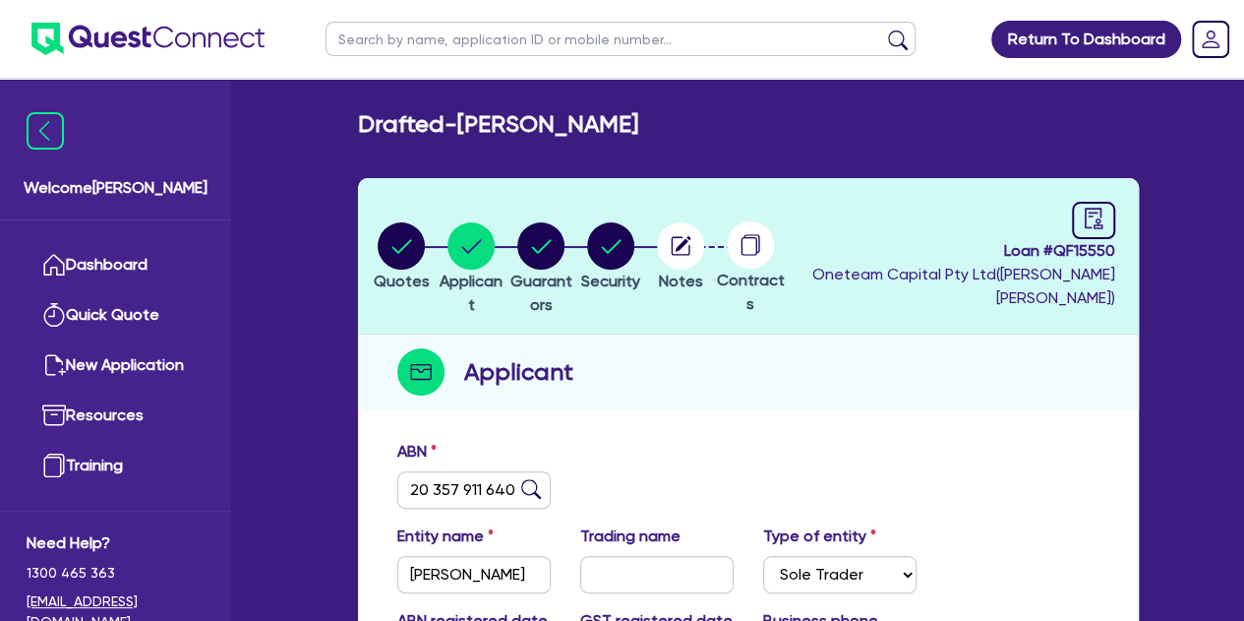
click at [273, 346] on div "Welcome [PERSON_NAME] Quick Quote New Application Ref Company Ref Salesperson R…" at bounding box center [623, 545] width 1092 height 1091
click at [374, 262] on li "Quotes" at bounding box center [402, 255] width 70 height 69
click at [396, 247] on circle "button" at bounding box center [401, 245] width 47 height 47
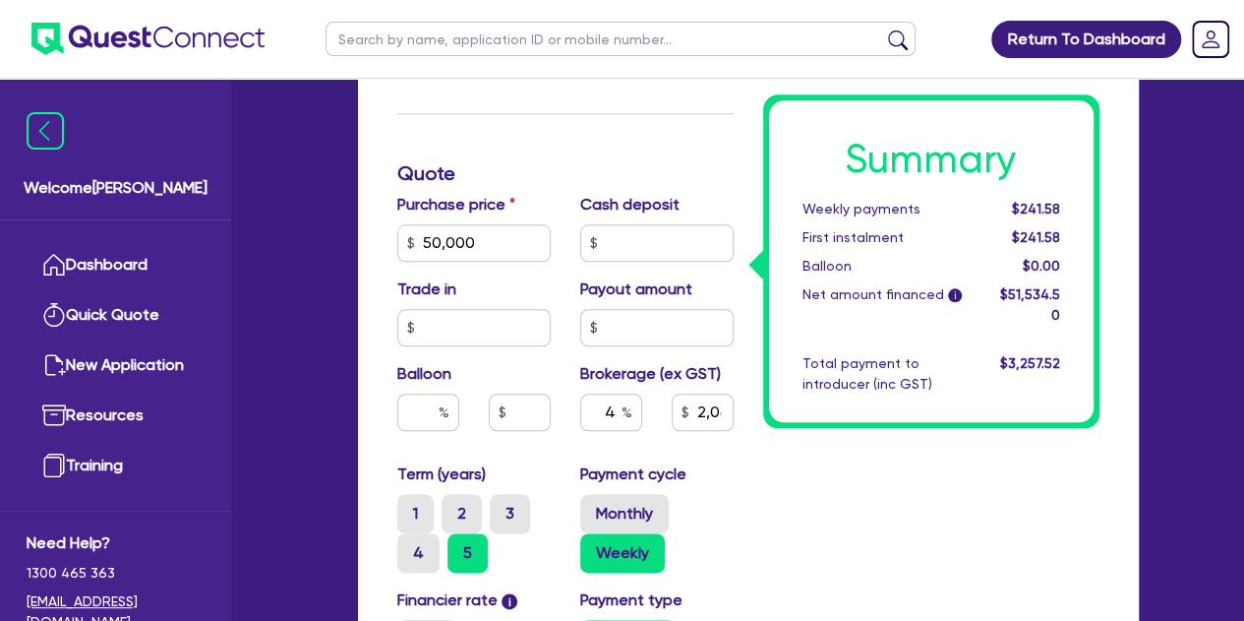
scroll to position [958, 0]
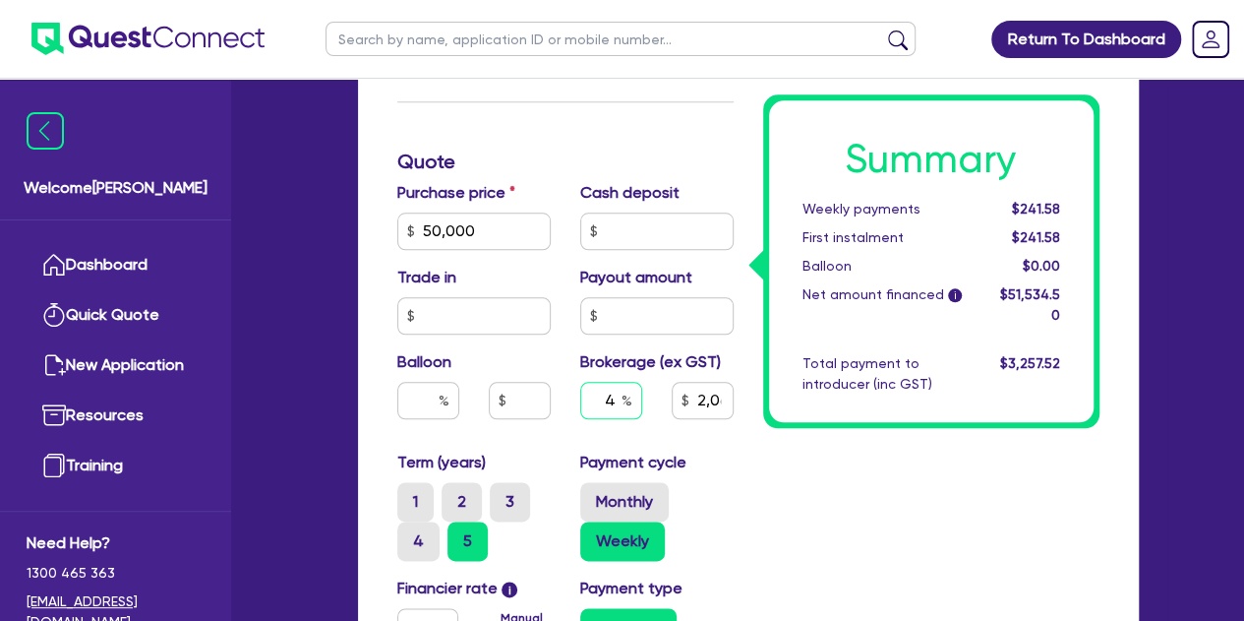
click at [616, 405] on input "4" at bounding box center [611, 400] width 62 height 37
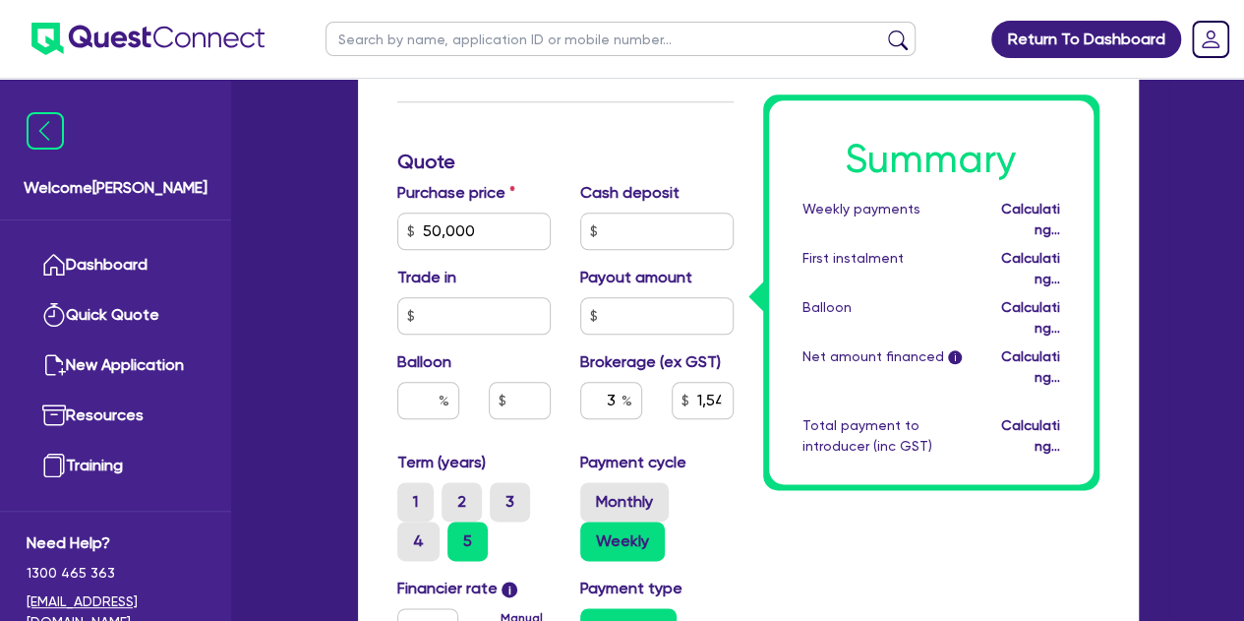
click at [755, 461] on div "Summary Weekly payments Calculating... First instalment Calculating... Balloon …" at bounding box center [932, 213] width 366 height 1463
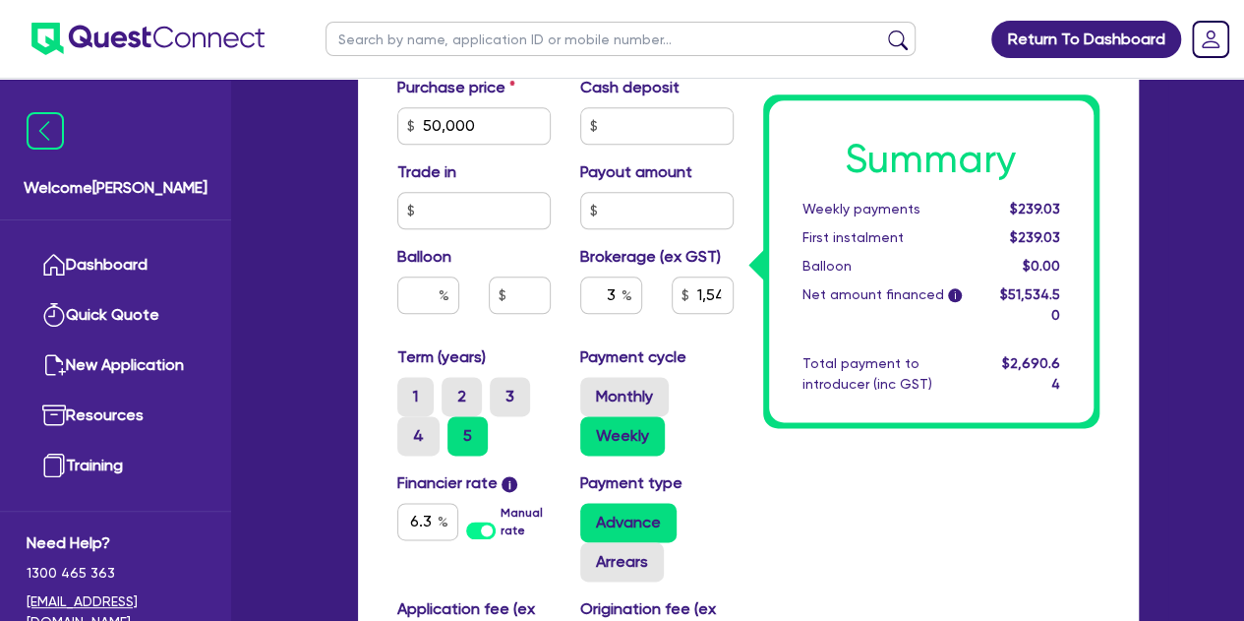
scroll to position [1062, 0]
click at [615, 296] on input "3" at bounding box center [611, 295] width 62 height 37
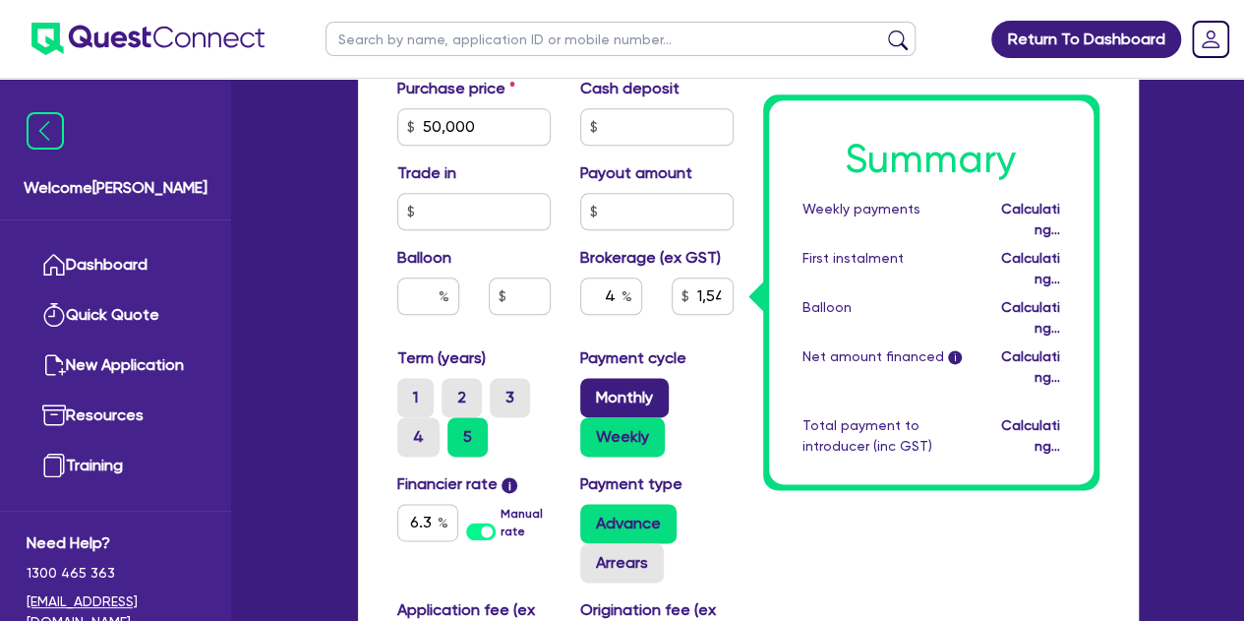
click at [614, 403] on label "Monthly" at bounding box center [624, 397] width 89 height 39
click at [593, 391] on input "Monthly" at bounding box center [586, 384] width 13 height 13
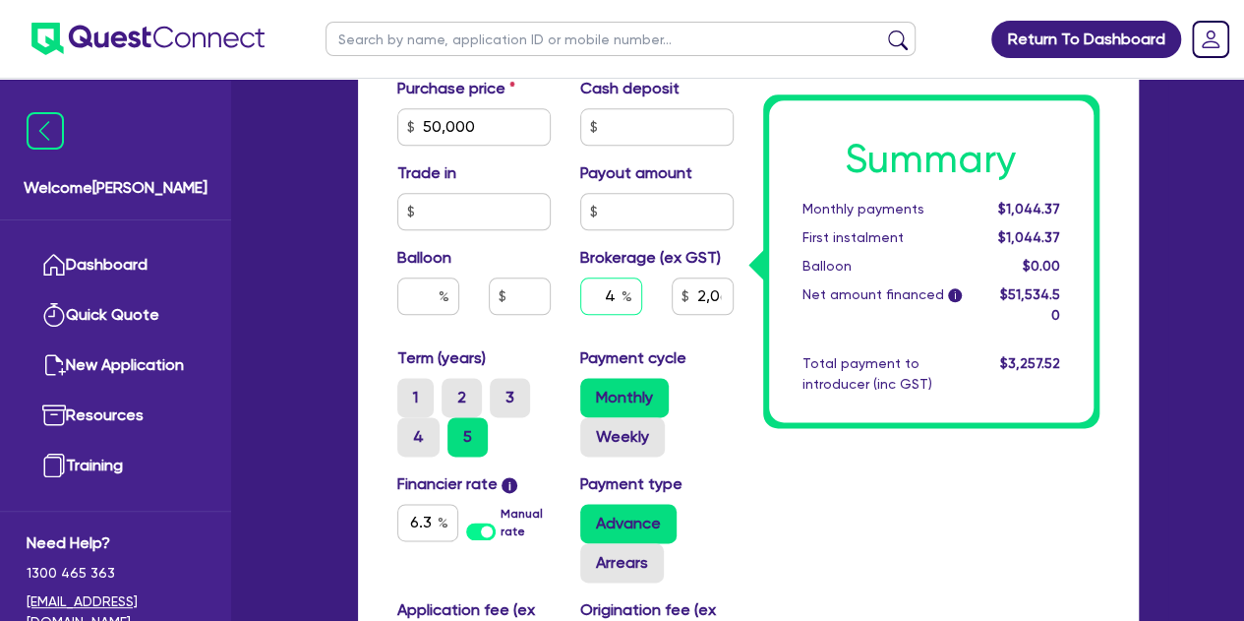
click at [612, 287] on input "4" at bounding box center [611, 295] width 62 height 37
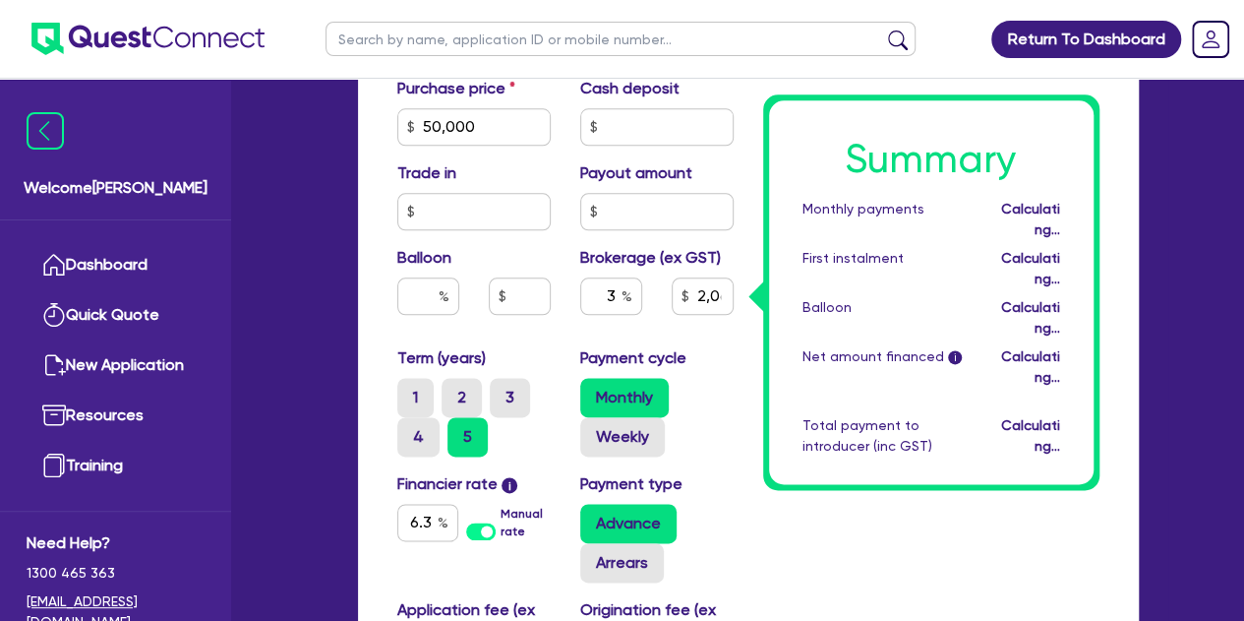
click at [567, 327] on div "3" at bounding box center [611, 303] width 91 height 53
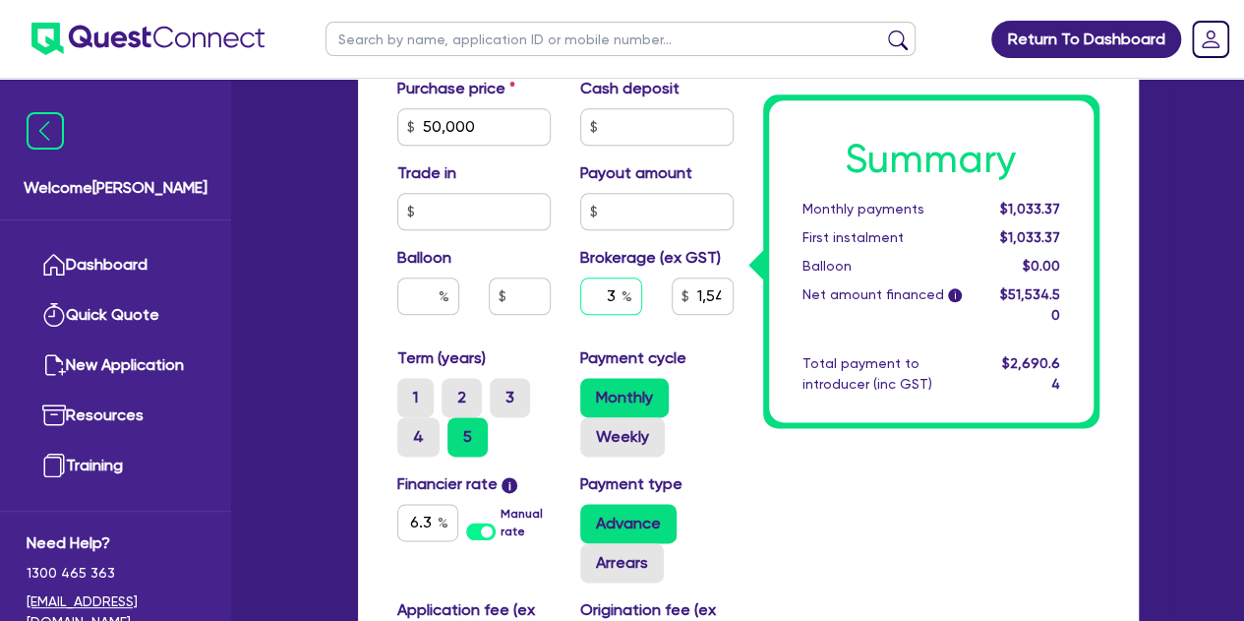
click at [622, 294] on div "3" at bounding box center [611, 295] width 62 height 37
click at [566, 321] on div "4" at bounding box center [611, 303] width 91 height 53
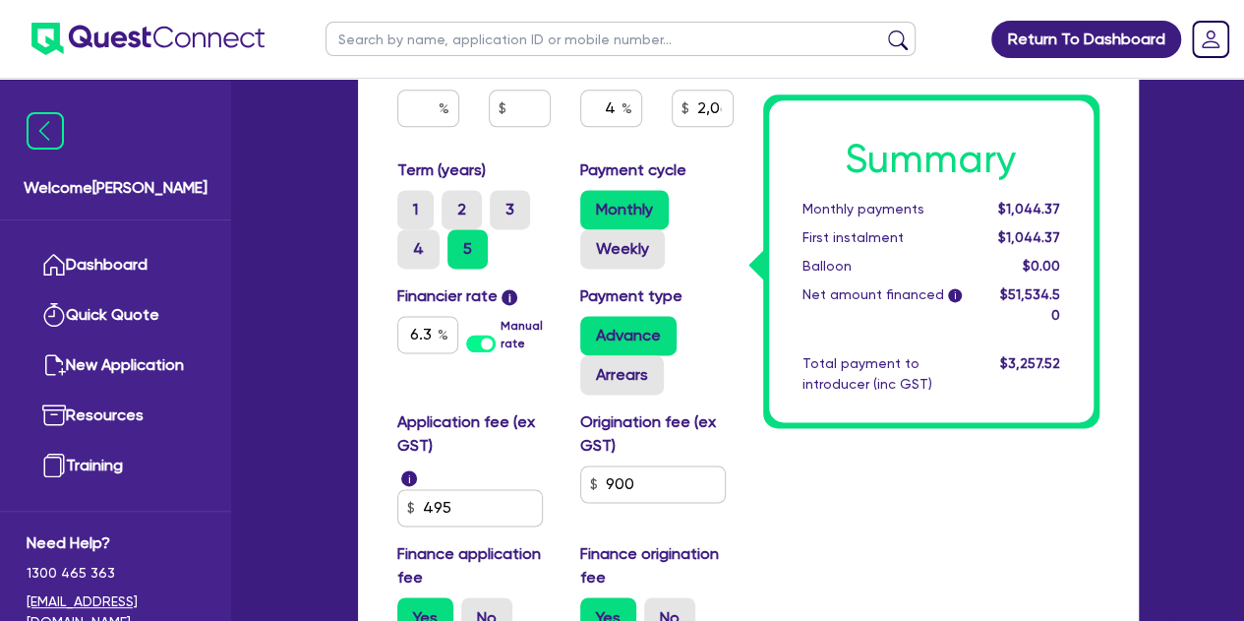
scroll to position [1246, 0]
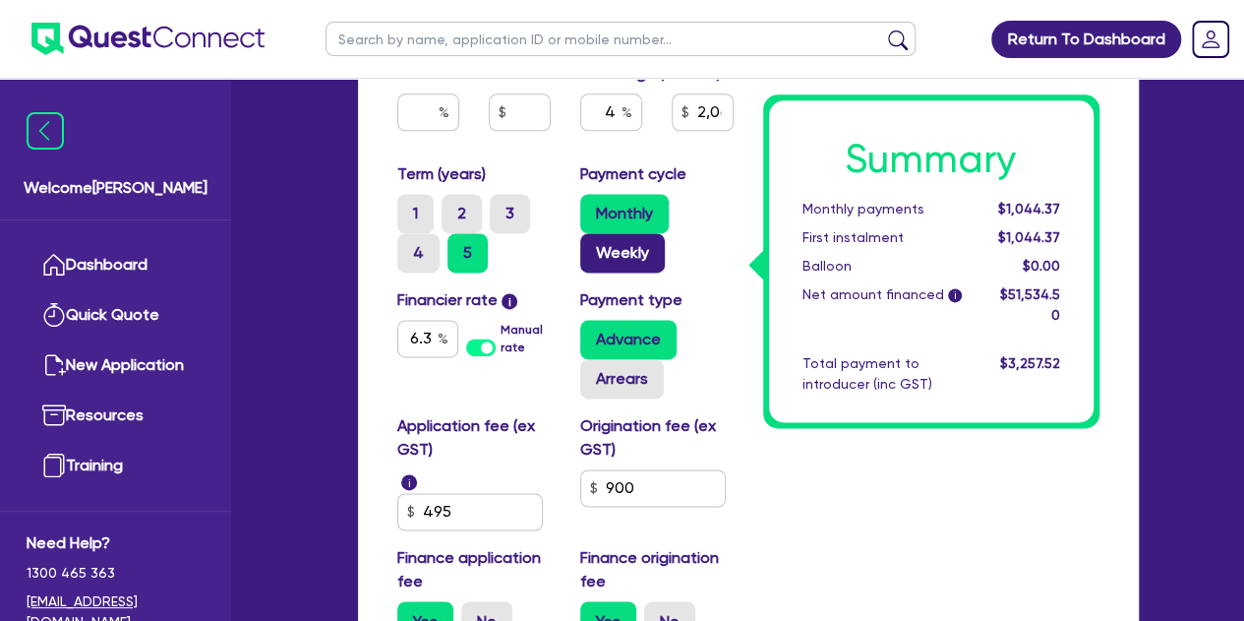
click at [621, 255] on label "Weekly" at bounding box center [622, 252] width 85 height 39
click at [593, 246] on input "Weekly" at bounding box center [586, 239] width 13 height 13
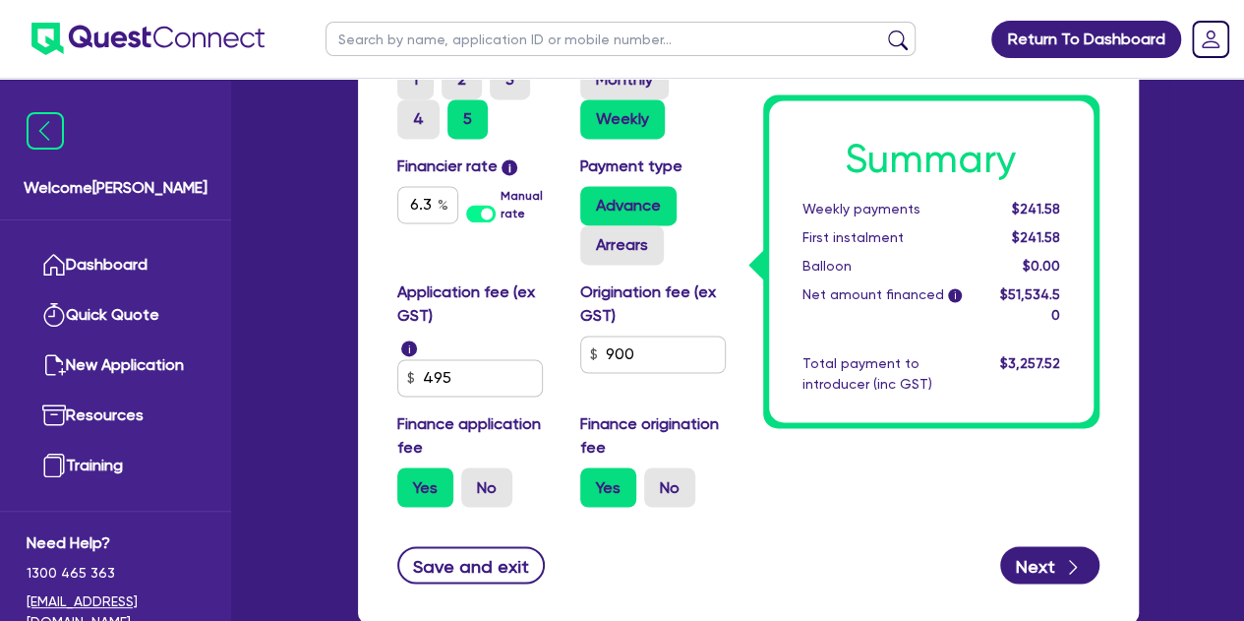
scroll to position [1428, 0]
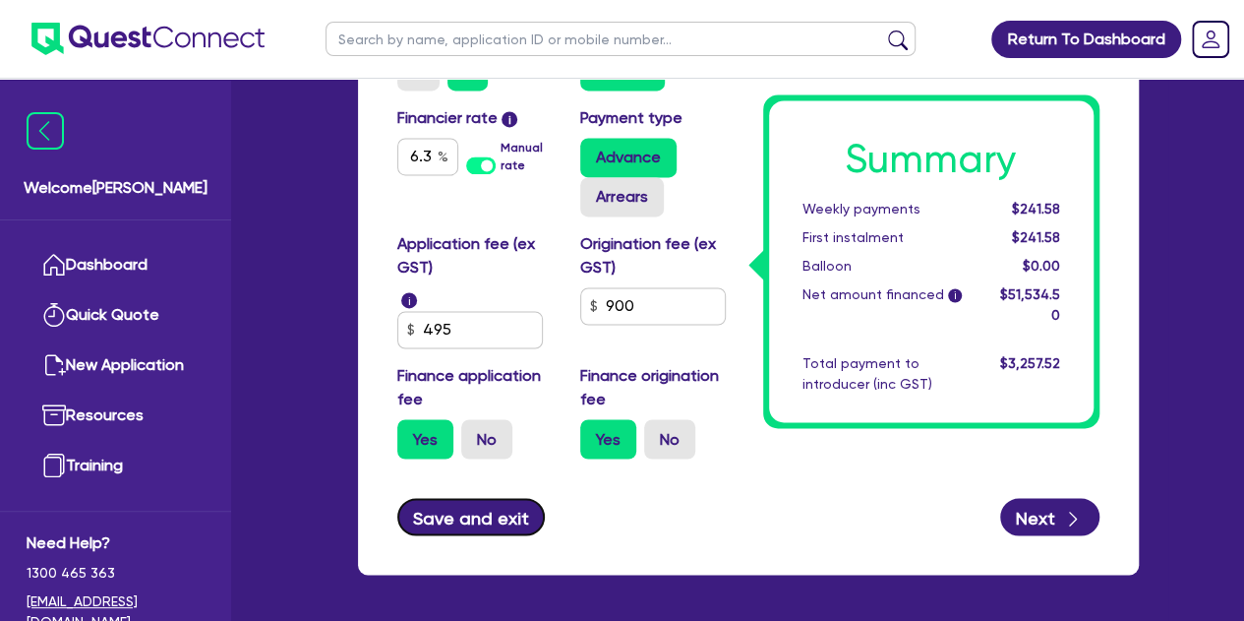
click at [499, 506] on button "Save and exit" at bounding box center [471, 516] width 149 height 37
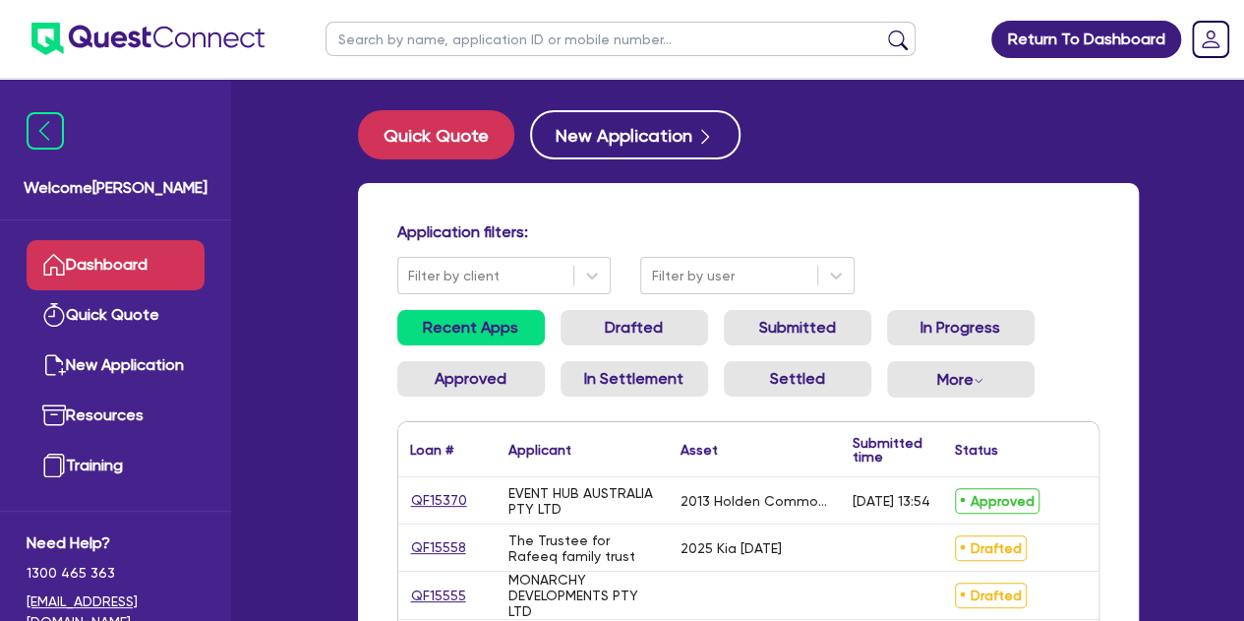
click at [372, 58] on ul at bounding box center [621, 39] width 630 height 78
click at [368, 39] on input "text" at bounding box center [621, 39] width 590 height 34
click at [882, 30] on button "submit" at bounding box center [897, 44] width 31 height 28
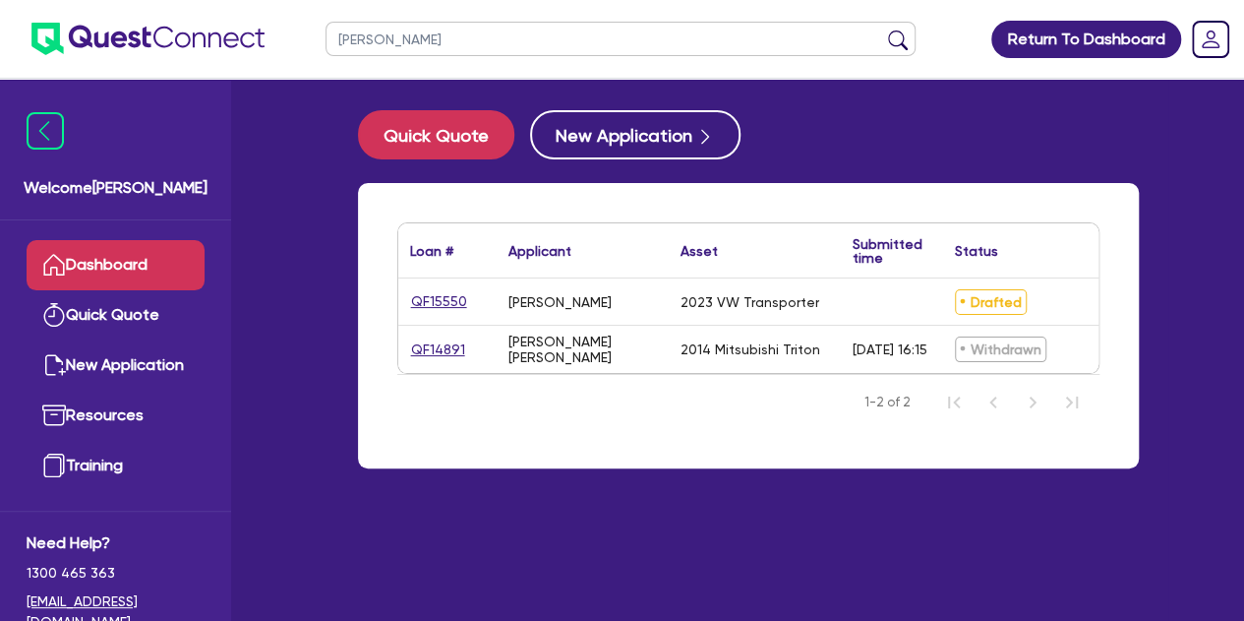
drag, startPoint x: 447, startPoint y: 314, endPoint x: 423, endPoint y: 288, distance: 34.8
click at [423, 288] on div "QF15550" at bounding box center [447, 301] width 98 height 46
click at [423, 290] on link "QF15550" at bounding box center [439, 301] width 58 height 23
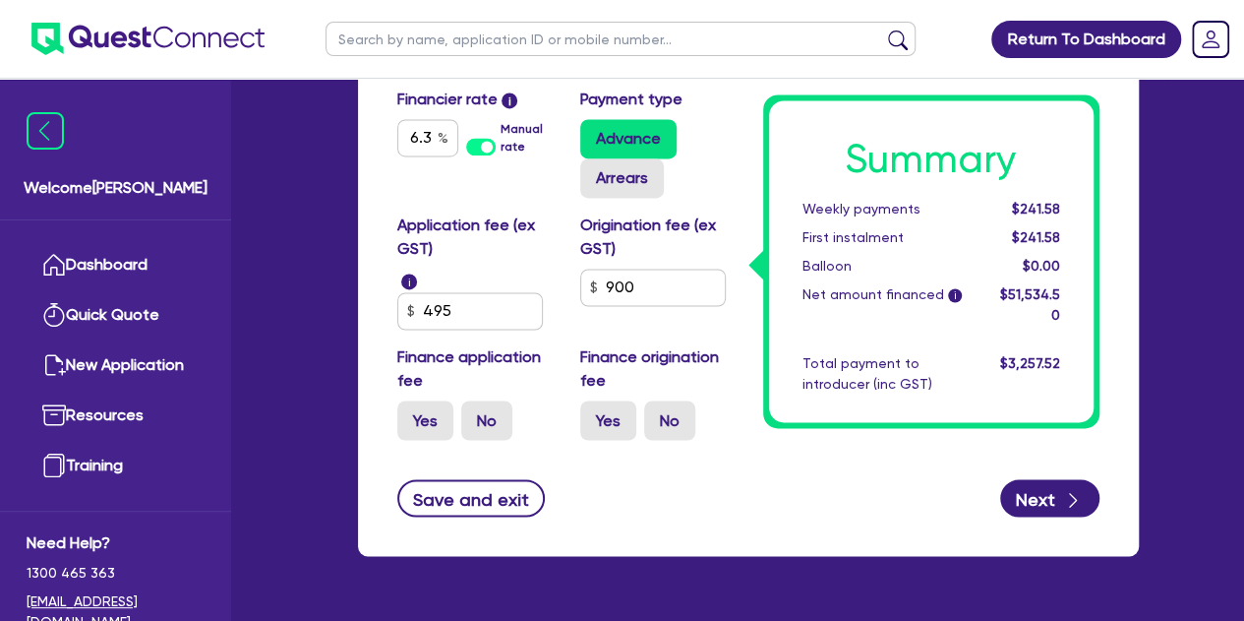
scroll to position [1500, 0]
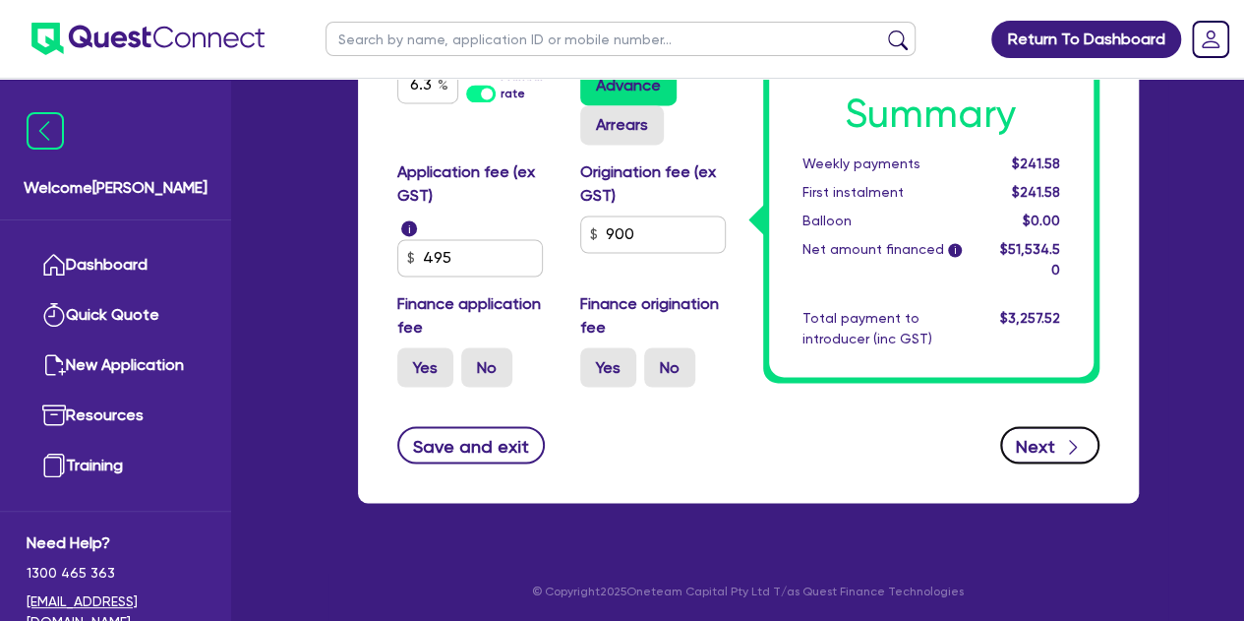
click at [1054, 431] on button "Next" at bounding box center [1049, 444] width 99 height 37
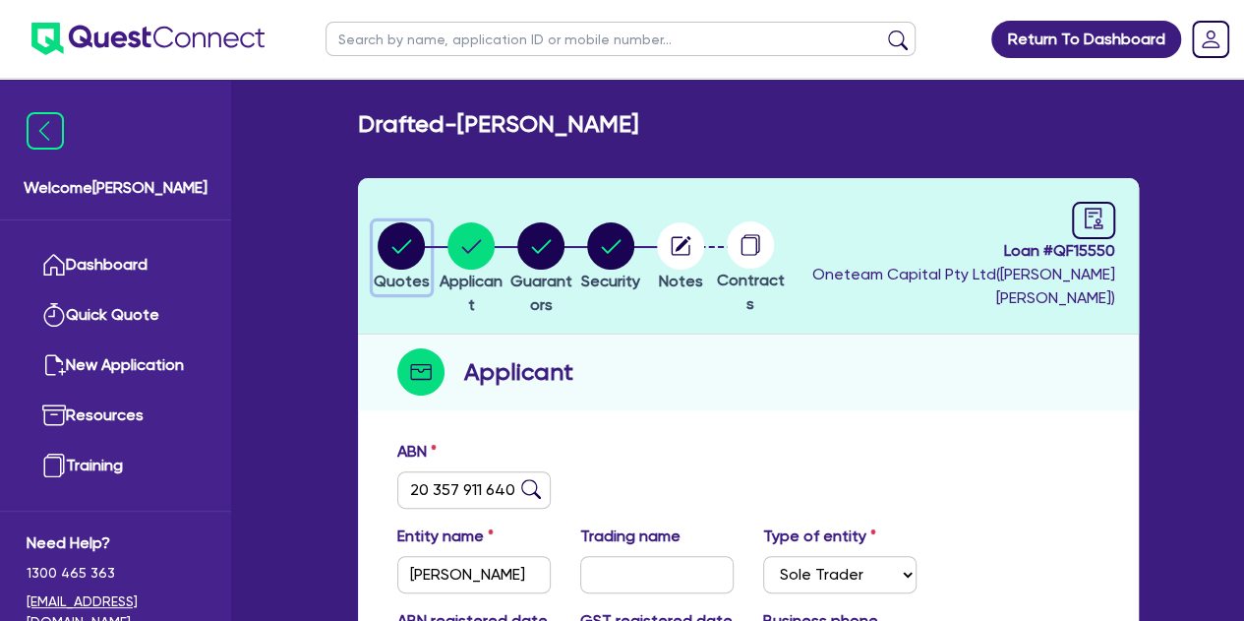
click at [412, 235] on circle "button" at bounding box center [401, 245] width 47 height 47
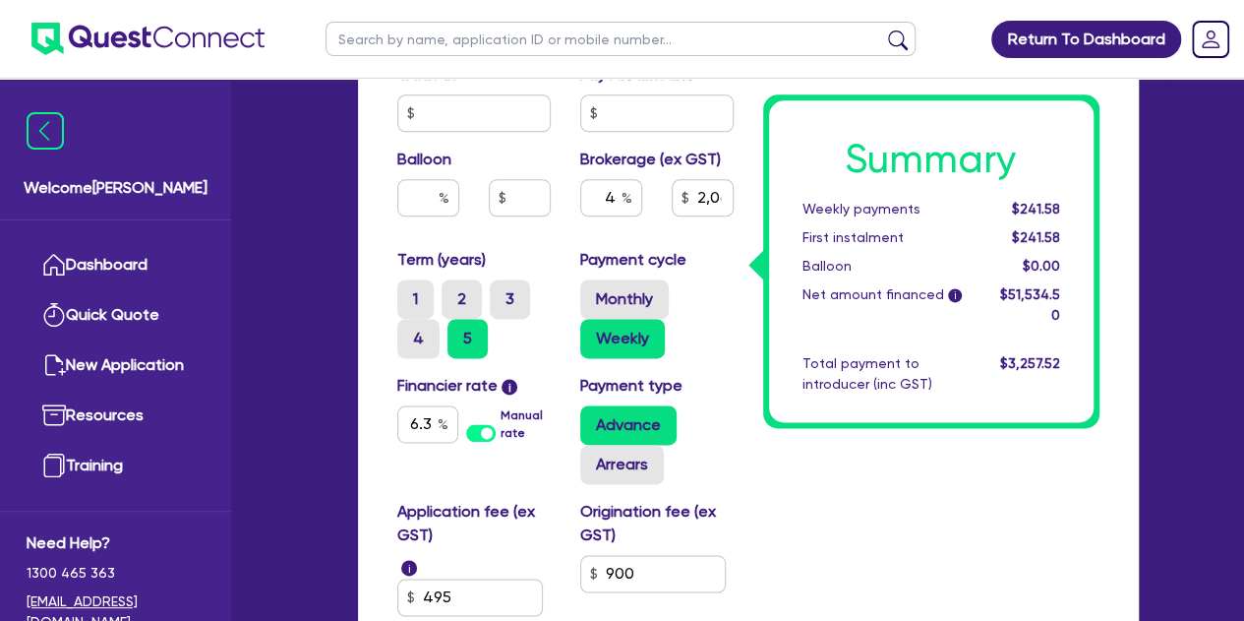
scroll to position [1169, 0]
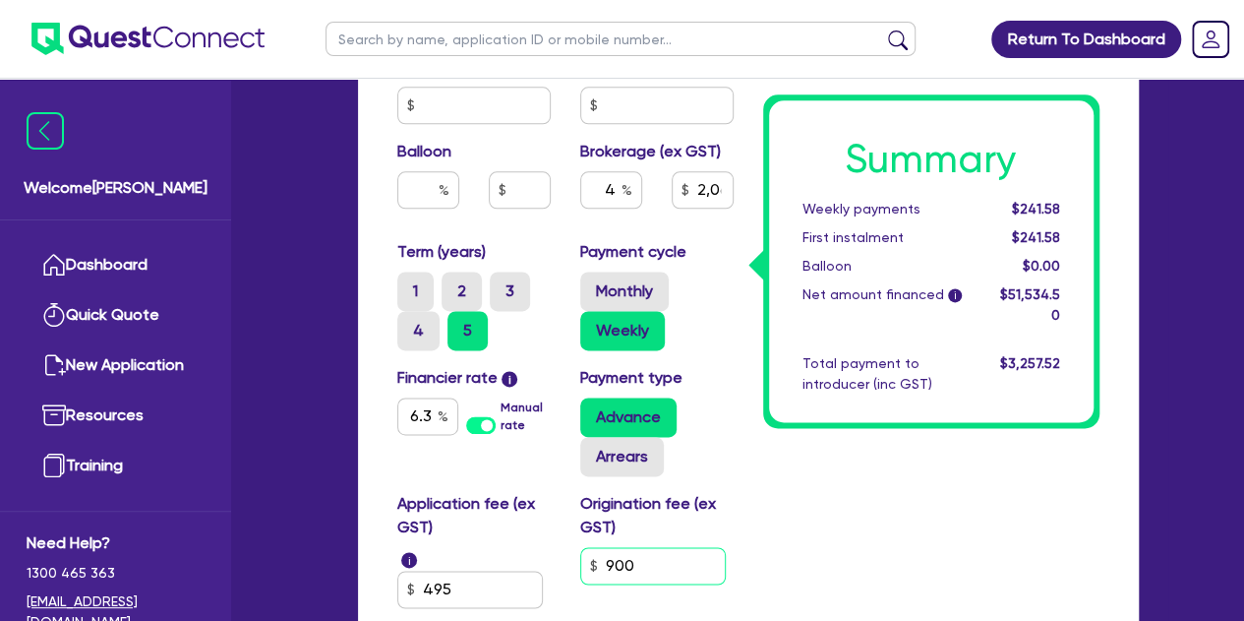
click at [646, 553] on input "900" at bounding box center [653, 565] width 146 height 37
click at [768, 530] on div "Summary Weekly payments $241.58 First instalment $241.58 Balloon $0.00 Net amou…" at bounding box center [932, 2] width 366 height 1463
click at [670, 558] on input "text" at bounding box center [653, 565] width 146 height 37
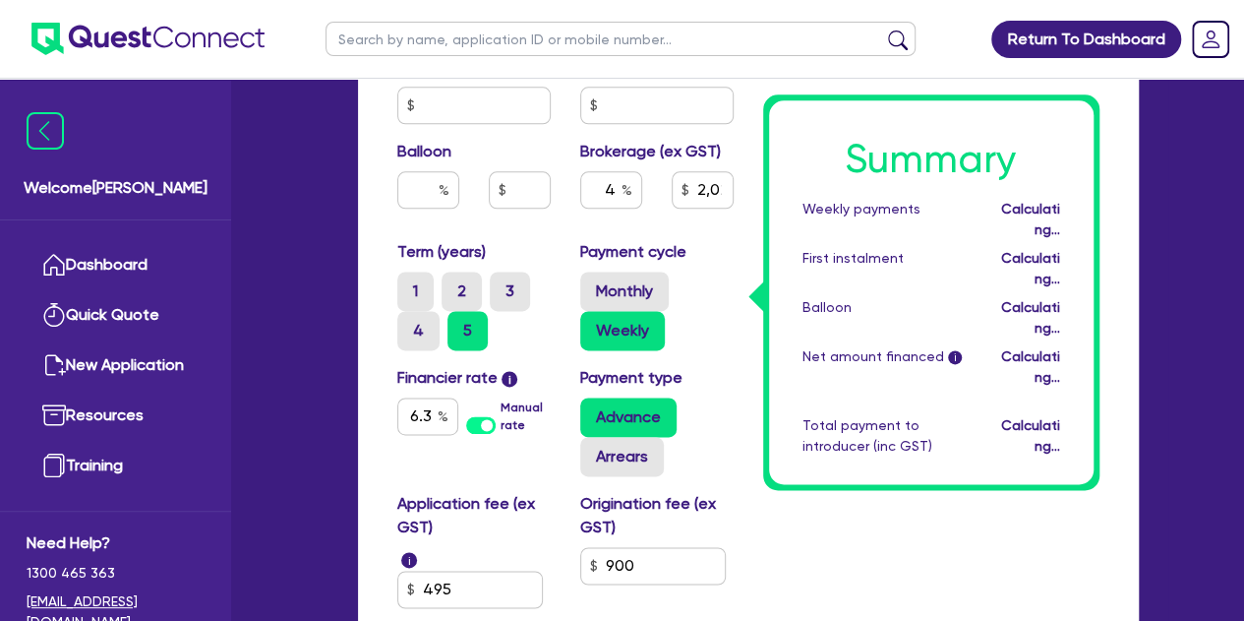
click at [850, 561] on div "Summary Weekly payments Calculating... First instalment Calculating... Balloon …" at bounding box center [932, 2] width 366 height 1463
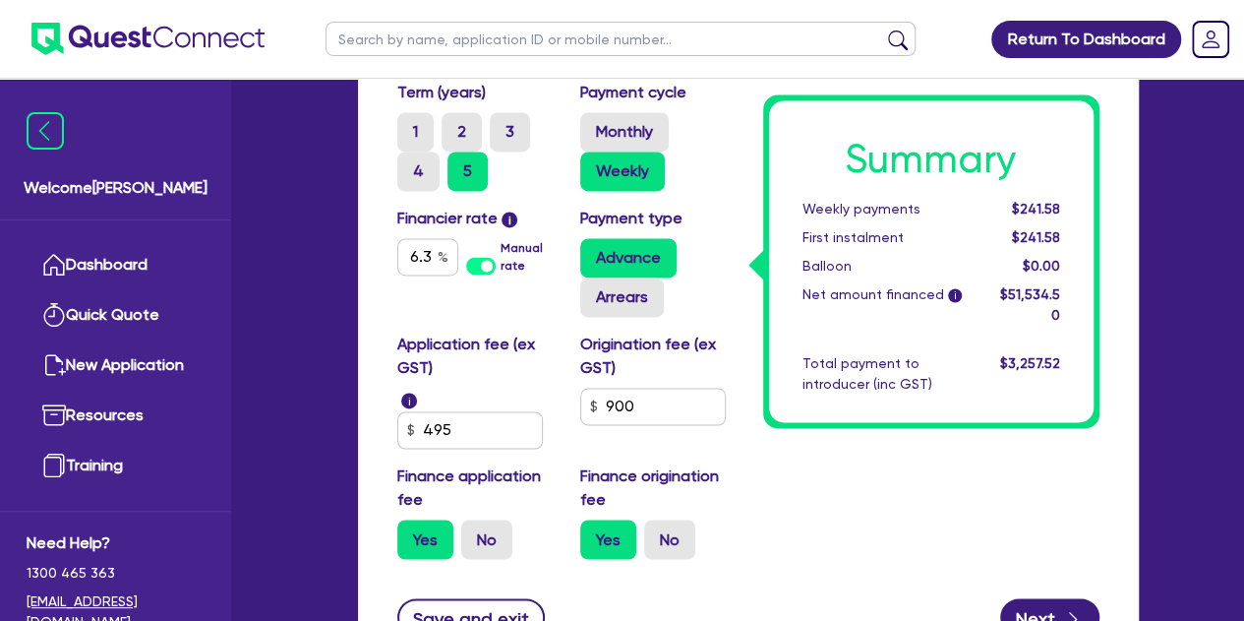
scroll to position [1500, 0]
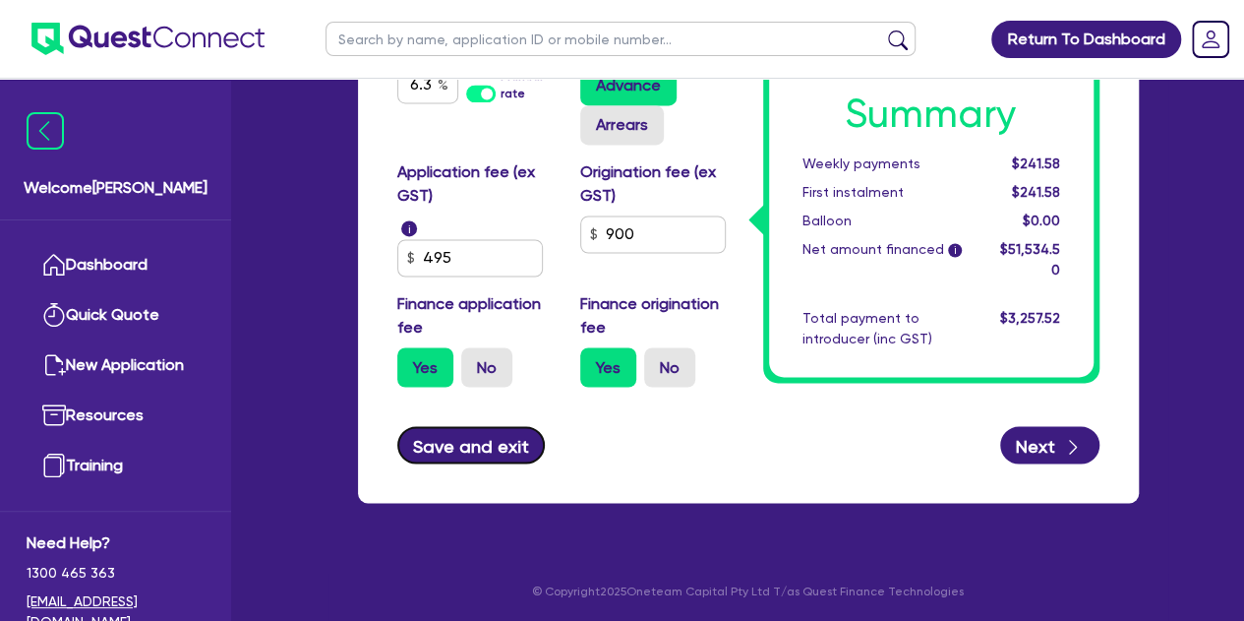
click at [421, 457] on button "Save and exit" at bounding box center [471, 444] width 149 height 37
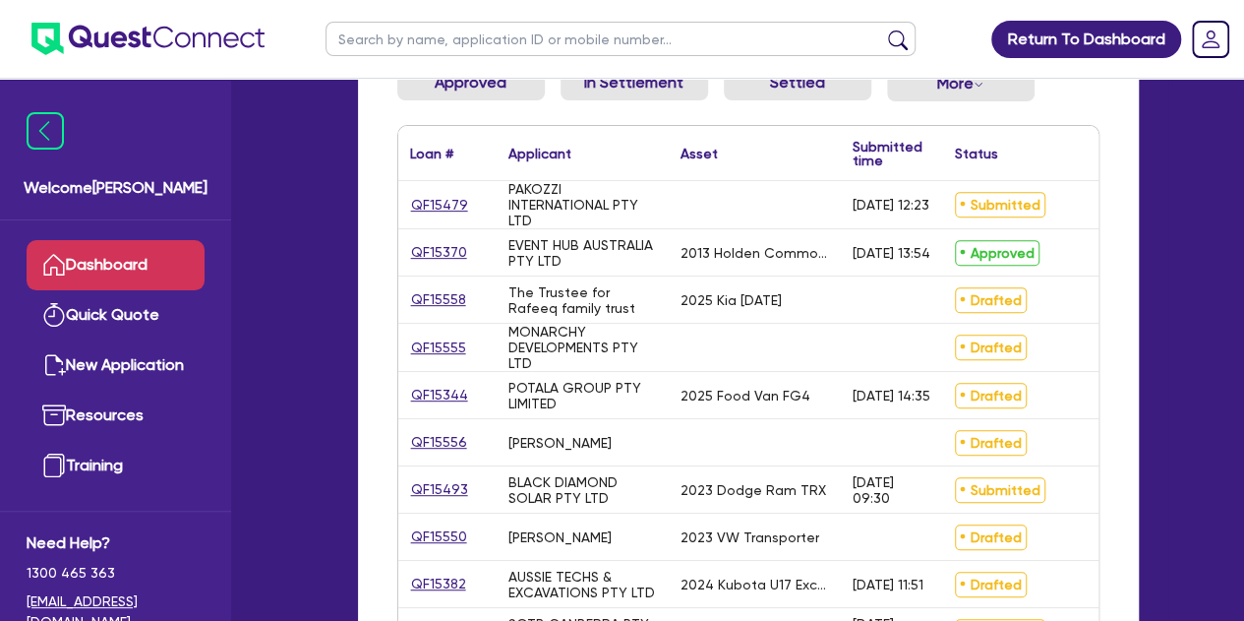
scroll to position [298, 0]
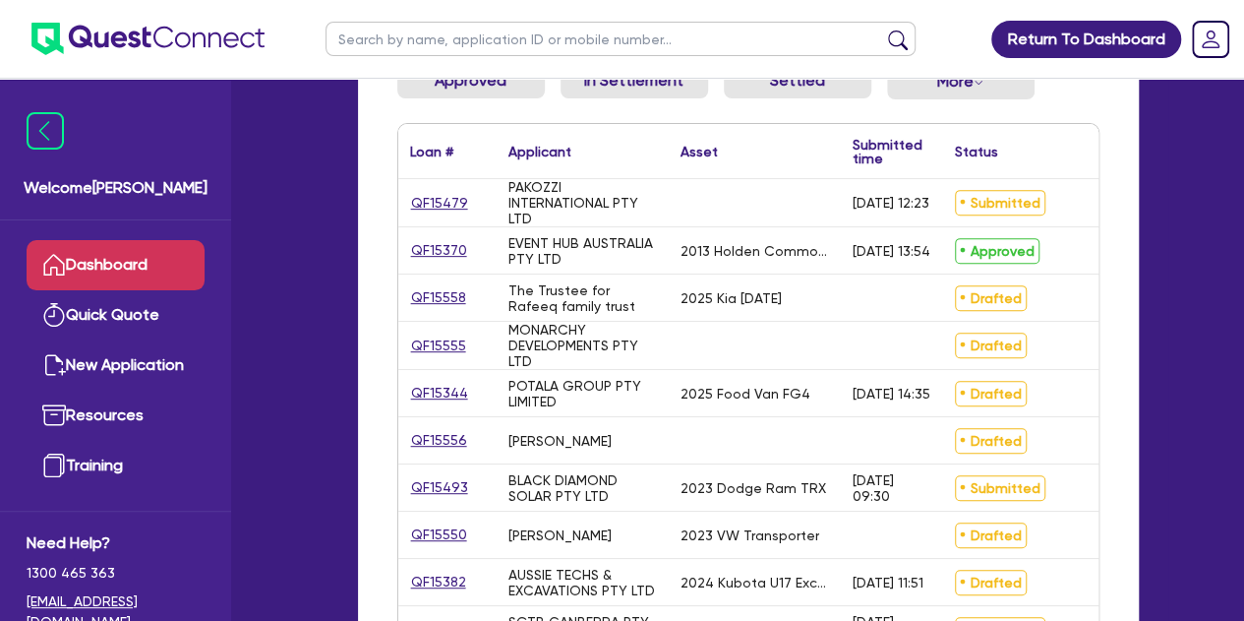
click at [446, 522] on div "QF15550" at bounding box center [447, 534] width 98 height 46
click at [446, 523] on div "QF15550" at bounding box center [447, 534] width 98 height 46
click at [446, 532] on link "QF15550" at bounding box center [439, 534] width 58 height 23
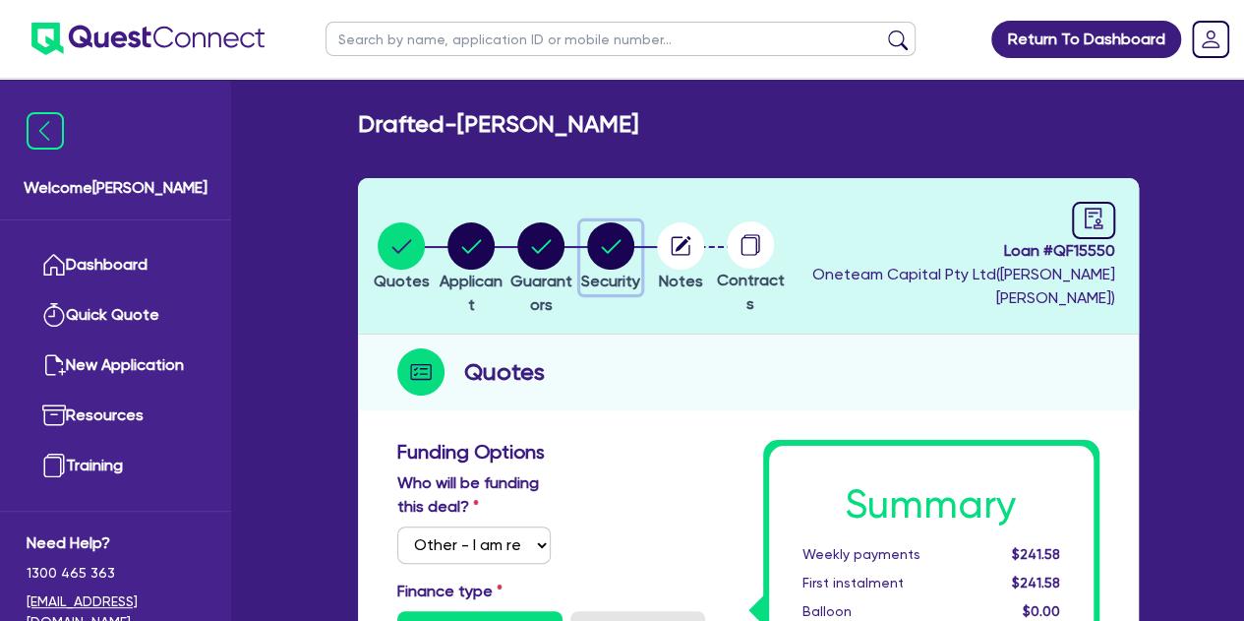
click at [634, 236] on circle "button" at bounding box center [610, 245] width 47 height 47
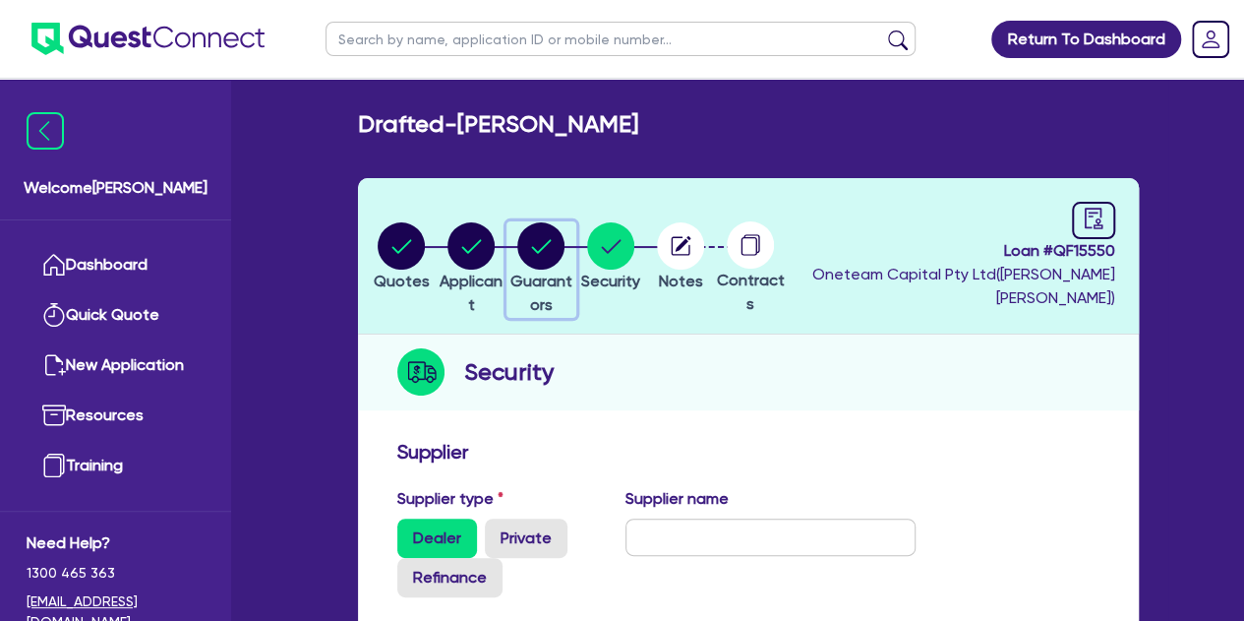
click at [565, 257] on icon "button" at bounding box center [540, 245] width 47 height 47
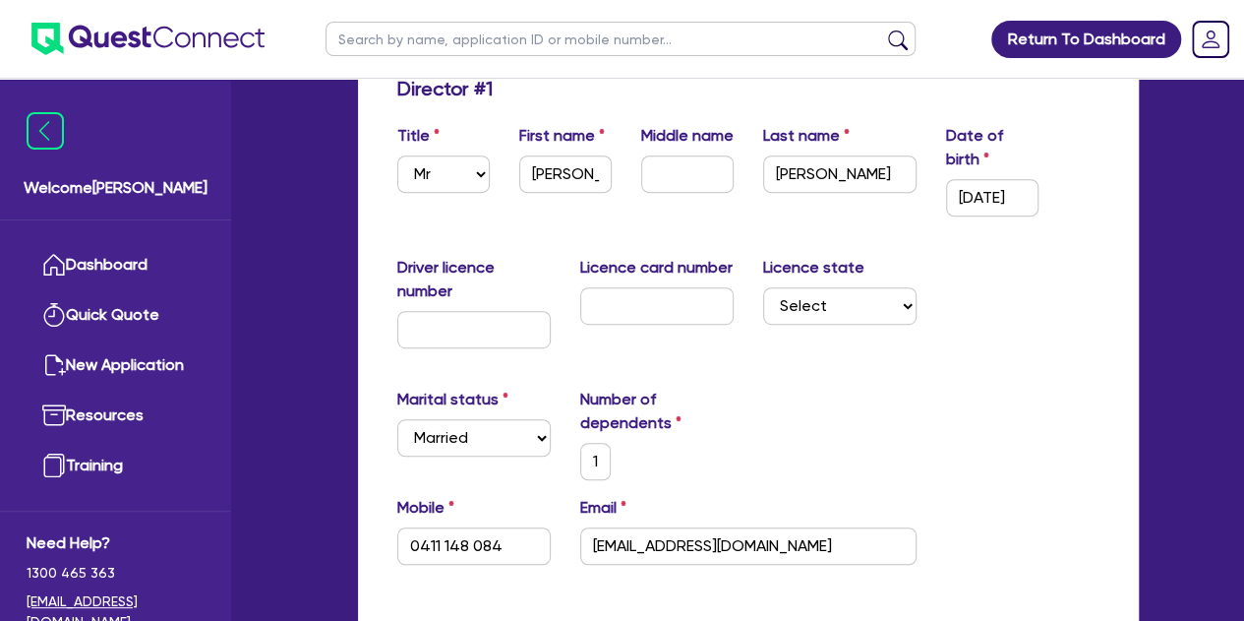
scroll to position [365, 0]
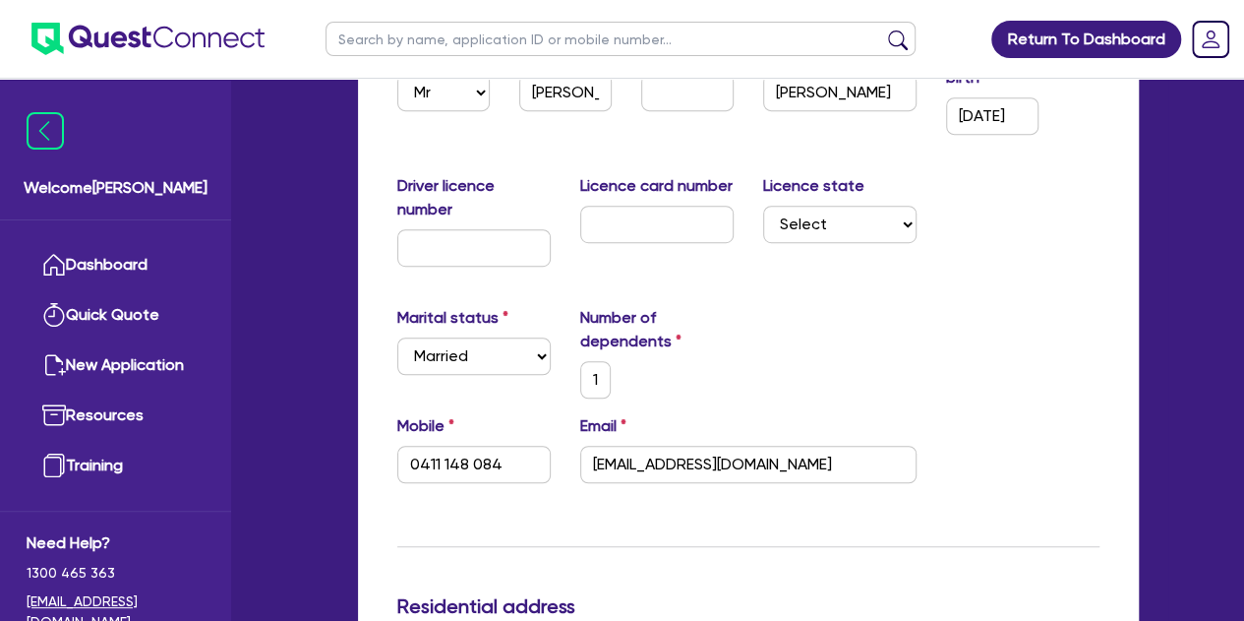
scroll to position [446, 0]
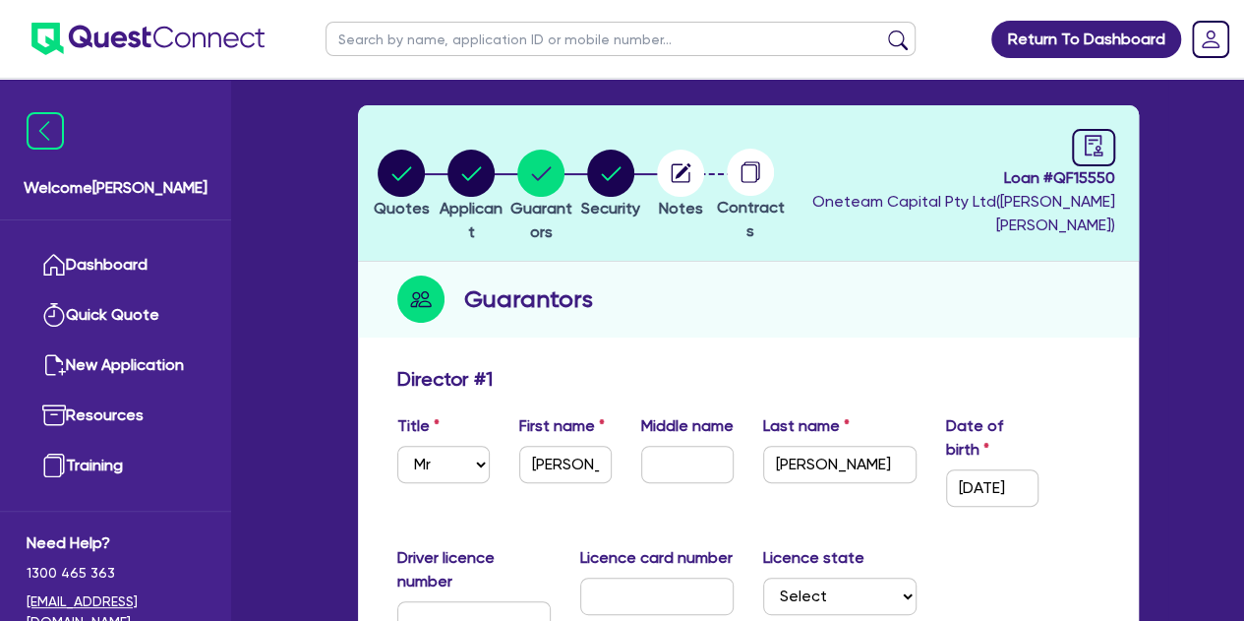
scroll to position [32, 0]
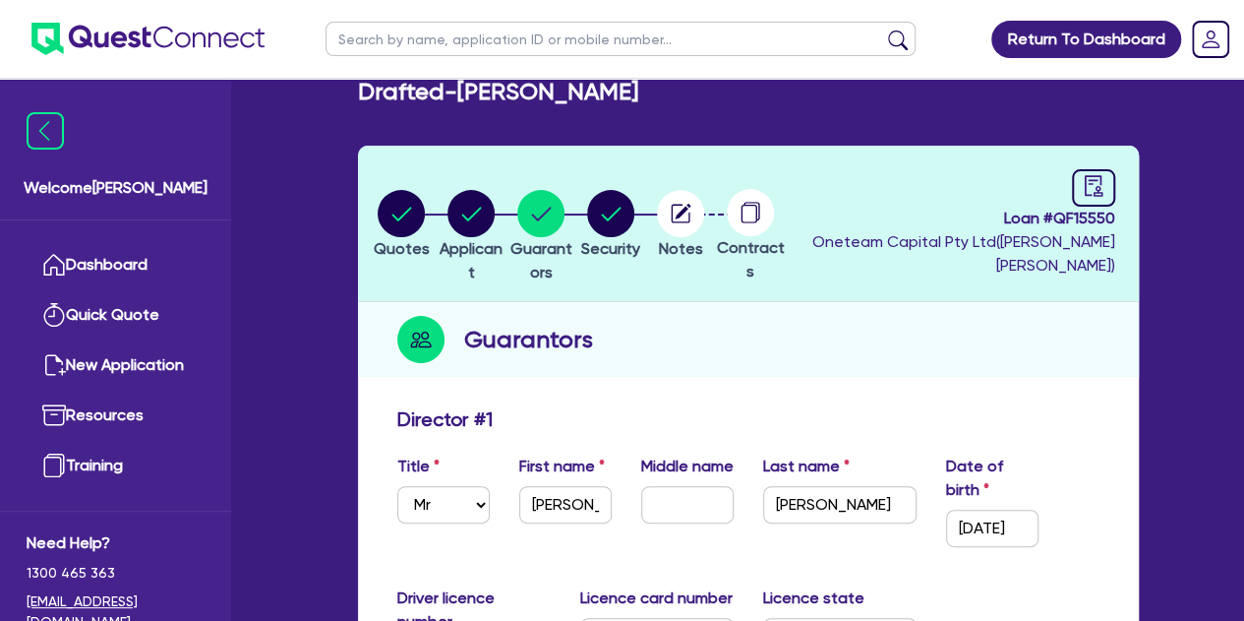
click at [386, 31] on input "text" at bounding box center [621, 39] width 590 height 34
click button "submit" at bounding box center [897, 44] width 31 height 28
